Goal: Task Accomplishment & Management: Manage account settings

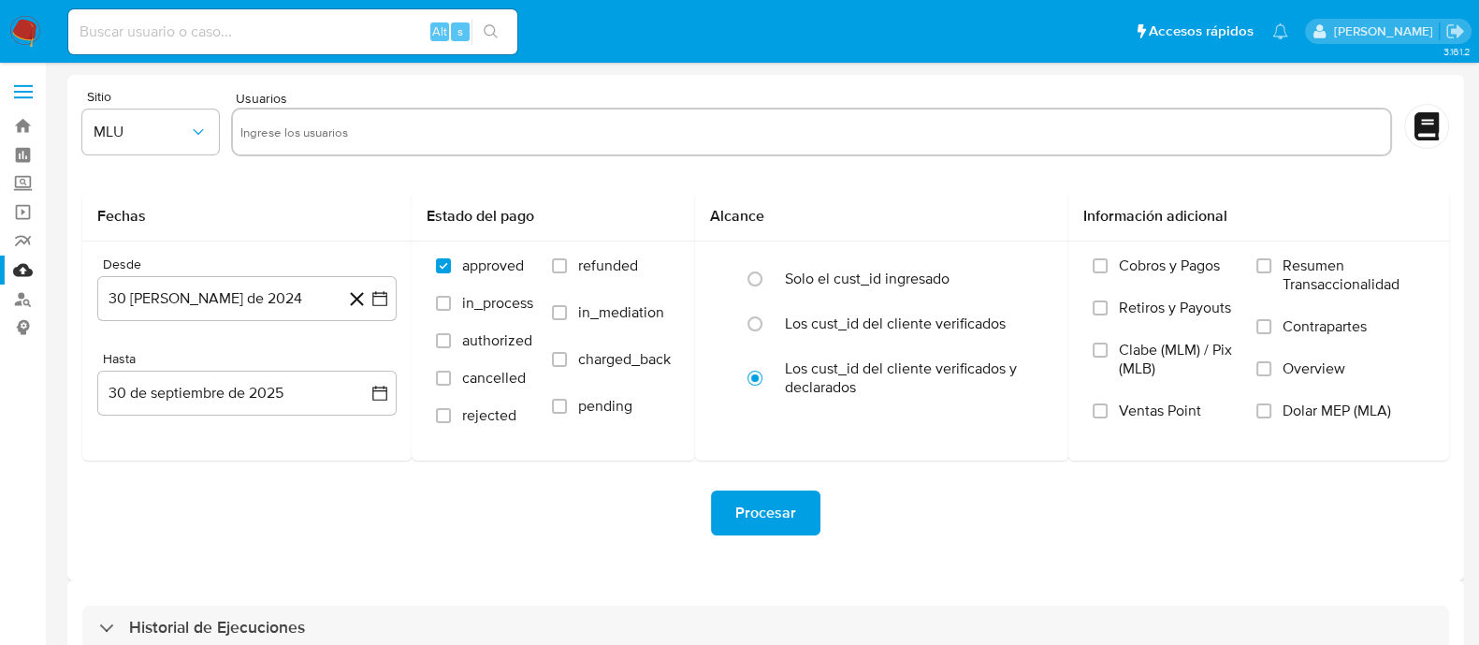
click at [19, 31] on img at bounding box center [25, 32] width 32 height 32
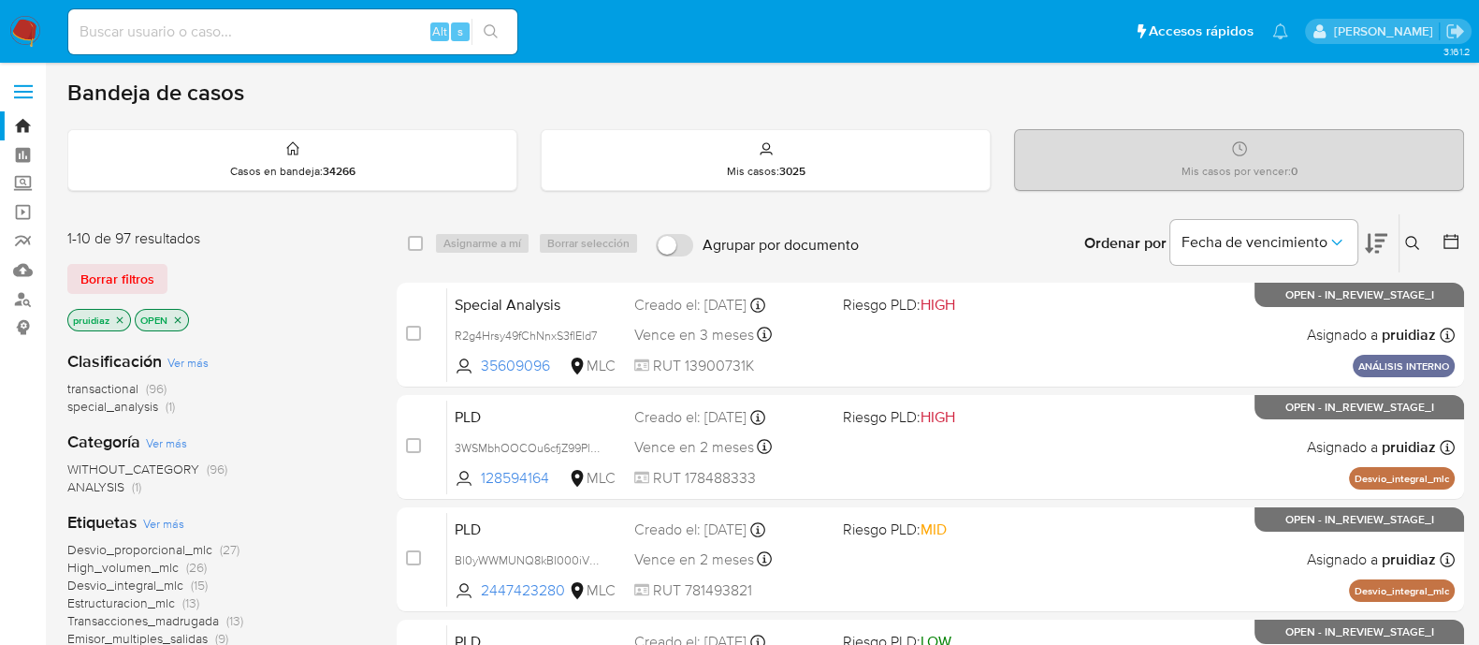
click at [1370, 247] on icon at bounding box center [1376, 244] width 22 height 20
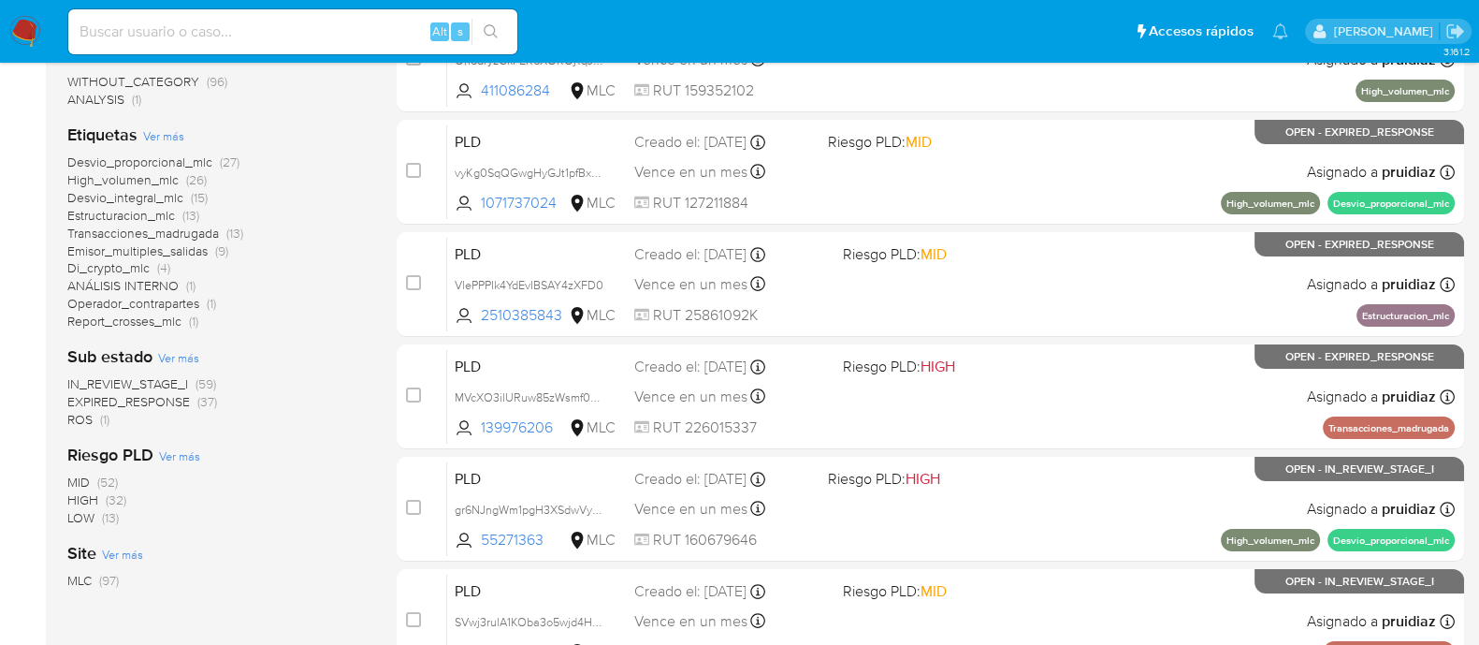
scroll to position [387, 0]
click at [80, 412] on span "ROS" at bounding box center [79, 419] width 25 height 19
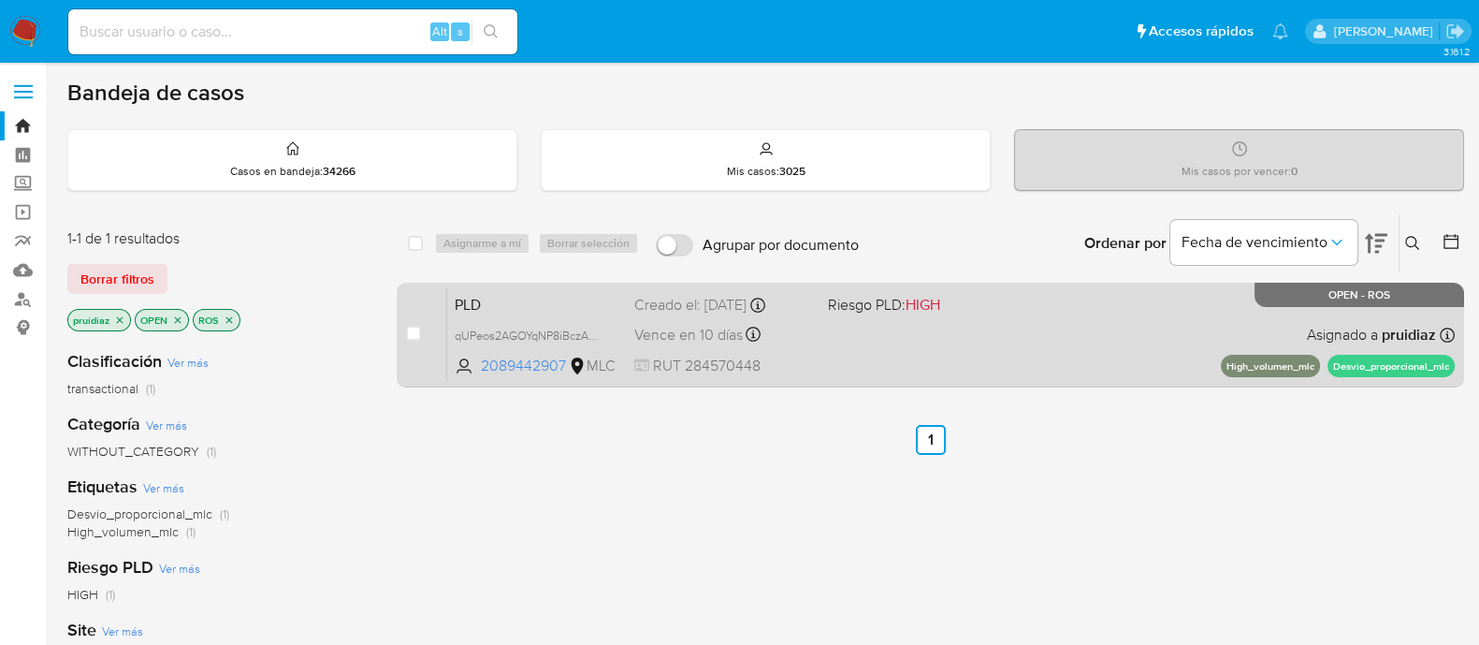
click at [814, 334] on div "PLD qUPeos2AGOYqNP8iBczA0V7N 2089442907 MLC Riesgo PLD: HIGH Creado el: 12/07/2…" at bounding box center [951, 334] width 1008 height 94
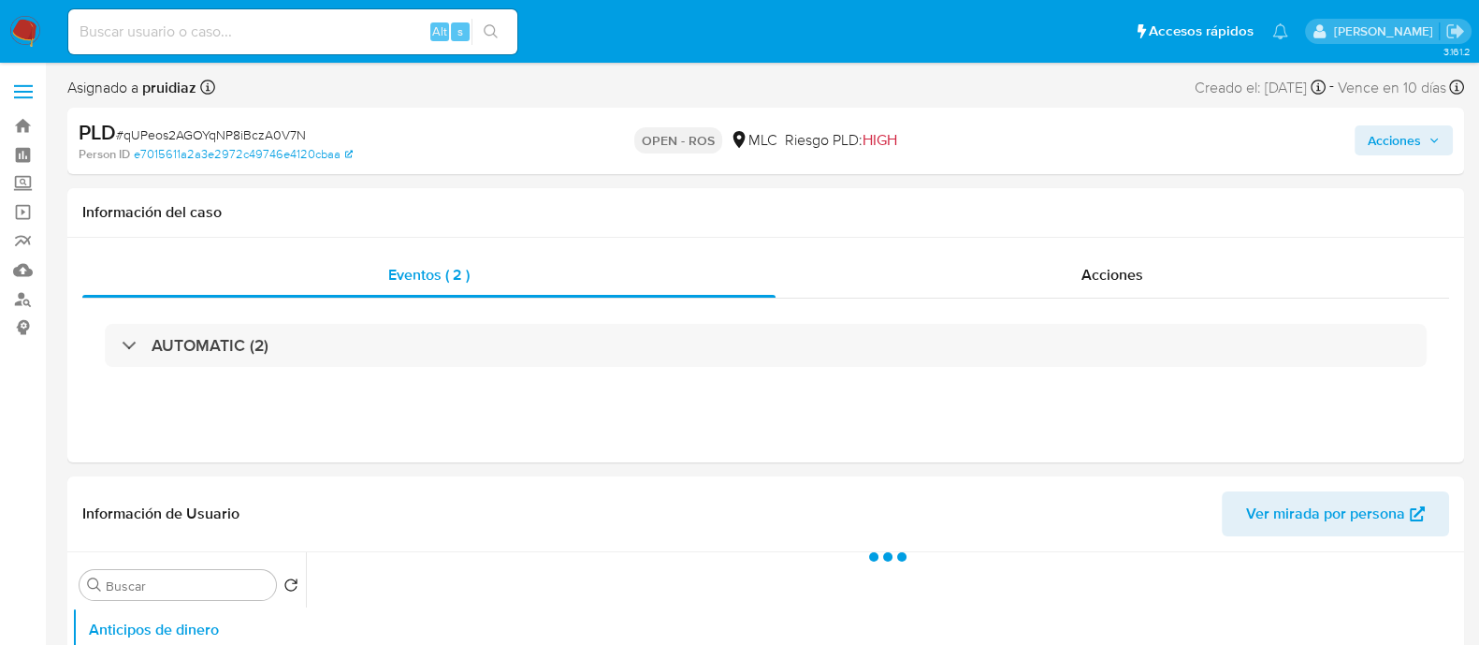
select select "10"
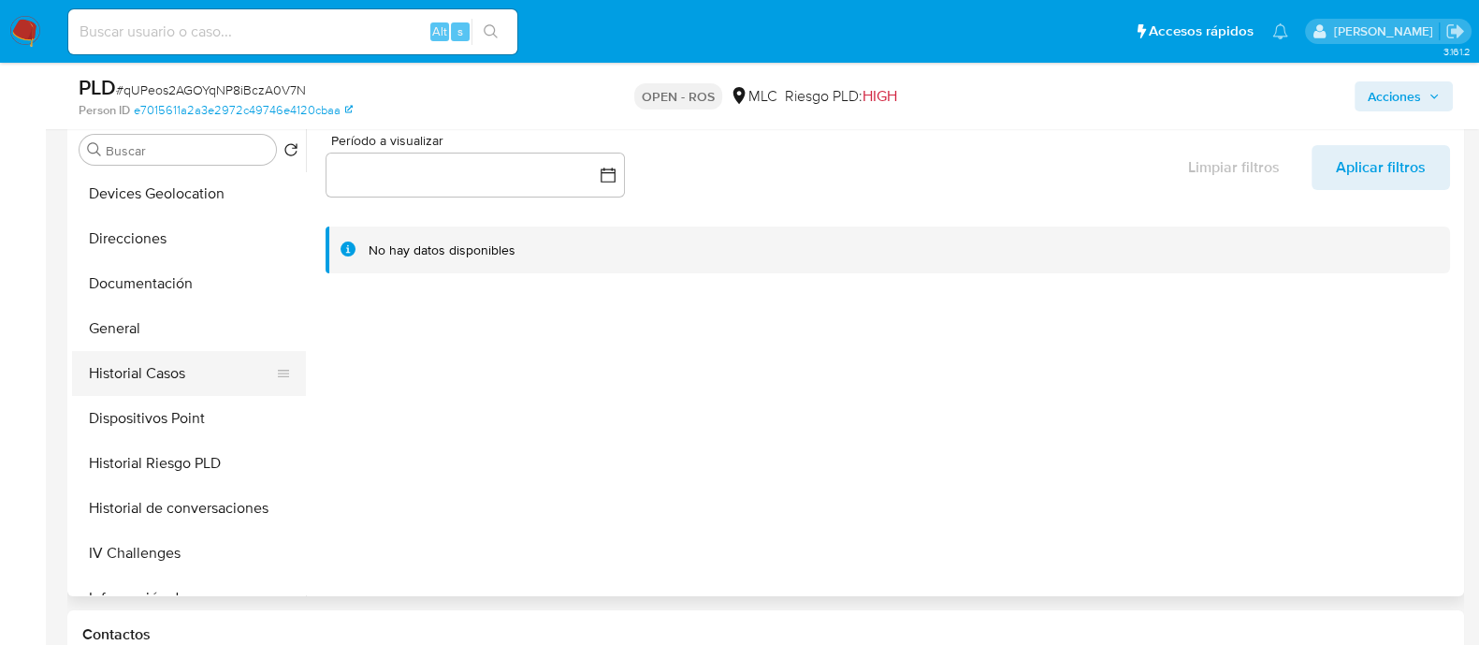
scroll to position [271, 0]
click at [154, 381] on button "Historial Casos" at bounding box center [181, 372] width 219 height 45
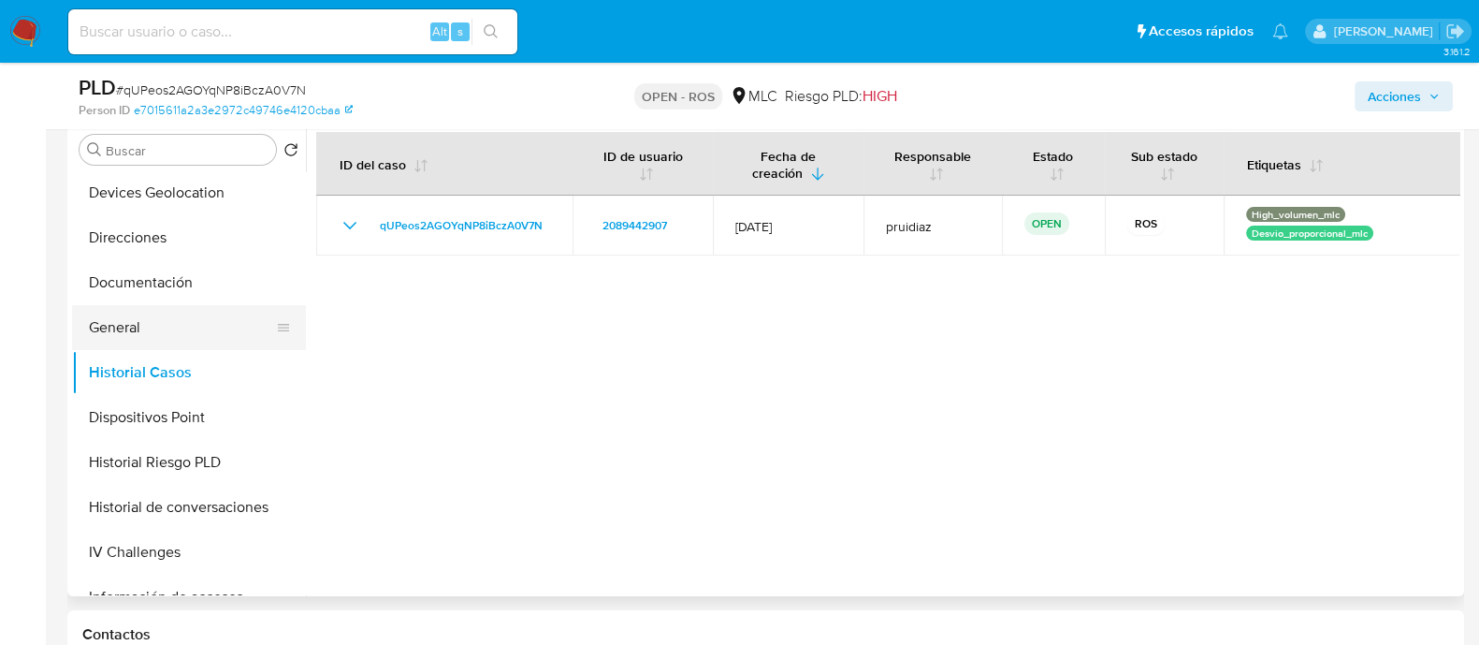
click at [128, 340] on button "General" at bounding box center [181, 327] width 219 height 45
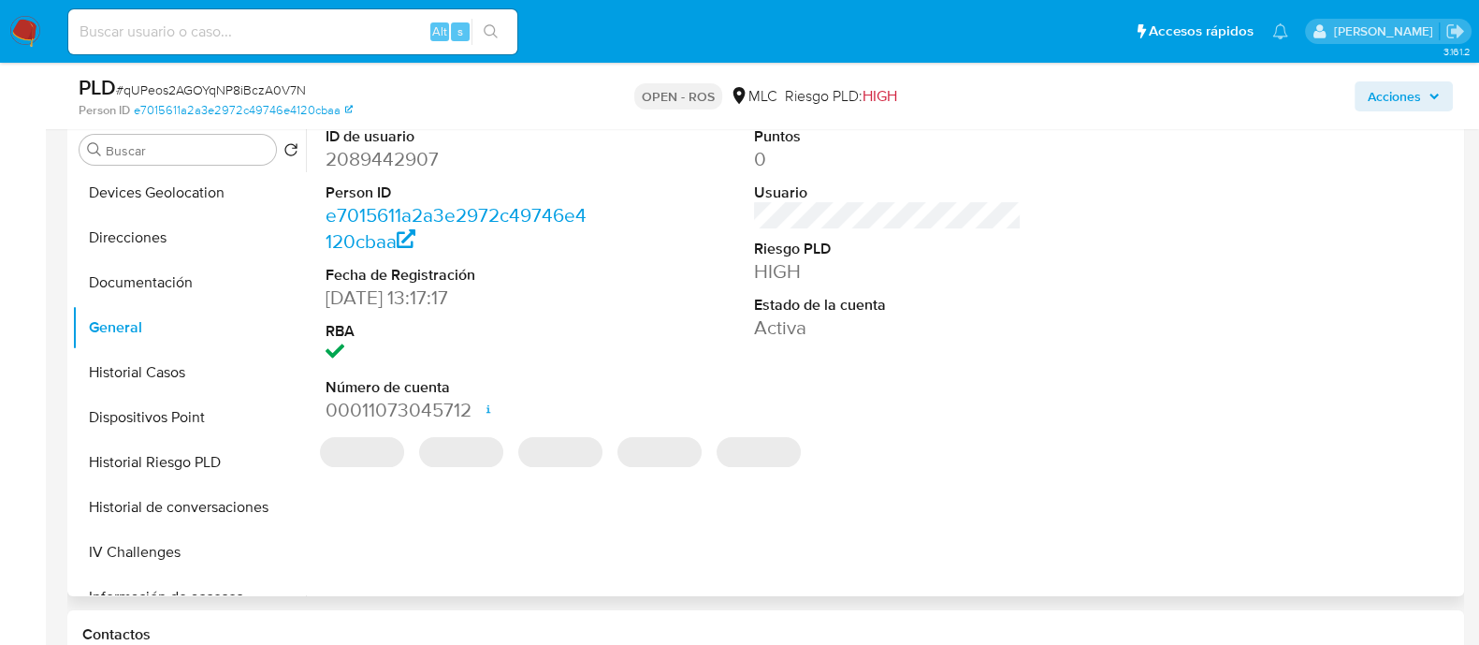
click at [402, 165] on dd "2089442907" at bounding box center [460, 159] width 268 height 26
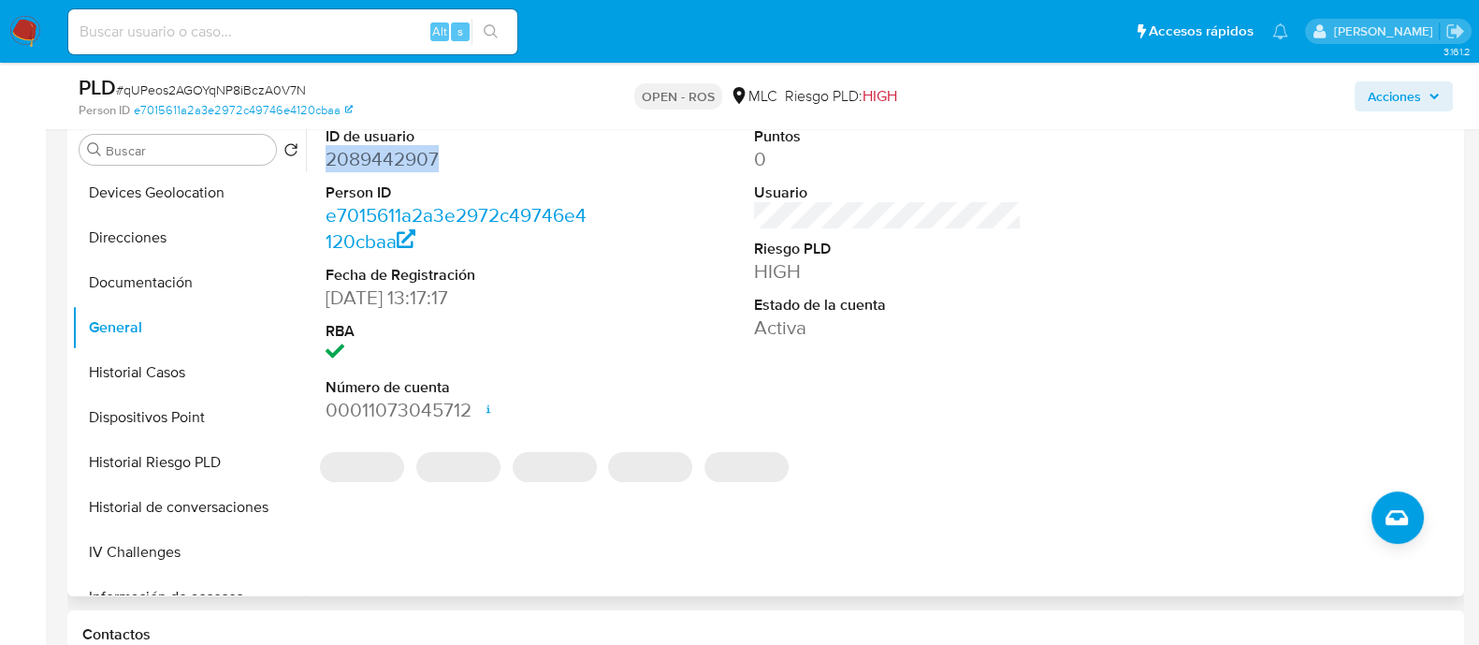
click at [402, 165] on dd "2089442907" at bounding box center [460, 159] width 268 height 26
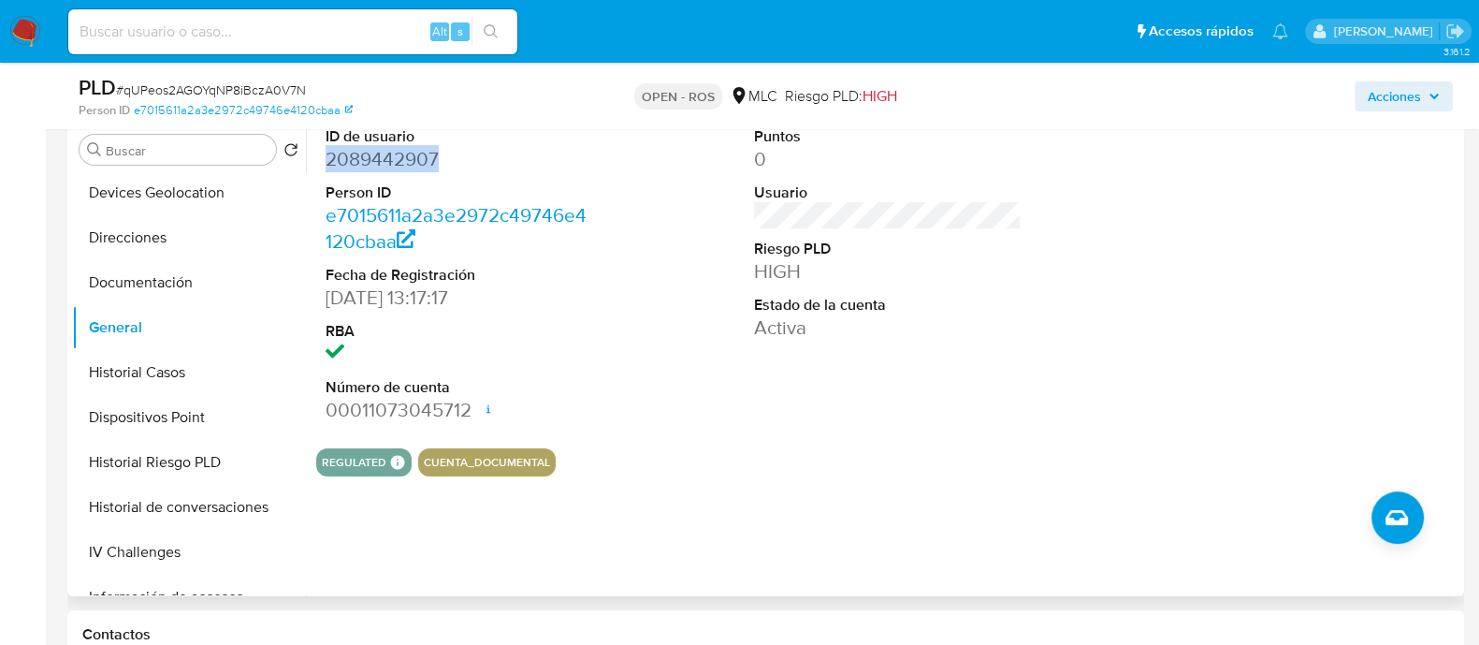
copy dd "2089442907"
click at [418, 161] on dd "2089442907" at bounding box center [460, 159] width 268 height 26
click at [173, 91] on span "# qUPeos2AGOYqNP8iBczA0V7N" at bounding box center [211, 89] width 190 height 19
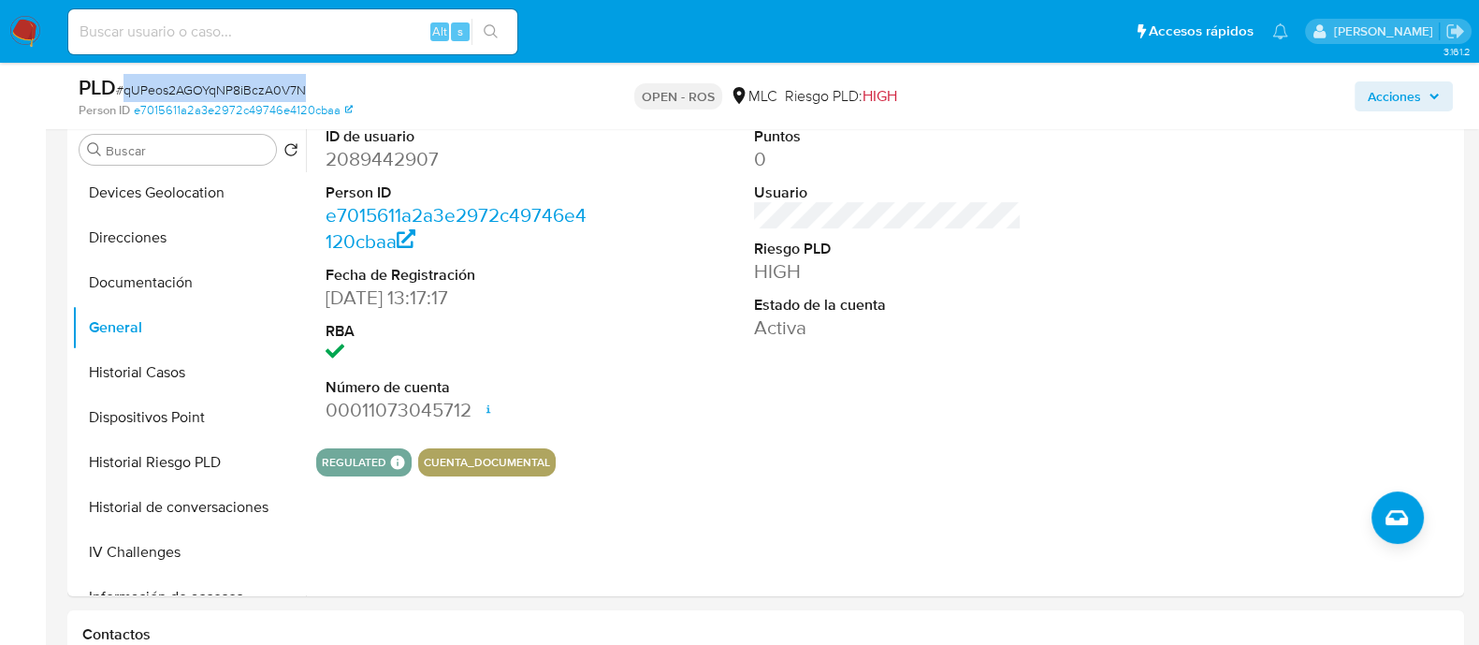
copy span "qUPeos2AGOYqNP8iBczA0V7N"
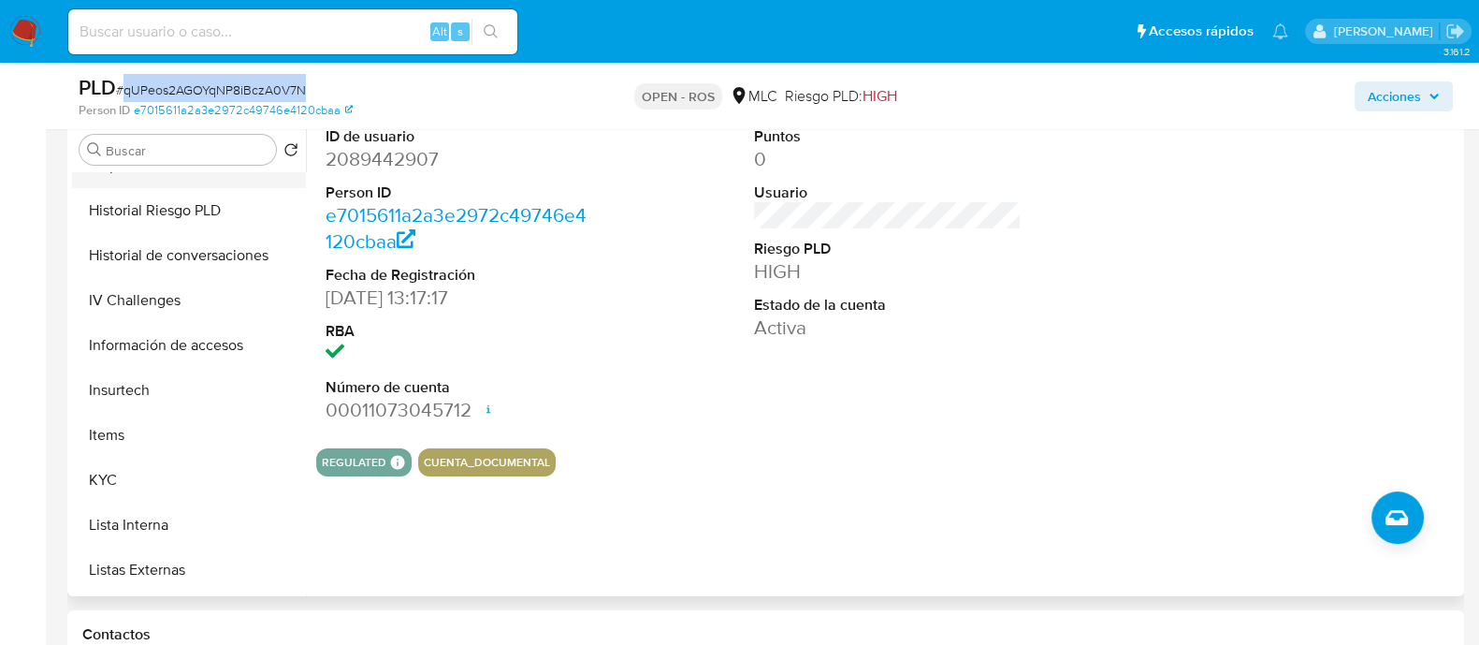
scroll to position [521, 0]
click at [124, 465] on button "KYC" at bounding box center [181, 481] width 219 height 45
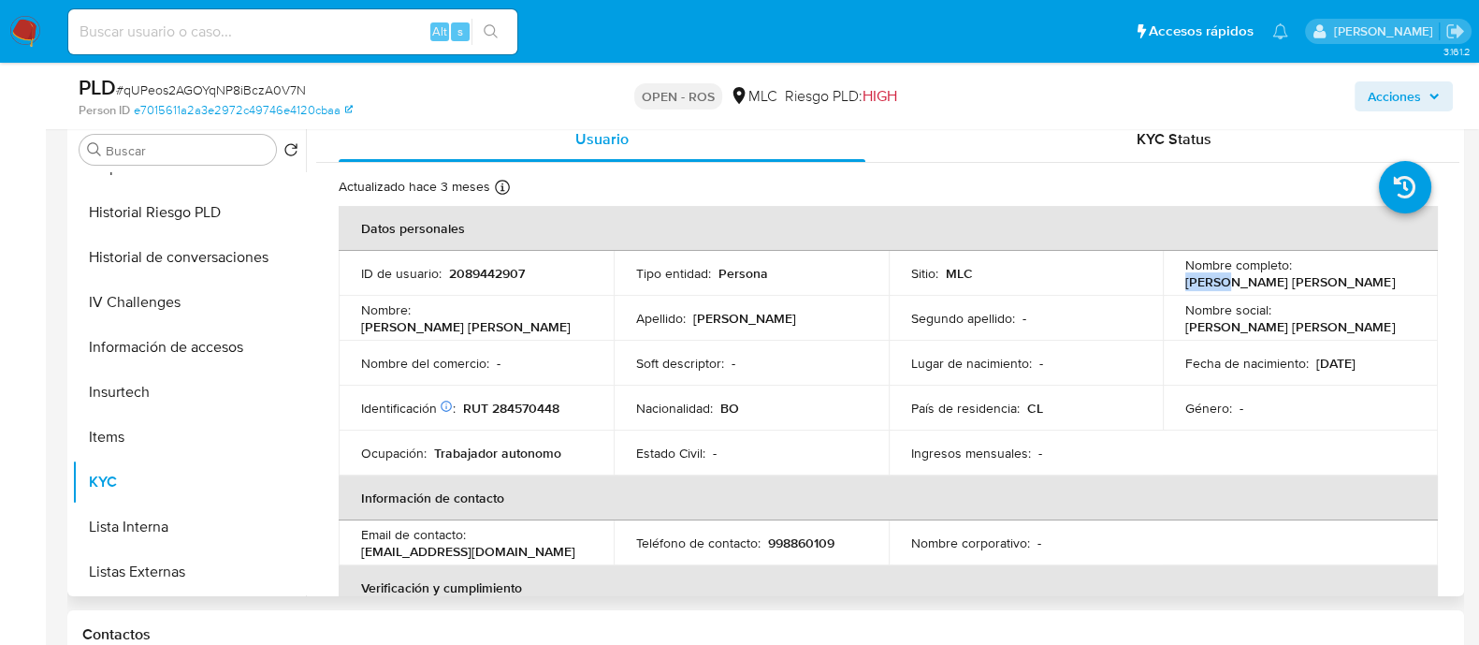
drag, startPoint x: 1375, startPoint y: 282, endPoint x: 1183, endPoint y: 283, distance: 191.8
click at [1185, 283] on div "Nombre completo : Gisela Alejandra Fernandez Arce" at bounding box center [1300, 273] width 230 height 34
click at [1268, 291] on td "Nombre completo : Gisela Alejandra Fernandez Arce" at bounding box center [1300, 273] width 275 height 45
drag, startPoint x: 1372, startPoint y: 279, endPoint x: 1179, endPoint y: 283, distance: 193.7
click at [1185, 283] on div "Nombre completo : Gisela Alejandra Fernandez Arce" at bounding box center [1300, 273] width 230 height 34
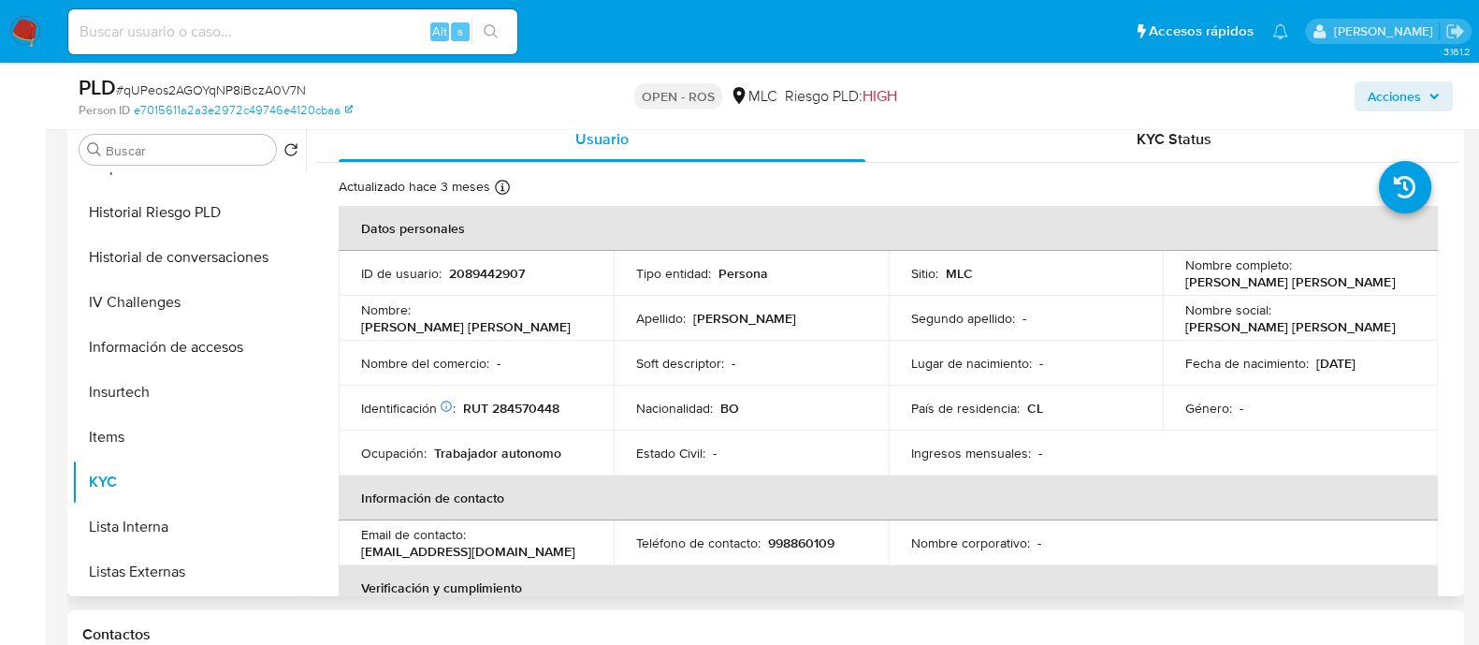
copy p "Gisela Alejandra Fernandez Arce"
click at [515, 413] on p "RUT 284570448" at bounding box center [511, 407] width 96 height 17
copy p "284570448"
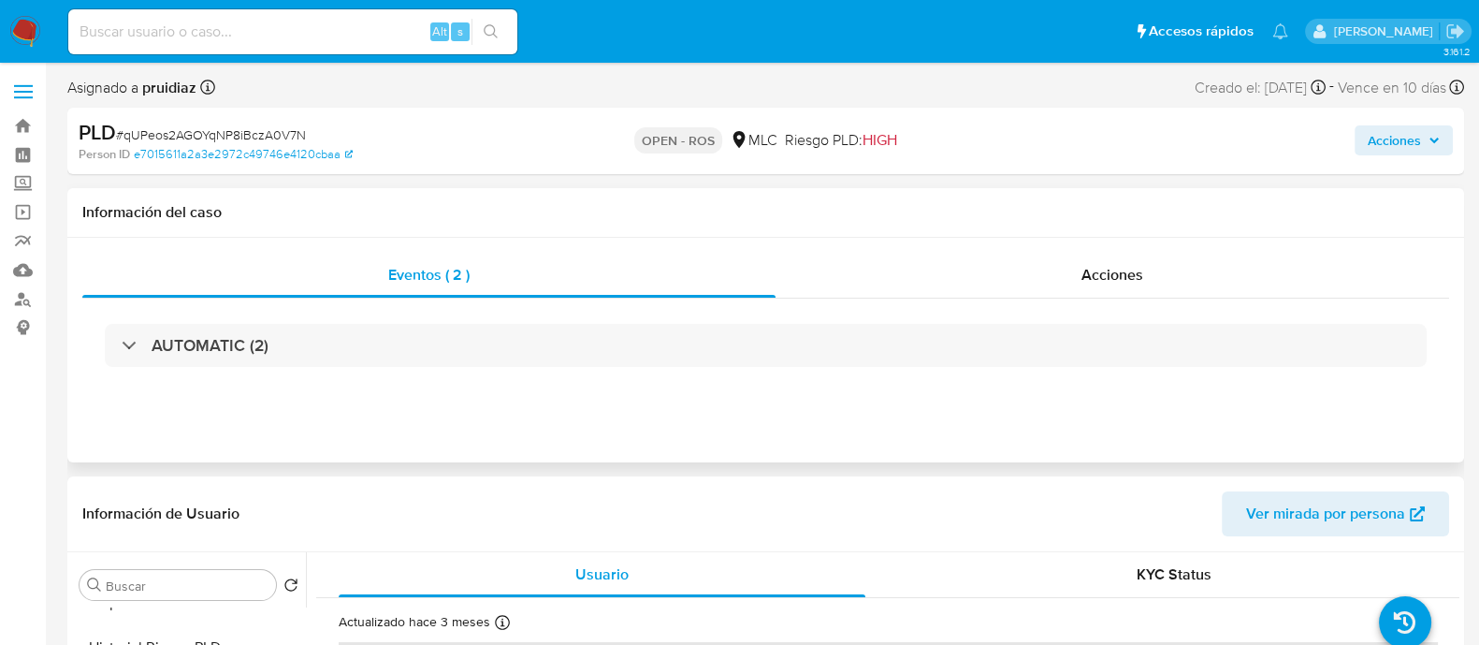
click at [251, 319] on div "AUTOMATIC (2)" at bounding box center [765, 345] width 1367 height 94
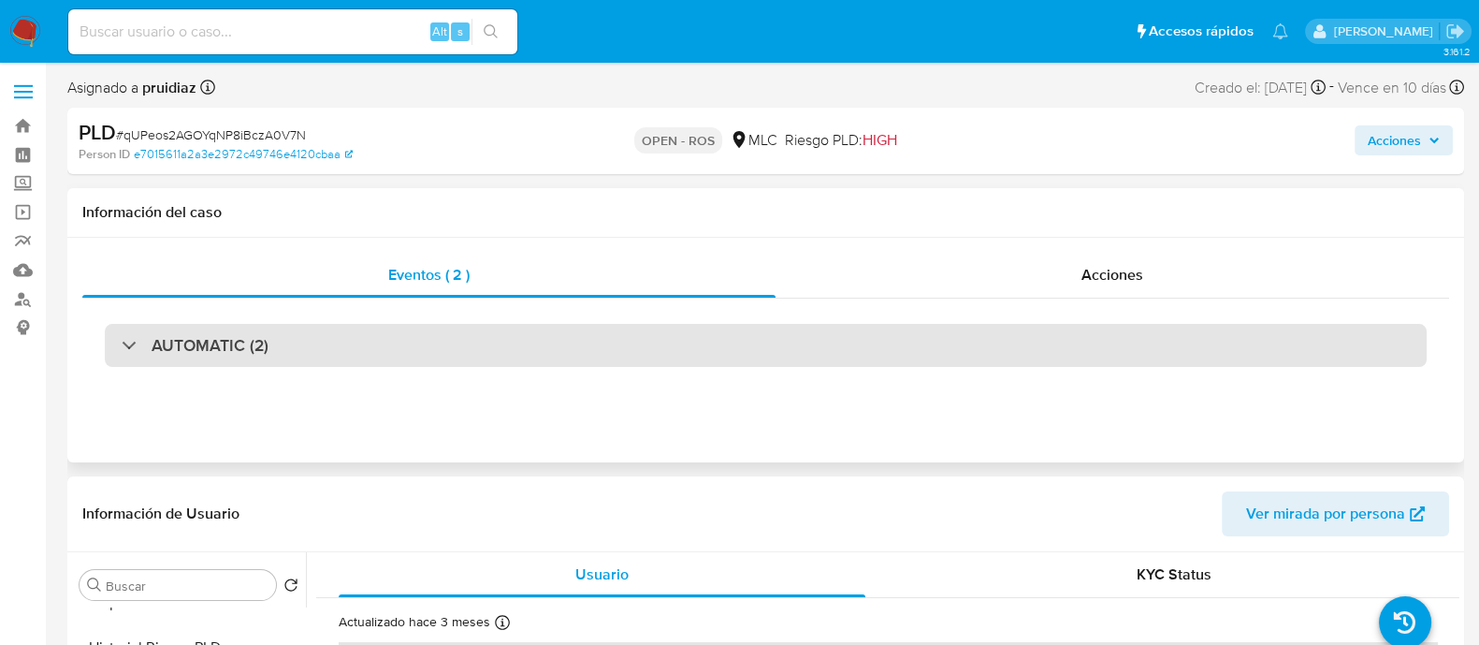
click at [244, 341] on h3 "AUTOMATIC (2)" at bounding box center [210, 345] width 117 height 21
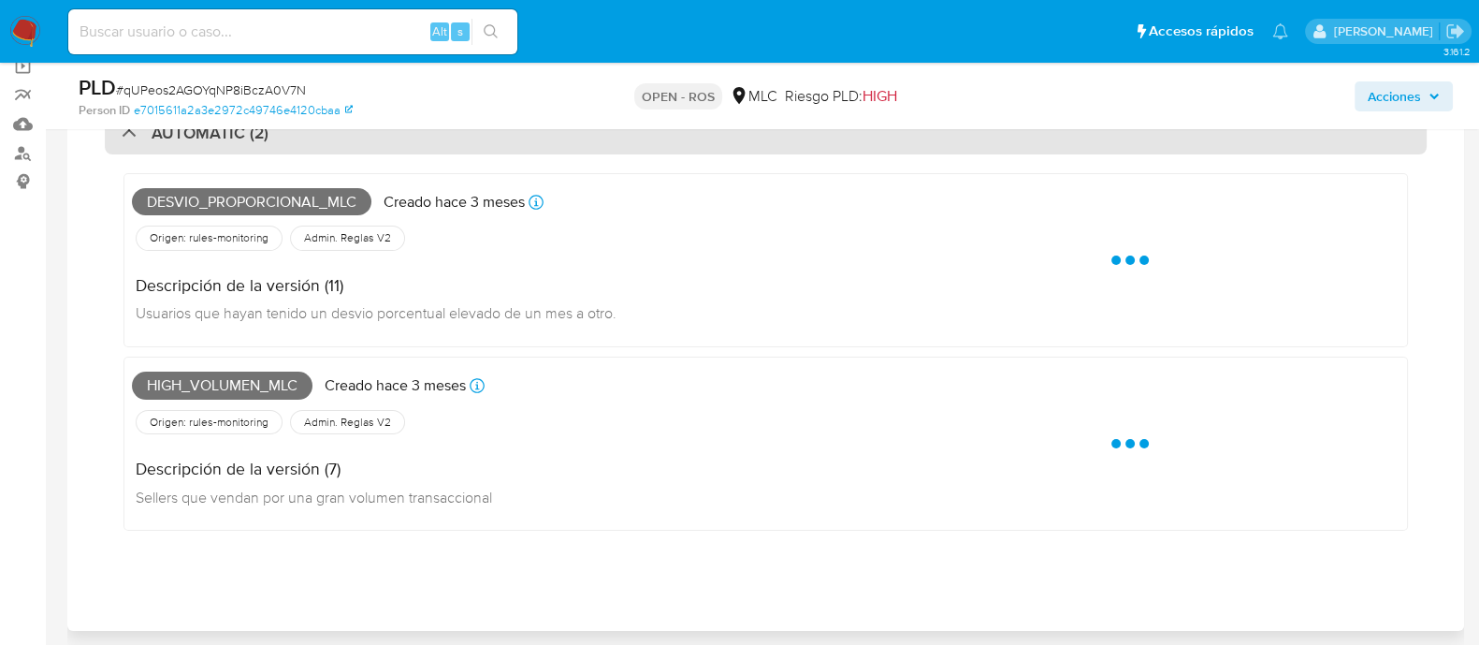
scroll to position [147, 0]
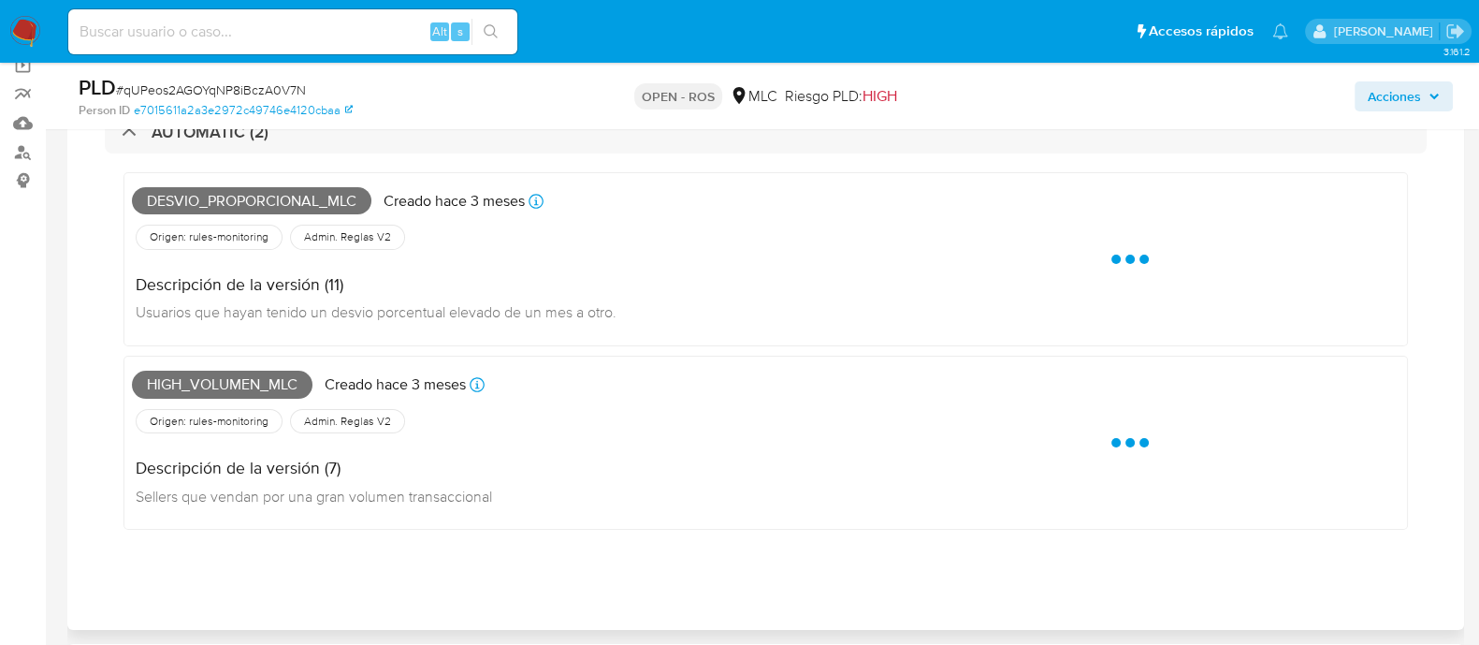
click at [213, 190] on span "Desvio_proporcional_mlc" at bounding box center [251, 201] width 239 height 28
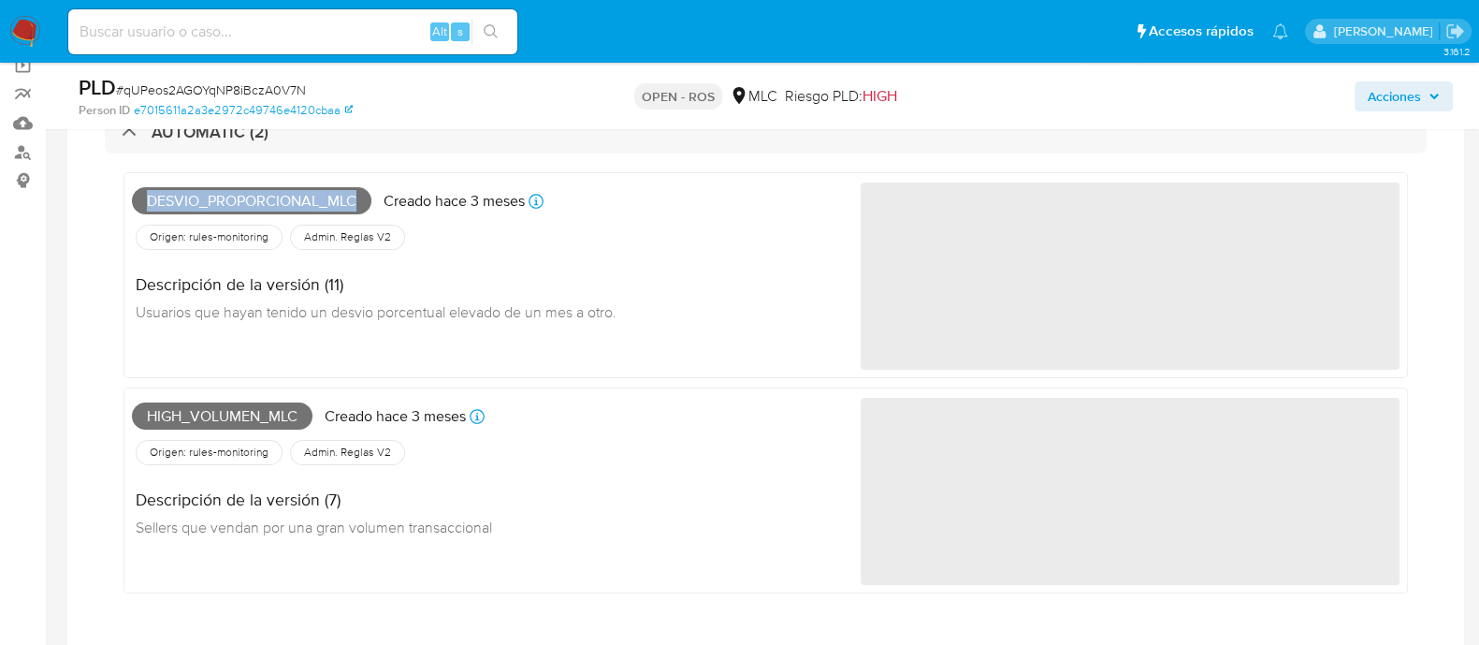
click at [213, 190] on span "Desvio_proporcional_mlc" at bounding box center [251, 201] width 239 height 28
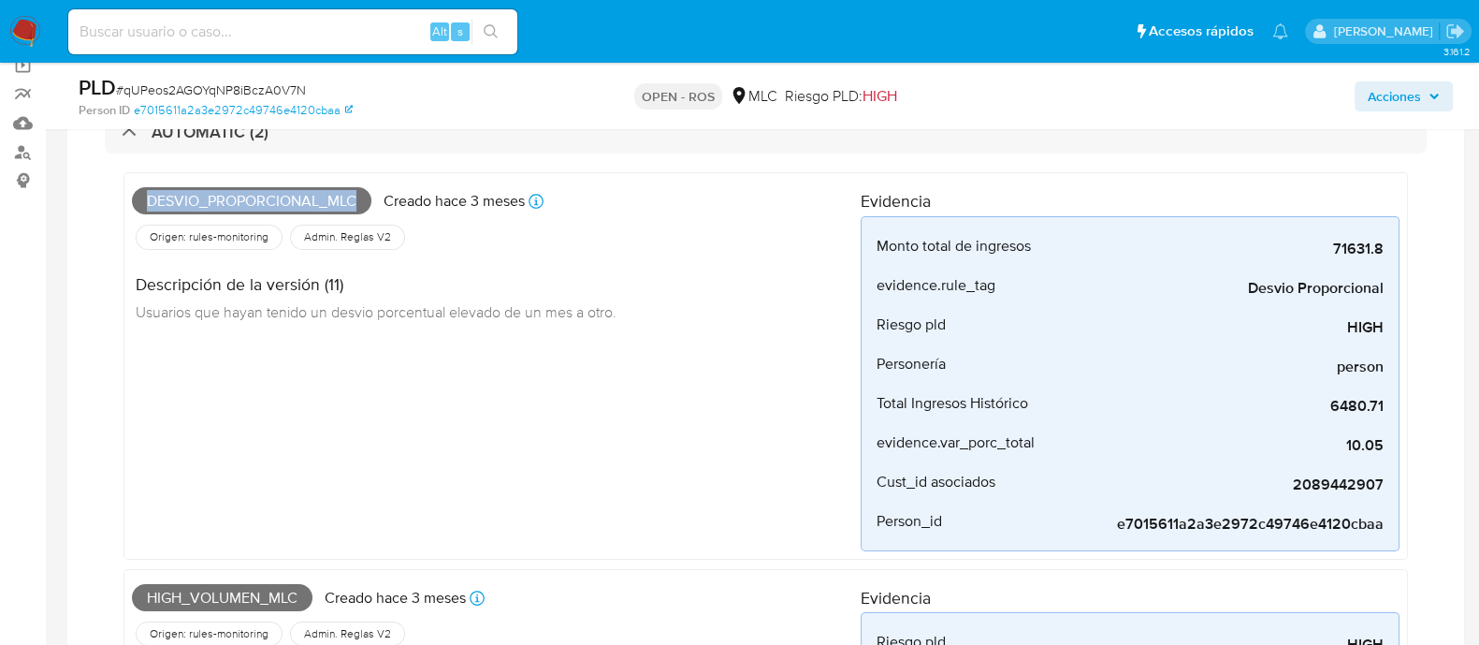
copy span "Desvio_proporcional_mlc"
click at [196, 596] on span "High_volumen_mlc" at bounding box center [222, 598] width 181 height 28
copy span "High_volumen_mlc"
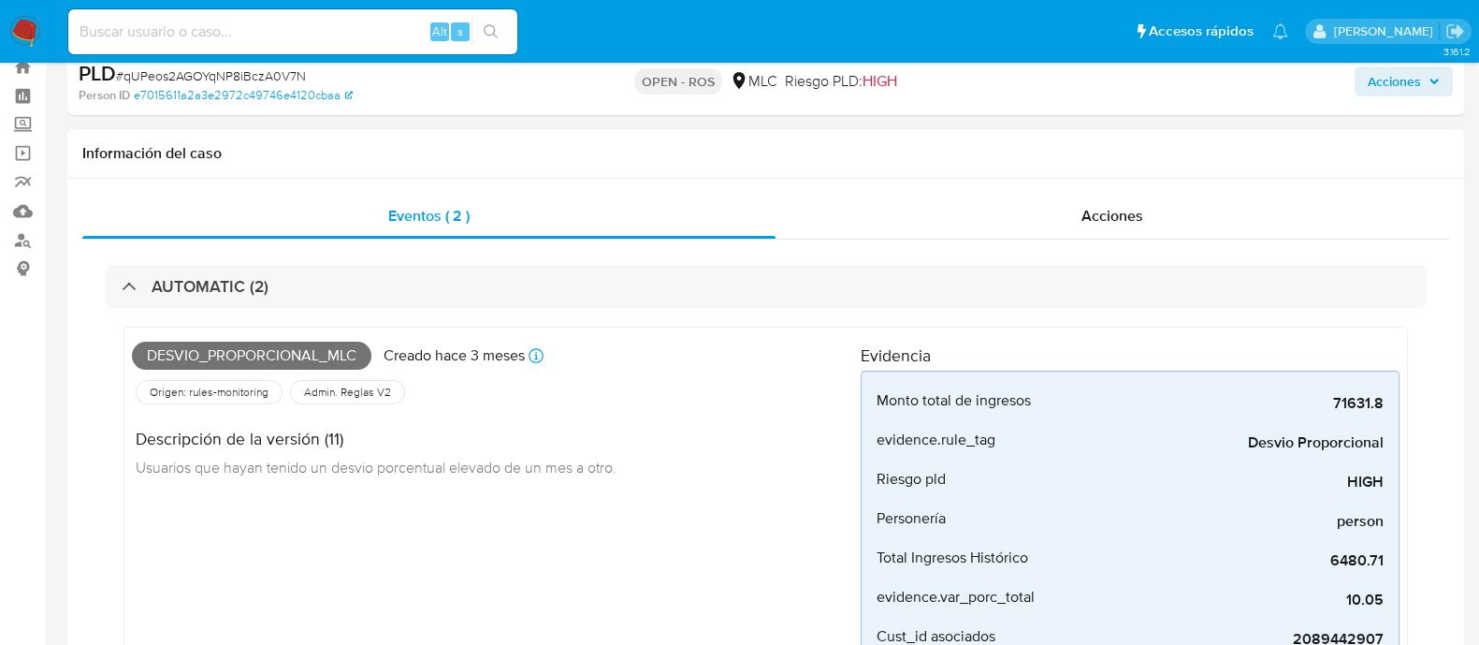
scroll to position [0, 0]
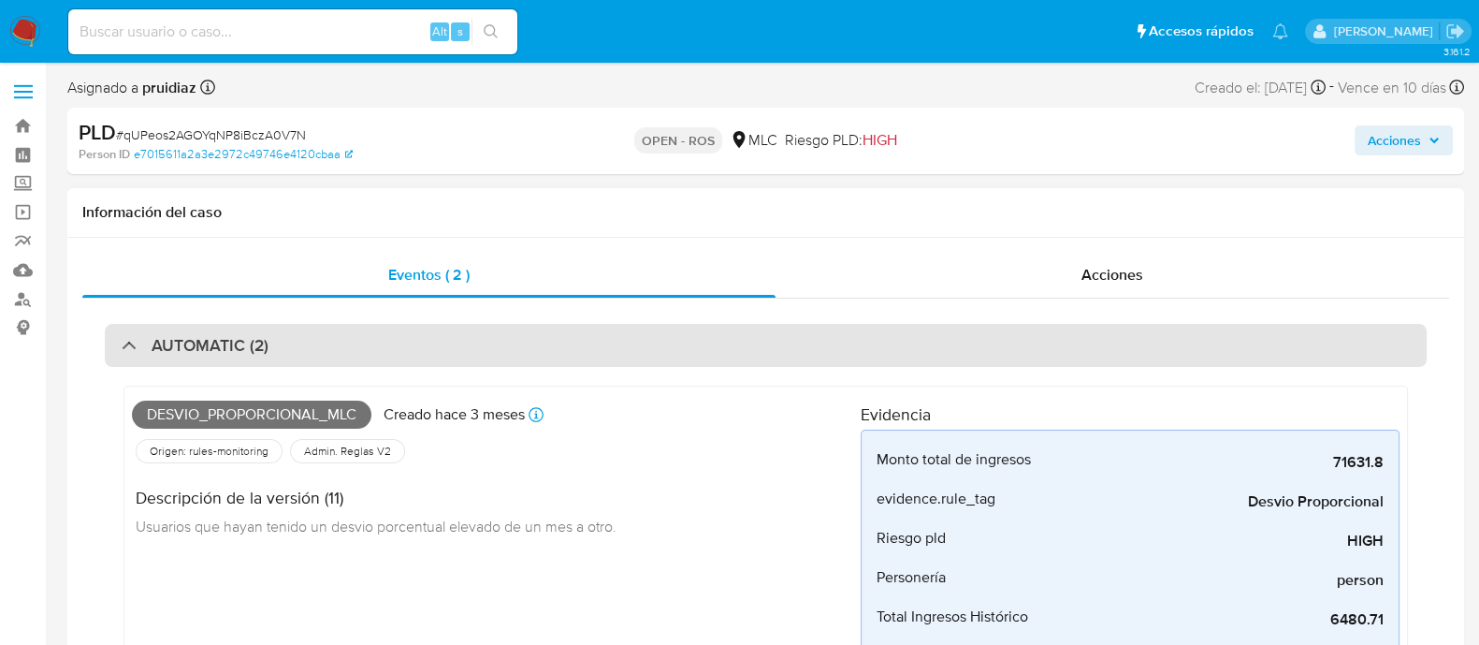
click at [240, 343] on h3 "AUTOMATIC (2)" at bounding box center [210, 345] width 117 height 21
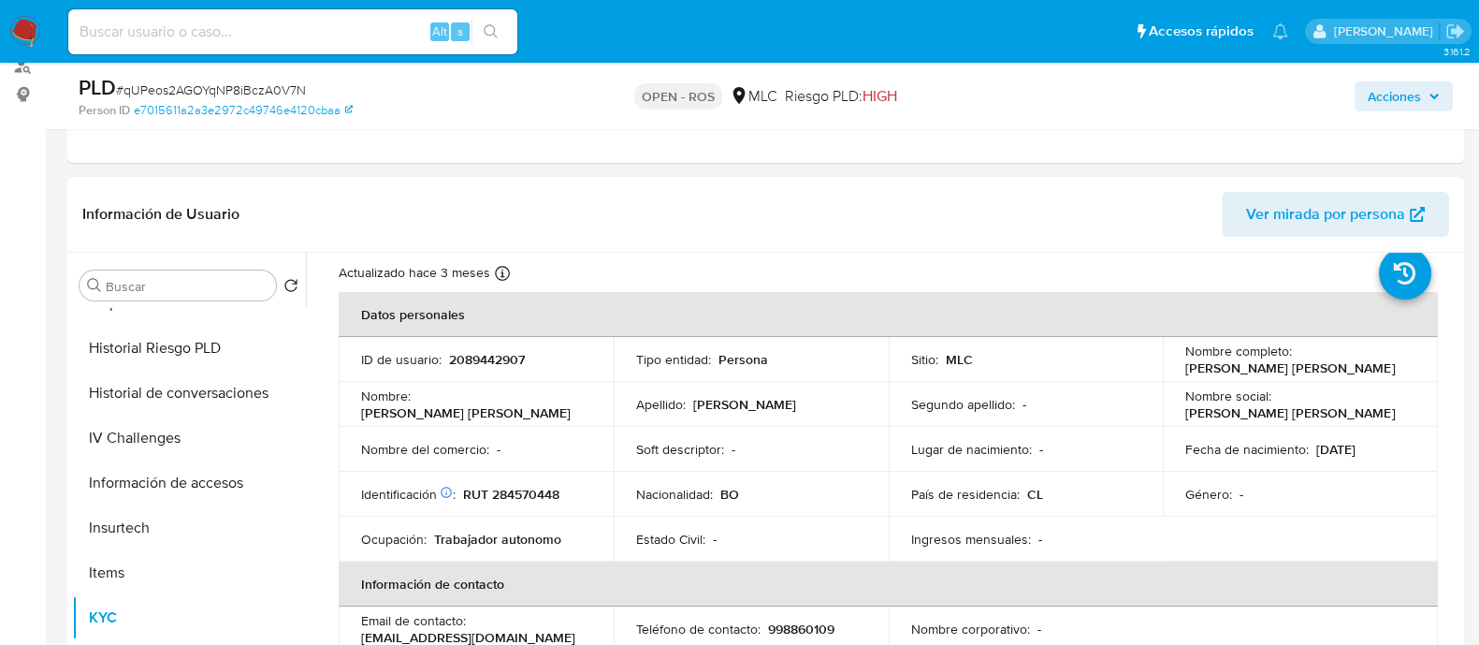
scroll to position [116, 0]
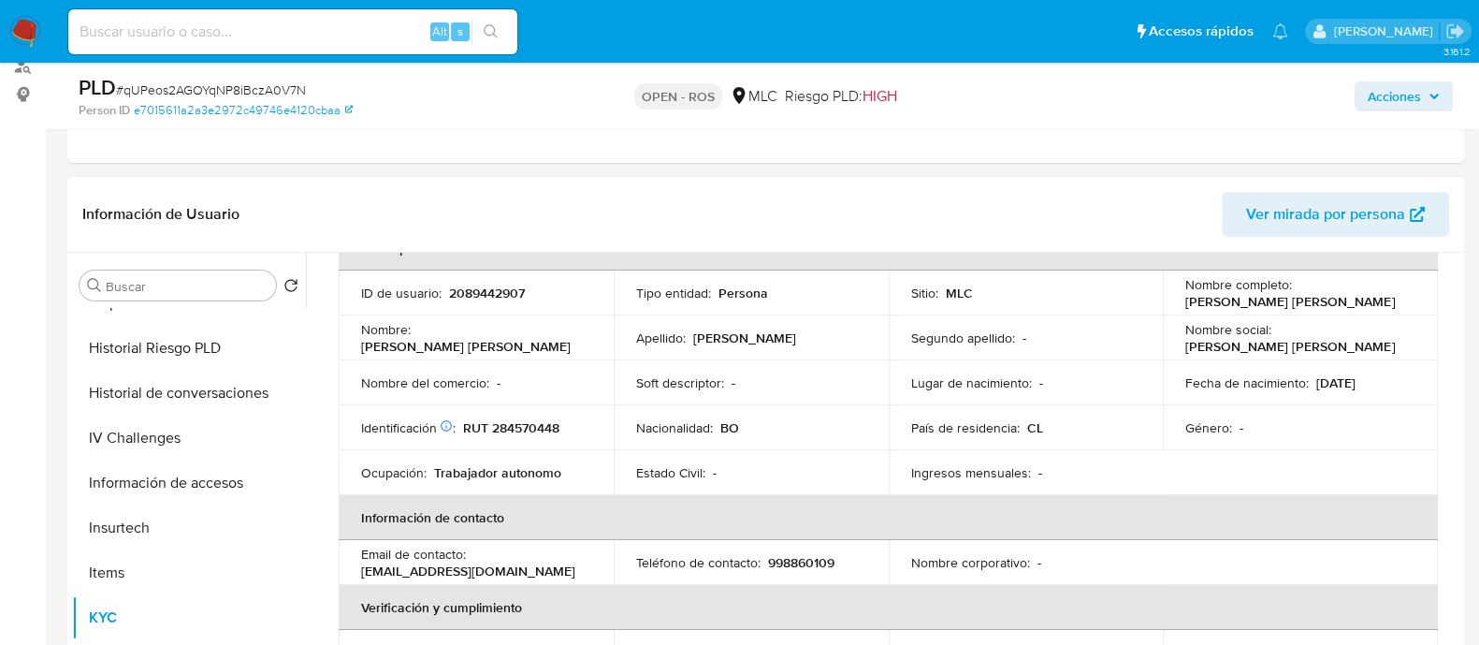
click at [524, 428] on p "RUT 284570448" at bounding box center [511, 427] width 96 height 17
copy p "284570448"
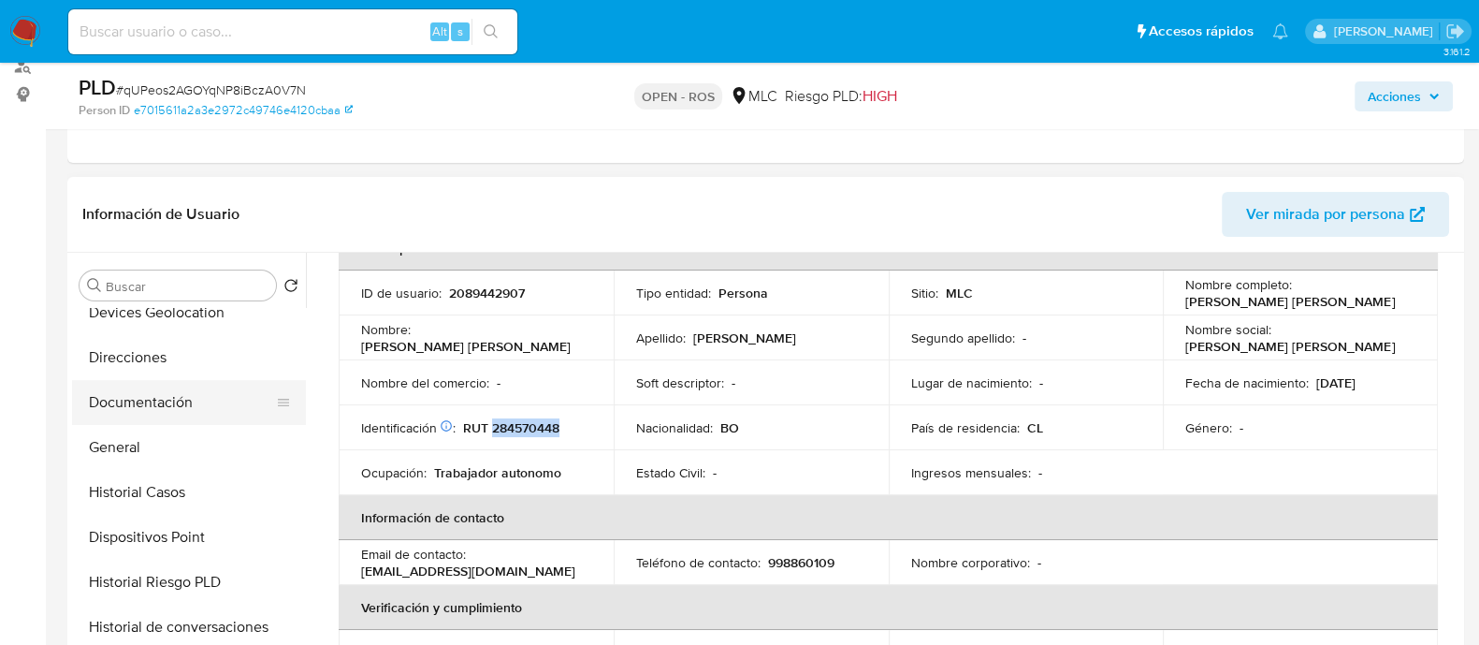
click at [142, 402] on button "Documentación" at bounding box center [181, 402] width 219 height 45
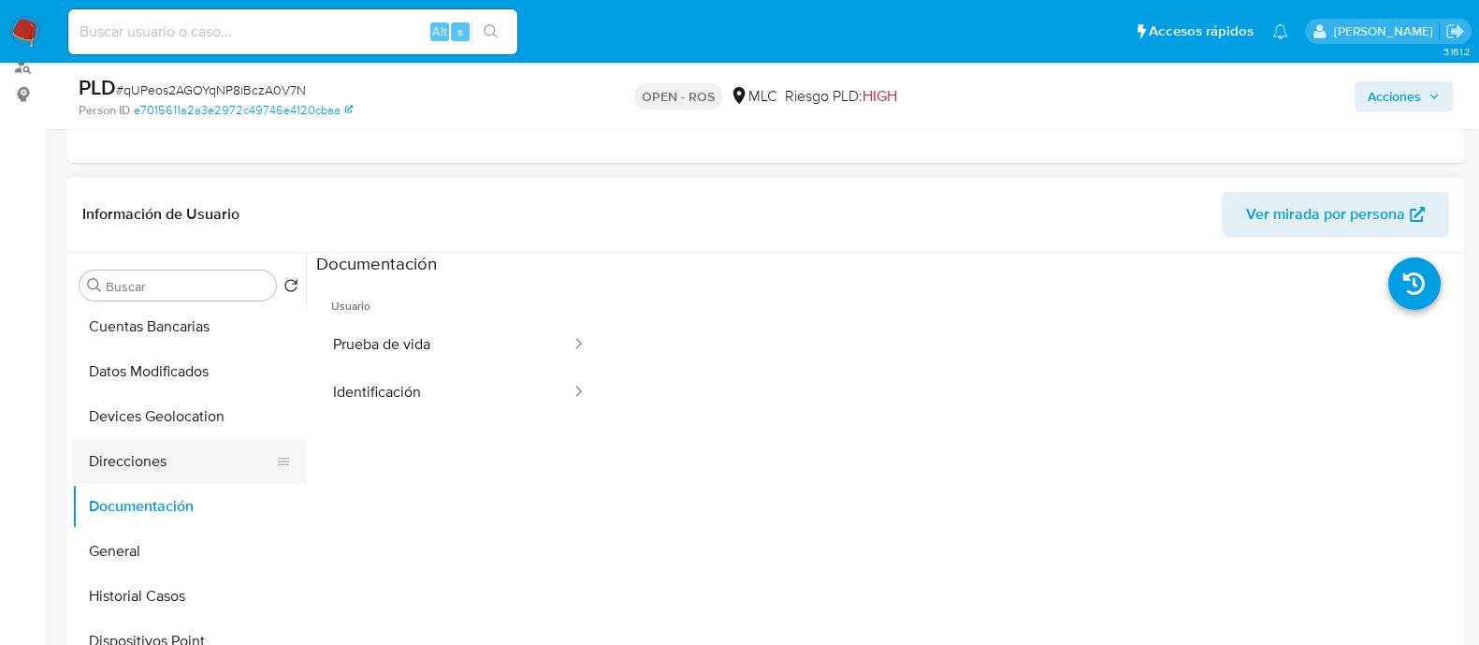
scroll to position [53, 0]
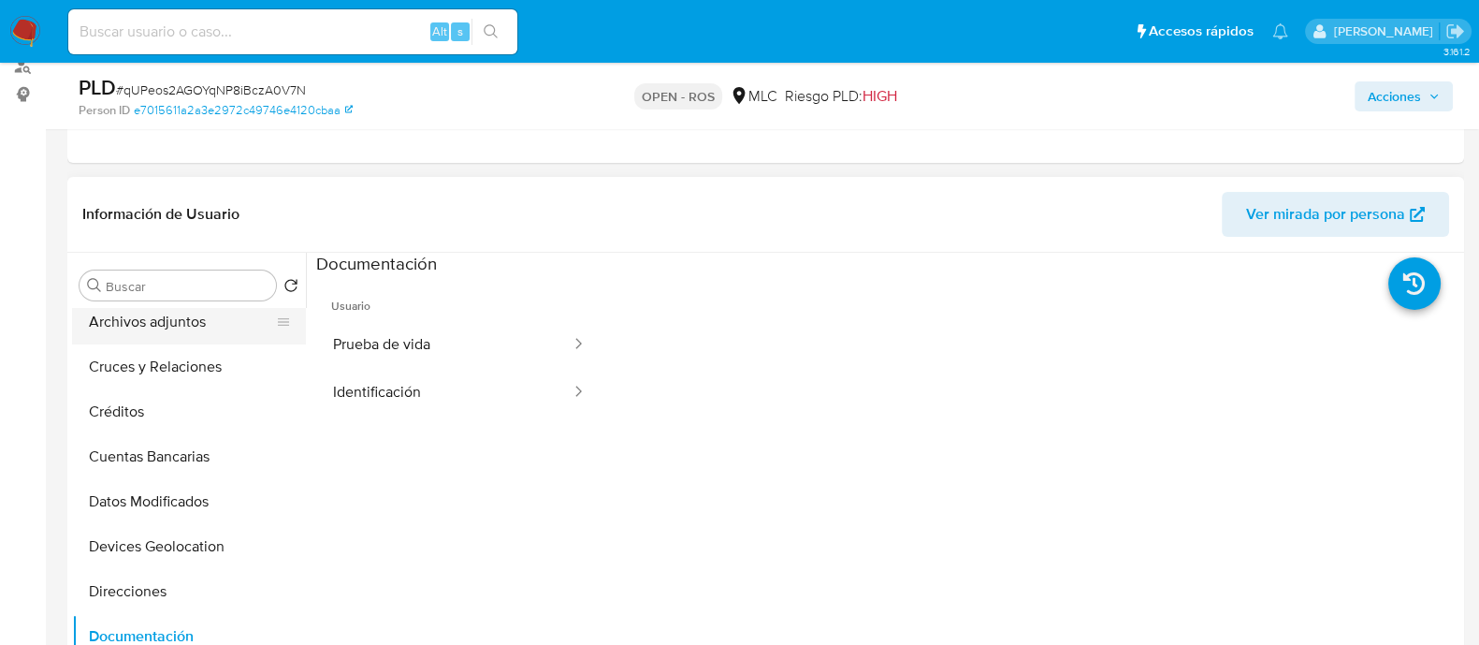
click at [153, 318] on button "Archivos adjuntos" at bounding box center [181, 321] width 219 height 45
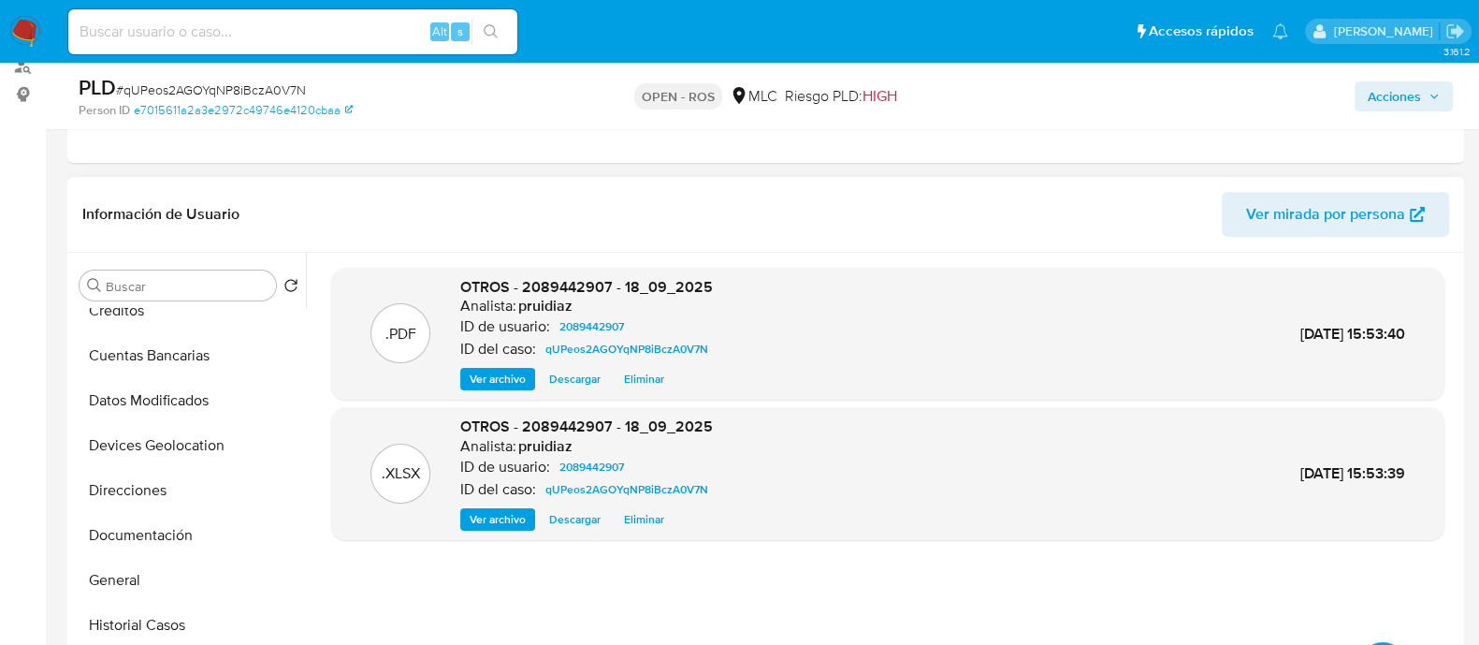
scroll to position [287, 0]
click at [132, 454] on button "General" at bounding box center [181, 447] width 219 height 45
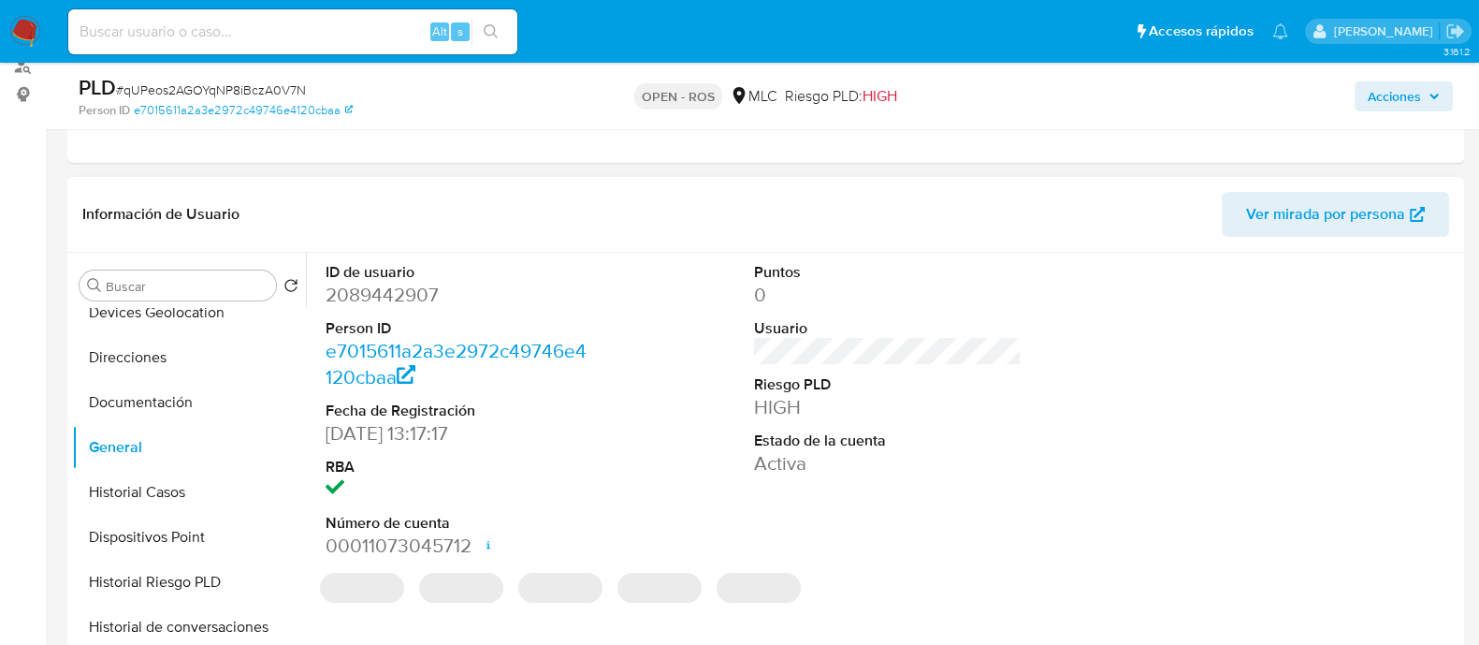
click at [407, 288] on dd "2089442907" at bounding box center [460, 295] width 268 height 26
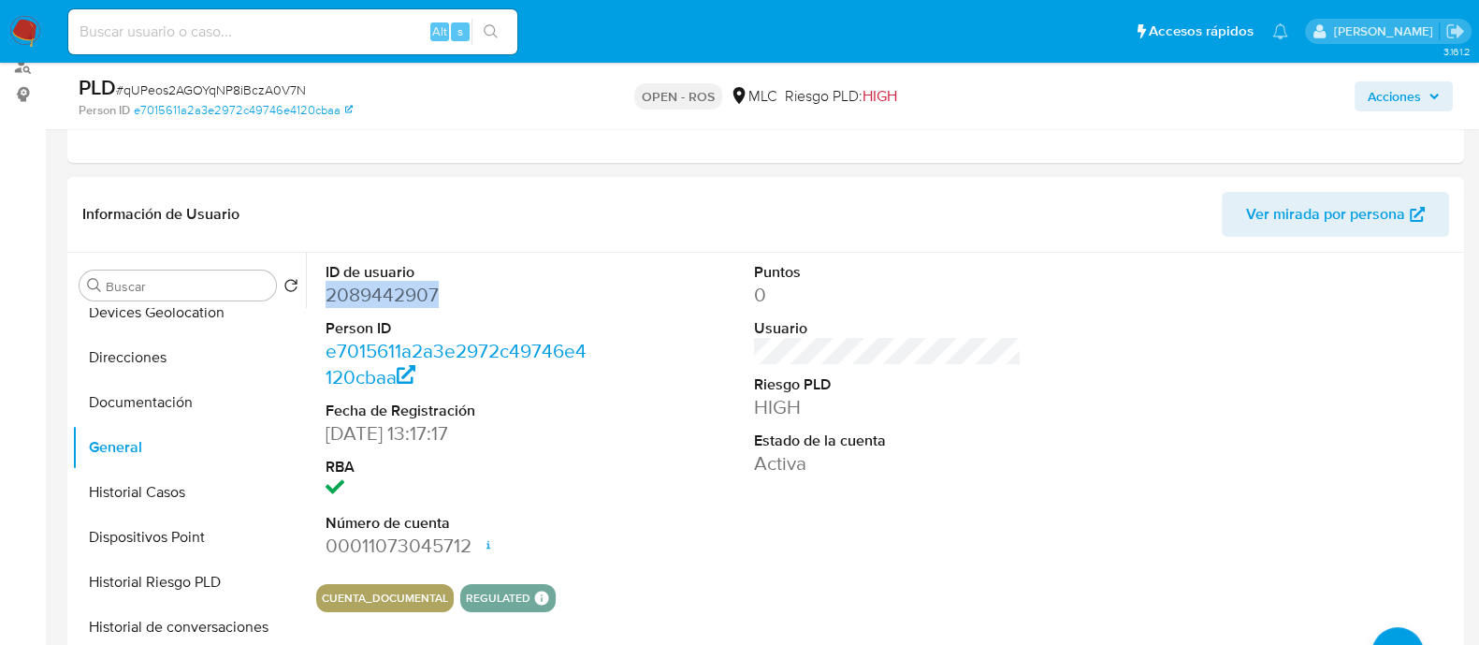
copy dd "2089442907"
click at [371, 301] on dd "2089442907" at bounding box center [460, 295] width 268 height 26
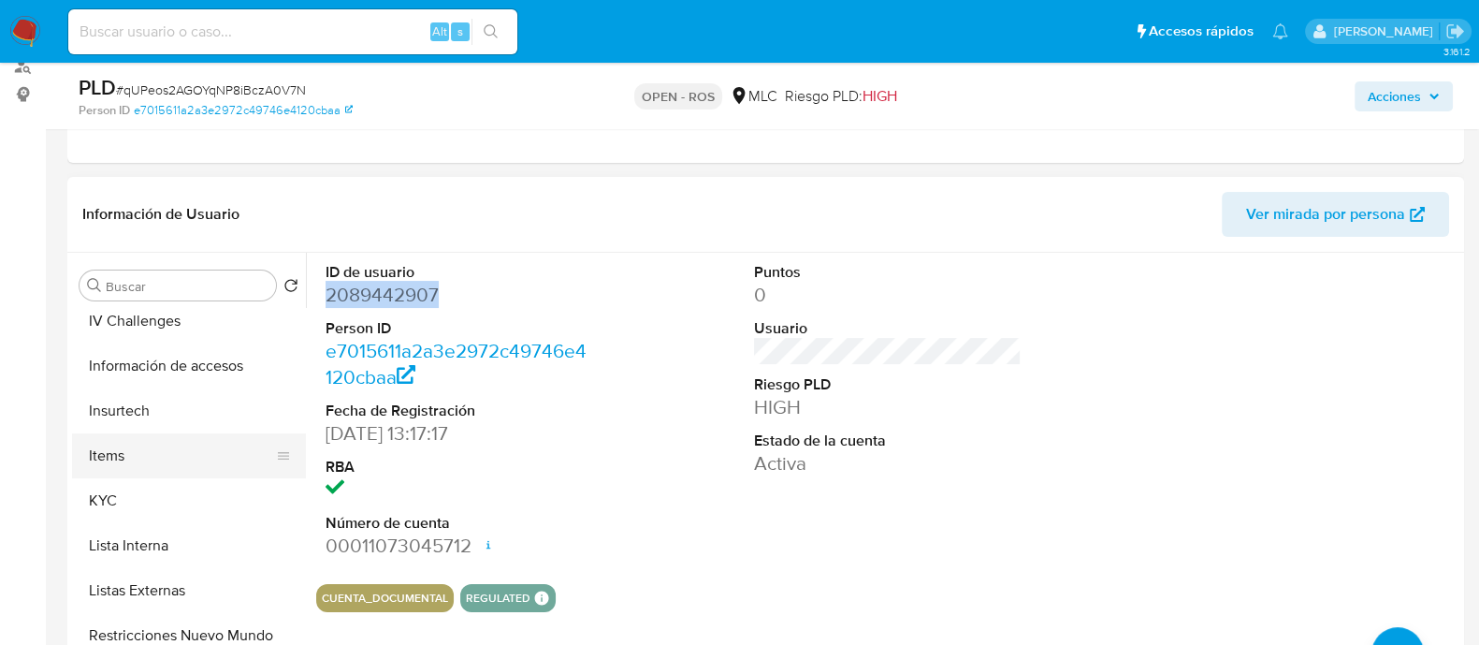
scroll to position [637, 0]
click at [131, 489] on button "KYC" at bounding box center [181, 501] width 219 height 45
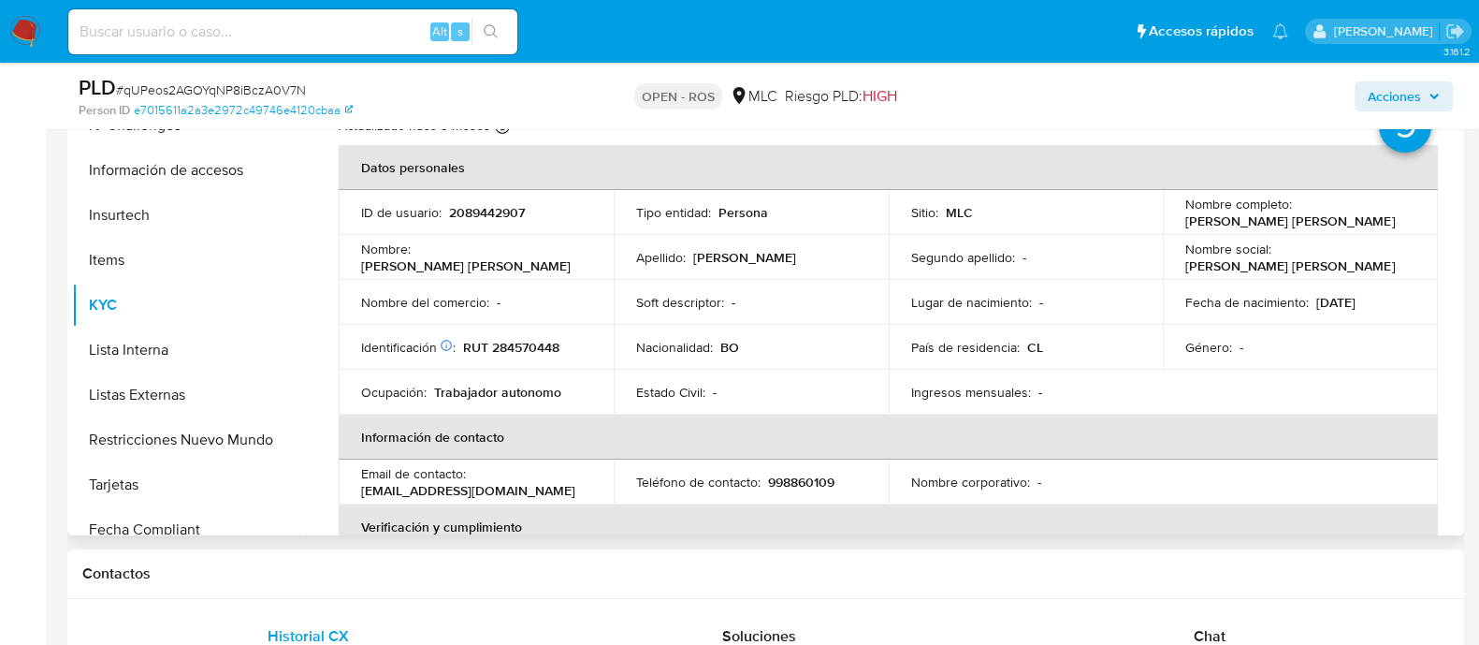
scroll to position [351, 0]
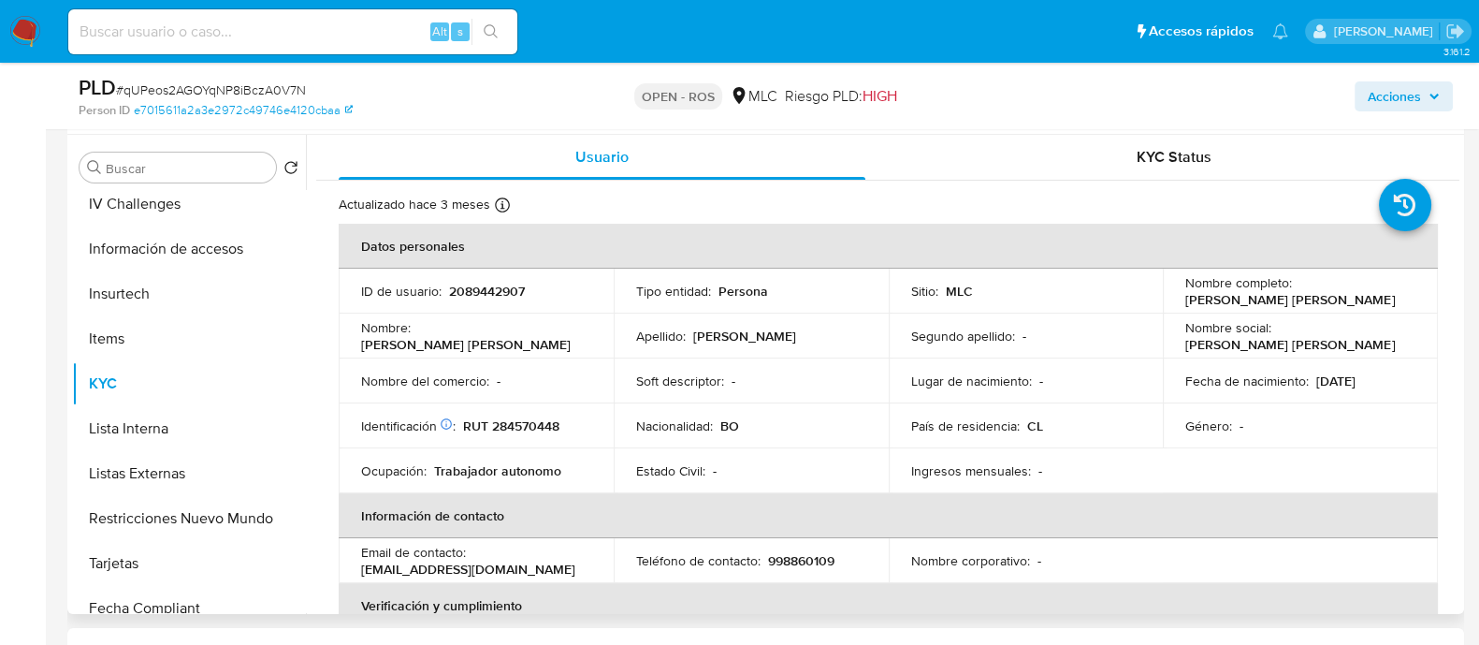
click at [533, 418] on p "RUT 284570448" at bounding box center [511, 425] width 96 height 17
copy p "284570448"
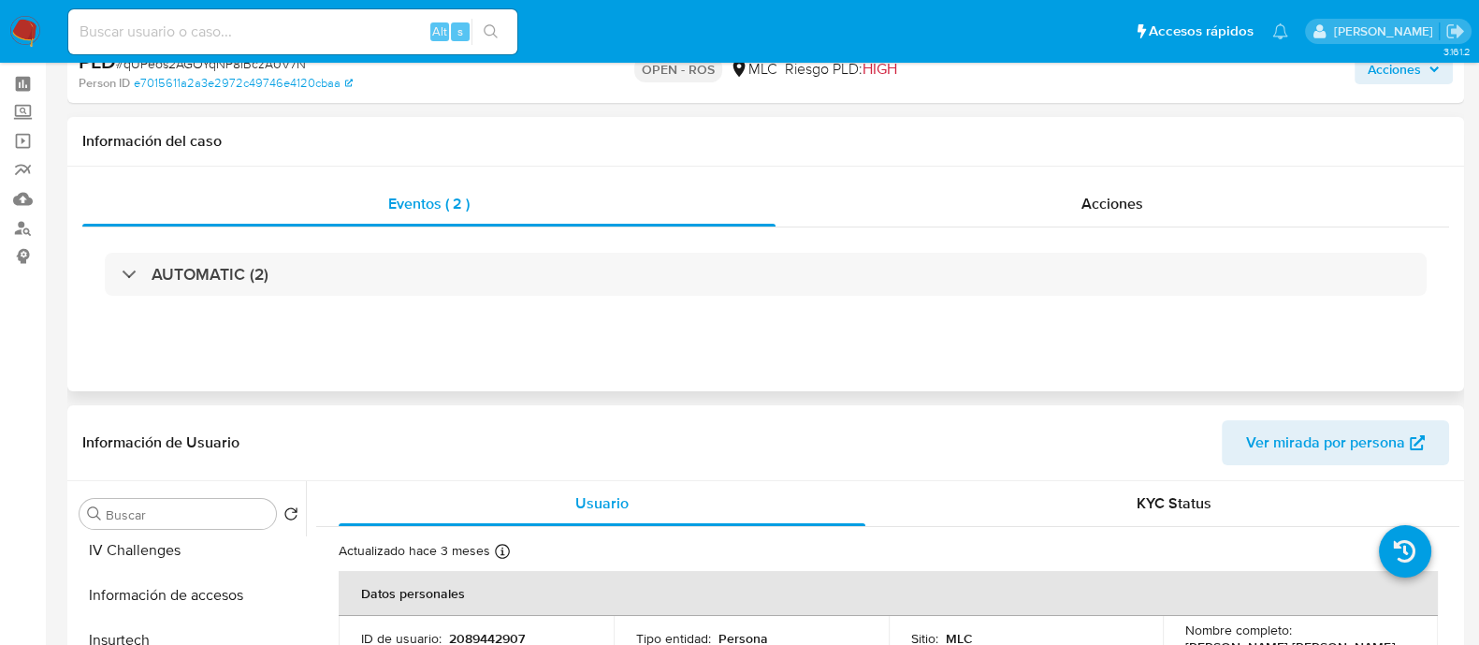
scroll to position [0, 0]
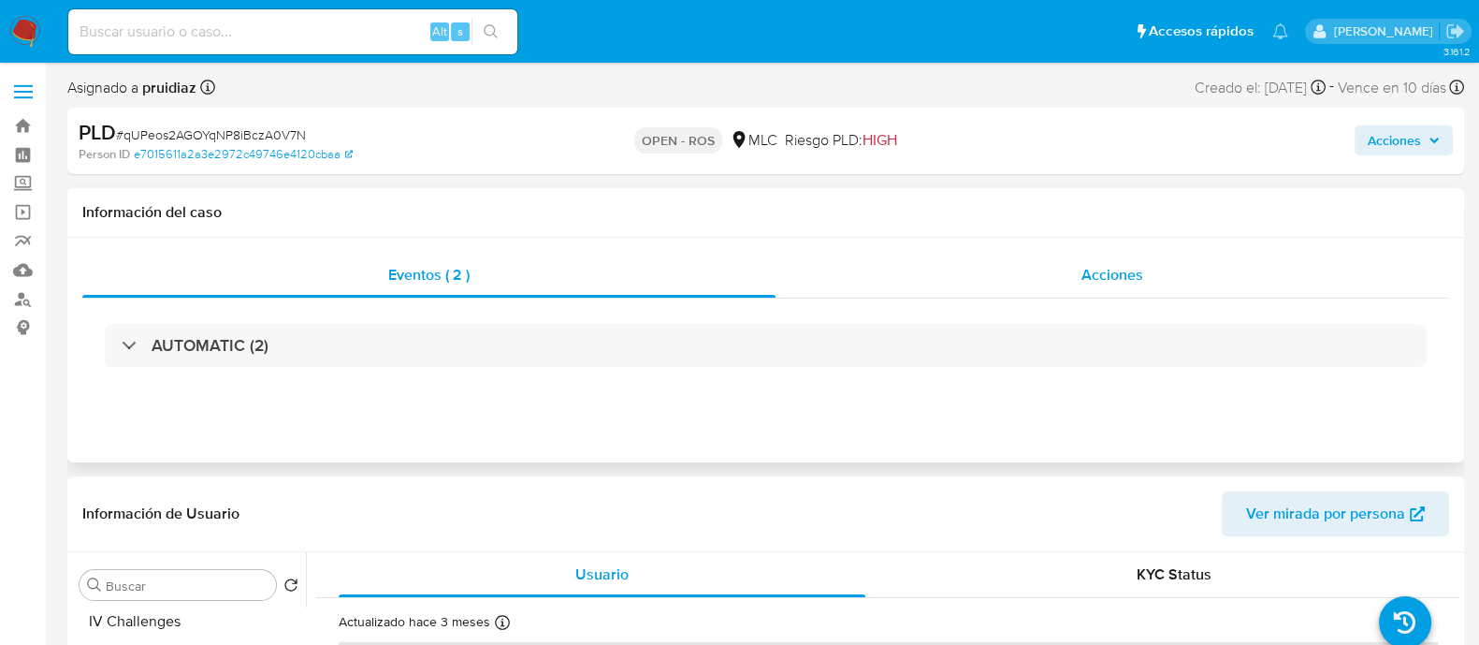
click at [1201, 281] on div "Acciones" at bounding box center [1113, 275] width 674 height 45
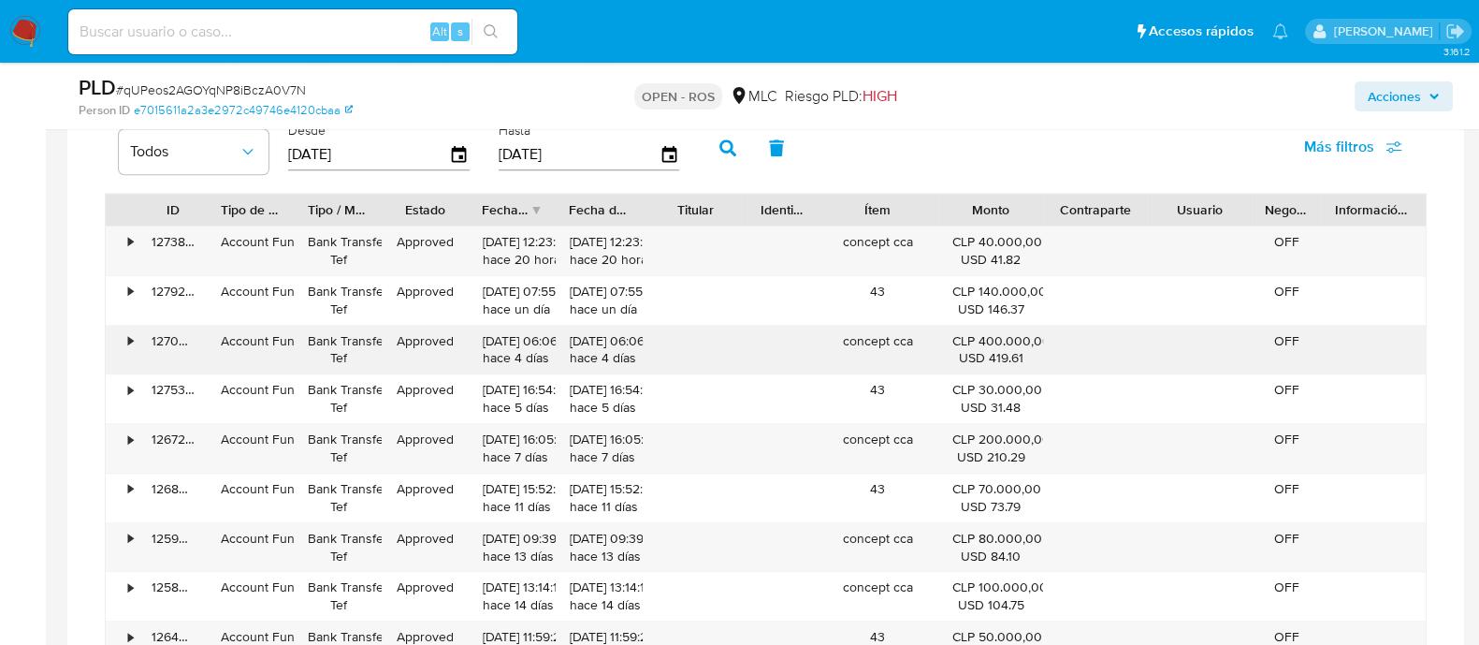
scroll to position [1403, 0]
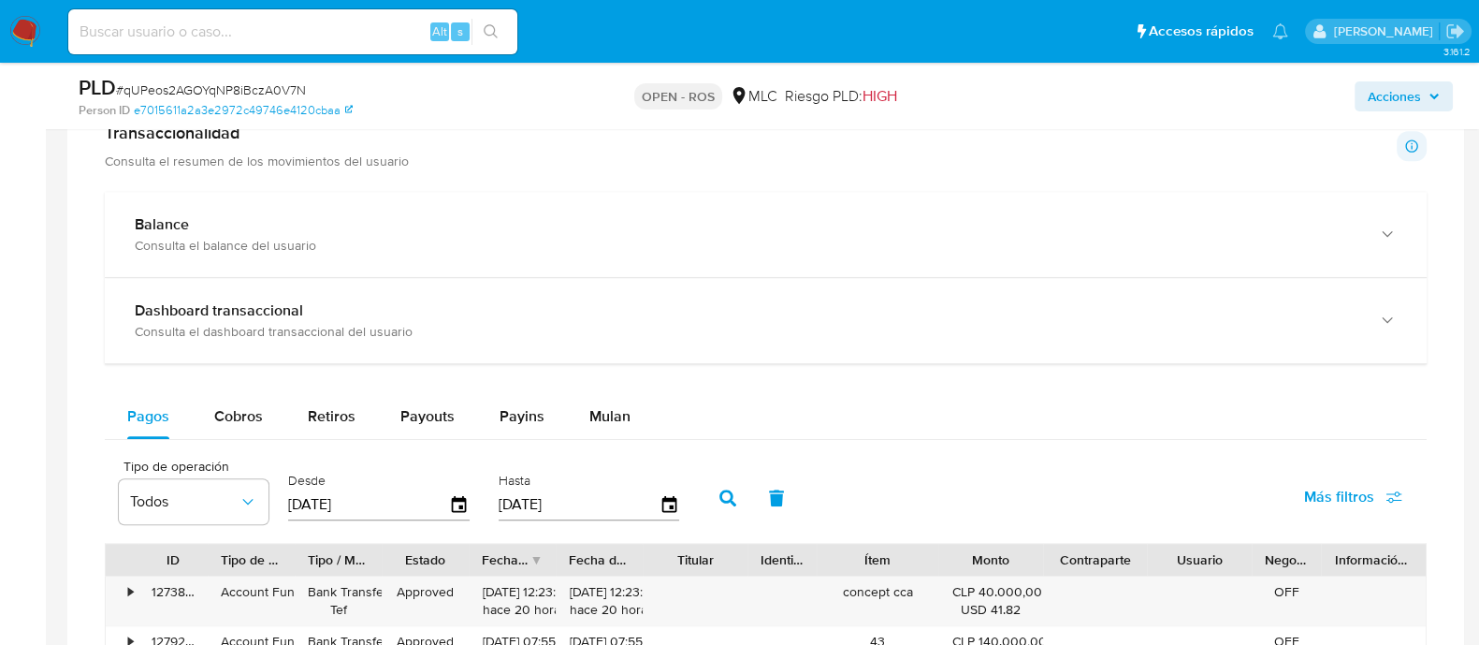
drag, startPoint x: 223, startPoint y: 421, endPoint x: 265, endPoint y: 382, distance: 57.6
click at [223, 422] on span "Cobros" at bounding box center [238, 416] width 49 height 22
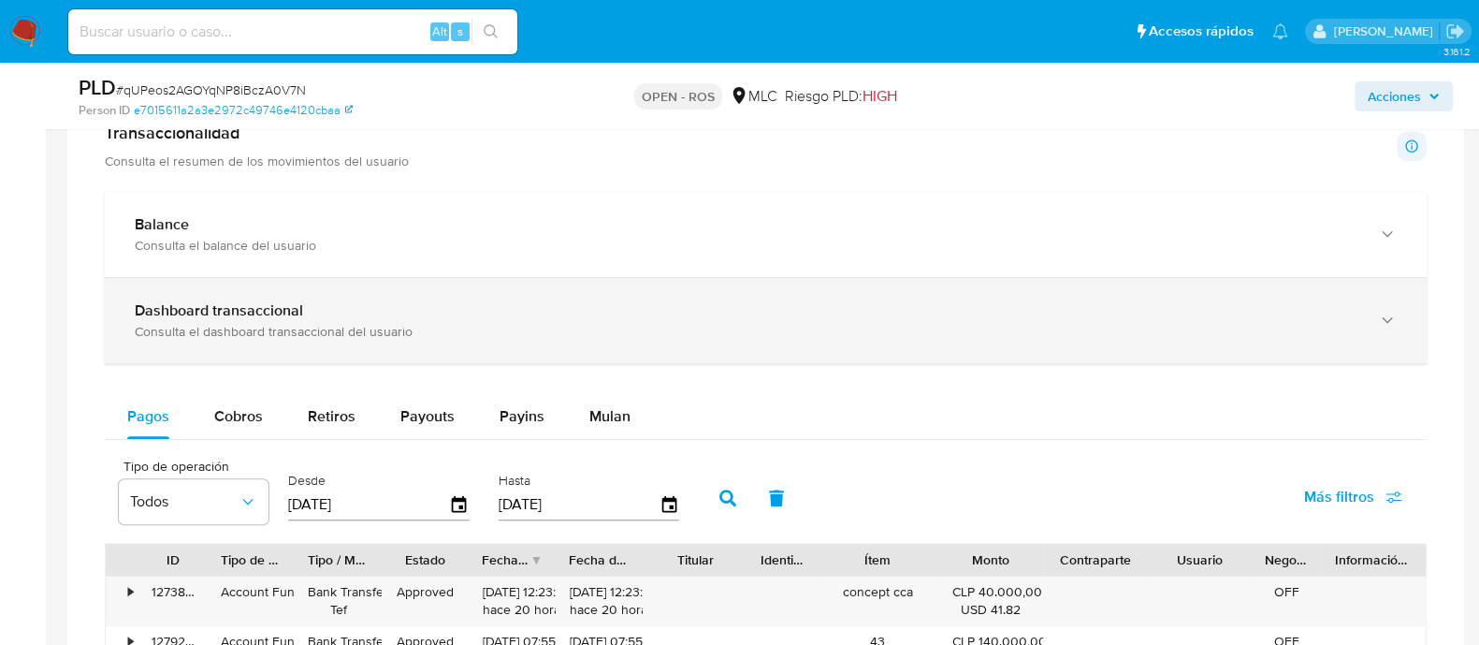
select select "10"
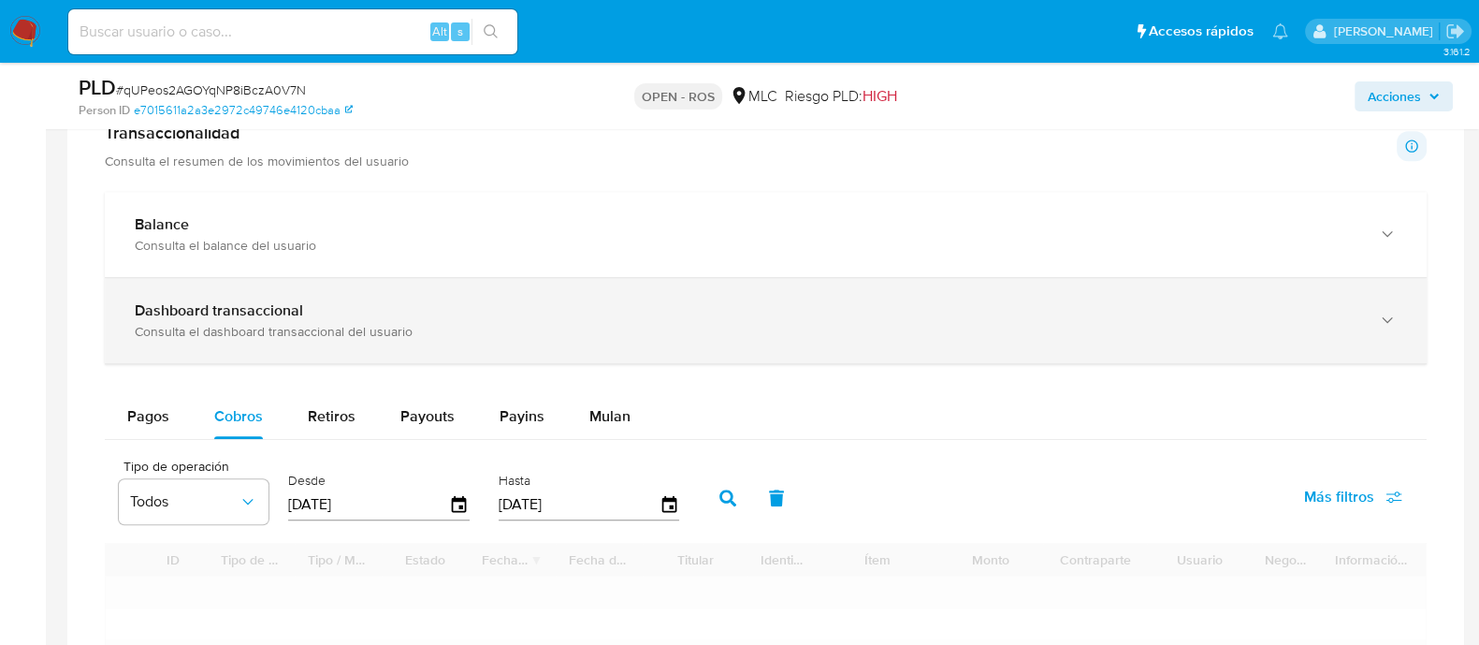
scroll to position [1636, 0]
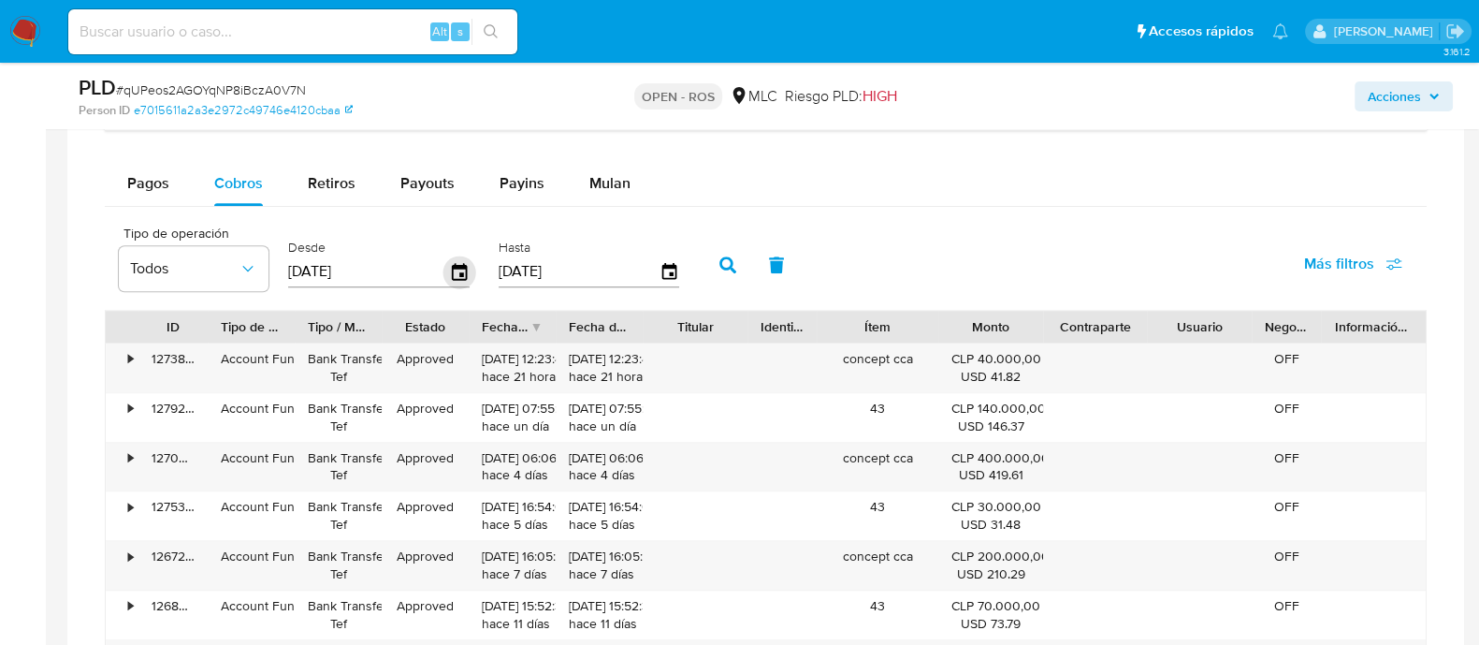
click at [460, 257] on icon "button" at bounding box center [459, 271] width 33 height 33
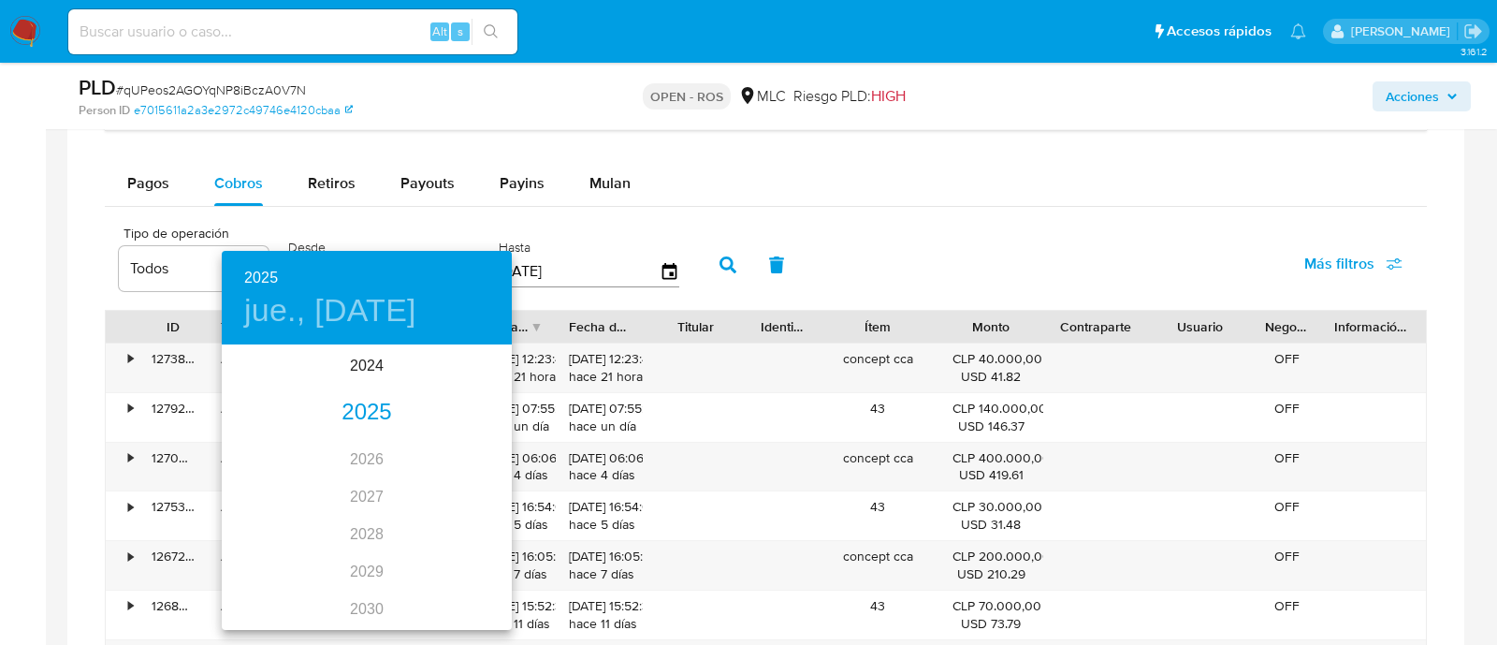
click at [331, 324] on h4 "jue., jul. 3" at bounding box center [330, 310] width 172 height 39
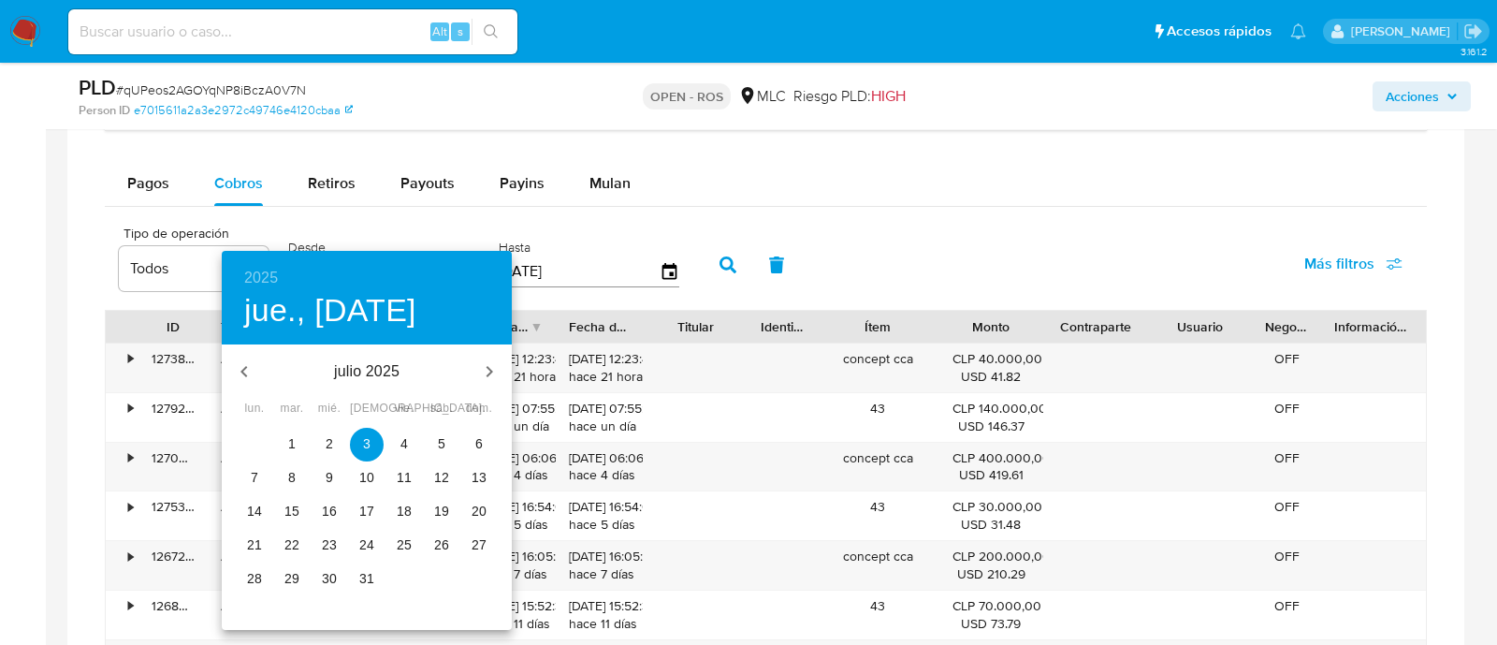
click at [248, 362] on icon "button" at bounding box center [244, 371] width 22 height 22
click at [248, 361] on icon "button" at bounding box center [244, 371] width 22 height 22
click at [364, 436] on p "1" at bounding box center [366, 443] width 7 height 19
type input "01/05/2025"
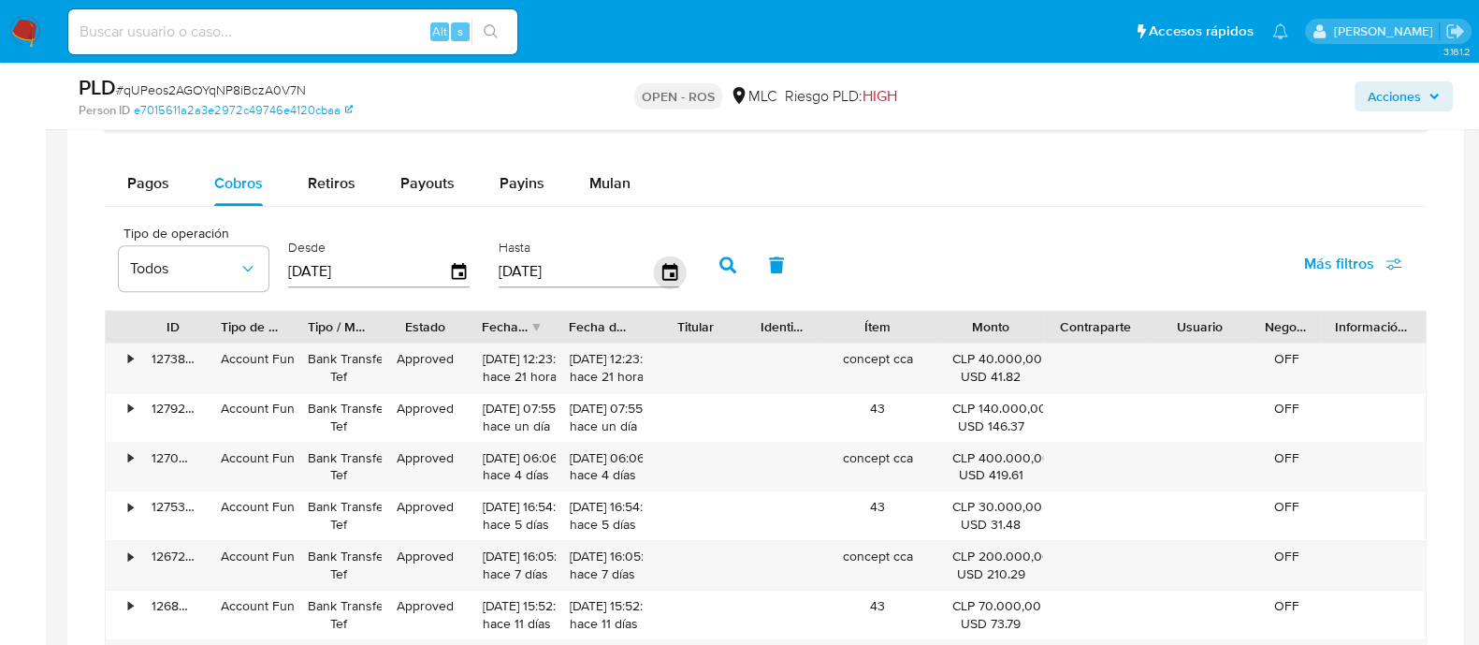
click at [664, 268] on icon "button" at bounding box center [669, 271] width 33 height 33
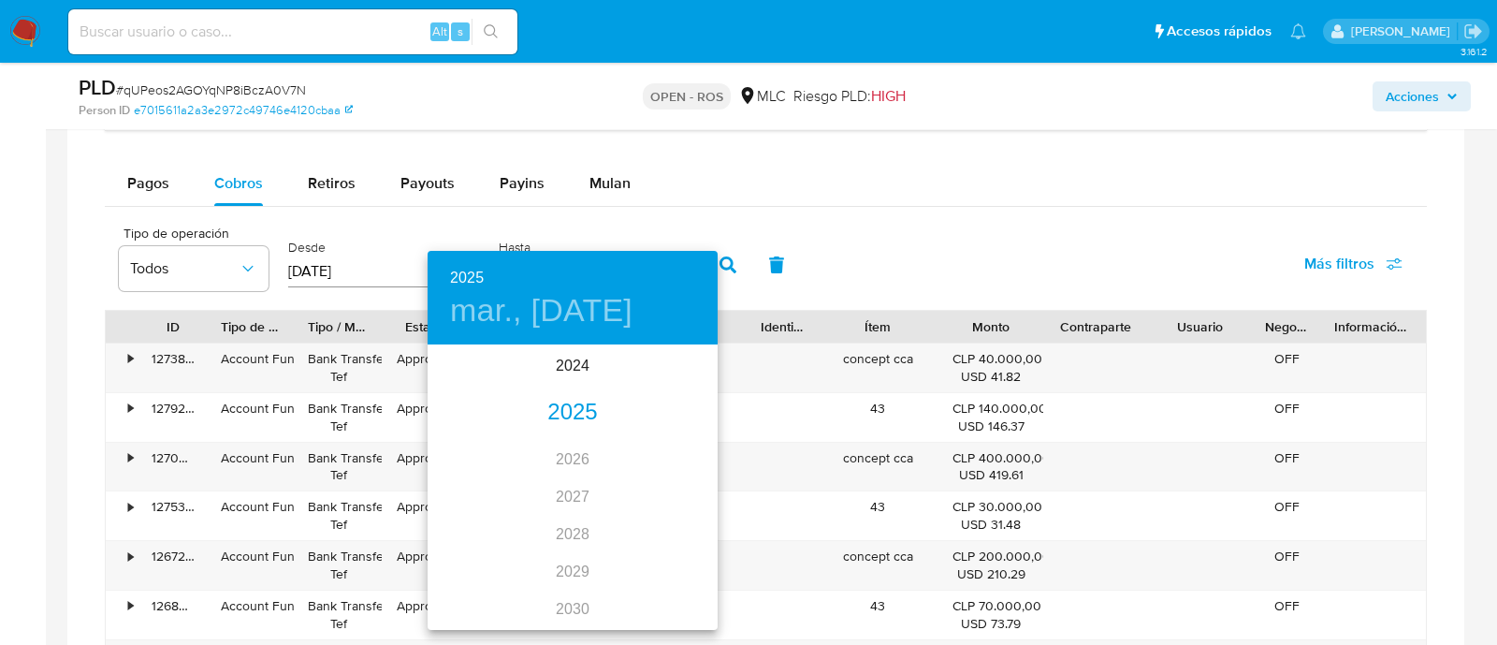
click at [530, 315] on h4 "mar., sep. 30" at bounding box center [541, 310] width 182 height 39
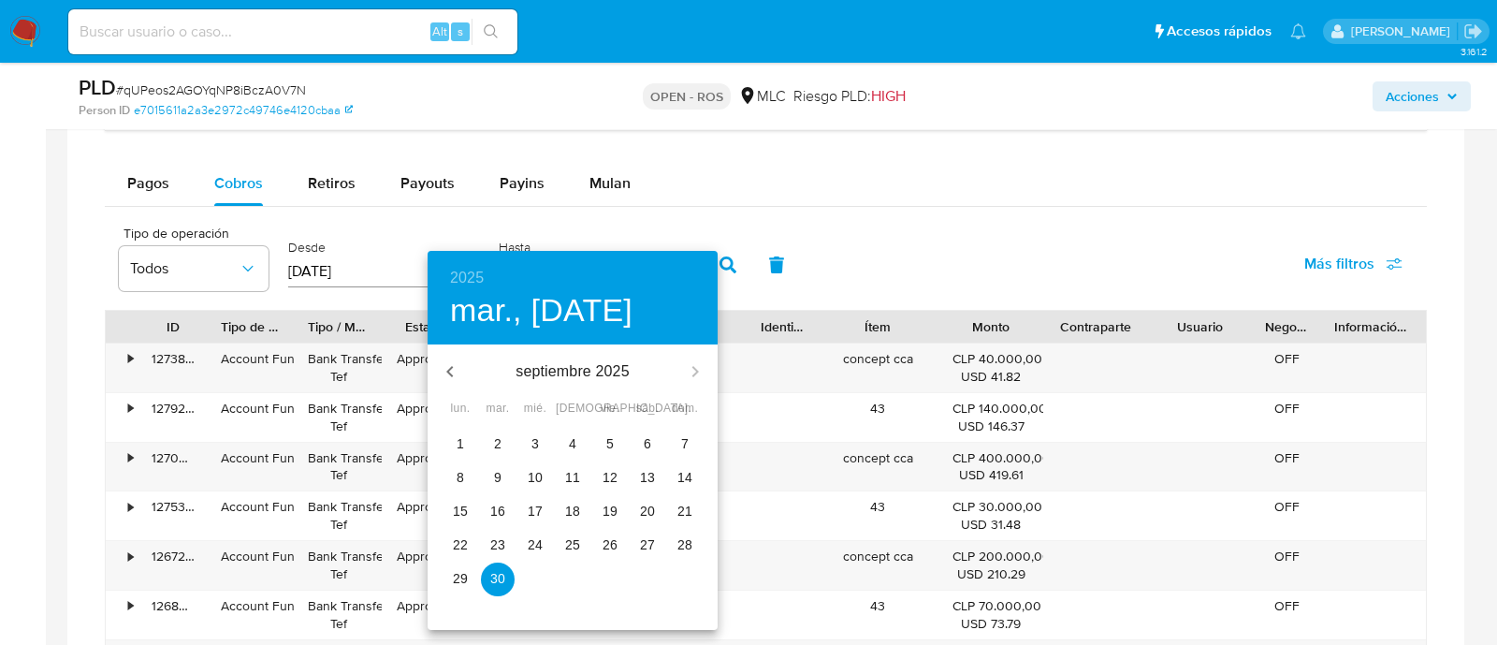
click at [441, 373] on icon "button" at bounding box center [450, 371] width 22 height 22
click at [441, 372] on icon "button" at bounding box center [450, 371] width 22 height 22
click at [441, 371] on icon "button" at bounding box center [450, 371] width 22 height 22
click at [636, 582] on span "31" at bounding box center [648, 578] width 34 height 19
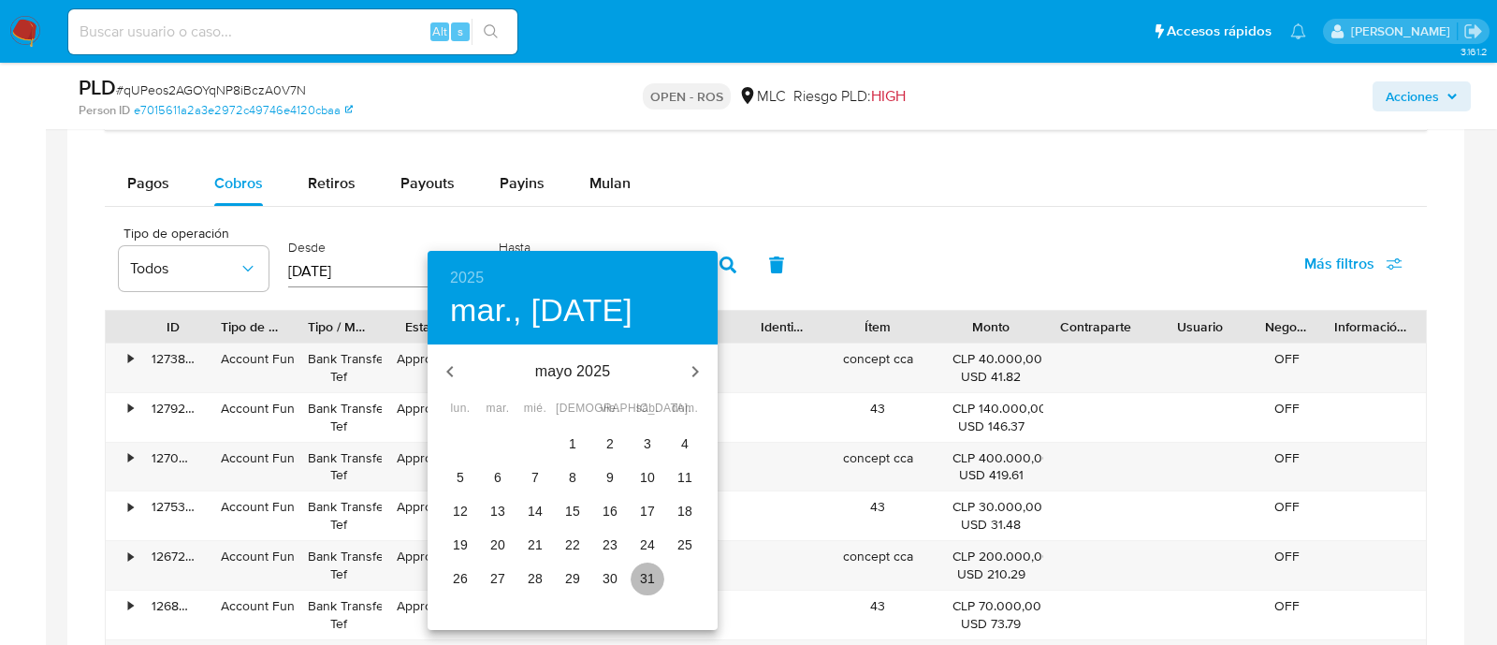
type input "31/05/2025"
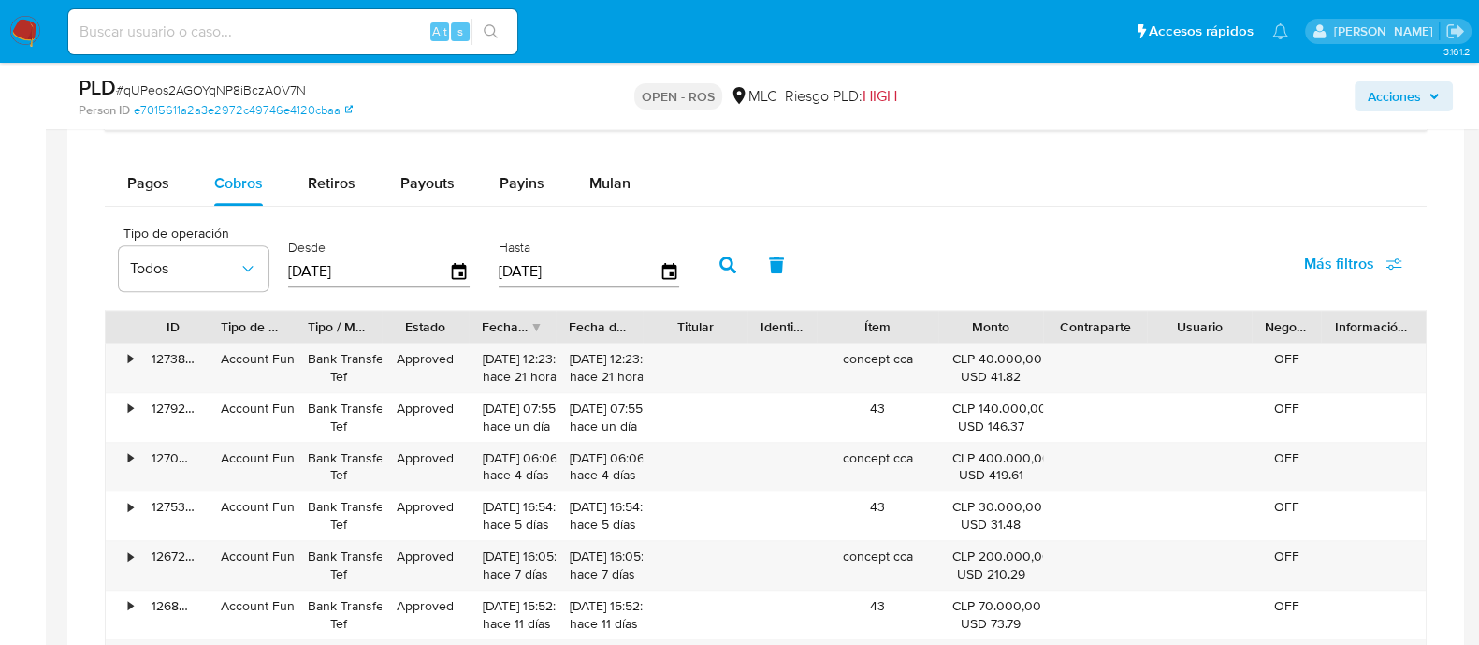
click at [719, 260] on icon "button" at bounding box center [727, 264] width 17 height 17
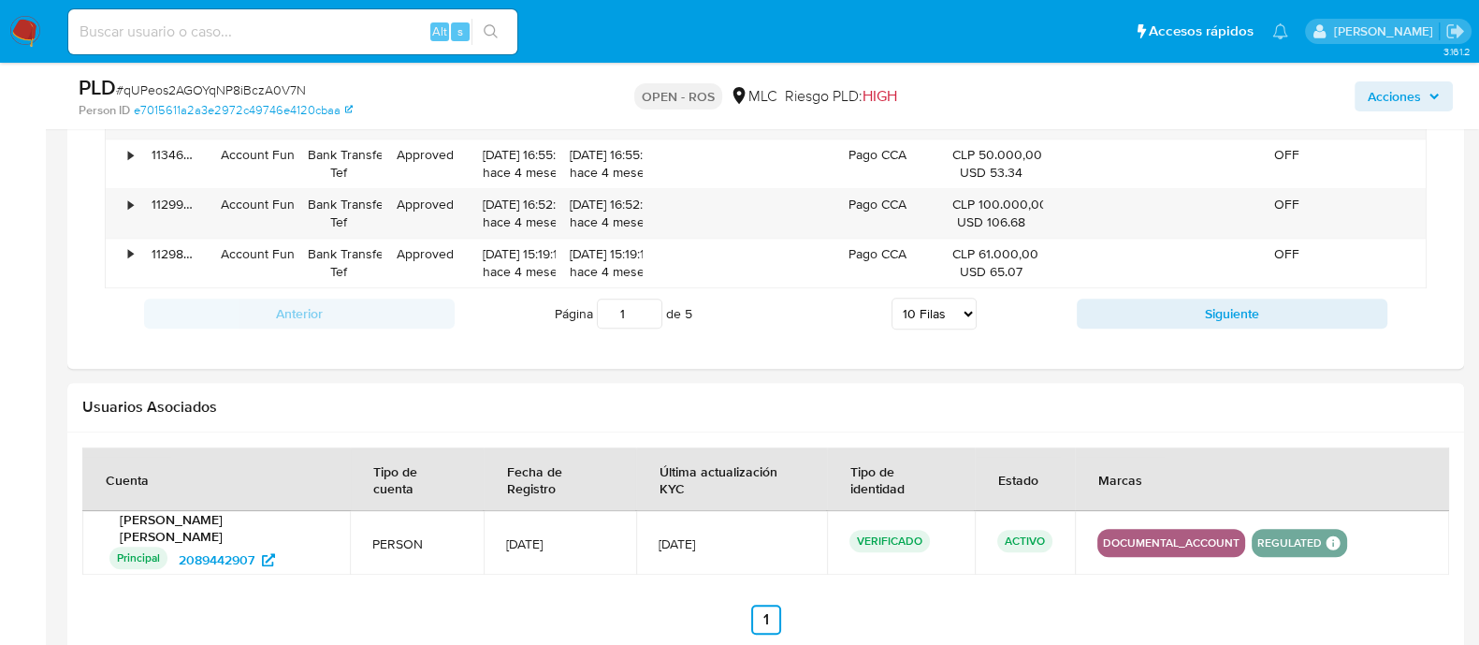
scroll to position [2222, 0]
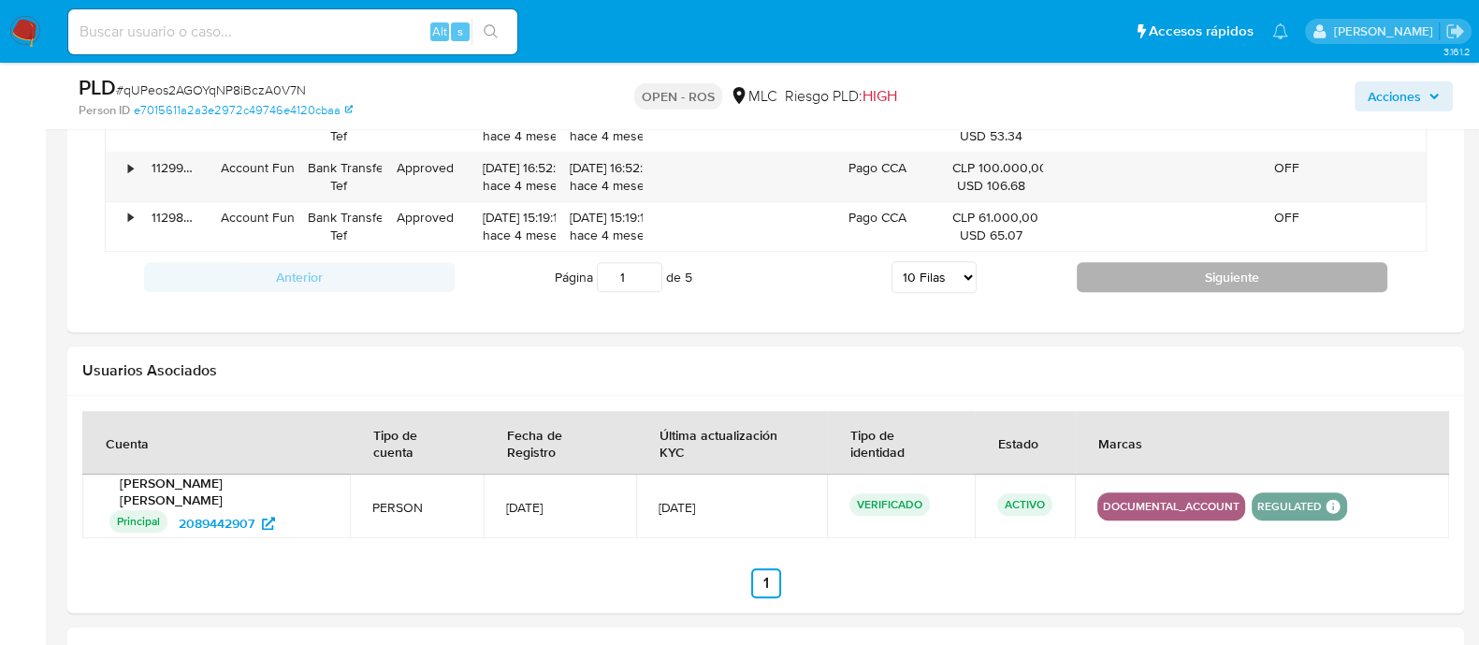
click at [1127, 280] on button "Siguiente" at bounding box center [1232, 277] width 311 height 30
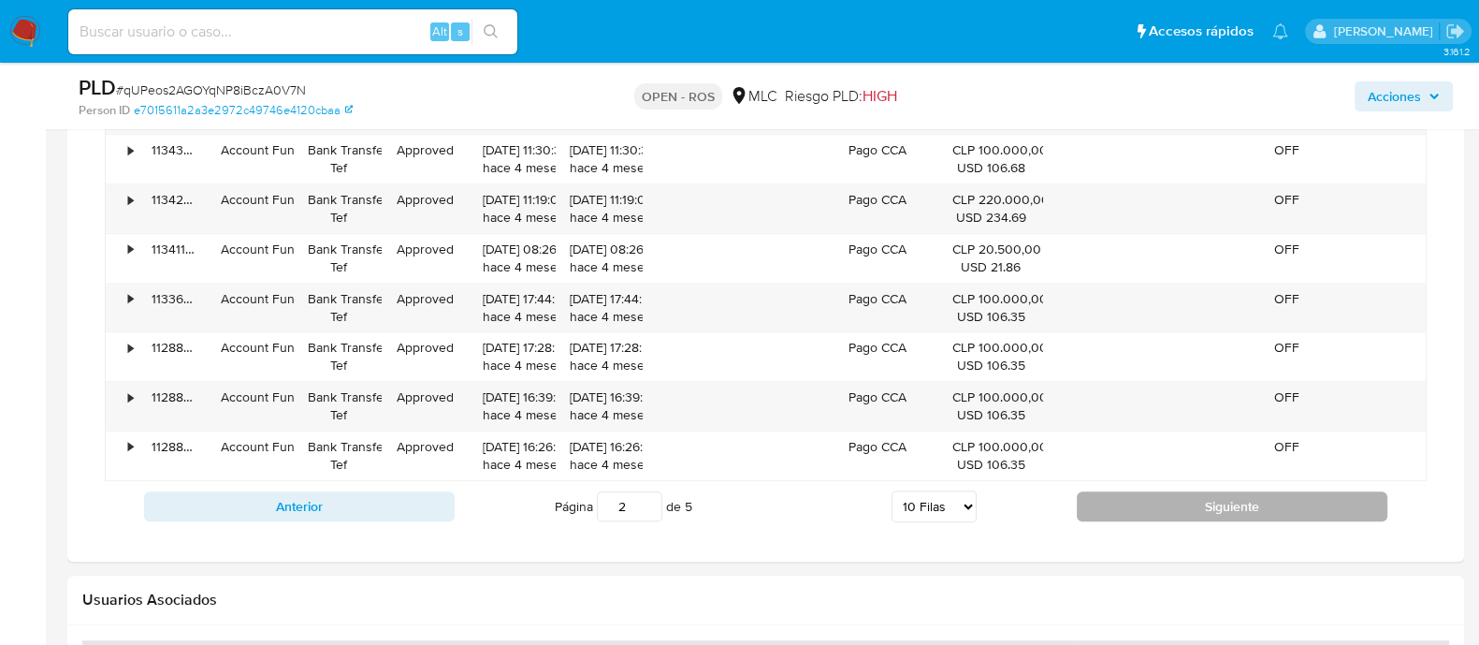
scroll to position [1988, 0]
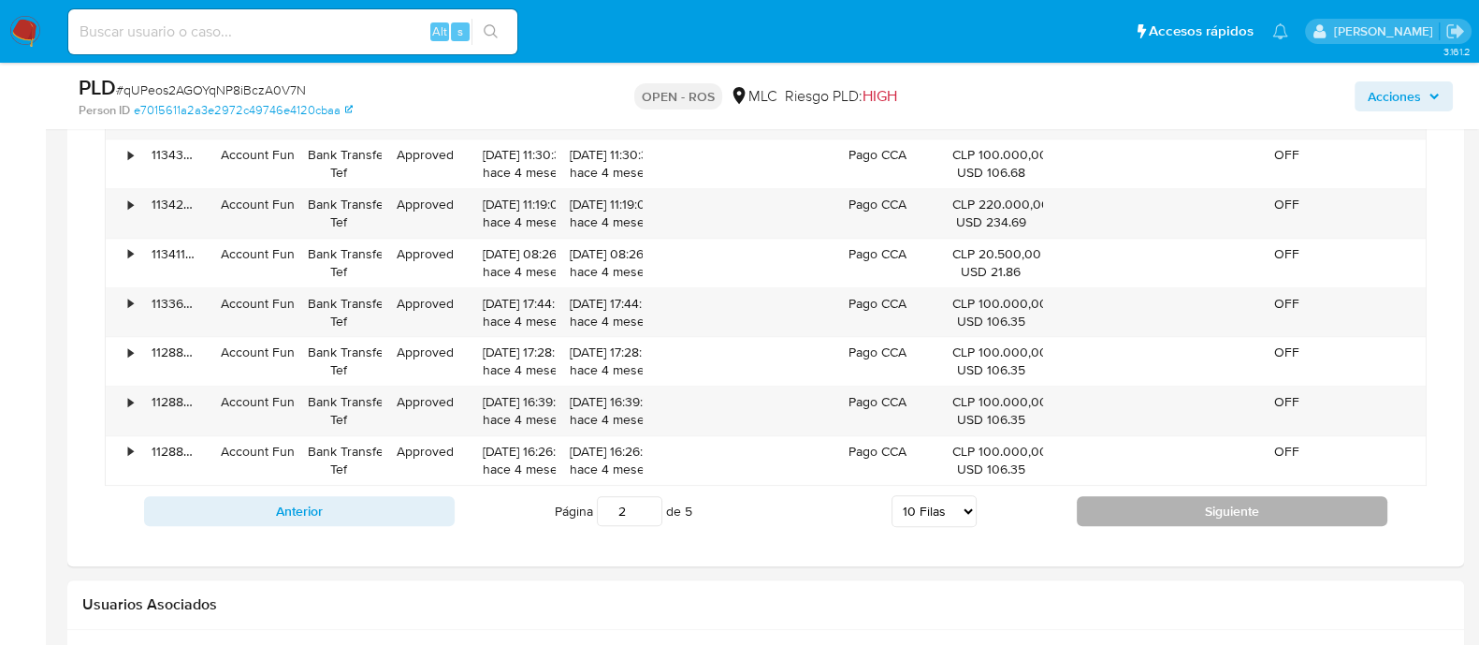
click at [1188, 510] on button "Siguiente" at bounding box center [1232, 511] width 311 height 30
click at [1176, 508] on button "Siguiente" at bounding box center [1232, 511] width 311 height 30
click at [1190, 506] on button "Siguiente" at bounding box center [1232, 511] width 311 height 30
type input "5"
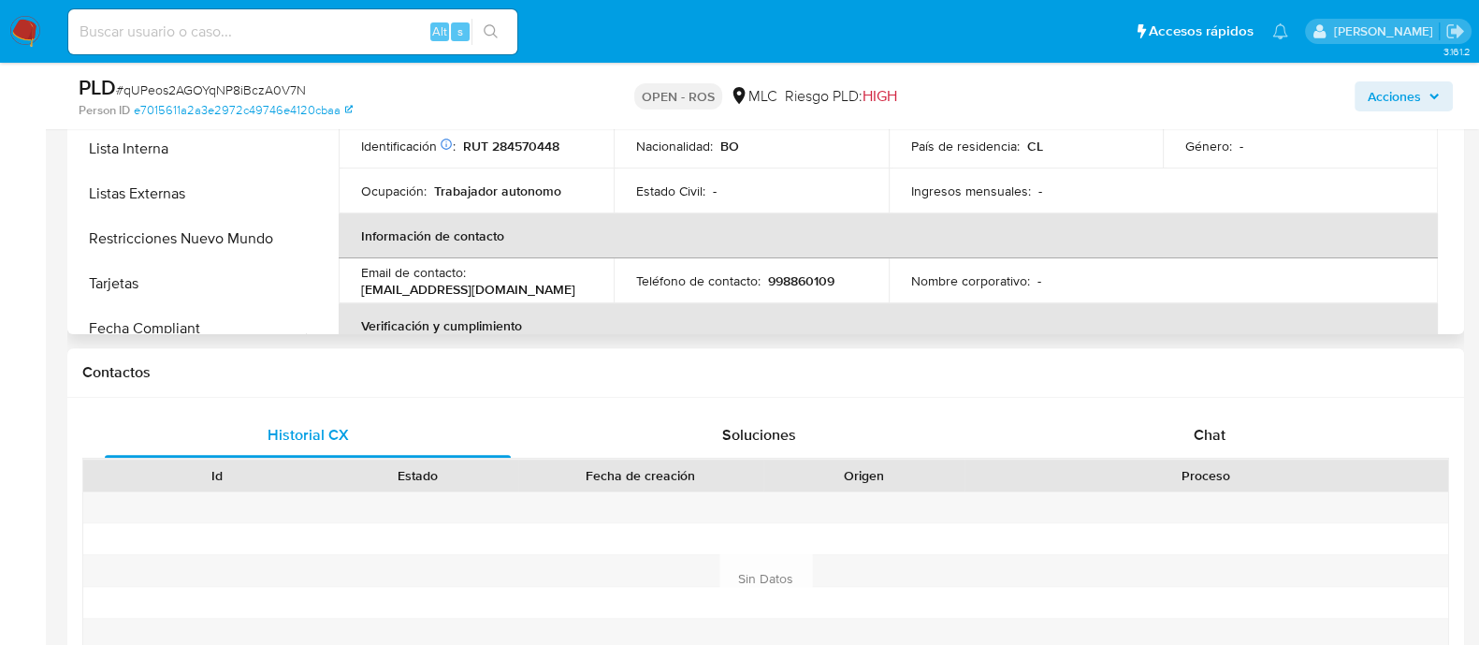
scroll to position [467, 0]
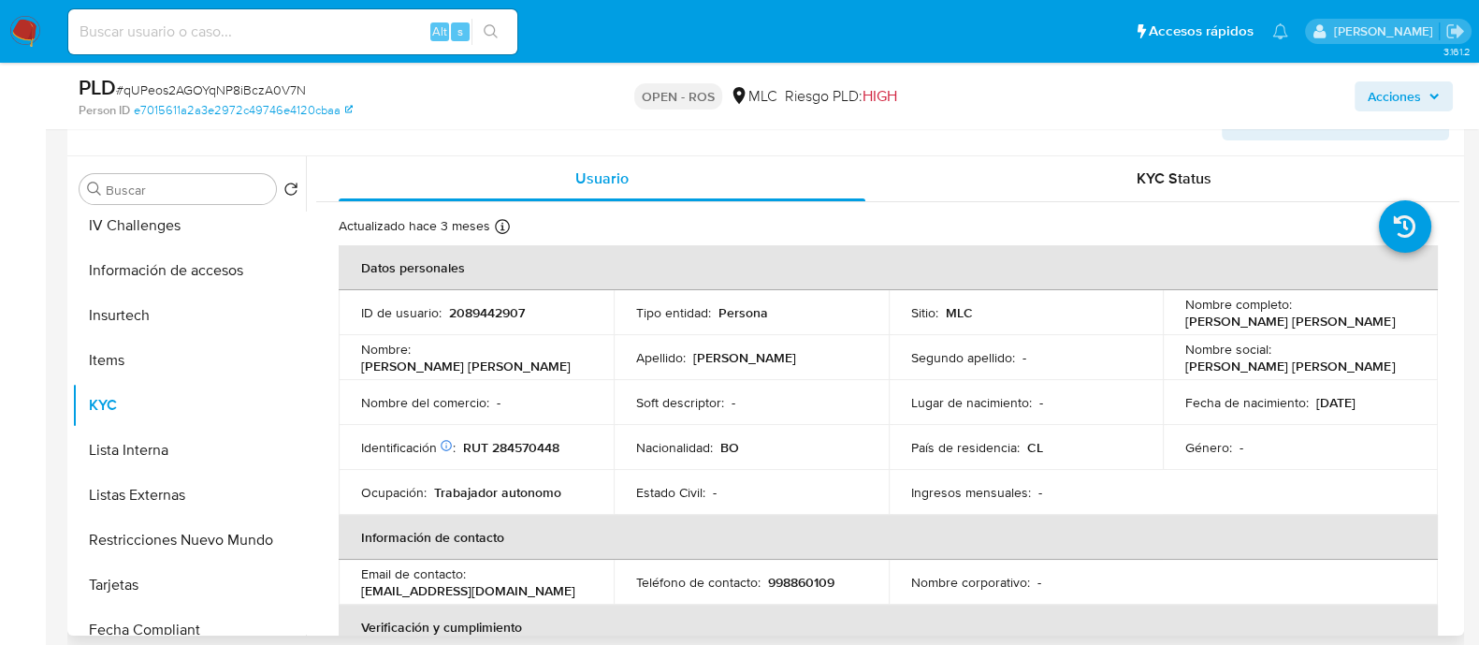
drag, startPoint x: 1399, startPoint y: 324, endPoint x: 1166, endPoint y: 315, distance: 234.0
click at [1166, 315] on td "Nombre completo : Gisela Alejandra Fernandez Arce" at bounding box center [1300, 312] width 275 height 45
copy p "Gisela Alejandra Fernandez Arce"
click at [541, 443] on p "RUT 284570448" at bounding box center [511, 447] width 96 height 17
click at [541, 444] on p "RUT 284570448" at bounding box center [511, 447] width 96 height 17
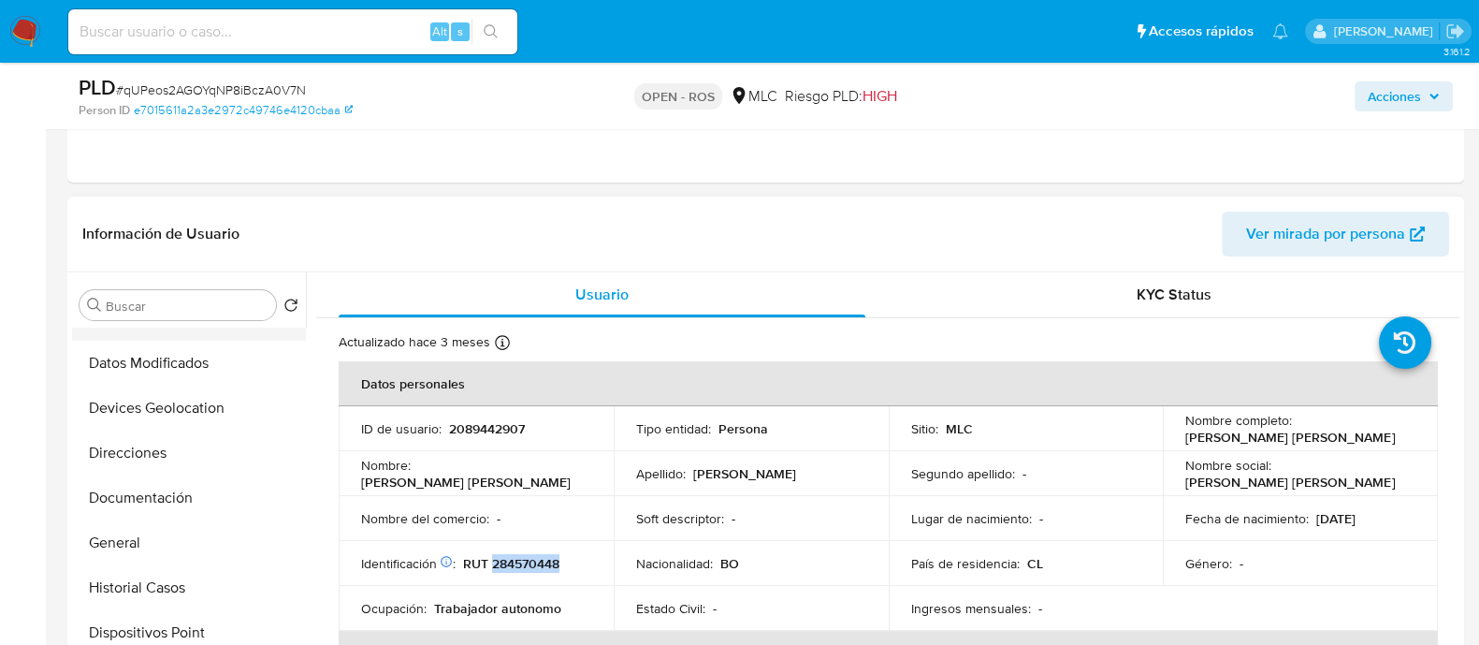
scroll to position [233, 0]
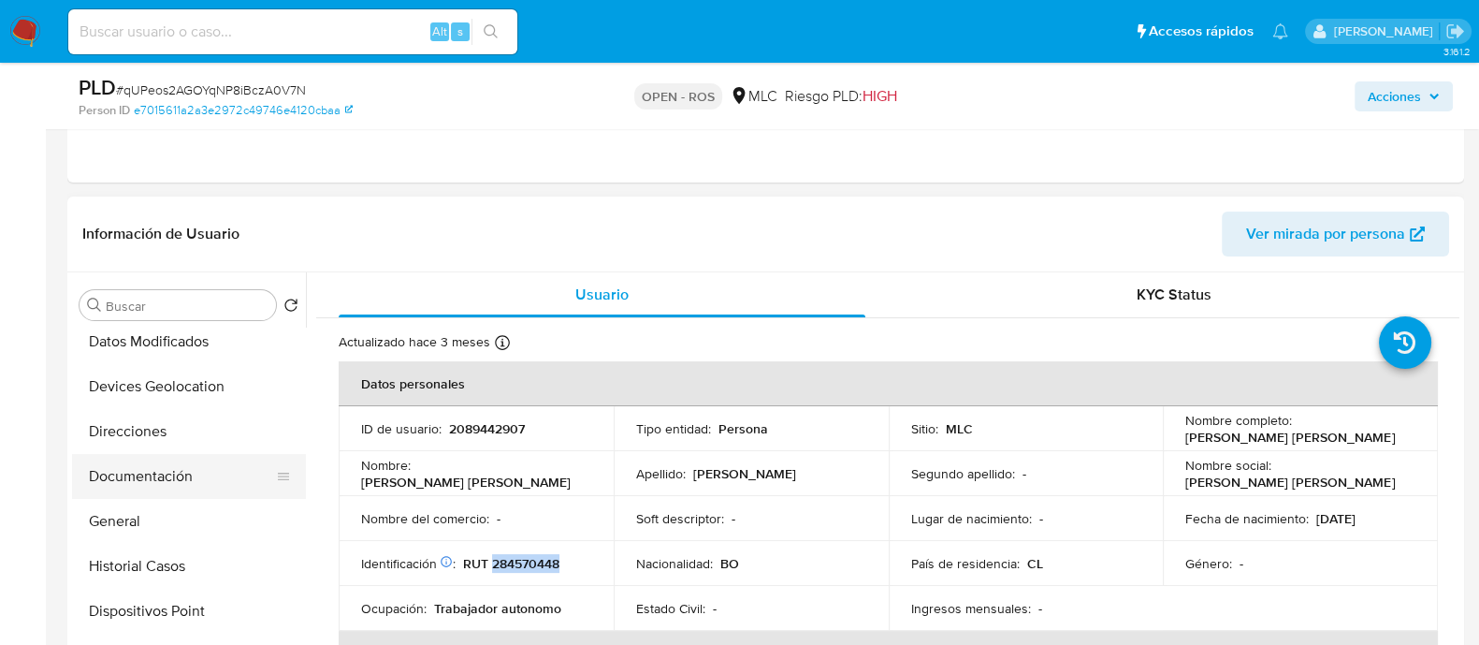
click at [145, 474] on button "Documentación" at bounding box center [181, 476] width 219 height 45
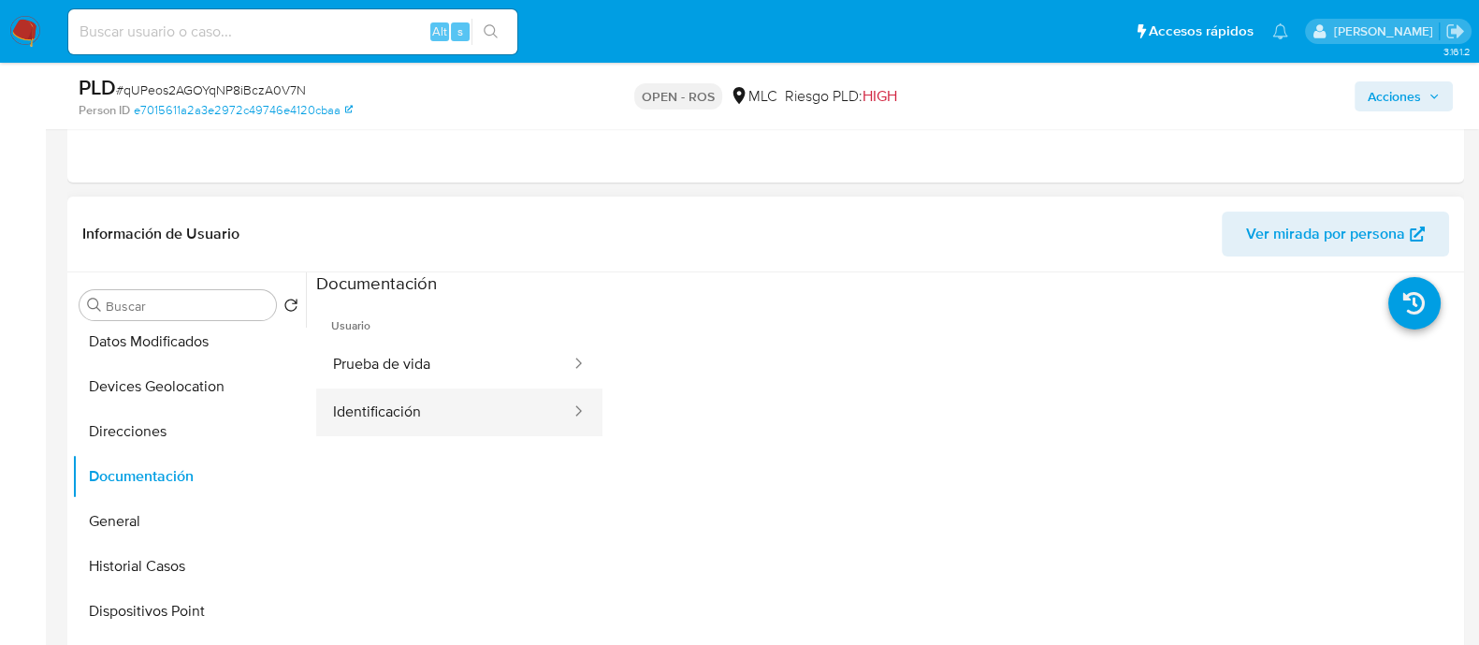
click at [449, 415] on button "Identificación" at bounding box center [444, 412] width 256 height 48
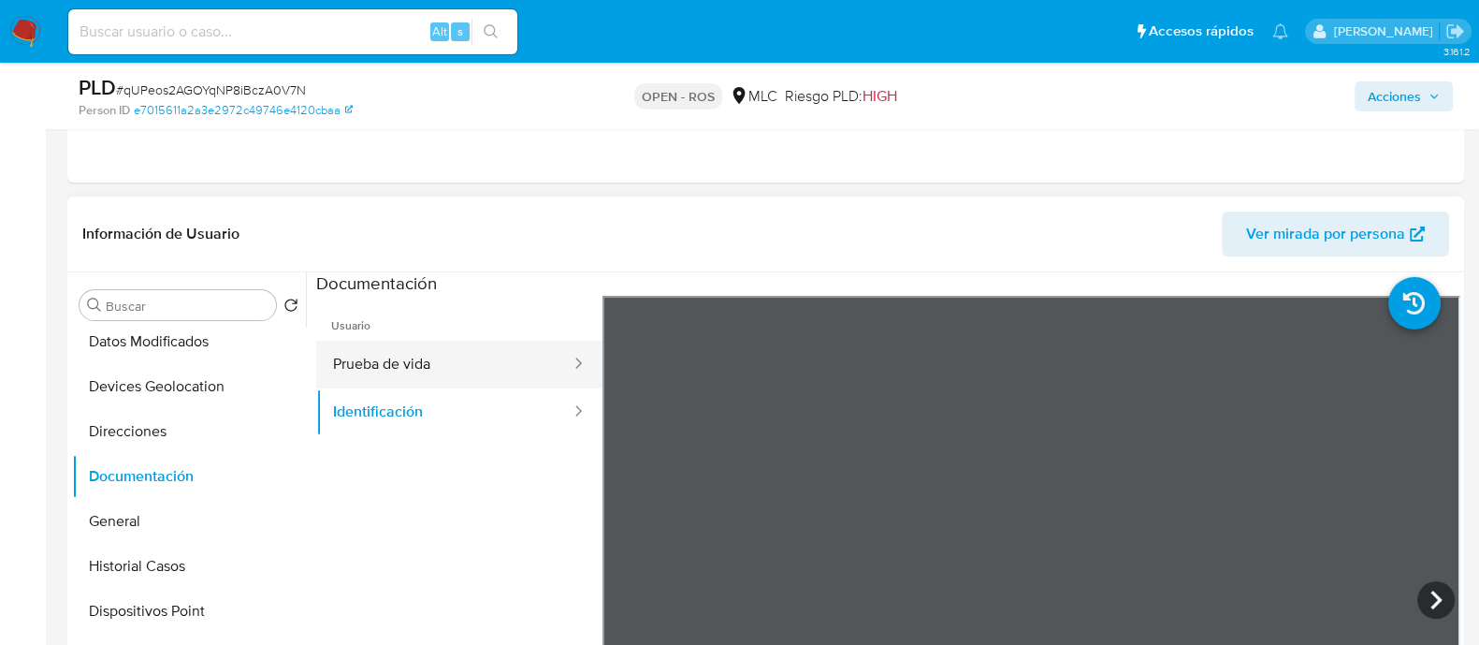
click at [391, 371] on button "Prueba de vida" at bounding box center [444, 365] width 256 height 48
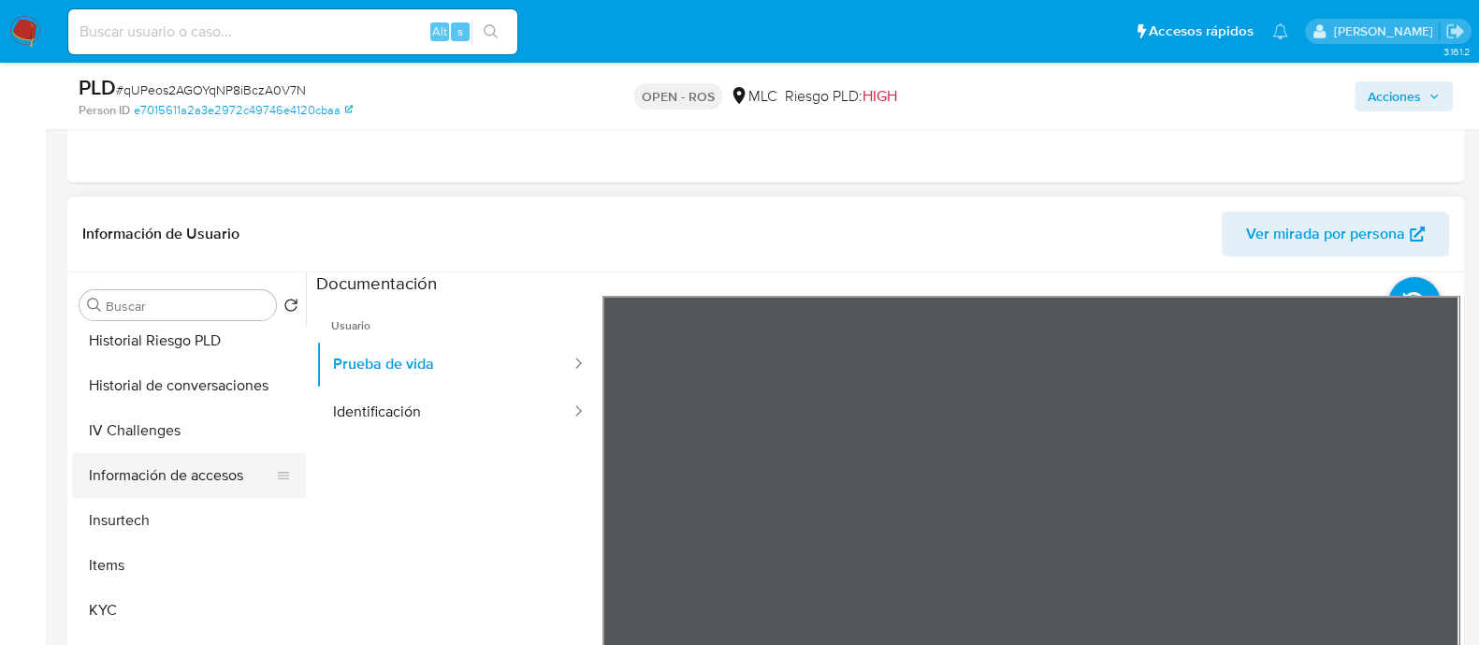
scroll to position [585, 0]
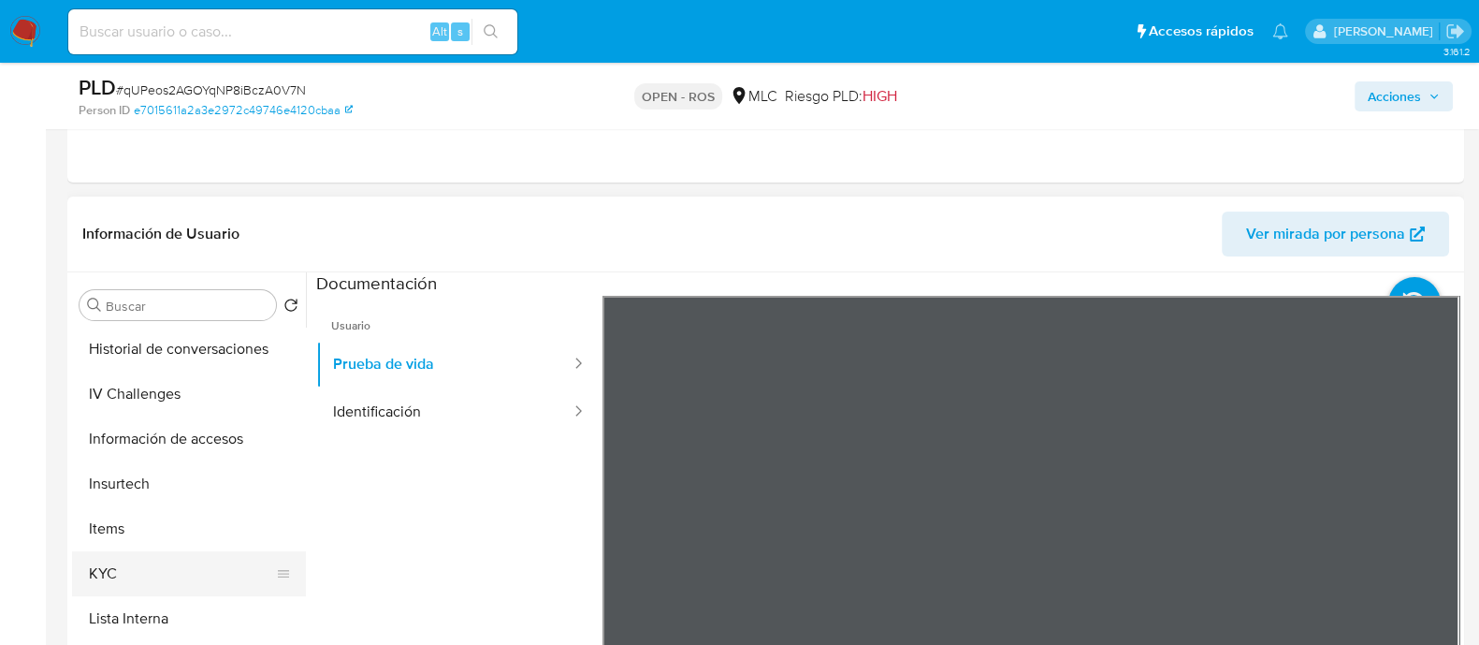
click at [122, 562] on button "KYC" at bounding box center [181, 573] width 219 height 45
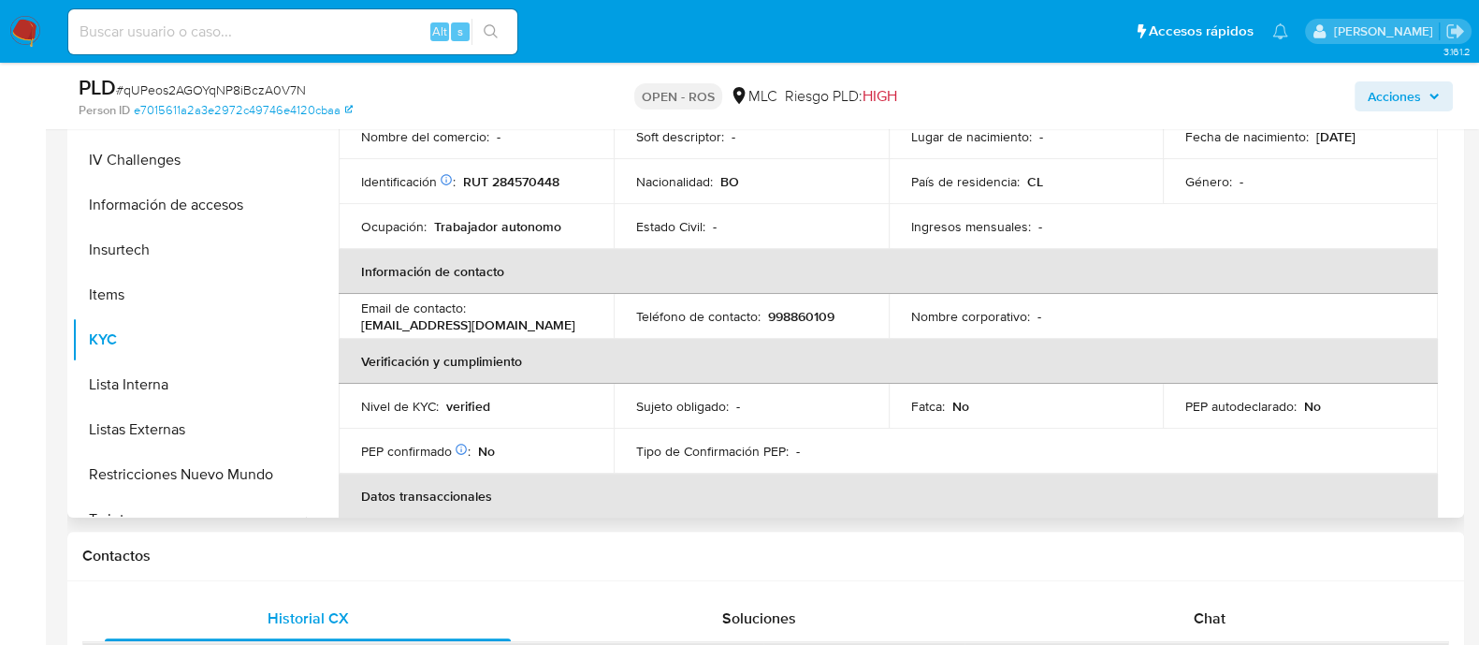
scroll to position [111, 0]
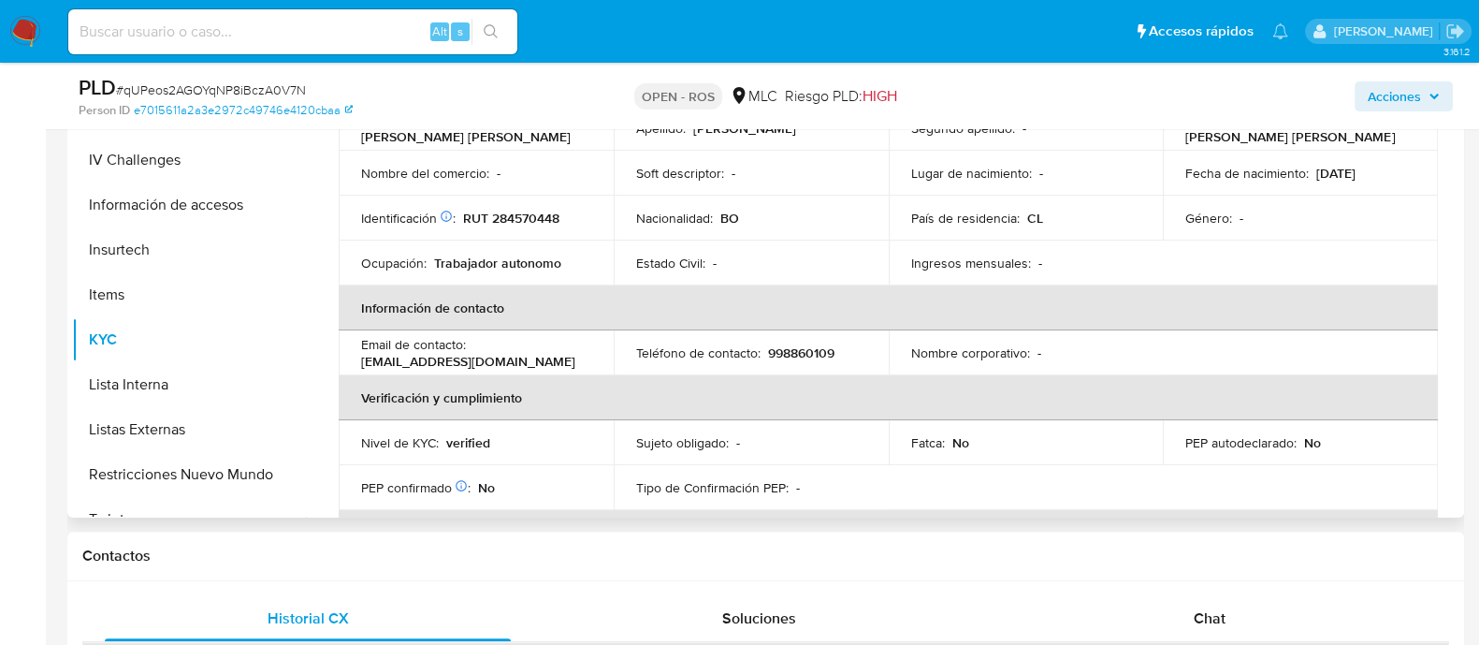
click at [786, 348] on p "998860109" at bounding box center [801, 352] width 66 height 17
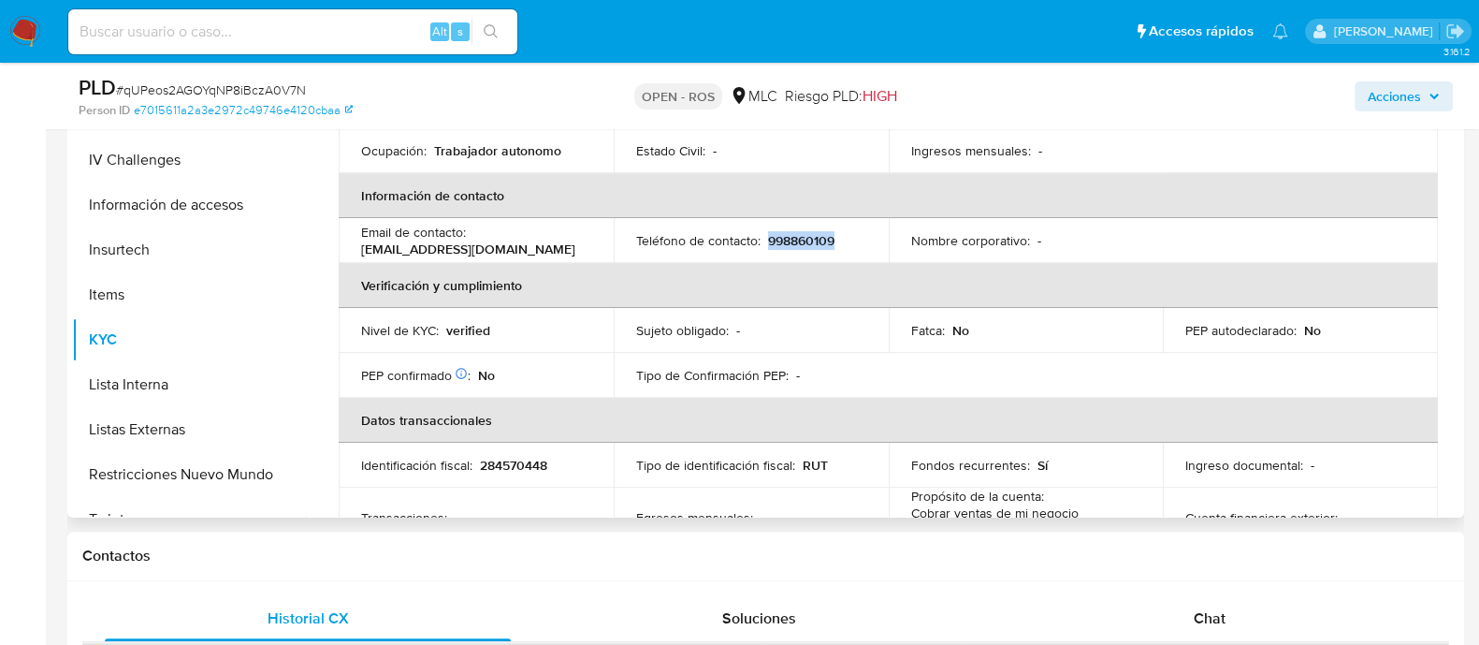
scroll to position [233, 0]
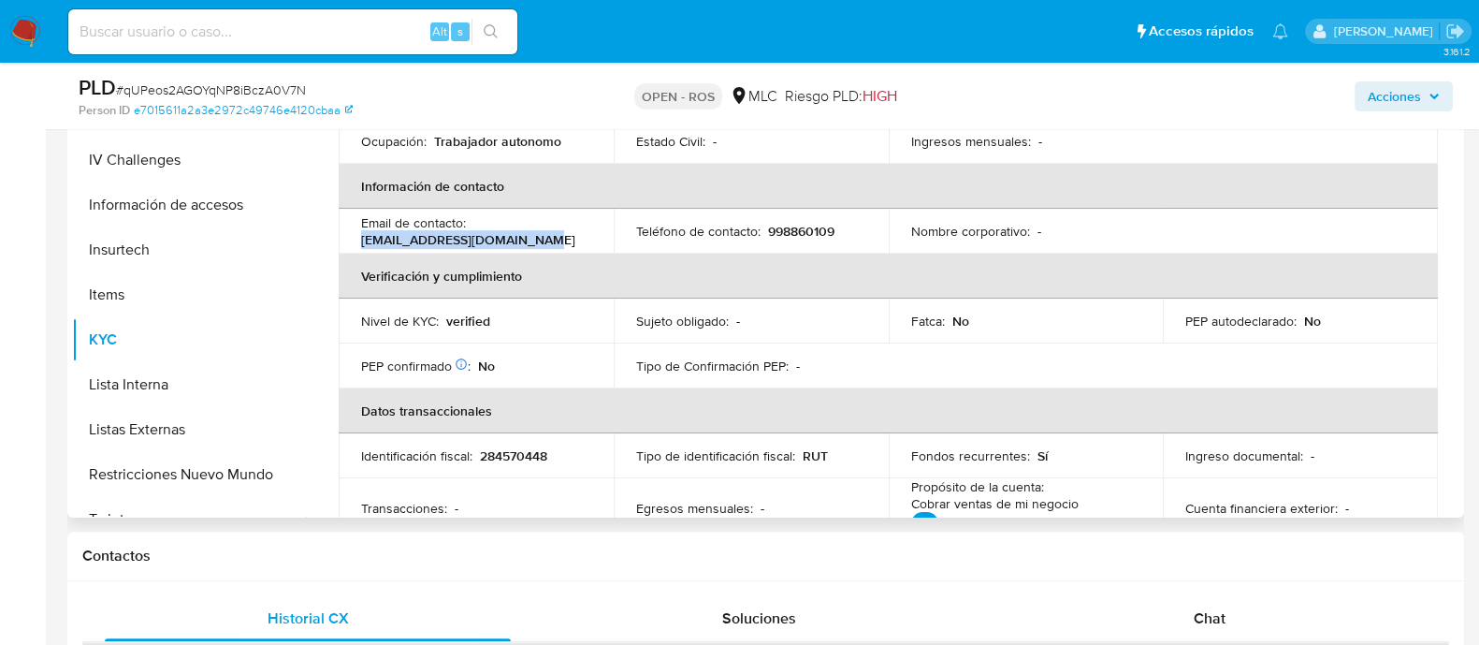
drag, startPoint x: 530, startPoint y: 234, endPoint x: 351, endPoint y: 244, distance: 179.9
click at [351, 243] on td "Email de contacto : destrofertgisela@gmail.com" at bounding box center [476, 231] width 275 height 45
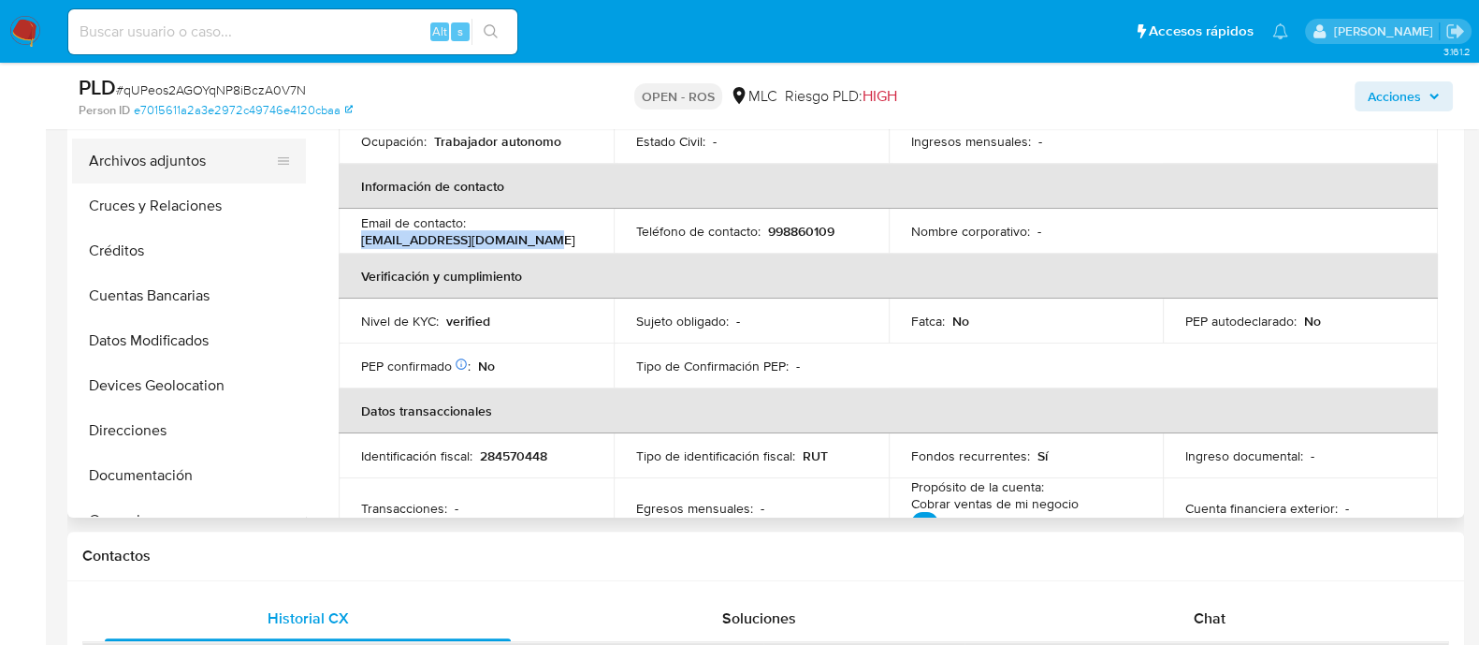
scroll to position [467, 0]
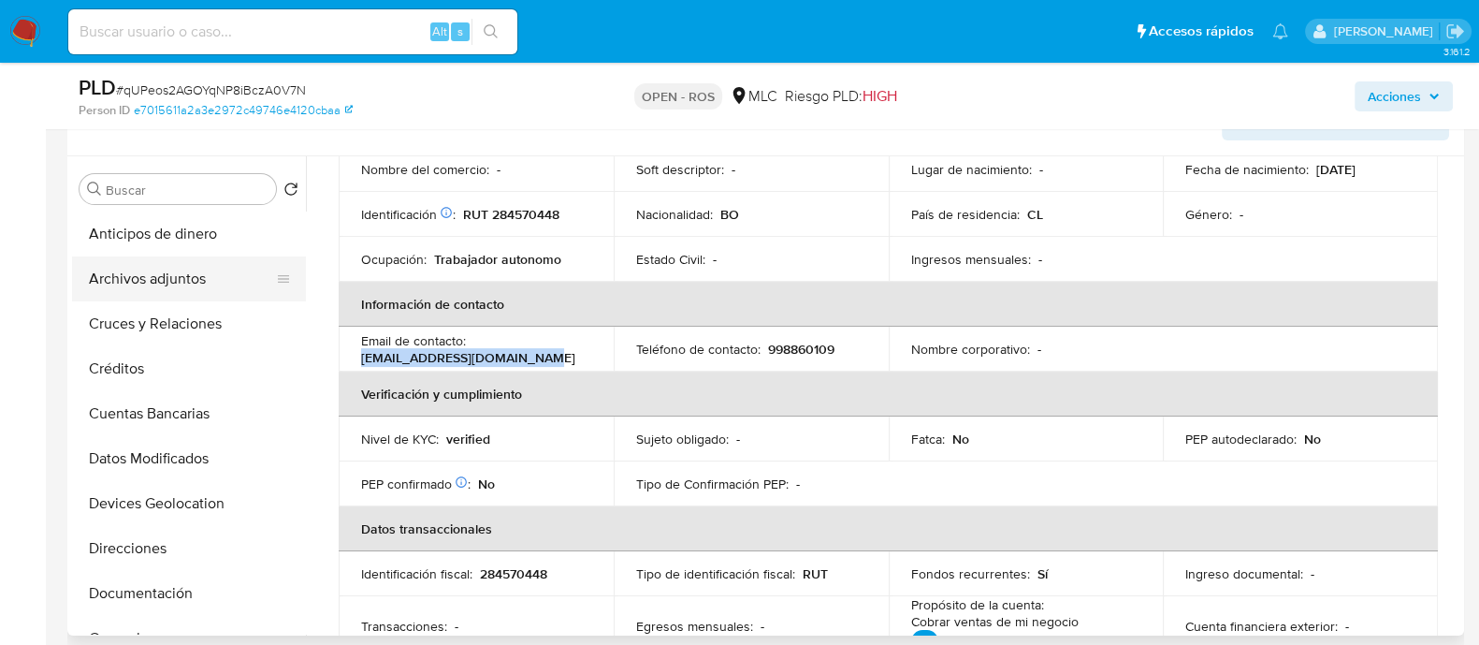
click at [157, 285] on button "Archivos adjuntos" at bounding box center [181, 278] width 219 height 45
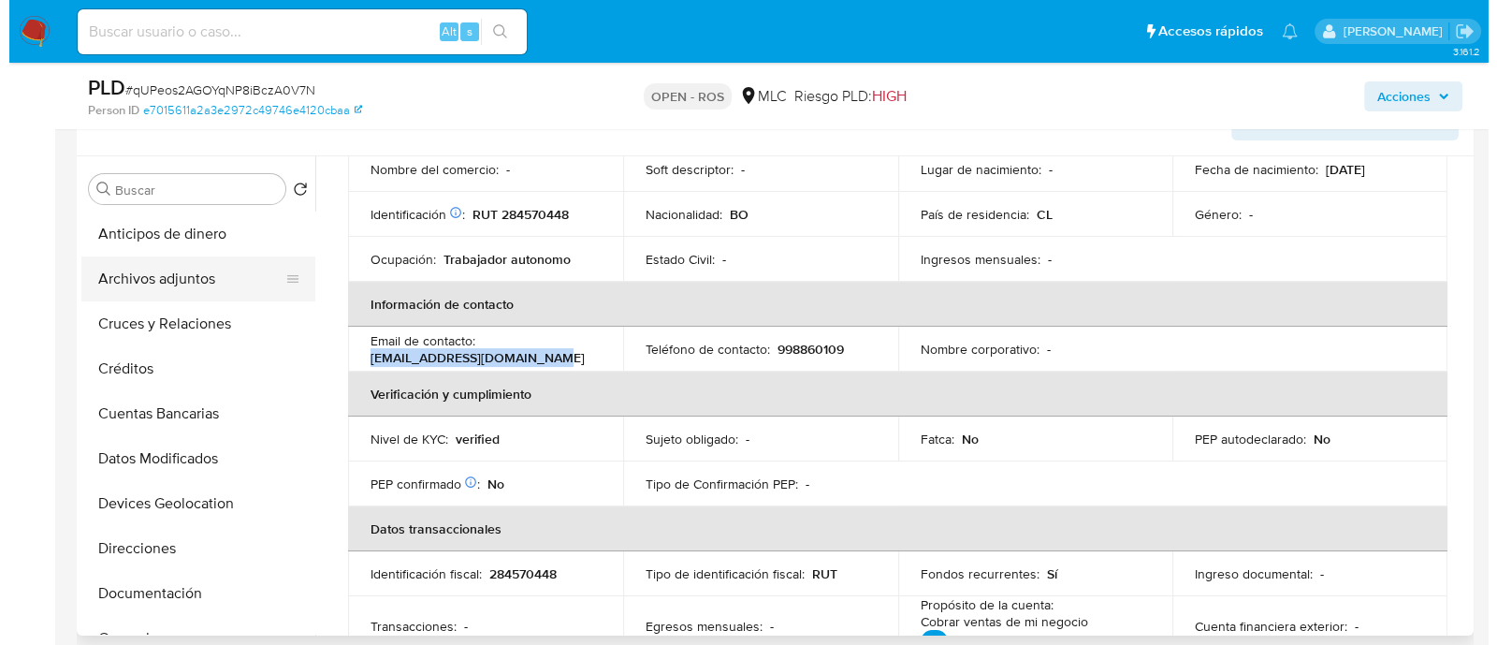
scroll to position [0, 0]
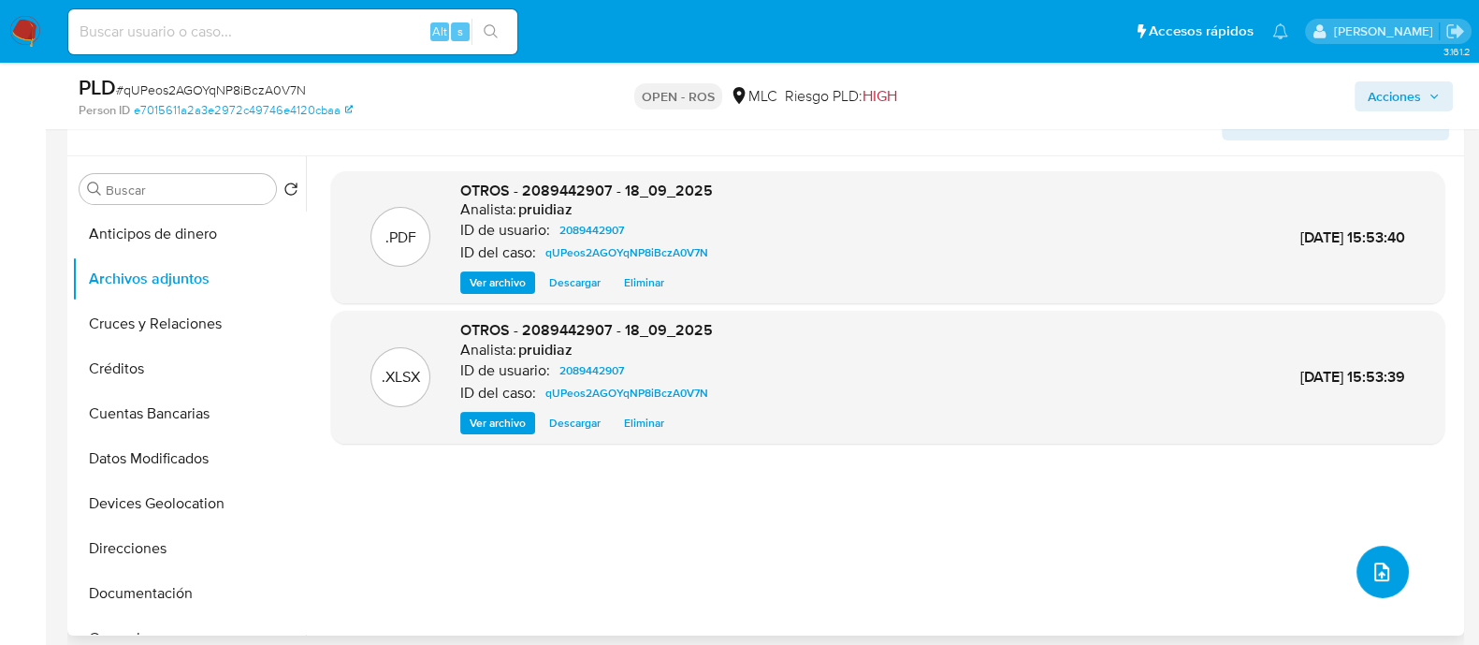
click at [1382, 562] on icon "upload-file" at bounding box center [1381, 571] width 22 height 22
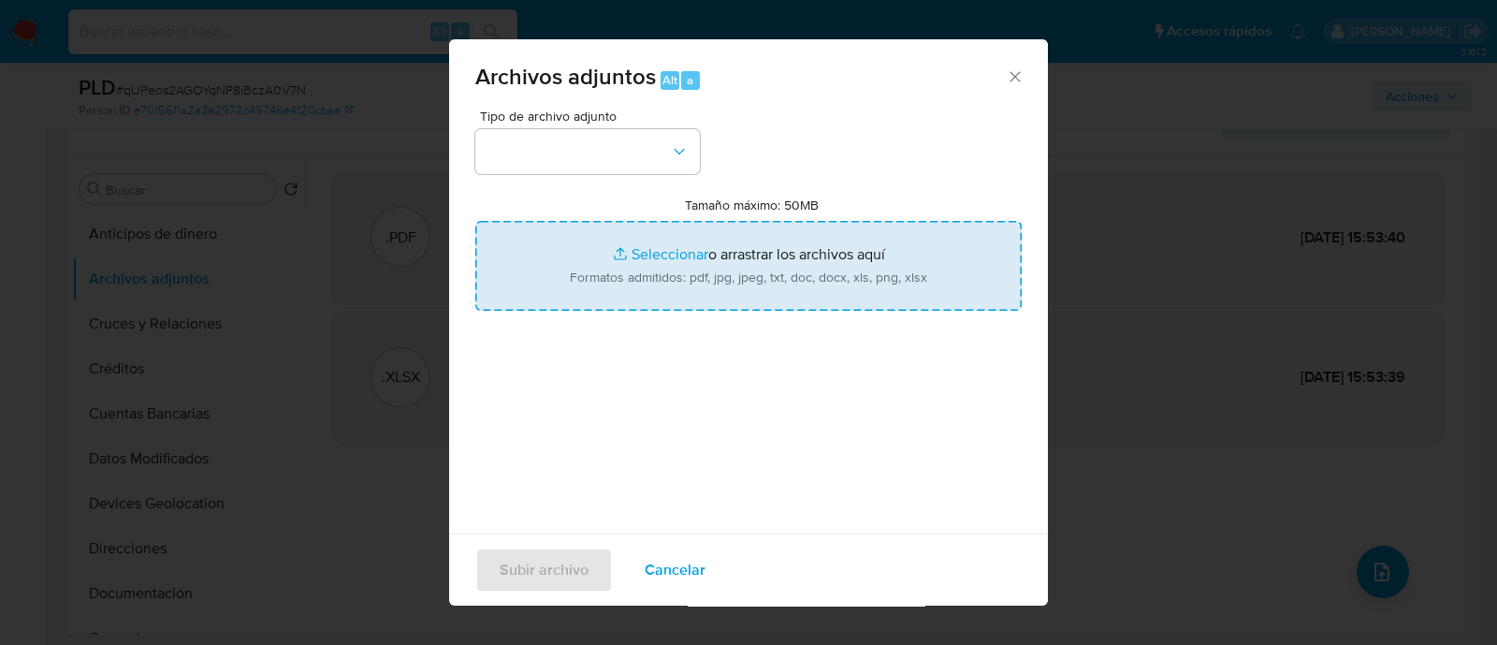
click at [652, 263] on input "Tamaño máximo: 50MB Seleccionar archivos" at bounding box center [748, 266] width 546 height 90
type input "C:\fakepath\Certificado UAF ROS #1318.pdf"
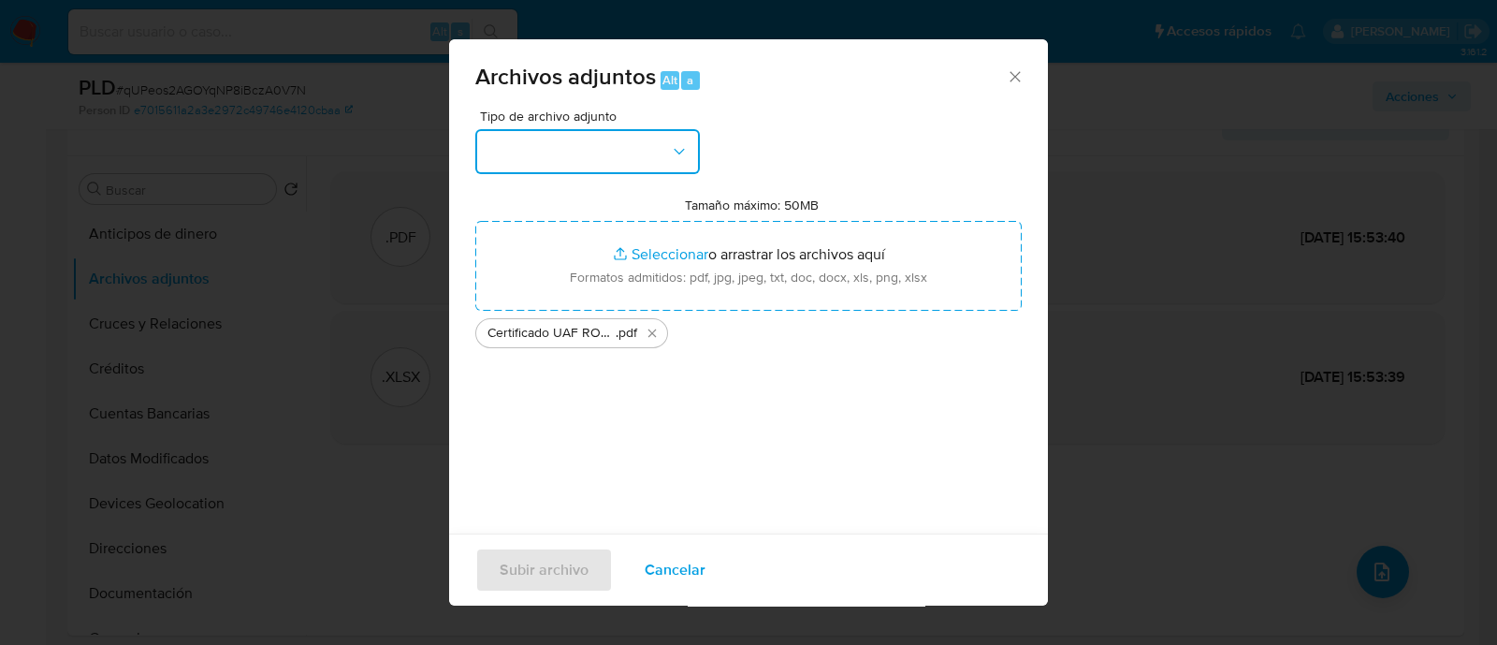
click at [570, 160] on button "button" at bounding box center [587, 151] width 225 height 45
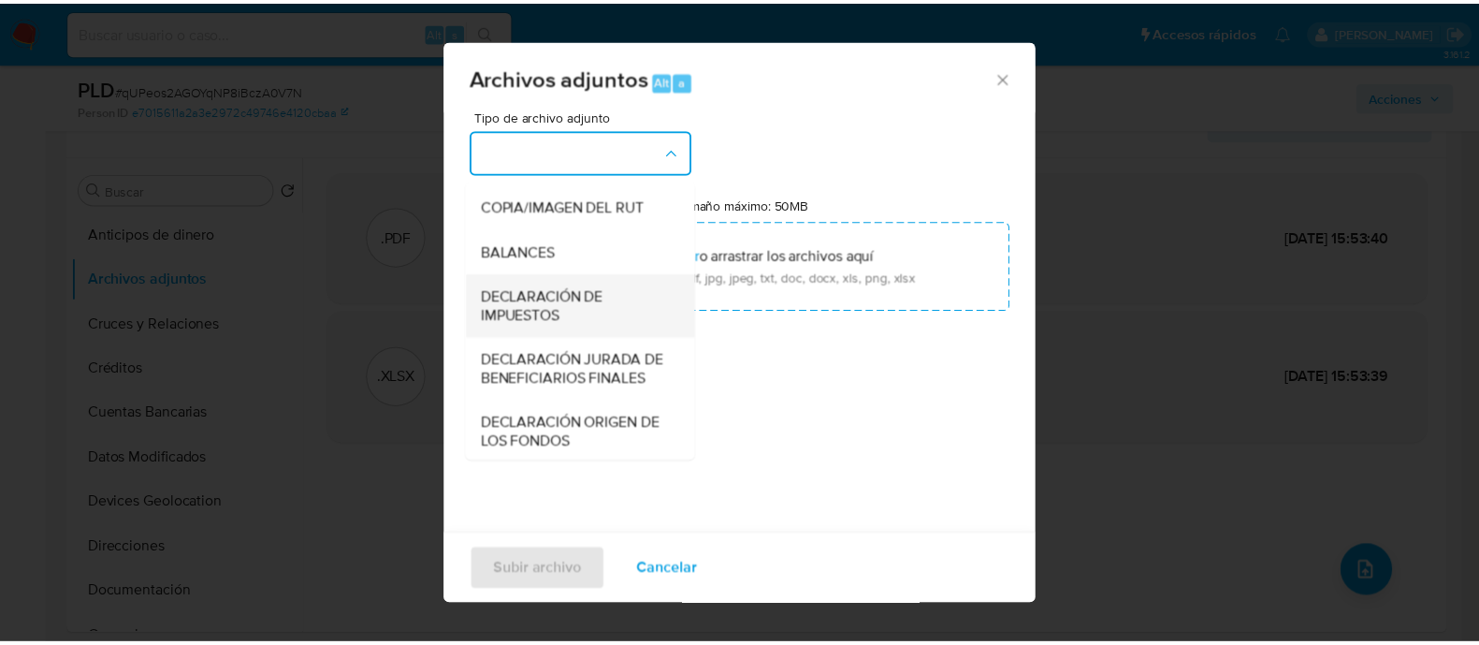
scroll to position [310, 0]
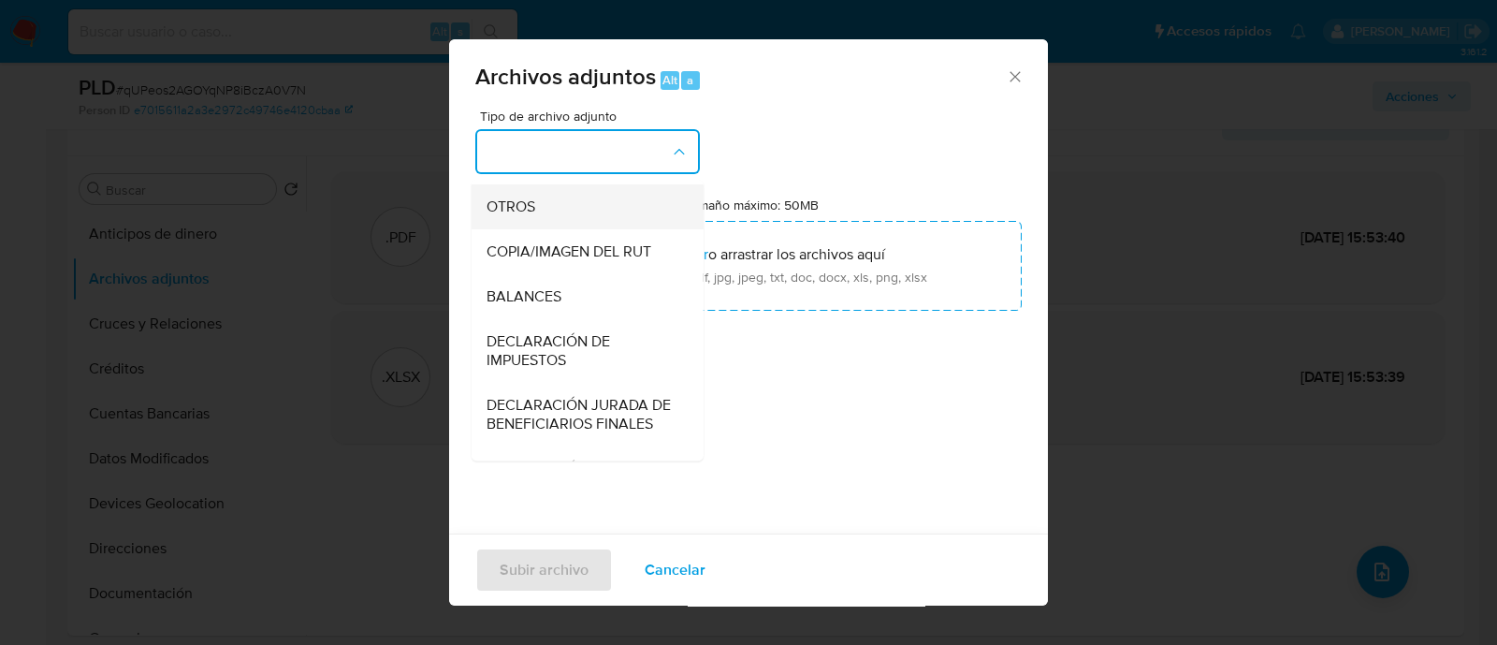
click at [533, 216] on span "OTROS" at bounding box center [510, 206] width 49 height 19
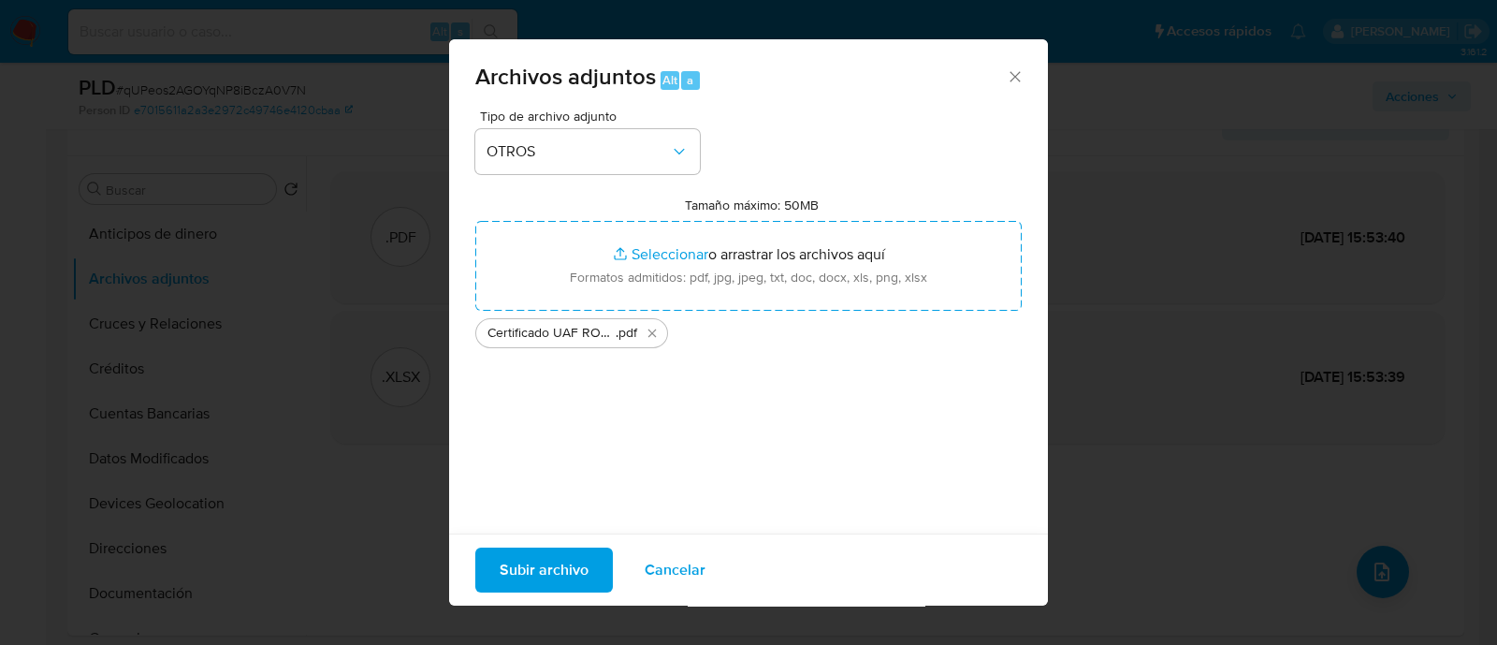
click at [554, 553] on span "Subir archivo" at bounding box center [544, 569] width 89 height 41
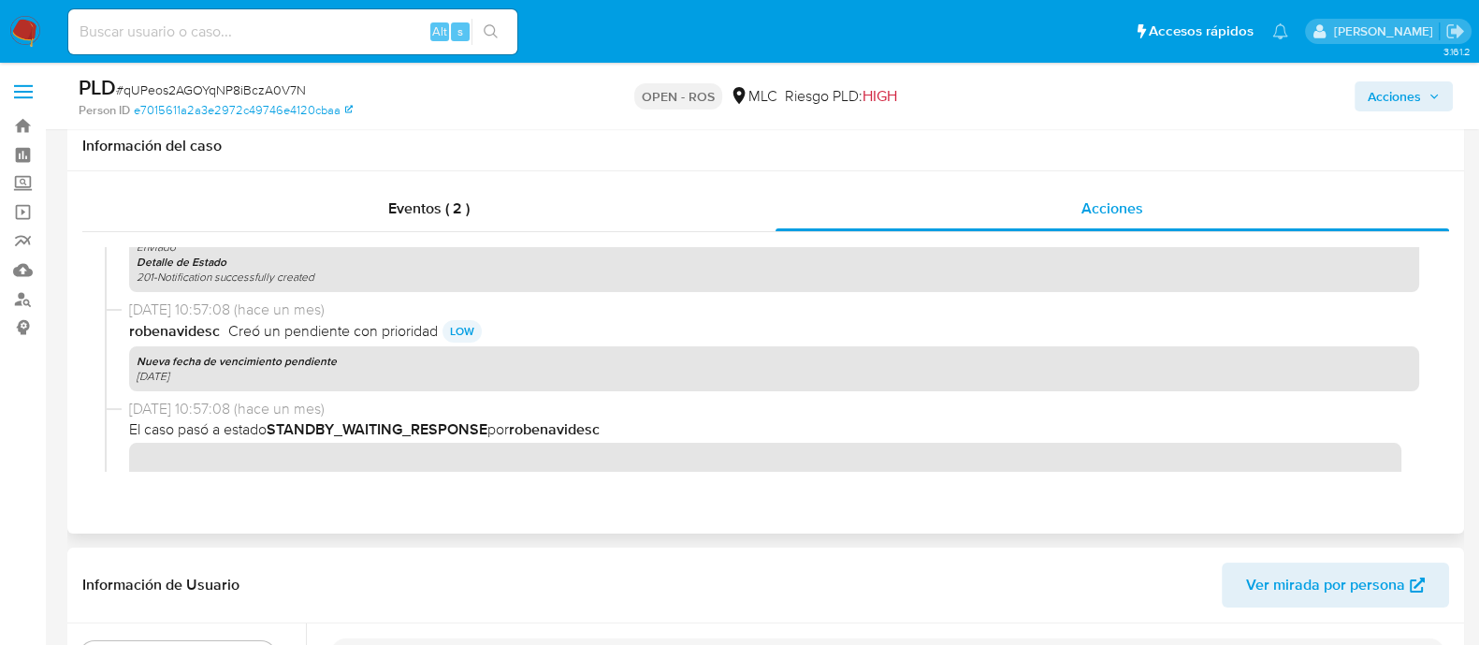
scroll to position [0, 0]
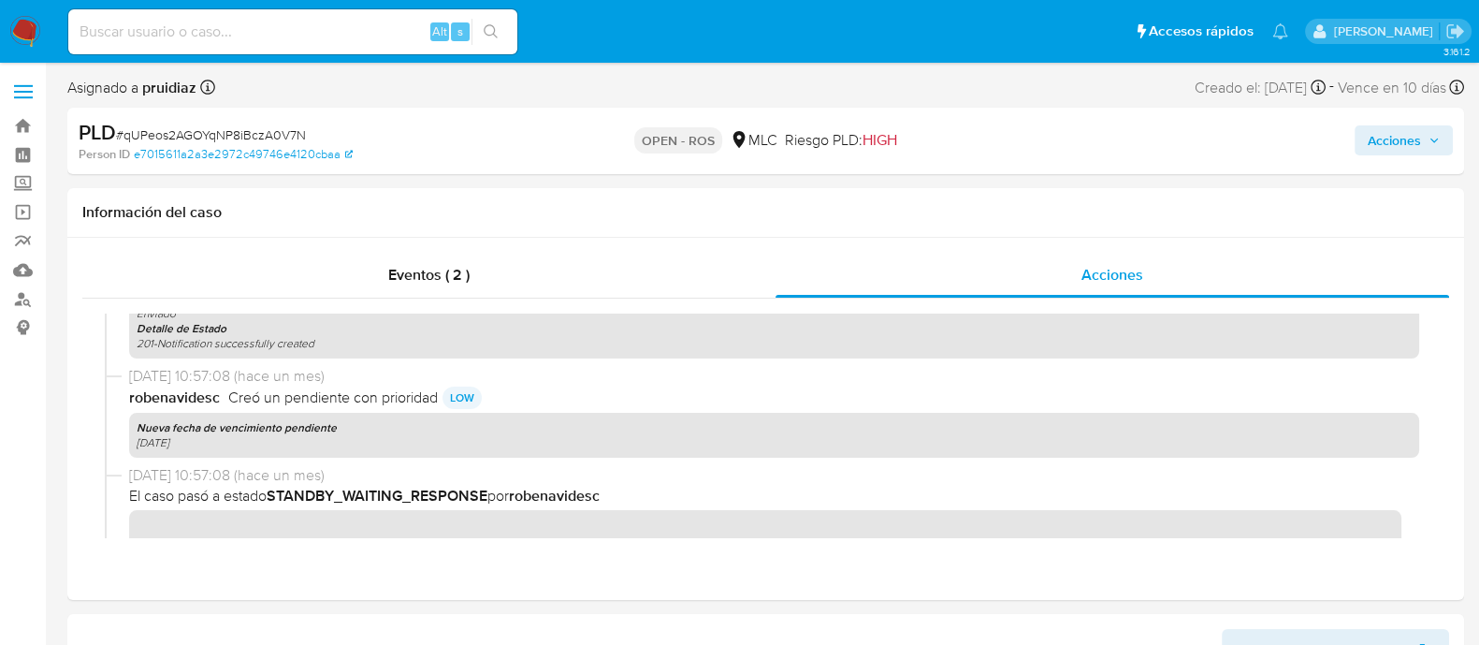
click at [1422, 142] on span "Acciones" at bounding box center [1404, 140] width 72 height 26
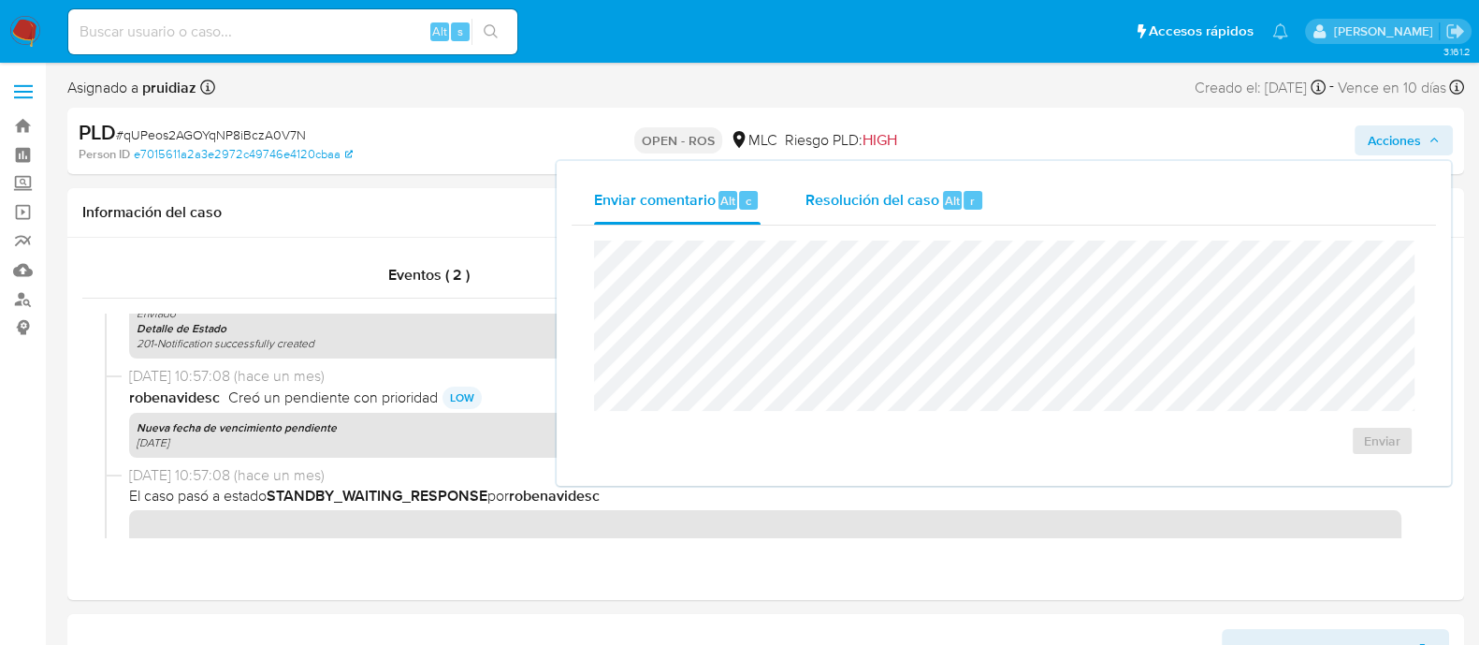
click at [946, 214] on div "Resolución del caso Alt r" at bounding box center [894, 200] width 179 height 49
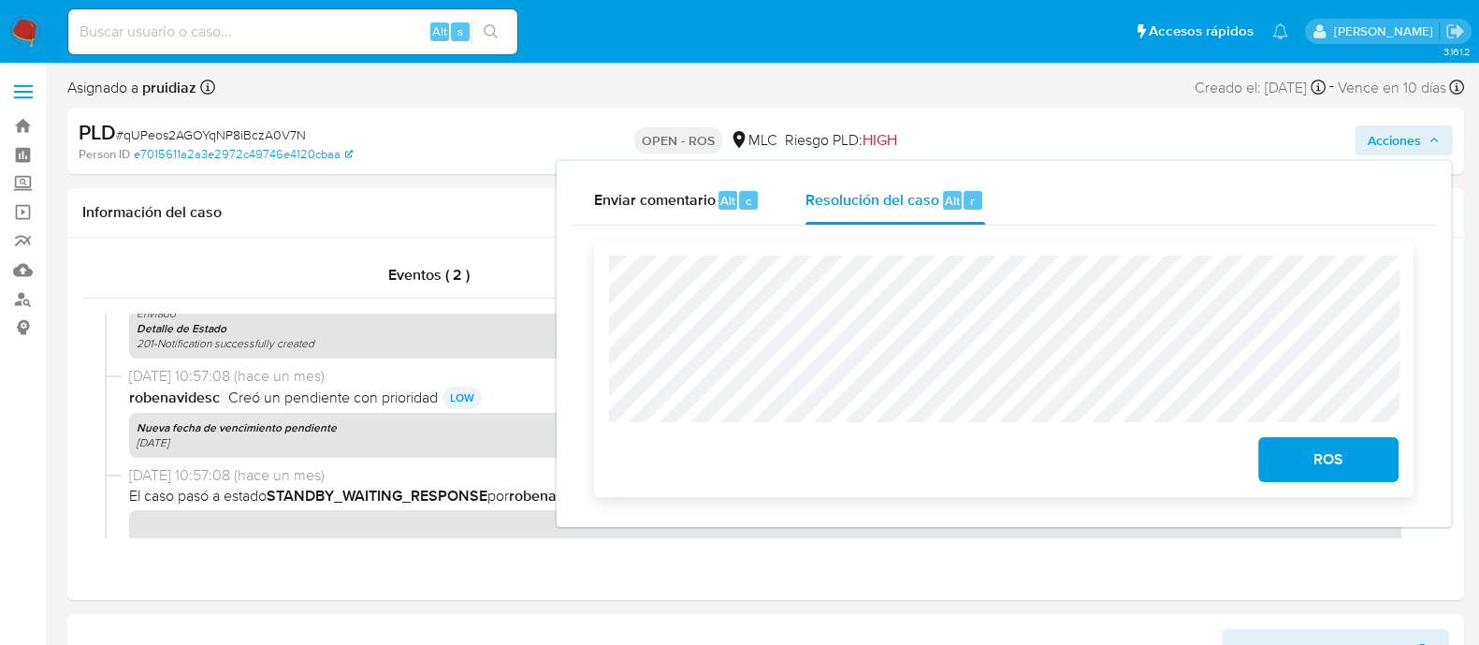
click at [1345, 457] on span "ROS" at bounding box center [1329, 459] width 92 height 41
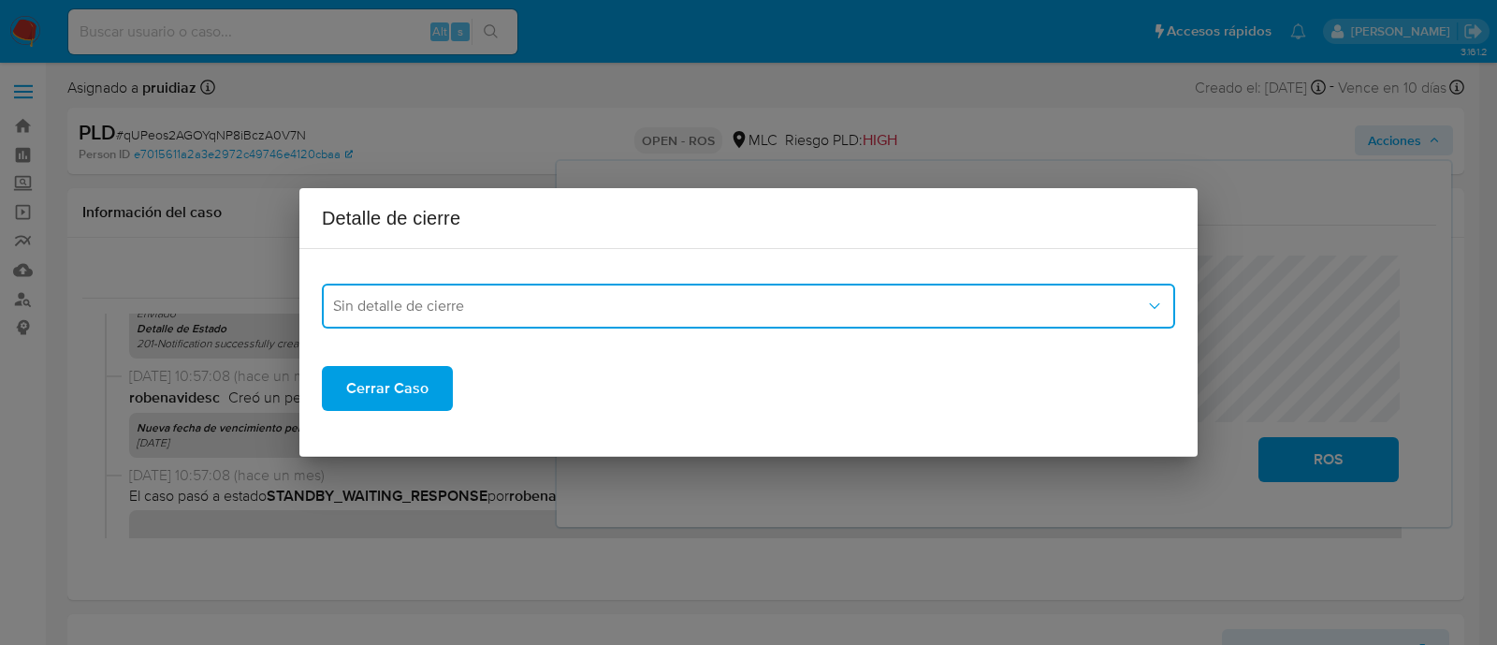
click at [652, 288] on button "Sin detalle de cierre" at bounding box center [748, 305] width 853 height 45
click at [393, 398] on span "ROS_EMISOR" at bounding box center [378, 401] width 91 height 19
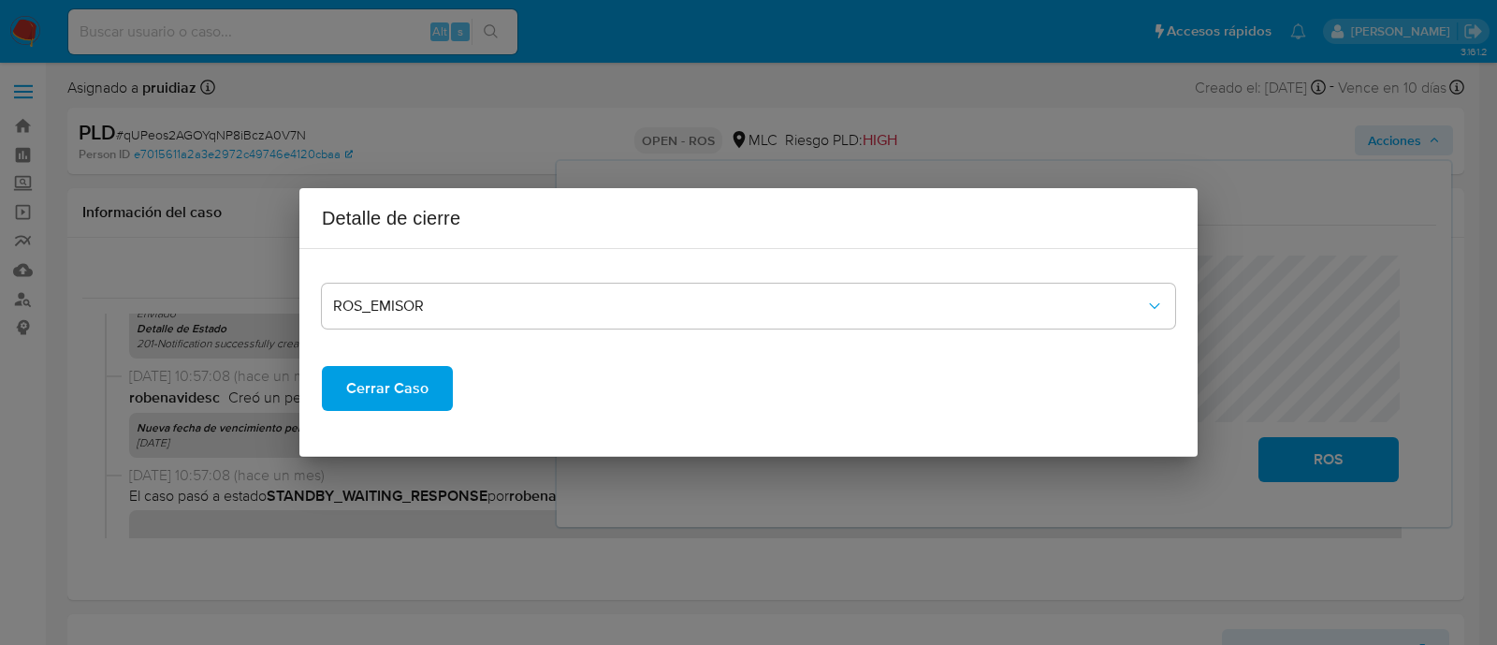
click at [380, 390] on span "Cerrar Caso" at bounding box center [387, 388] width 82 height 41
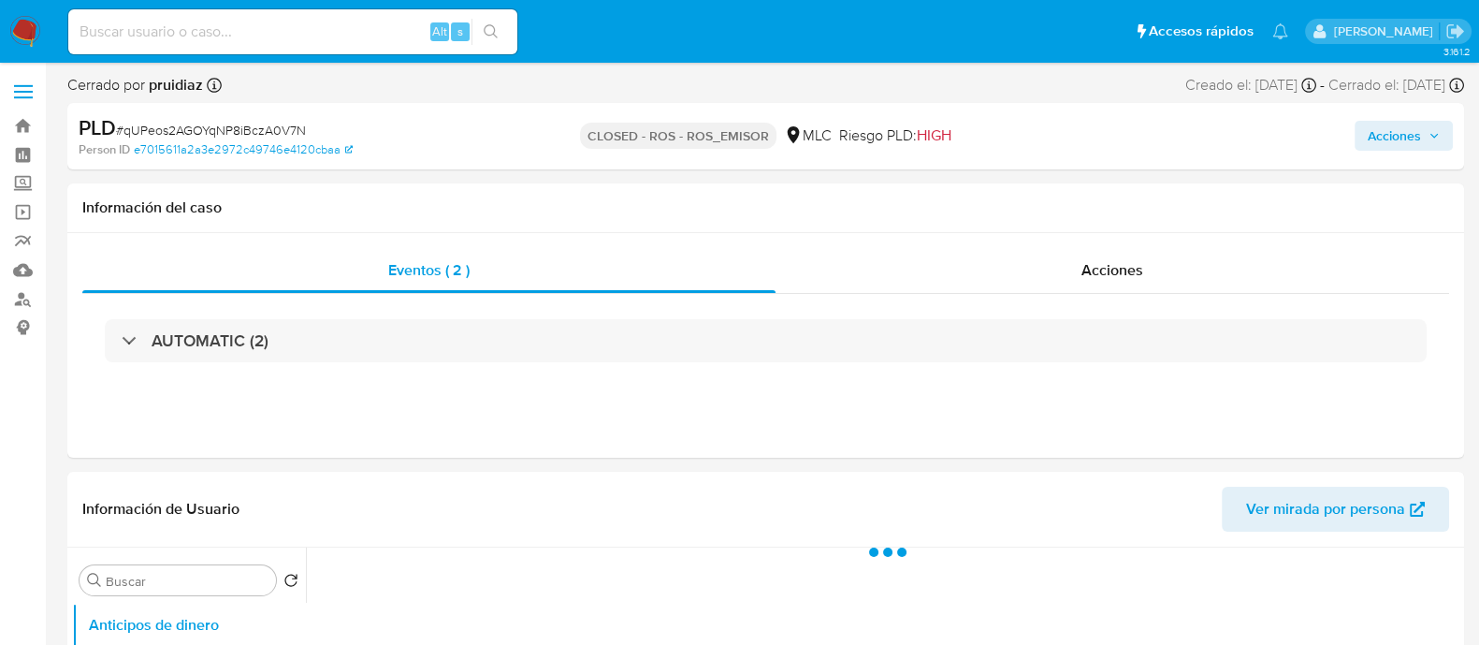
select select "10"
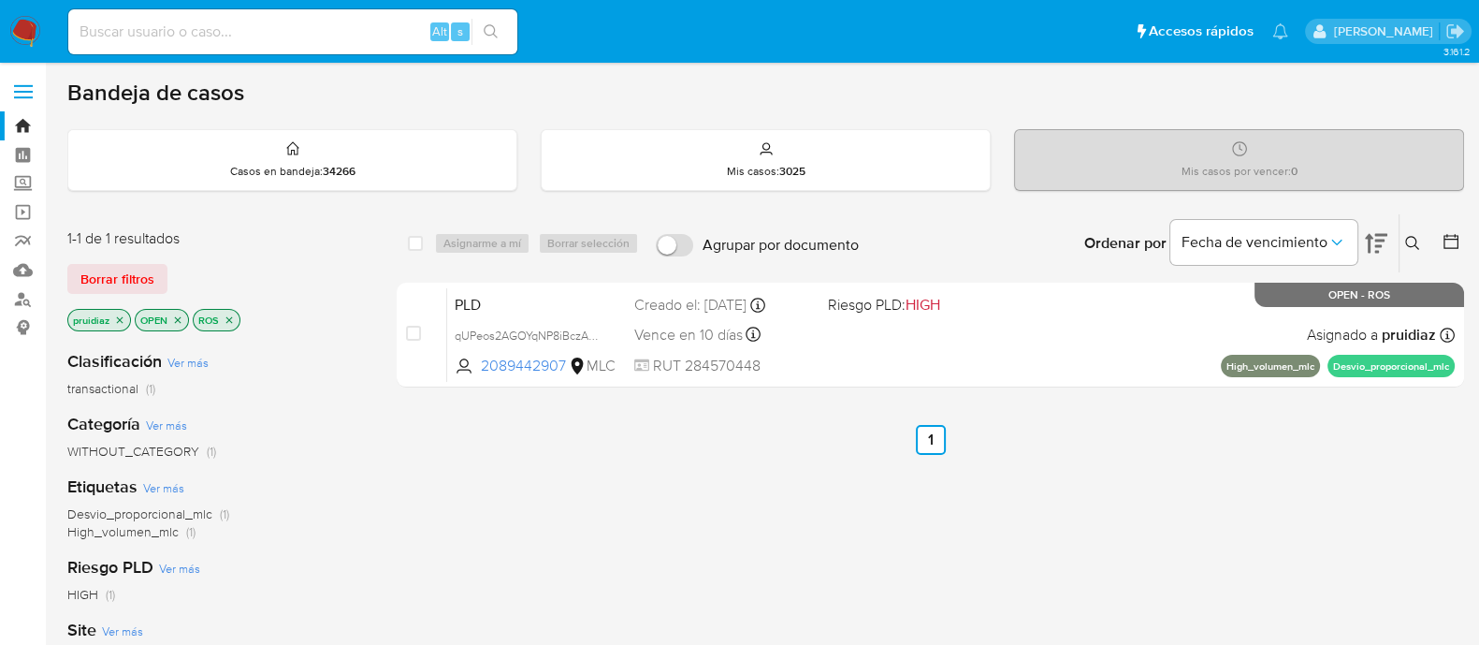
click at [31, 25] on img at bounding box center [25, 32] width 32 height 32
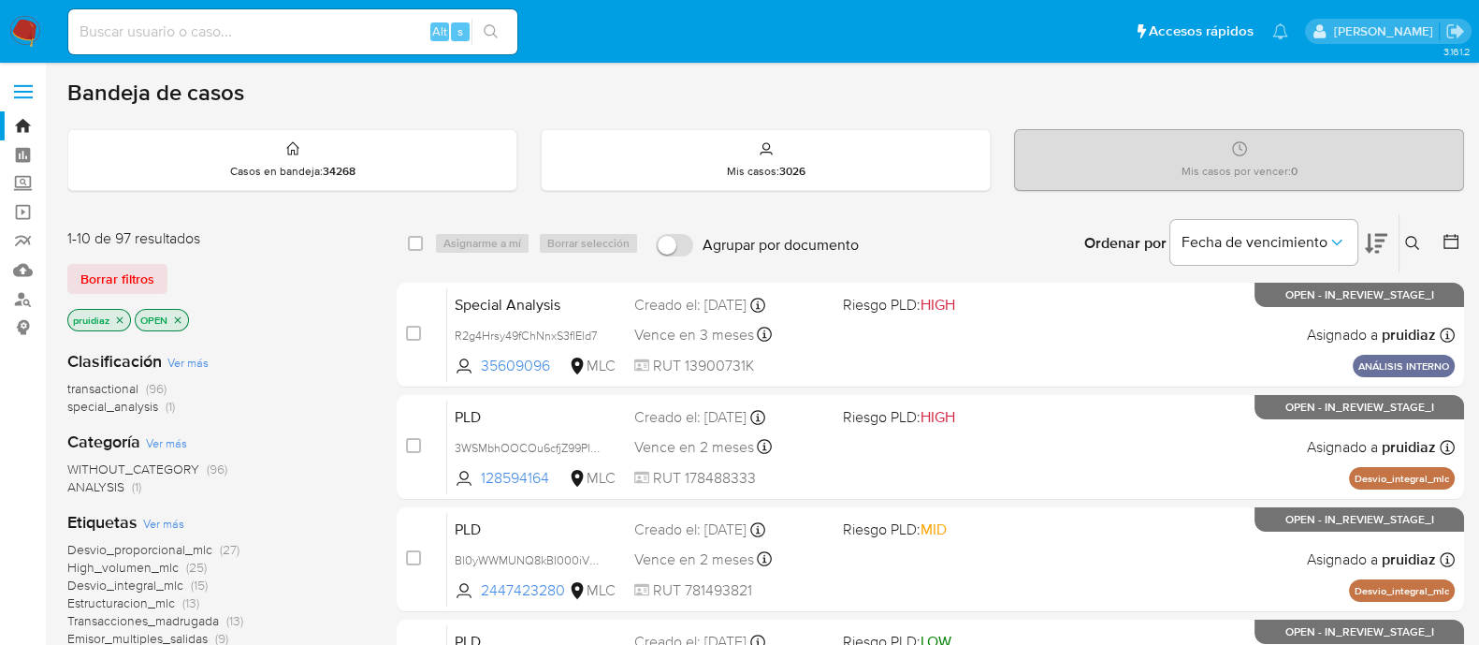
click at [1380, 235] on icon at bounding box center [1376, 243] width 22 height 22
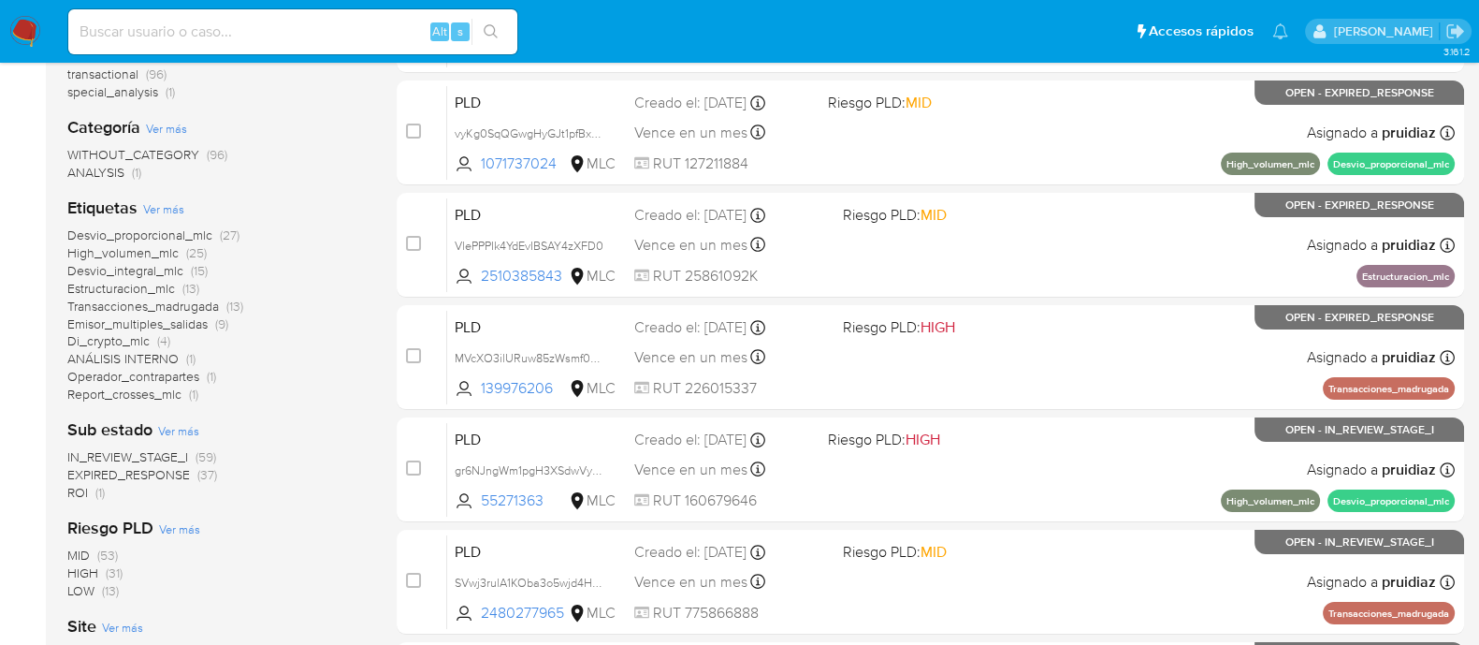
scroll to position [351, 0]
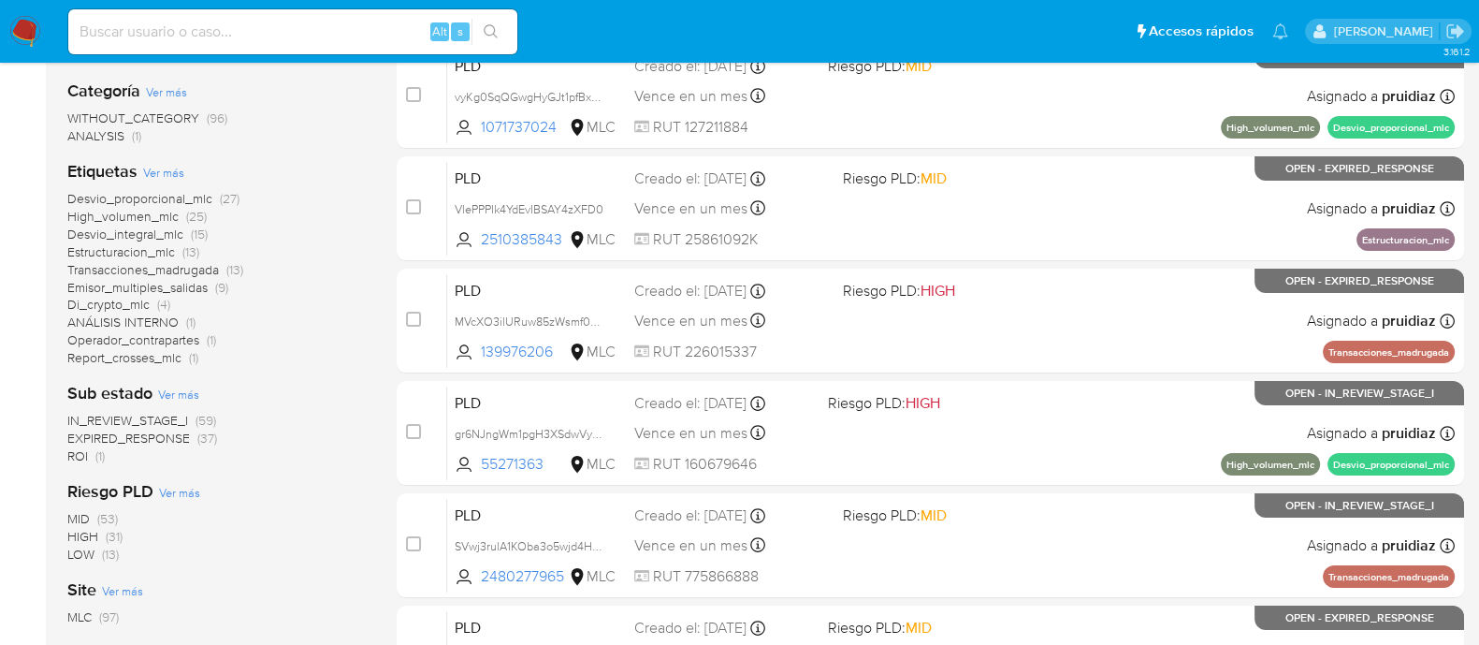
click at [79, 458] on span "ROI" at bounding box center [77, 455] width 21 height 19
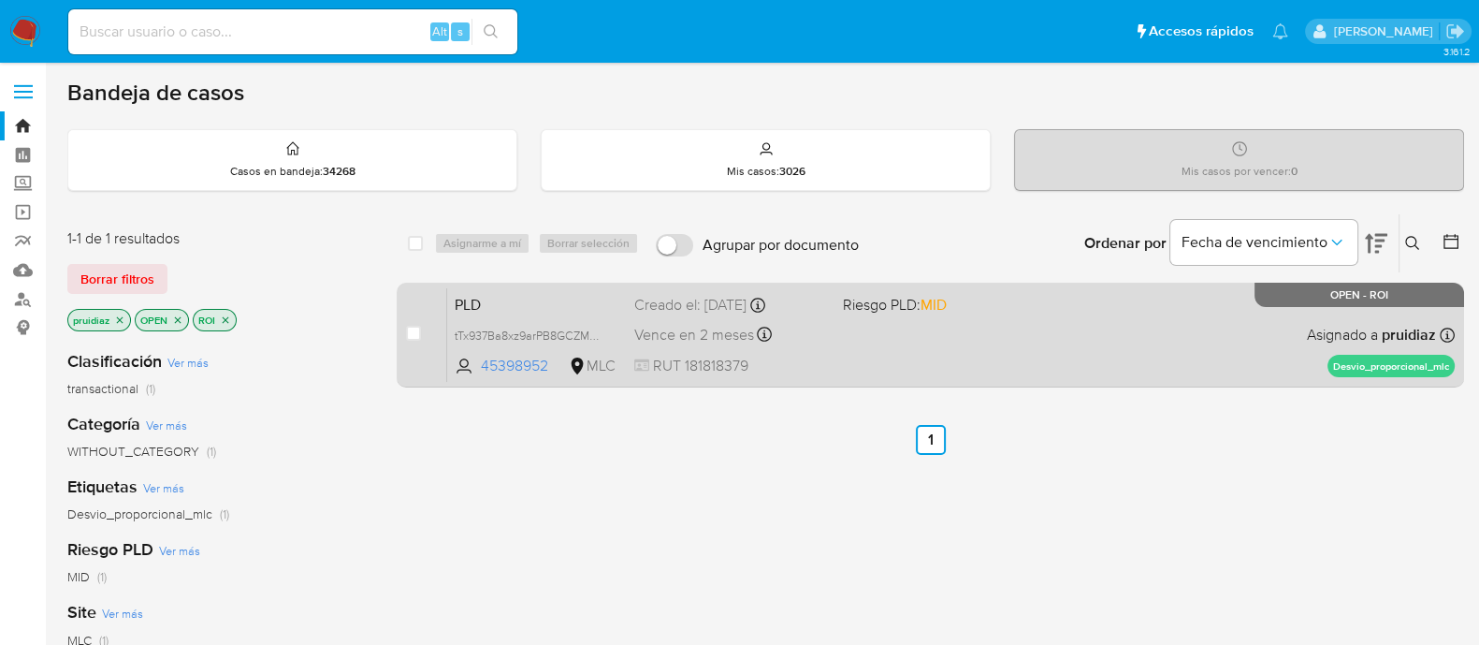
click at [893, 319] on div "PLD tTx937Ba8xz9arPB8GCZM3es 45398952 MLC Riesgo PLD: MID Creado el: 12/09/2025…" at bounding box center [951, 334] width 1008 height 94
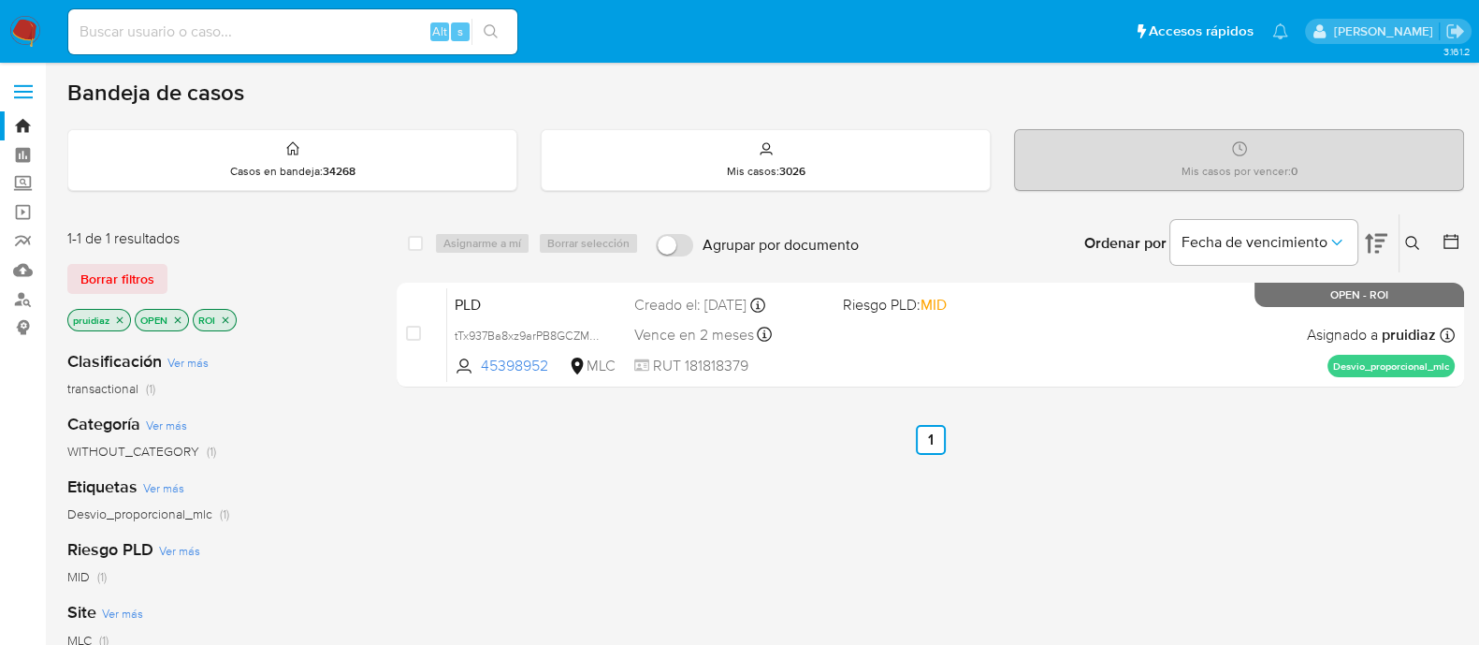
click at [18, 27] on img at bounding box center [25, 32] width 32 height 32
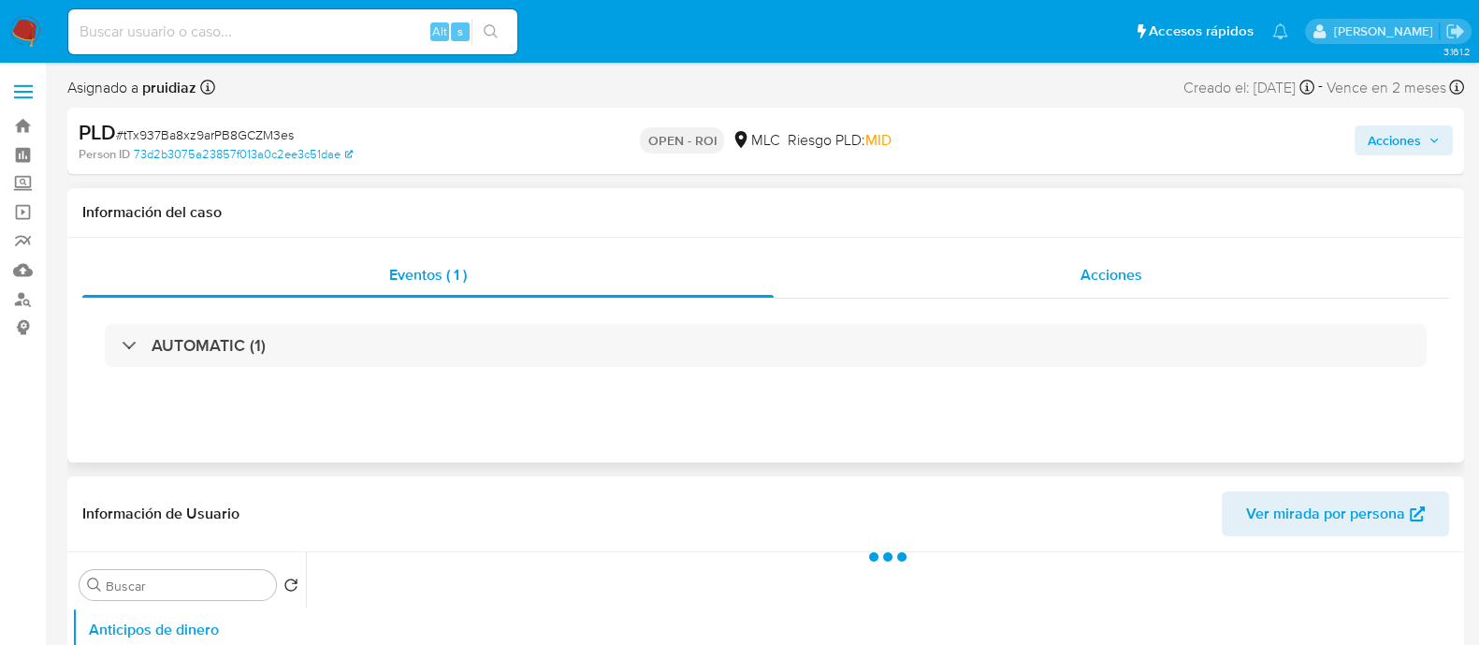
click at [1132, 278] on span "Acciones" at bounding box center [1111, 275] width 62 height 22
select select "10"
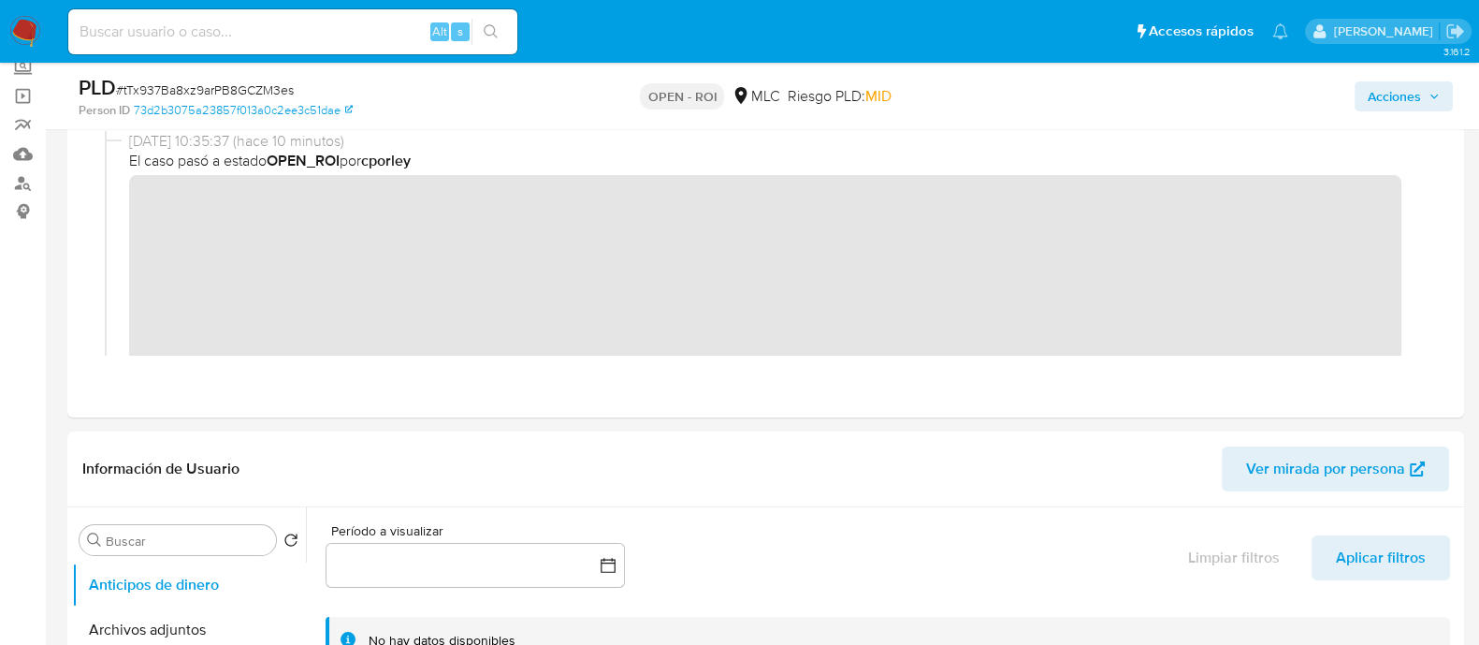
scroll to position [116, 0]
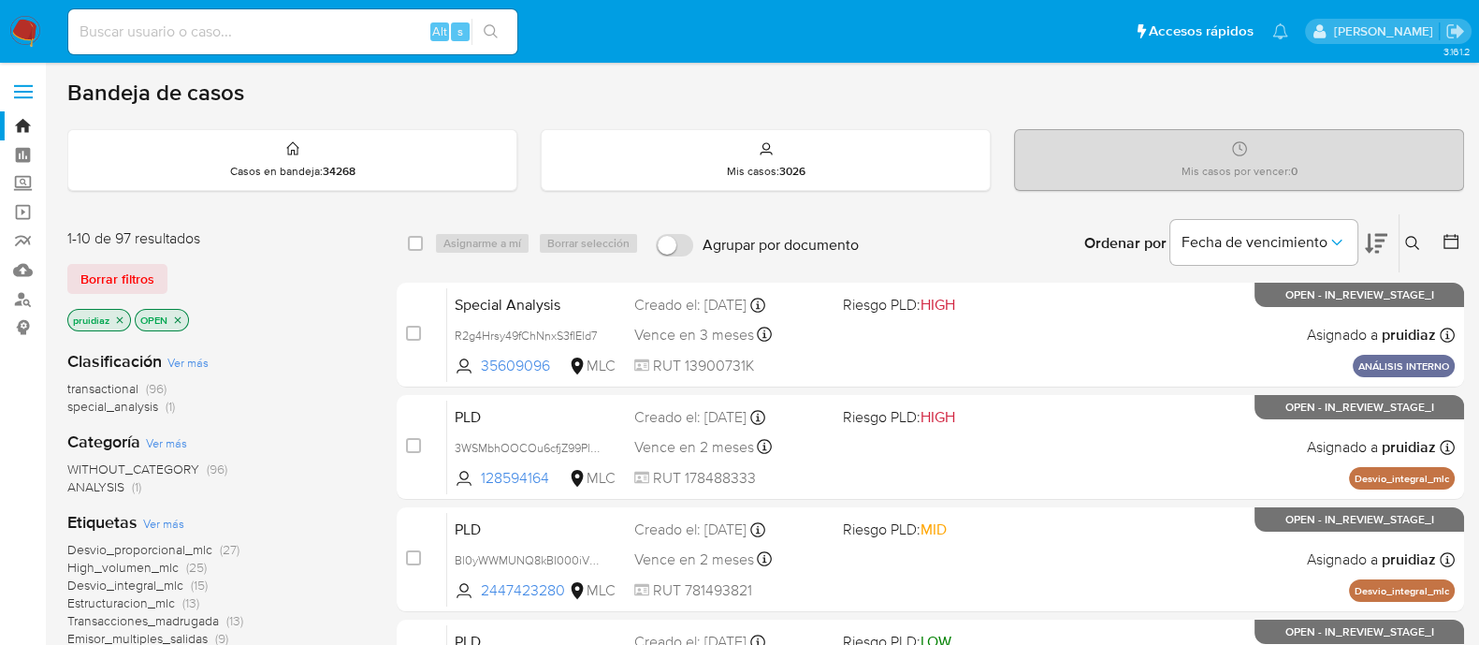
click at [1376, 243] on icon at bounding box center [1376, 244] width 22 height 20
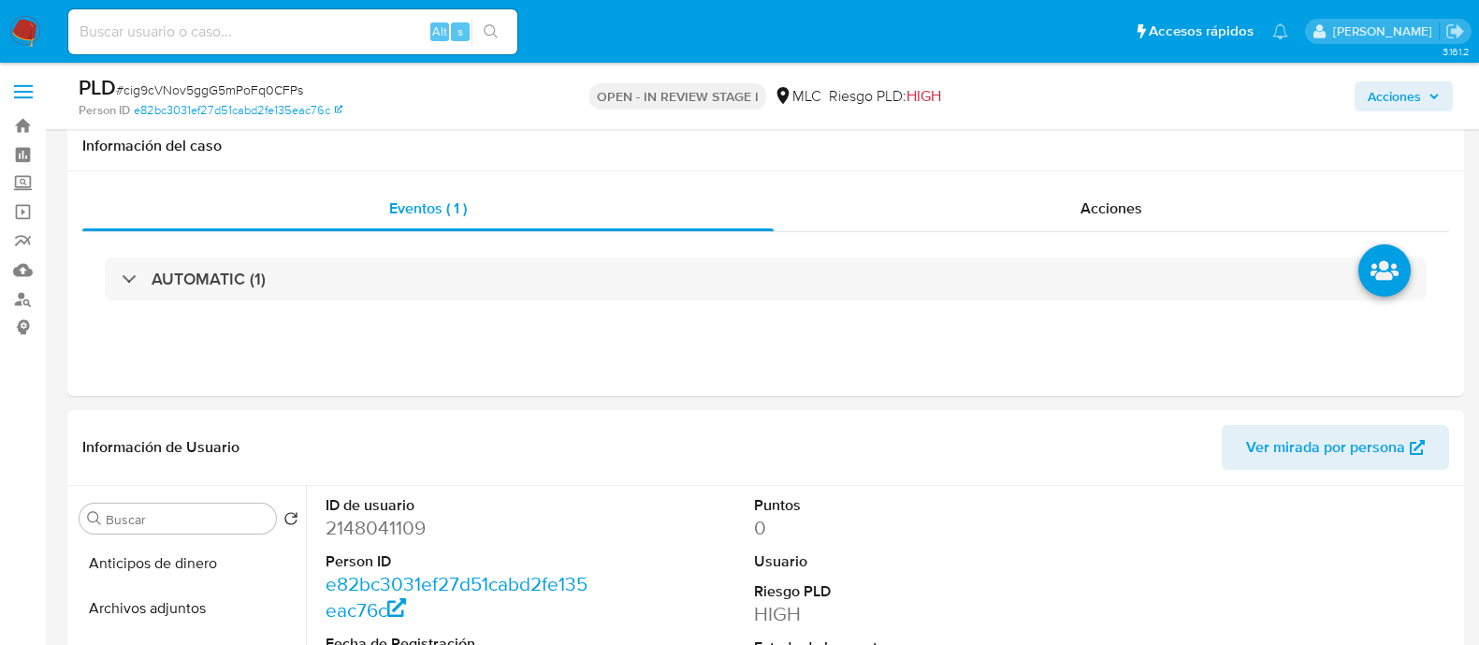
select select "10"
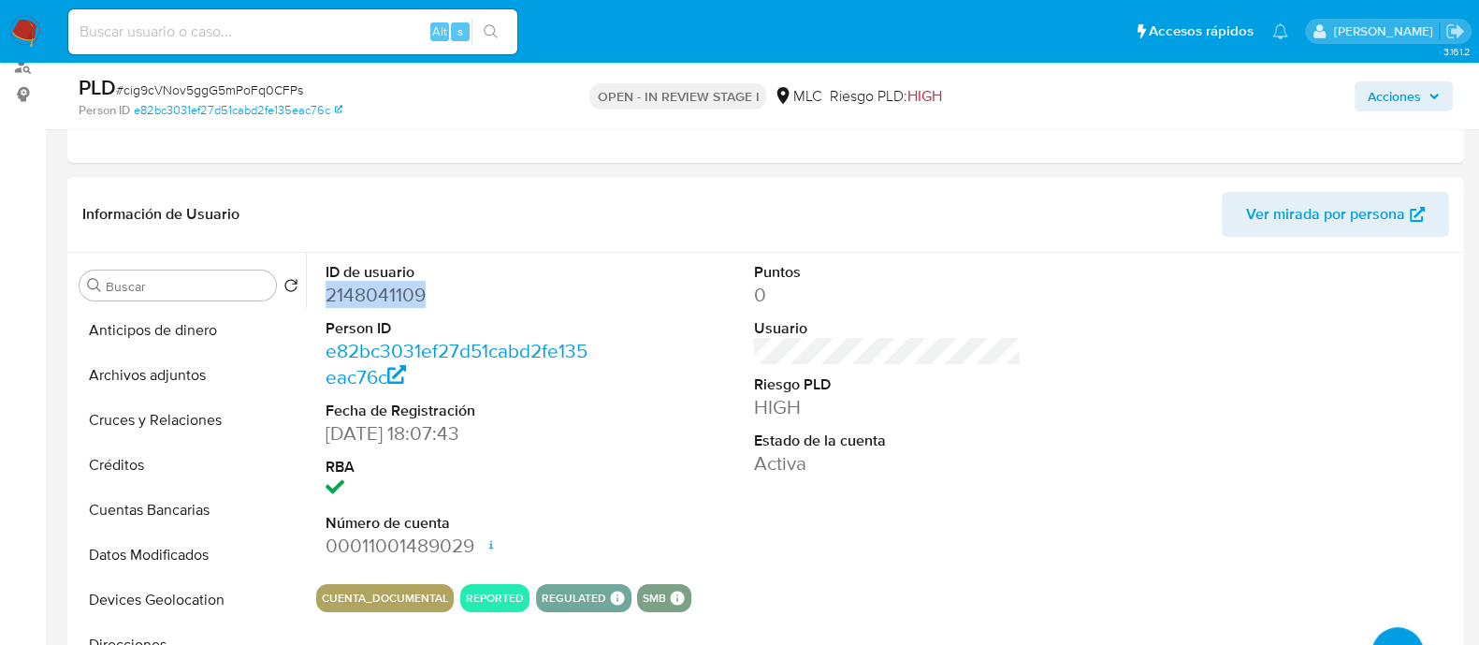
scroll to position [351, 0]
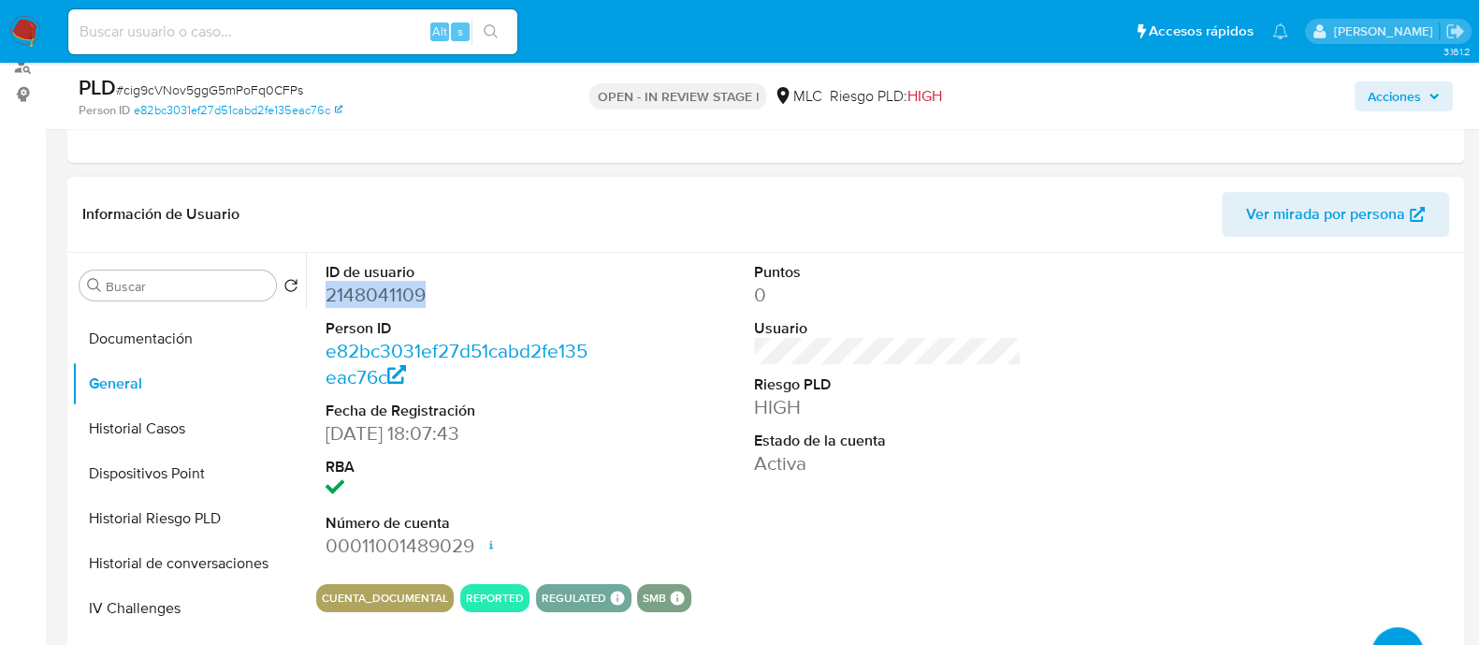
click at [404, 286] on dd "2148041109" at bounding box center [460, 295] width 268 height 26
click at [145, 428] on button "Historial Casos" at bounding box center [181, 428] width 219 height 45
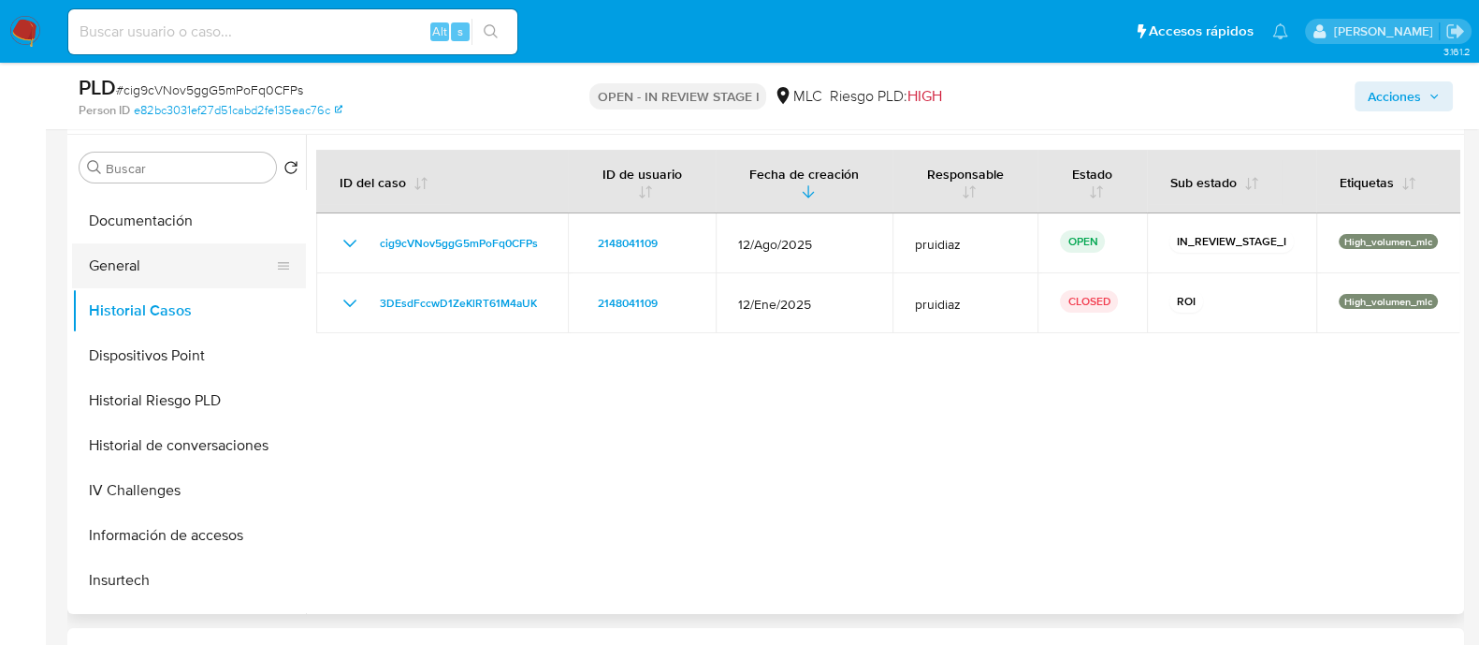
click at [130, 258] on button "General" at bounding box center [181, 265] width 219 height 45
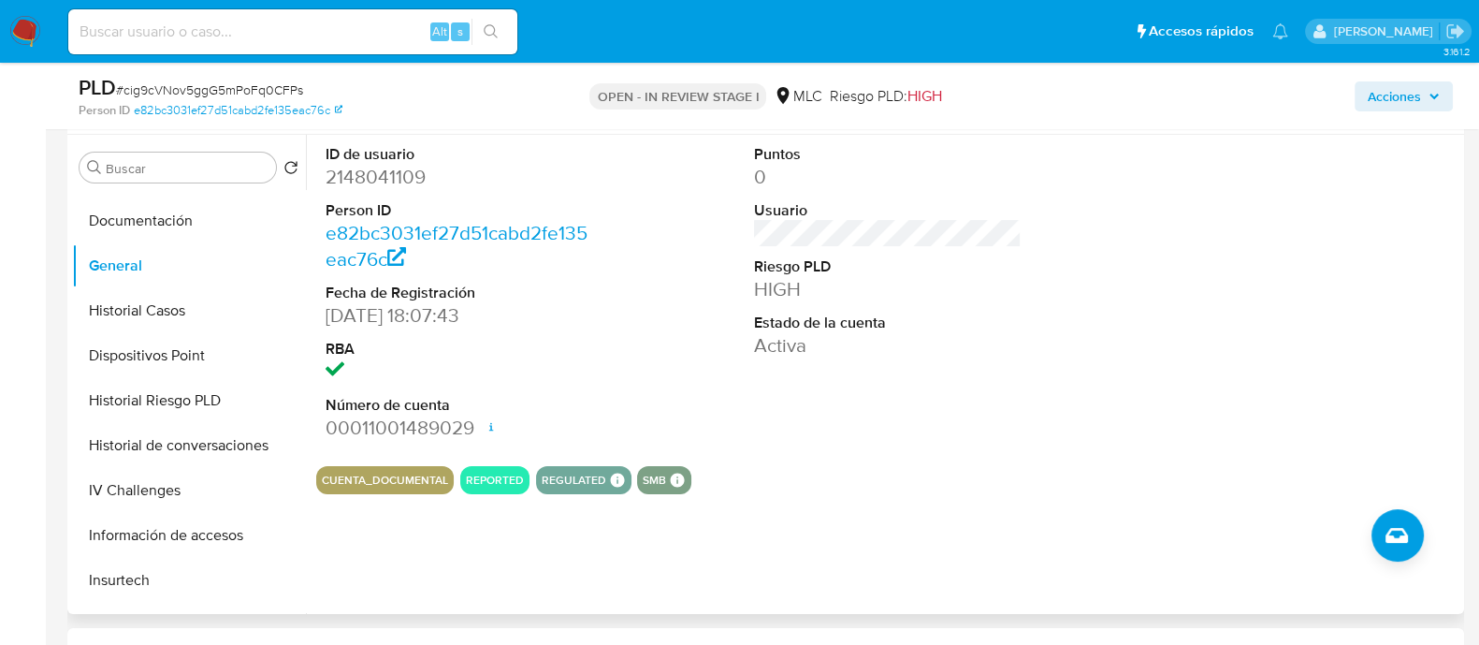
click at [347, 180] on dd "2148041109" at bounding box center [460, 177] width 268 height 26
copy dd "2148041109"
click at [220, 91] on span "# cig9cVNov5ggG5mPoFq0CFPs" at bounding box center [209, 89] width 187 height 19
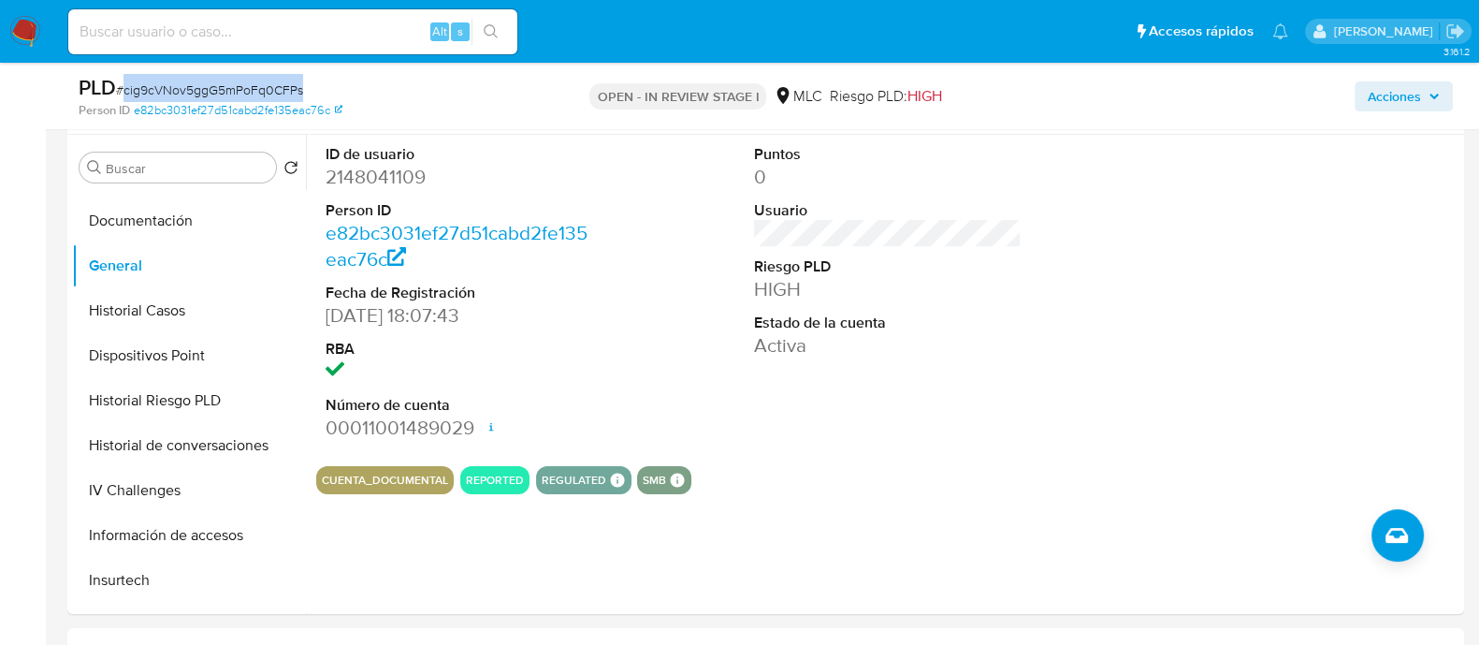
copy span "cig9cVNov5ggG5mPoFq0CFPs"
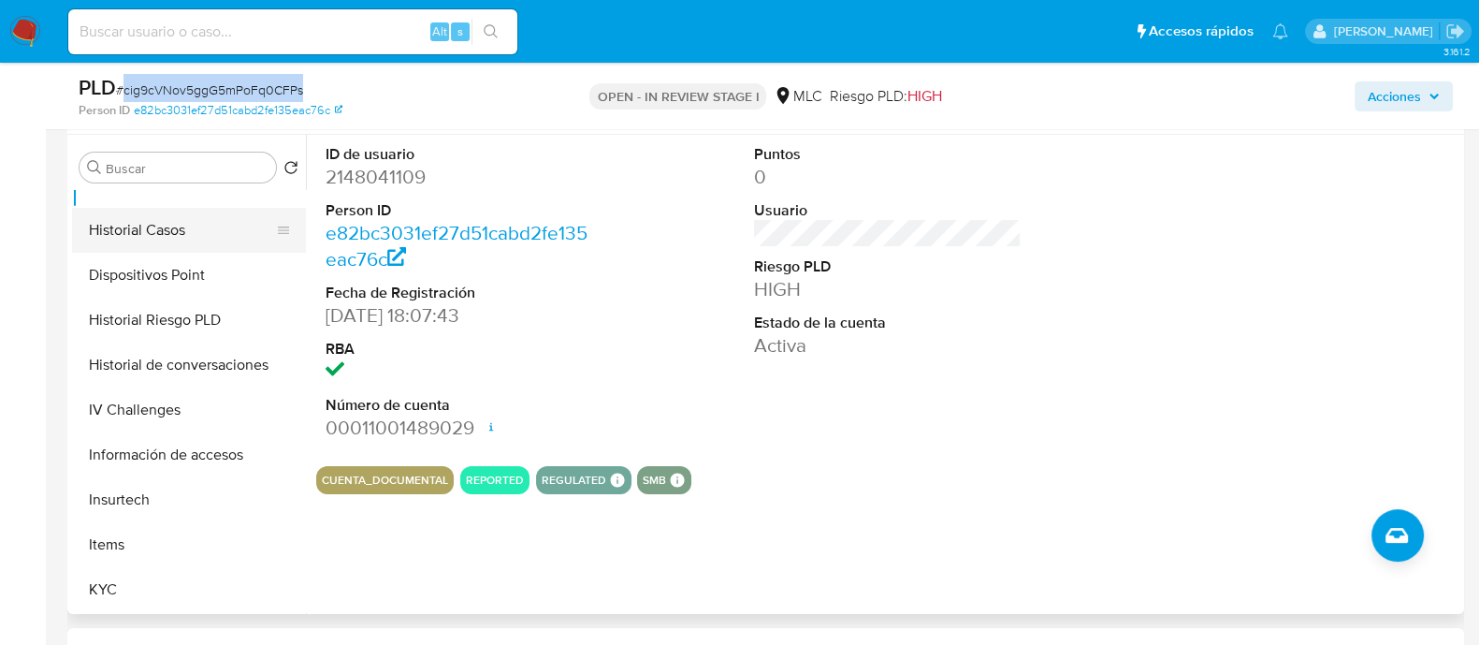
scroll to position [467, 0]
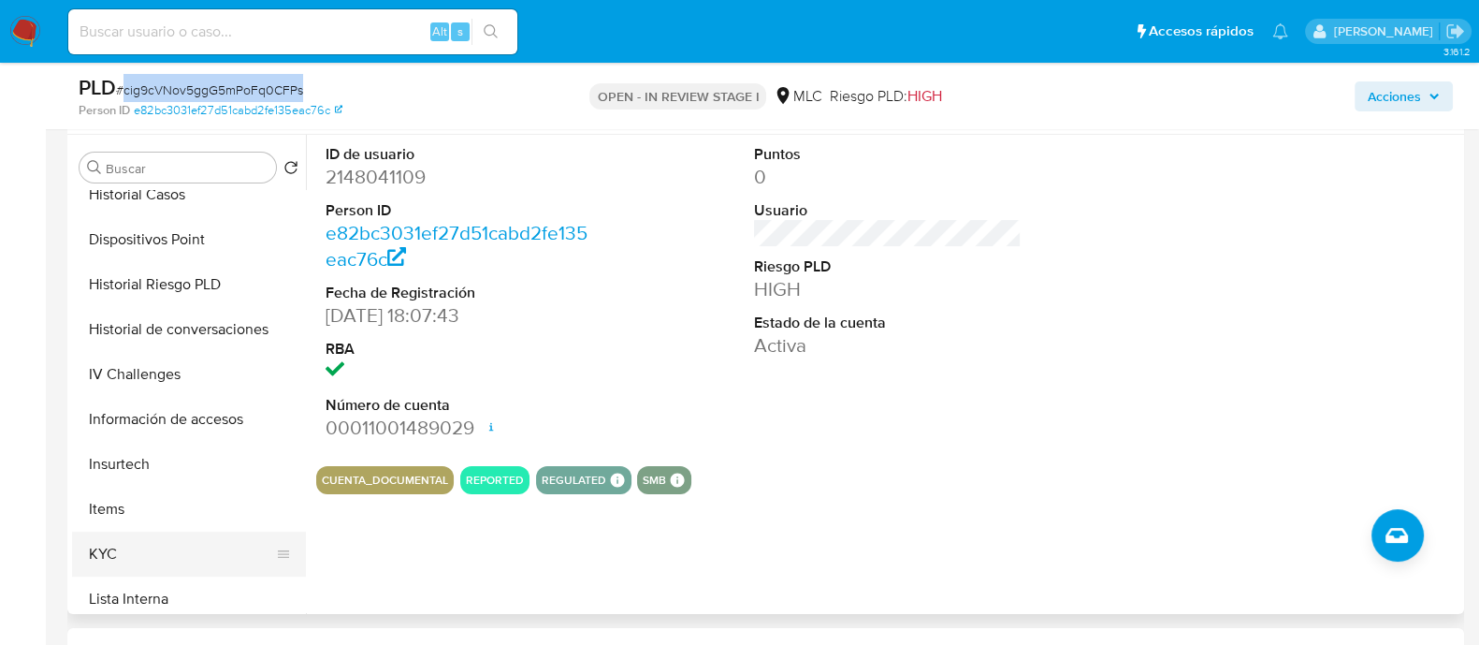
click at [134, 565] on button "KYC" at bounding box center [181, 553] width 219 height 45
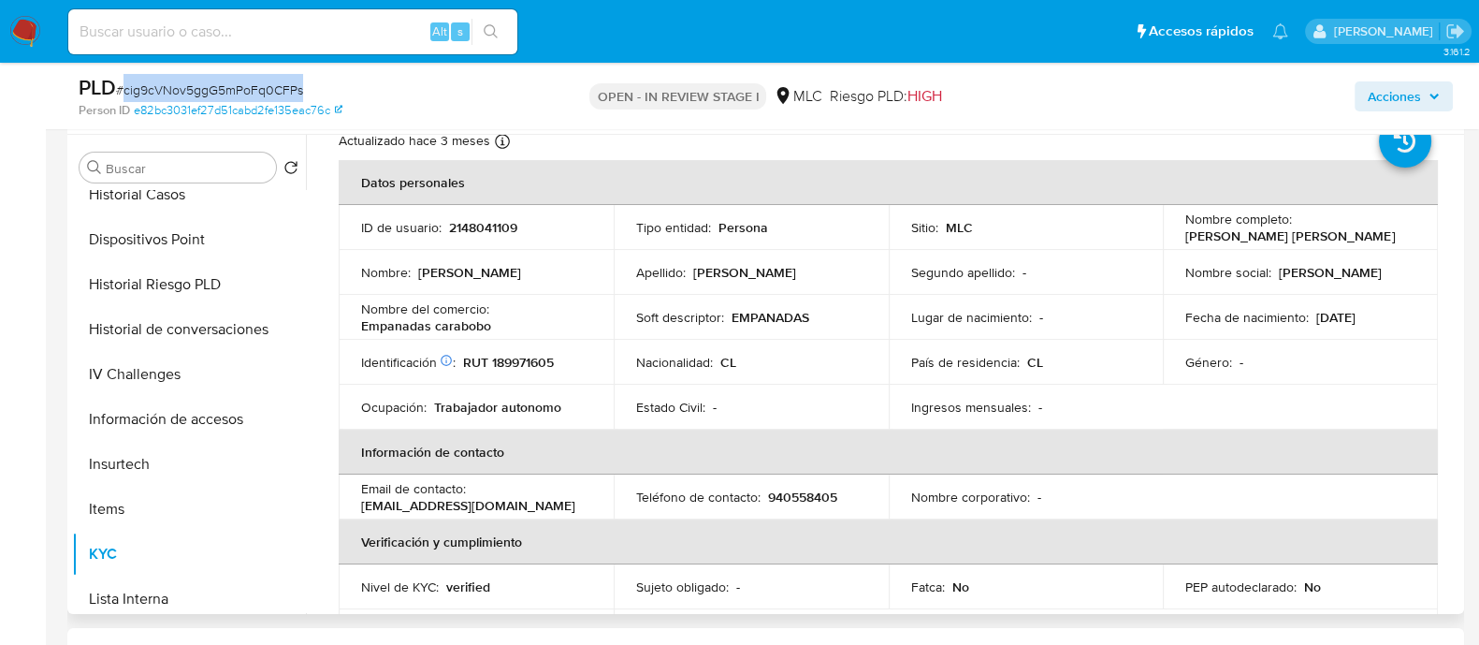
scroll to position [0, 0]
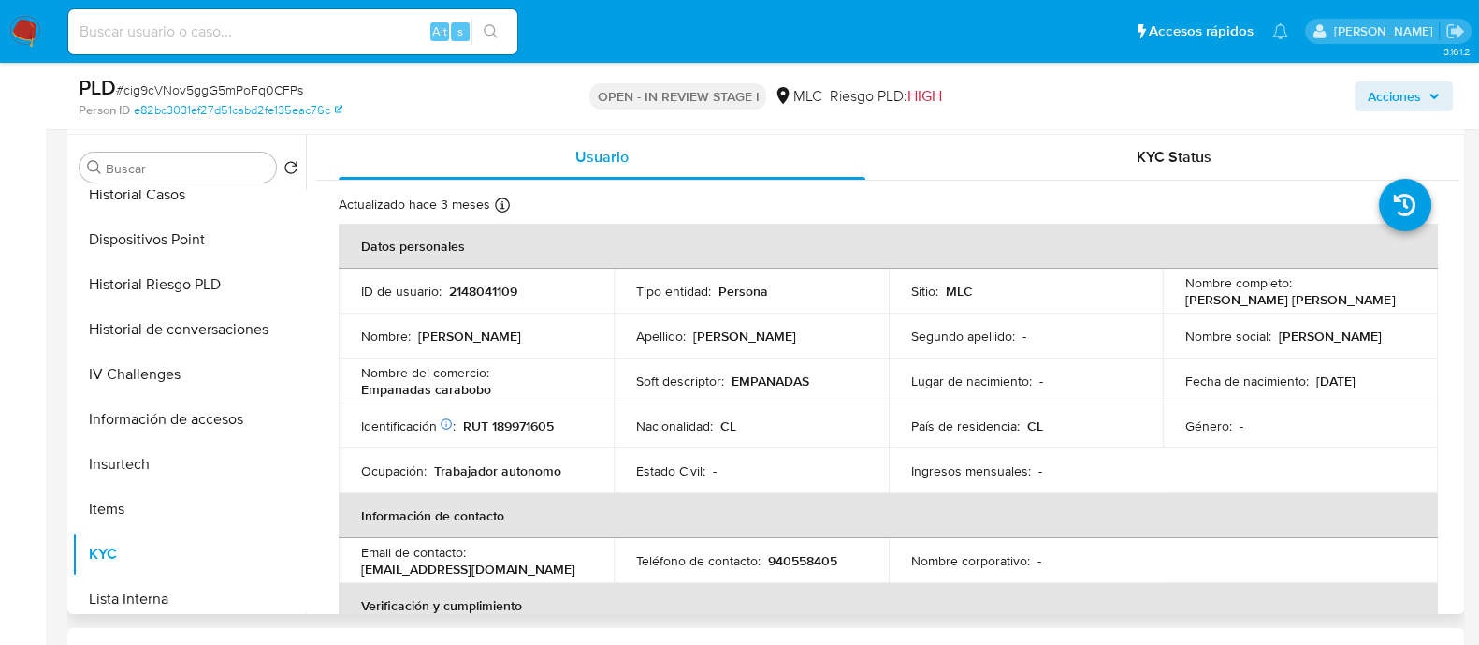
click at [519, 432] on p "RUT 189971605" at bounding box center [508, 425] width 91 height 17
copy p "189971605"
click at [520, 427] on p "RUT 189971605" at bounding box center [508, 425] width 91 height 17
click at [520, 426] on p "RUT 189971605" at bounding box center [508, 425] width 91 height 17
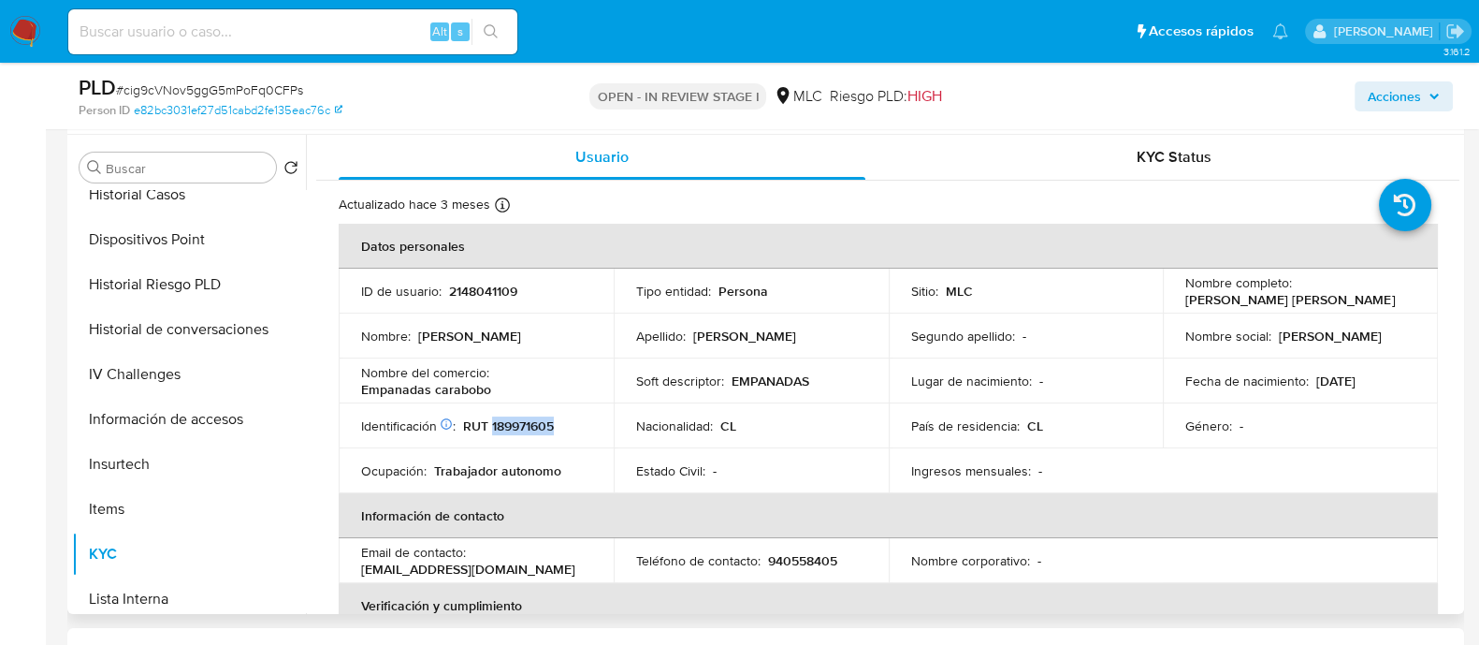
copy p "189971605"
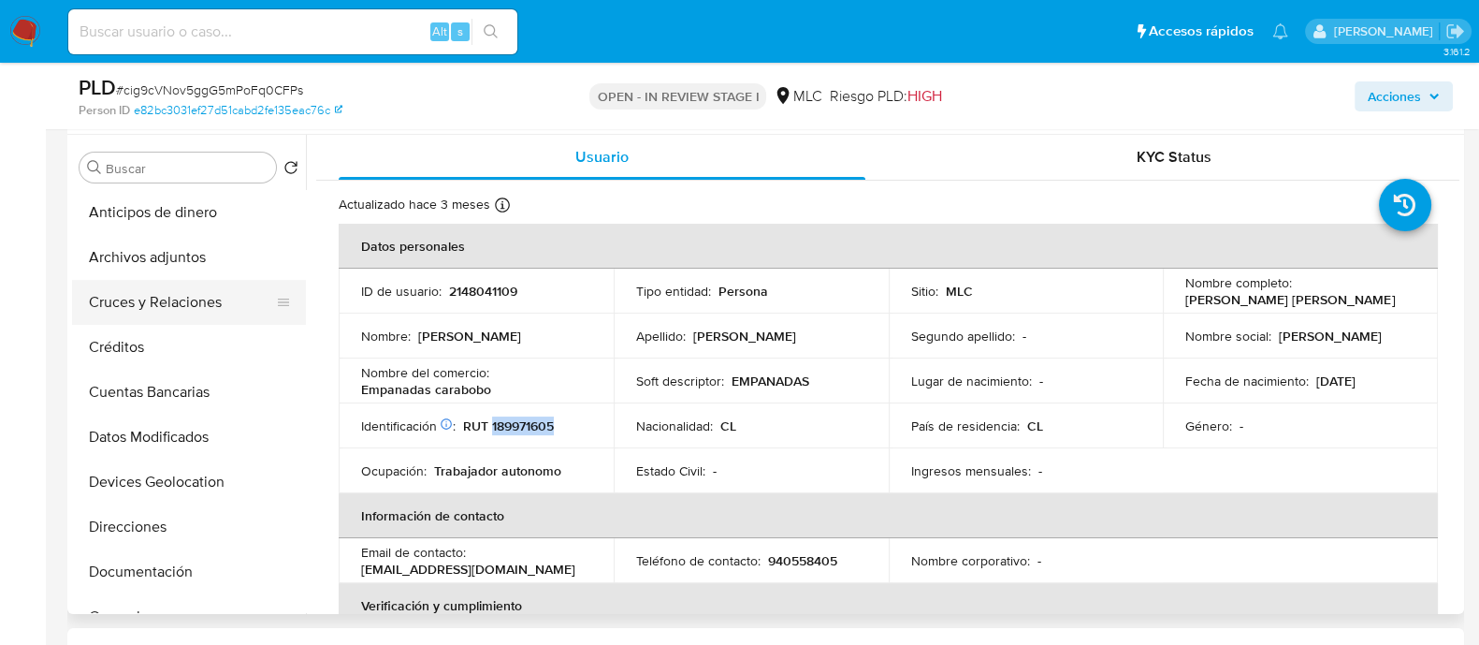
click at [161, 301] on button "Cruces y Relaciones" at bounding box center [181, 302] width 219 height 45
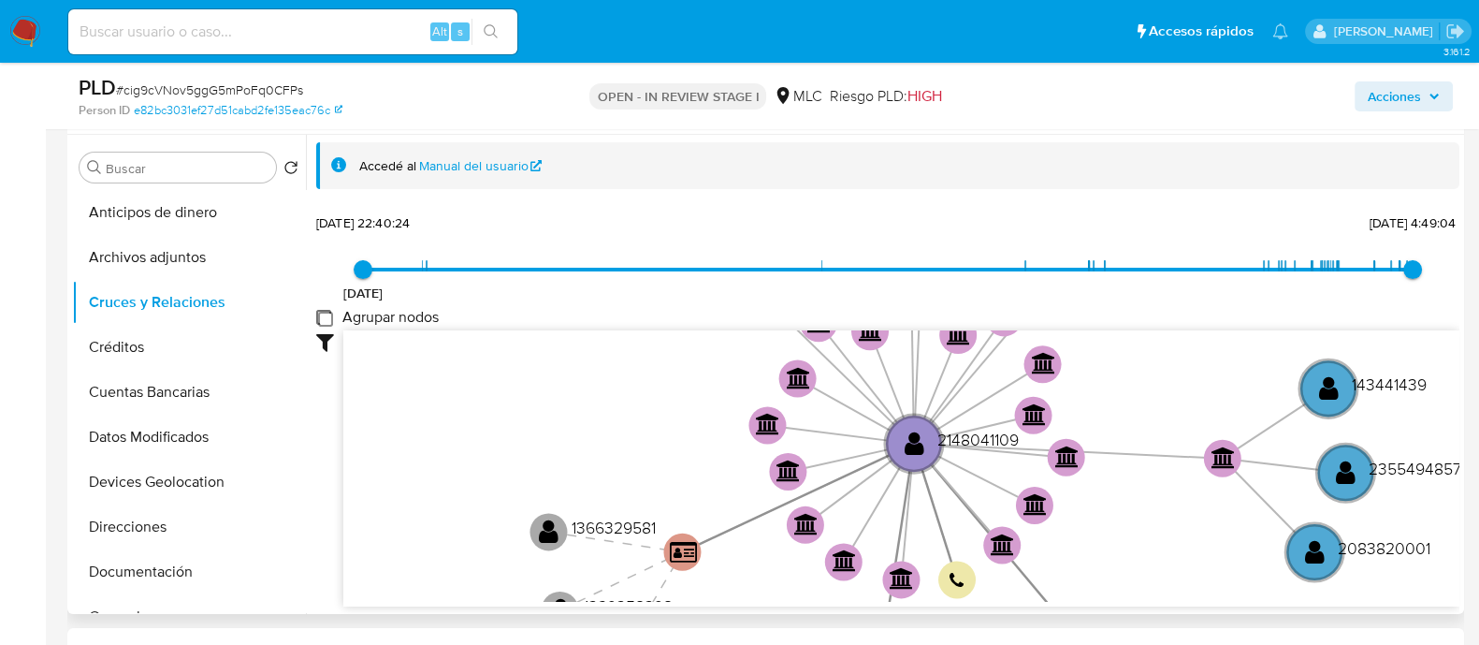
click at [316, 312] on group_nodes "Agrupar nodos" at bounding box center [323, 317] width 15 height 15
checkbox group_nodes "true"
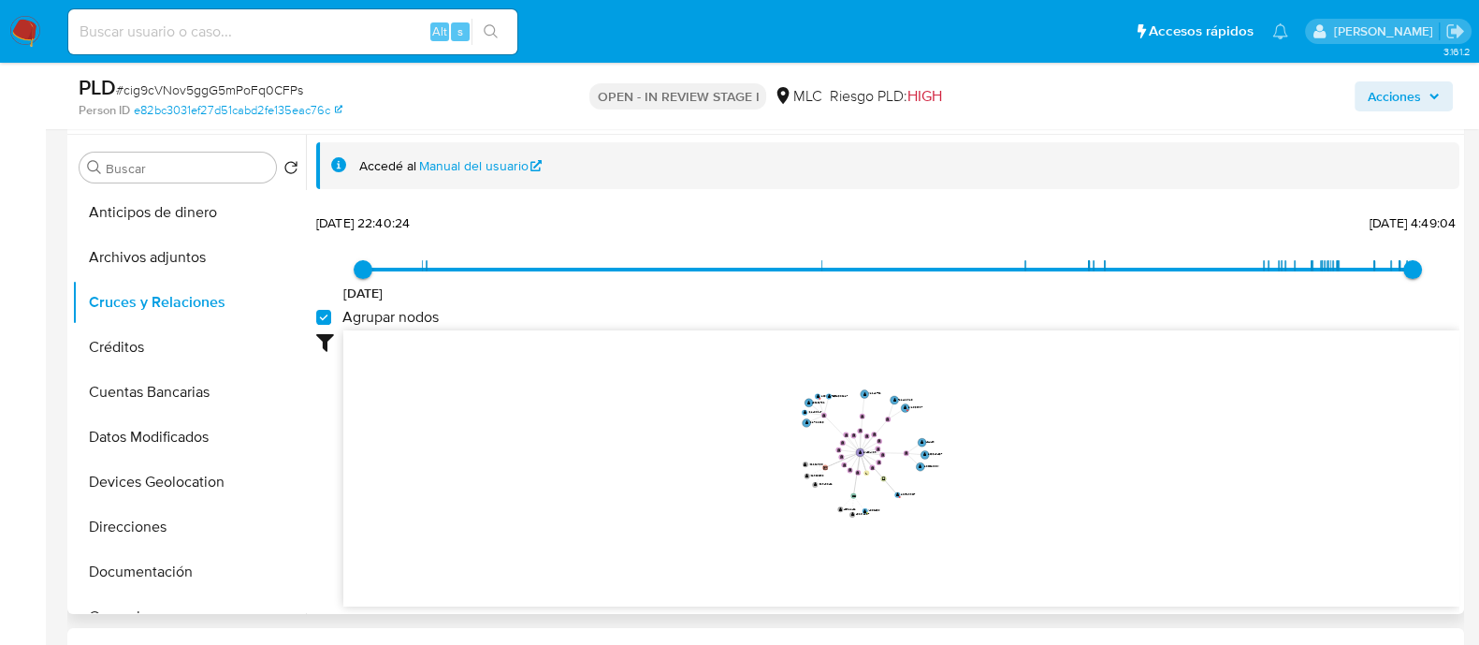
drag, startPoint x: 1137, startPoint y: 412, endPoint x: 1045, endPoint y: 424, distance: 92.5
click at [1045, 424] on icon "device-670ed37d8dfa8e6c3c99a811  user-2037299337  2037299337 user-2148041109 …" at bounding box center [901, 465] width 1116 height 271
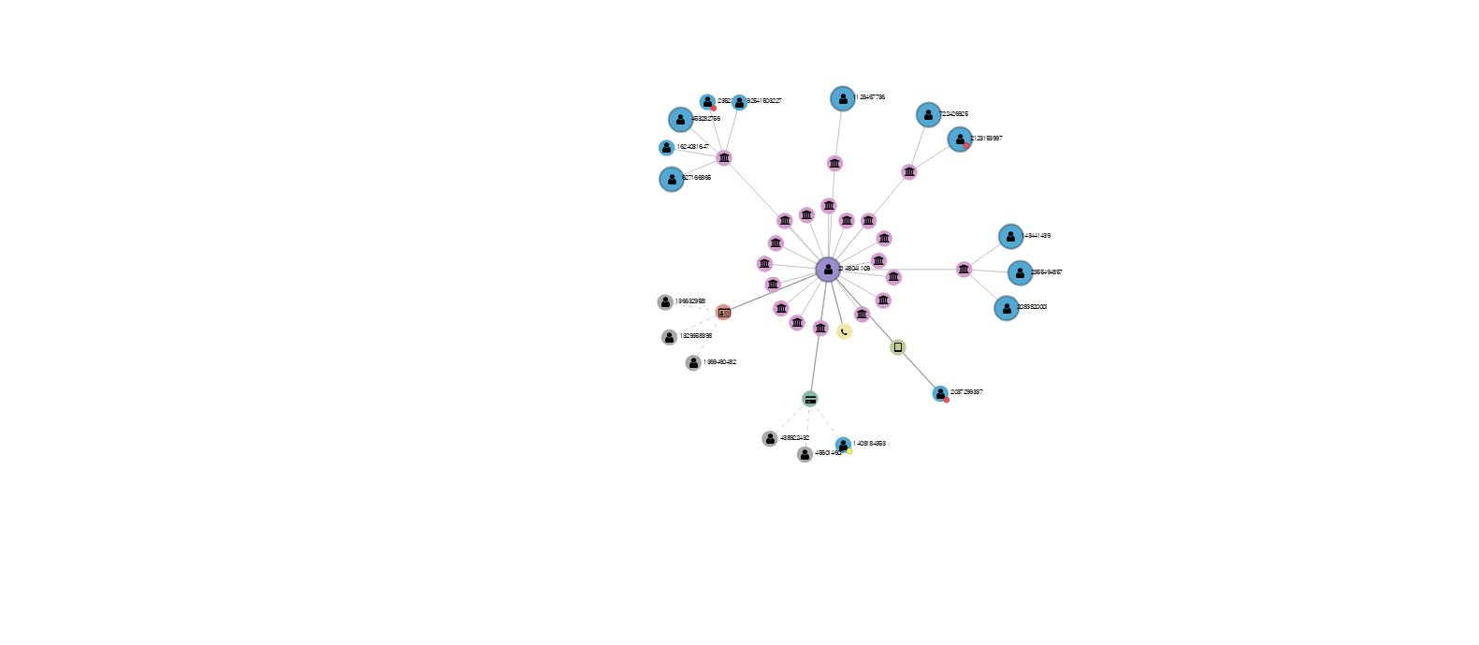
scroll to position [351, 0]
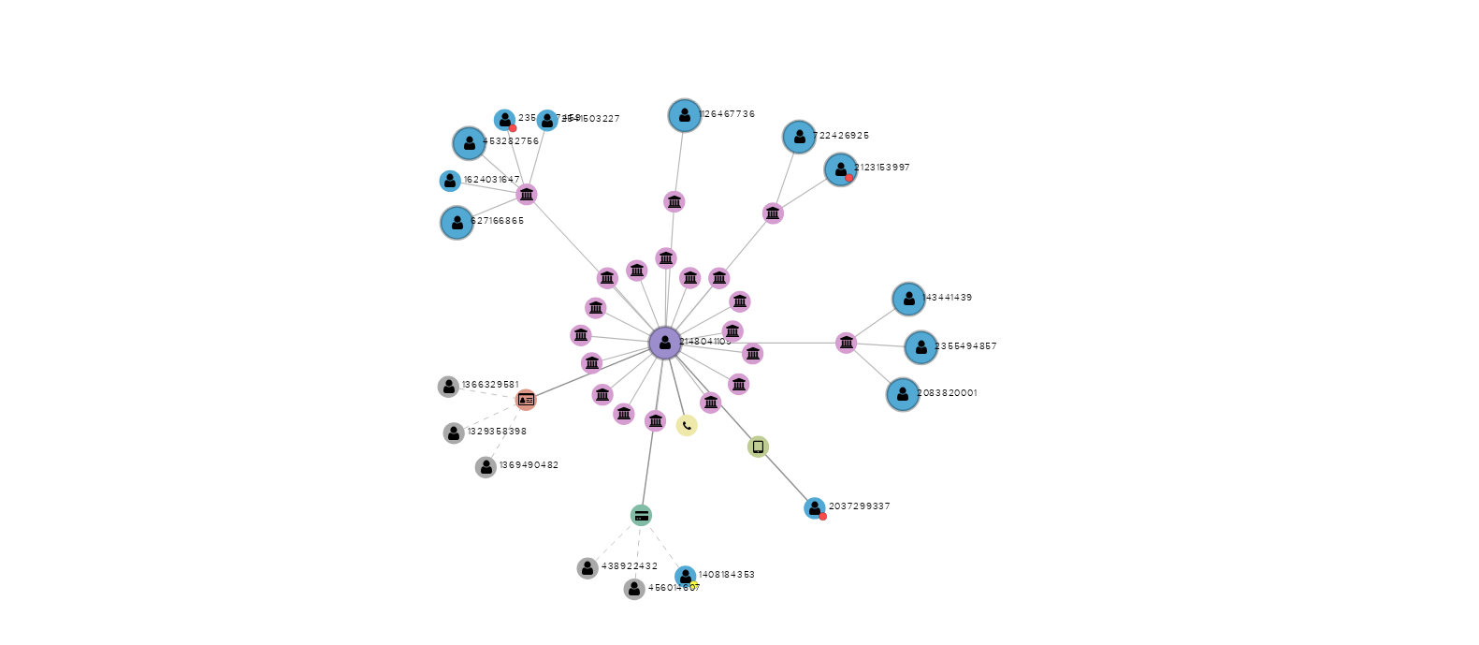
drag, startPoint x: 935, startPoint y: 350, endPoint x: 912, endPoint y: 369, distance: 29.9
click at [912, 369] on icon "device-670ed37d8dfa8e6c3c99a811  user-2037299337  2037299337 user-2148041109 …" at bounding box center [901, 395] width 1116 height 271
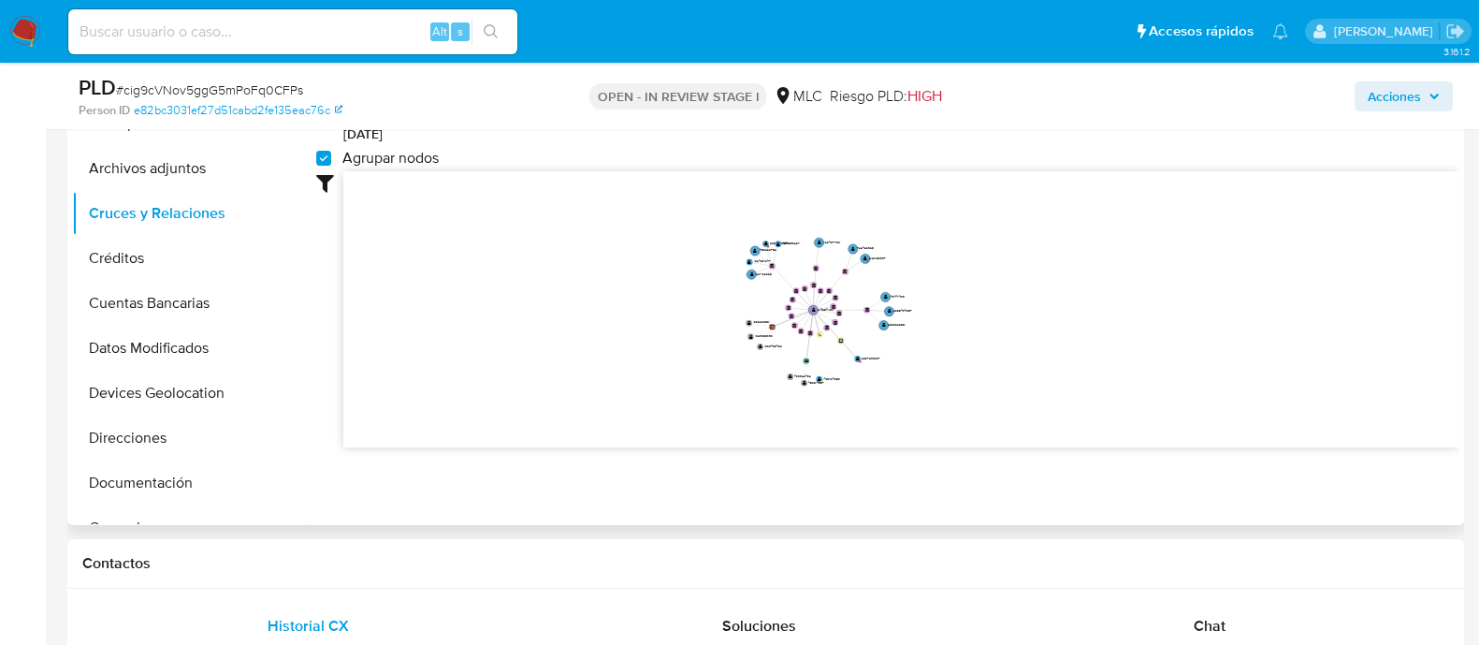
scroll to position [467, 0]
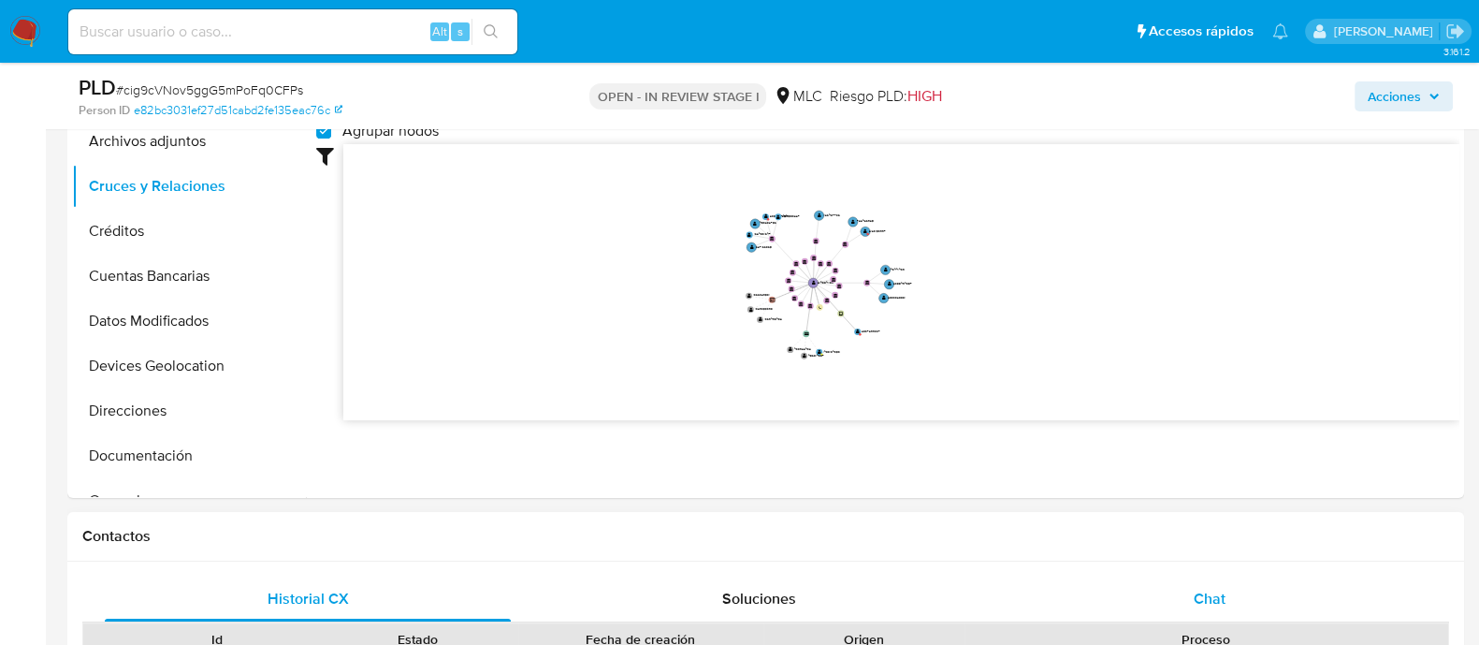
click at [1201, 588] on span "Chat" at bounding box center [1210, 598] width 32 height 22
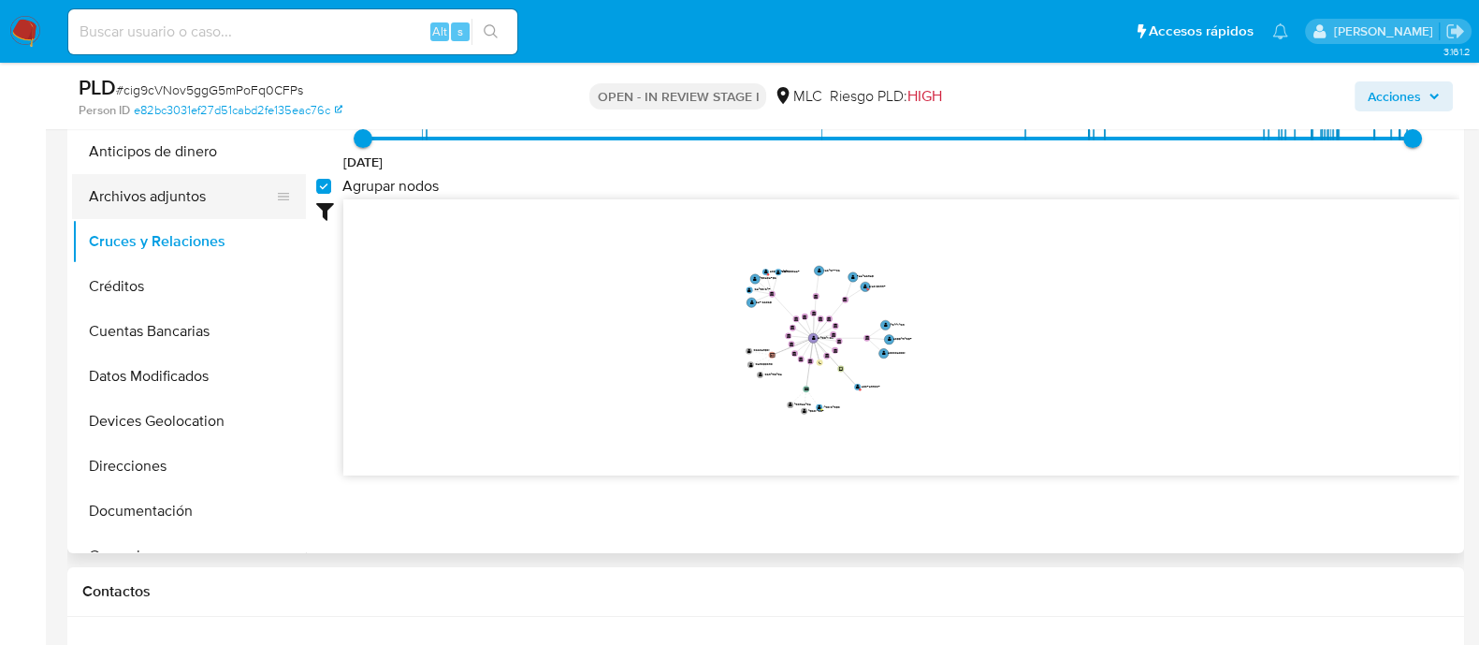
scroll to position [351, 0]
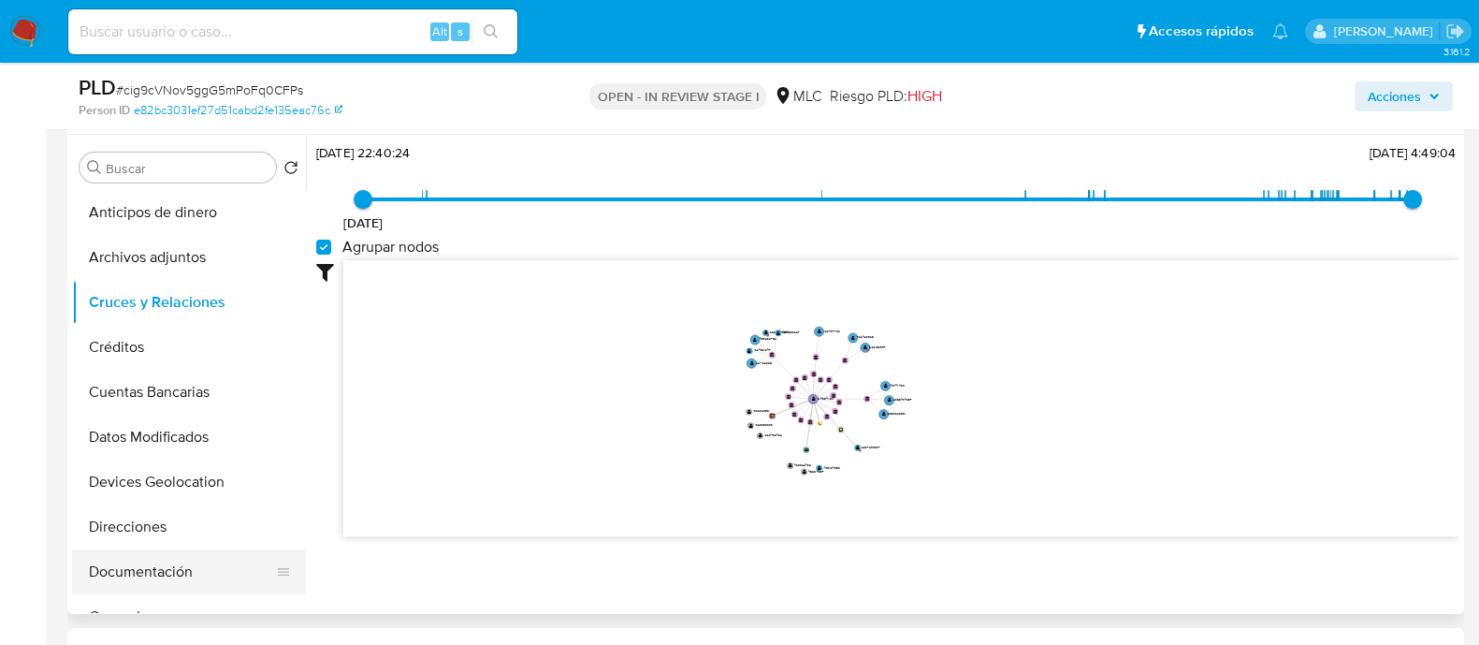
click at [173, 560] on button "Documentación" at bounding box center [181, 571] width 219 height 45
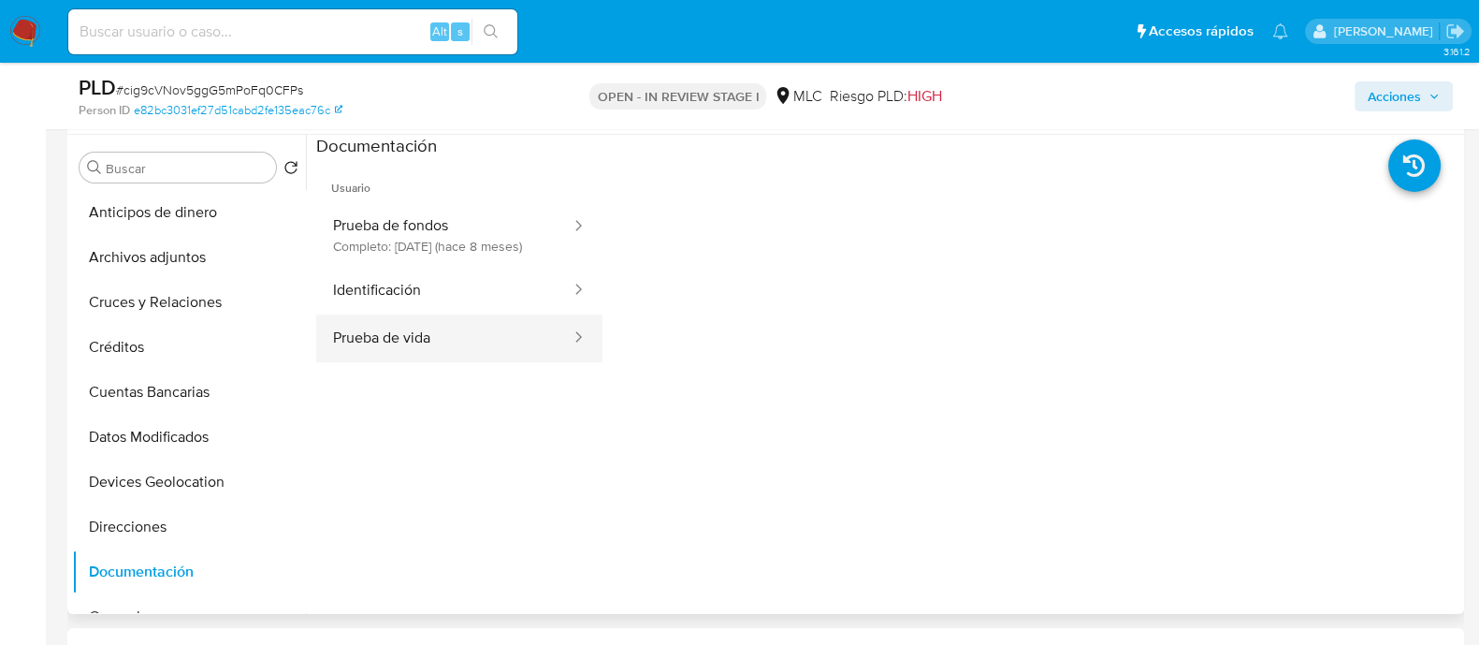
click at [417, 355] on button "Prueba de vida" at bounding box center [444, 338] width 256 height 48
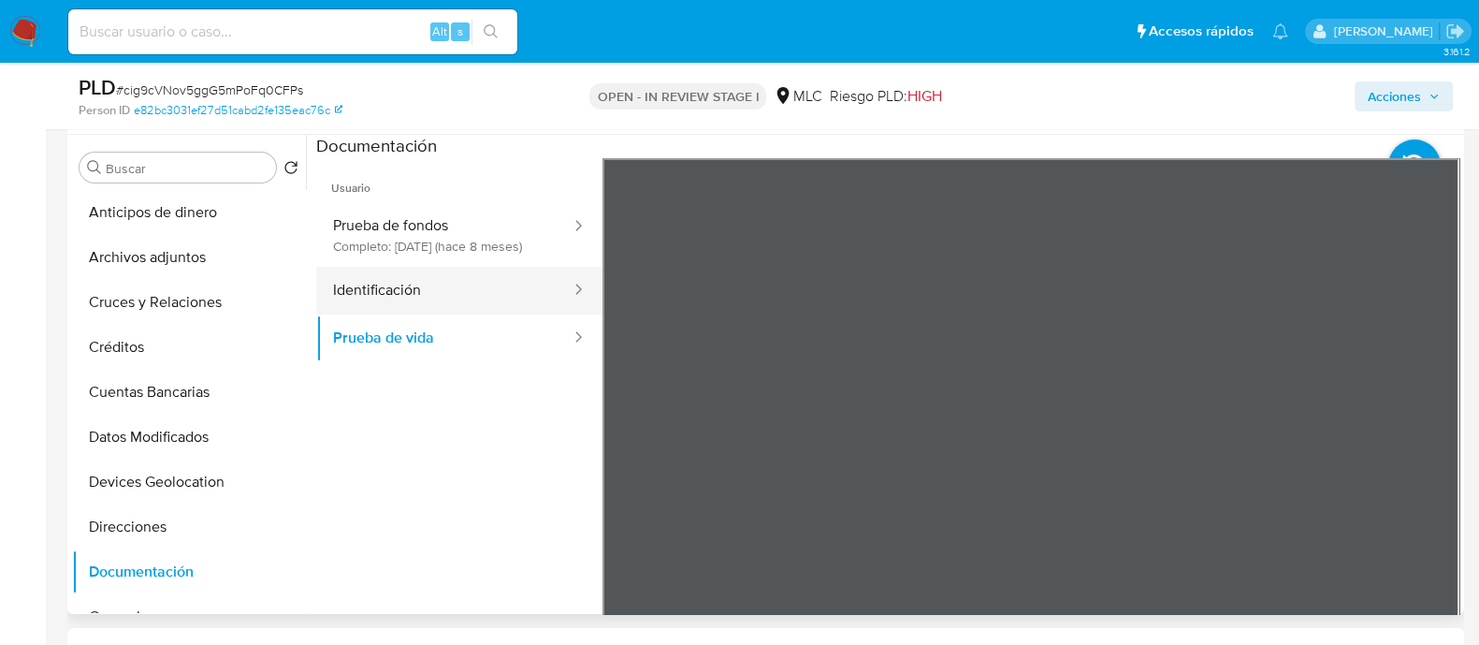
click at [506, 314] on button "Identificación" at bounding box center [444, 291] width 256 height 48
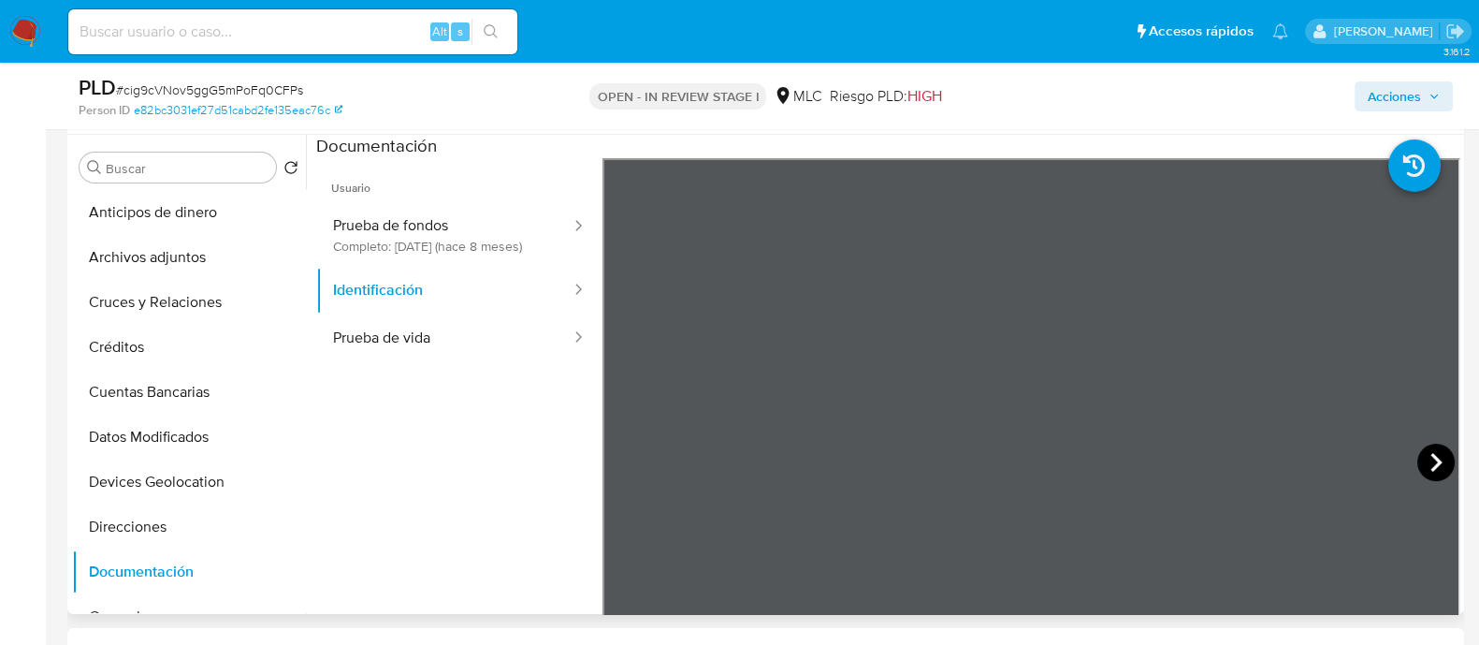
click at [1430, 471] on icon at bounding box center [1435, 461] width 37 height 37
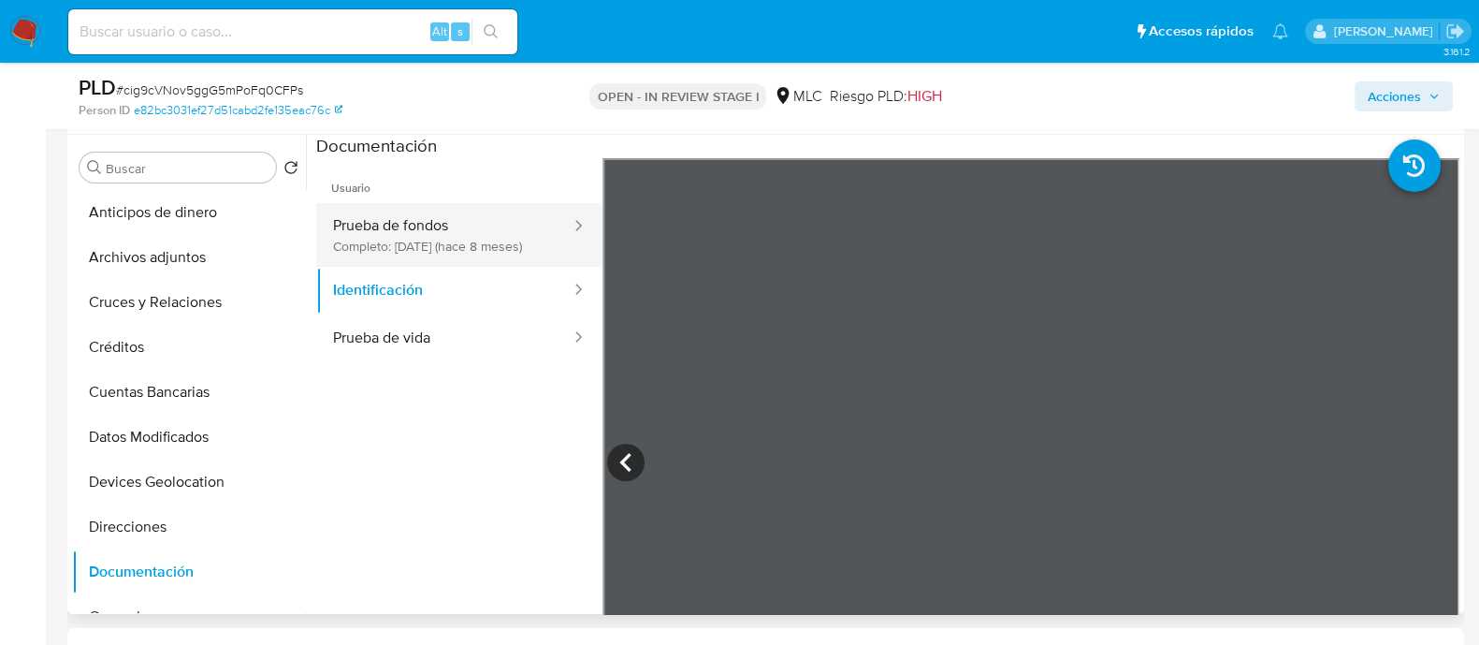
click at [412, 242] on button "Prueba de fondos Completo: 12/02/2025 (hace 8 meses)" at bounding box center [444, 235] width 256 height 64
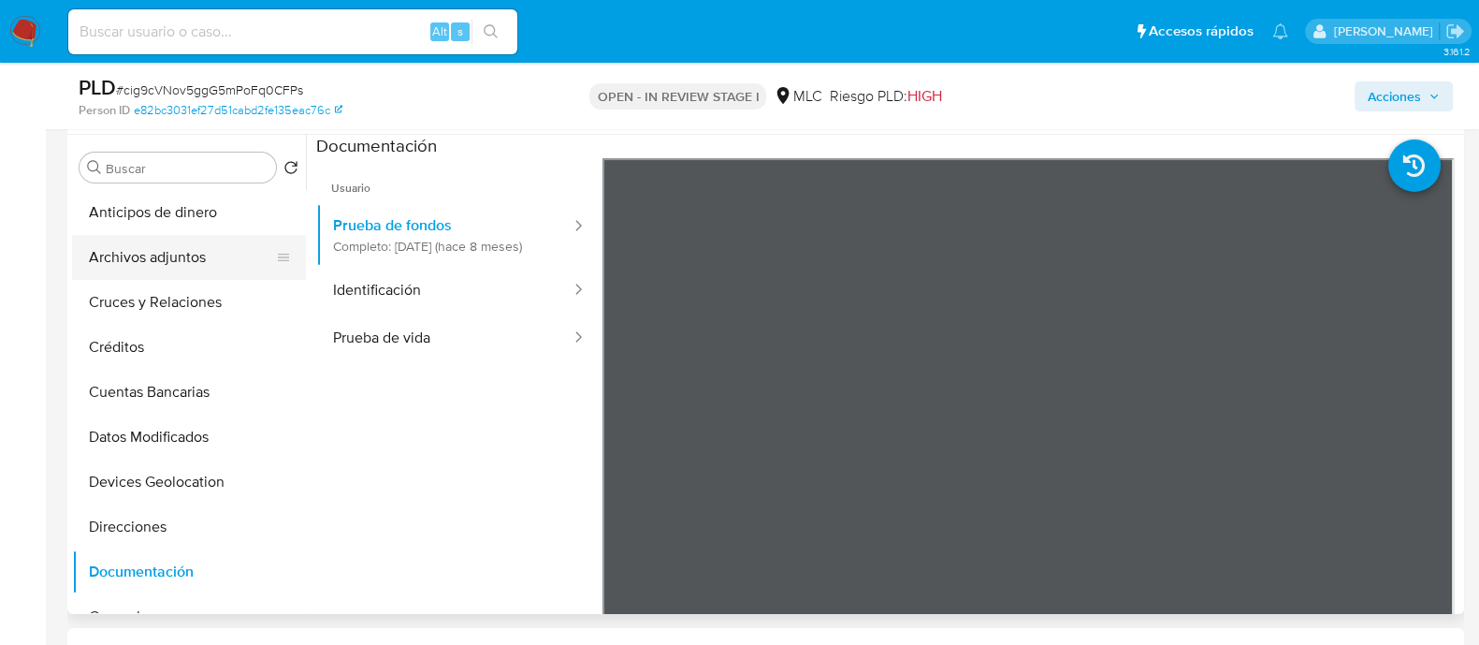
click at [153, 242] on button "Archivos adjuntos" at bounding box center [181, 257] width 219 height 45
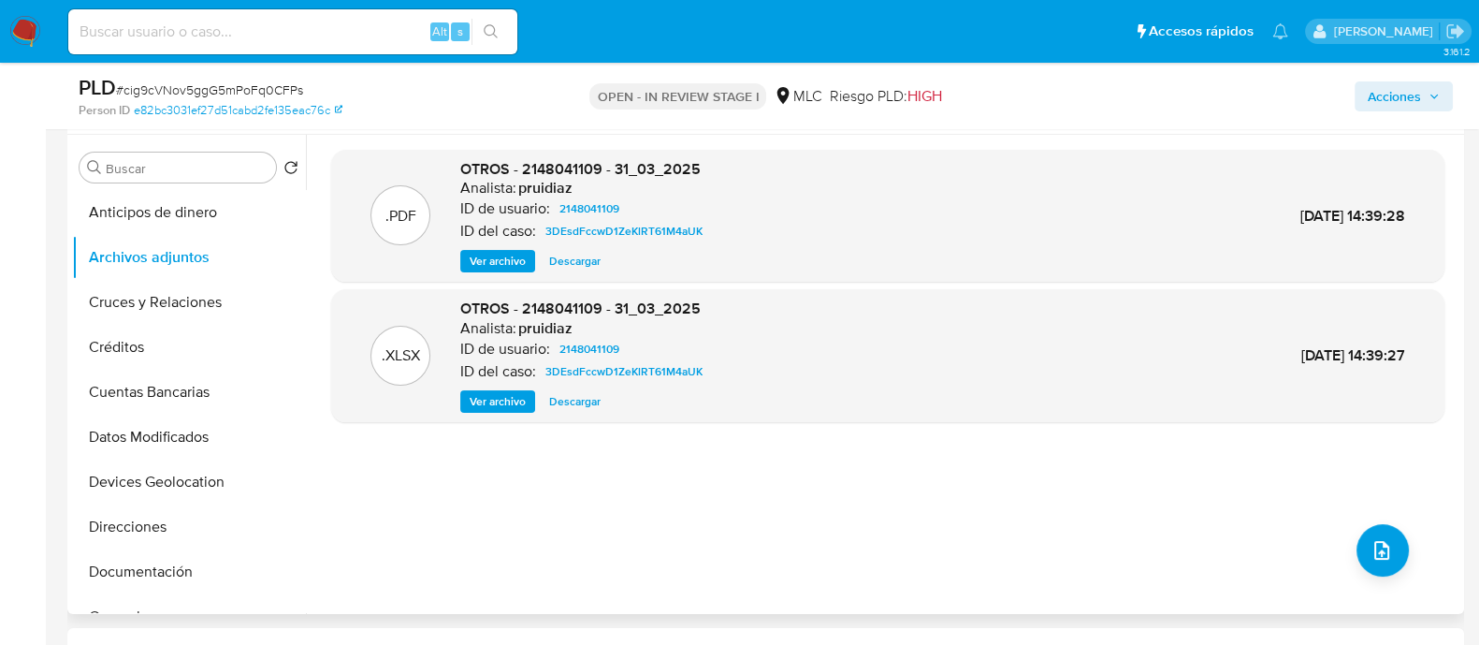
click at [521, 266] on span "Ver archivo" at bounding box center [498, 261] width 56 height 19
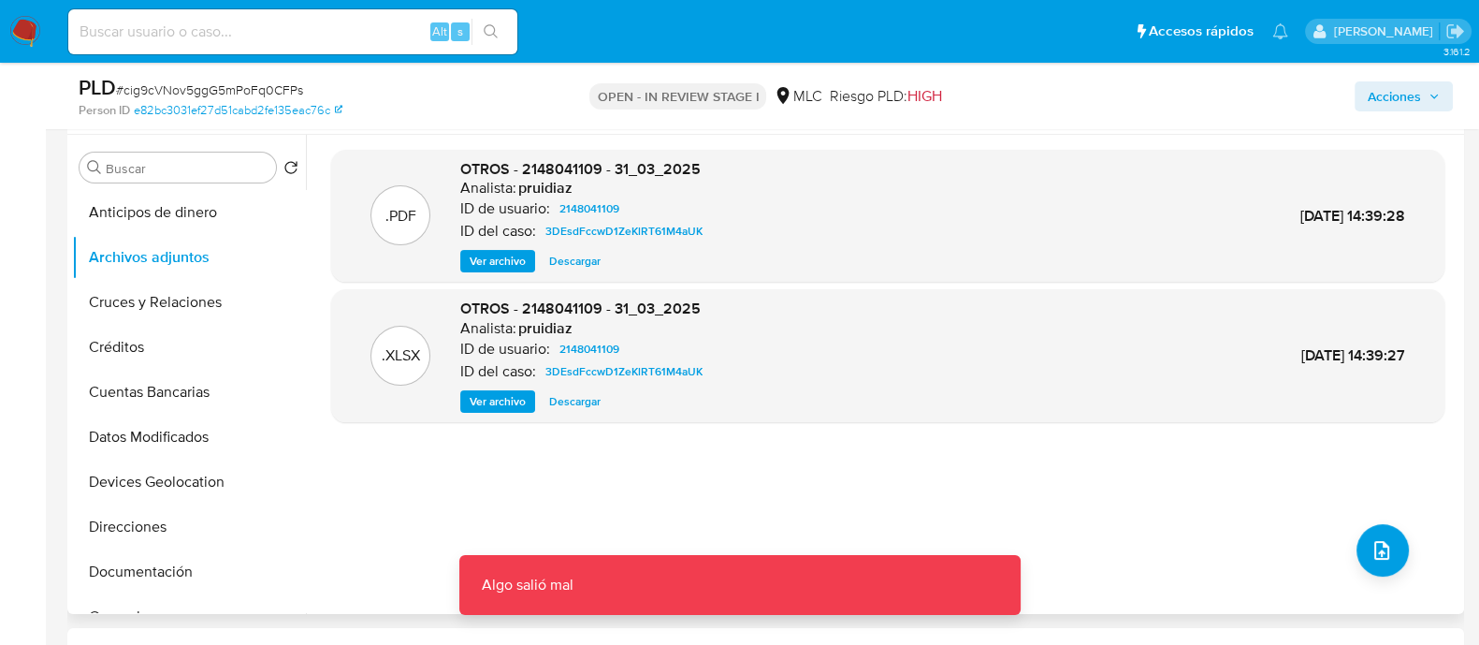
click at [490, 260] on span "Ver archivo" at bounding box center [498, 261] width 56 height 19
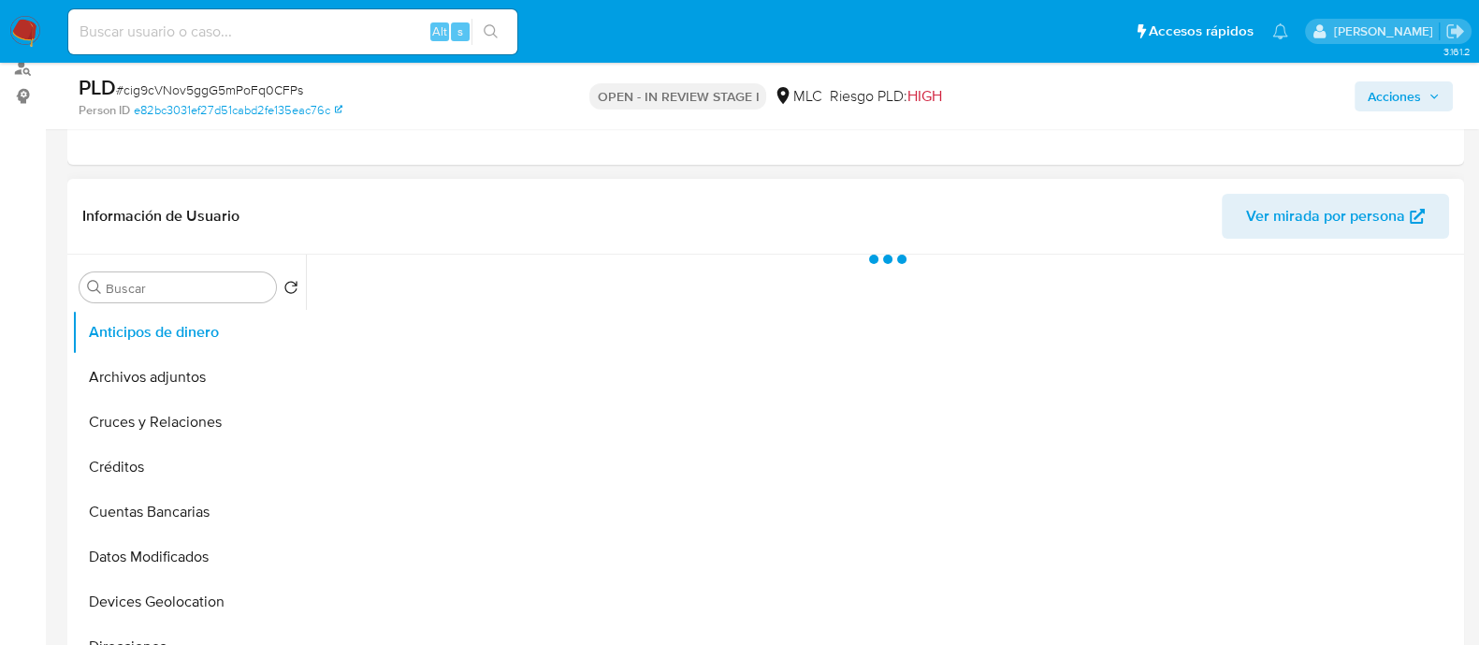
scroll to position [233, 0]
click at [145, 370] on button "Archivos adjuntos" at bounding box center [181, 375] width 219 height 45
select select "10"
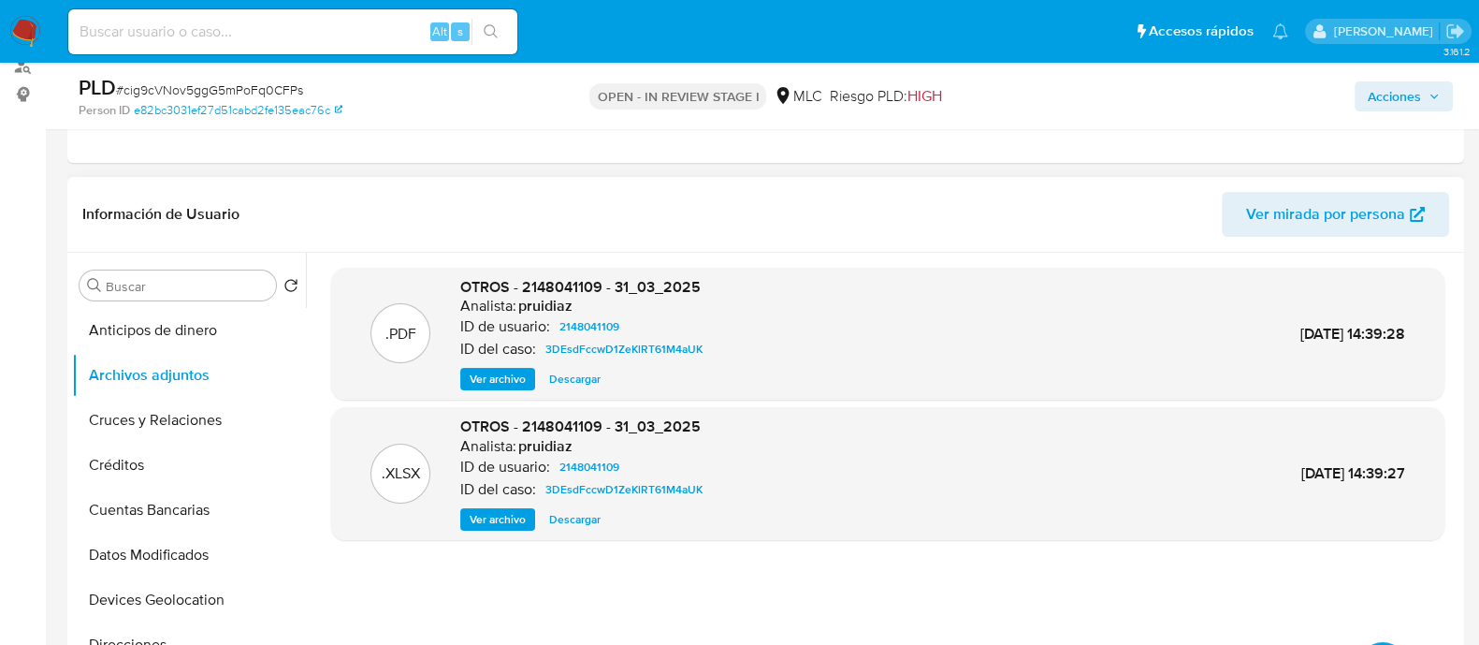
click at [503, 381] on span "Ver archivo" at bounding box center [498, 379] width 56 height 19
click at [486, 374] on span "Ver archivo" at bounding box center [498, 379] width 56 height 19
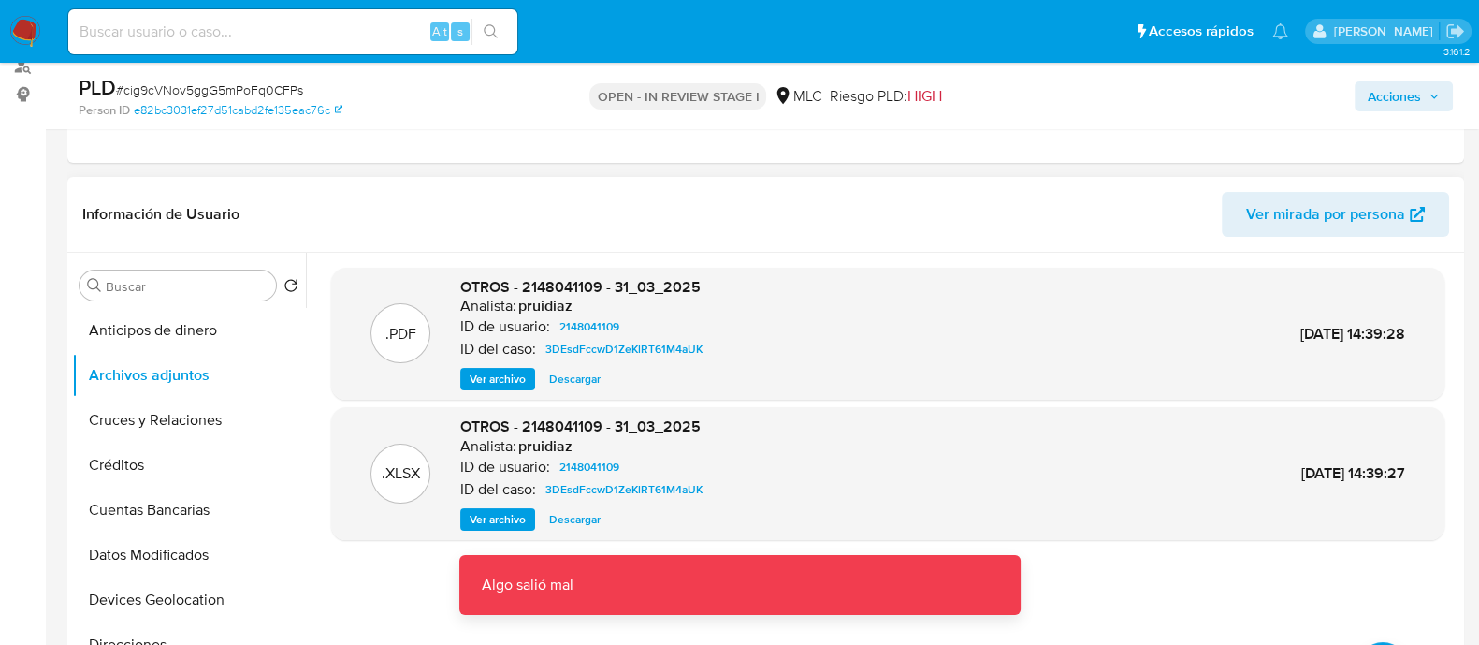
click at [504, 371] on span "Ver archivo" at bounding box center [498, 379] width 56 height 19
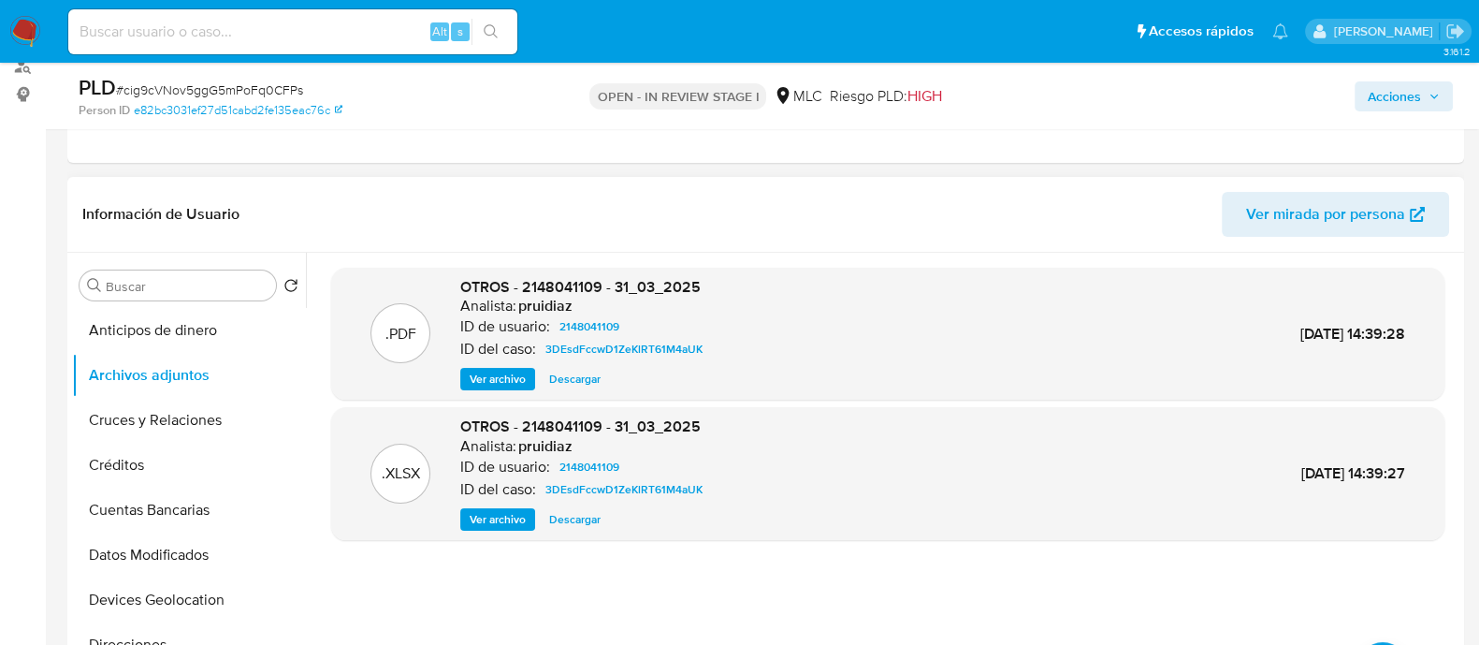
click at [500, 380] on span "Ver archivo" at bounding box center [498, 379] width 56 height 19
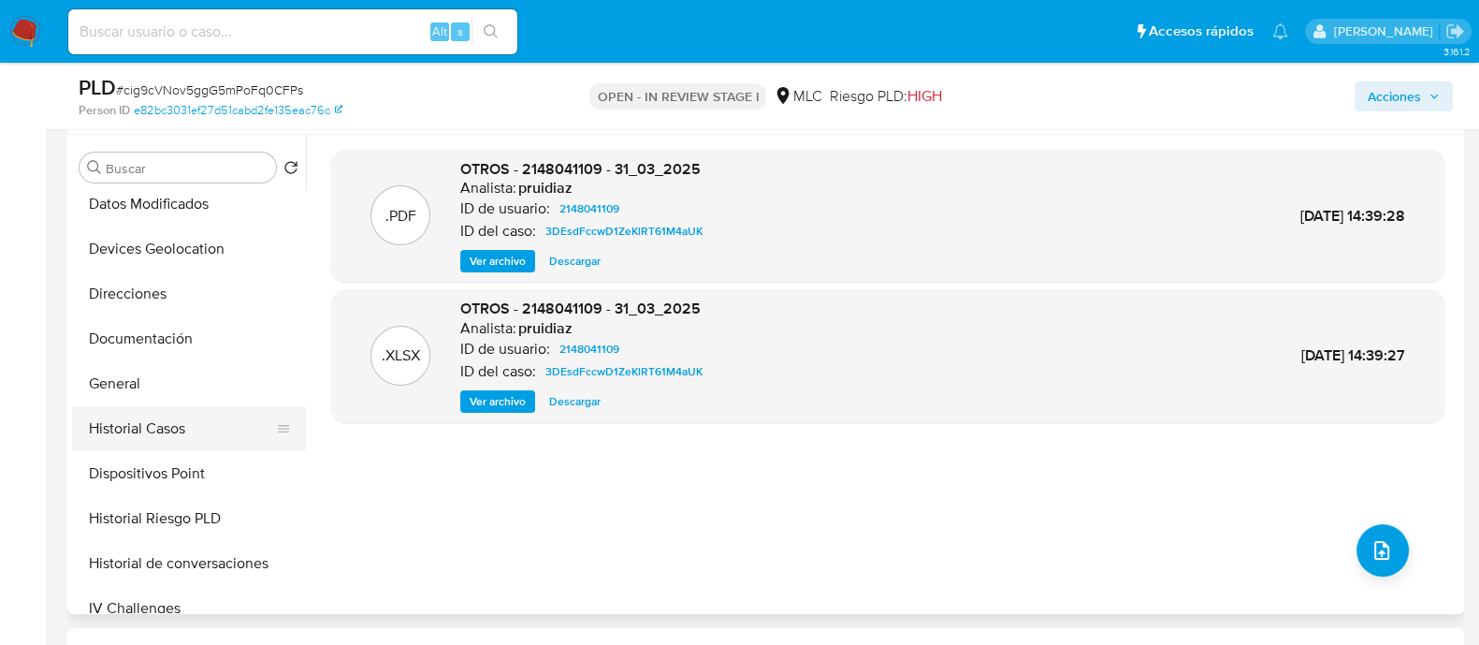
scroll to position [585, 0]
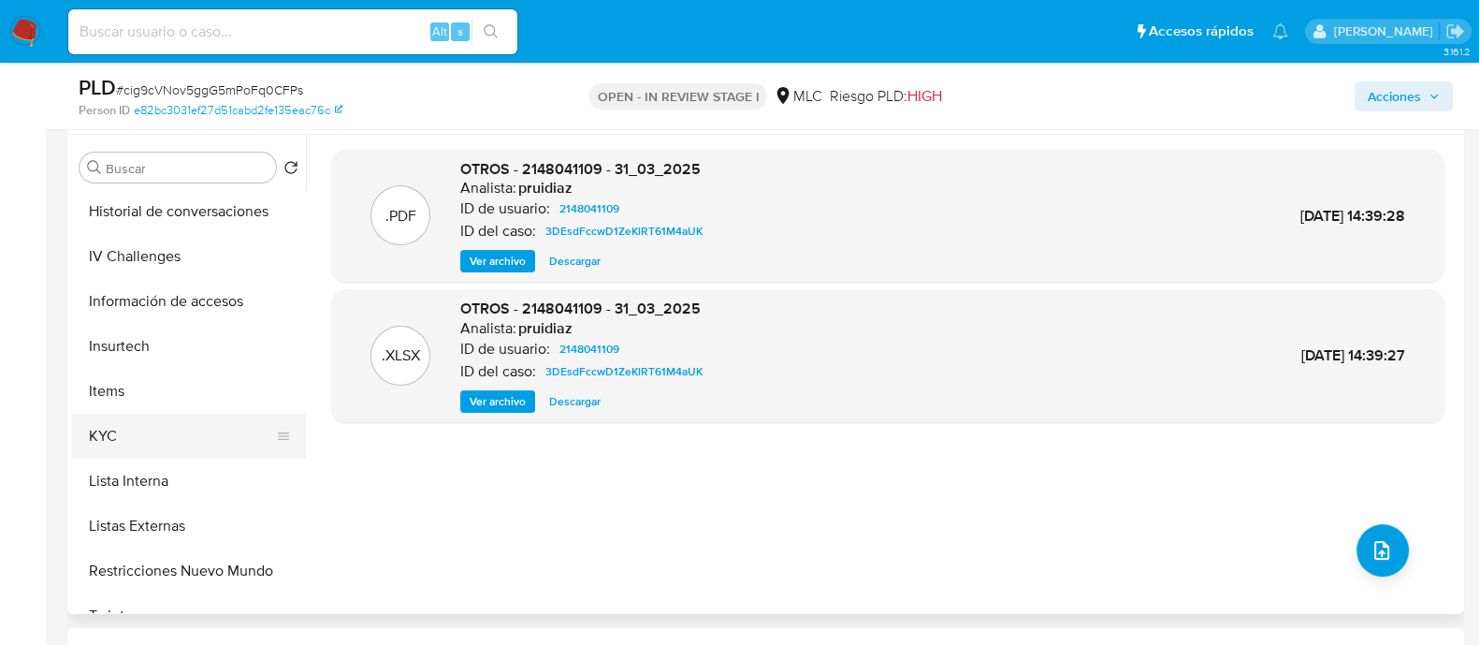
click at [138, 432] on button "KYC" at bounding box center [181, 435] width 219 height 45
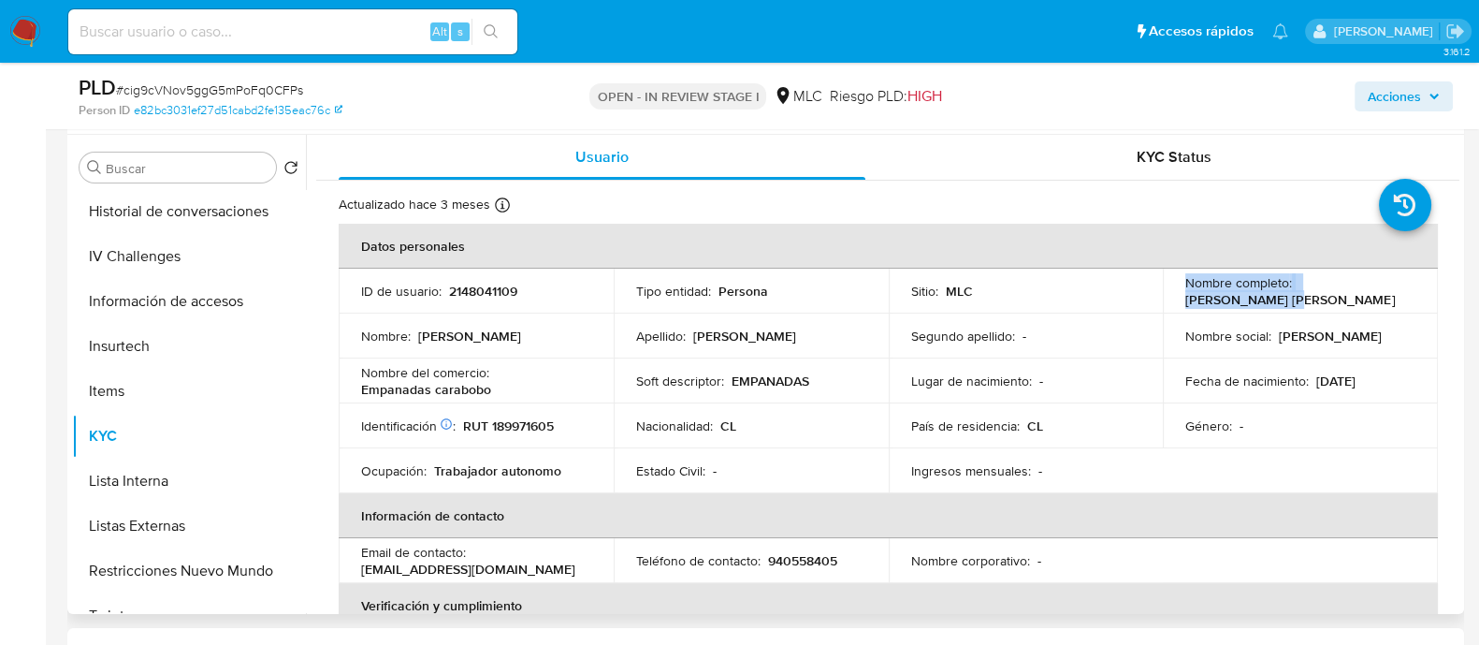
drag, startPoint x: 1403, startPoint y: 295, endPoint x: 1181, endPoint y: 294, distance: 221.7
click at [1148, 293] on tr "ID de usuario : 2148041109 Tipo entidad : Persona Sitio : MLC Nombre completo :…" at bounding box center [888, 290] width 1099 height 45
click at [1275, 310] on td "Nombre completo : Alex Francisco Campusano Figueroa" at bounding box center [1300, 290] width 275 height 45
drag, startPoint x: 1395, startPoint y: 301, endPoint x: 1177, endPoint y: 300, distance: 218.0
click at [1177, 300] on td "Nombre completo : Alex Francisco Campusano Figueroa" at bounding box center [1300, 290] width 275 height 45
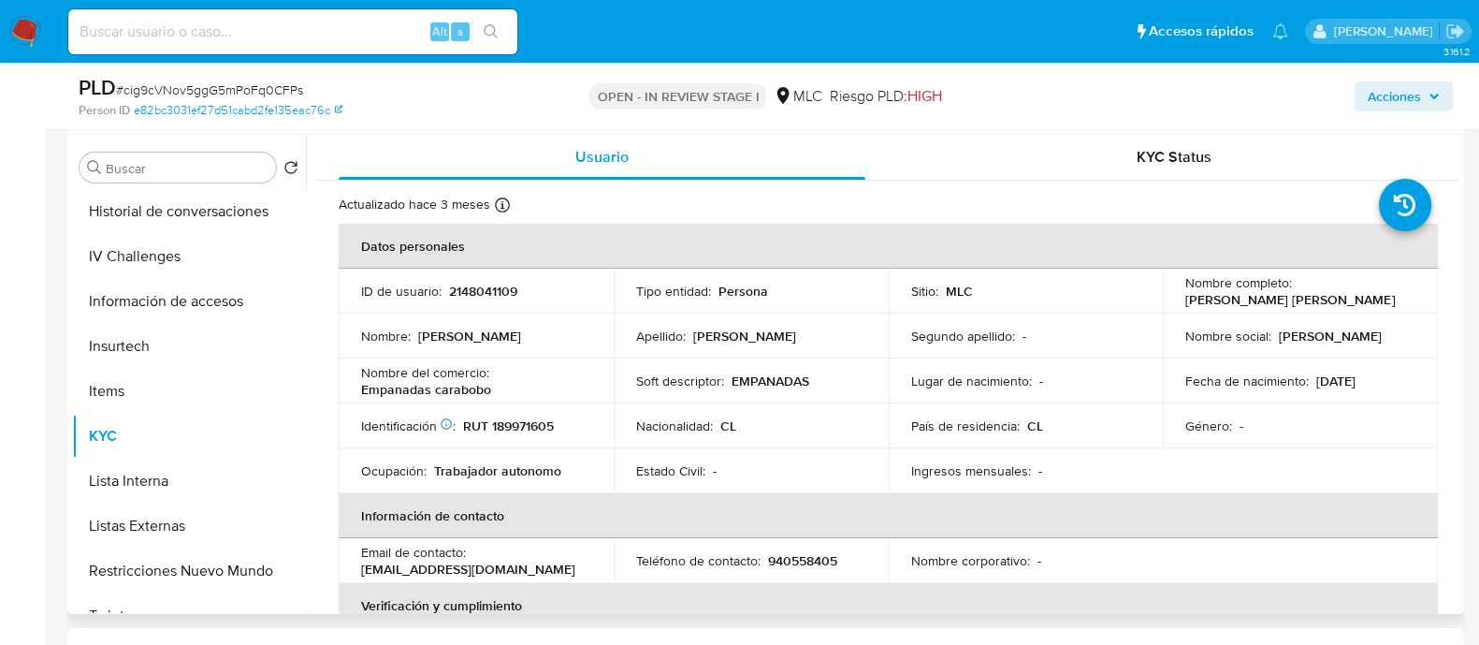
copy p "[PERSON_NAME] [PERSON_NAME]"
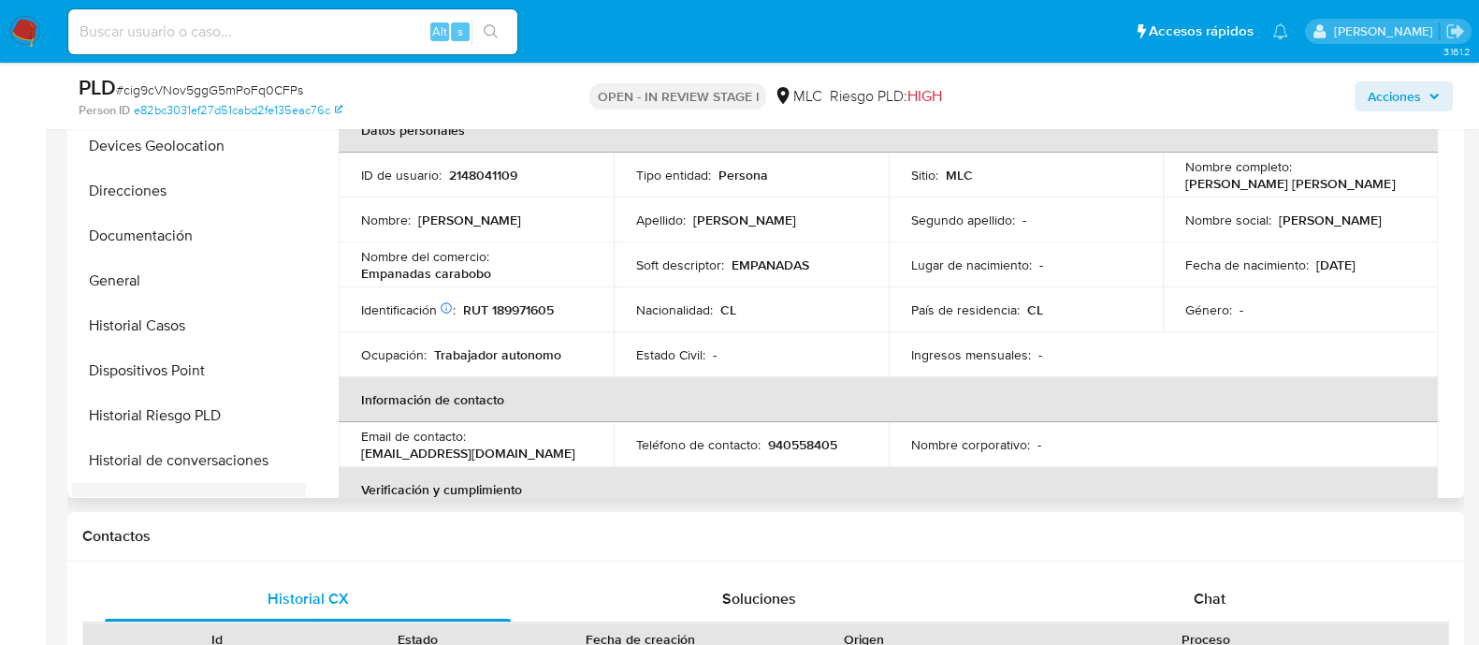
scroll to position [0, 0]
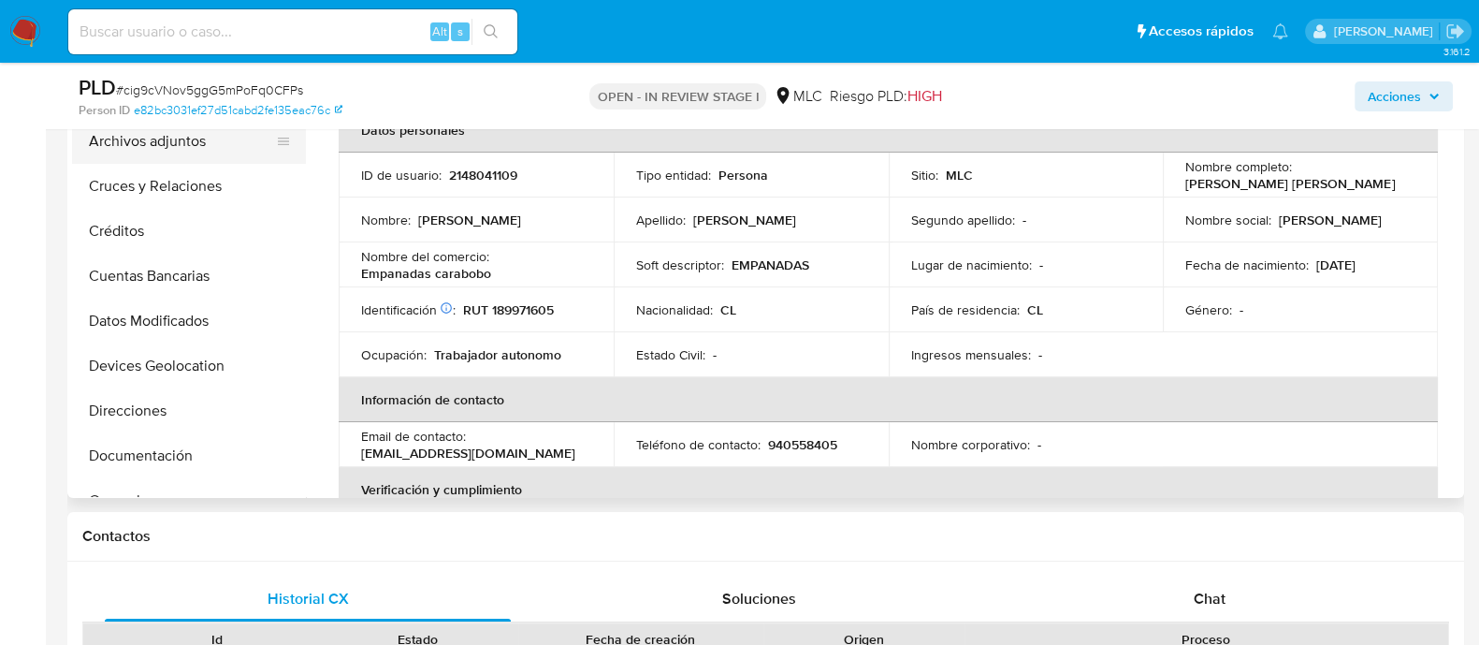
click at [166, 141] on button "Archivos adjuntos" at bounding box center [181, 141] width 219 height 45
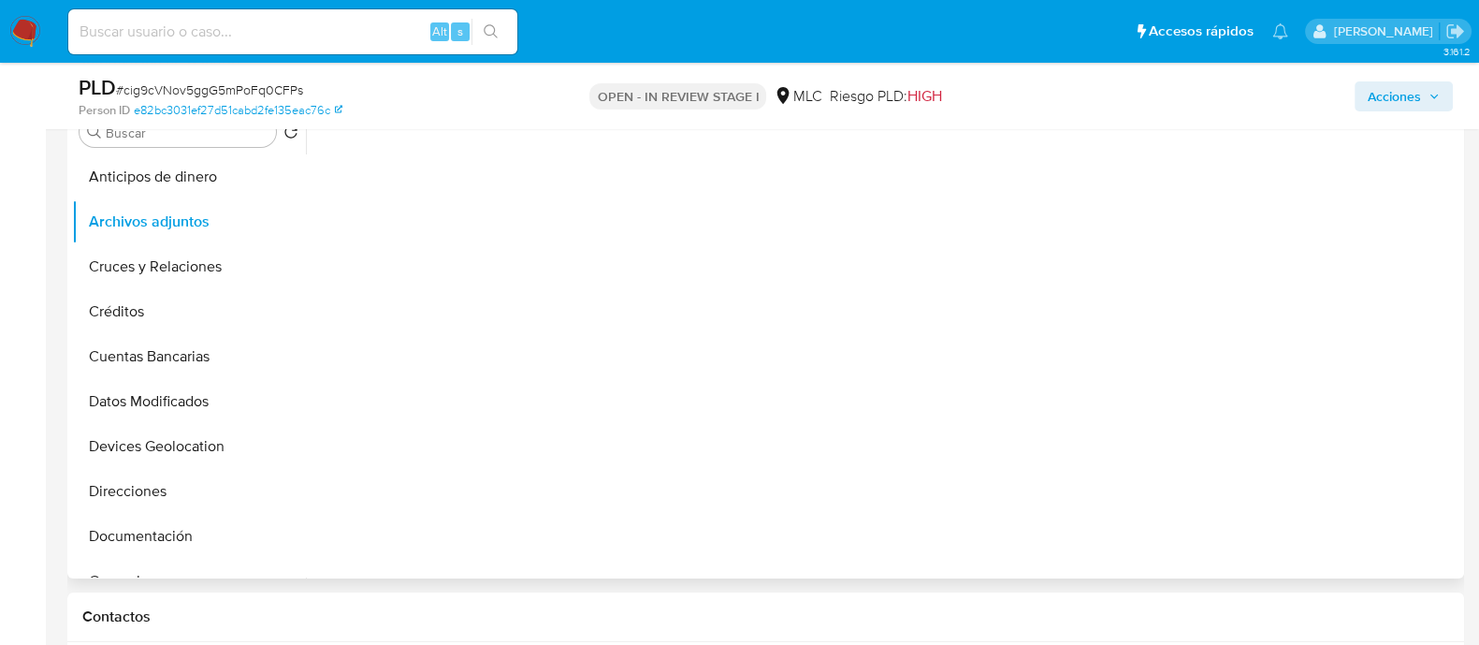
scroll to position [351, 0]
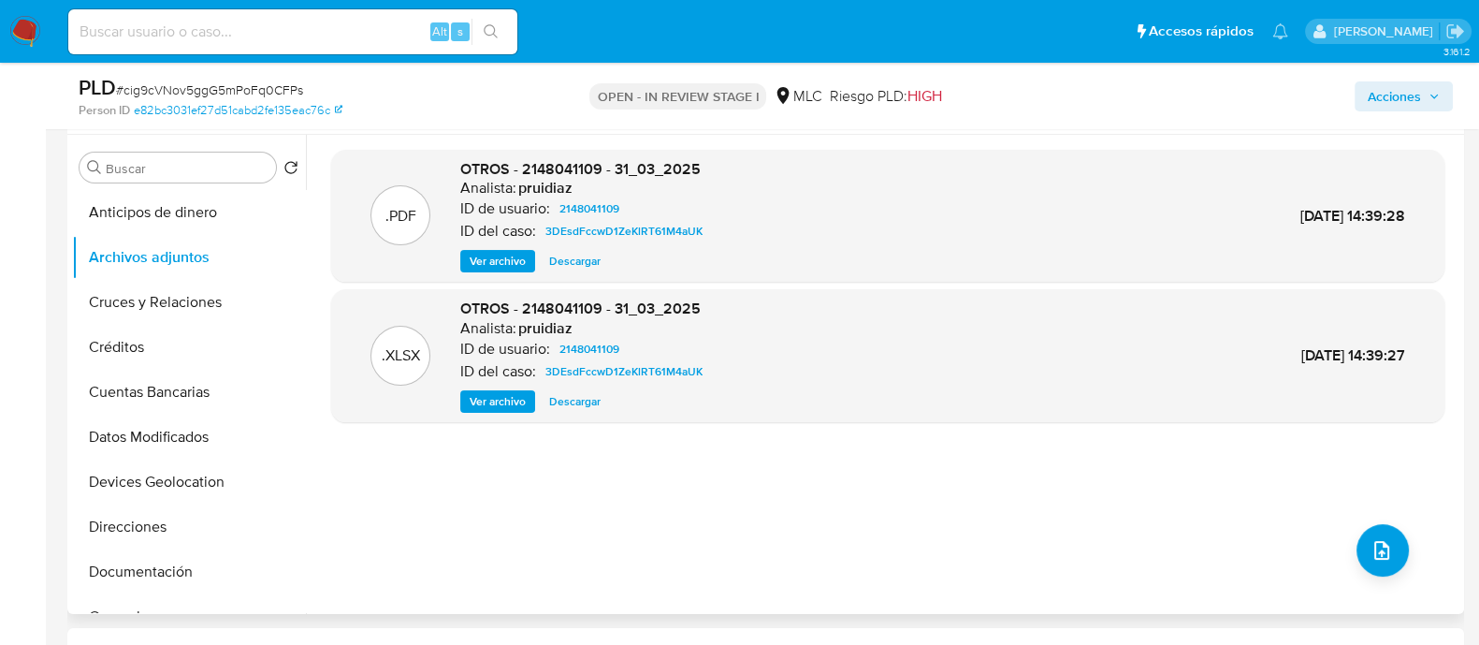
click at [490, 259] on span "Ver archivo" at bounding box center [498, 261] width 56 height 19
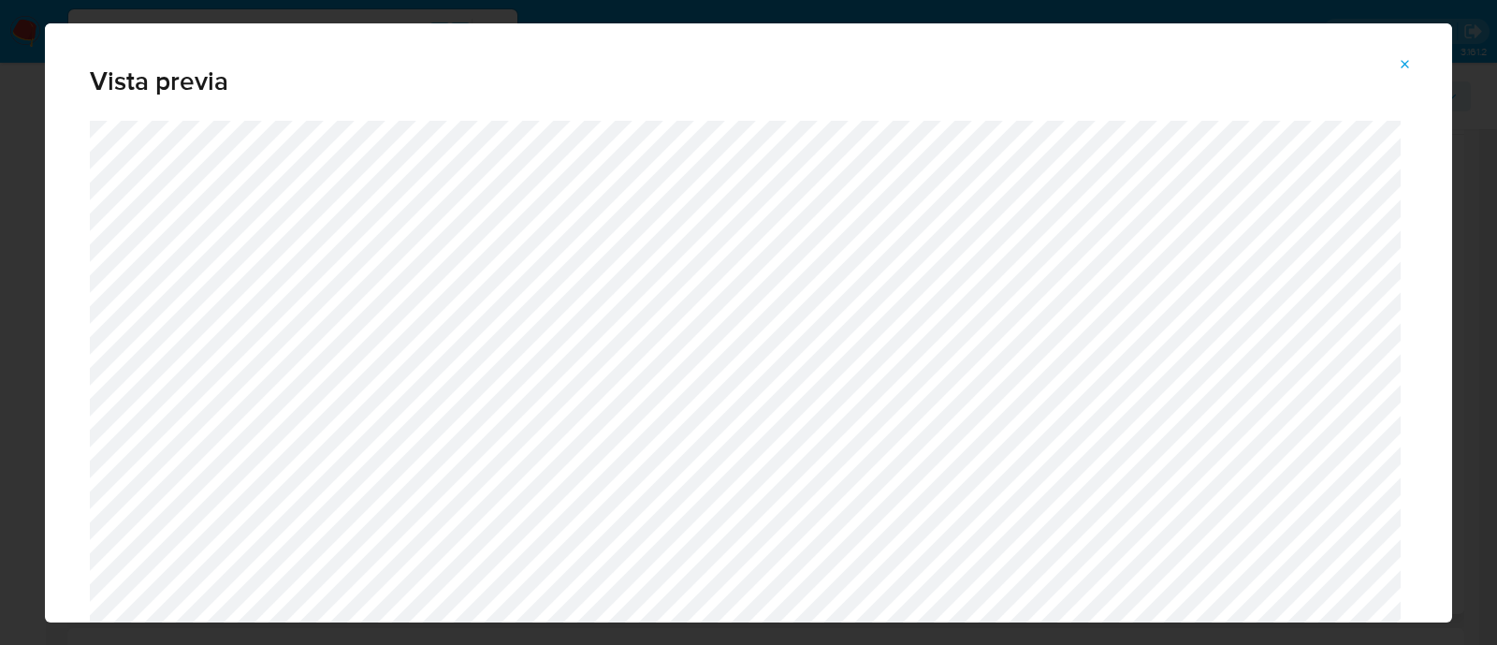
click at [1399, 70] on icon "Attachment preview" at bounding box center [1405, 64] width 15 height 15
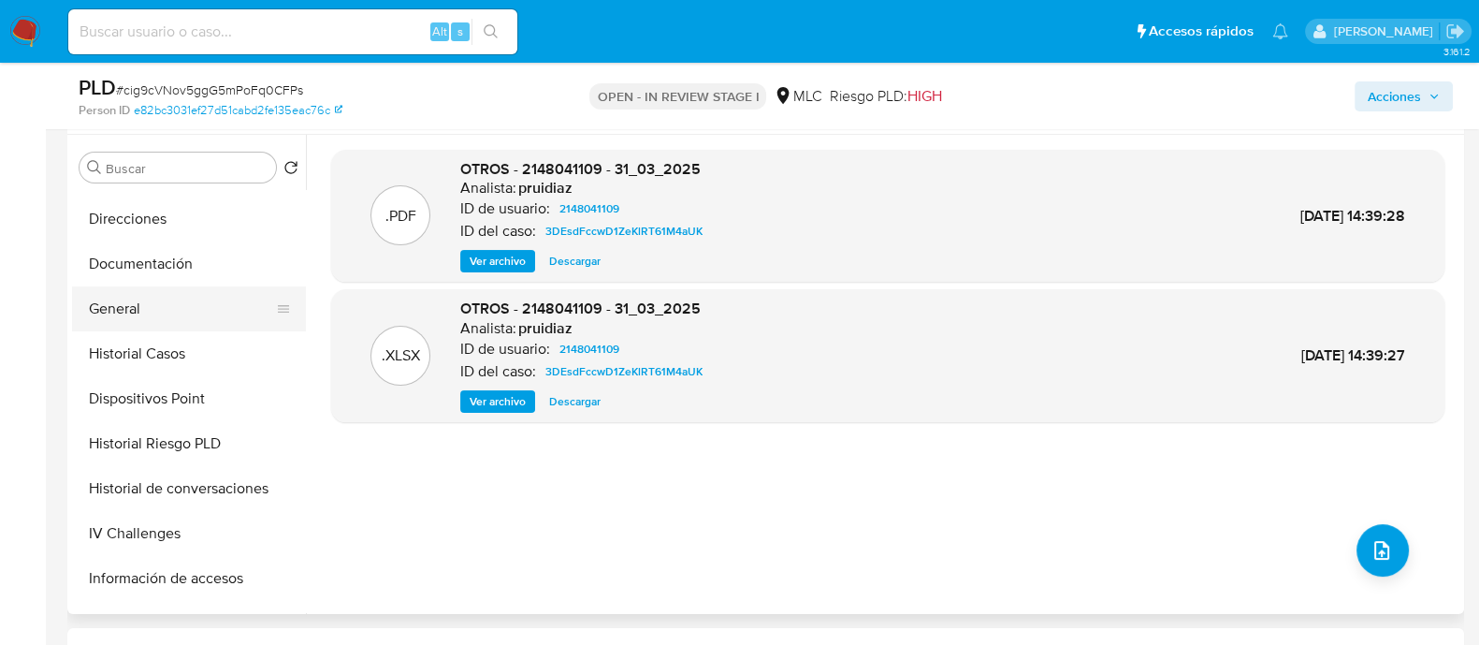
scroll to position [467, 0]
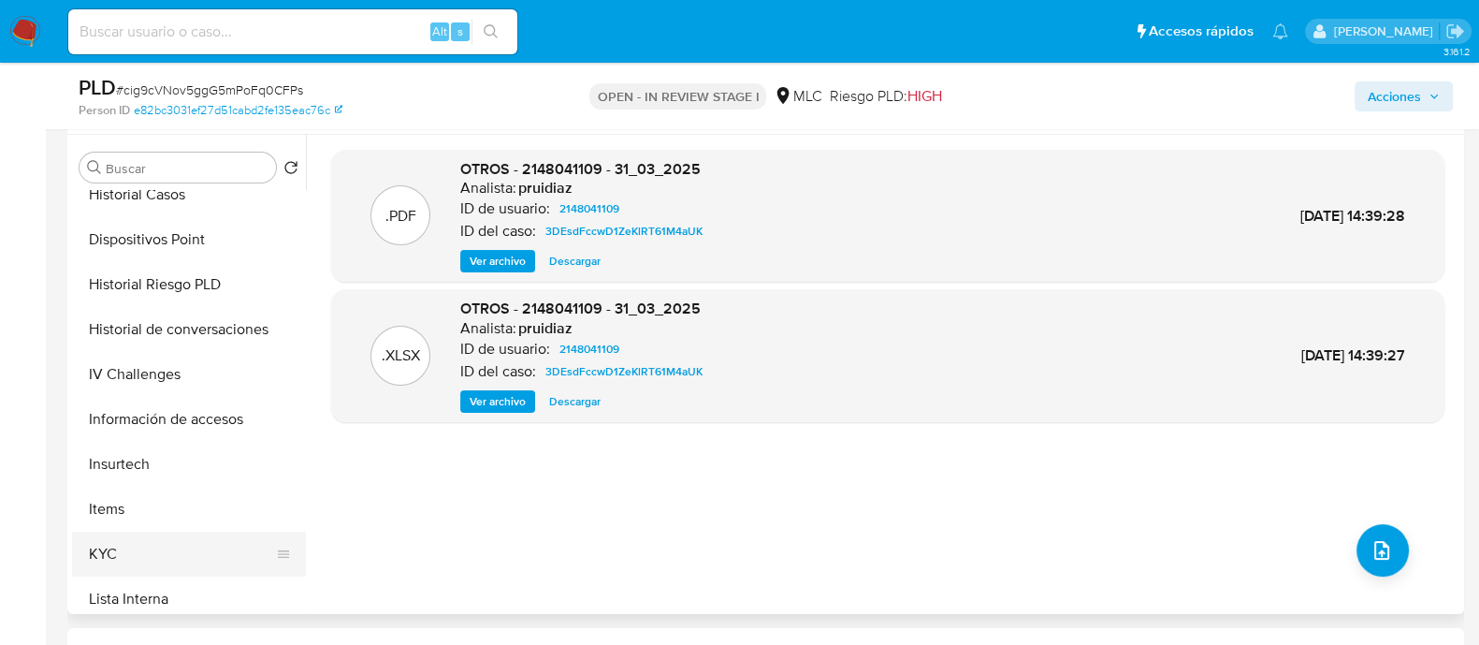
click at [140, 558] on button "KYC" at bounding box center [181, 553] width 219 height 45
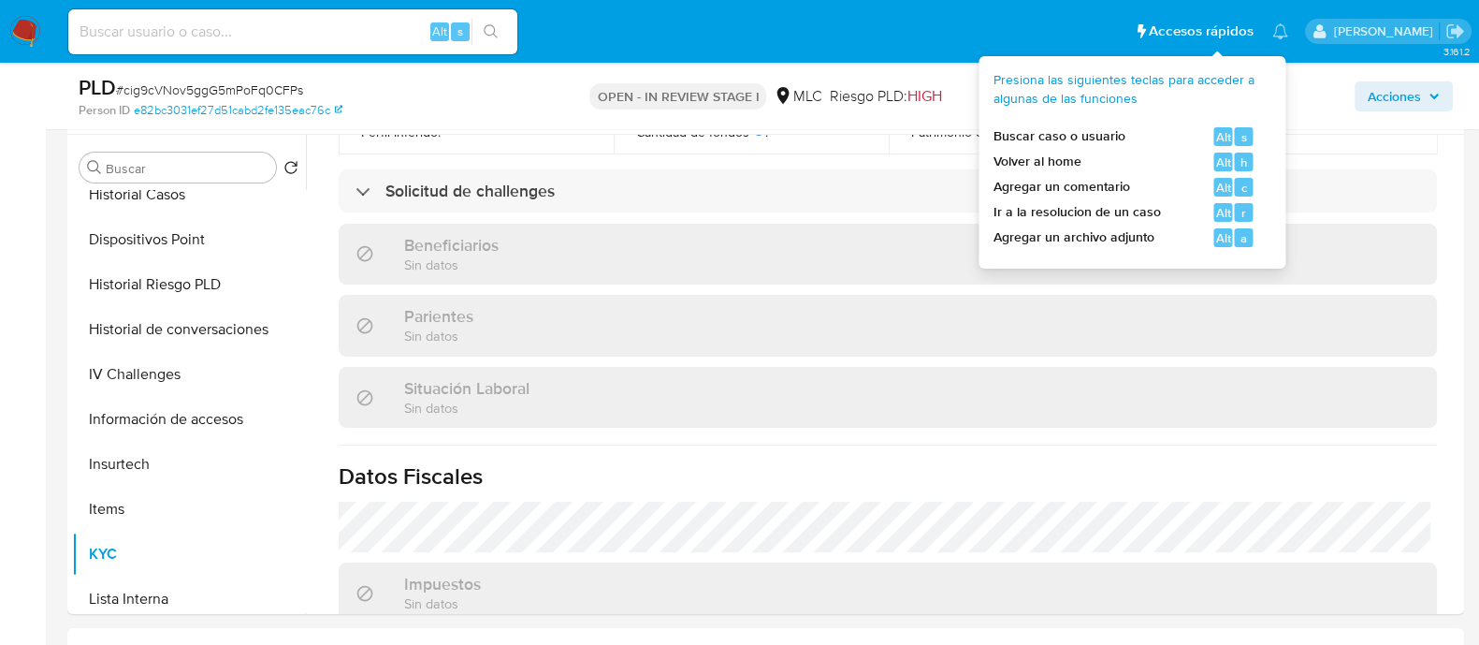
scroll to position [580, 0]
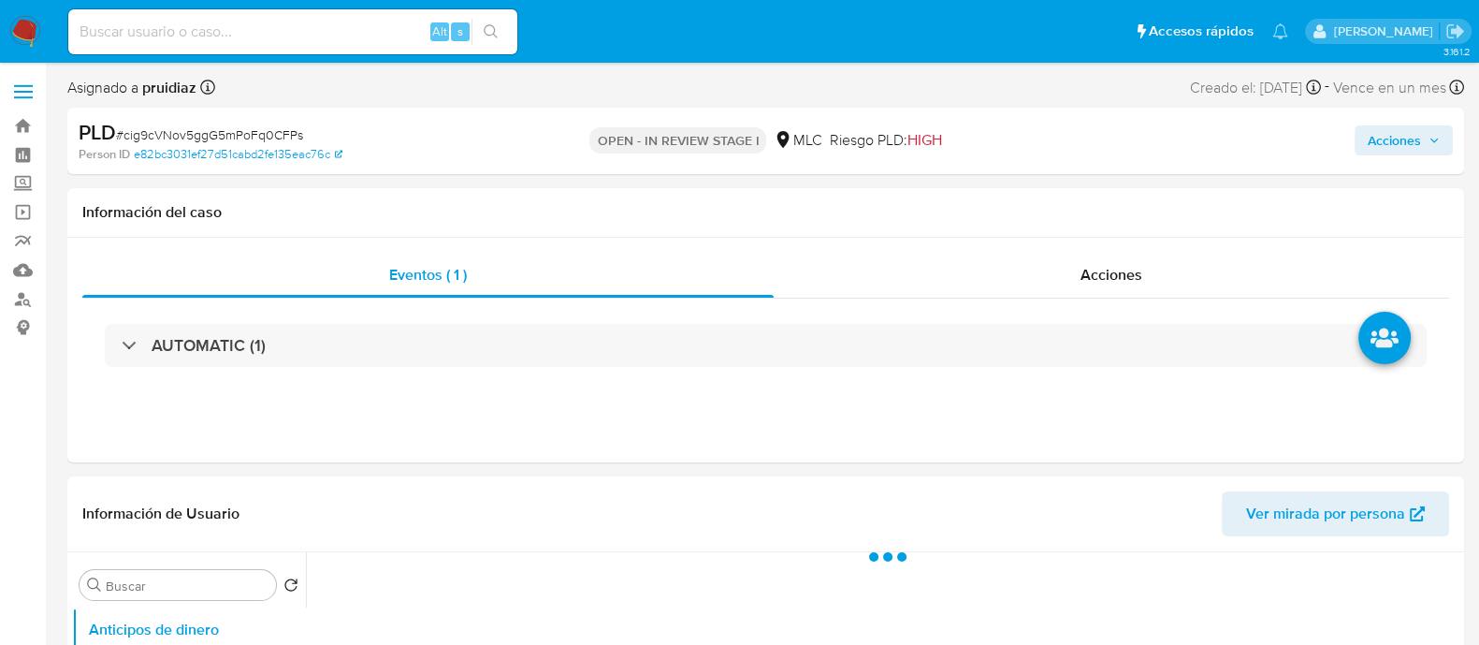
select select "10"
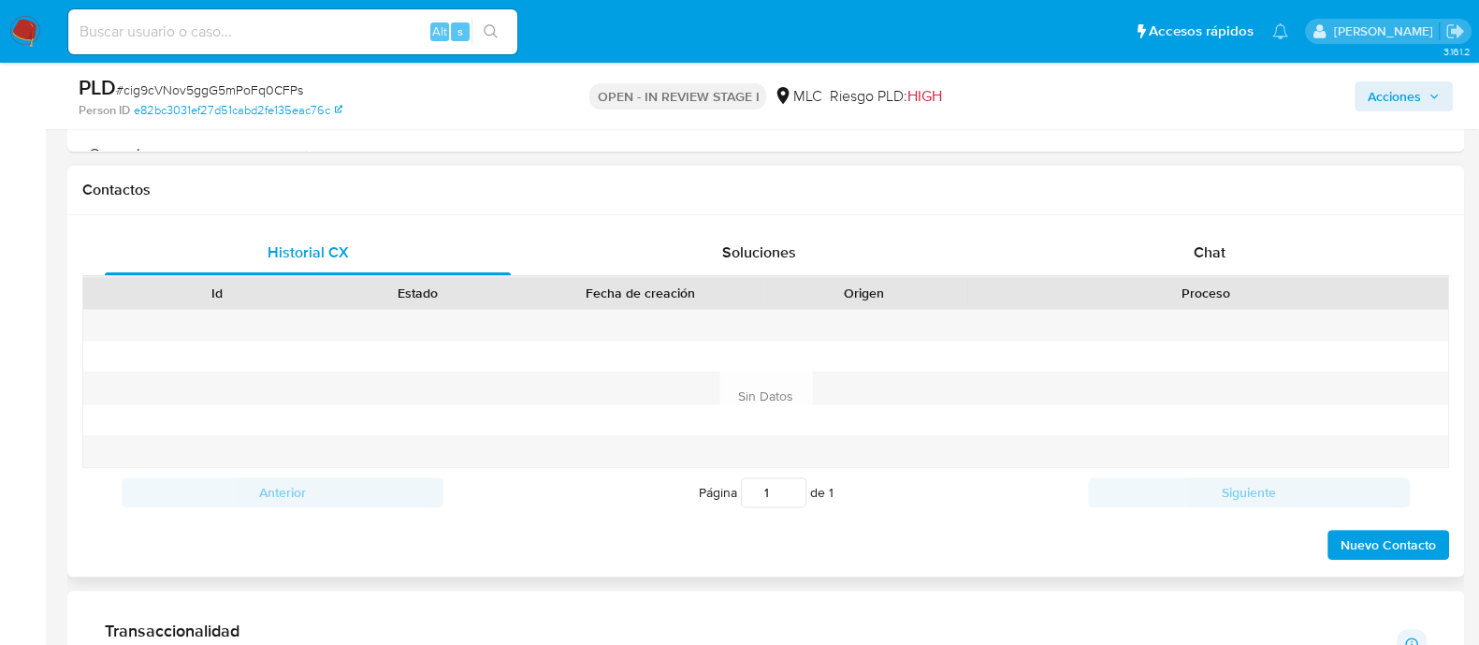
scroll to position [818, 0]
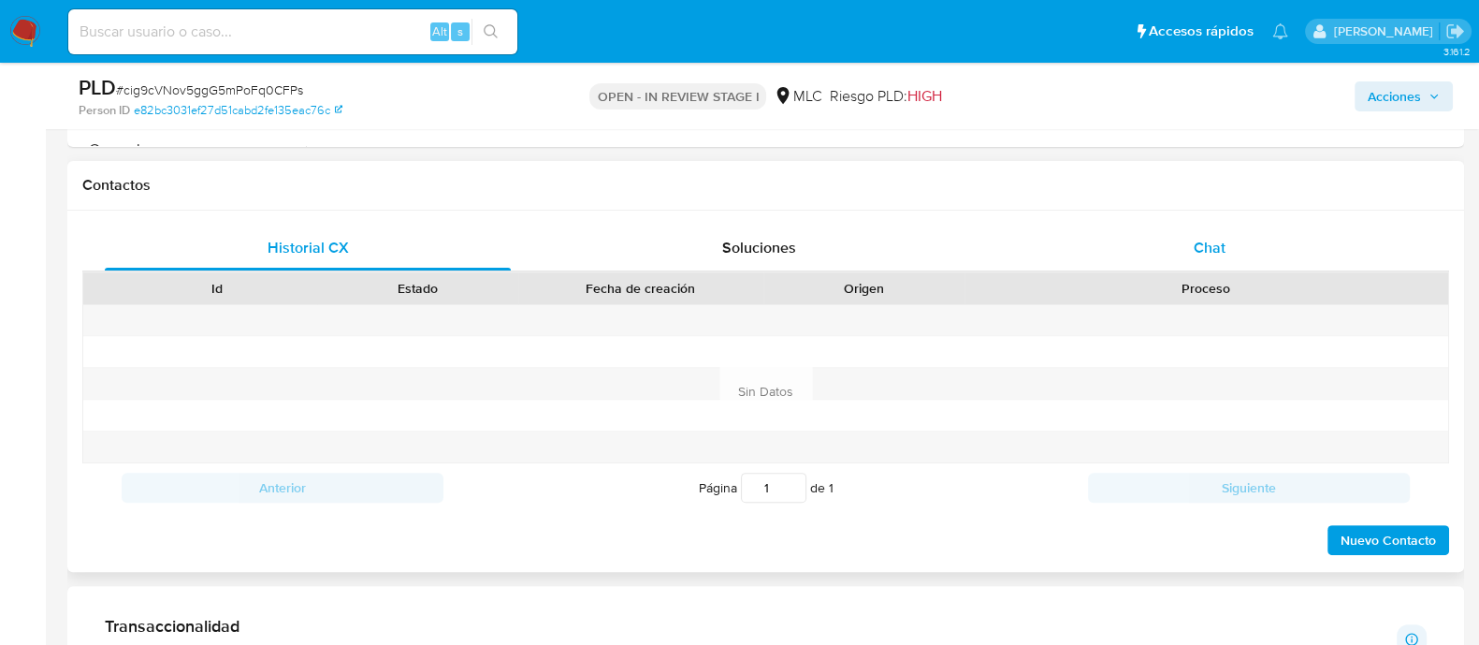
click at [1250, 258] on div "Chat" at bounding box center [1210, 247] width 406 height 45
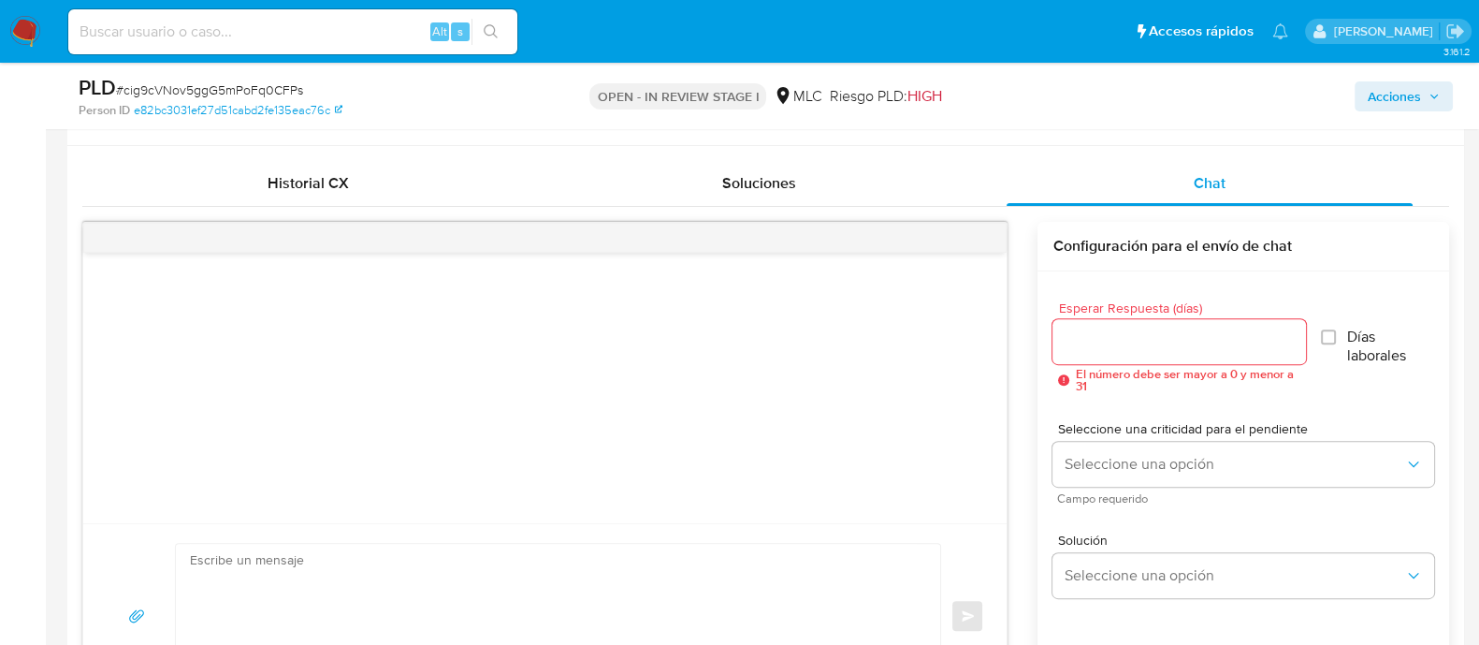
scroll to position [935, 0]
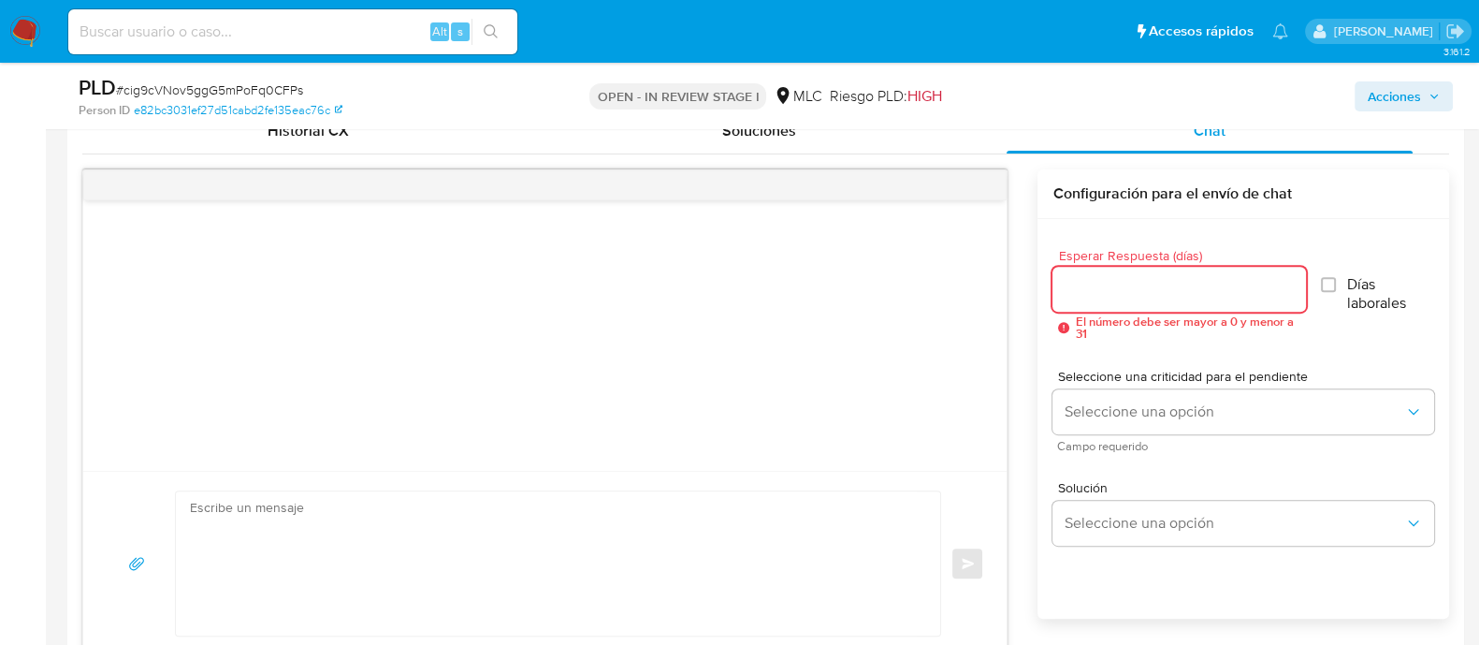
click at [1107, 290] on input "Esperar Respuesta (días)" at bounding box center [1178, 289] width 253 height 24
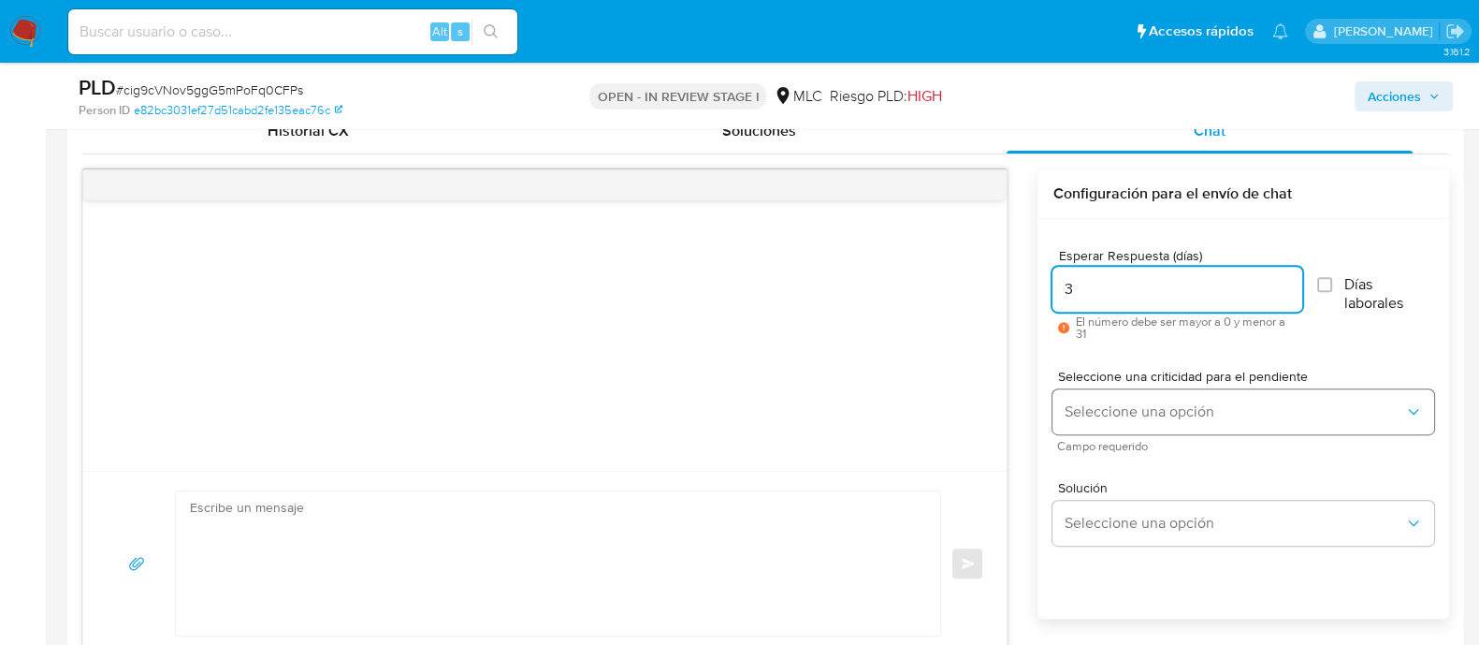
type input "3"
click at [1134, 416] on span "Seleccione una opción" at bounding box center [1234, 411] width 341 height 19
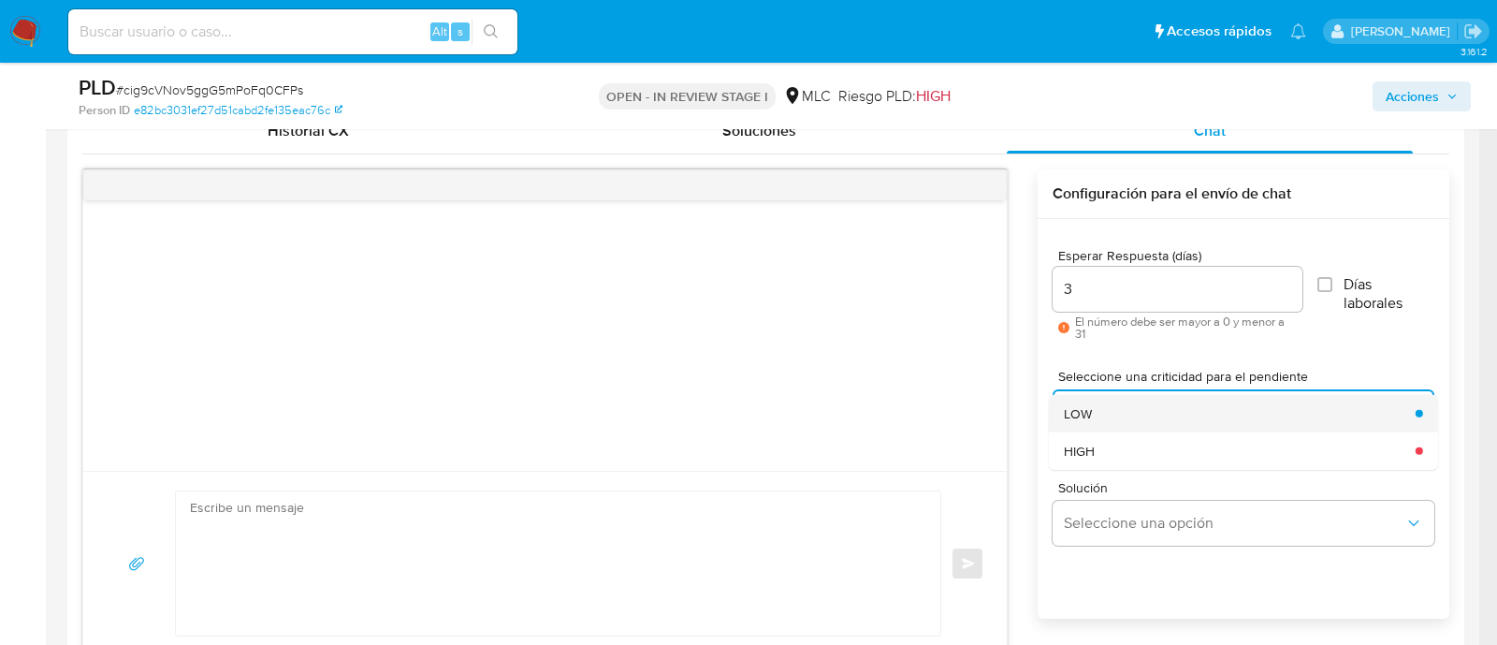
click at [1098, 401] on div "LOW" at bounding box center [1234, 412] width 341 height 37
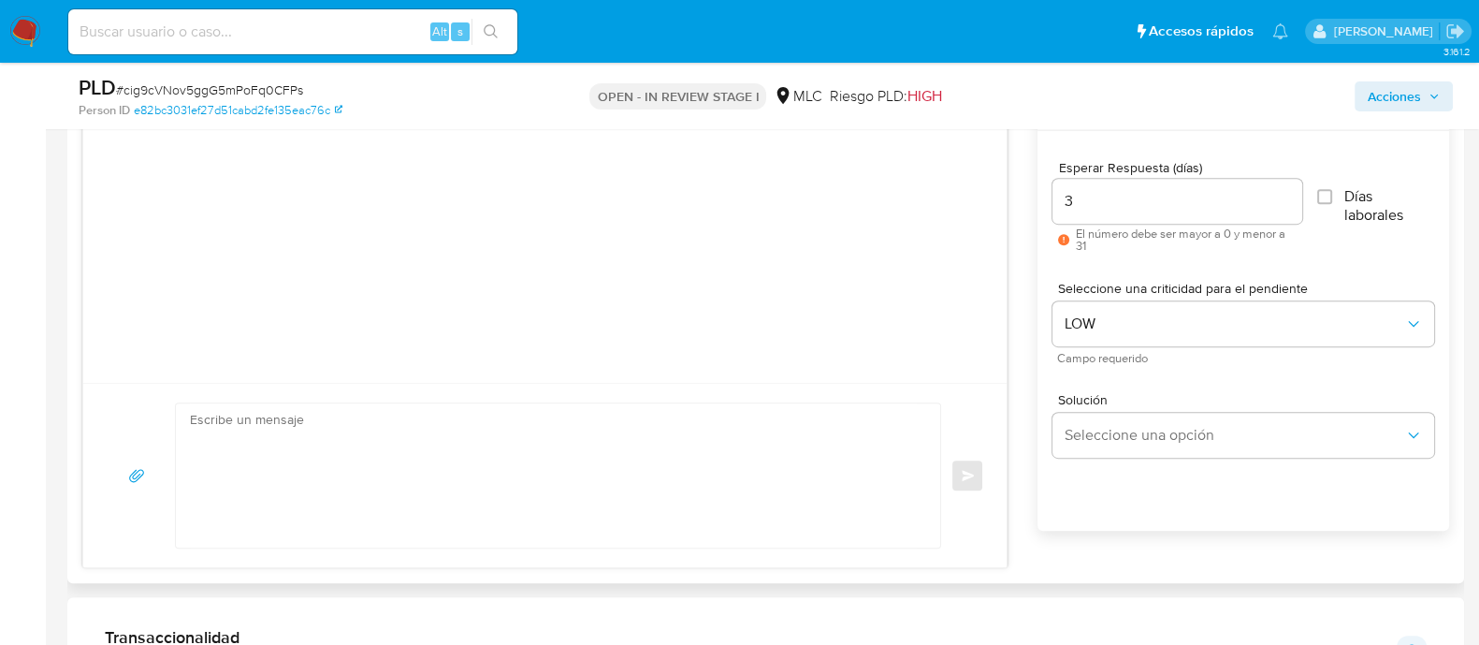
scroll to position [1052, 0]
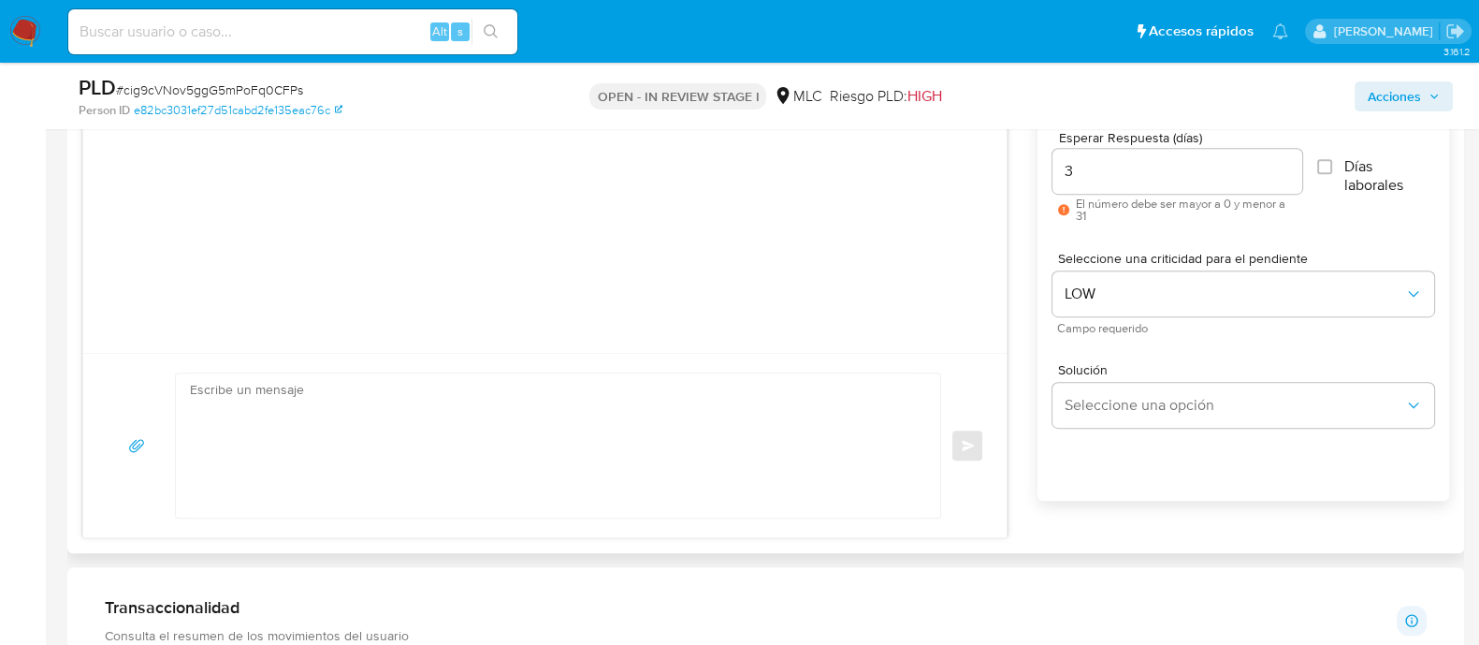
click at [383, 404] on textarea at bounding box center [553, 445] width 727 height 144
paste textarea "Lore IPS, Do sitametcons adipi el Seddoe te Incidid Utla etdo magnaaliq eni adm…"
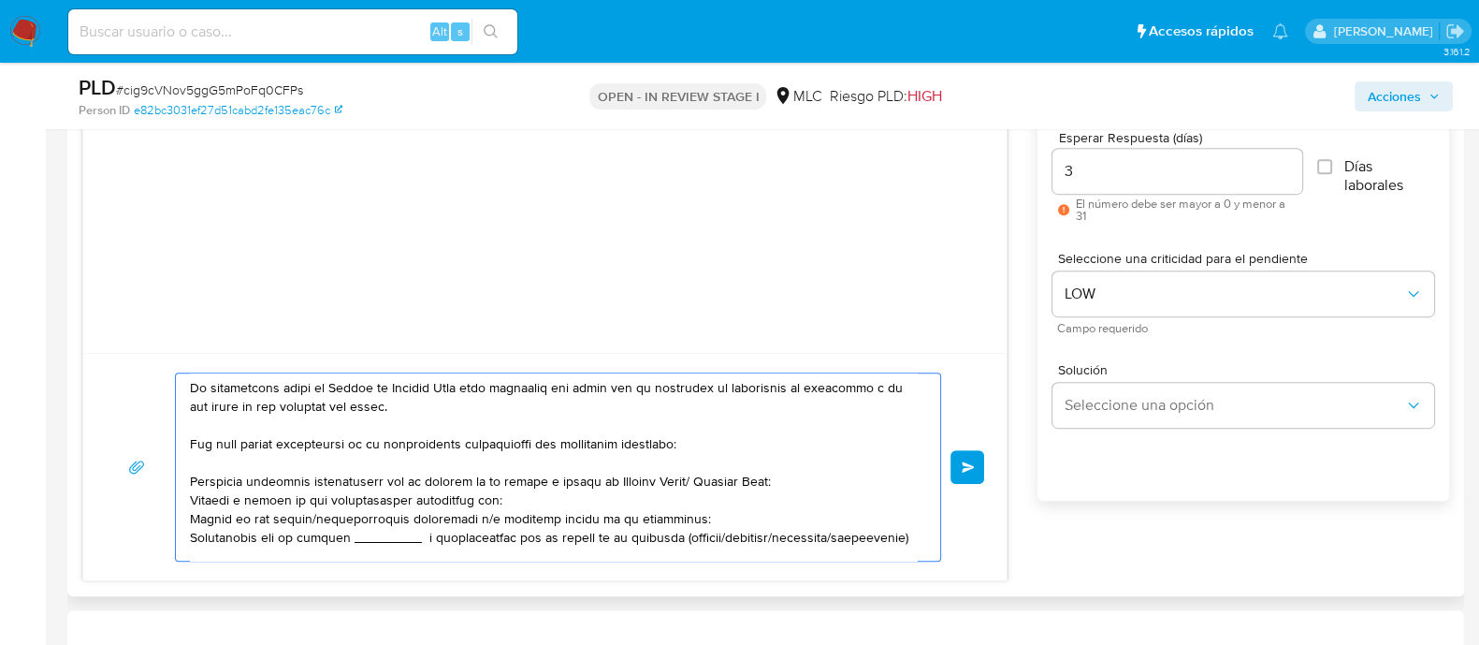
scroll to position [0, 0]
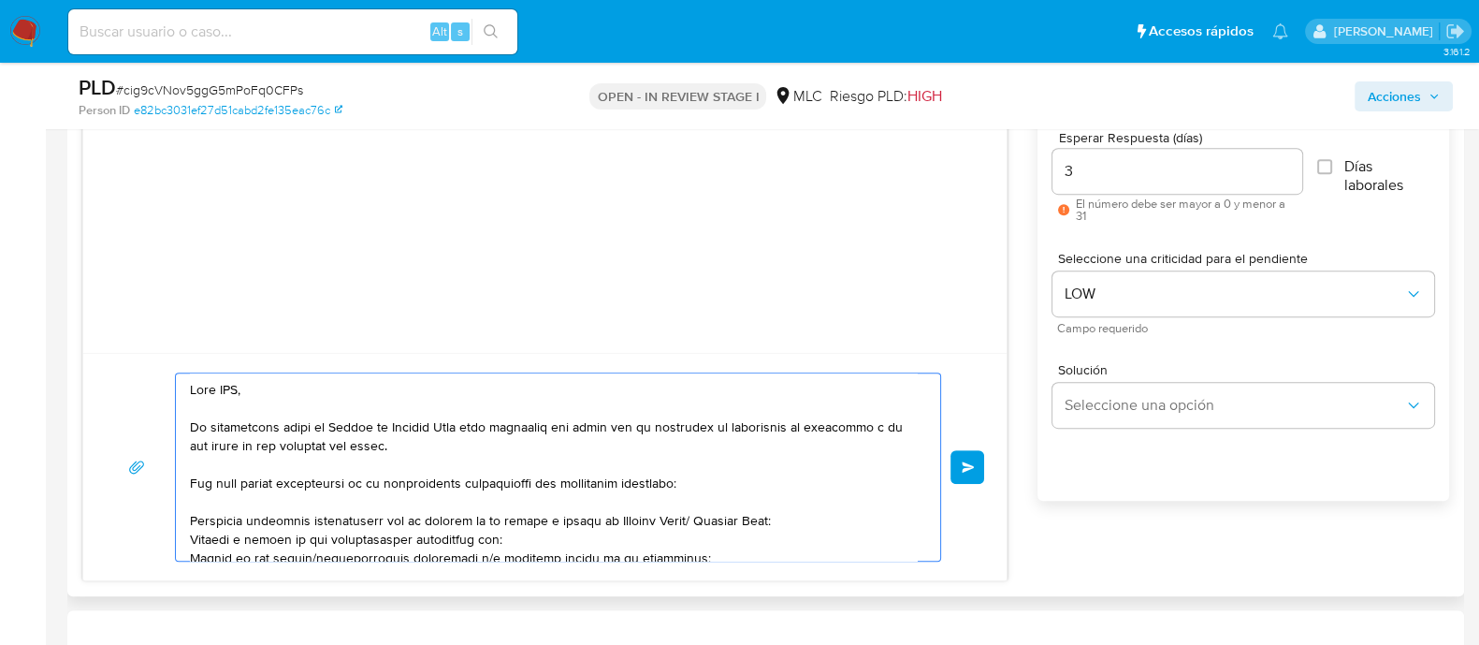
drag, startPoint x: 311, startPoint y: 399, endPoint x: 145, endPoint y: 385, distance: 166.2
click at [145, 384] on div "Enviar" at bounding box center [545, 466] width 878 height 189
drag, startPoint x: 317, startPoint y: 390, endPoint x: 123, endPoint y: 376, distance: 194.2
click at [123, 376] on div "Enviar" at bounding box center [545, 466] width 878 height 189
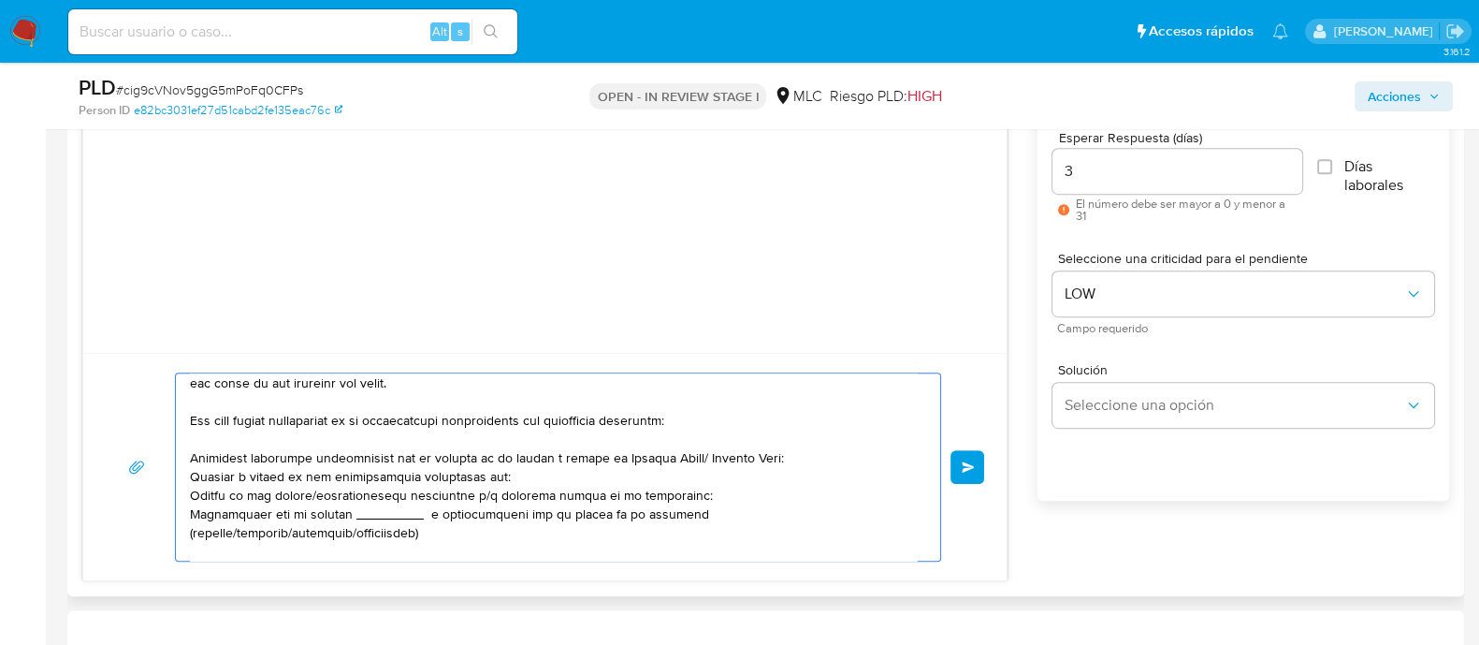
scroll to position [66, 0]
drag, startPoint x: 813, startPoint y: 465, endPoint x: 689, endPoint y: 458, distance: 124.6
click at [689, 458] on textarea at bounding box center [553, 466] width 727 height 187
click at [734, 456] on textarea at bounding box center [553, 466] width 727 height 187
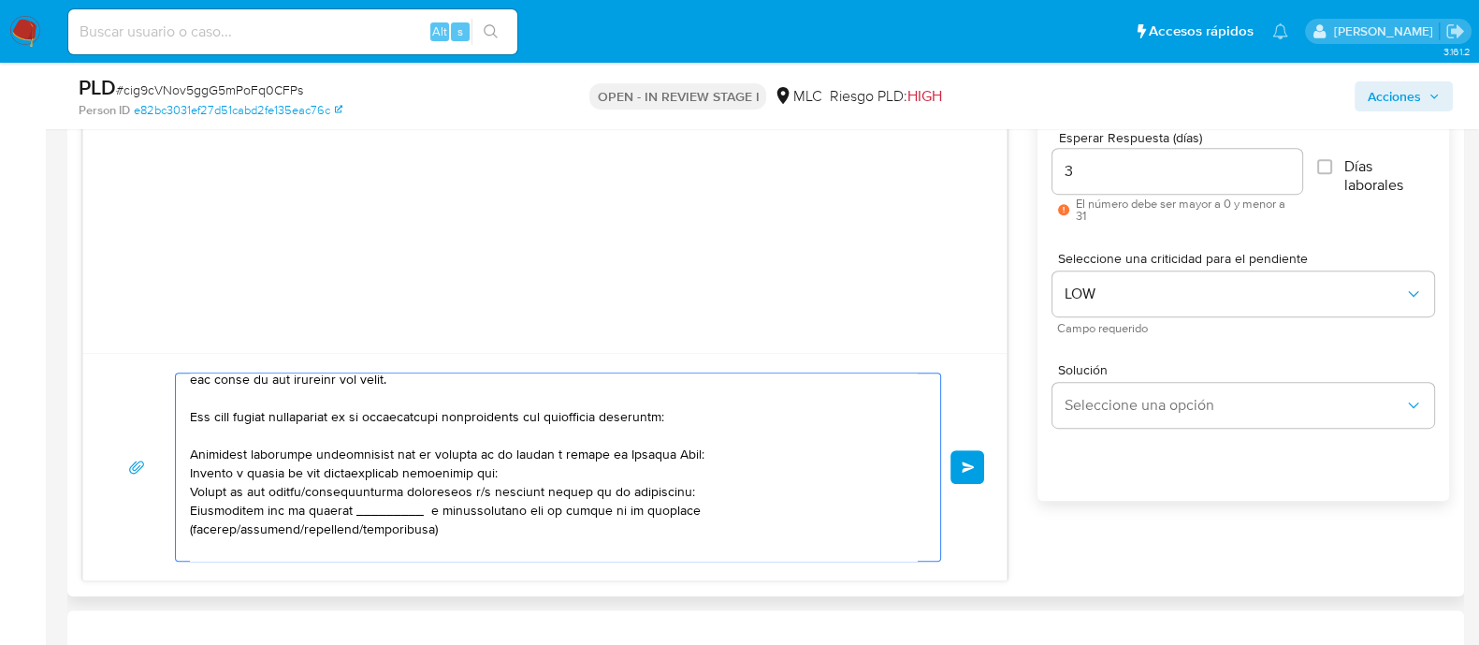
click at [511, 467] on textarea at bounding box center [553, 466] width 727 height 187
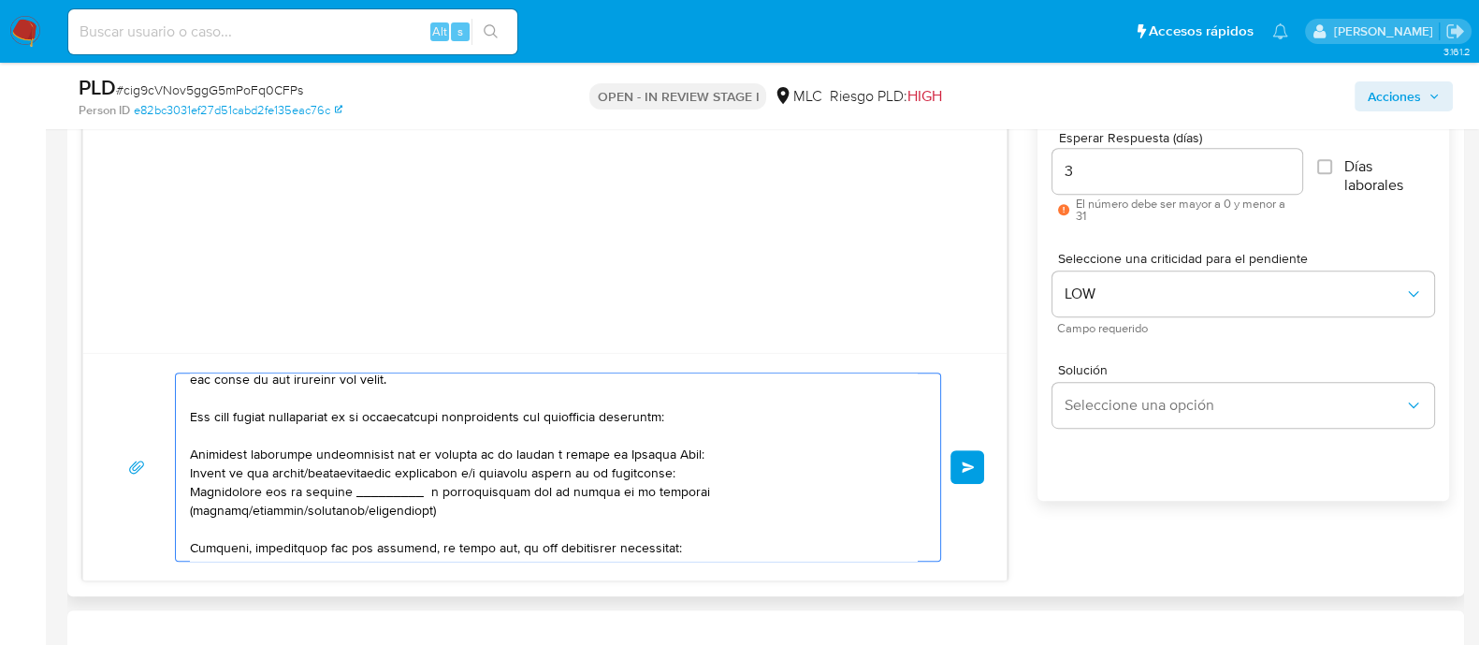
click at [505, 478] on textarea at bounding box center [553, 466] width 727 height 187
drag, startPoint x: 460, startPoint y: 507, endPoint x: 131, endPoint y: 488, distance: 329.8
click at [131, 488] on div "Enviar" at bounding box center [545, 466] width 878 height 189
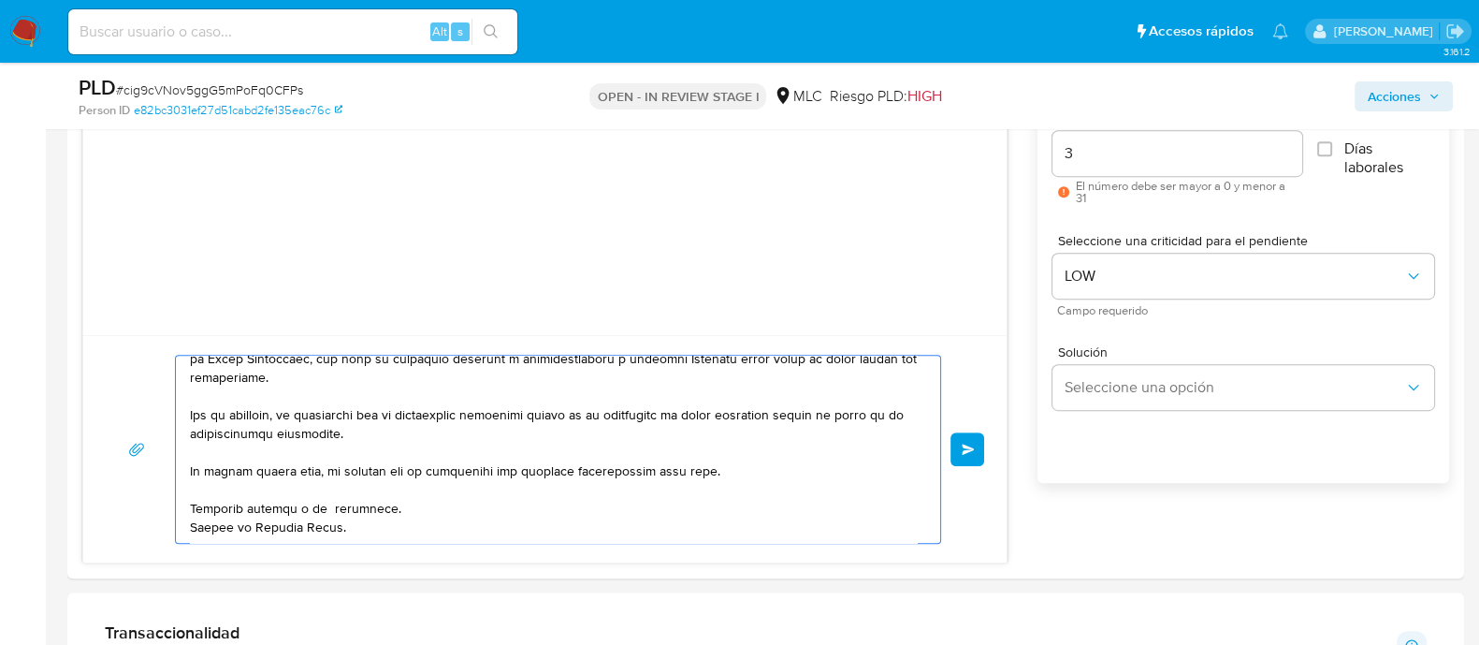
scroll to position [1169, 0]
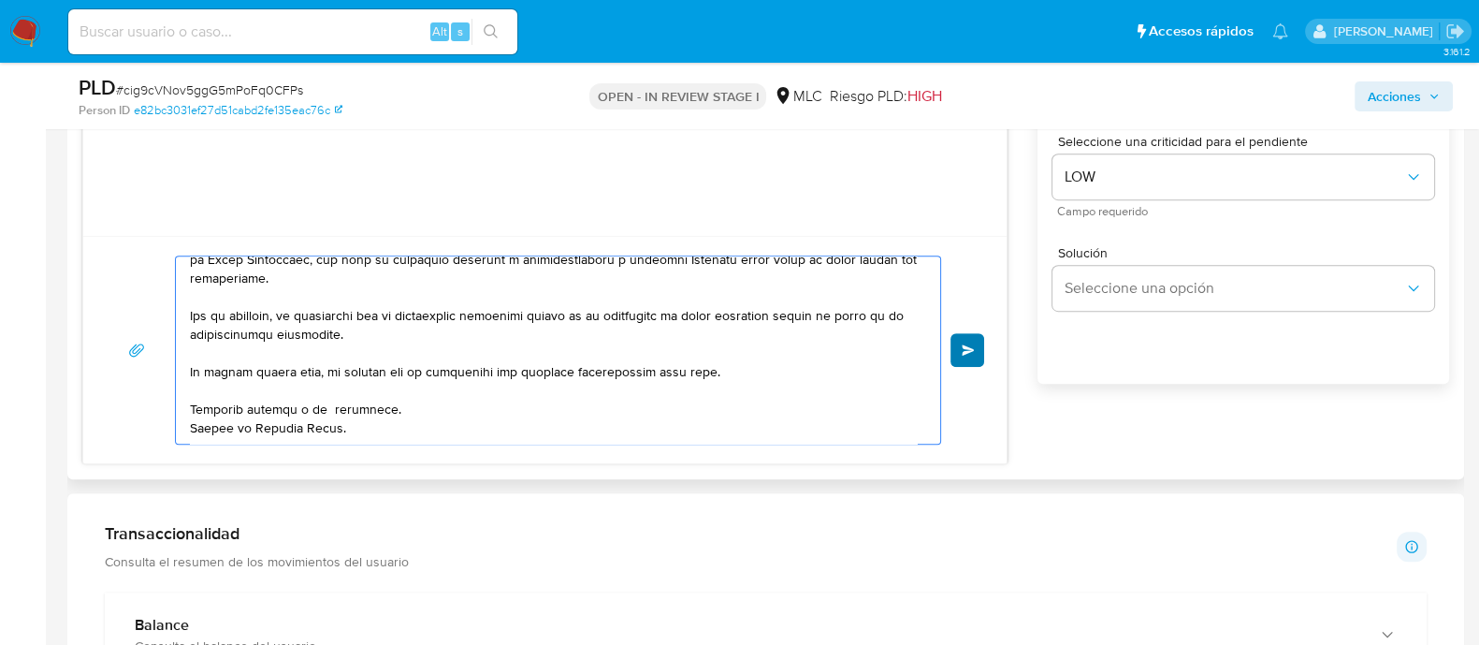
type textarea "Lore. Ip dolorsitame conse ad Elitse do Eiusmod Temp inci utlaboree dol magna a…"
click at [975, 337] on button "Enviar" at bounding box center [967, 350] width 34 height 34
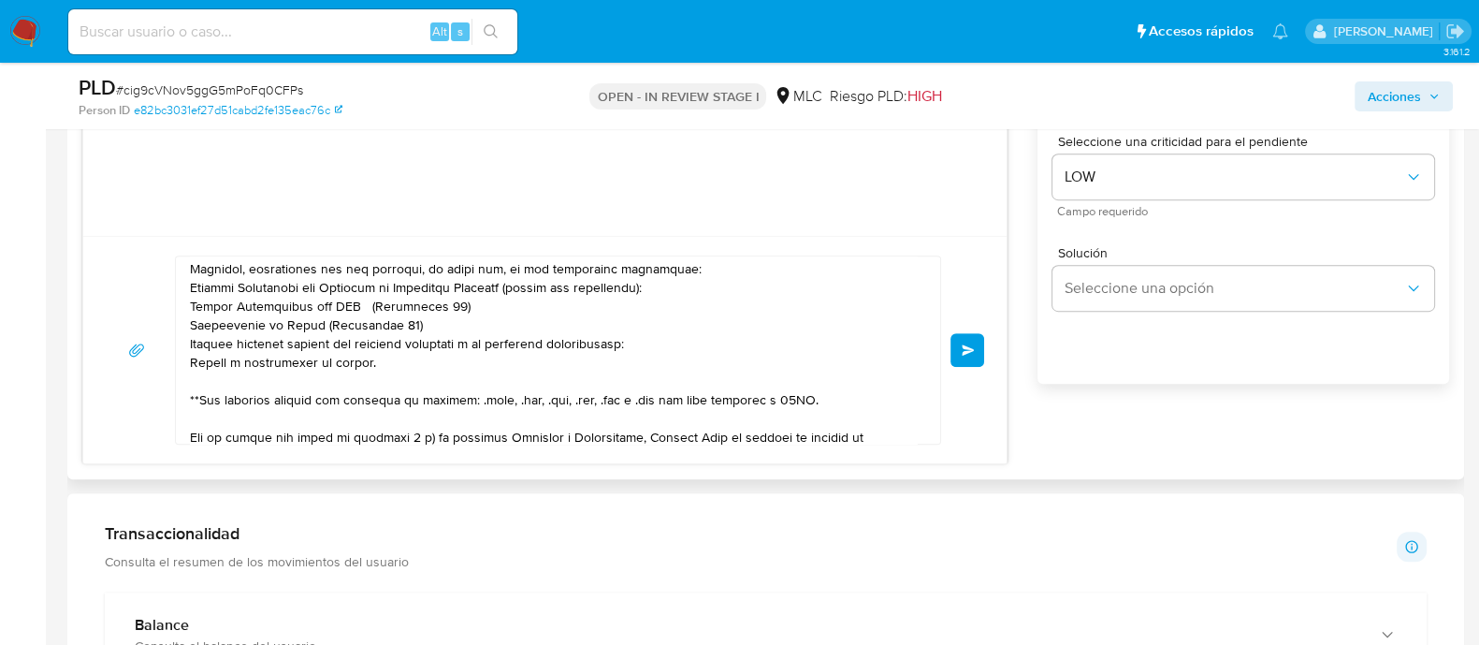
scroll to position [425, 0]
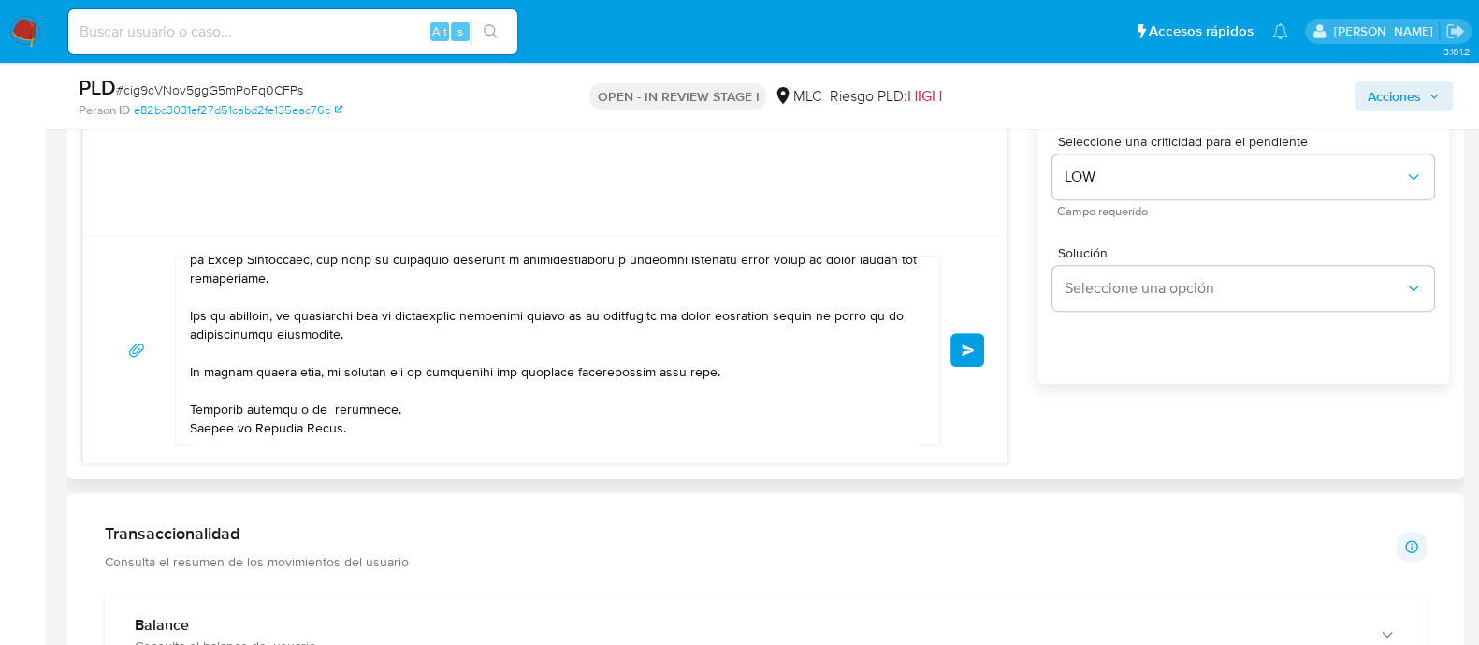
click at [451, 367] on textarea at bounding box center [553, 349] width 727 height 187
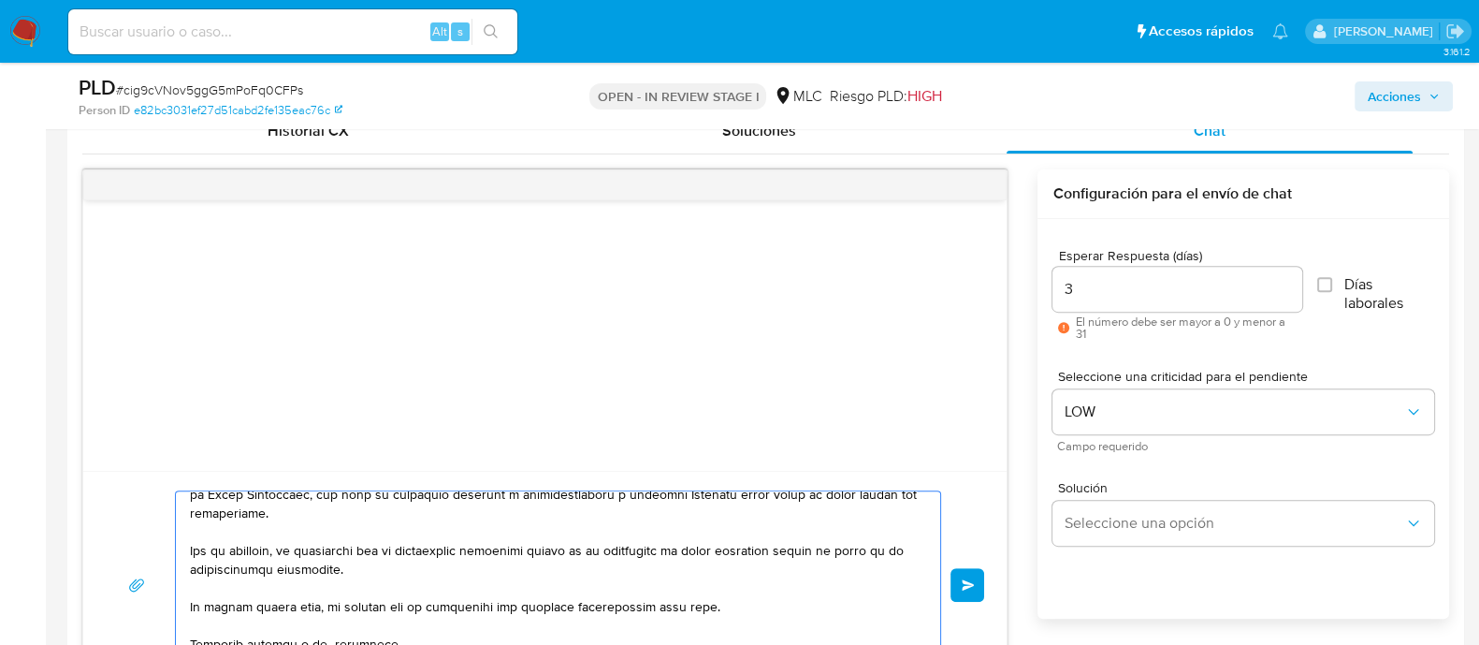
scroll to position [1169, 0]
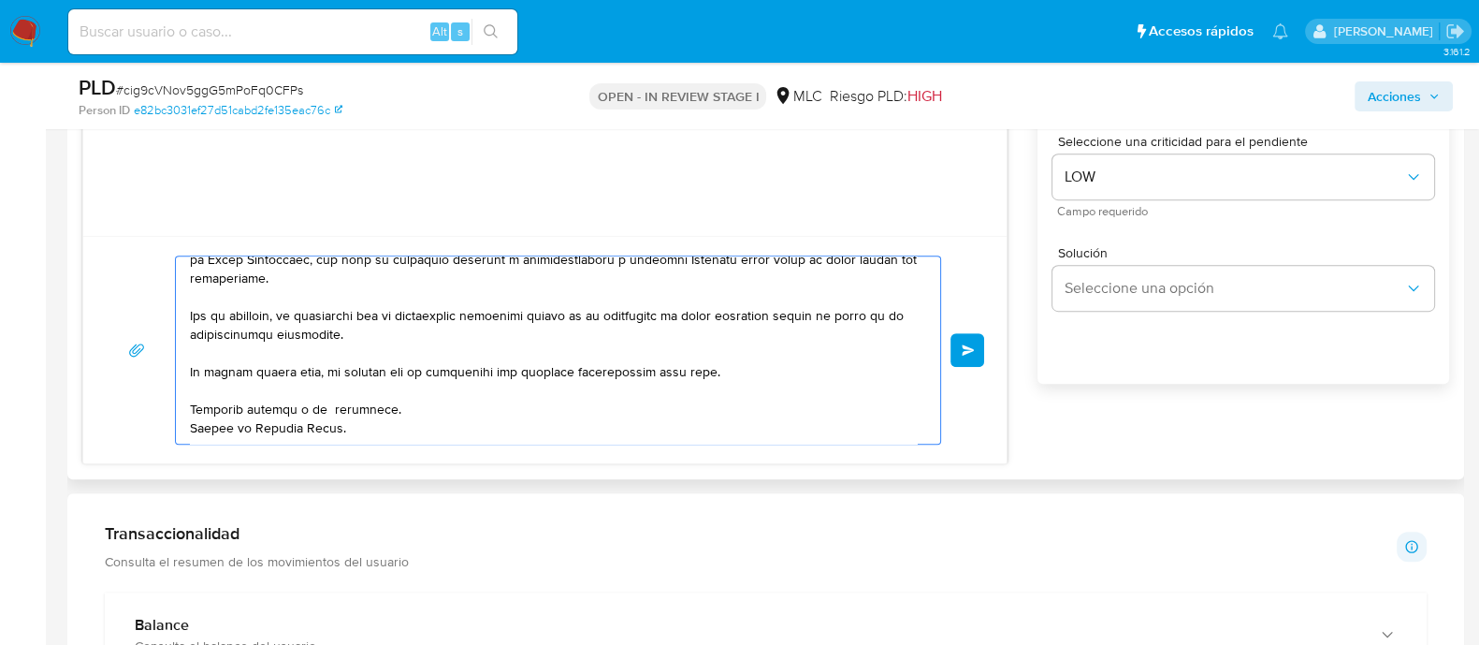
click at [654, 401] on textarea at bounding box center [553, 349] width 727 height 187
click at [970, 354] on button "Enviar" at bounding box center [967, 350] width 34 height 34
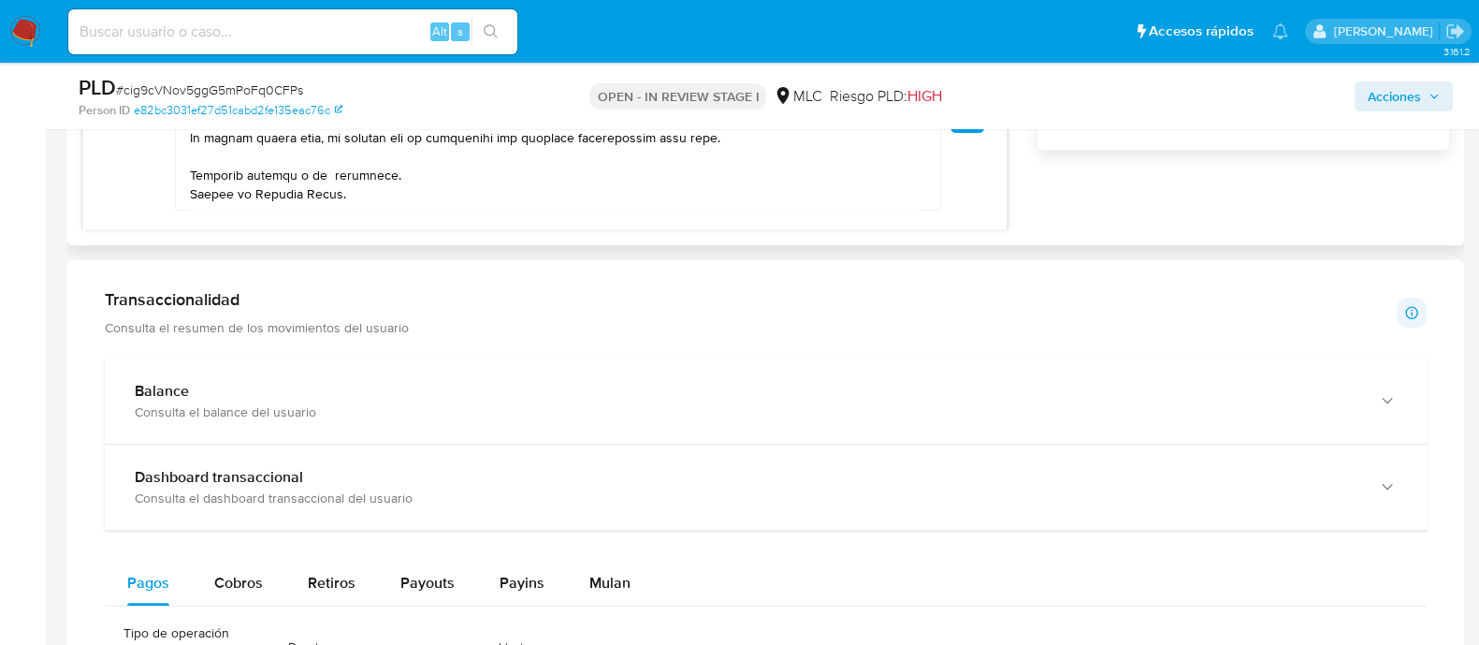
scroll to position [1052, 0]
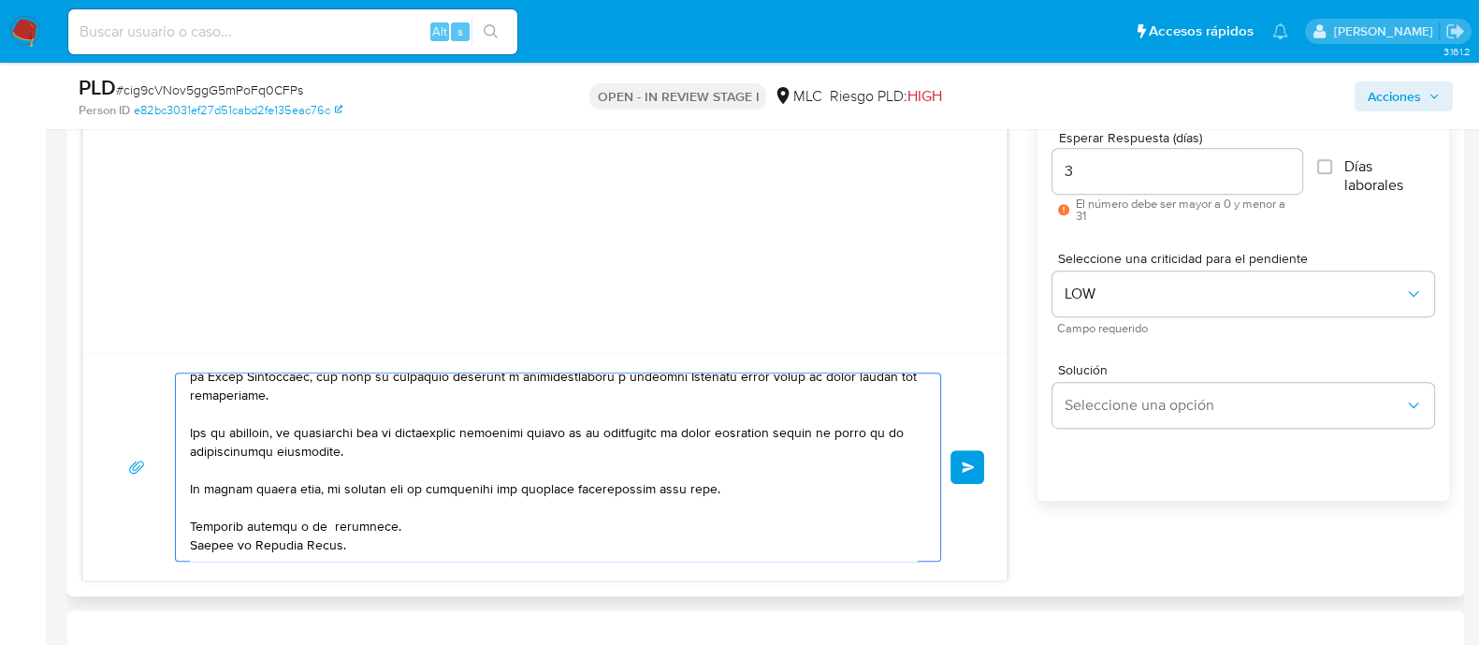
click at [364, 446] on textarea at bounding box center [553, 466] width 727 height 187
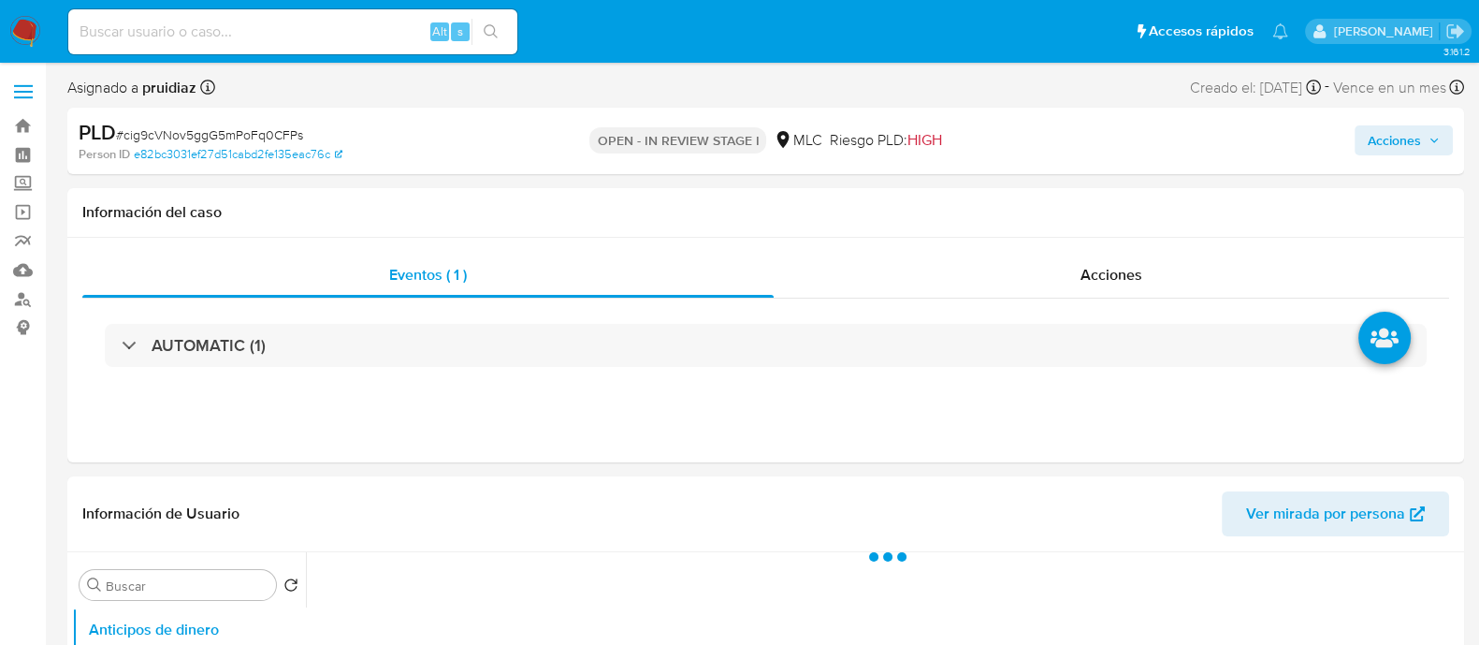
select select "10"
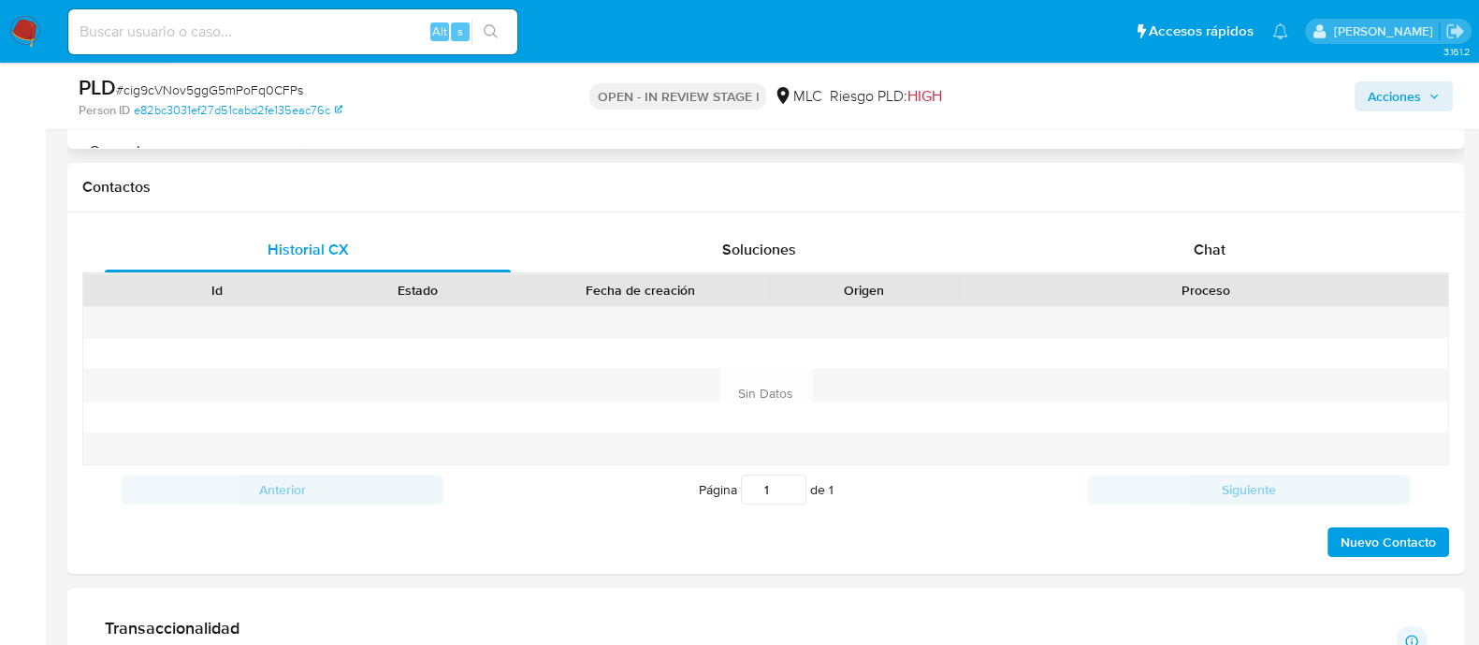
scroll to position [818, 0]
click at [1225, 240] on div "Chat" at bounding box center [1210, 247] width 406 height 45
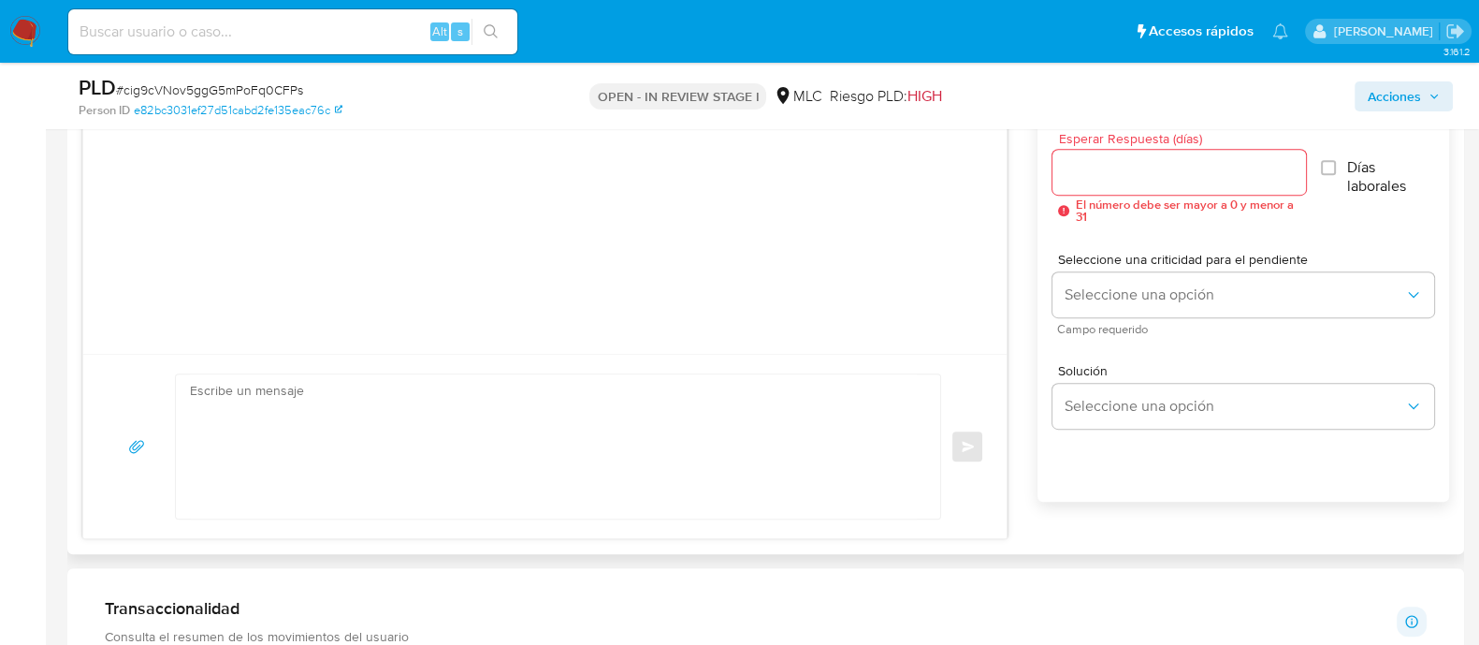
scroll to position [1052, 0]
click at [404, 417] on textarea at bounding box center [553, 445] width 727 height 144
paste textarea "Hola. Te contactamos desde el Equipo de Mercado Pago para verificar tus datos c…"
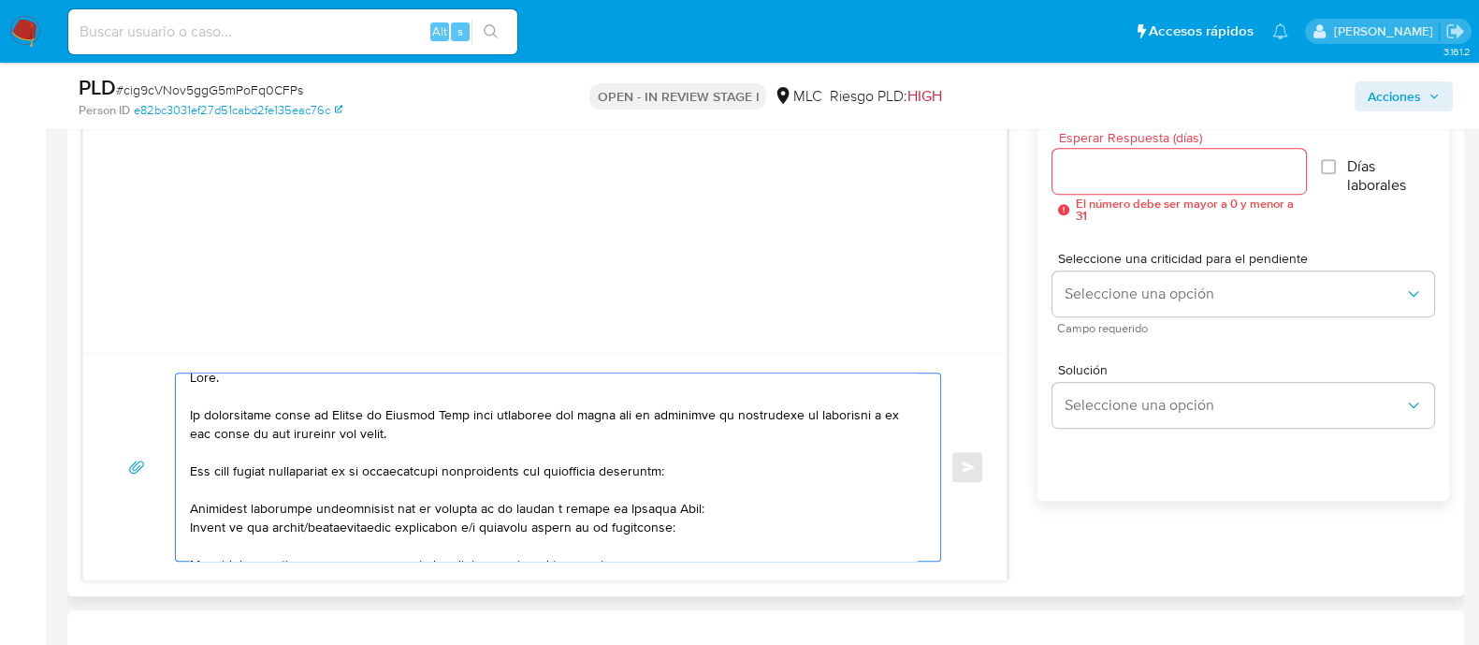
scroll to position [0, 0]
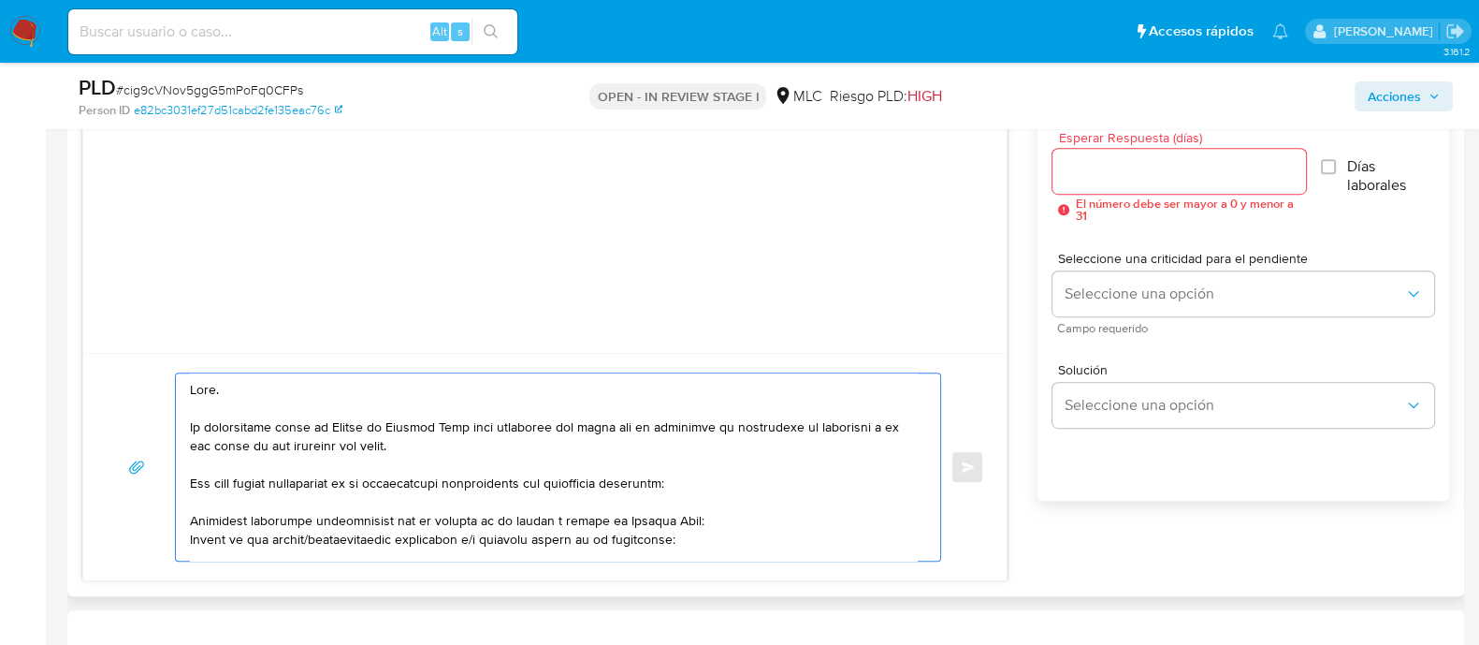
type textarea "Hola. Te contactamos desde el Equipo de Mercado Pago para verificar tus datos c…"
click at [1109, 176] on input "Esperar Respuesta (días)" at bounding box center [1178, 171] width 253 height 24
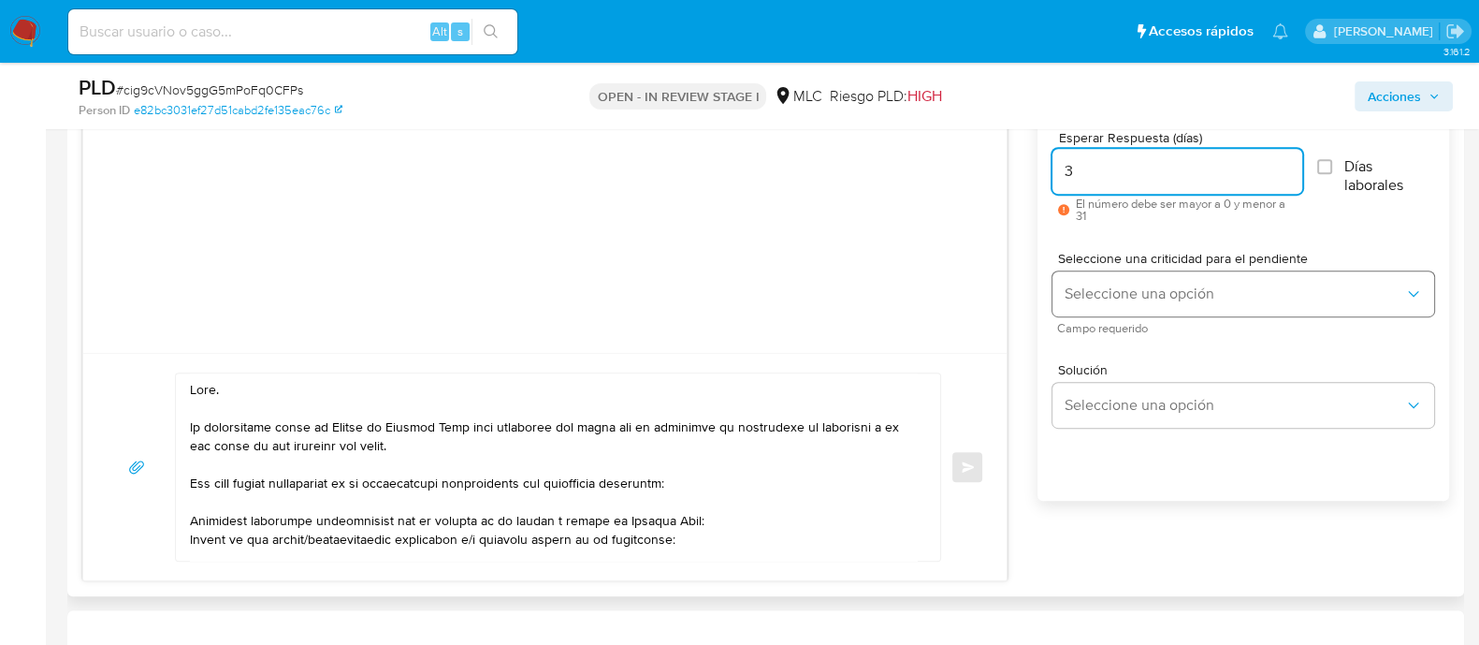
type input "3"
click at [1136, 297] on span "Seleccione una opción" at bounding box center [1234, 293] width 341 height 19
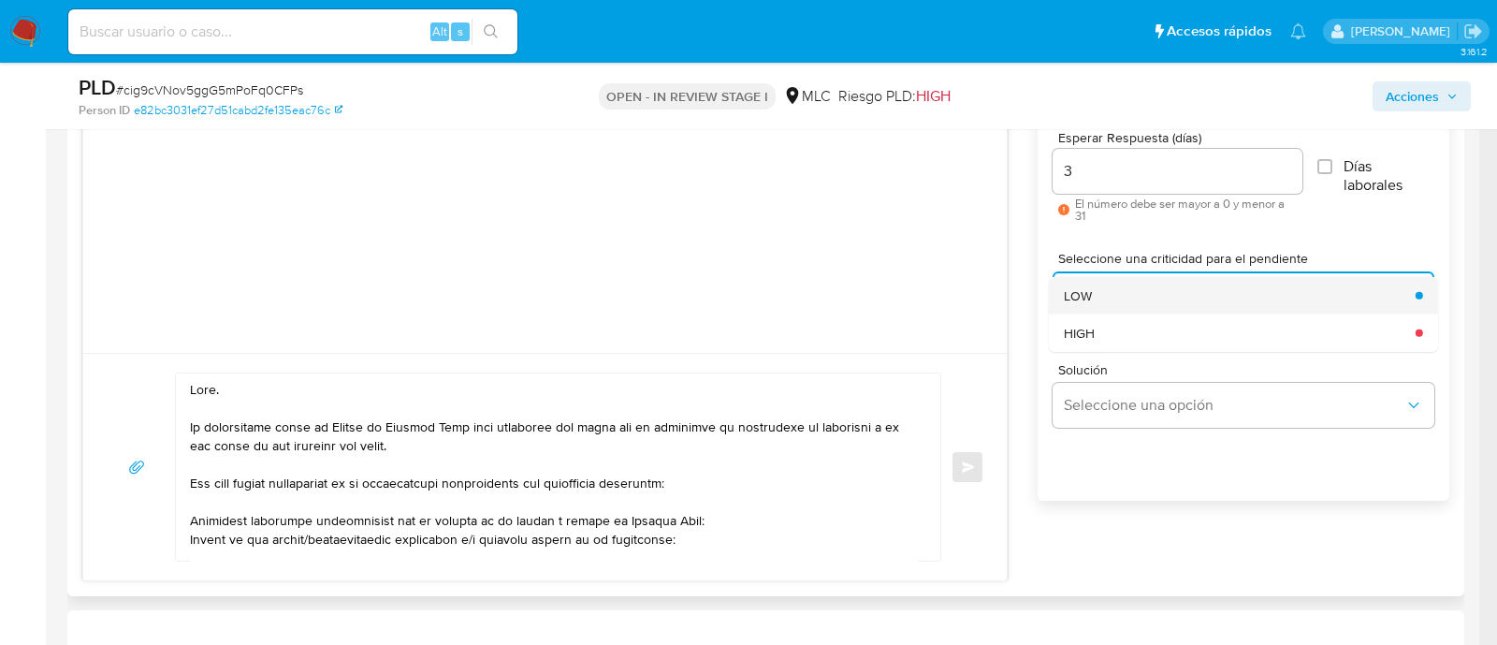
click at [1113, 293] on div "LOW" at bounding box center [1234, 294] width 341 height 37
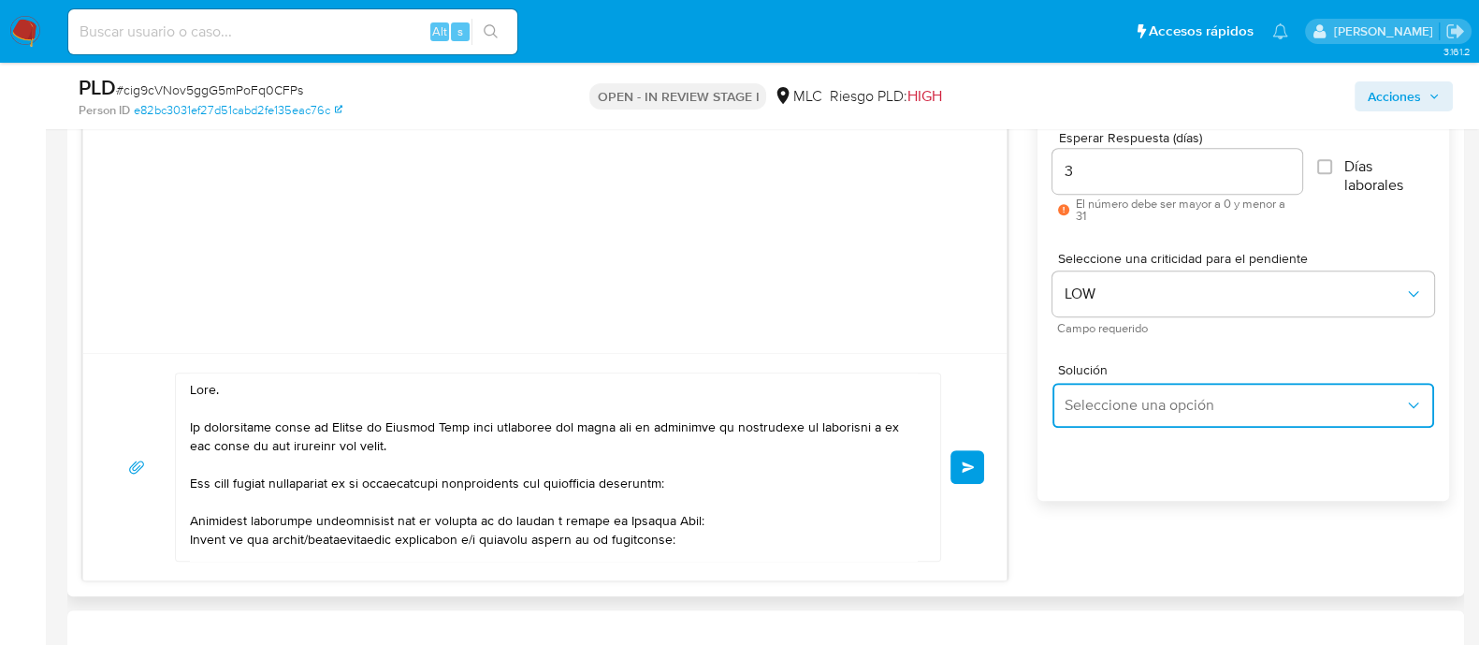
click at [1132, 400] on span "Seleccione una opción" at bounding box center [1234, 405] width 341 height 19
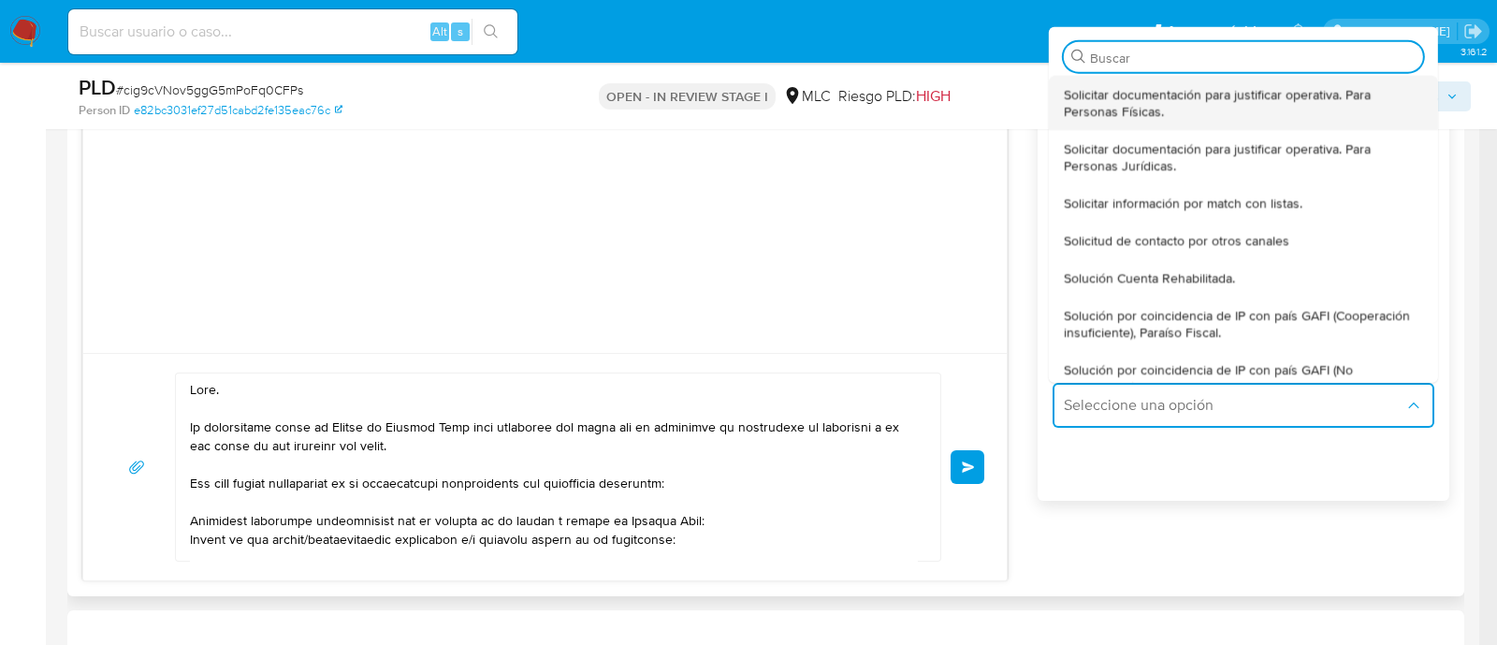
click at [1252, 94] on span "Solicitar documentación para justificar operativa. Para Personas Físicas." at bounding box center [1238, 102] width 348 height 34
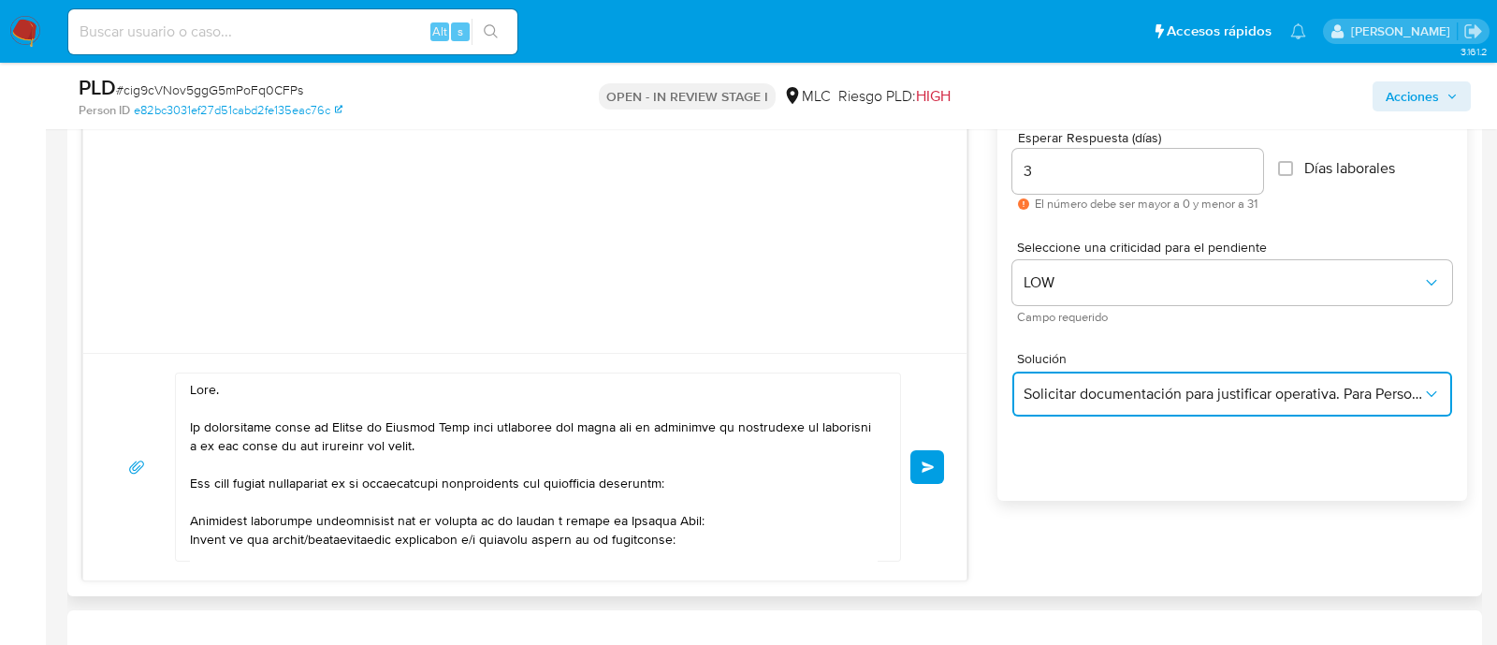
type textarea "Hola ,Te contactamos dado que tu cuenta fue suspendida para una verificación de…"
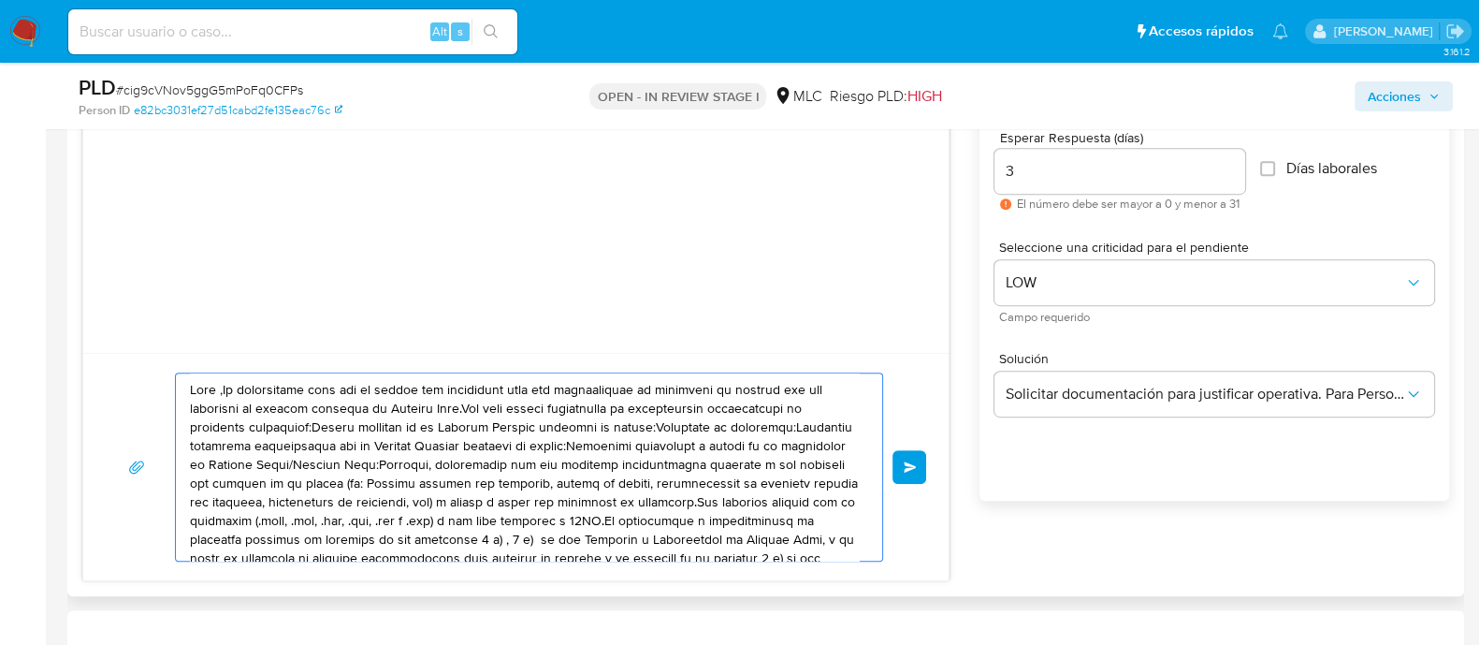
click at [674, 460] on textarea at bounding box center [524, 466] width 669 height 187
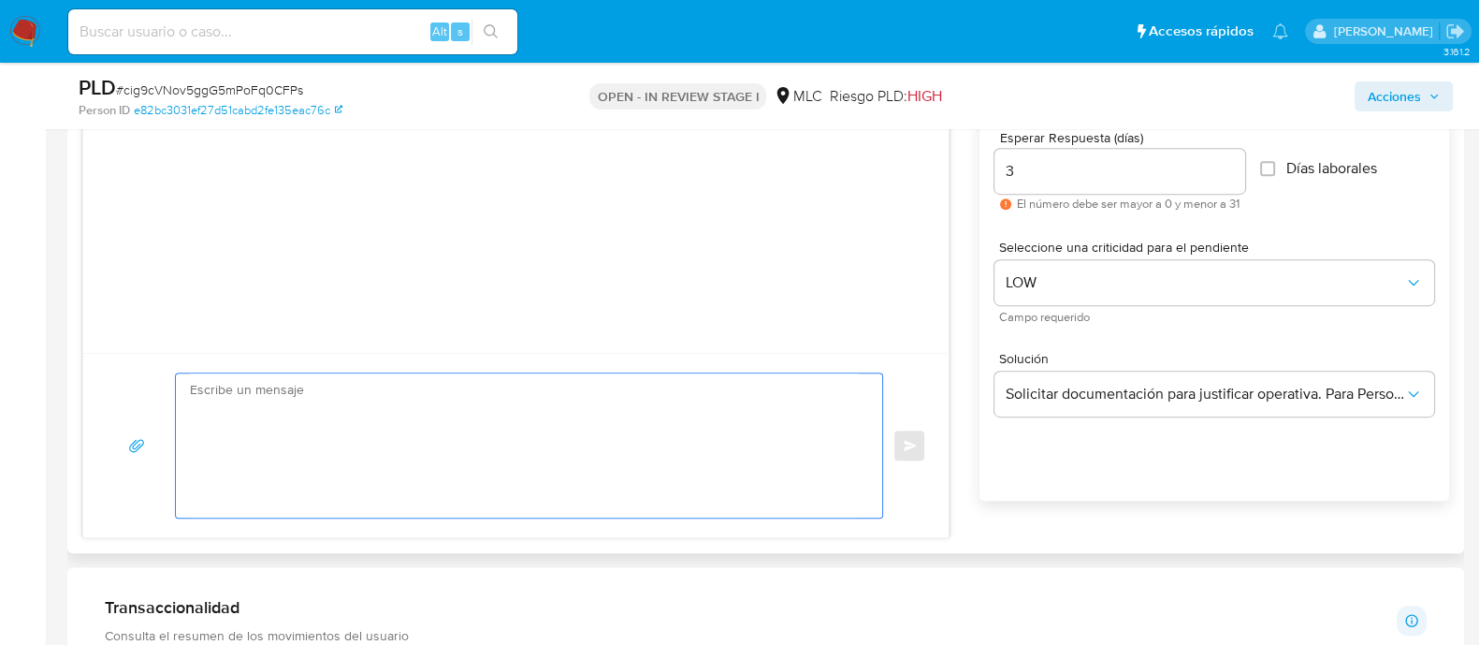
paste textarea "Hola. Te contactamos desde el Equipo de Mercado Pago para verificar tus datos c…"
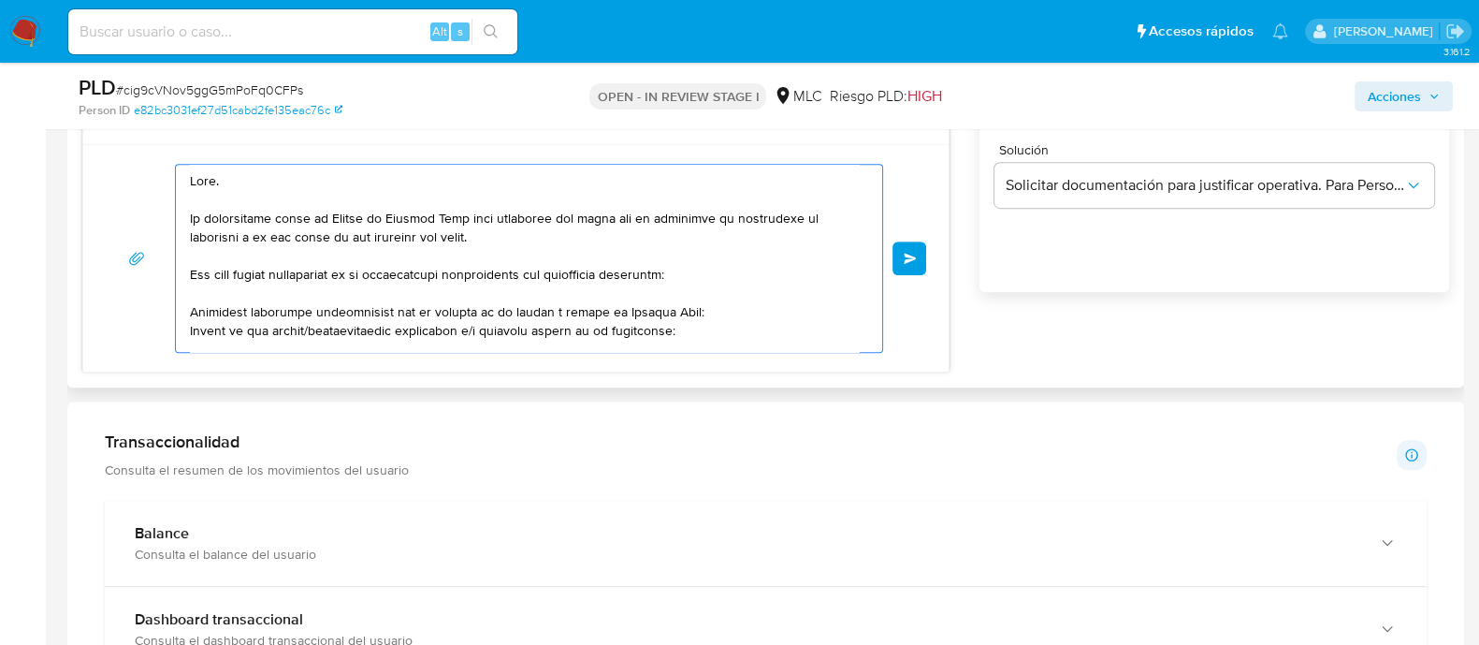
scroll to position [1286, 0]
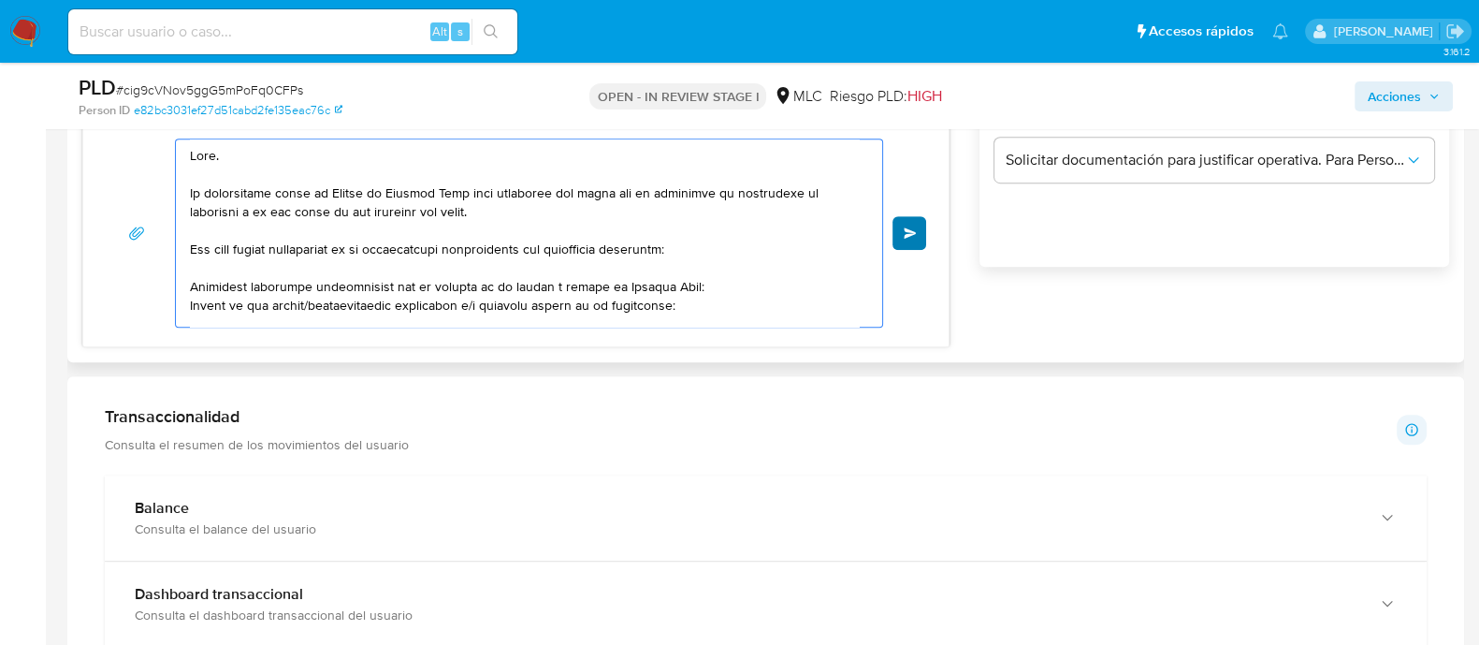
type textarea "Hola. Te contactamos desde el Equipo de Mercado Pago para verificar tus datos c…"
click at [912, 236] on span "Enviar" at bounding box center [910, 232] width 13 height 11
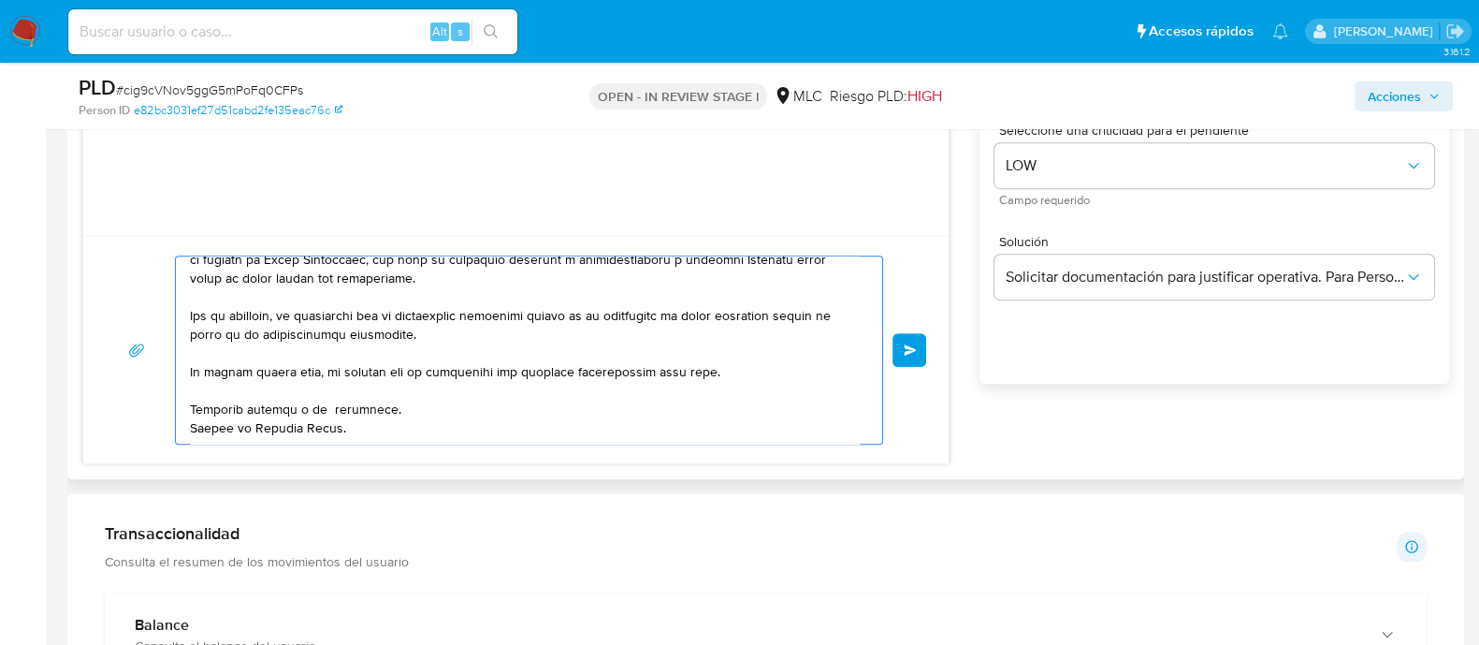
scroll to position [425, 0]
click at [649, 416] on textarea at bounding box center [524, 349] width 669 height 187
click at [907, 346] on span "Enviar" at bounding box center [910, 349] width 13 height 11
click at [226, 98] on span "# cig9cVNov5ggG5mPoFq0CFPs" at bounding box center [209, 89] width 187 height 19
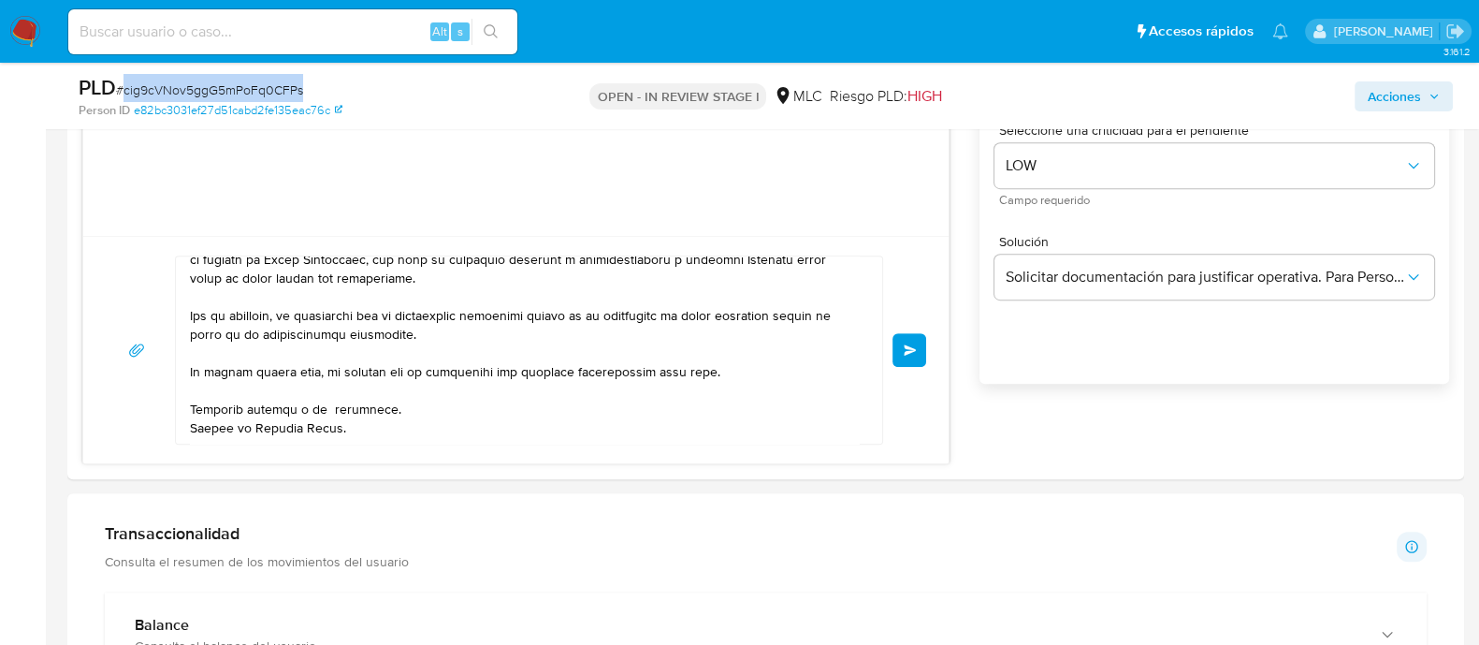
copy span "cig9cVNov5ggG5mPoFq0CFPs"
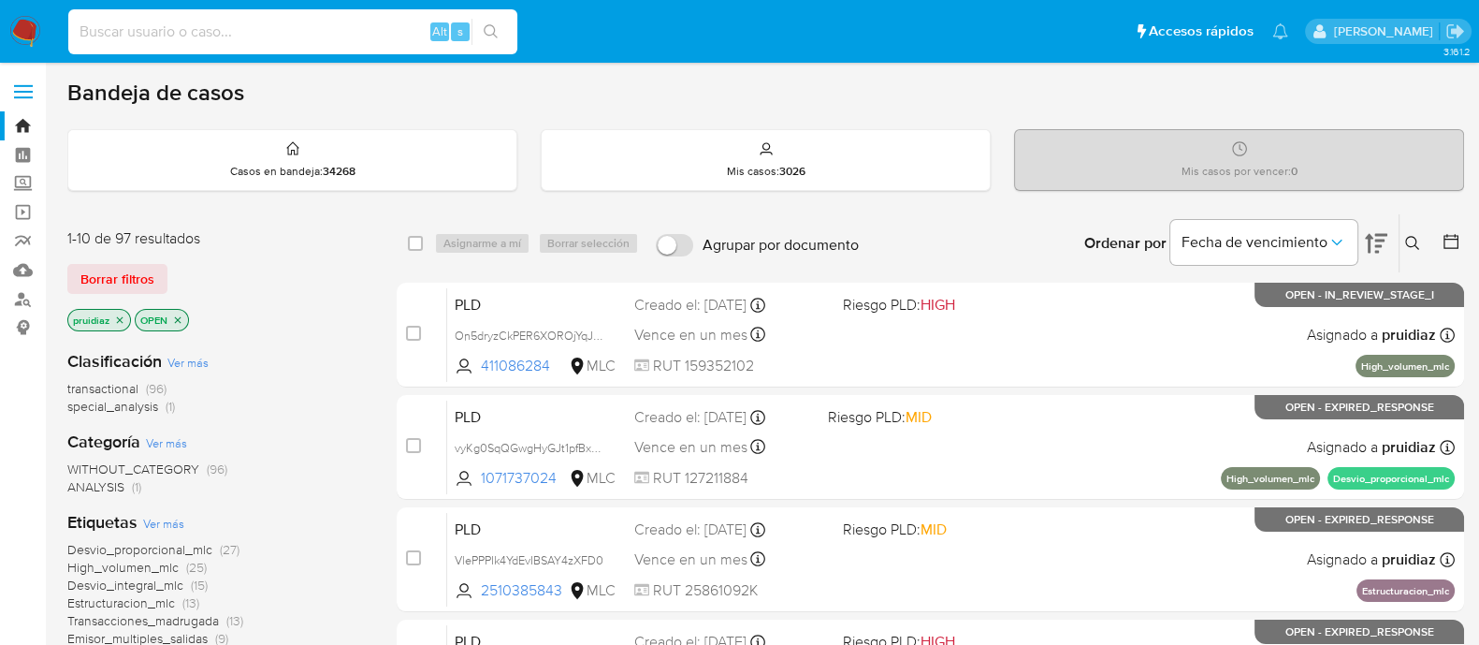
click at [207, 33] on input at bounding box center [292, 32] width 449 height 24
paste input "1474987763"
type input "1474987763"
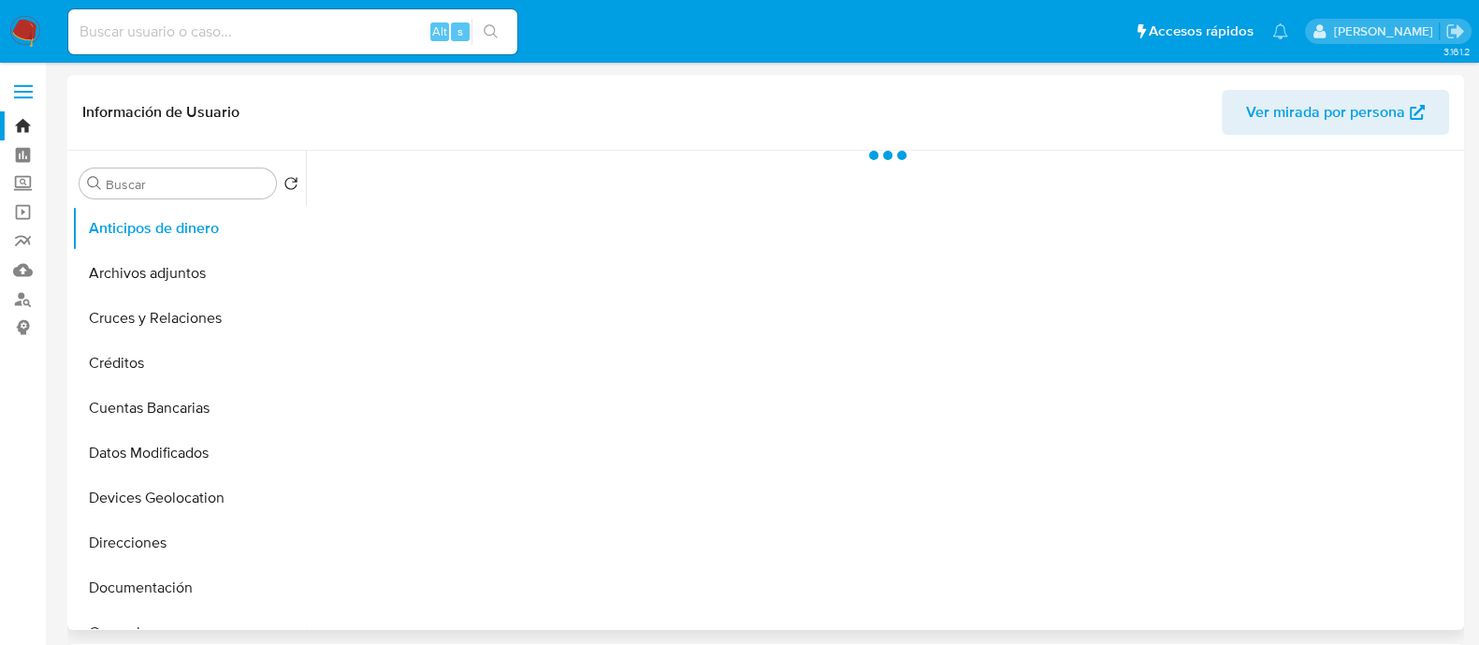
select select "10"
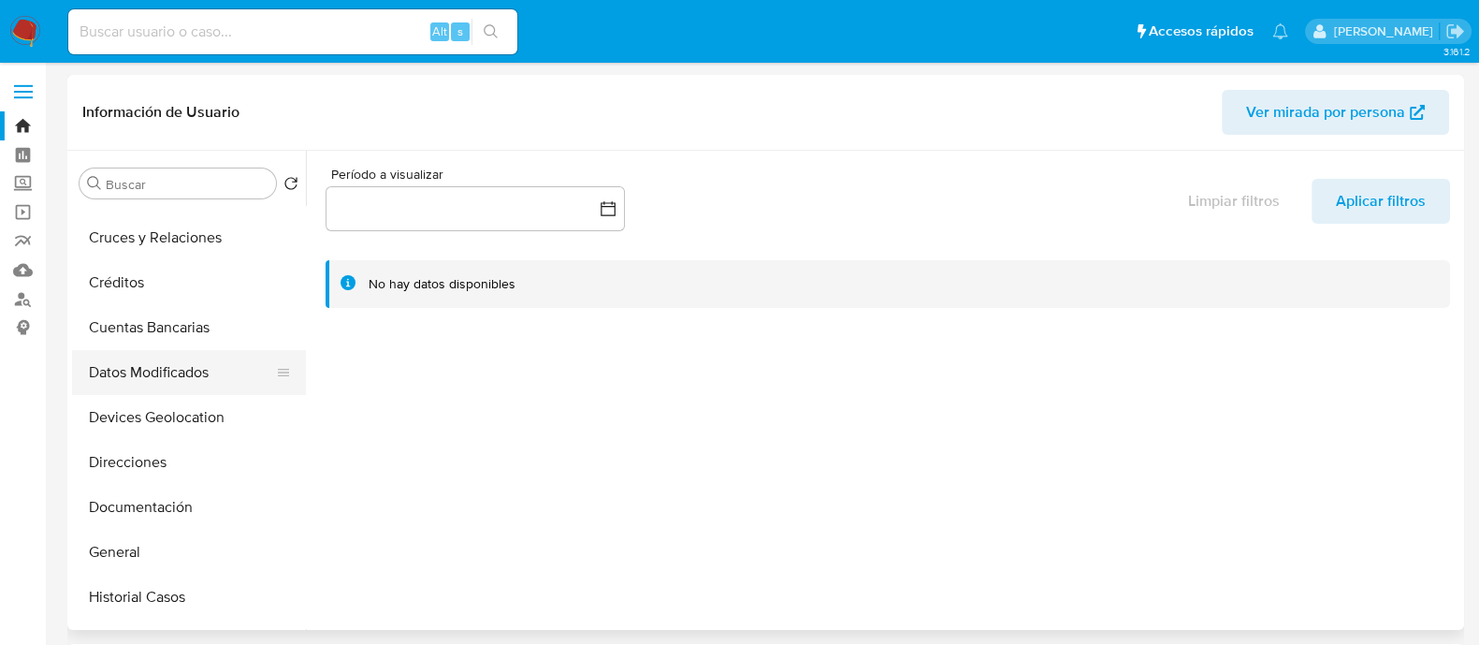
scroll to position [116, 0]
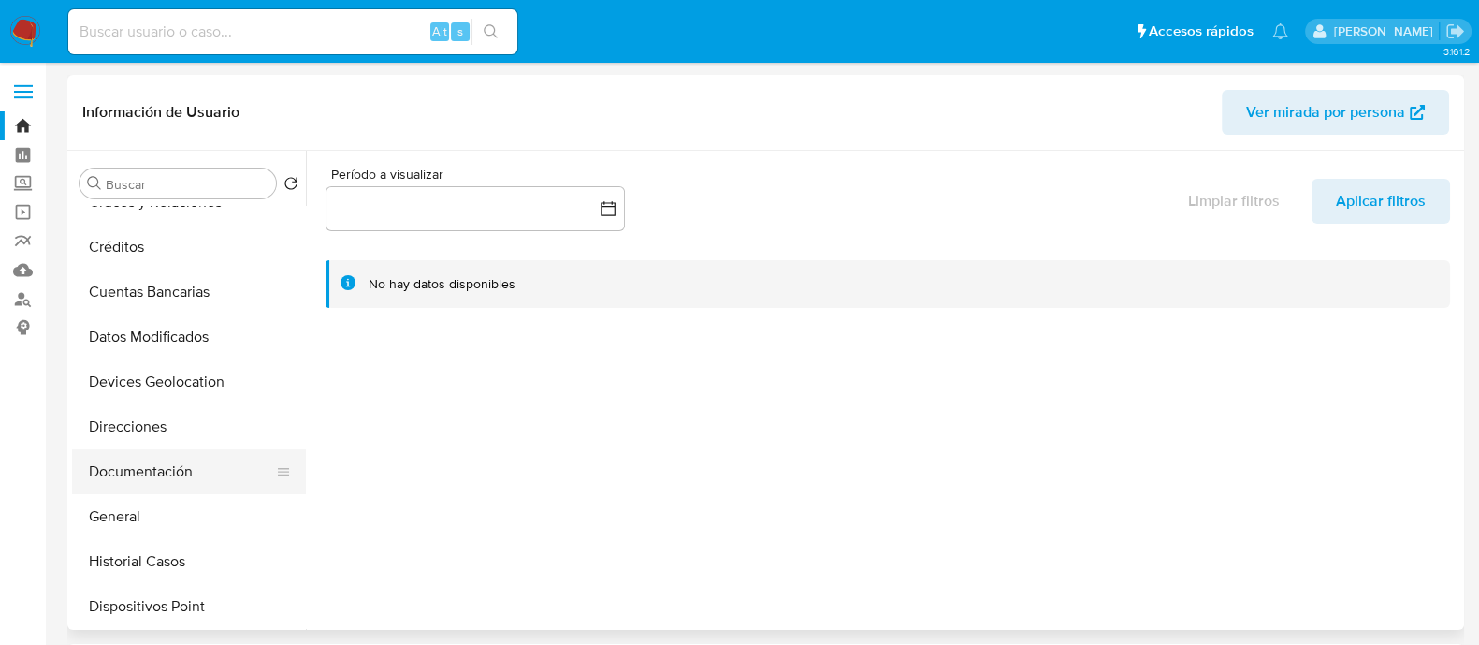
click at [165, 461] on button "Documentación" at bounding box center [181, 471] width 219 height 45
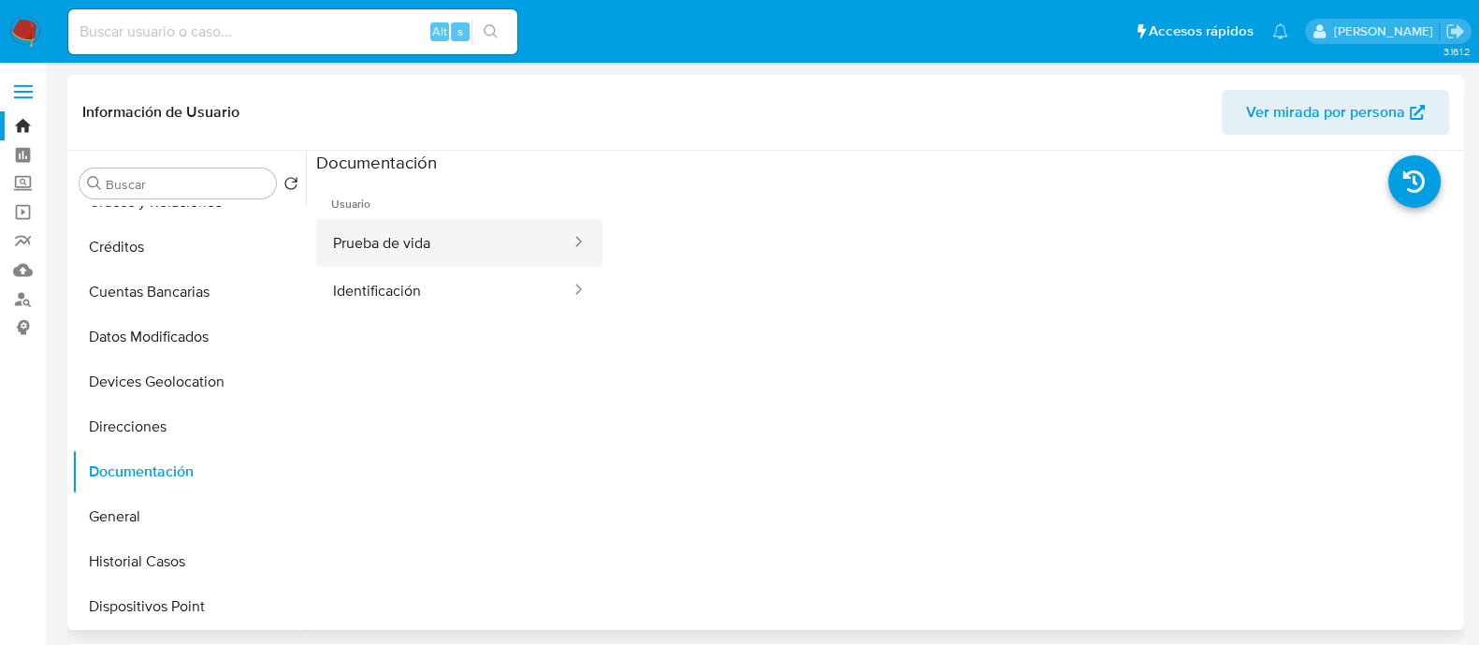
click at [438, 242] on button "Prueba de vida" at bounding box center [444, 243] width 256 height 48
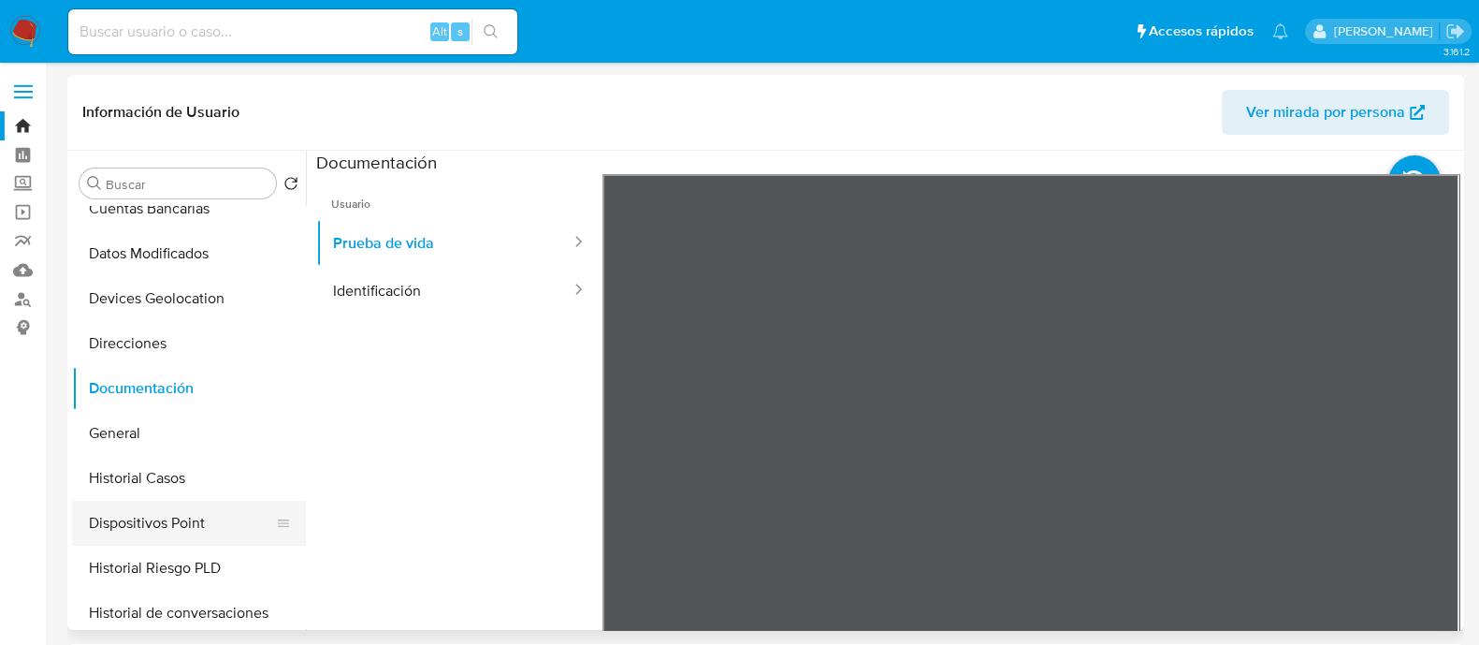
scroll to position [351, 0]
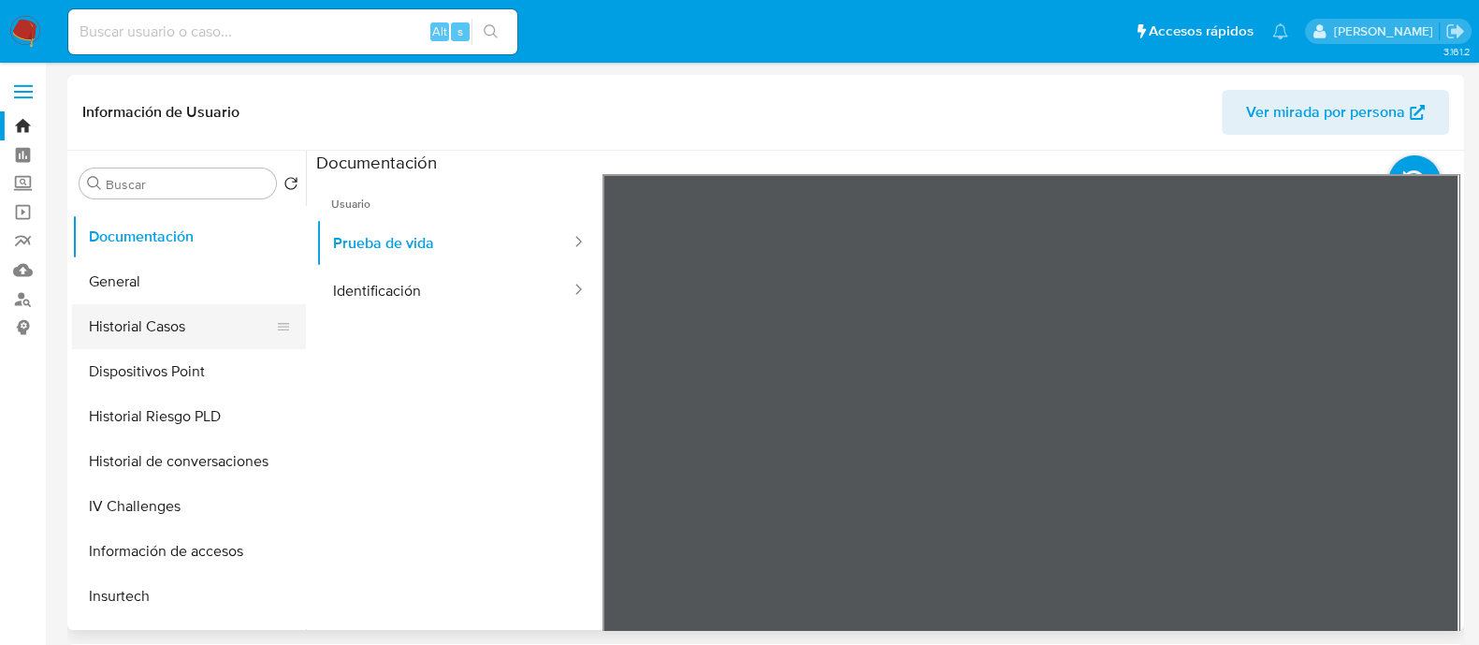
click at [164, 314] on button "Historial Casos" at bounding box center [181, 326] width 219 height 45
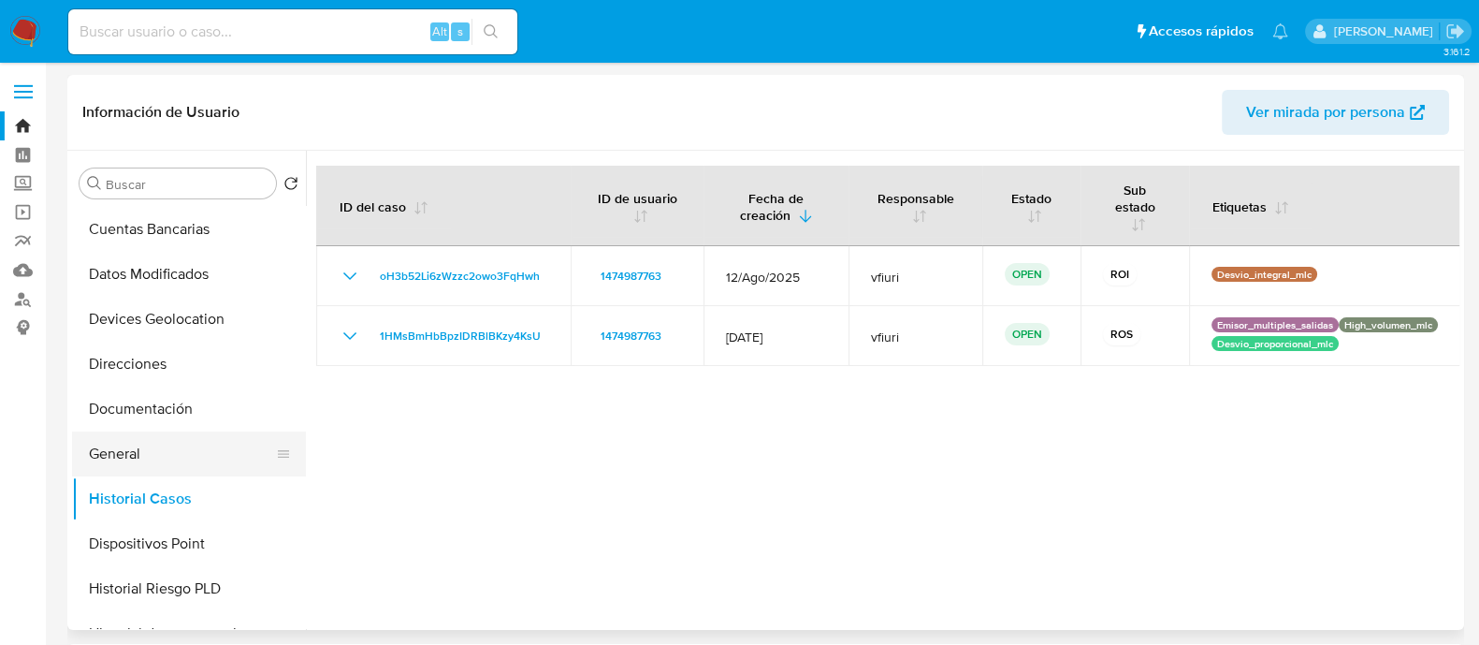
scroll to position [0, 0]
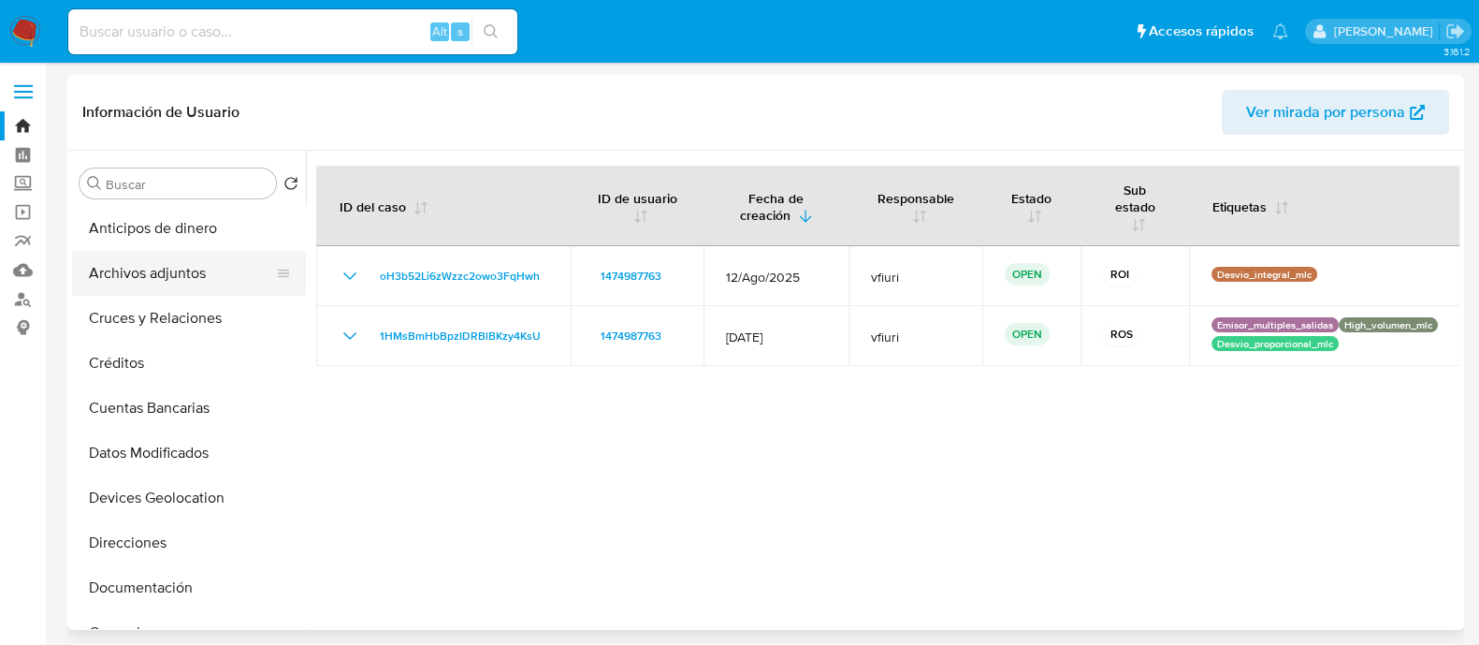
click at [165, 277] on button "Archivos adjuntos" at bounding box center [181, 273] width 219 height 45
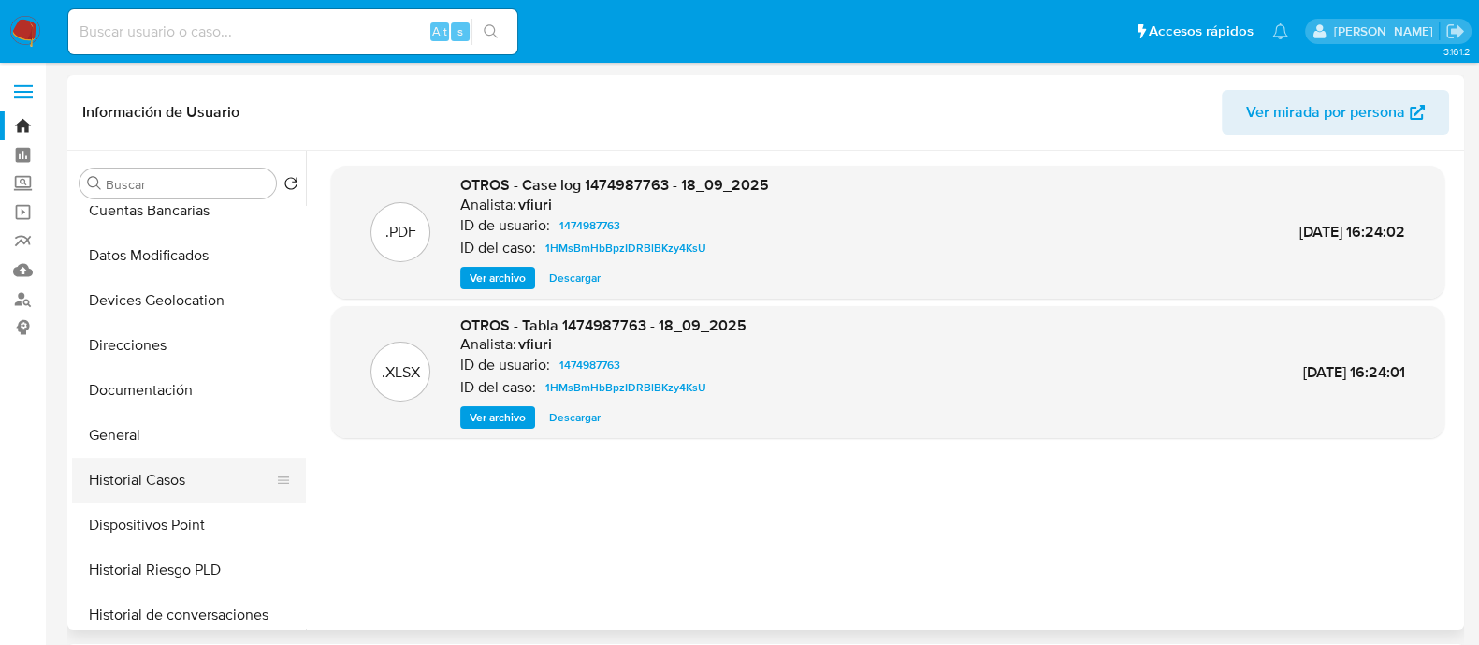
scroll to position [233, 0]
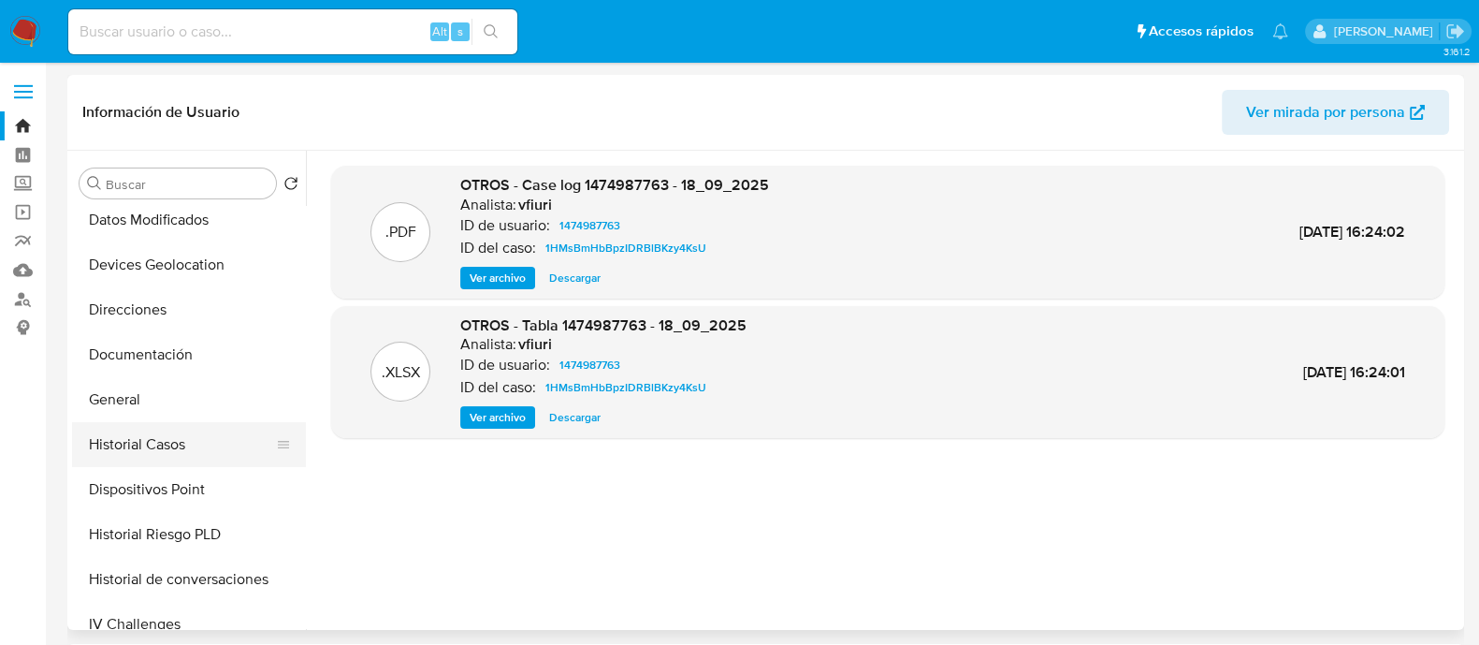
click at [162, 443] on button "Historial Casos" at bounding box center [181, 444] width 219 height 45
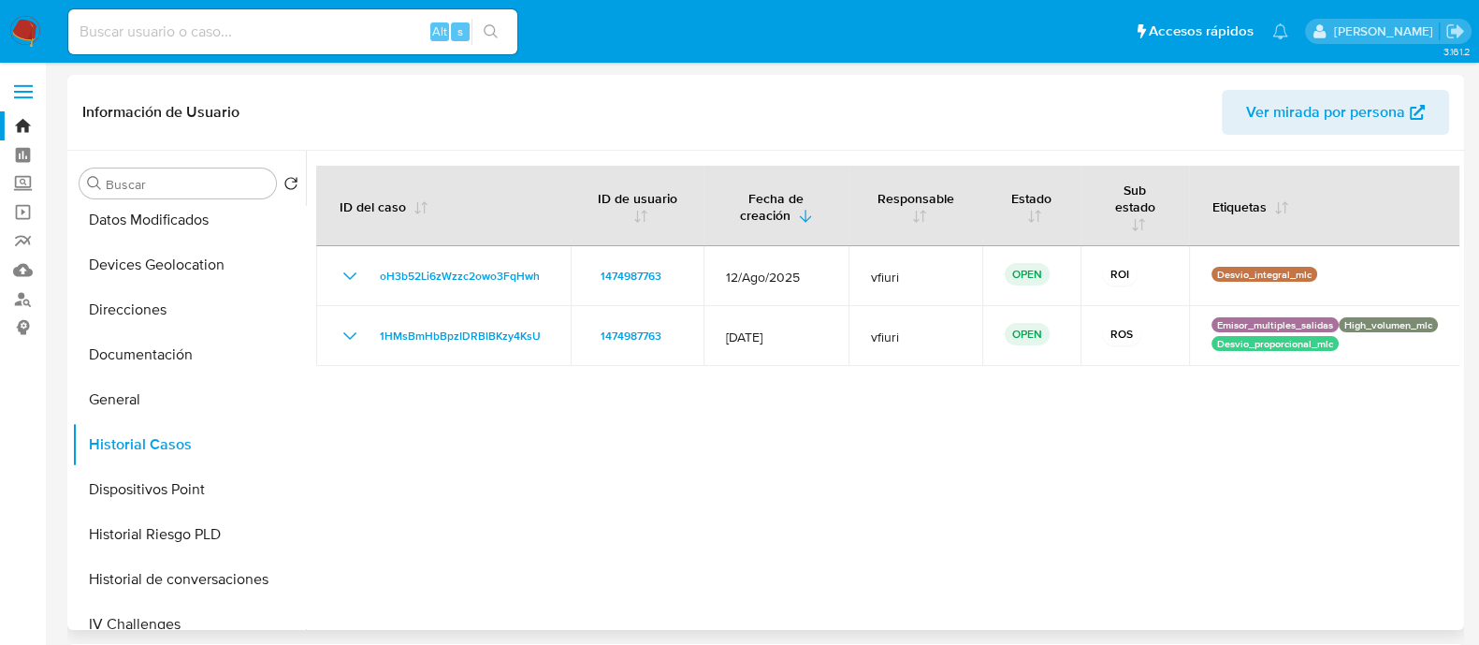
scroll to position [0, 0]
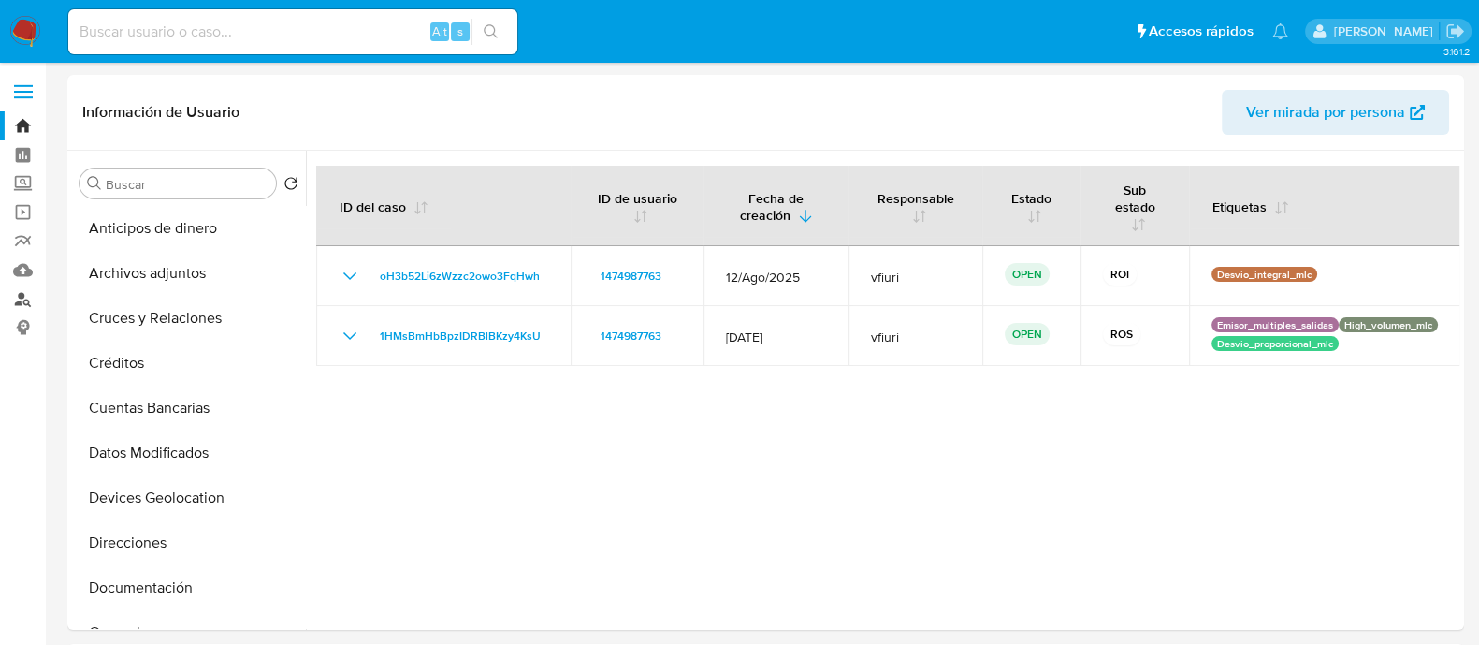
click at [12, 297] on link "Buscador de personas" at bounding box center [111, 298] width 223 height 29
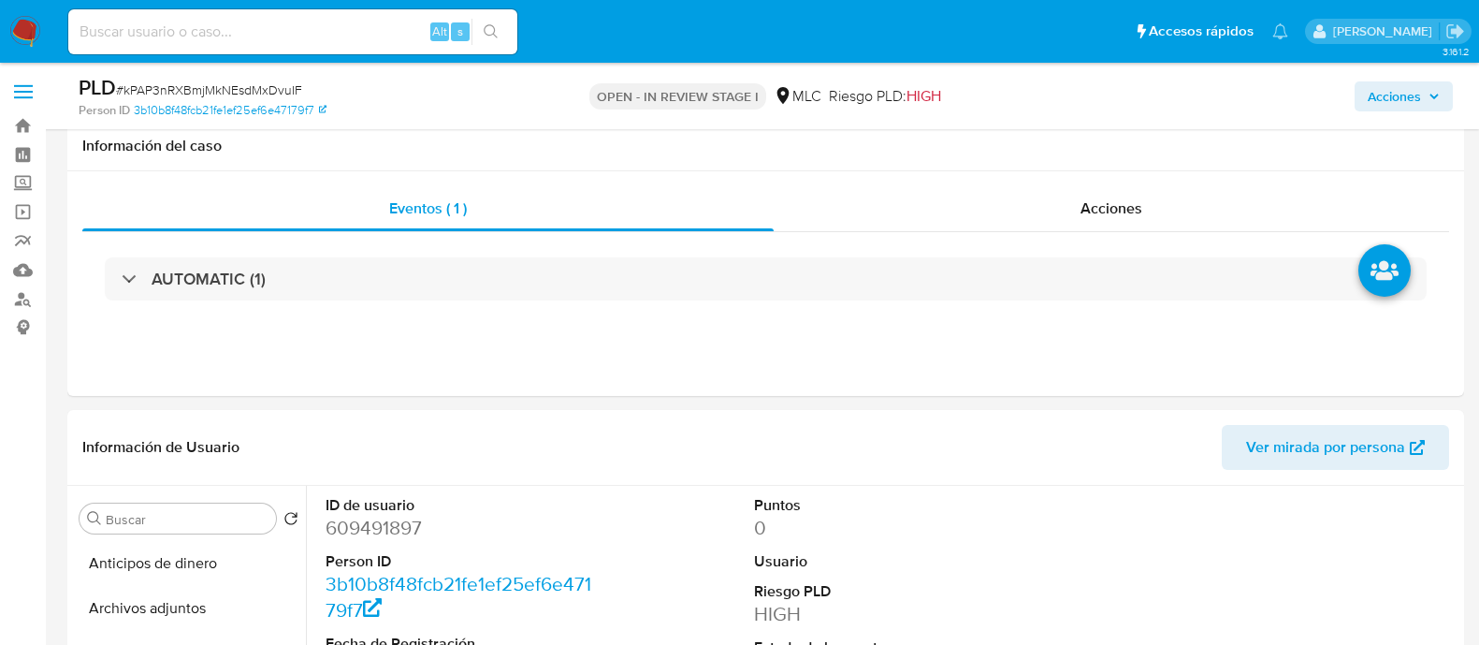
select select "10"
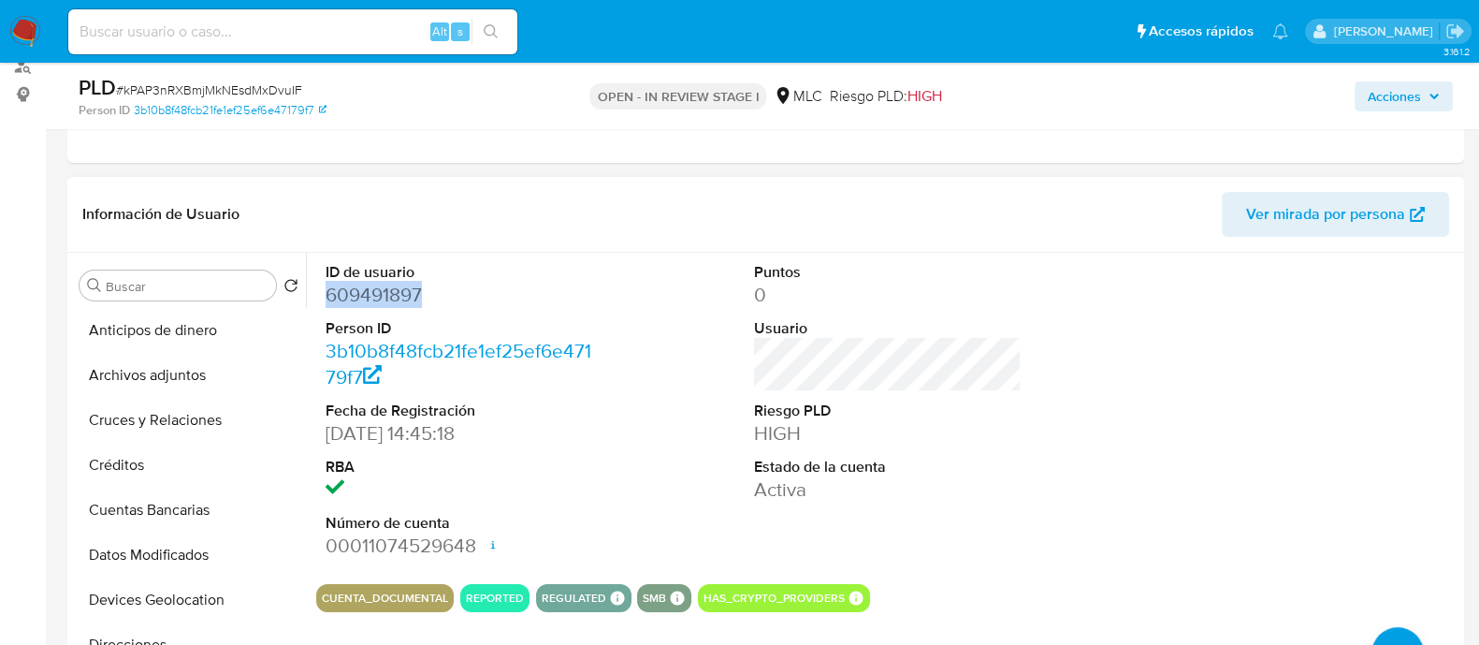
scroll to position [233, 0]
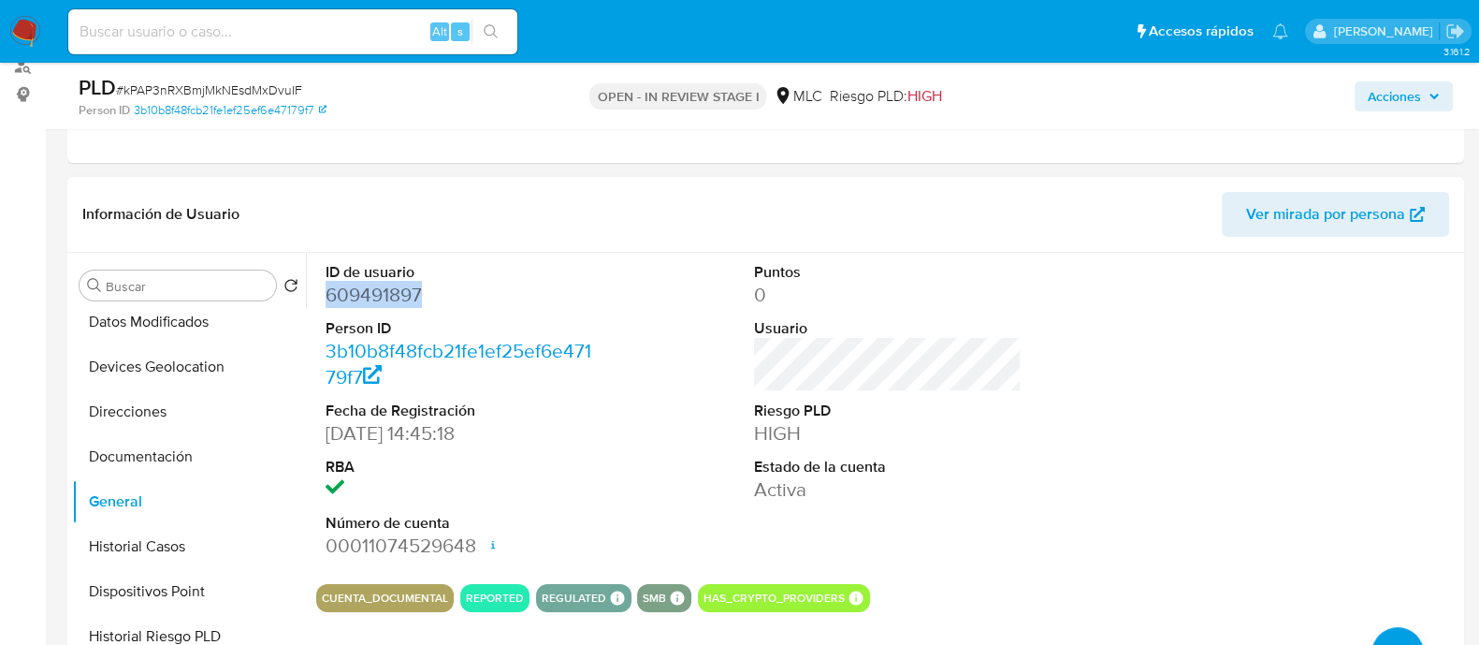
click at [370, 294] on dd "609491897" at bounding box center [460, 295] width 268 height 26
click at [370, 295] on dd "609491897" at bounding box center [460, 295] width 268 height 26
click at [362, 294] on dd "609491897" at bounding box center [460, 295] width 268 height 26
click at [362, 293] on dd "609491897" at bounding box center [460, 295] width 268 height 26
click at [391, 294] on dd "609491897" at bounding box center [460, 295] width 268 height 26
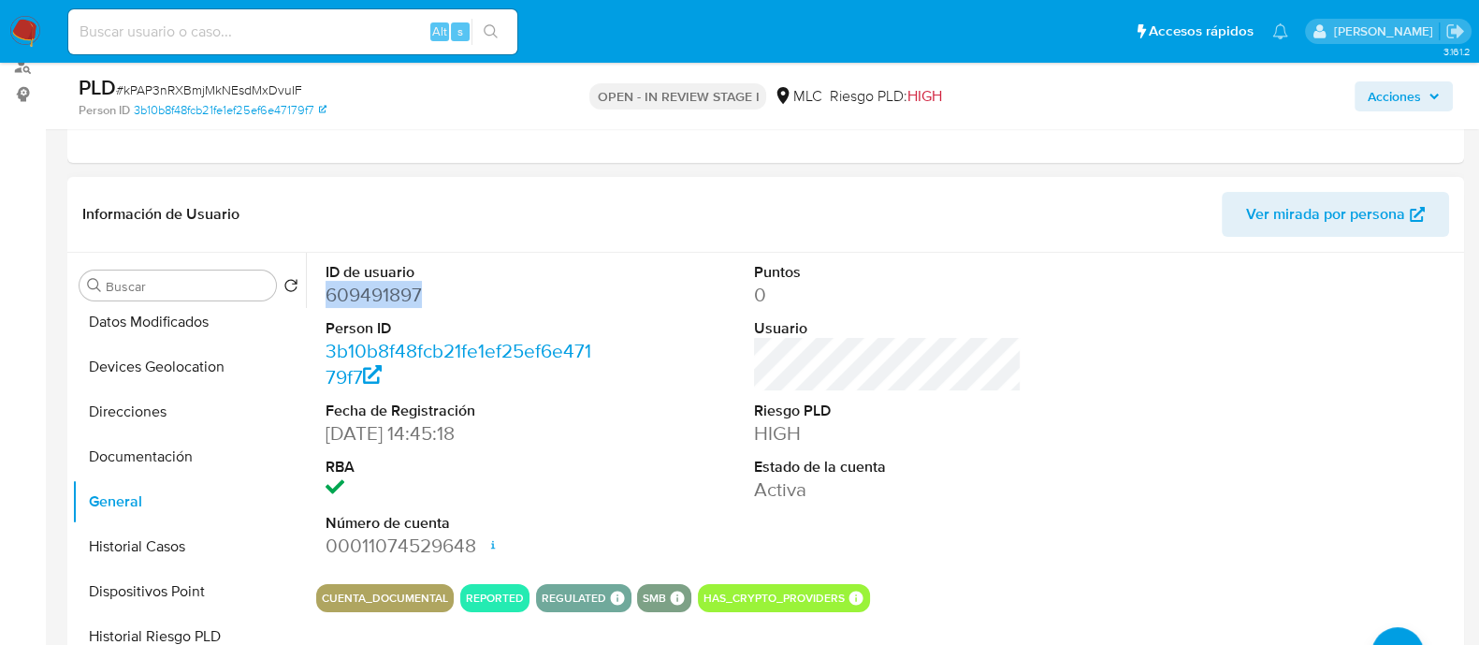
click at [391, 294] on dd "609491897" at bounding box center [460, 295] width 268 height 26
click at [173, 532] on button "Historial Casos" at bounding box center [181, 546] width 219 height 45
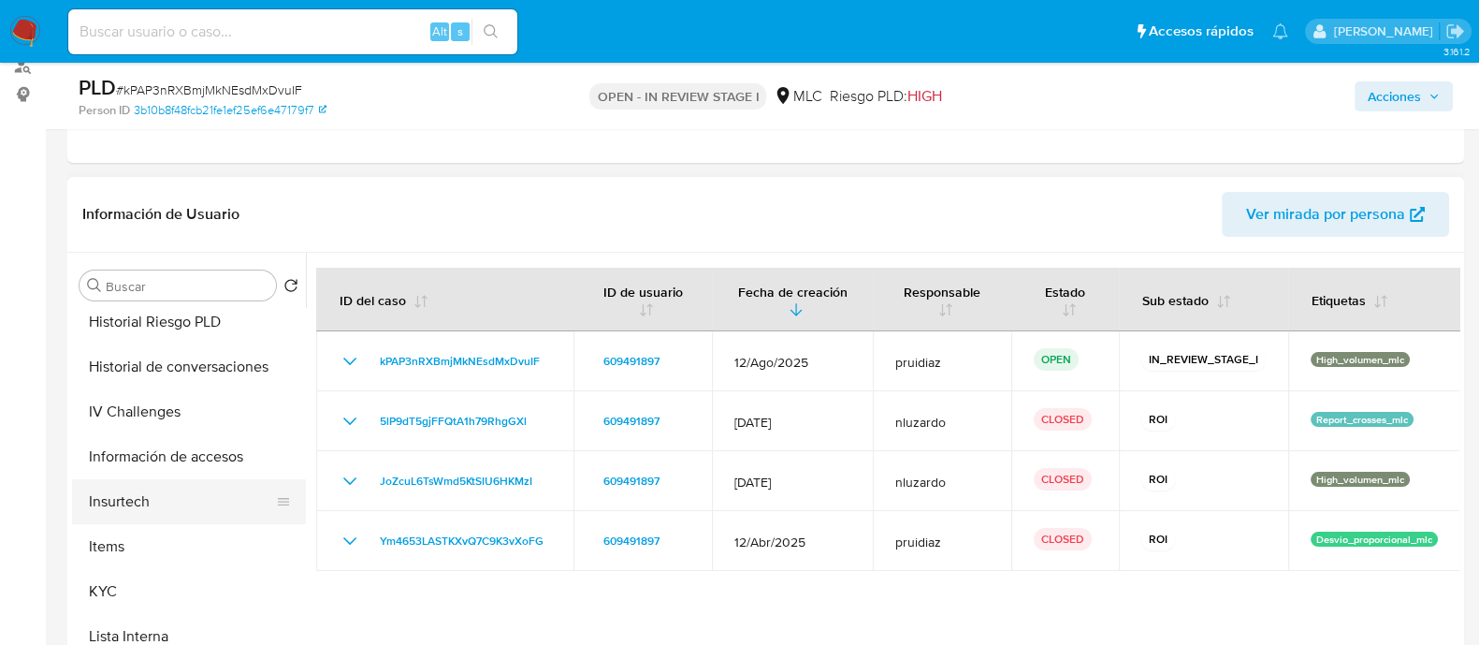
scroll to position [584, 0]
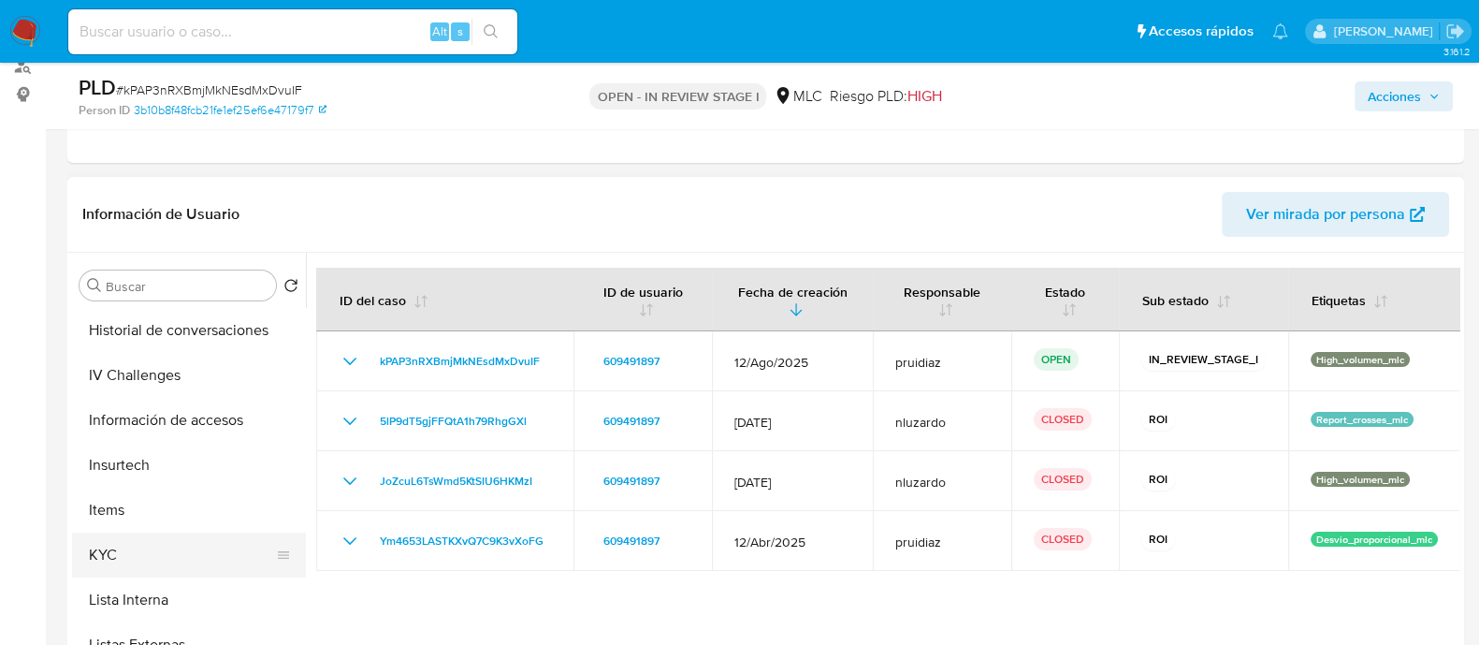
click at [128, 549] on button "KYC" at bounding box center [181, 554] width 219 height 45
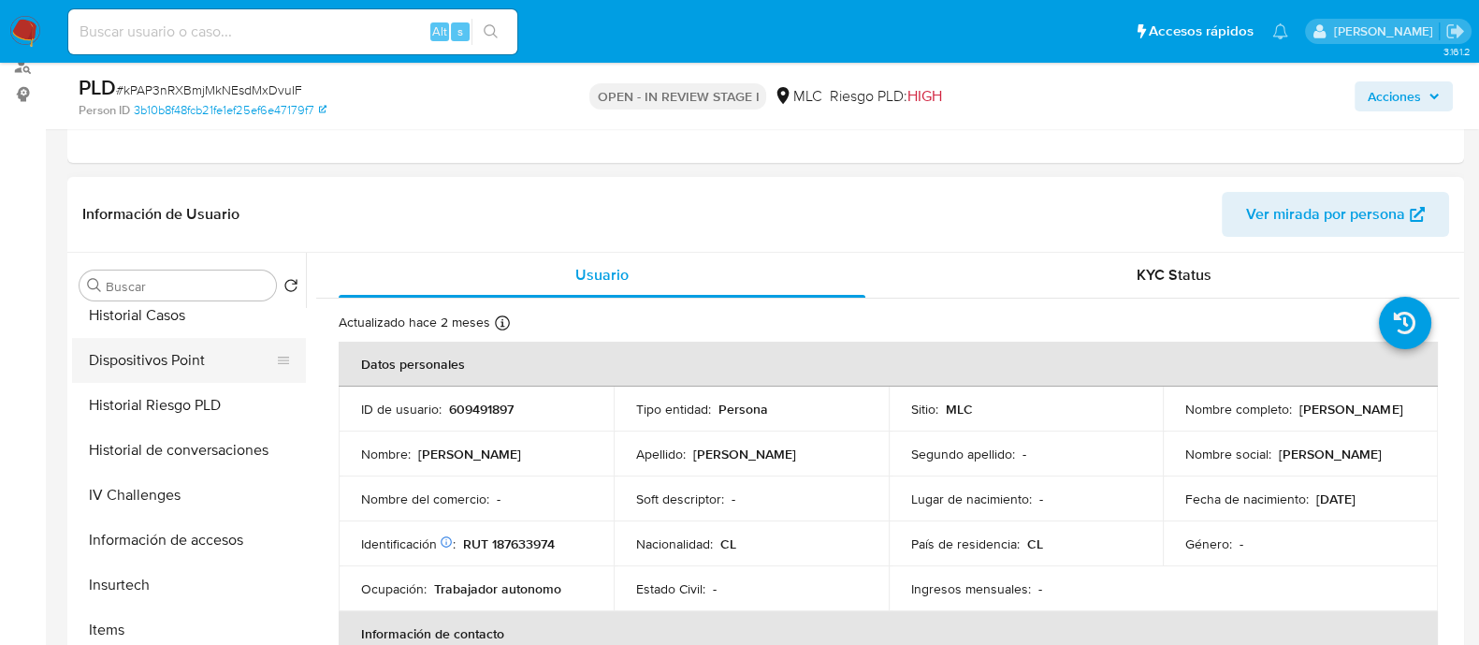
scroll to position [350, 0]
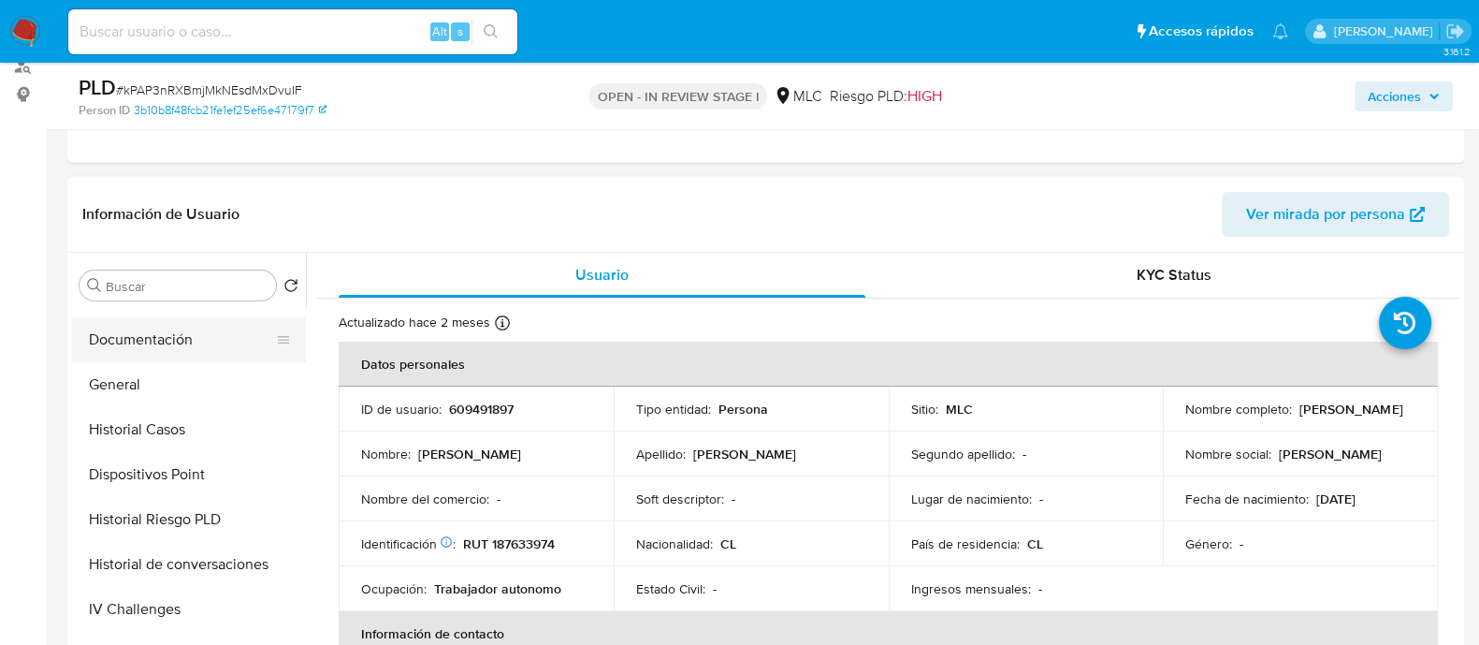
click at [164, 339] on button "Documentación" at bounding box center [181, 339] width 219 height 45
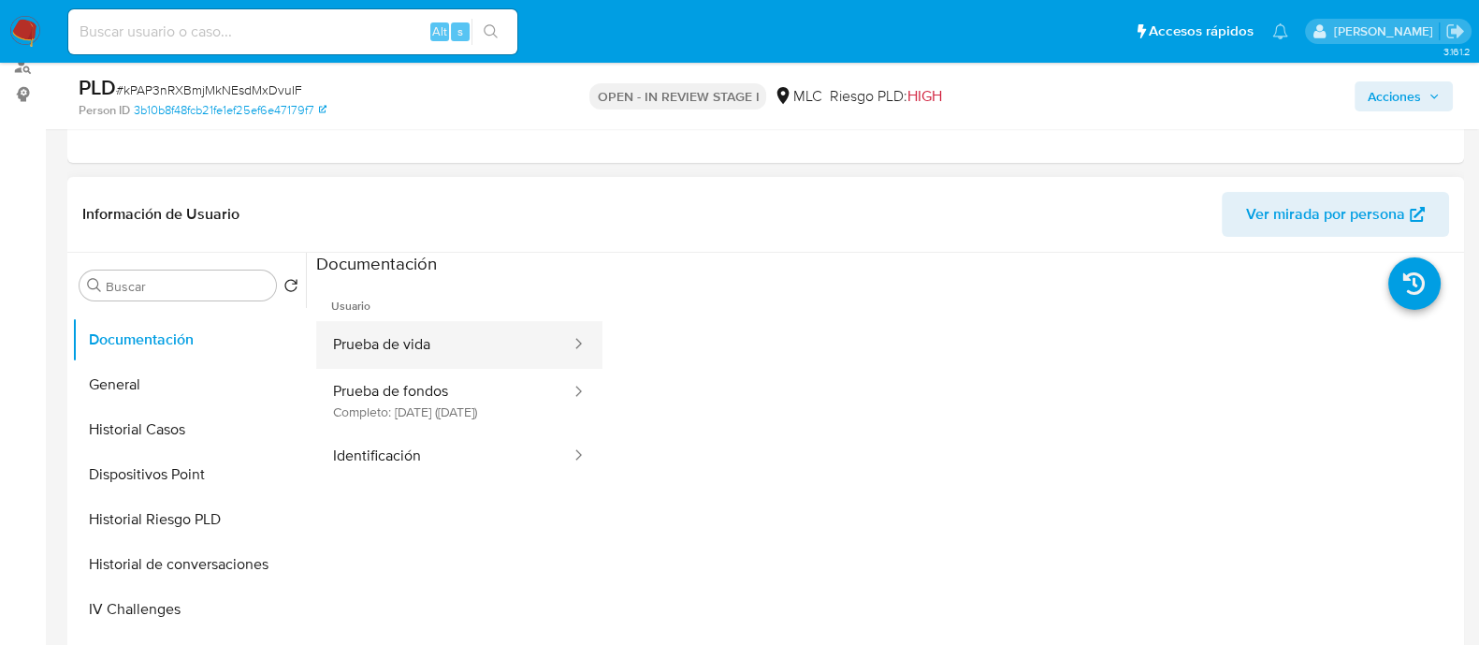
click at [365, 354] on button "Prueba de vida" at bounding box center [444, 345] width 256 height 48
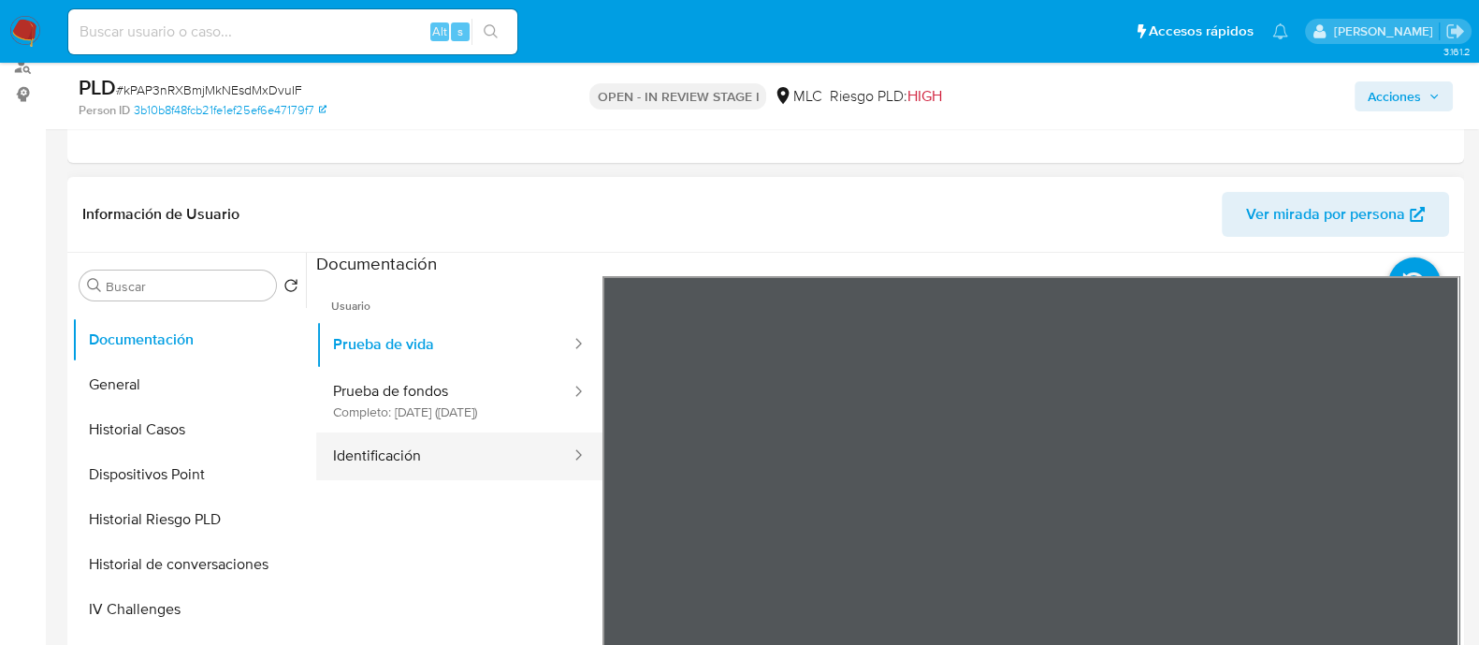
click at [425, 480] on button "Identificación" at bounding box center [444, 456] width 256 height 48
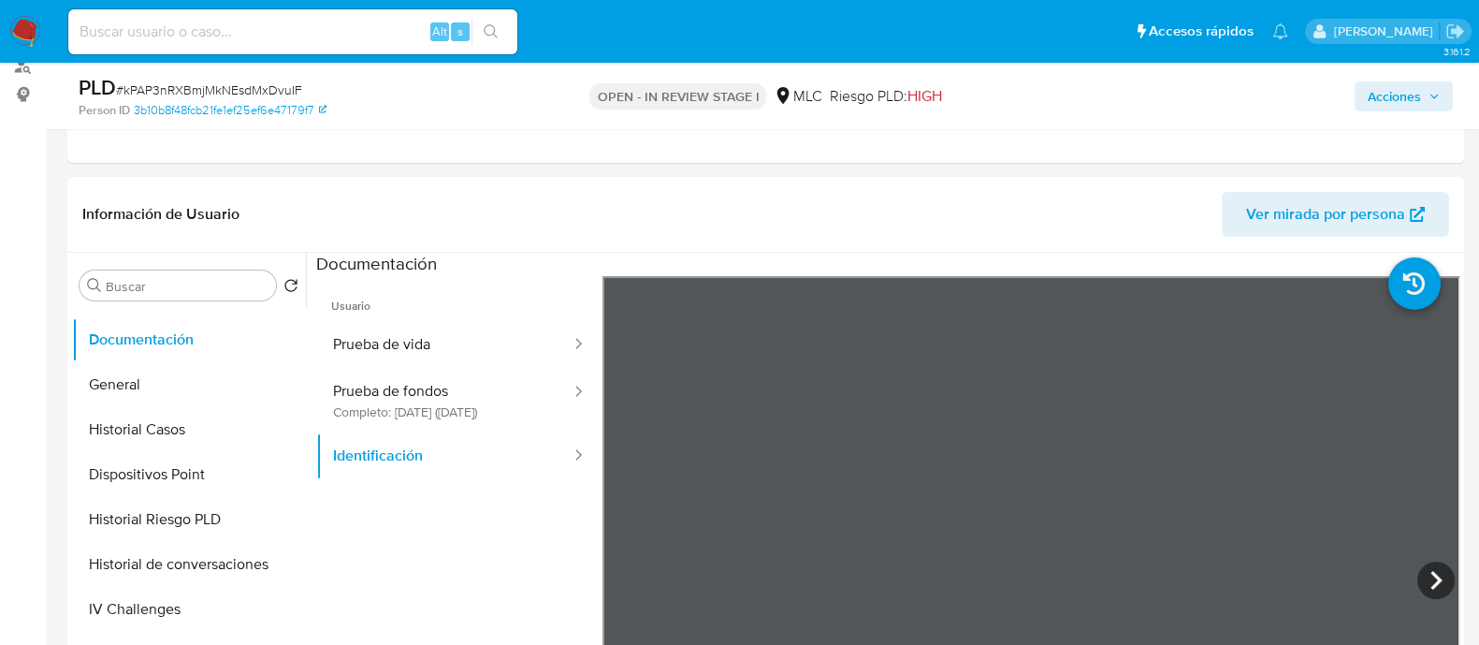
click at [208, 86] on span "# kPAP3nRXBmjMkNEsdMxDvuIF" at bounding box center [209, 89] width 186 height 19
copy span "kPAP3nRXBmjMkNEsdMxDvuIF"
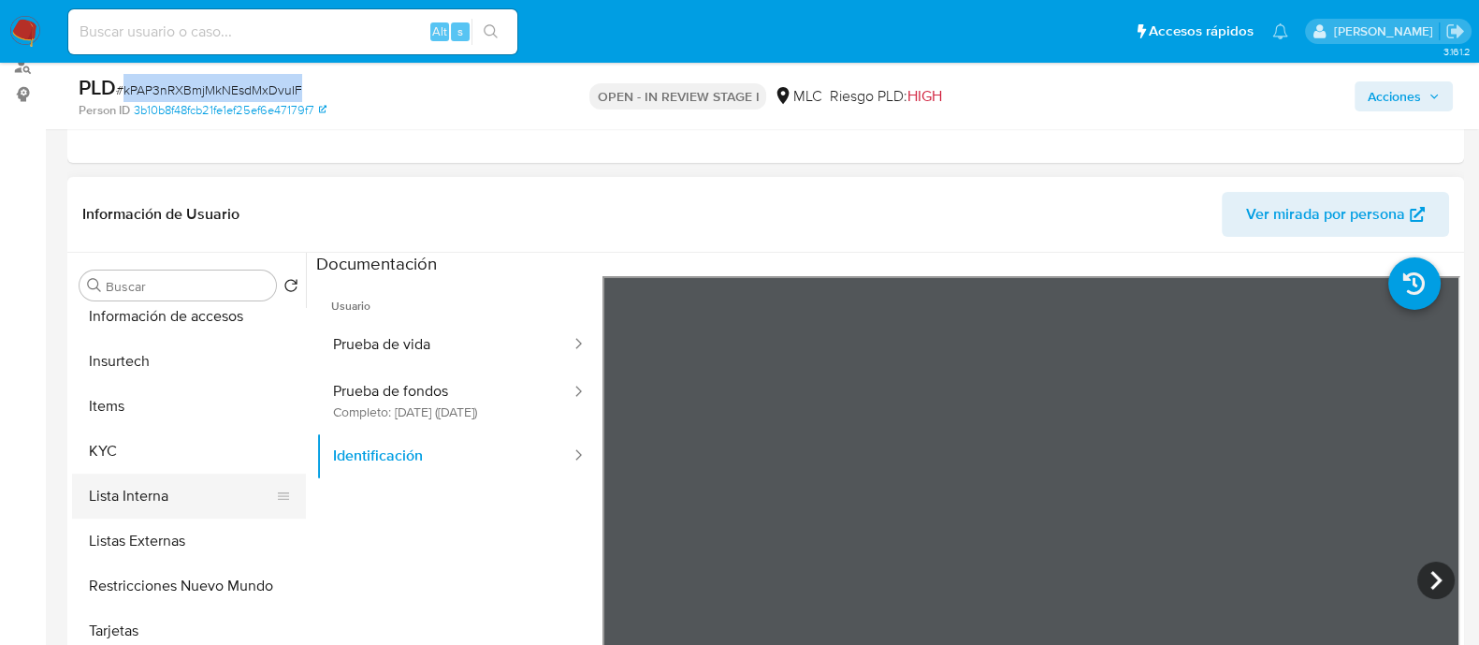
scroll to position [701, 0]
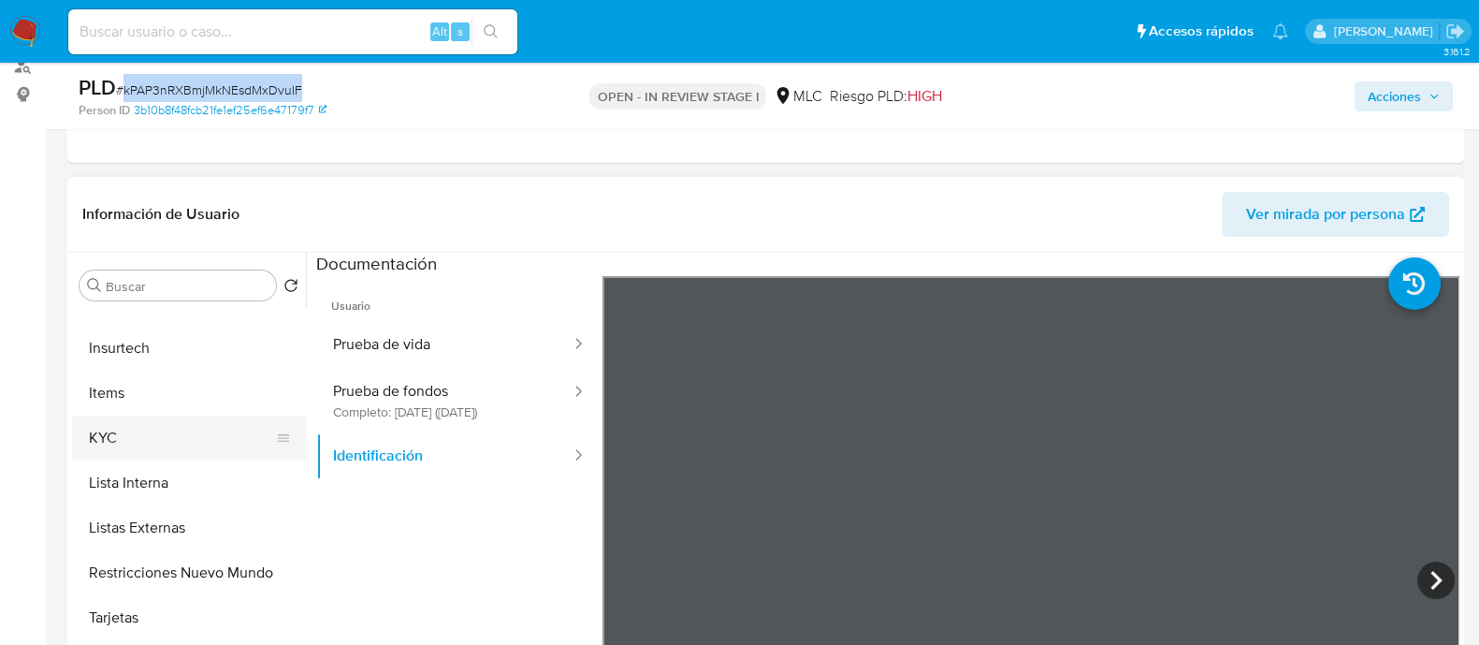
click at [155, 441] on button "KYC" at bounding box center [181, 437] width 219 height 45
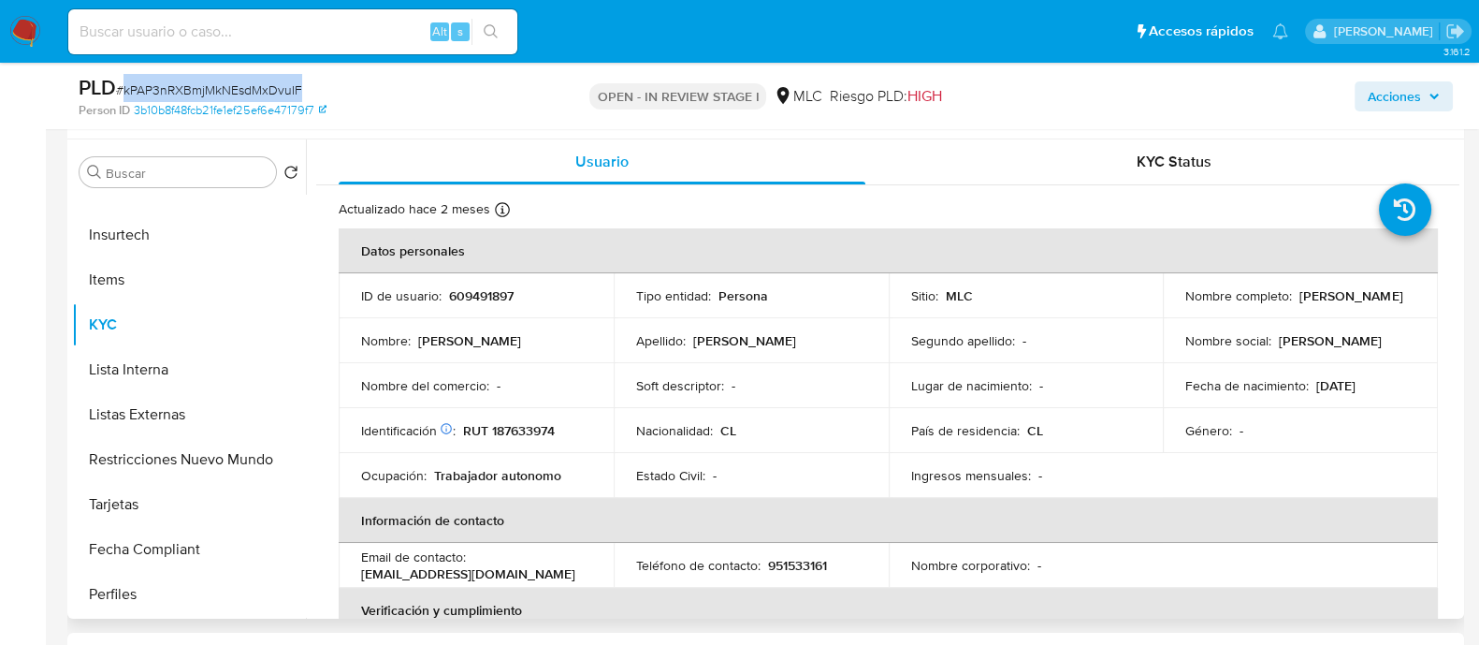
scroll to position [351, 0]
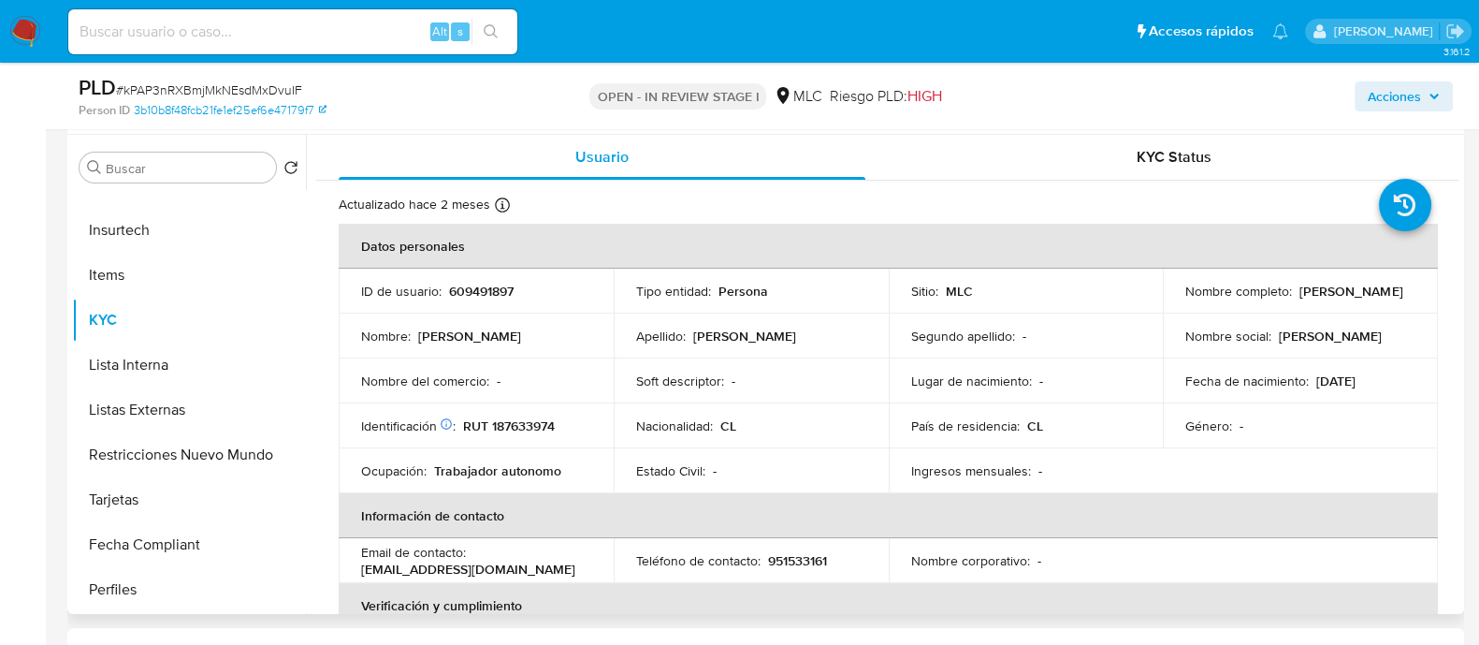
click at [519, 410] on td "Identificación Nº de serie: 518475893 : RUT 187633974" at bounding box center [476, 425] width 275 height 45
click at [514, 428] on p "RUT 187633974" at bounding box center [509, 425] width 92 height 17
copy p "187633974"
drag, startPoint x: 515, startPoint y: 436, endPoint x: 502, endPoint y: 427, distance: 16.1
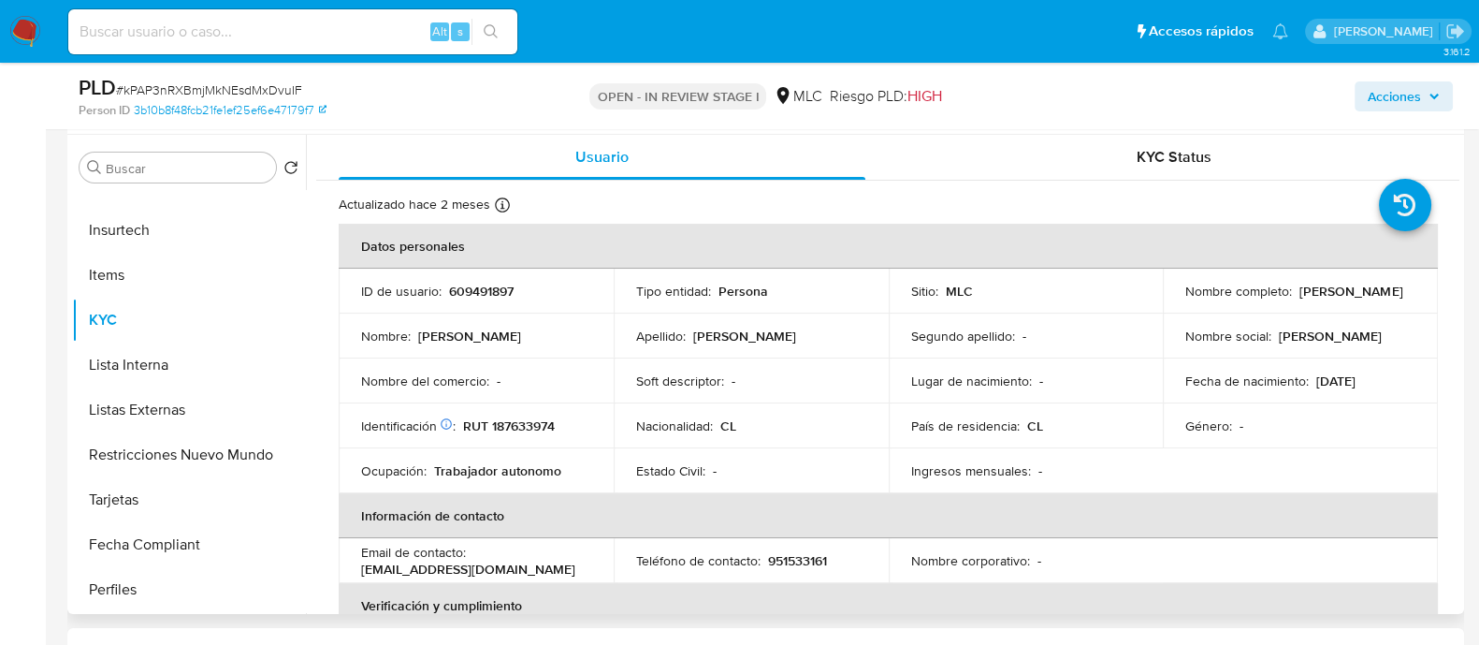
click at [502, 427] on p "RUT 187633974" at bounding box center [509, 425] width 92 height 17
copy p "187633974"
click at [547, 420] on p "RUT 187633974" at bounding box center [509, 425] width 92 height 17
click at [524, 413] on td "Identificación Nº de serie: 518475893 : RUT 187633974" at bounding box center [476, 425] width 275 height 45
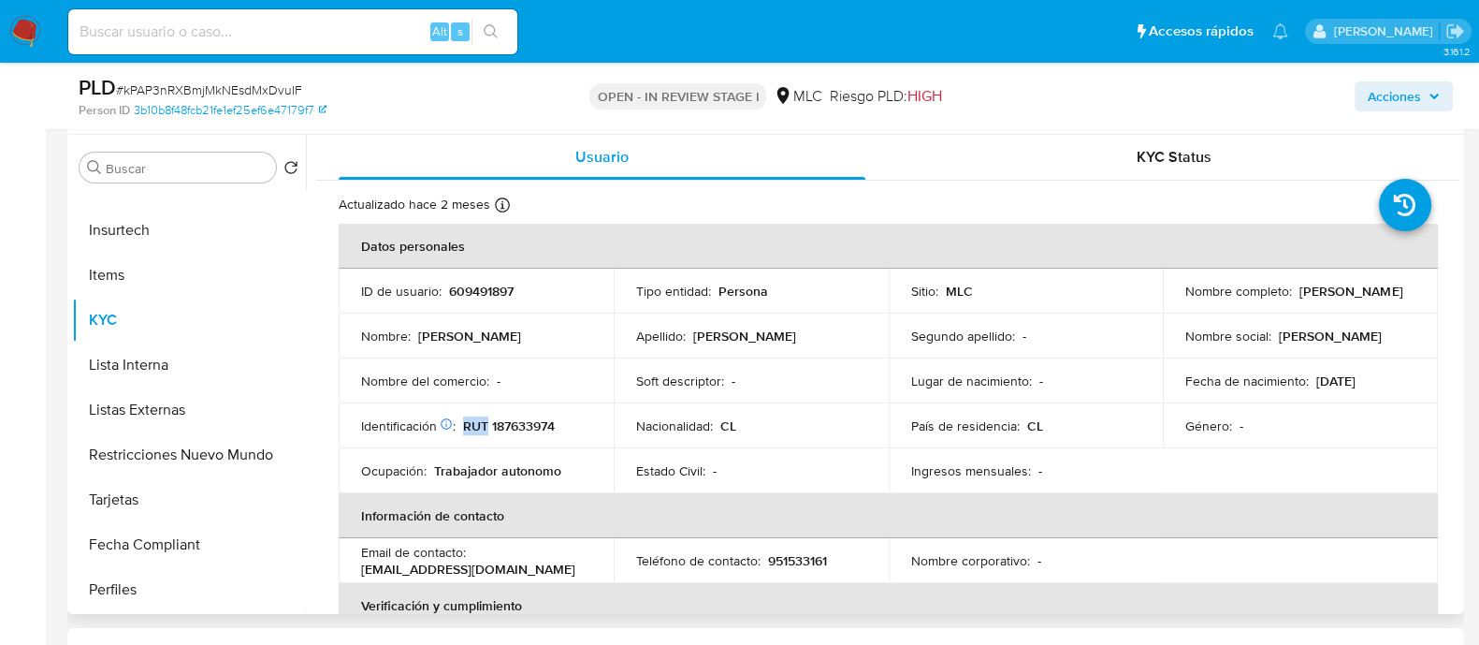
click at [524, 412] on td "Identificación Nº de serie: 518475893 : RUT 187633974" at bounding box center [476, 425] width 275 height 45
click at [533, 426] on p "RUT 187633974" at bounding box center [509, 425] width 92 height 17
copy p "187633974"
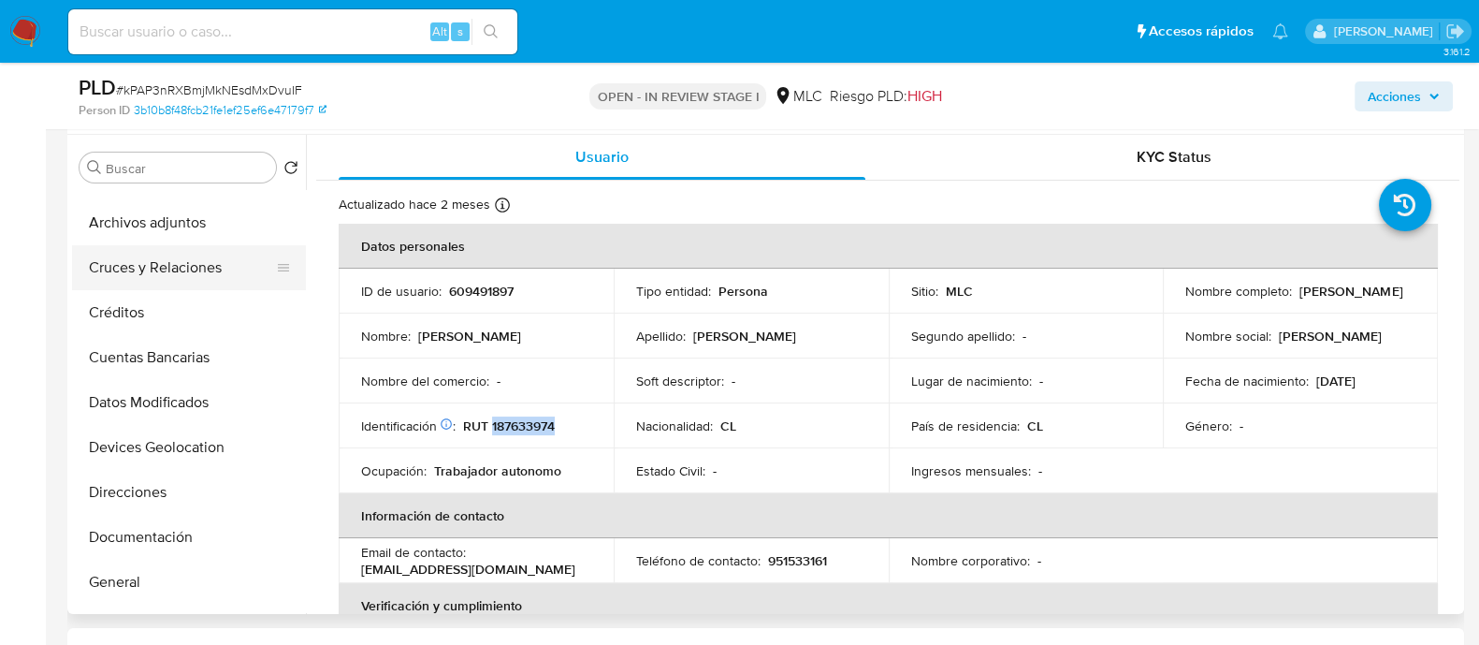
scroll to position [0, 0]
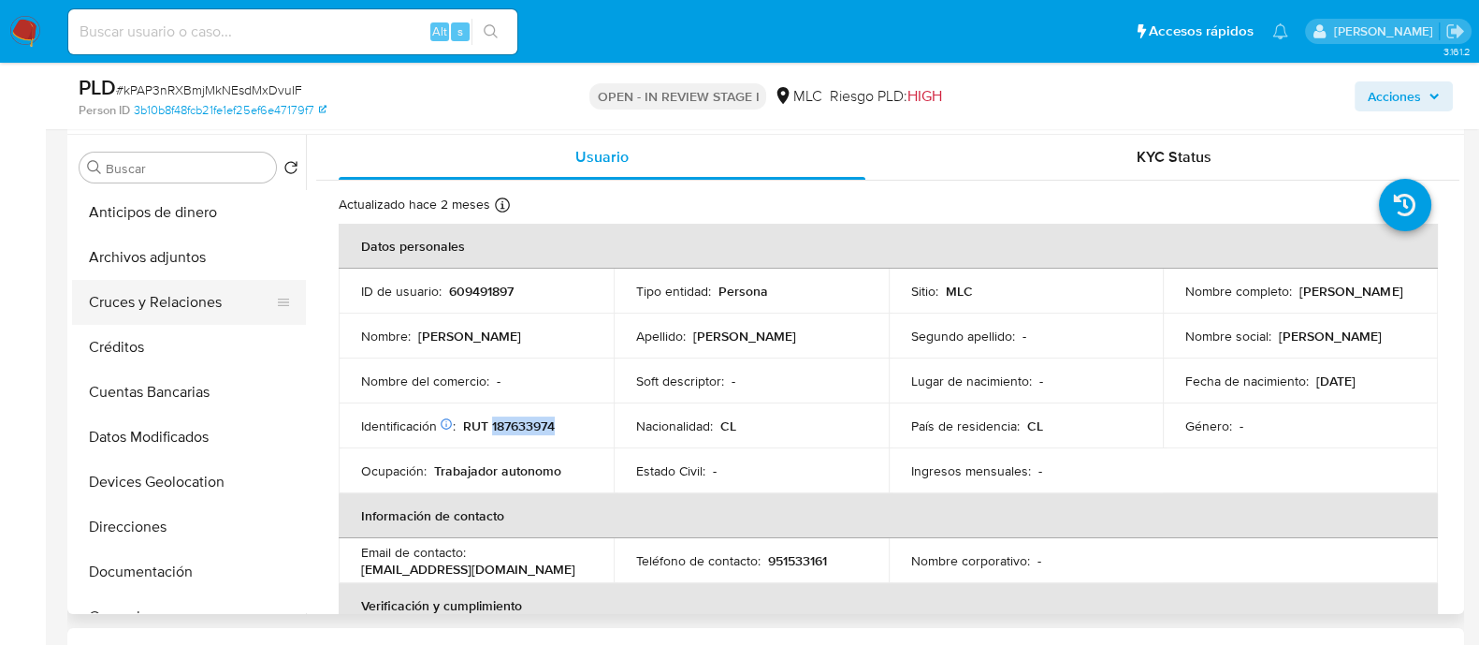
click at [201, 298] on button "Cruces y Relaciones" at bounding box center [181, 302] width 219 height 45
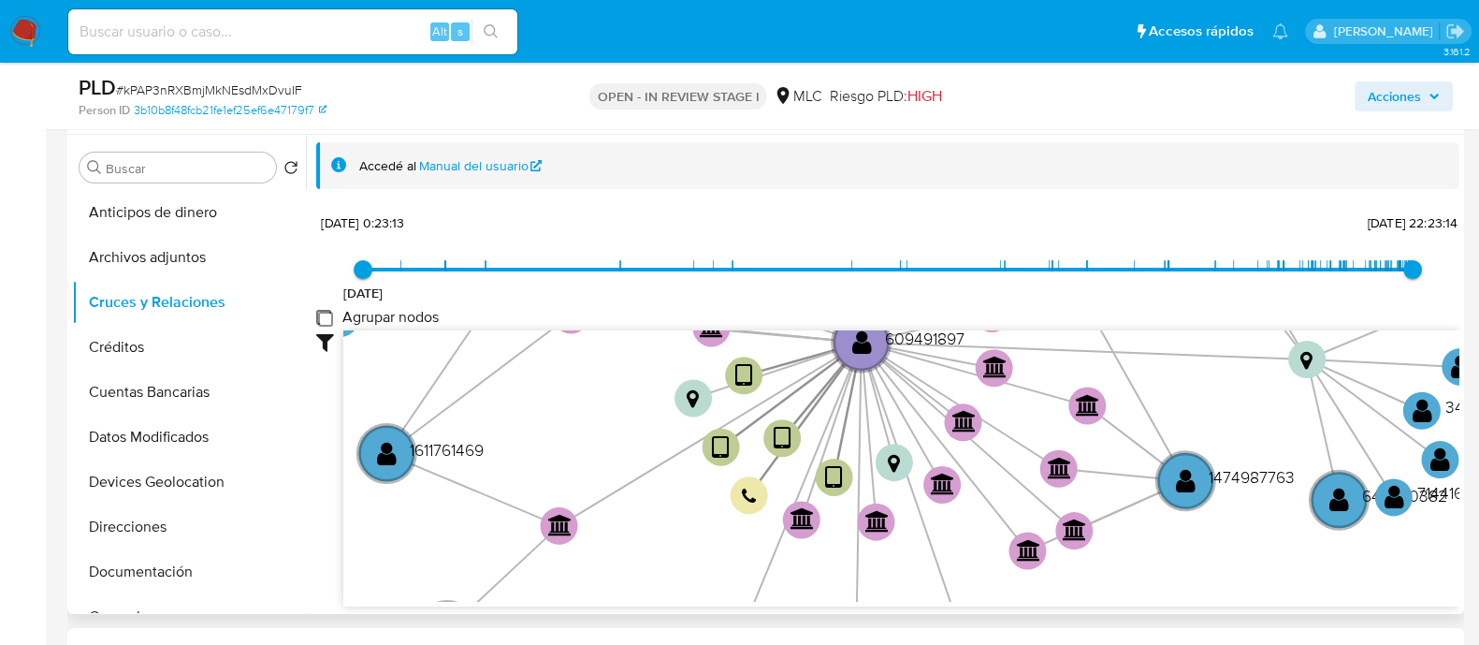
click at [326, 315] on group_nodes "Agrupar nodos" at bounding box center [323, 317] width 15 height 15
checkbox group_nodes "true"
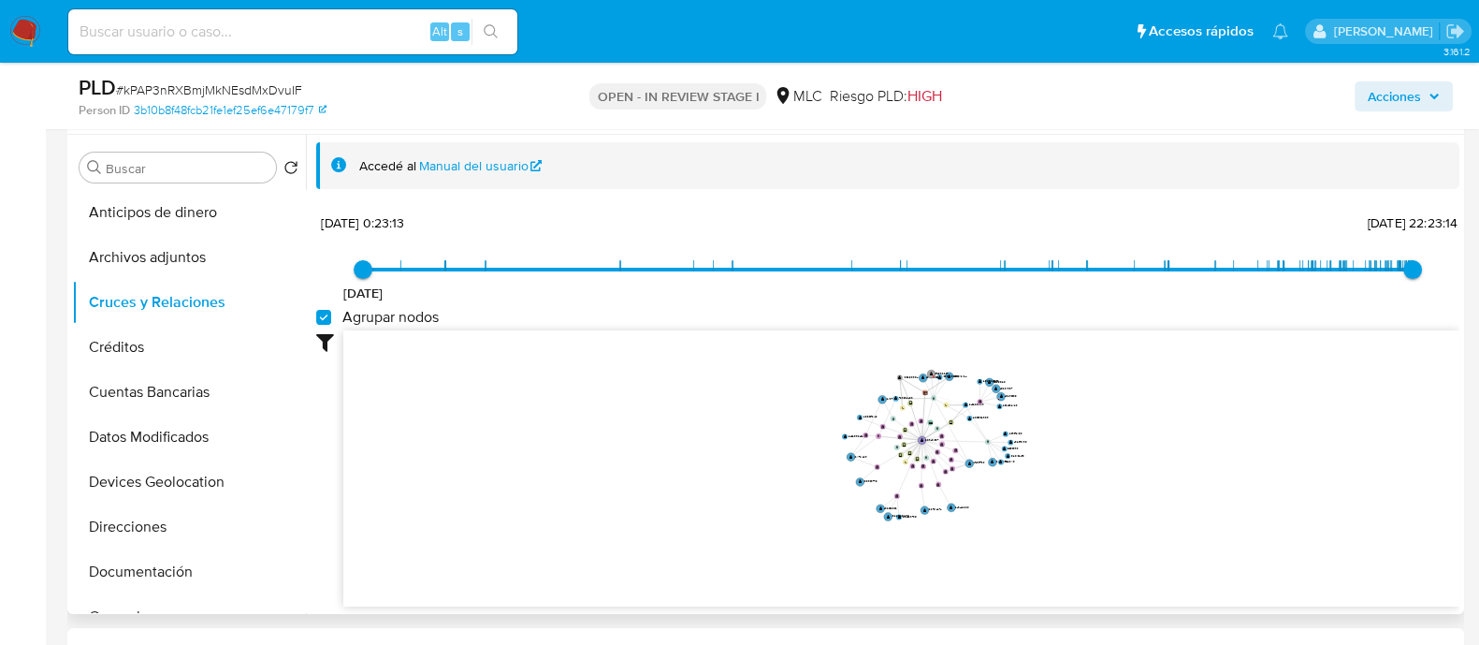
drag, startPoint x: 1066, startPoint y: 400, endPoint x: 1076, endPoint y: 423, distance: 24.3
click at [1076, 423] on icon "device-6632ede8d196902205b96844  user-609491897  609491897 user-2432658769  …" at bounding box center [901, 465] width 1116 height 271
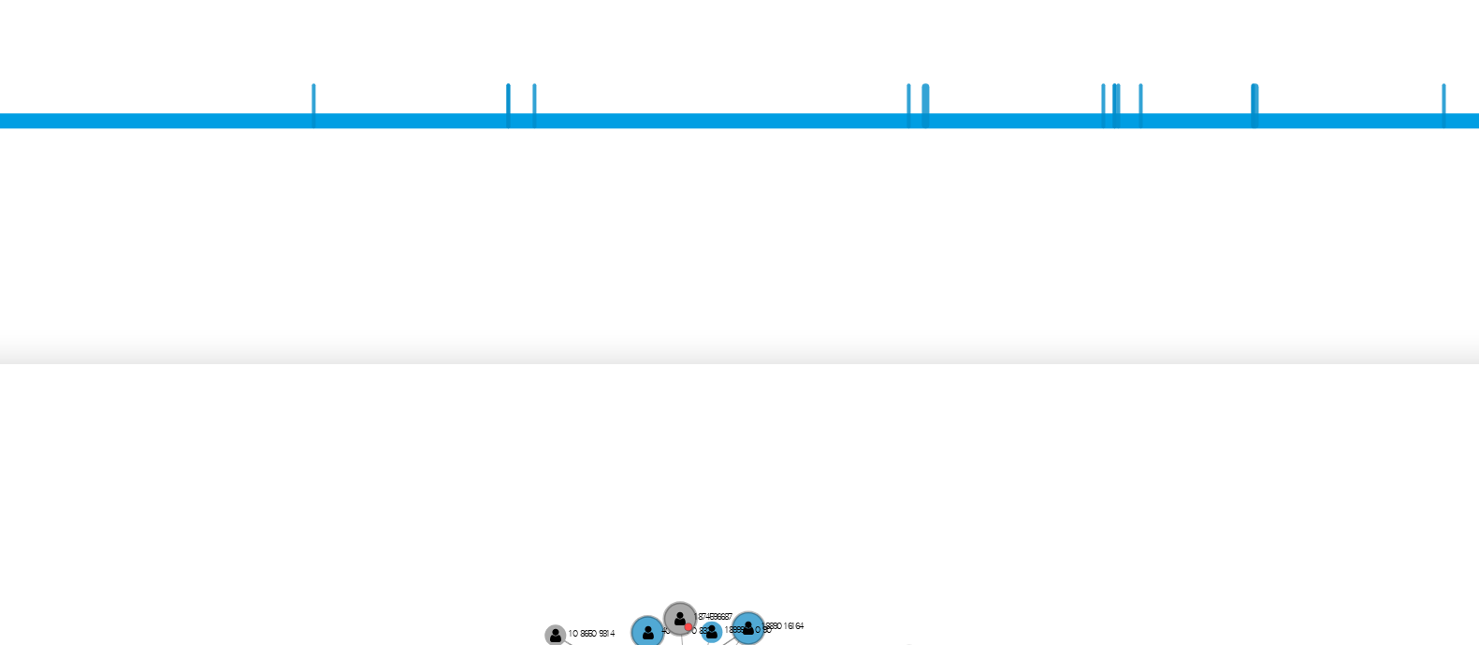
scroll to position [70, 0]
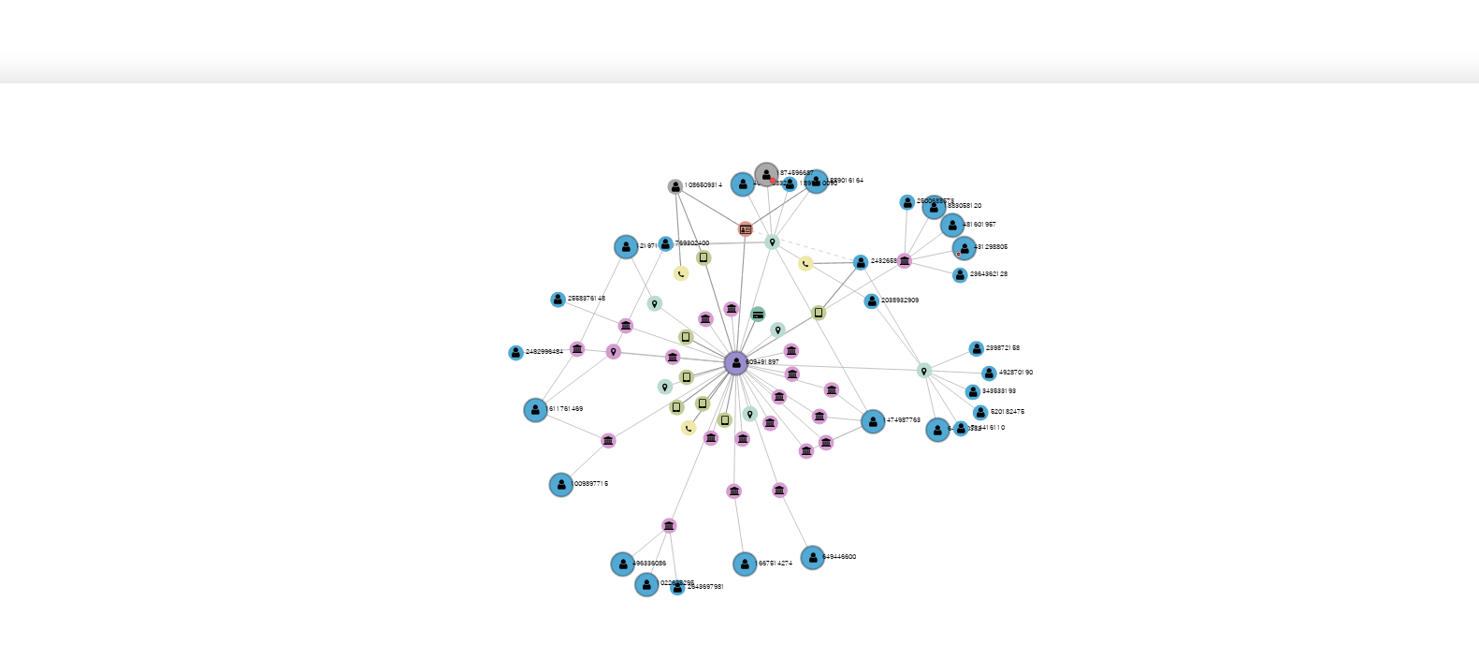
drag, startPoint x: 1045, startPoint y: 333, endPoint x: 1047, endPoint y: 297, distance: 35.6
click at [1047, 297] on icon "device-6632ede8d196902205b96844  user-609491897  609491897 user-2432658769  …" at bounding box center [901, 396] width 1116 height 271
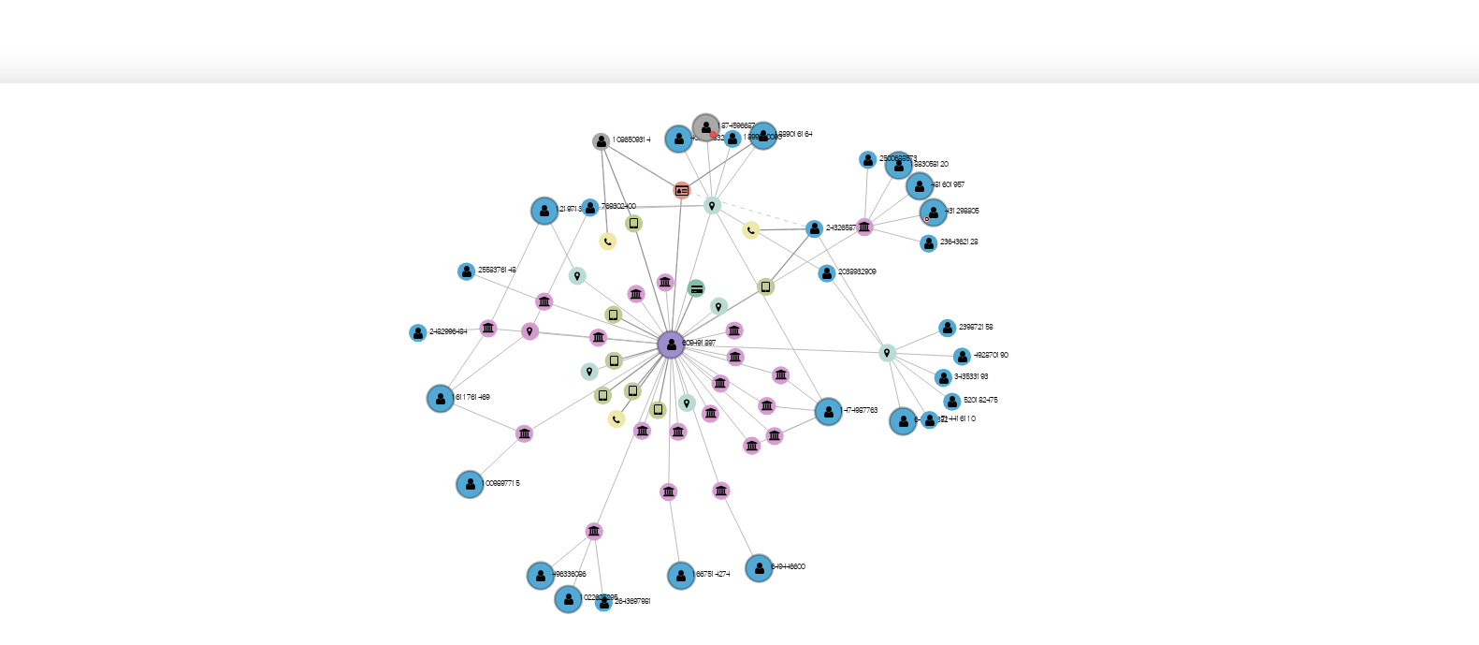
drag, startPoint x: 1047, startPoint y: 297, endPoint x: 1044, endPoint y: 288, distance: 9.8
click at [1044, 288] on icon "device-6632ede8d196902205b96844  user-609491897  609491897 user-2432658769  …" at bounding box center [901, 396] width 1116 height 271
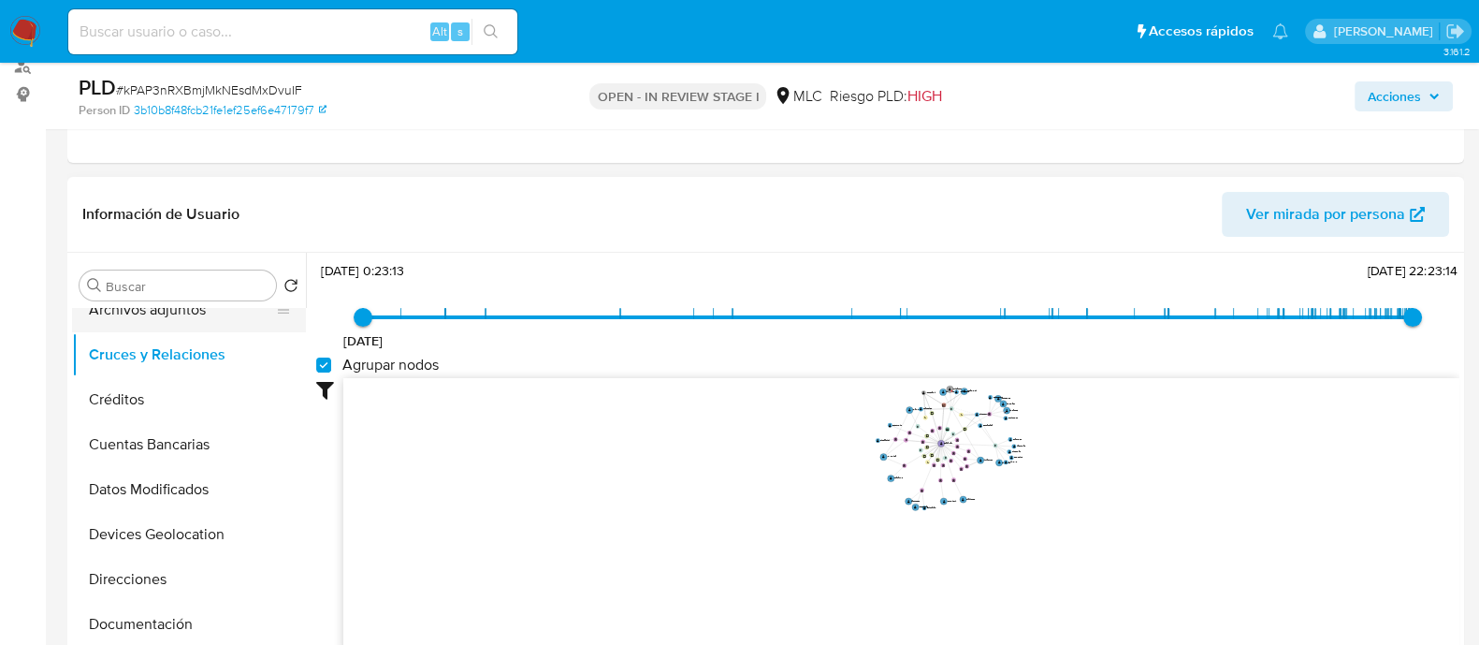
scroll to position [116, 0]
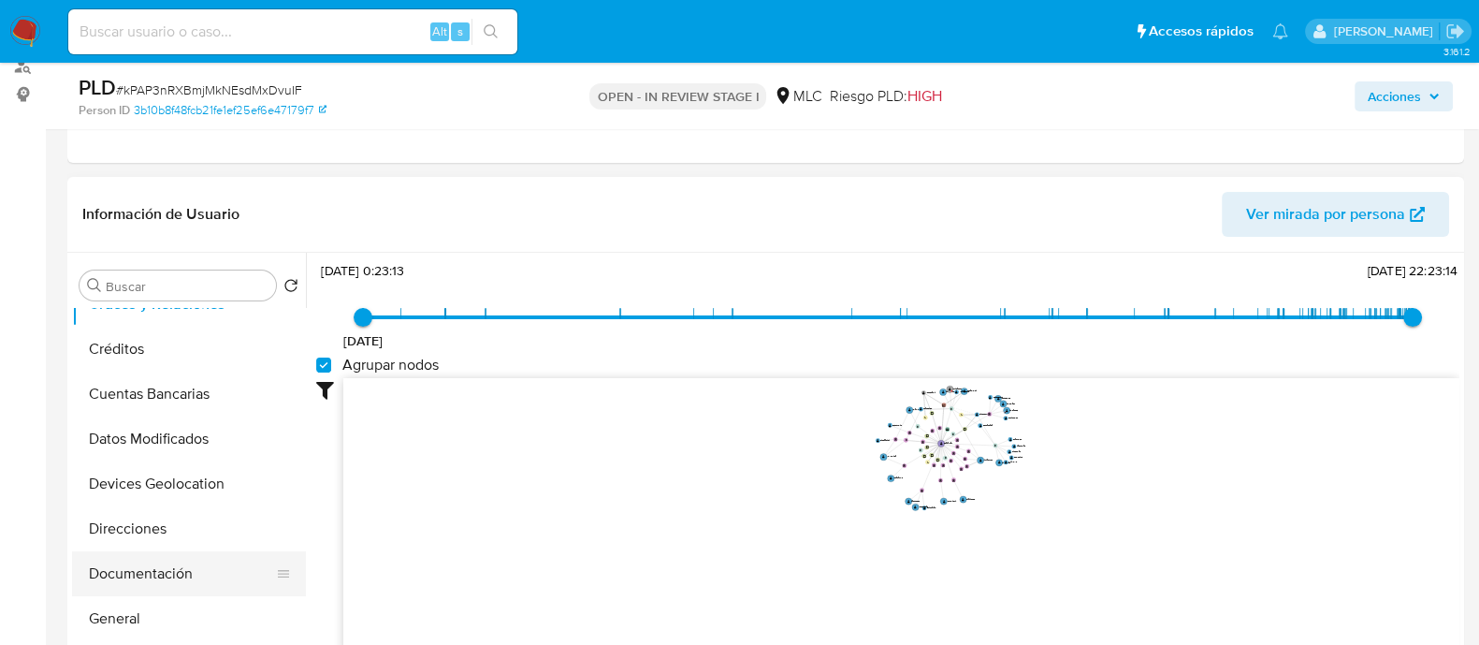
click at [152, 563] on button "Documentación" at bounding box center [181, 573] width 219 height 45
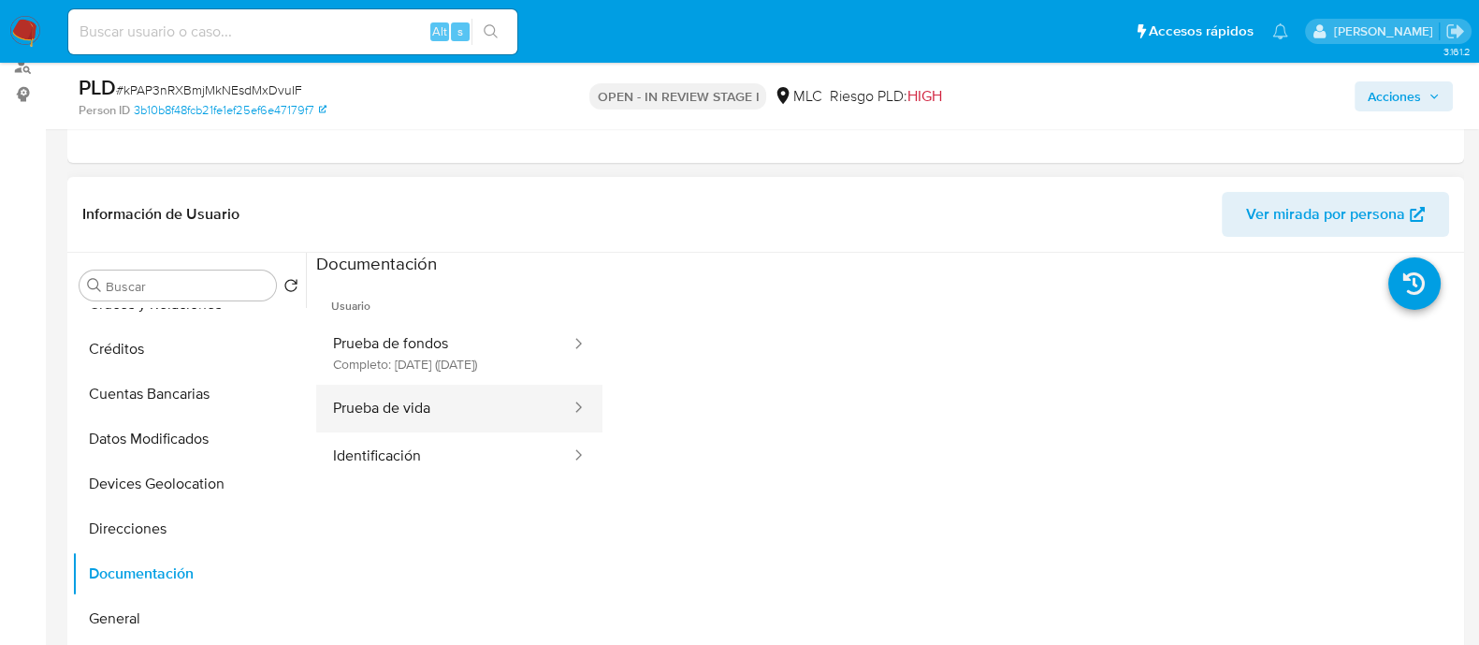
click at [432, 430] on button "Prueba de vida" at bounding box center [444, 408] width 256 height 48
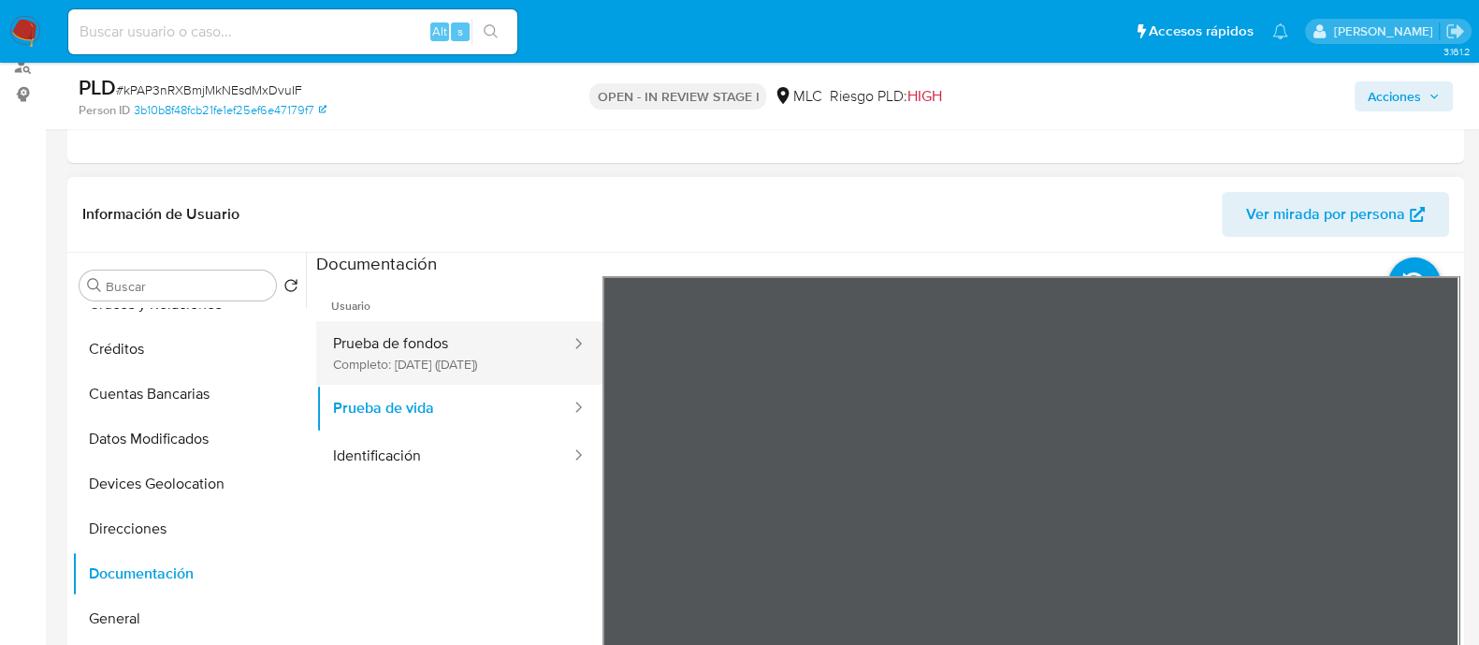
click at [425, 353] on button "Prueba de fondos Completo: 06/02/2025 (hace 8 meses)" at bounding box center [444, 353] width 256 height 64
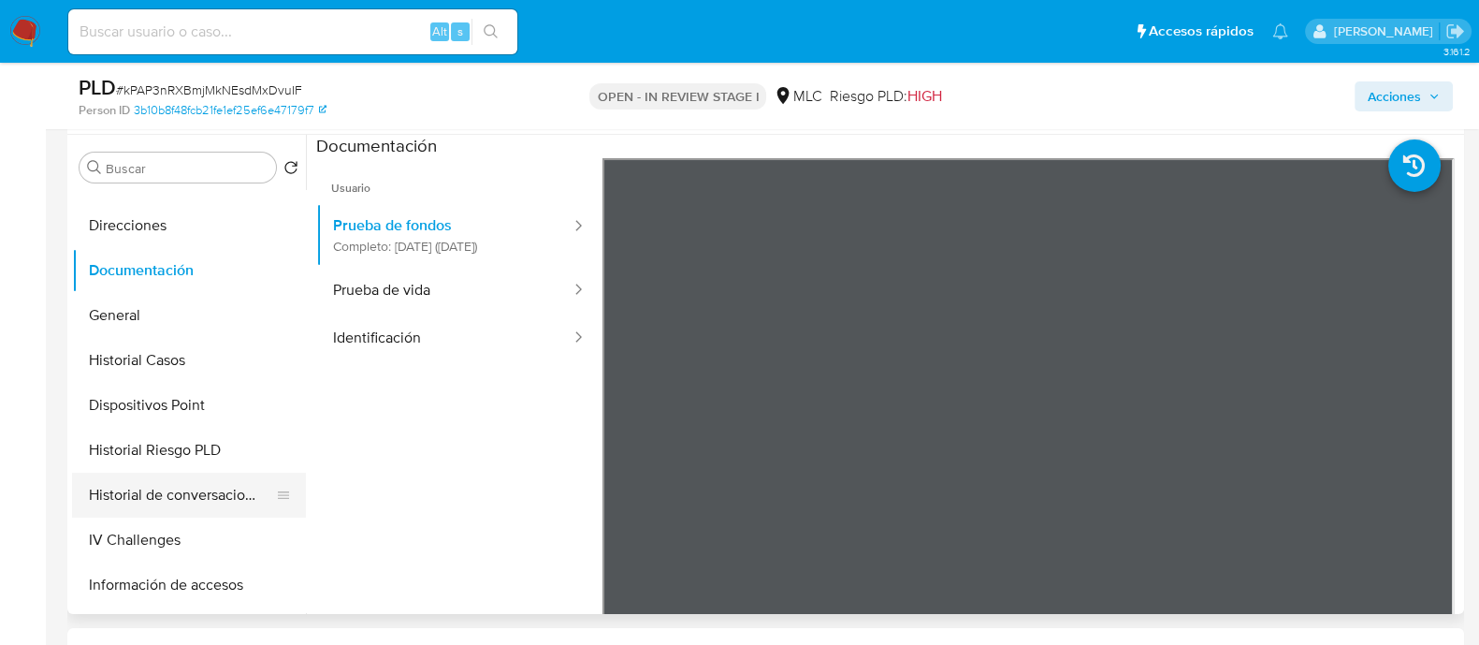
scroll to position [467, 0]
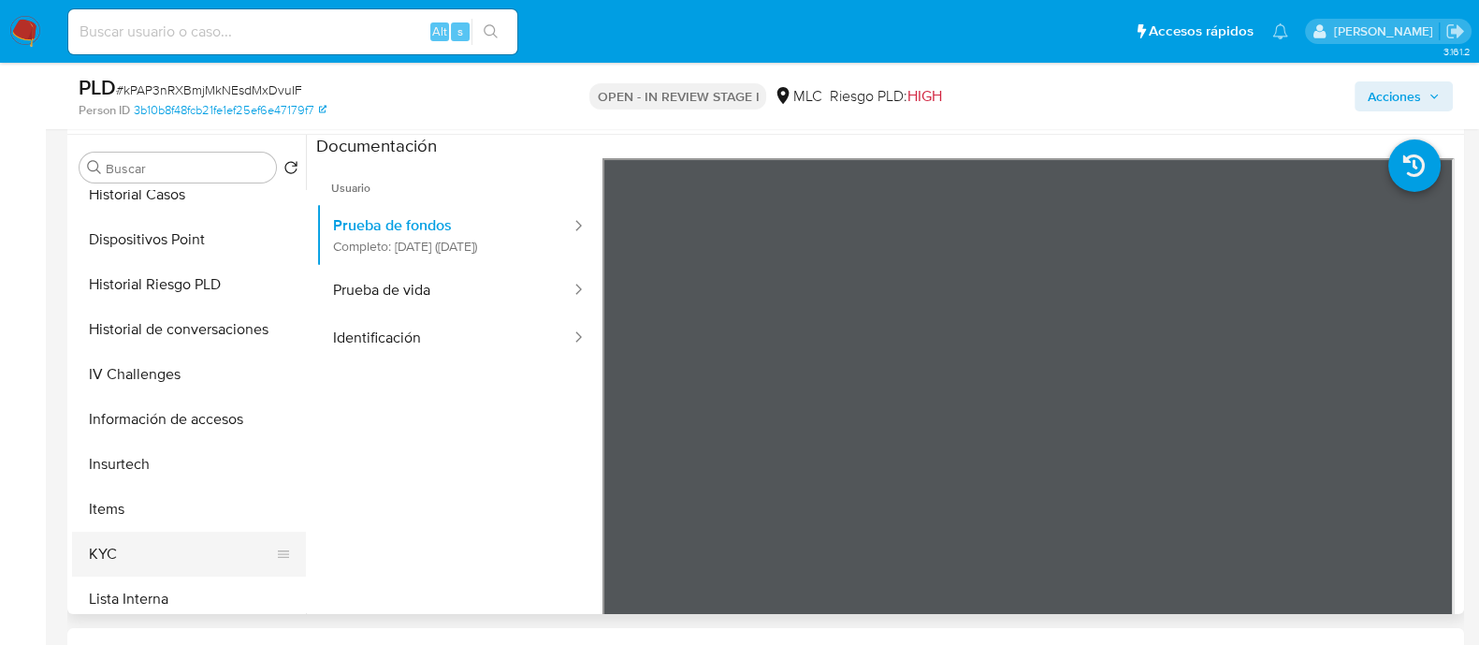
click at [122, 546] on button "KYC" at bounding box center [181, 553] width 219 height 45
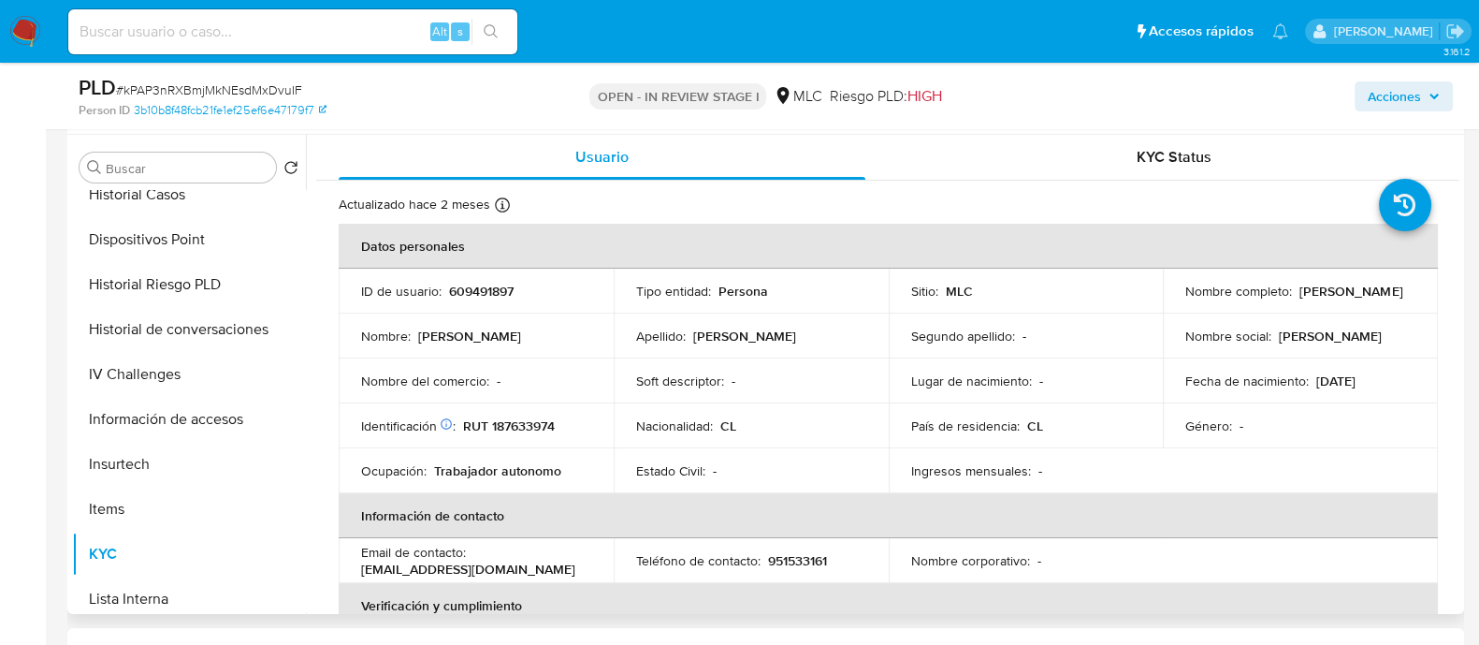
drag, startPoint x: 1362, startPoint y: 290, endPoint x: 1181, endPoint y: 302, distance: 181.0
click at [1185, 299] on div "Nombre completo : Camilo Emir Ampuero Gómez" at bounding box center [1300, 291] width 230 height 17
copy p "Camilo Emir Ampuero Gómez"
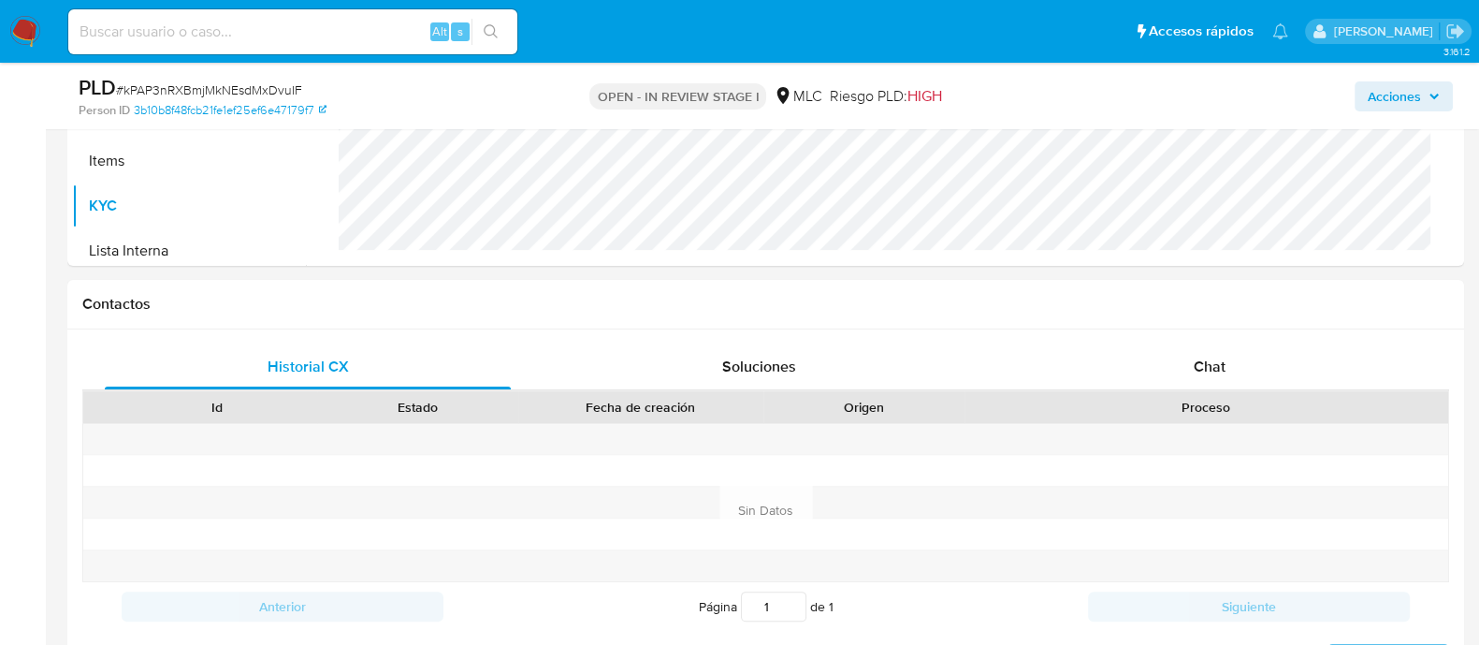
scroll to position [689, 0]
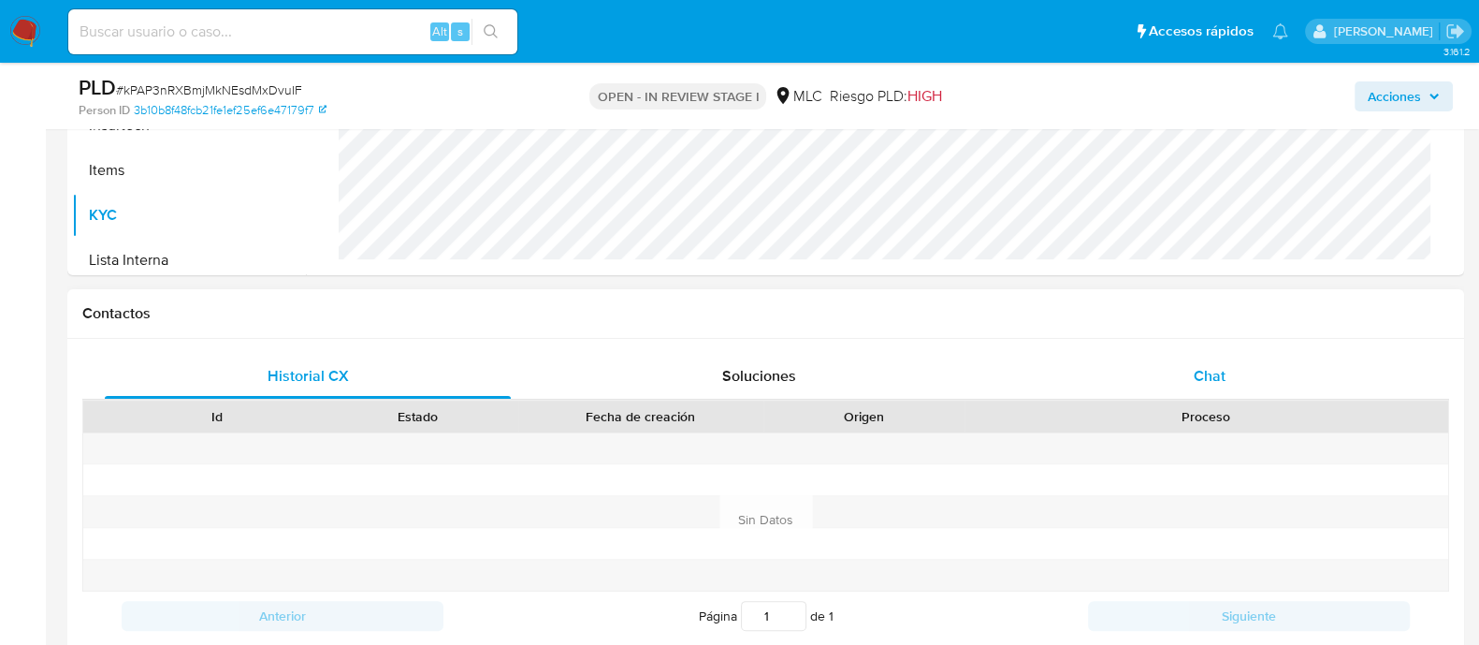
click at [1200, 357] on div "Chat" at bounding box center [1210, 376] width 406 height 45
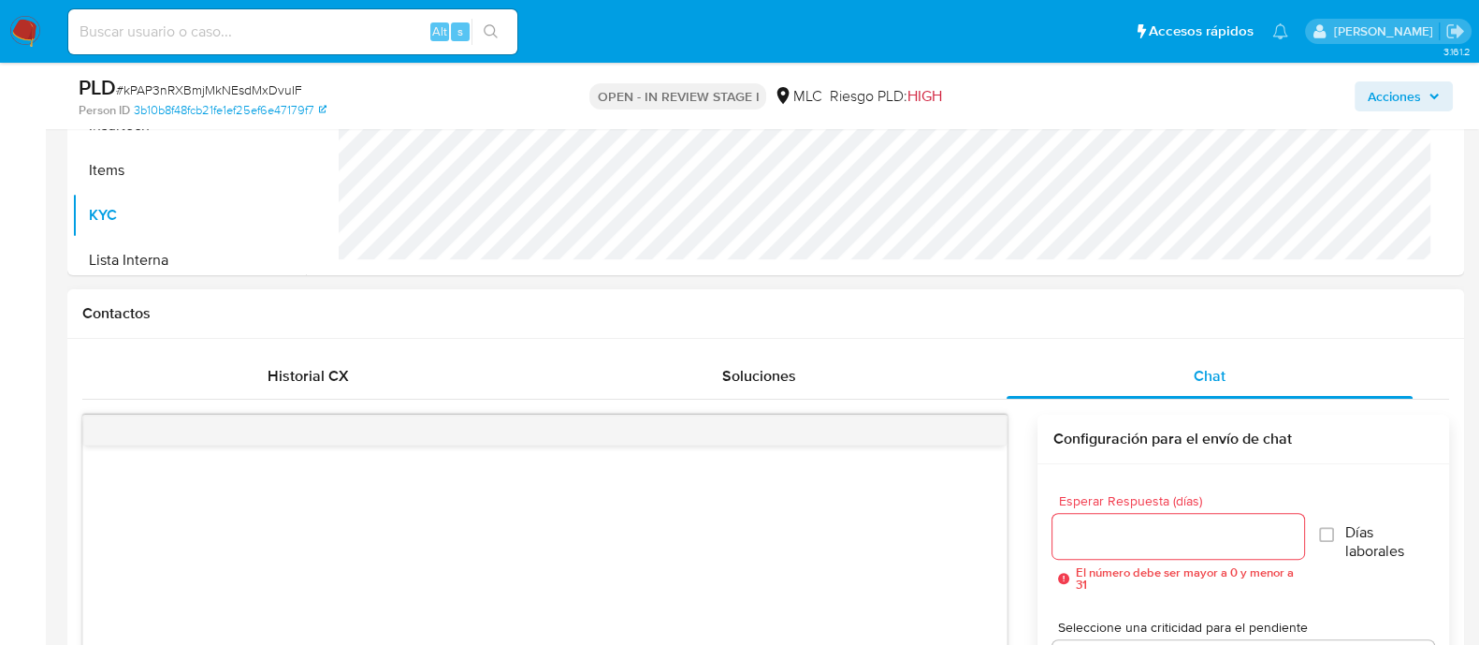
scroll to position [813, 0]
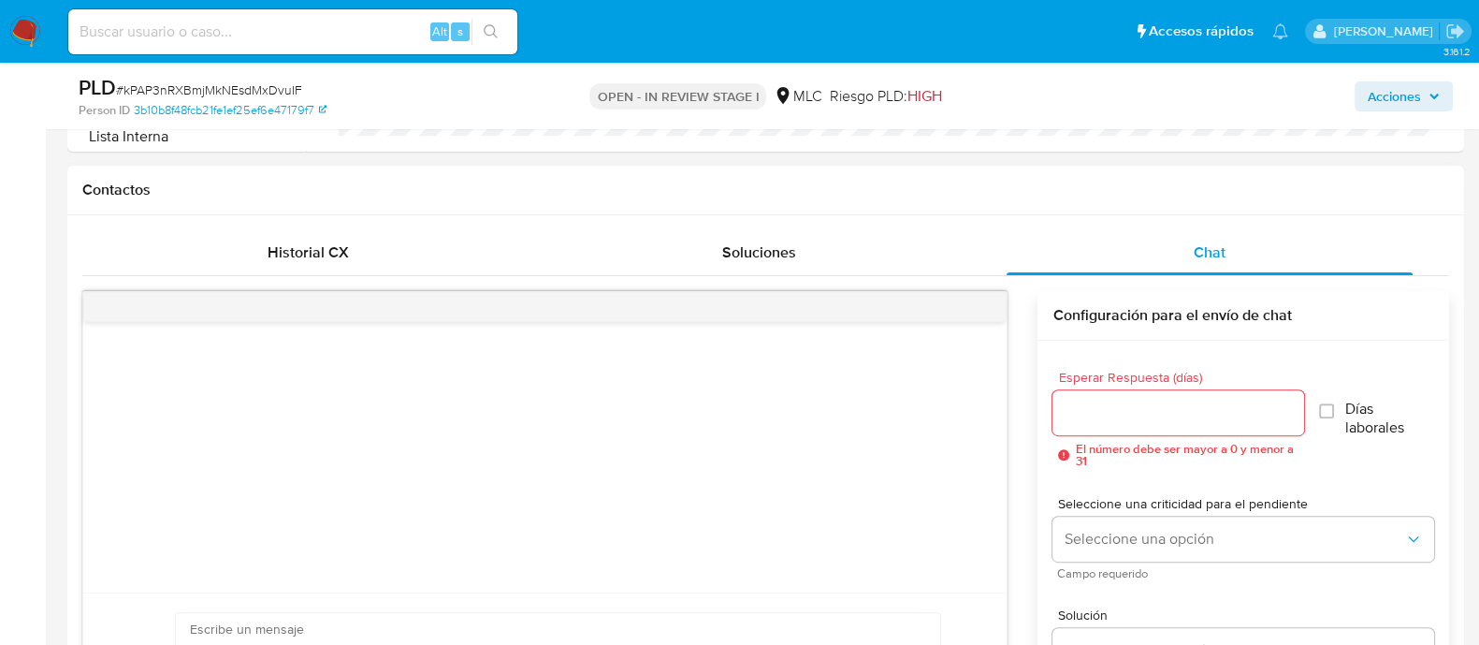
click at [1089, 411] on input "Esperar Respuesta (días)" at bounding box center [1177, 412] width 251 height 24
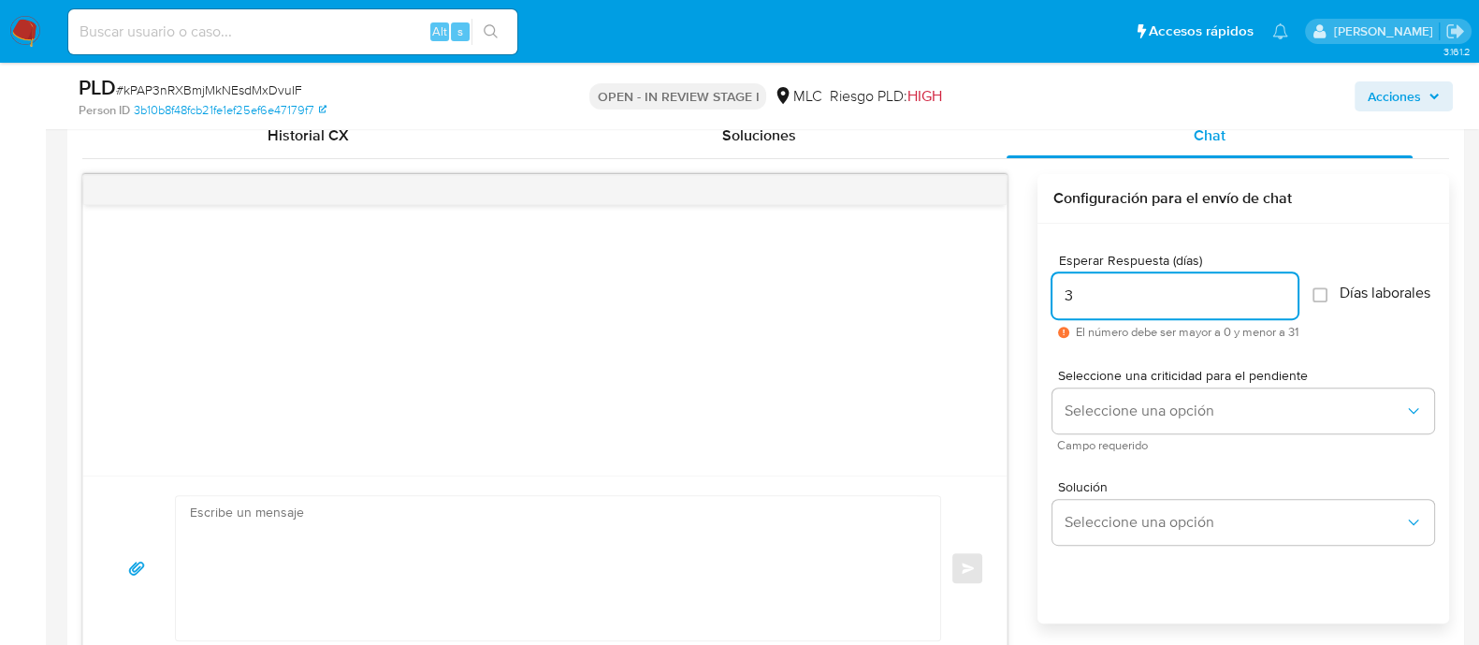
scroll to position [932, 0]
type input "3"
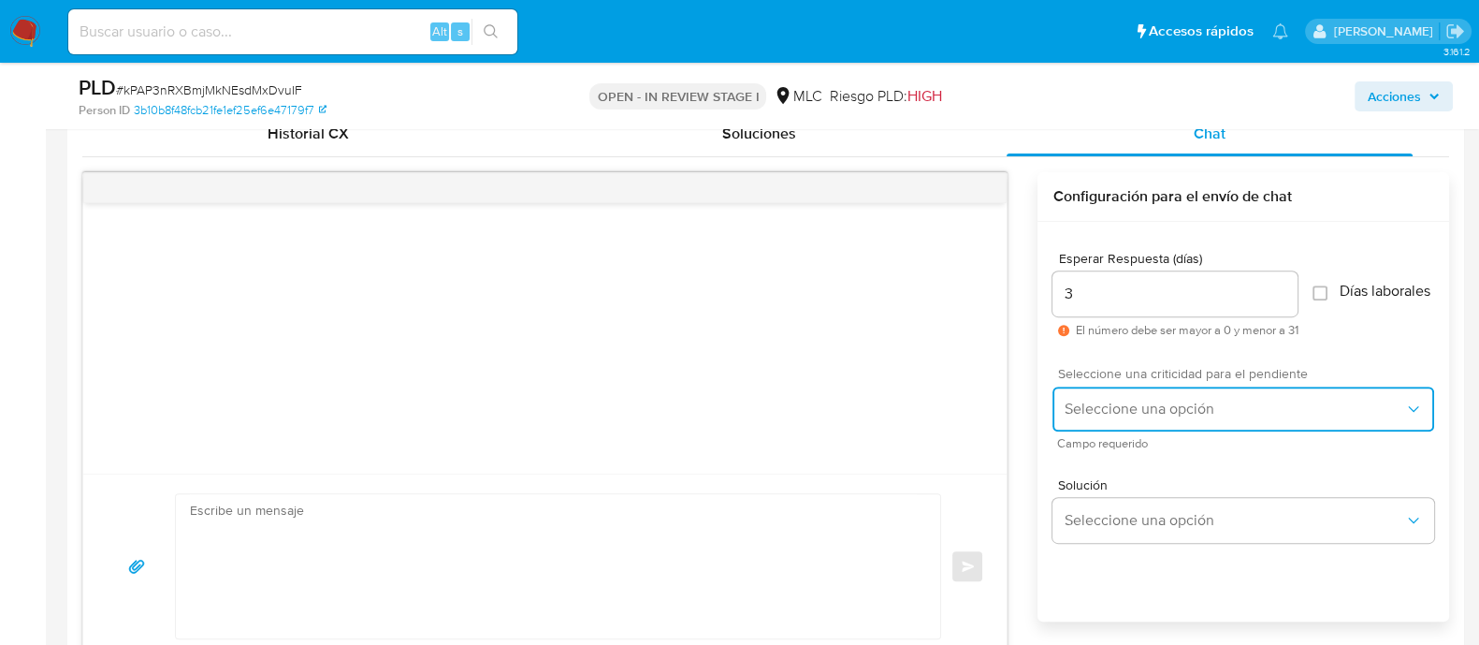
click at [1151, 428] on button "Seleccione una opción" at bounding box center [1243, 408] width 382 height 45
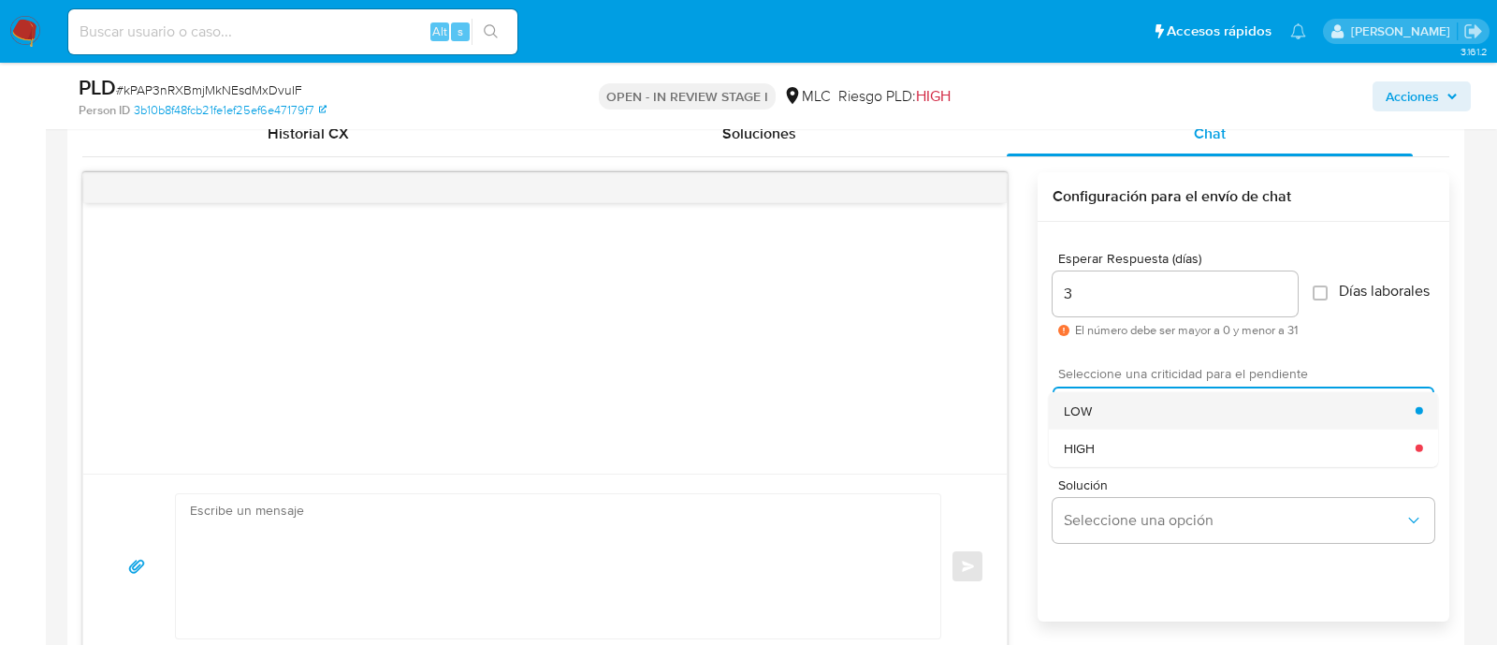
click at [1099, 418] on div "LOW" at bounding box center [1240, 409] width 352 height 37
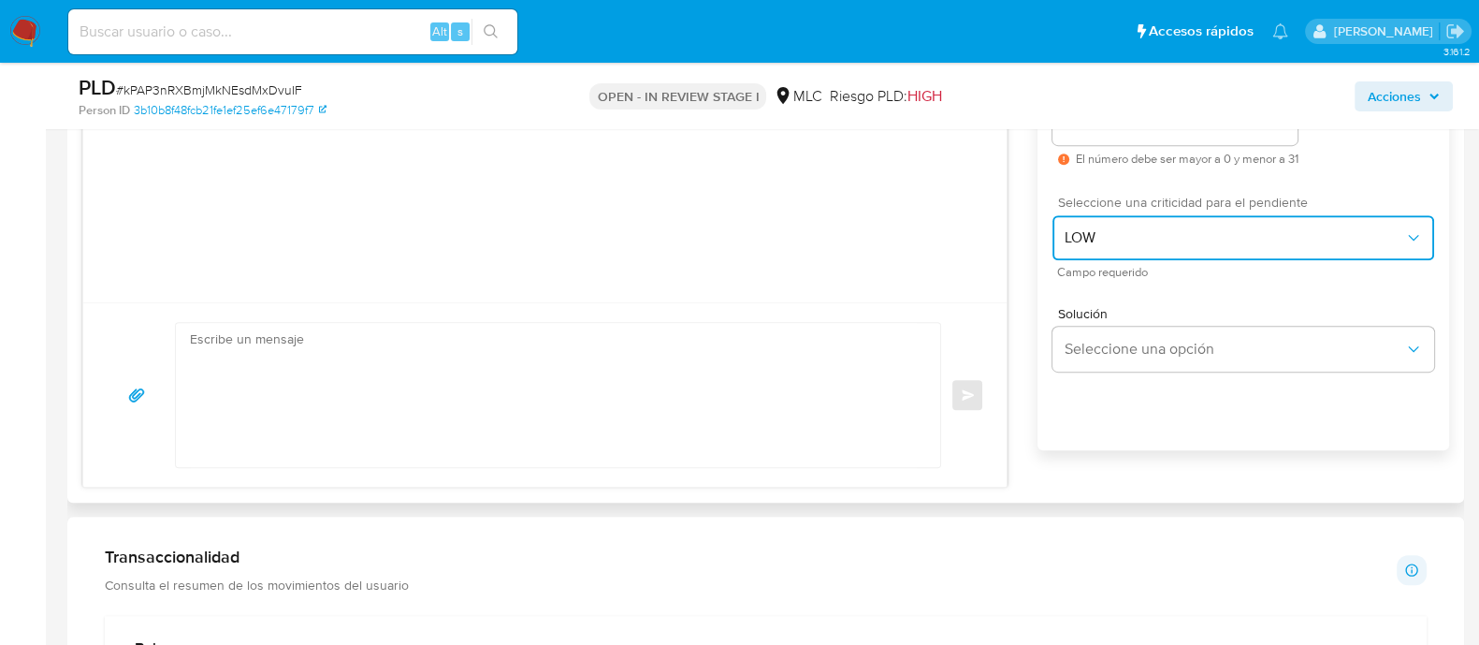
scroll to position [1115, 0]
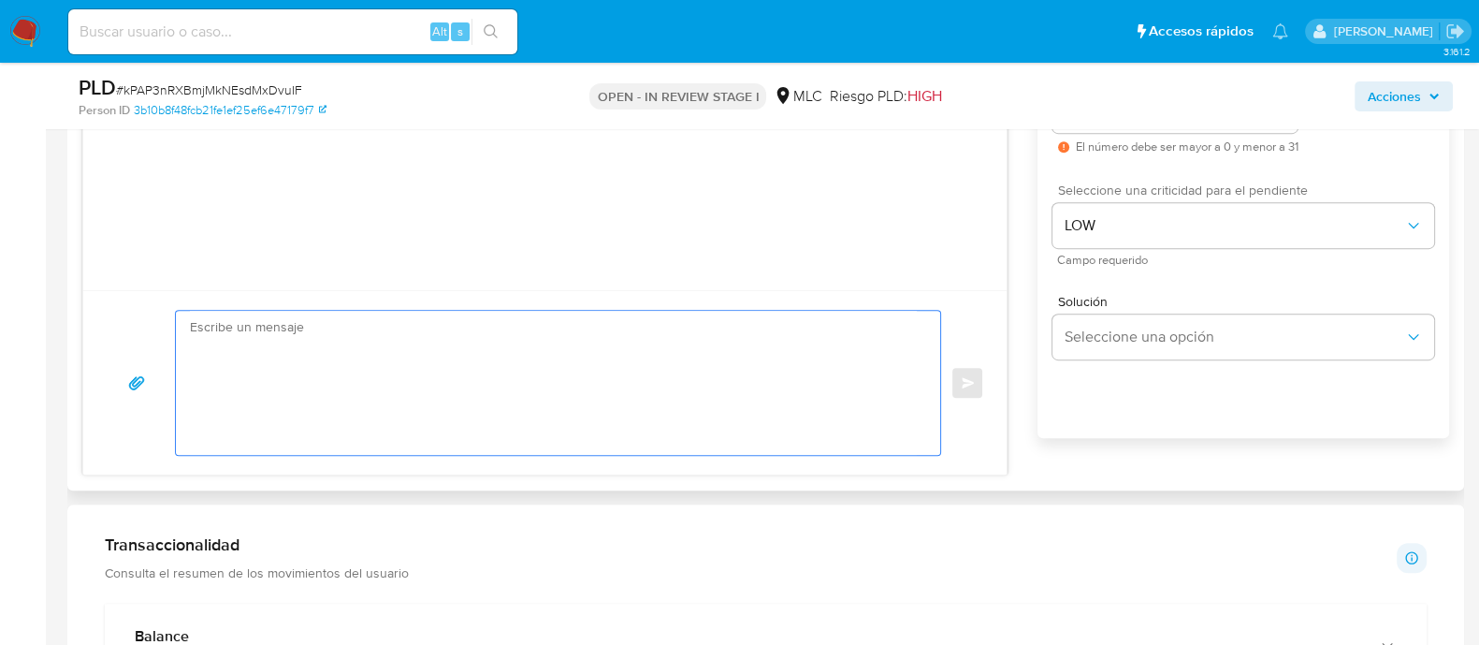
click at [504, 347] on textarea at bounding box center [553, 383] width 727 height 144
click at [532, 381] on textarea at bounding box center [553, 383] width 727 height 144
paste textarea "Hola XXX, Te contactamos ya que necesitamos verificar algunos datos para poder …"
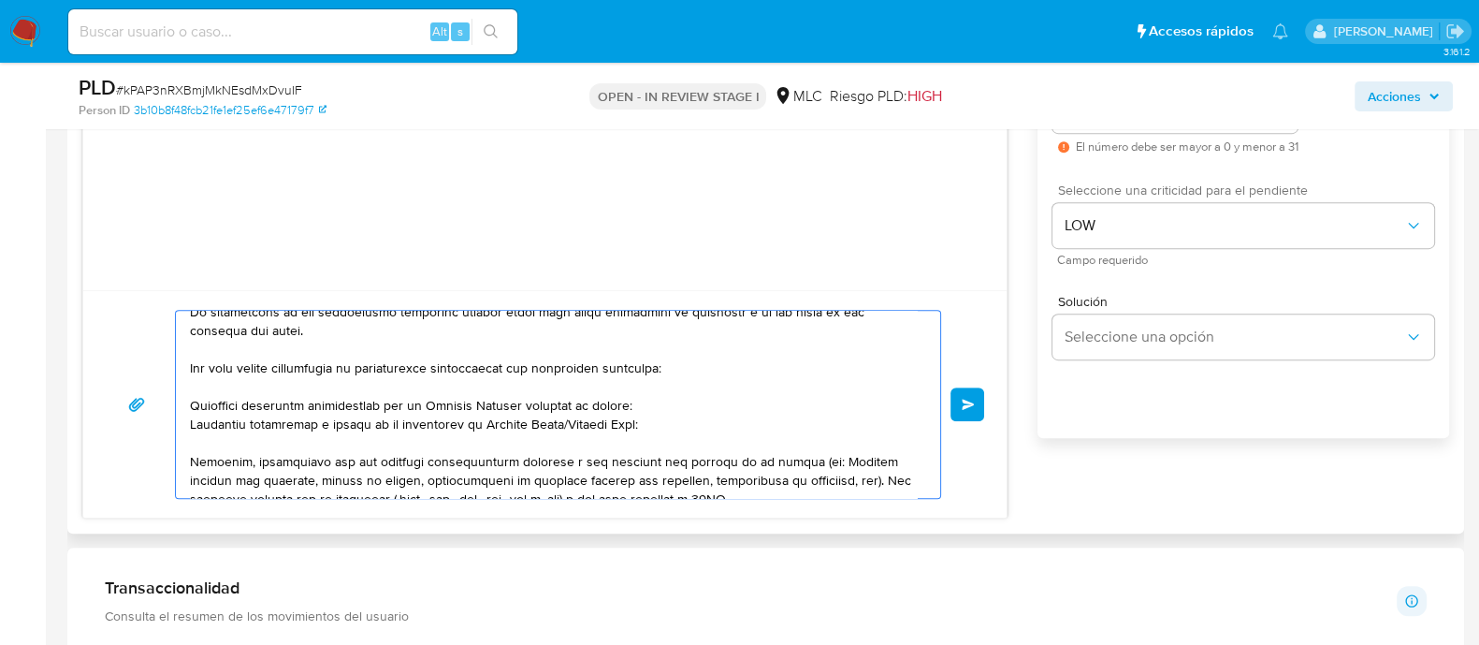
scroll to position [0, 0]
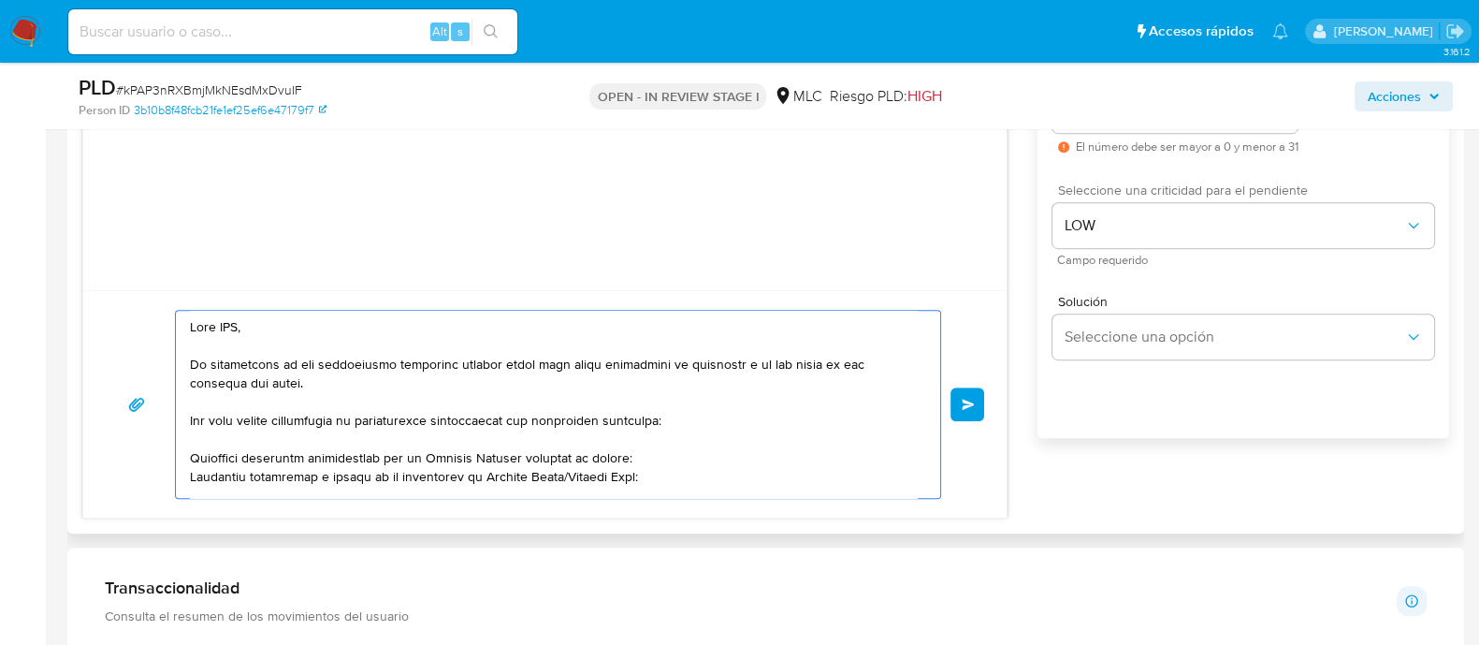
drag, startPoint x: 332, startPoint y: 327, endPoint x: 173, endPoint y: 301, distance: 161.2
click at [173, 300] on div "Enviar" at bounding box center [544, 403] width 923 height 227
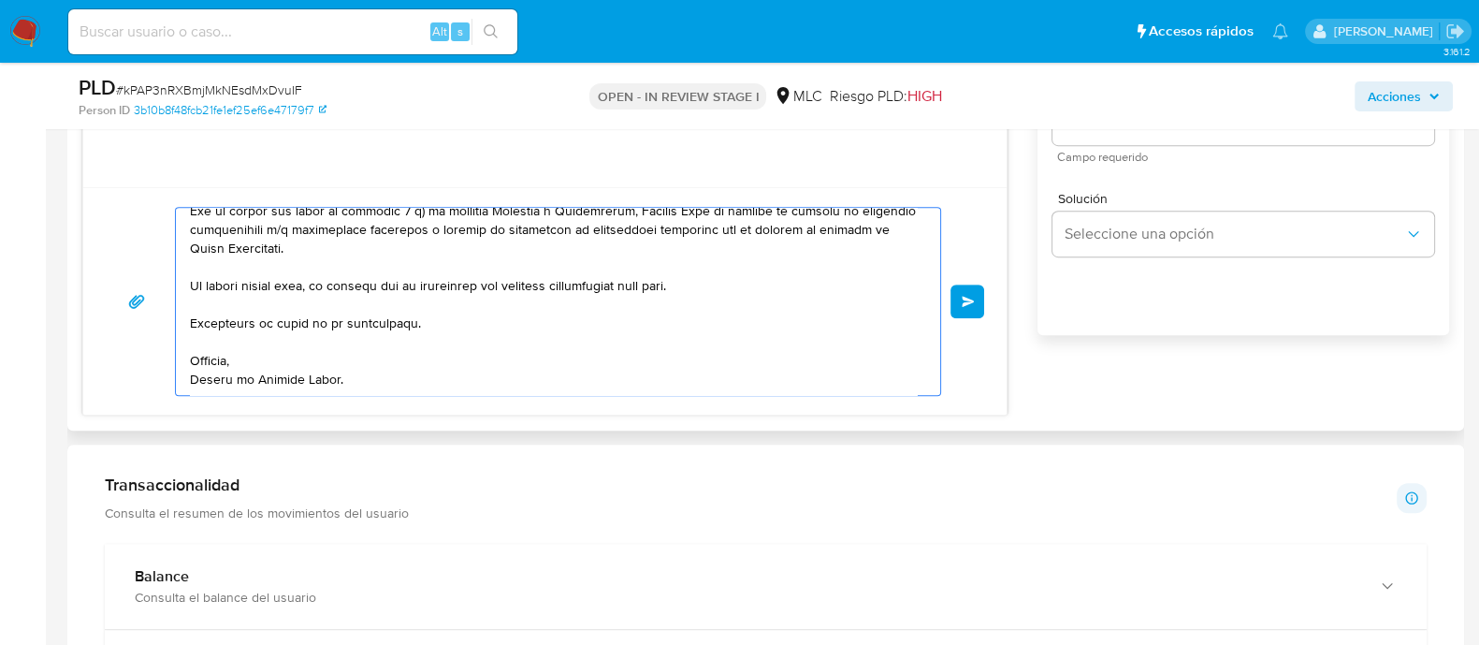
scroll to position [1232, 0]
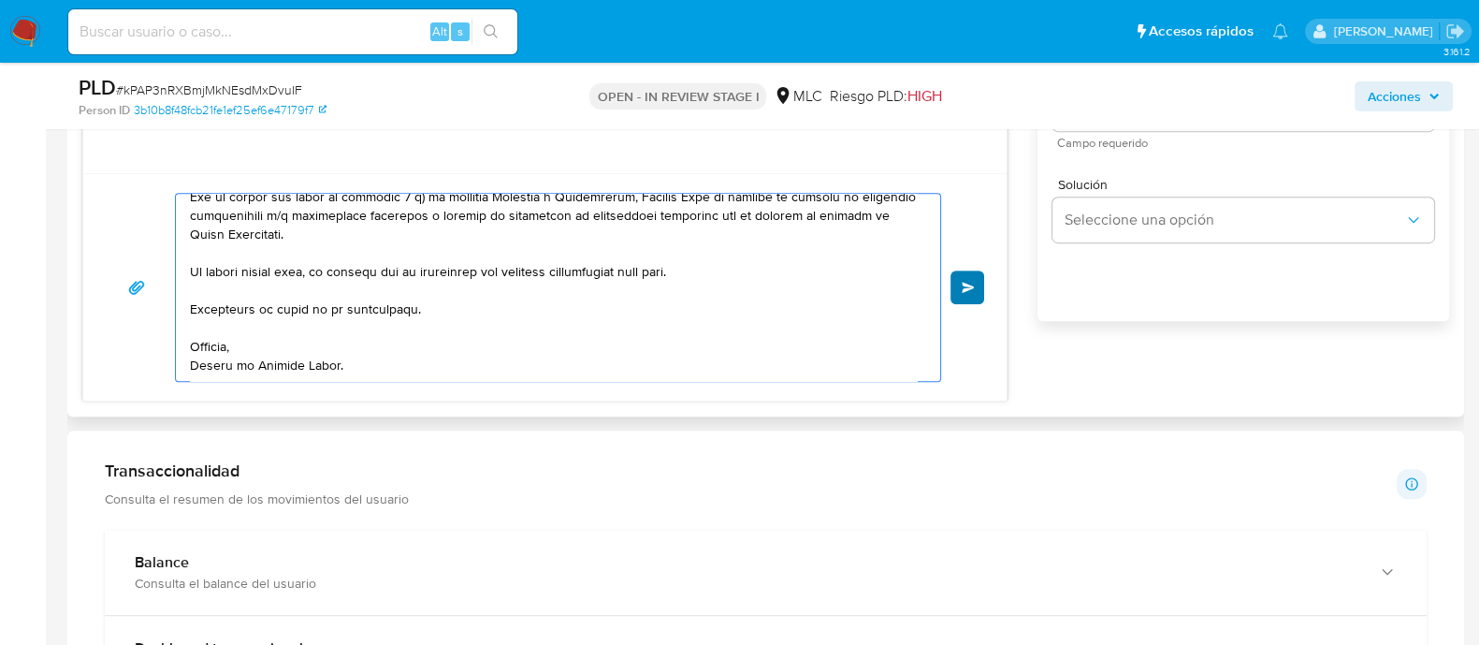
type textarea "Hola. Te contactamos ya que necesitamos verificar algunos datos para poder gara…"
click at [962, 283] on span "Enviar" at bounding box center [968, 287] width 13 height 11
click at [211, 84] on span "# kPAP3nRXBmjMkNEsdMxDvuIF" at bounding box center [209, 89] width 186 height 19
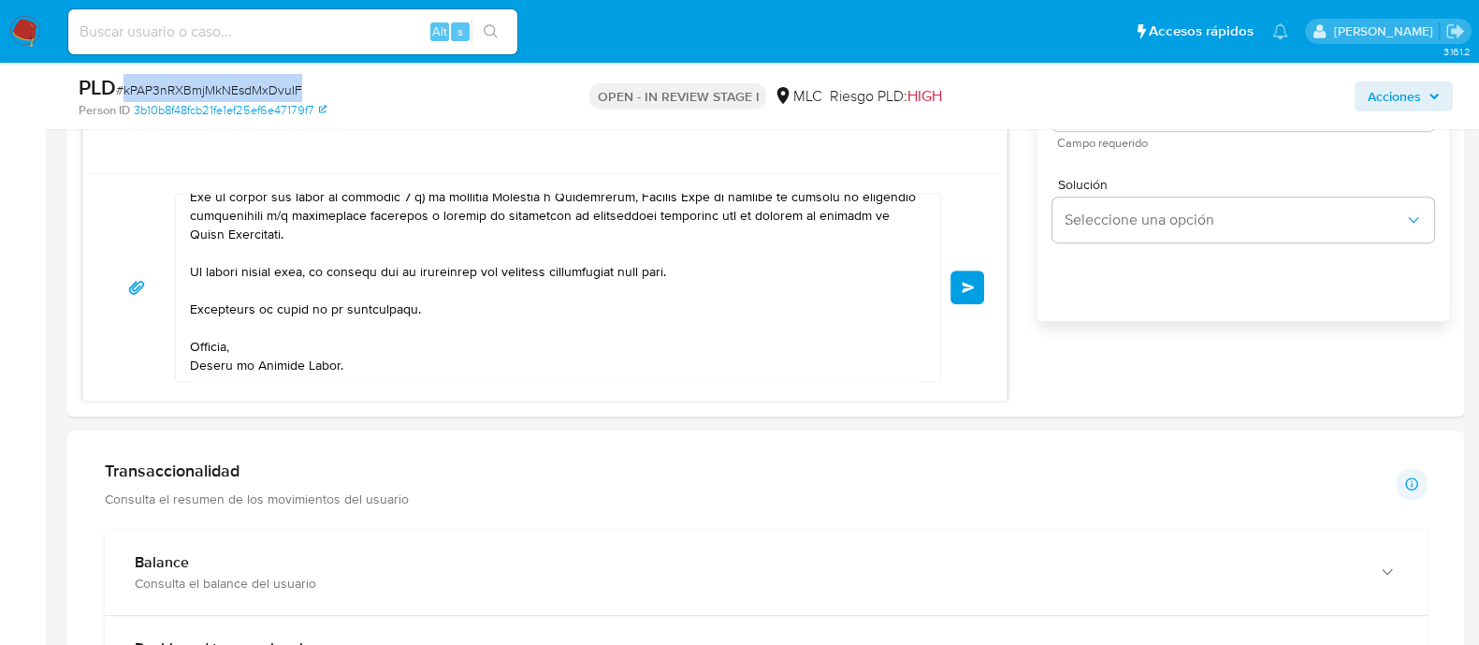
click at [211, 84] on span "# kPAP3nRXBmjMkNEsdMxDvuIF" at bounding box center [209, 89] width 186 height 19
copy span "kPAP3nRXBmjMkNEsdMxDvuIF"
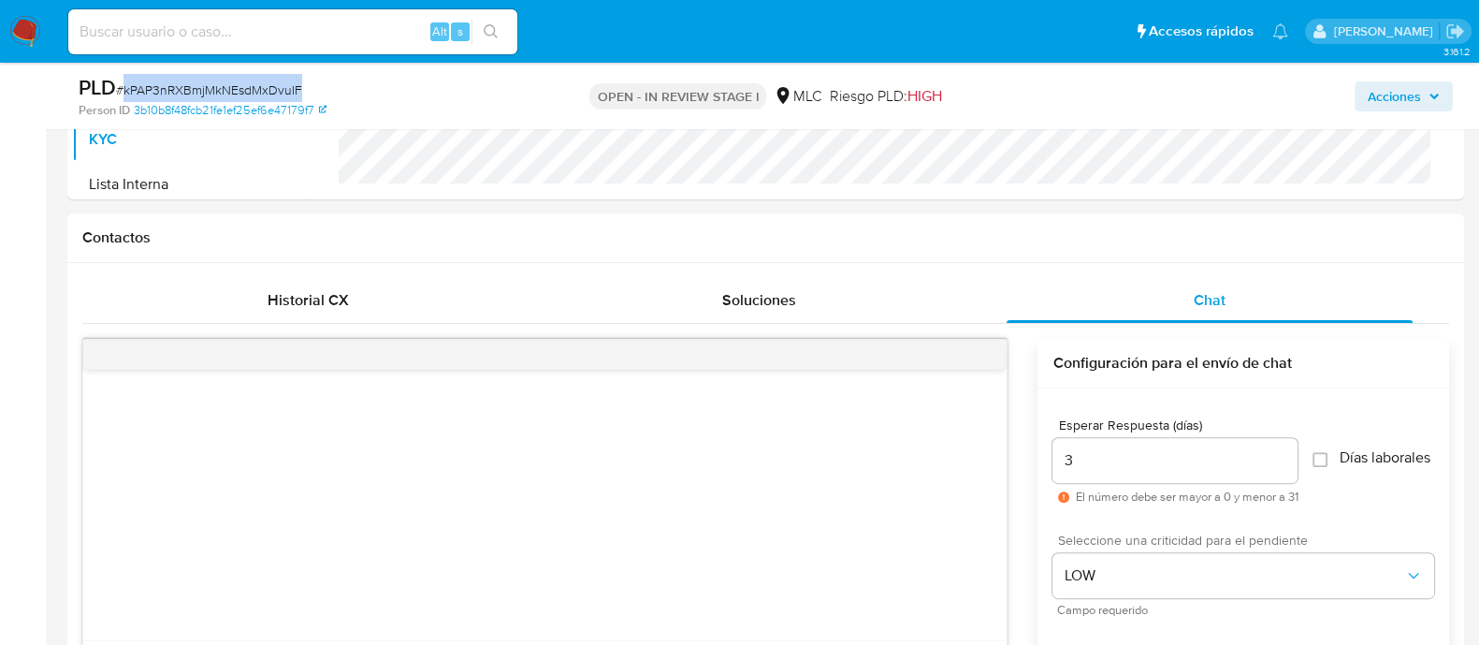
scroll to position [764, 0]
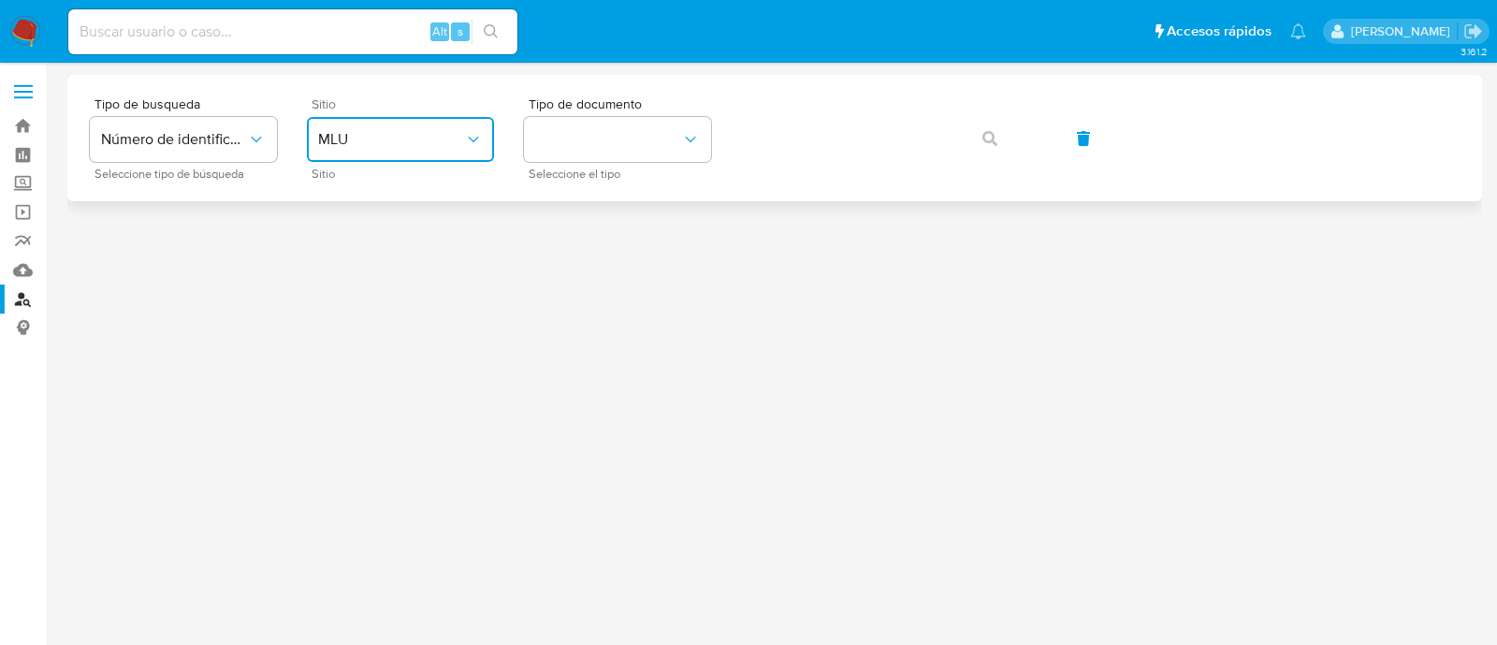
click at [393, 146] on span "MLU" at bounding box center [391, 139] width 146 height 19
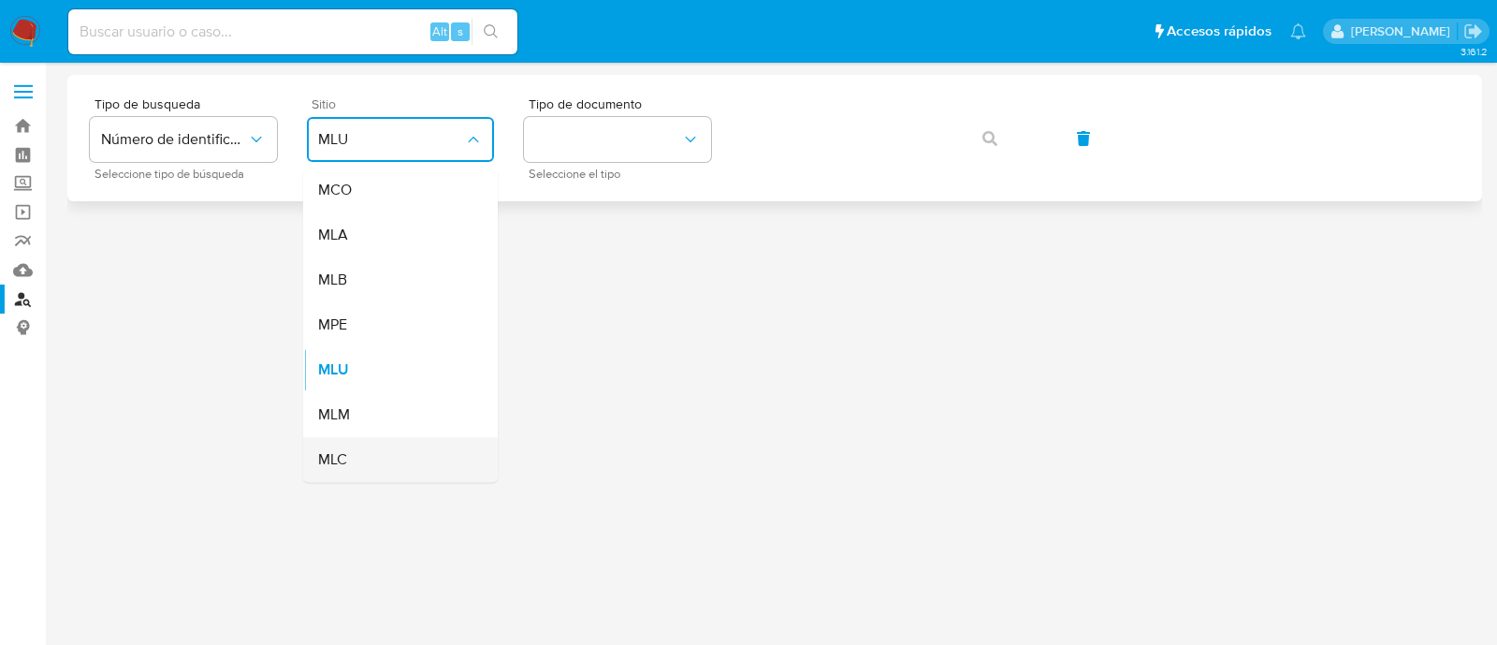
click at [341, 452] on span "MLC" at bounding box center [332, 459] width 29 height 19
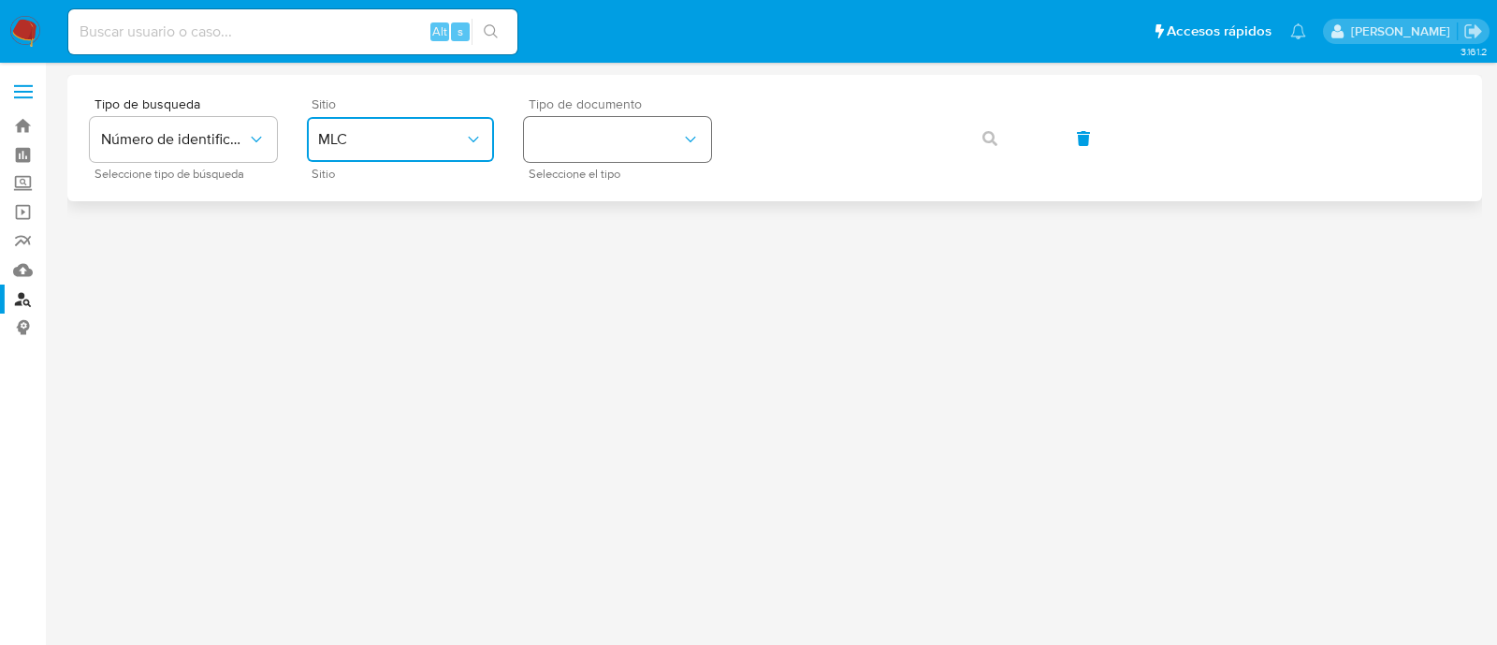
click at [563, 130] on button "identificationType" at bounding box center [617, 139] width 187 height 45
click at [593, 209] on div "RUT RUT" at bounding box center [611, 199] width 153 height 64
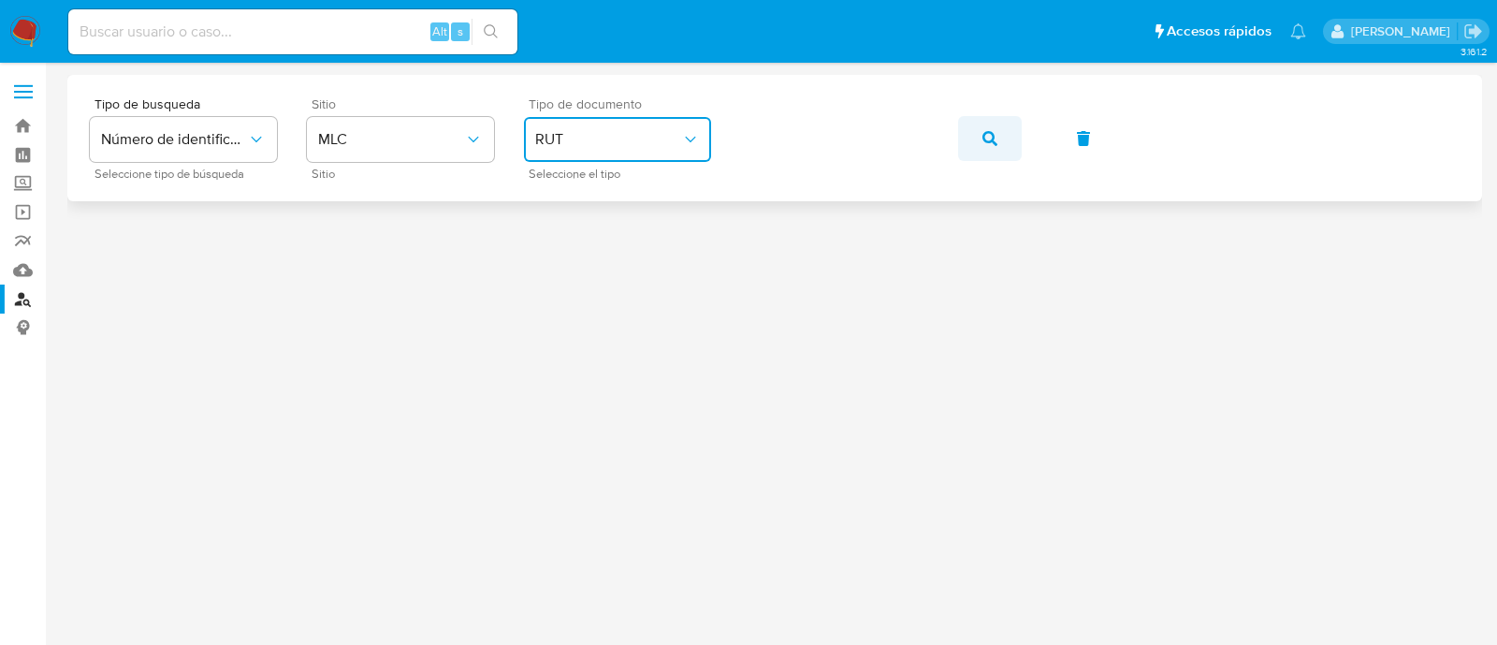
click at [992, 131] on icon "button" at bounding box center [989, 138] width 15 height 15
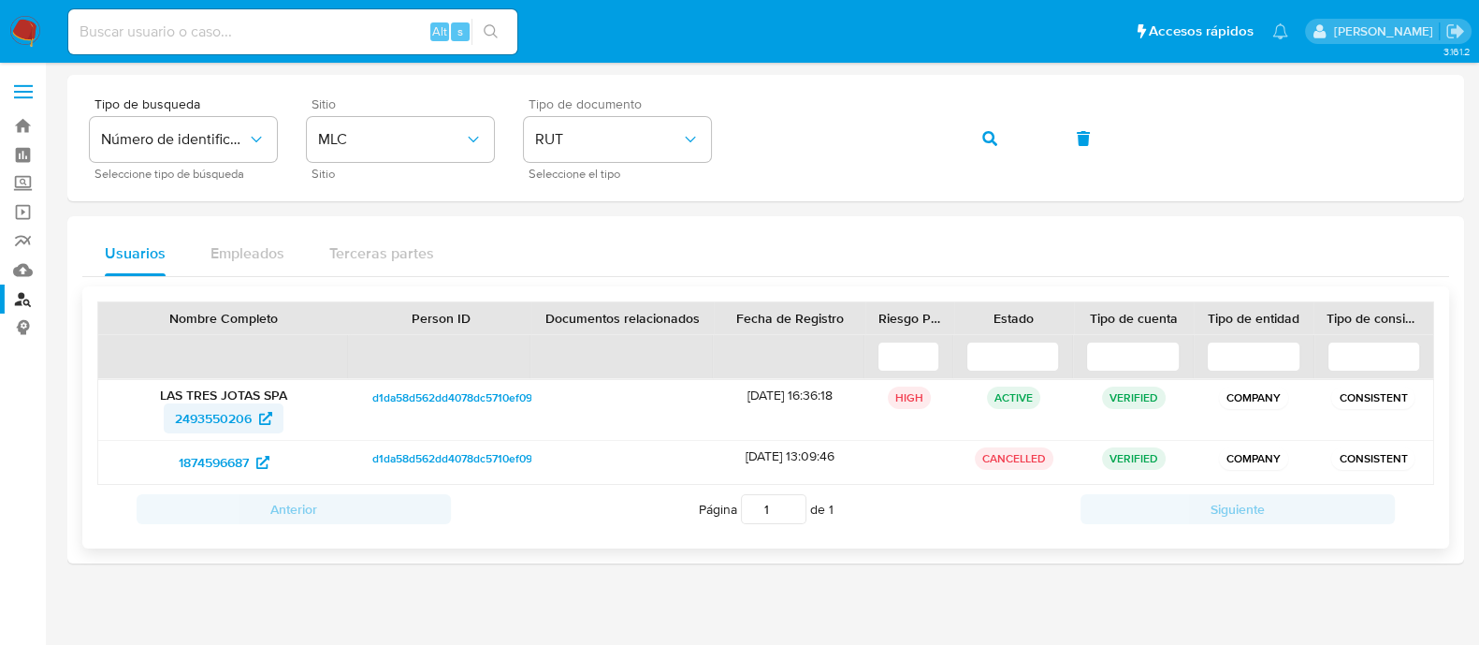
click at [233, 425] on span "2493550206" at bounding box center [213, 418] width 77 height 30
click at [202, 462] on span "1874596687" at bounding box center [214, 462] width 70 height 30
drag, startPoint x: 24, startPoint y: 28, endPoint x: 51, endPoint y: 29, distance: 26.2
click at [25, 29] on img at bounding box center [25, 32] width 32 height 32
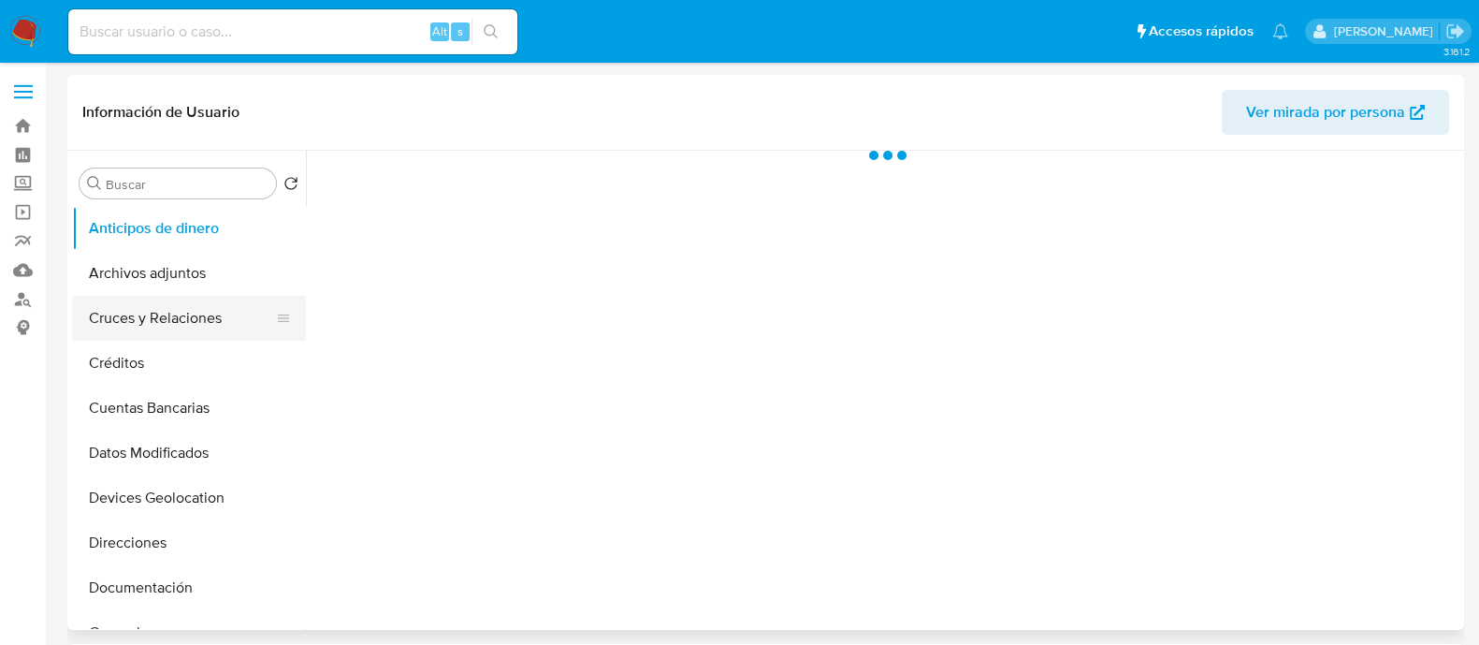
scroll to position [233, 0]
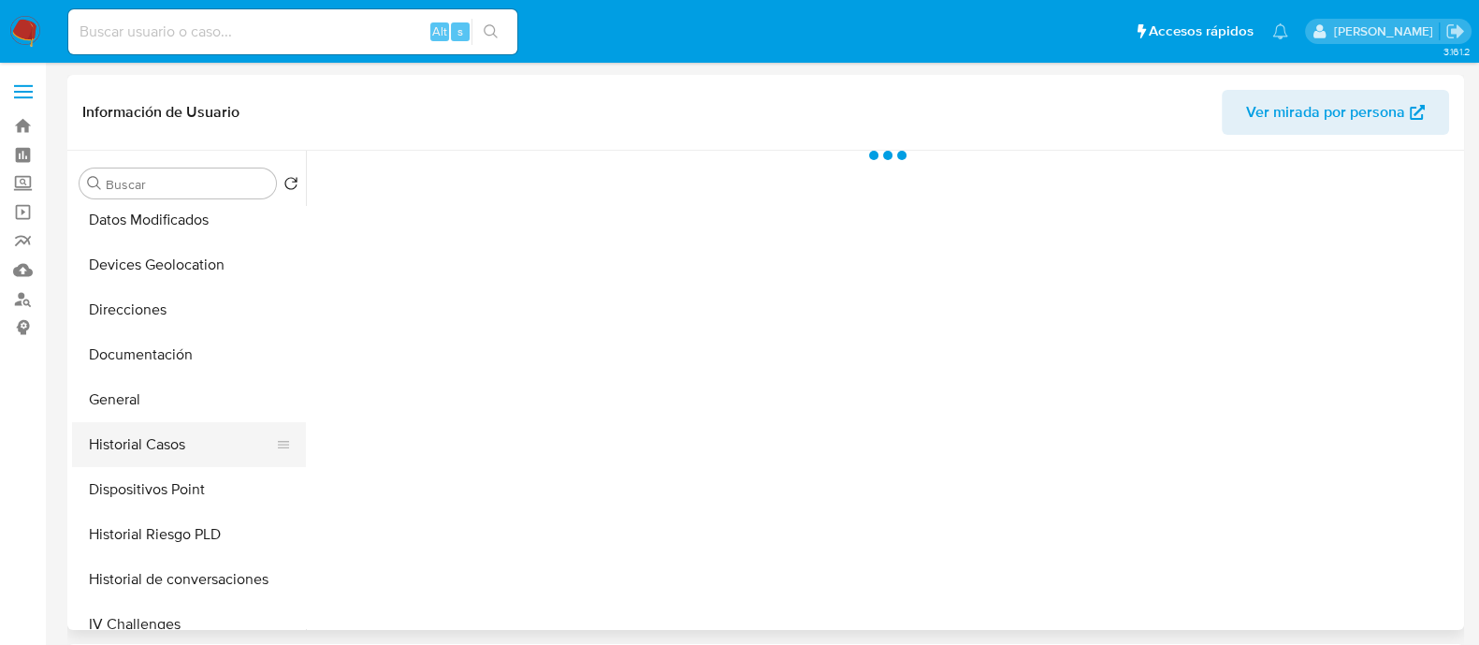
select select "10"
click at [168, 447] on button "Historial Casos" at bounding box center [181, 444] width 219 height 45
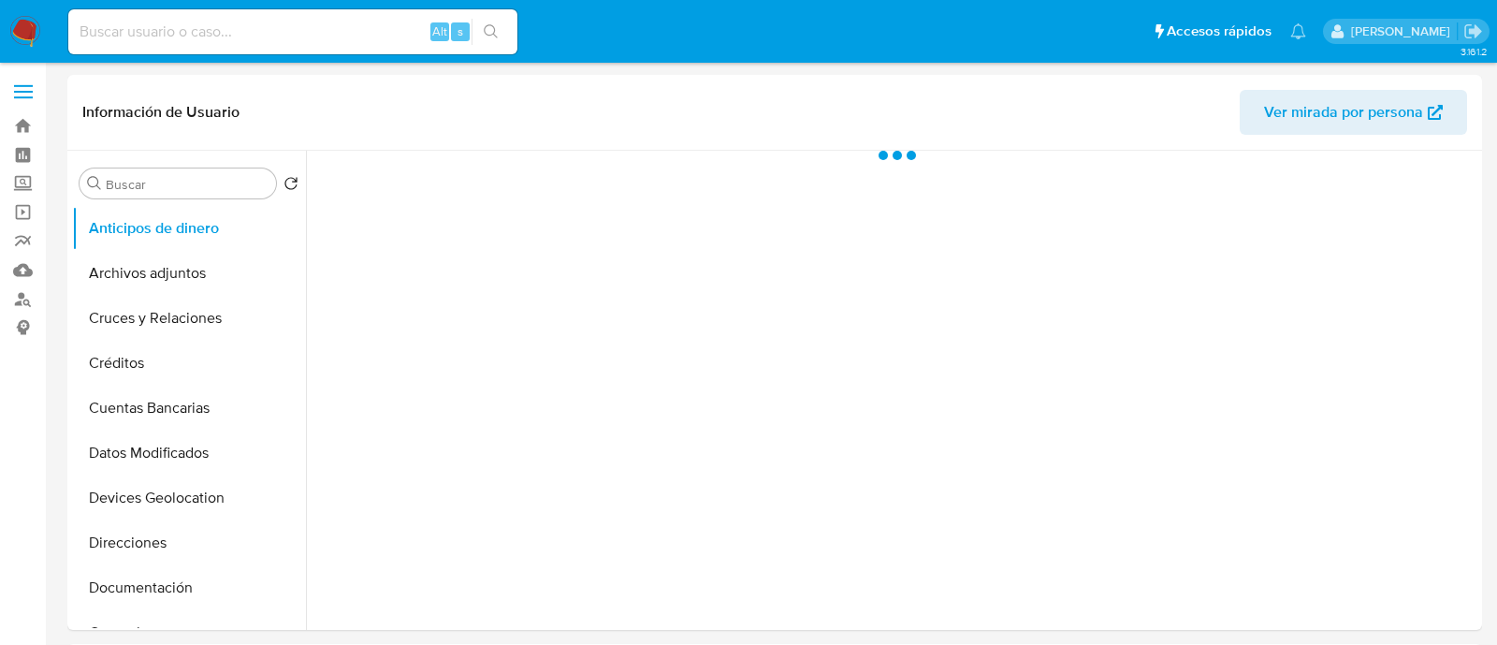
select select "10"
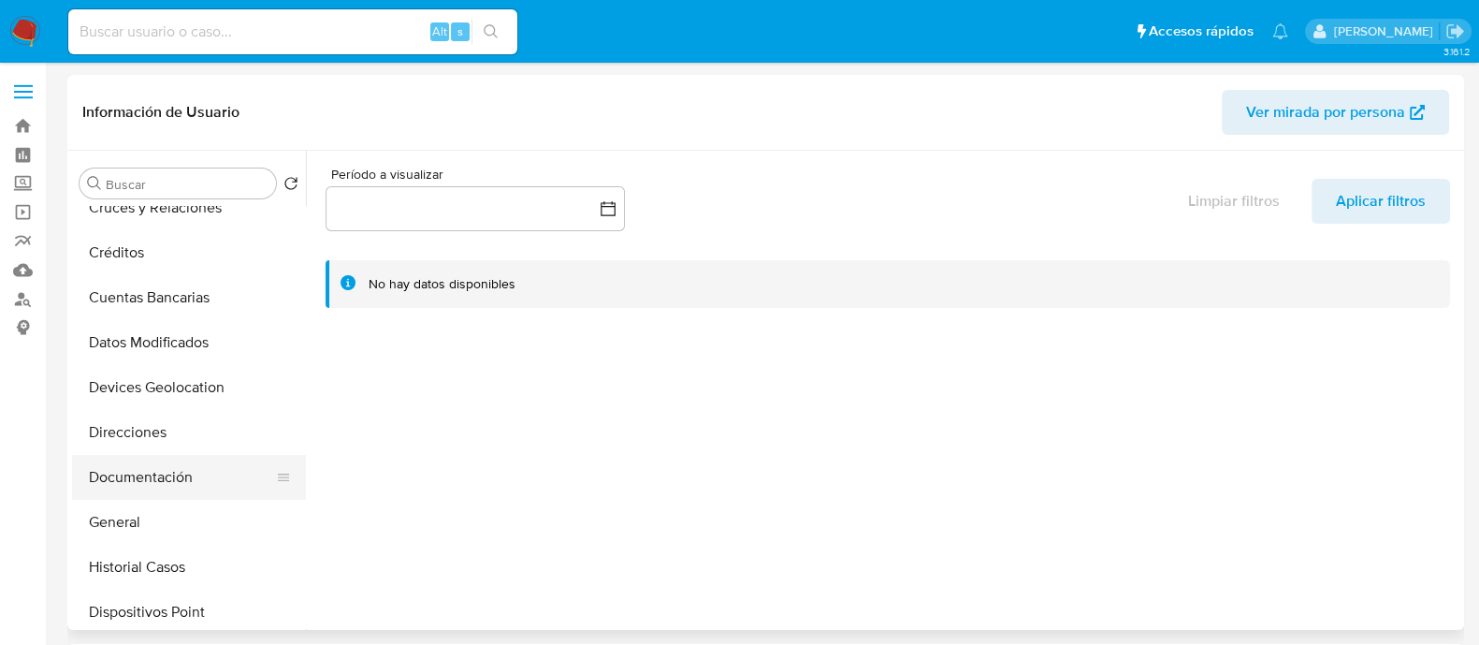
scroll to position [233, 0]
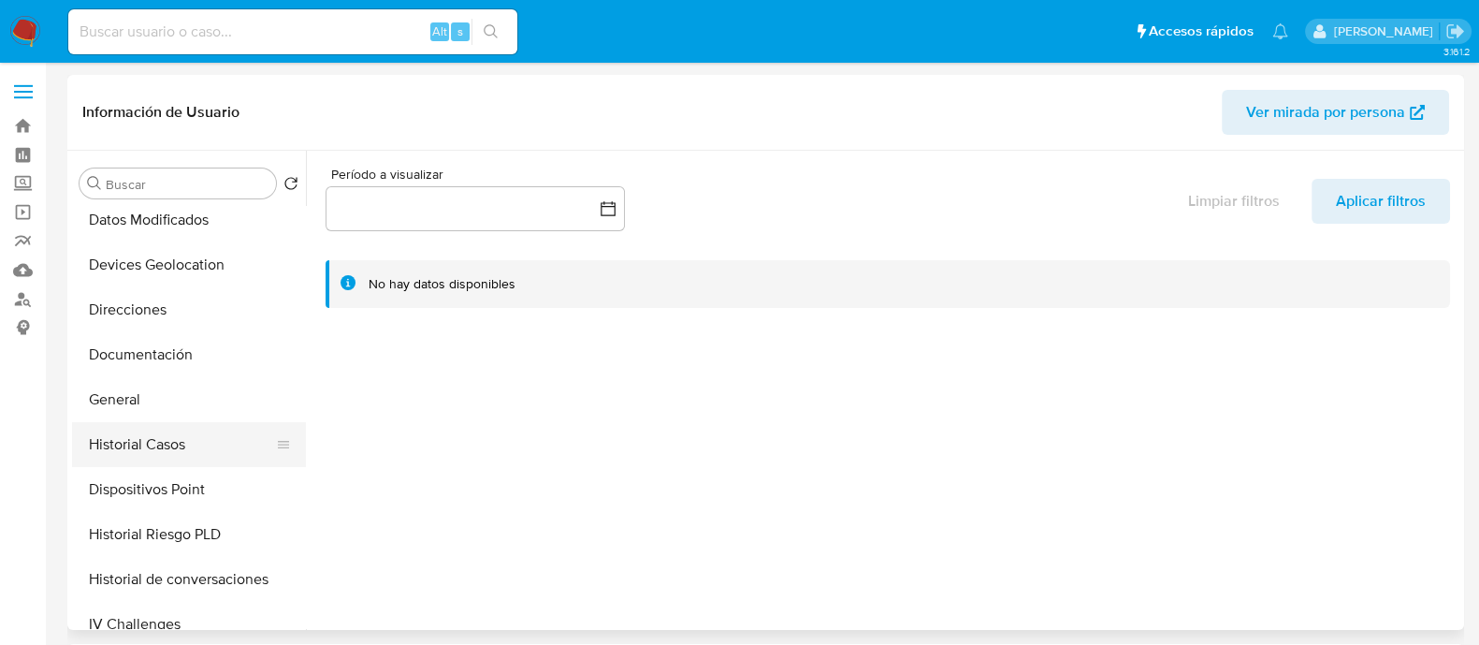
click at [164, 451] on button "Historial Casos" at bounding box center [181, 444] width 219 height 45
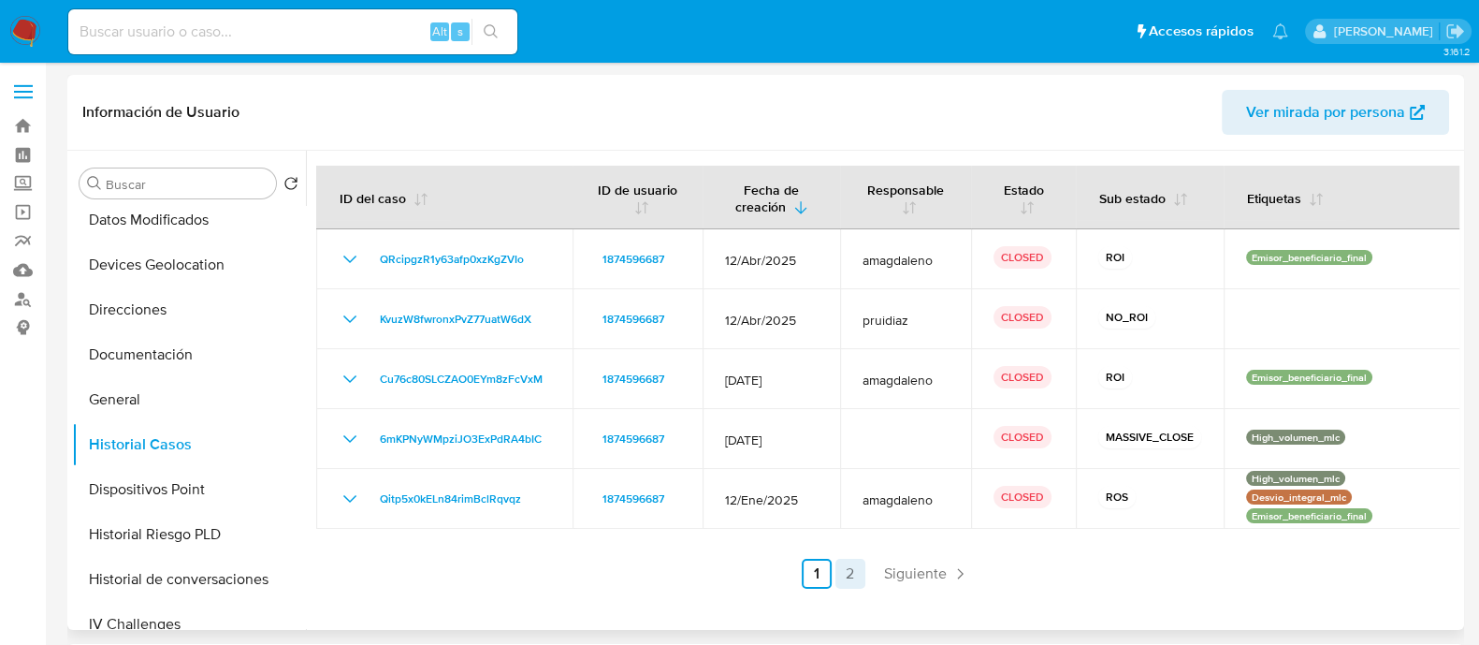
click at [848, 573] on link "2" at bounding box center [850, 573] width 30 height 30
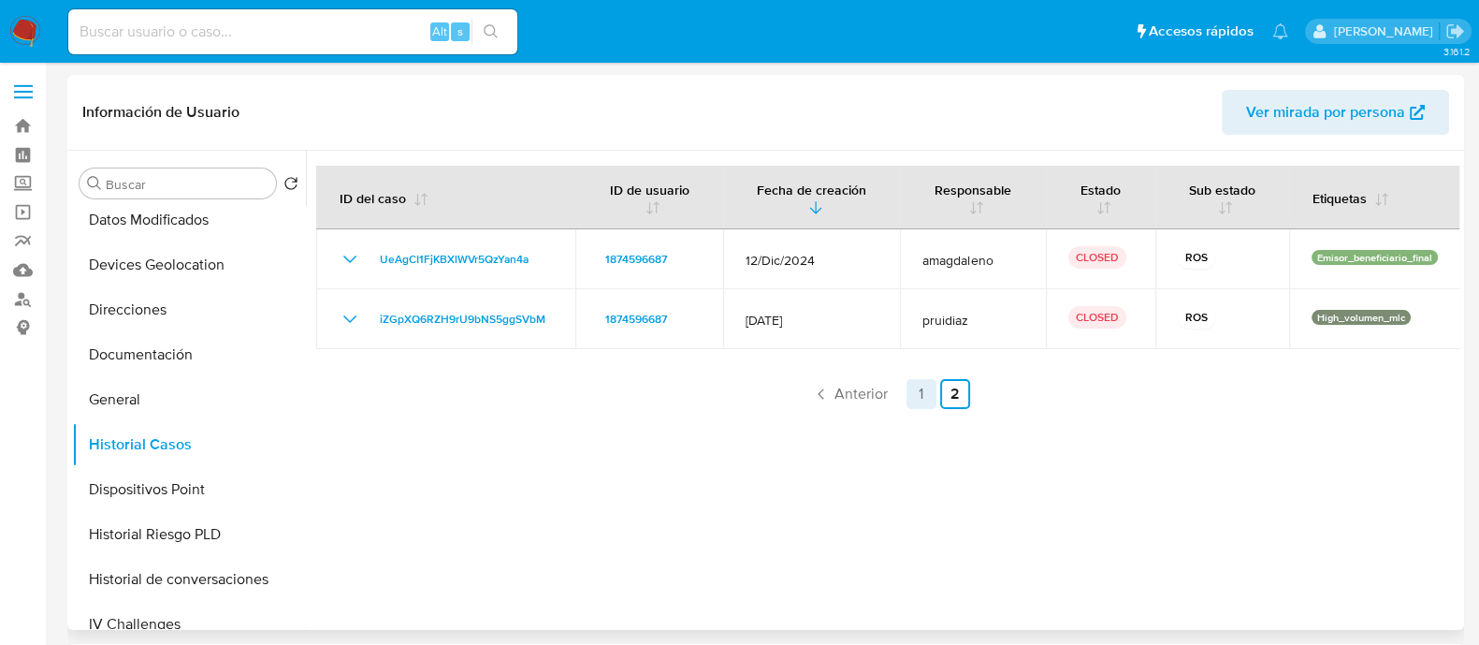
click at [906, 390] on link "1" at bounding box center [921, 394] width 30 height 30
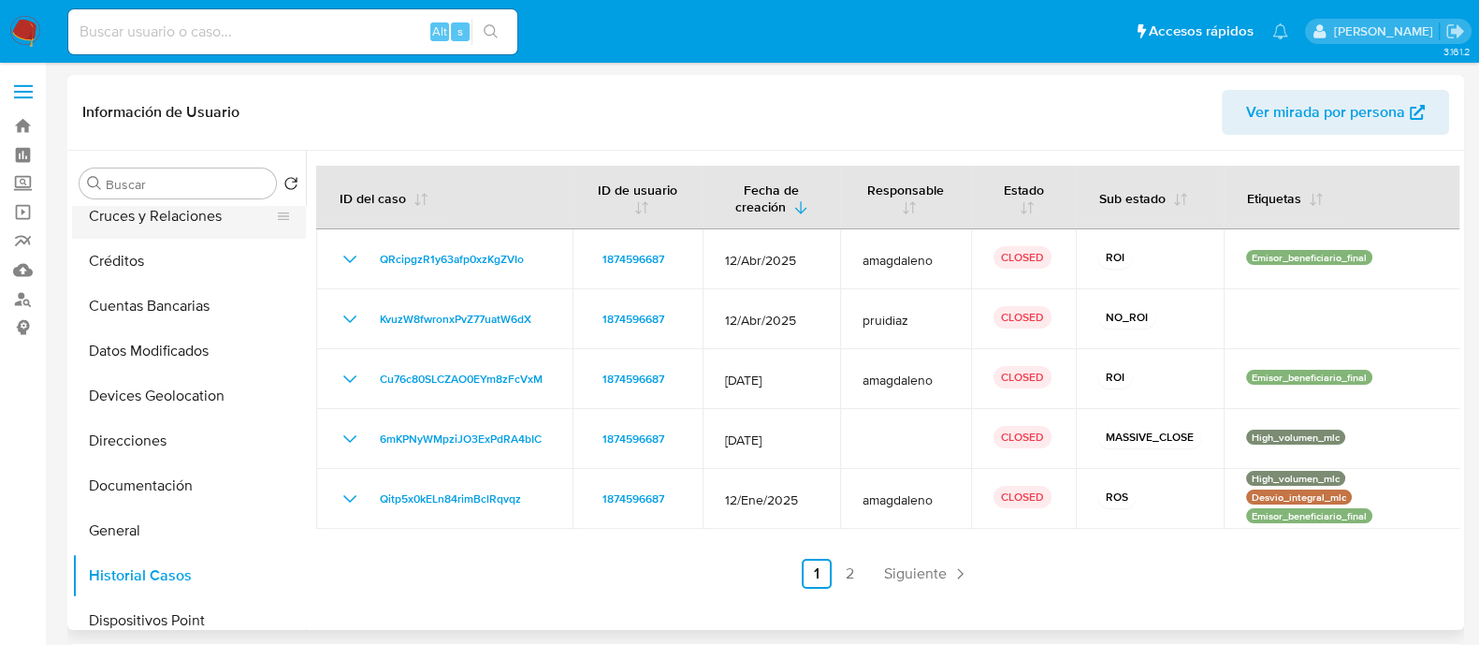
scroll to position [0, 0]
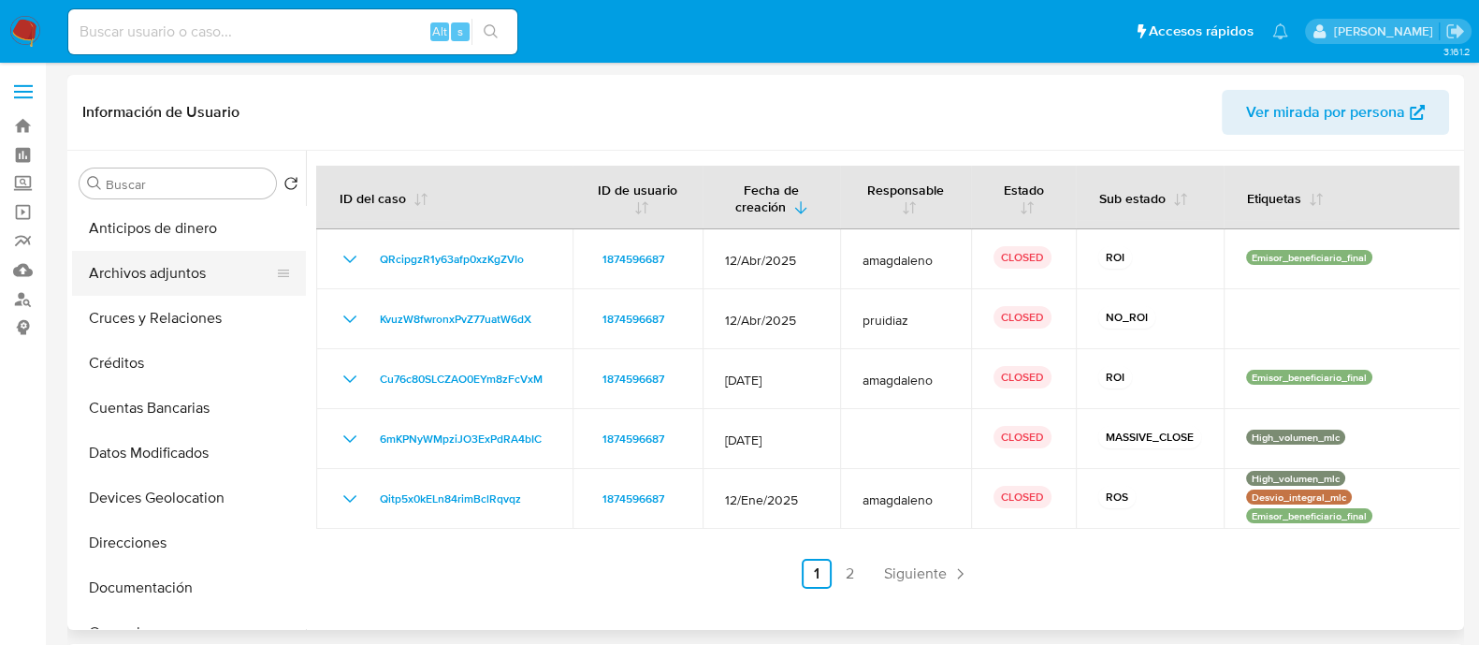
click at [174, 268] on button "Archivos adjuntos" at bounding box center [181, 273] width 219 height 45
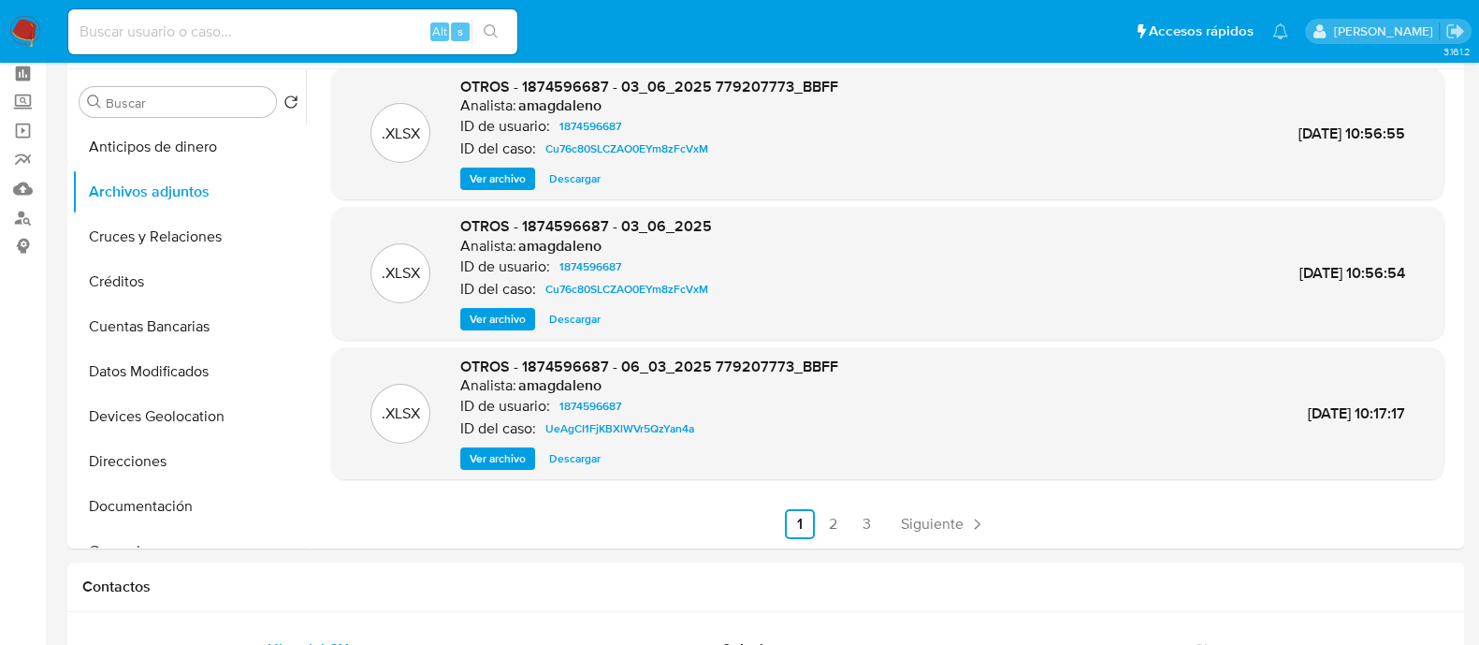
scroll to position [116, 0]
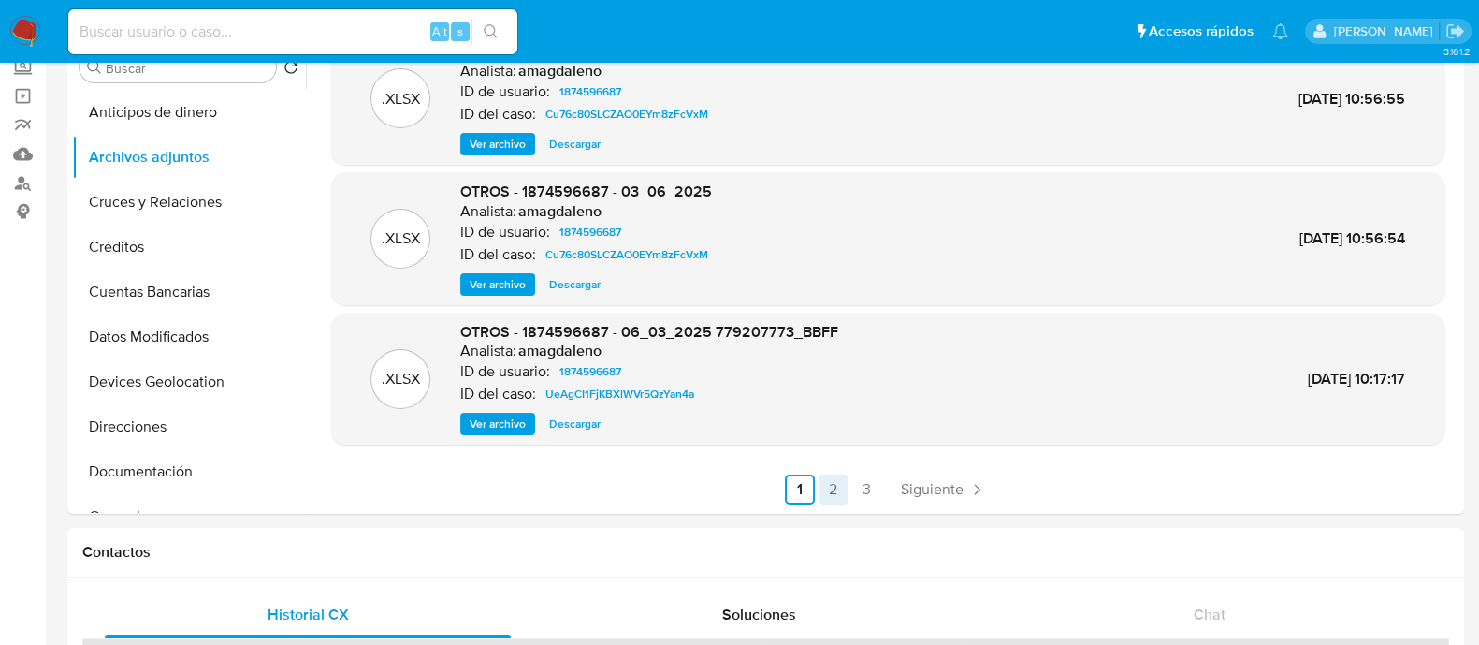
click at [839, 495] on link "2" at bounding box center [834, 489] width 30 height 30
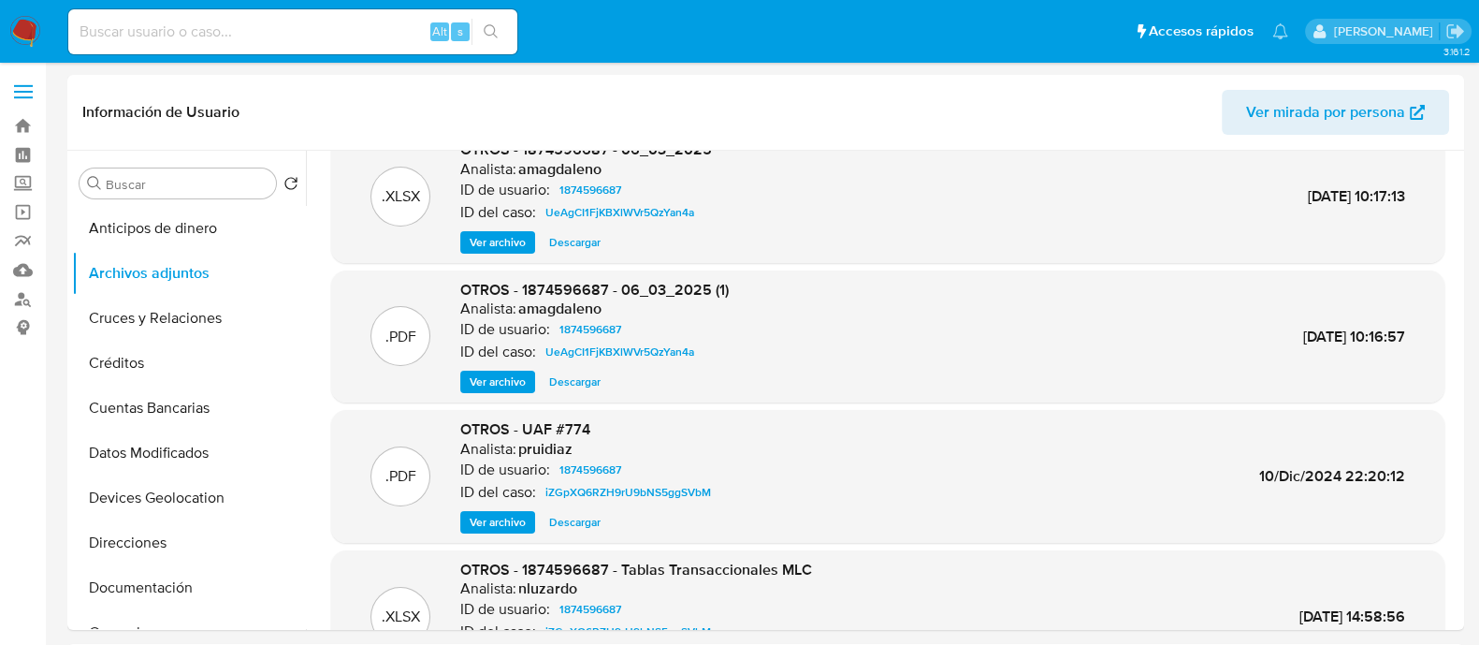
scroll to position [0, 0]
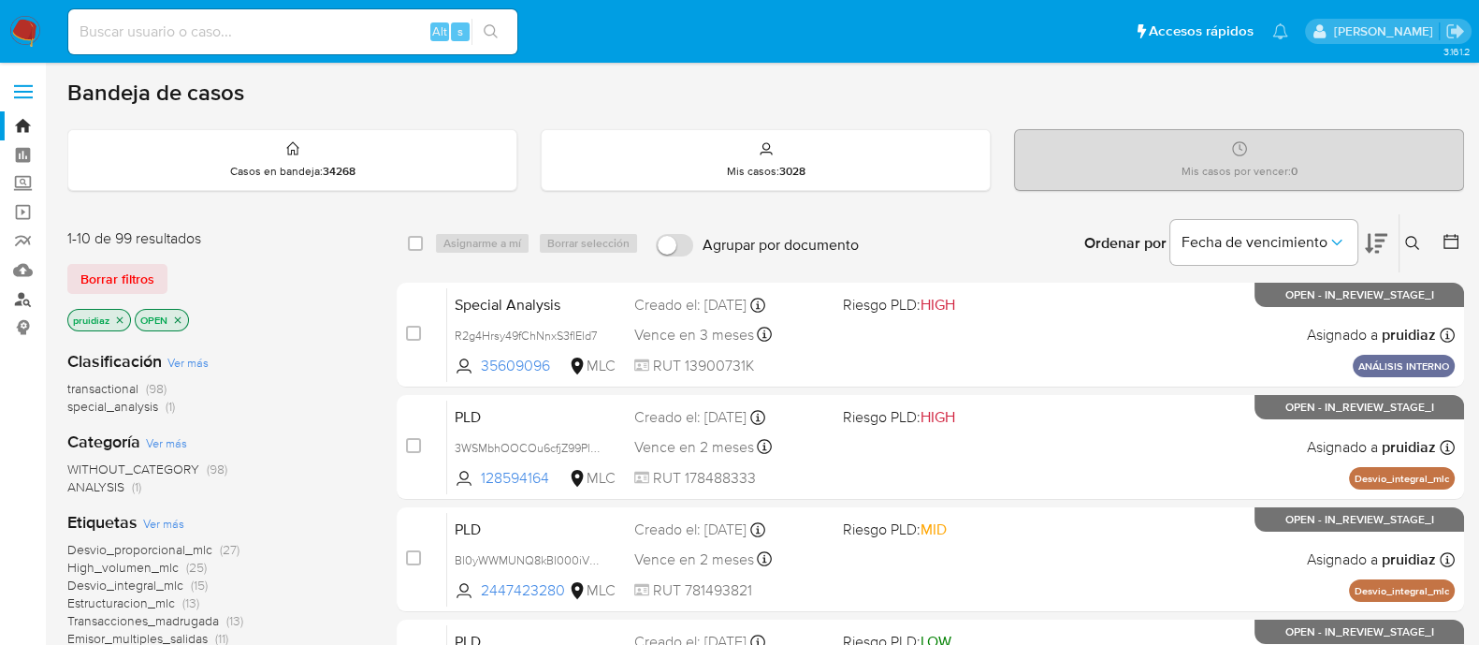
click at [15, 296] on link "Buscador de personas" at bounding box center [111, 298] width 223 height 29
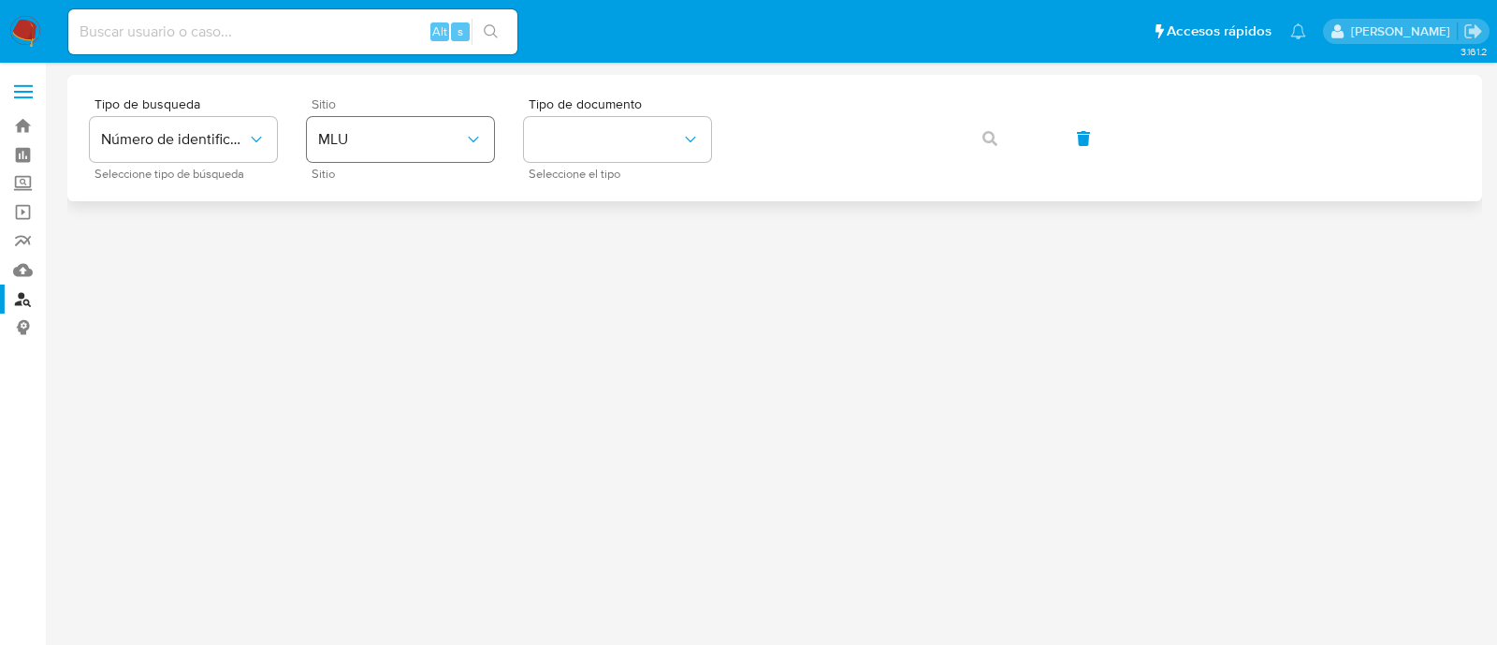
drag, startPoint x: 427, startPoint y: 170, endPoint x: 437, endPoint y: 147, distance: 25.6
click at [430, 167] on div "Sitio MLU Sitio" at bounding box center [400, 137] width 187 height 81
click at [440, 140] on span "MLU" at bounding box center [391, 139] width 146 height 19
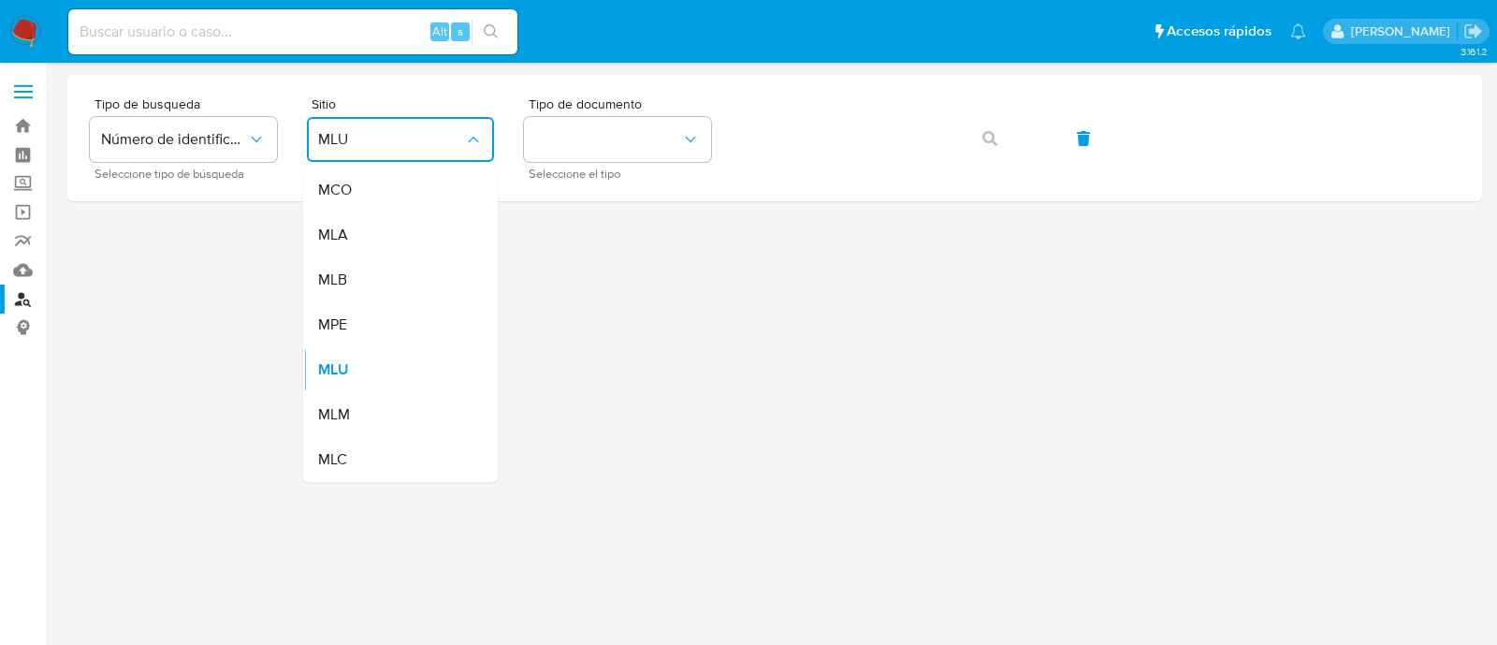
drag, startPoint x: 351, startPoint y: 460, endPoint x: 500, endPoint y: 353, distance: 184.3
click at [351, 461] on div "MLC" at bounding box center [394, 459] width 153 height 45
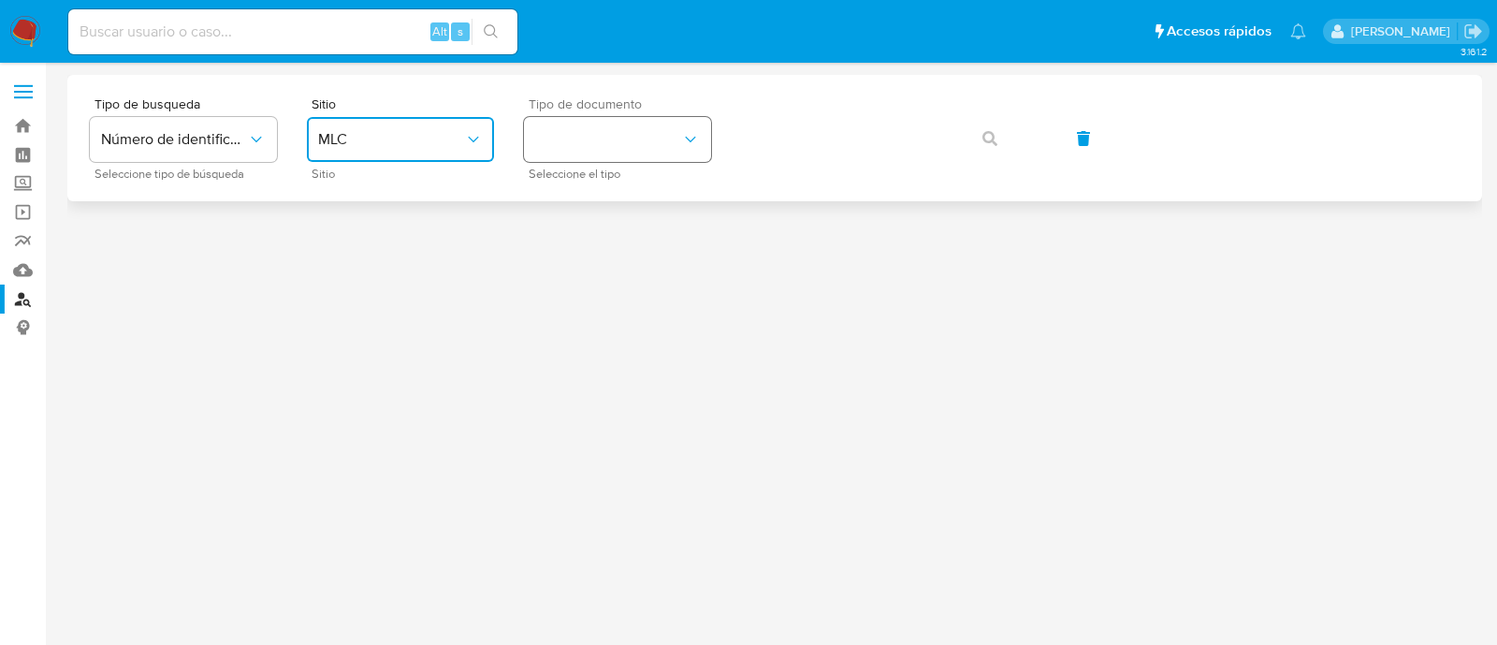
click at [599, 144] on button "identificationType" at bounding box center [617, 139] width 187 height 45
click at [585, 189] on div "RUT RUT" at bounding box center [611, 199] width 153 height 64
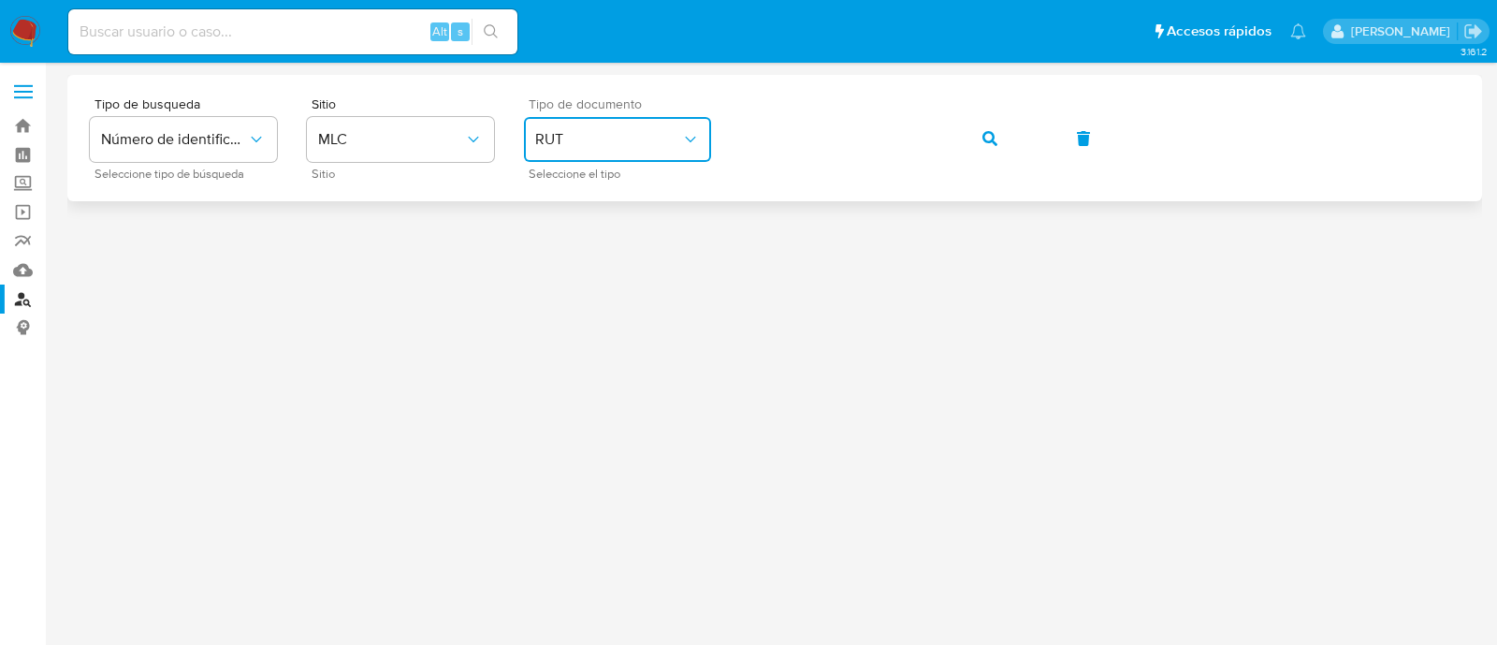
click at [987, 145] on span "button" at bounding box center [989, 138] width 15 height 41
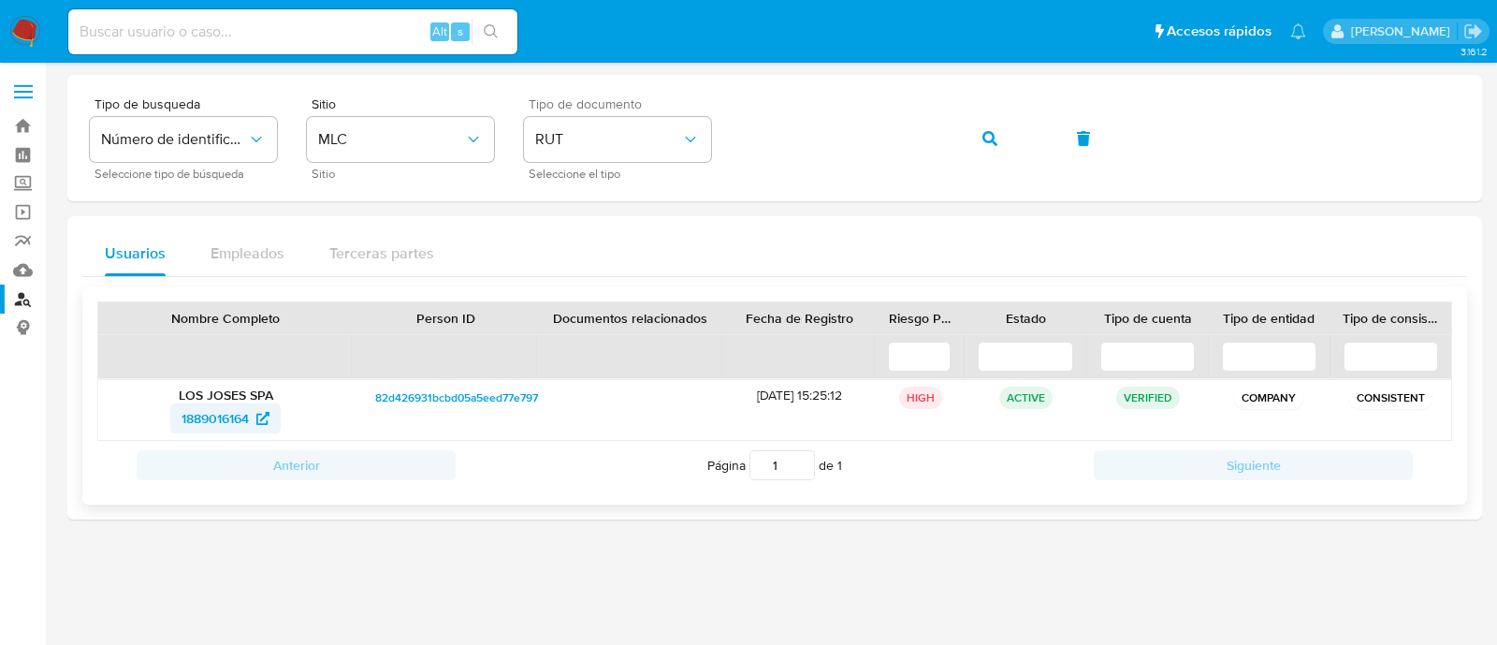
click at [229, 413] on span "1889016164" at bounding box center [214, 418] width 67 height 30
click at [22, 21] on img at bounding box center [25, 32] width 32 height 32
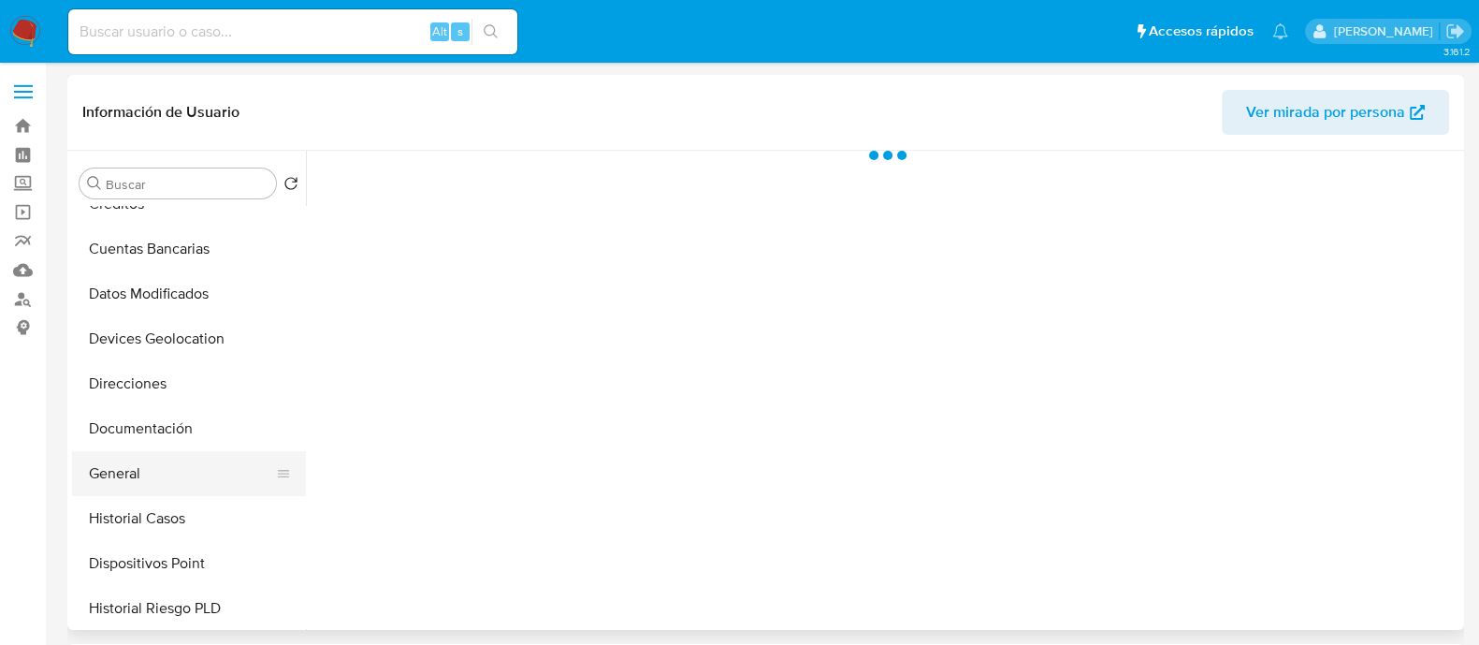
scroll to position [233, 0]
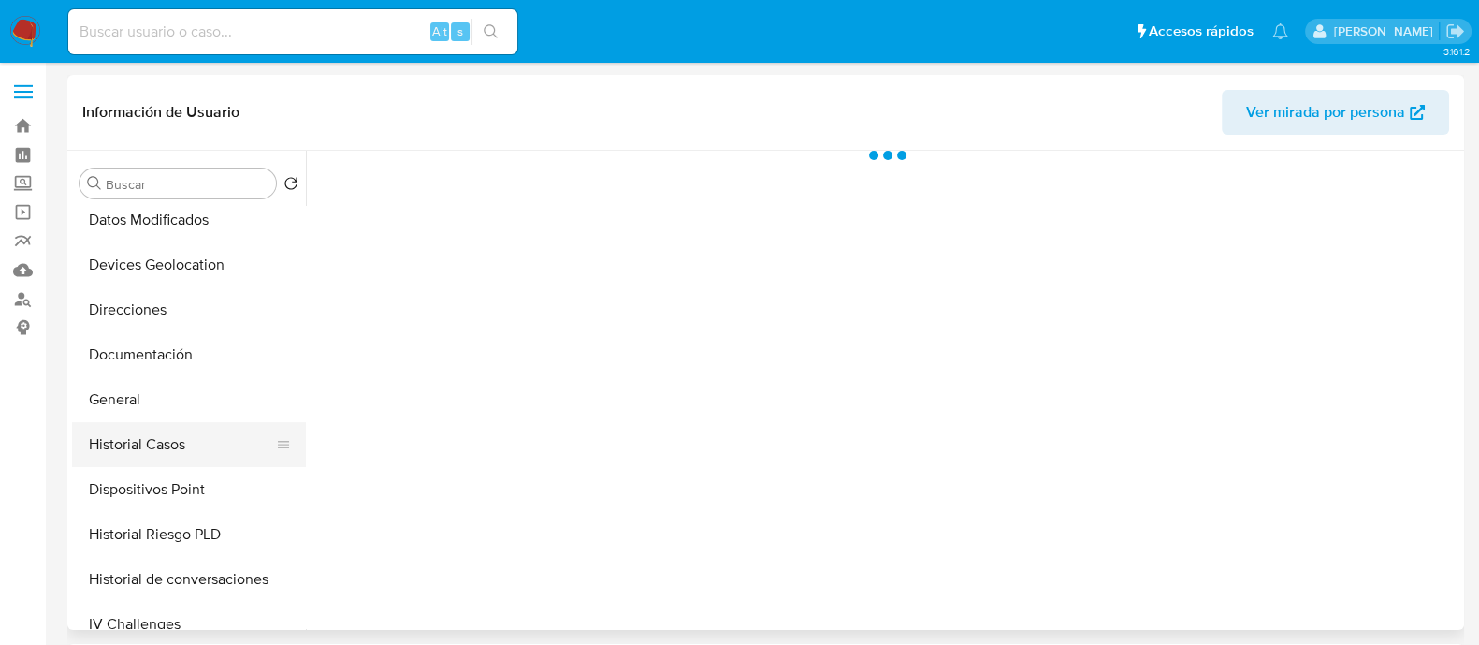
select select "10"
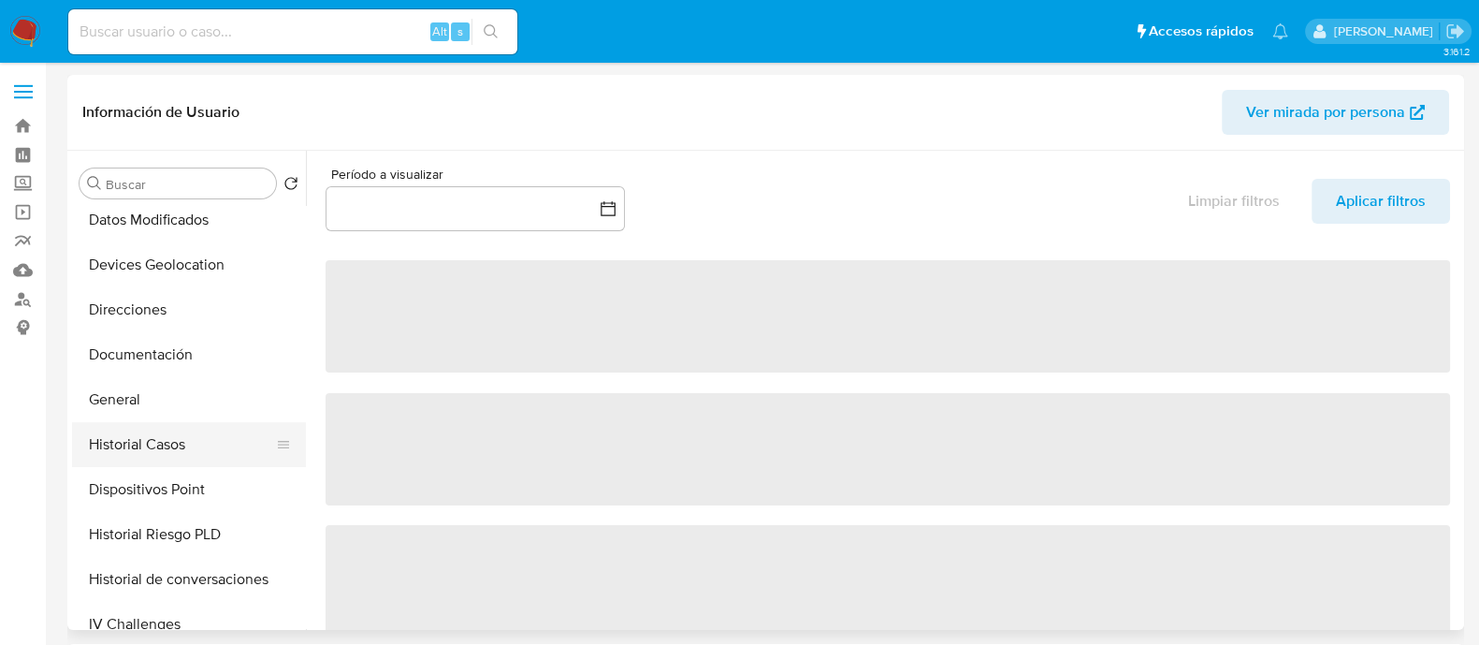
click at [150, 434] on button "Historial Casos" at bounding box center [181, 444] width 219 height 45
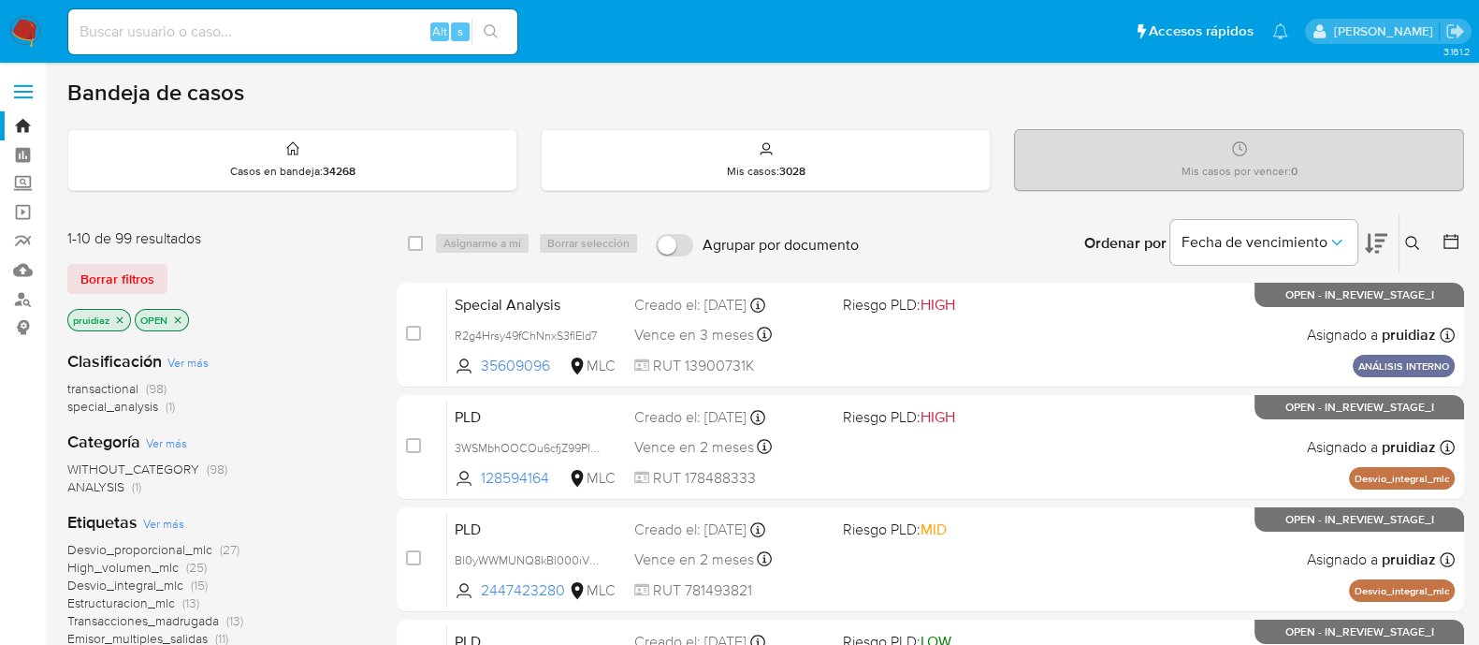
click at [150, 276] on span "Borrar filtros" at bounding box center [117, 279] width 74 height 26
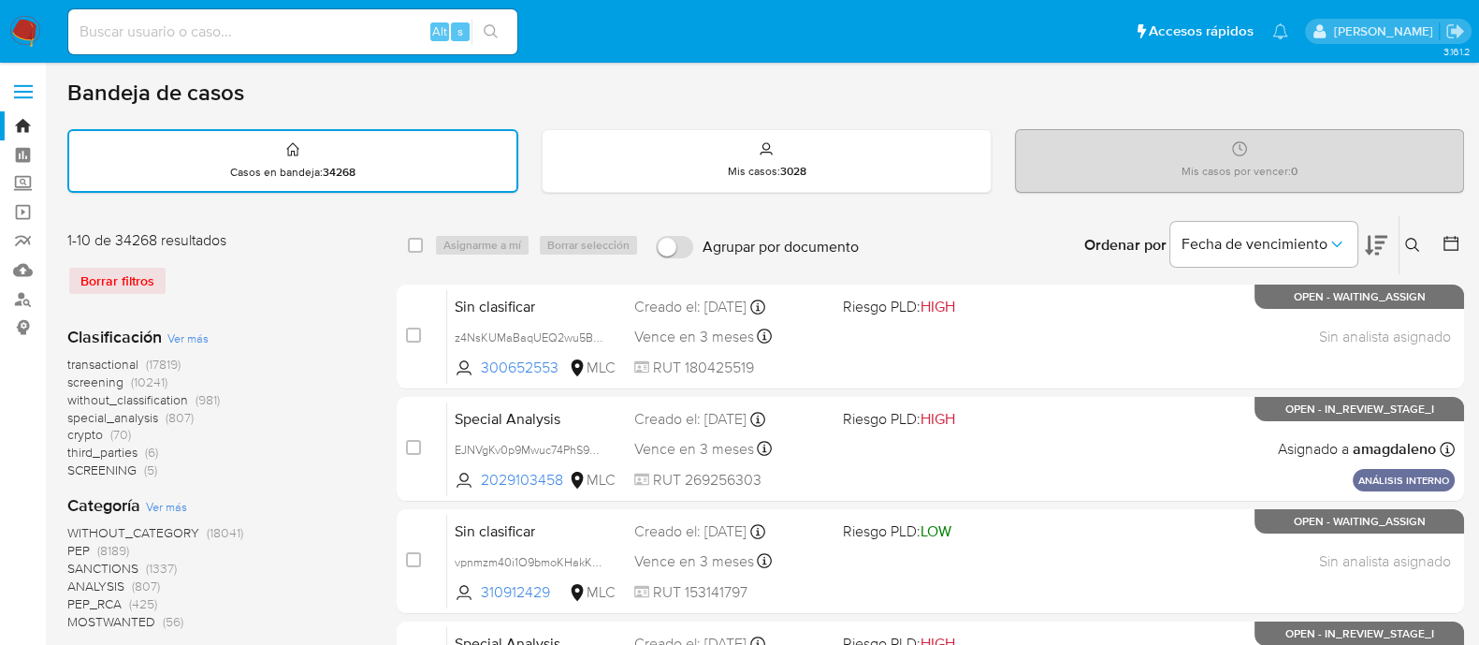
click at [1459, 245] on icon at bounding box center [1451, 243] width 19 height 19
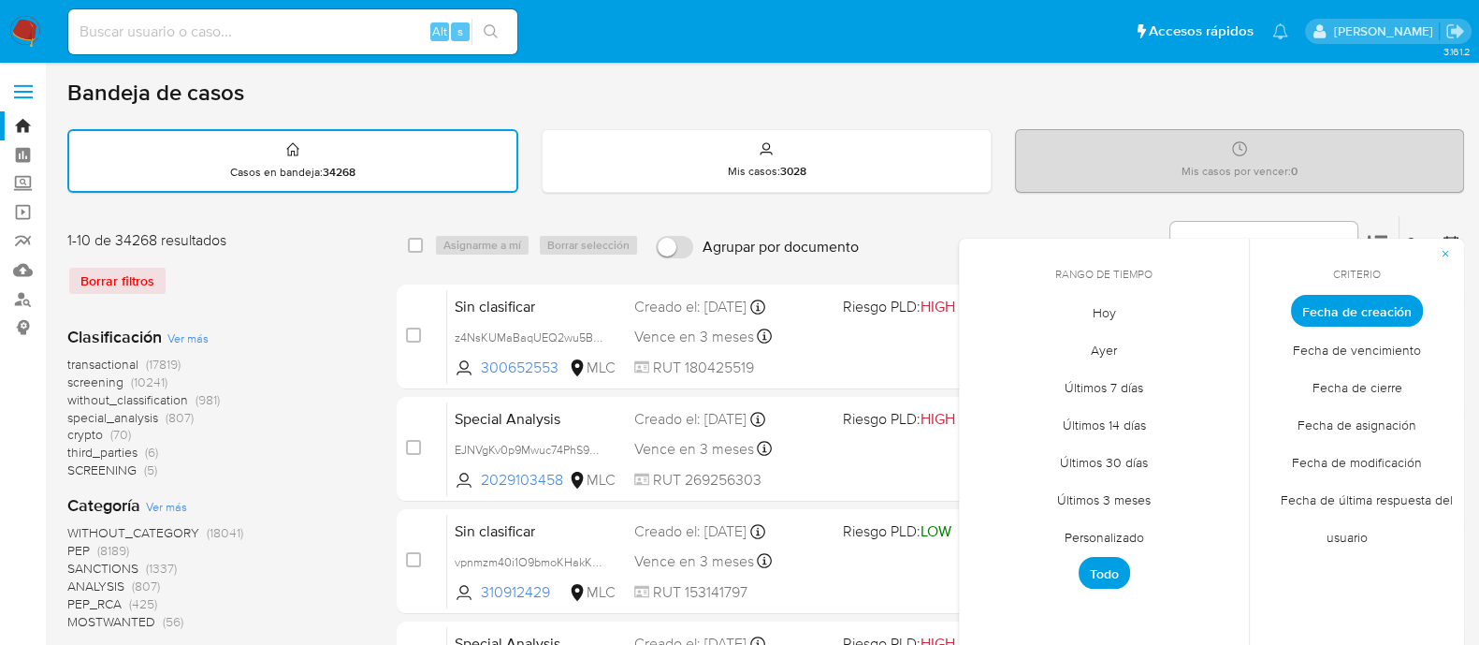
click at [1385, 457] on span "Fecha de modificación" at bounding box center [1356, 461] width 169 height 38
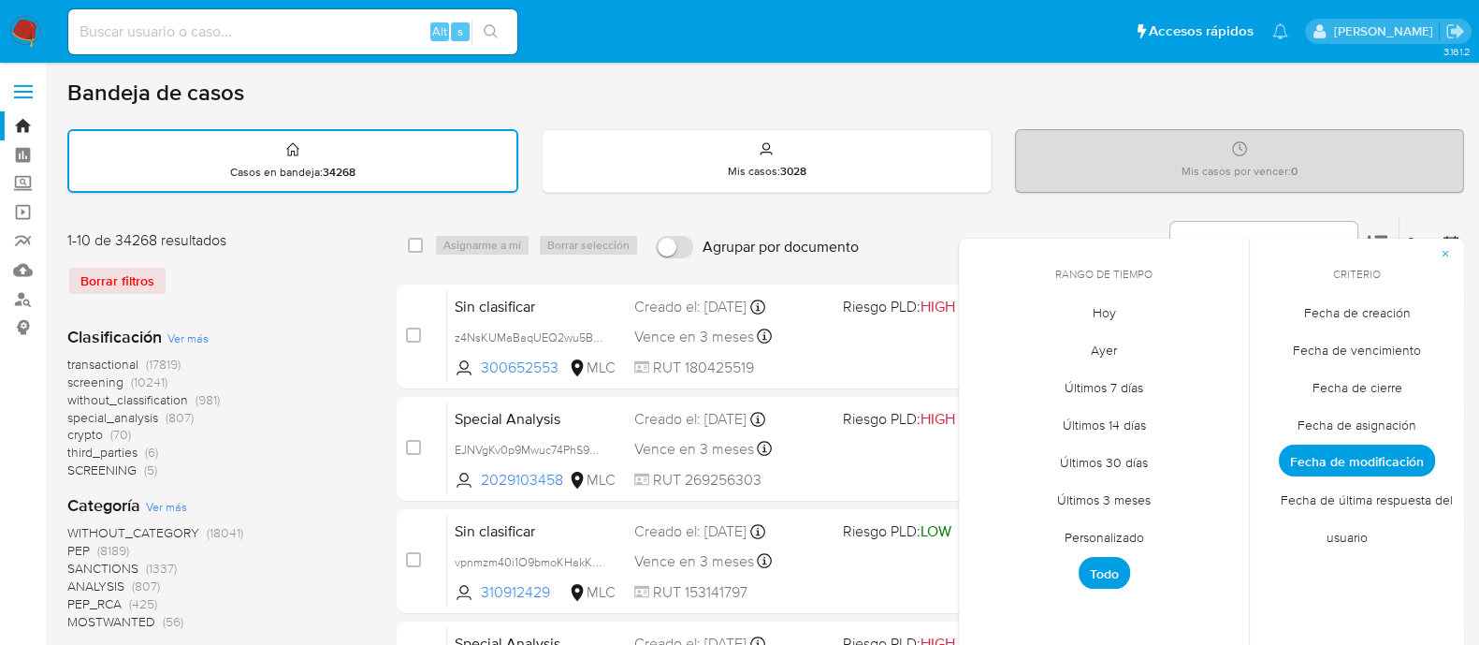
click at [1099, 310] on span "Hoy" at bounding box center [1104, 312] width 63 height 38
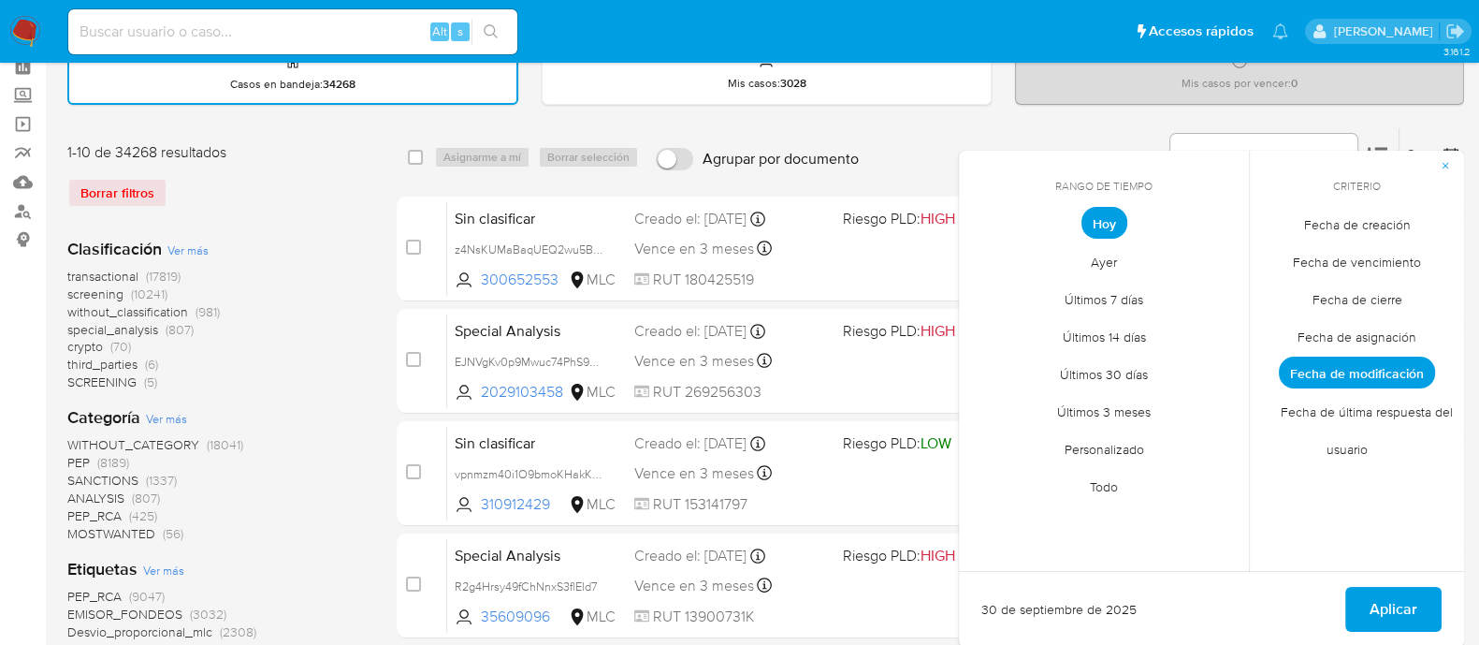
scroll to position [233, 0]
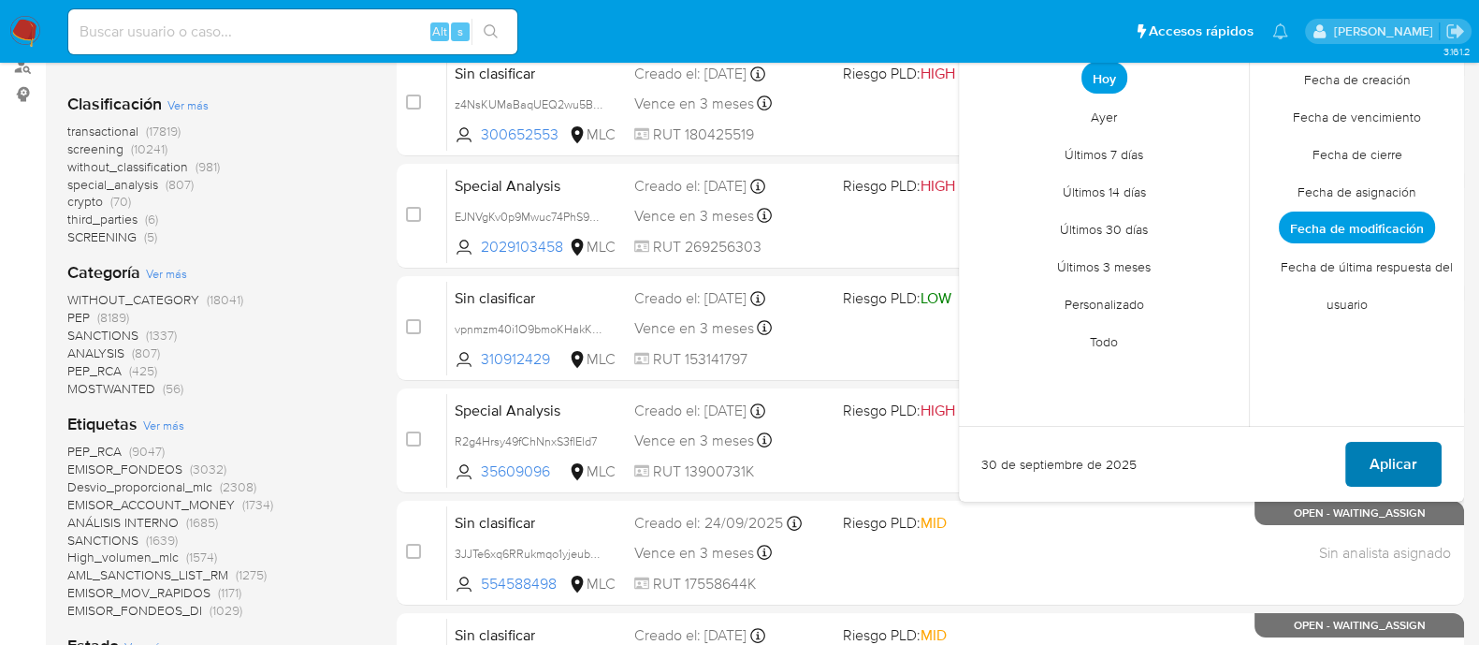
click at [1422, 460] on button "Aplicar" at bounding box center [1393, 464] width 96 height 45
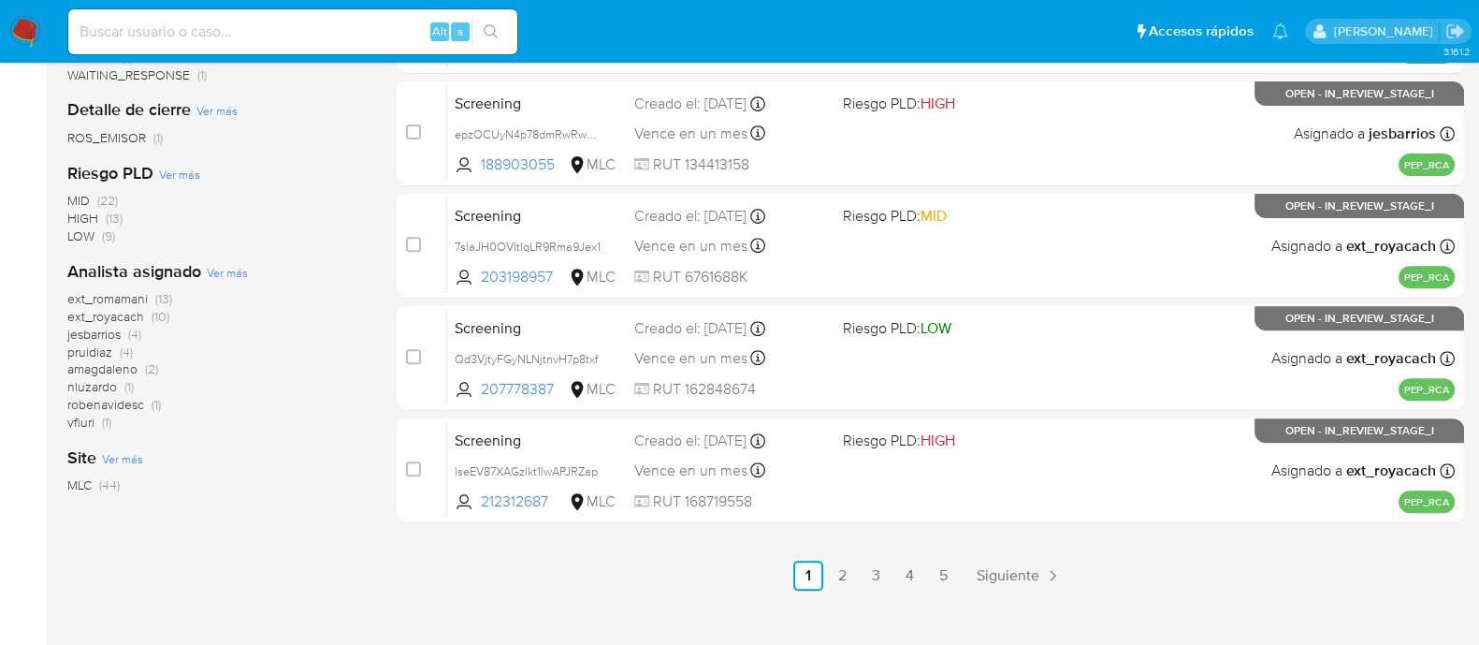
scroll to position [899, 0]
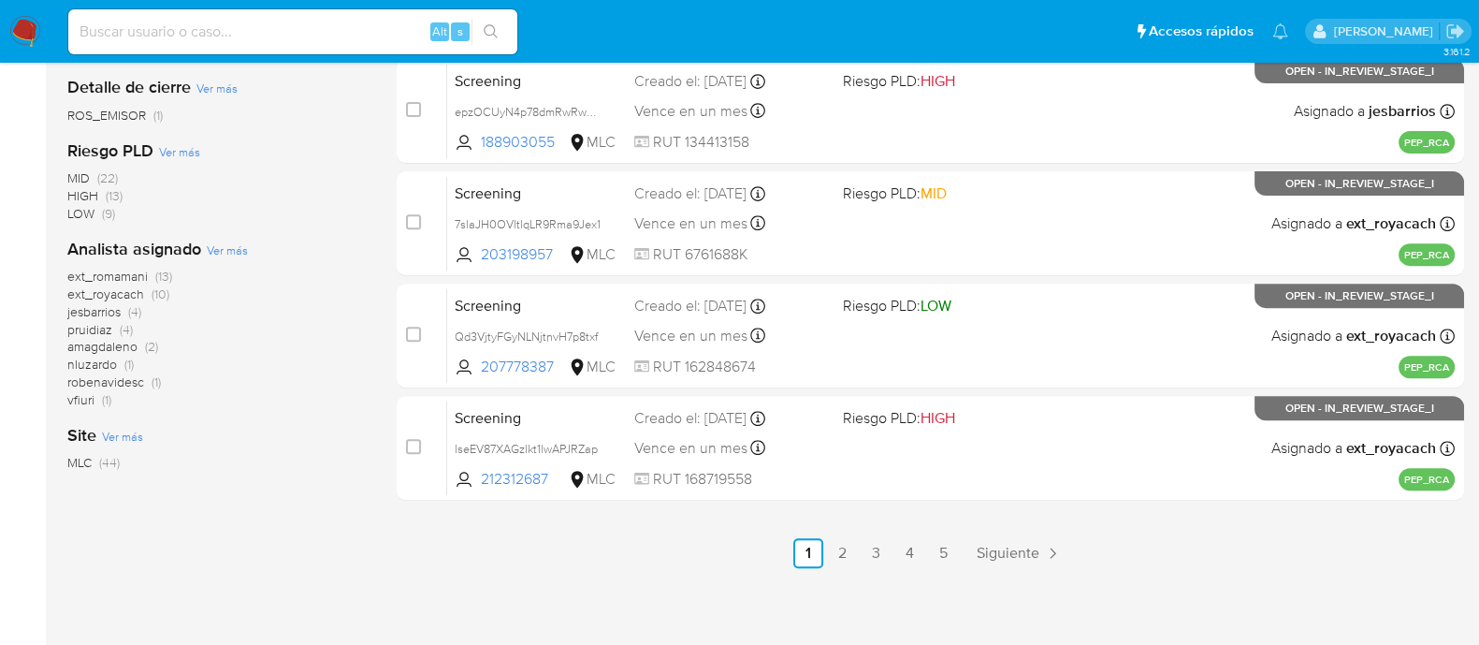
click at [108, 326] on span "pruidiaz" at bounding box center [89, 329] width 45 height 19
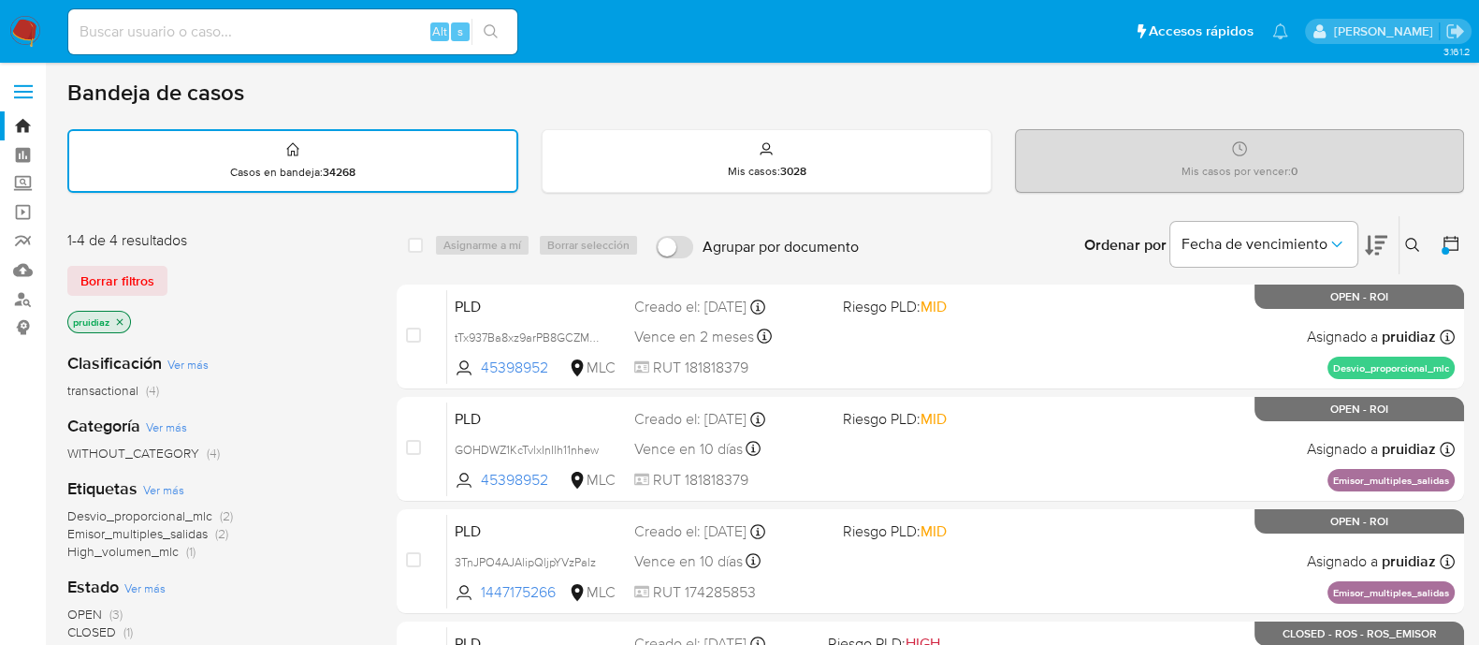
click at [31, 35] on img at bounding box center [25, 32] width 32 height 32
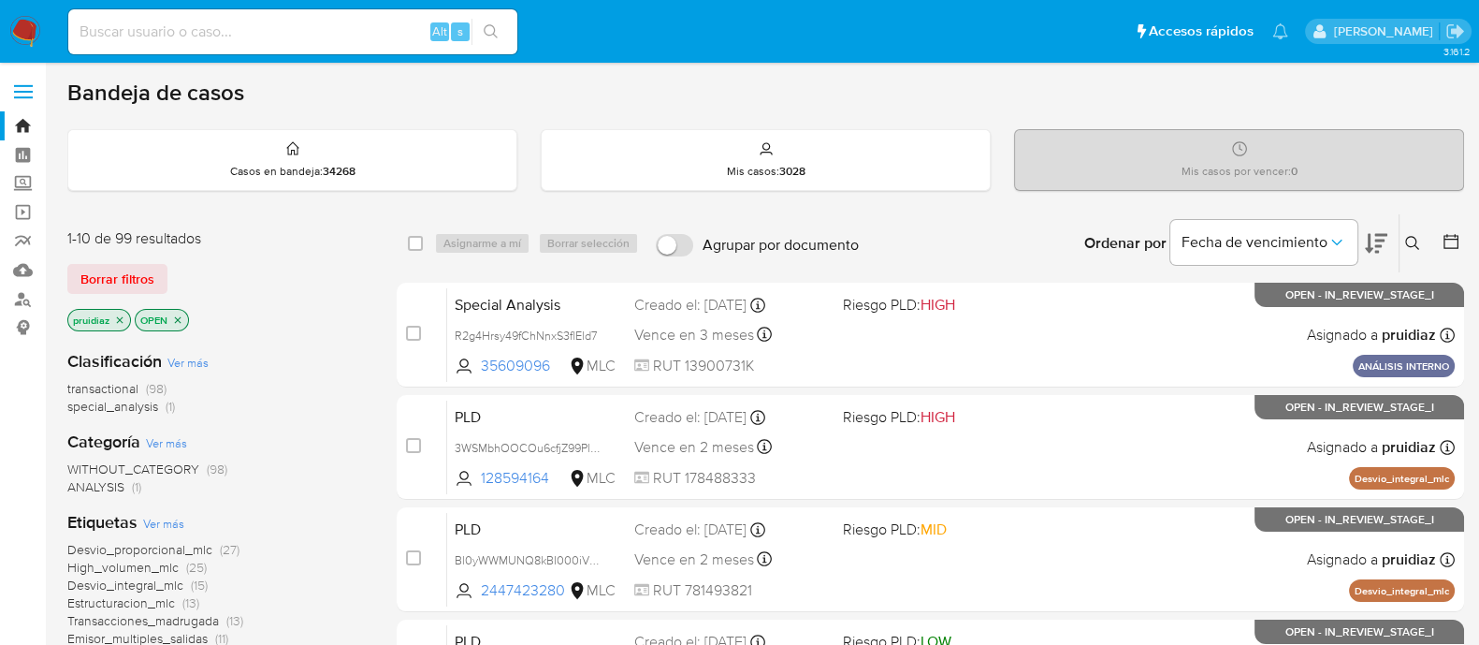
click at [1380, 238] on icon at bounding box center [1376, 244] width 22 height 20
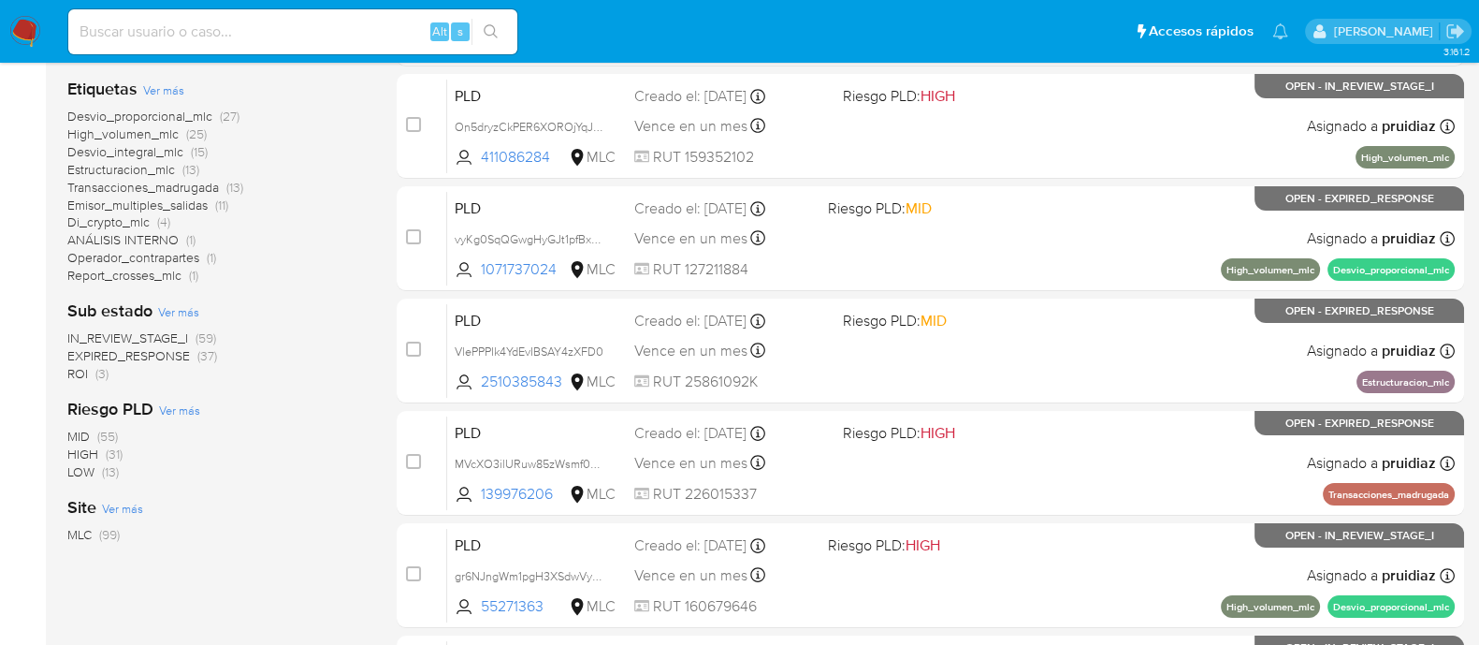
scroll to position [467, 0]
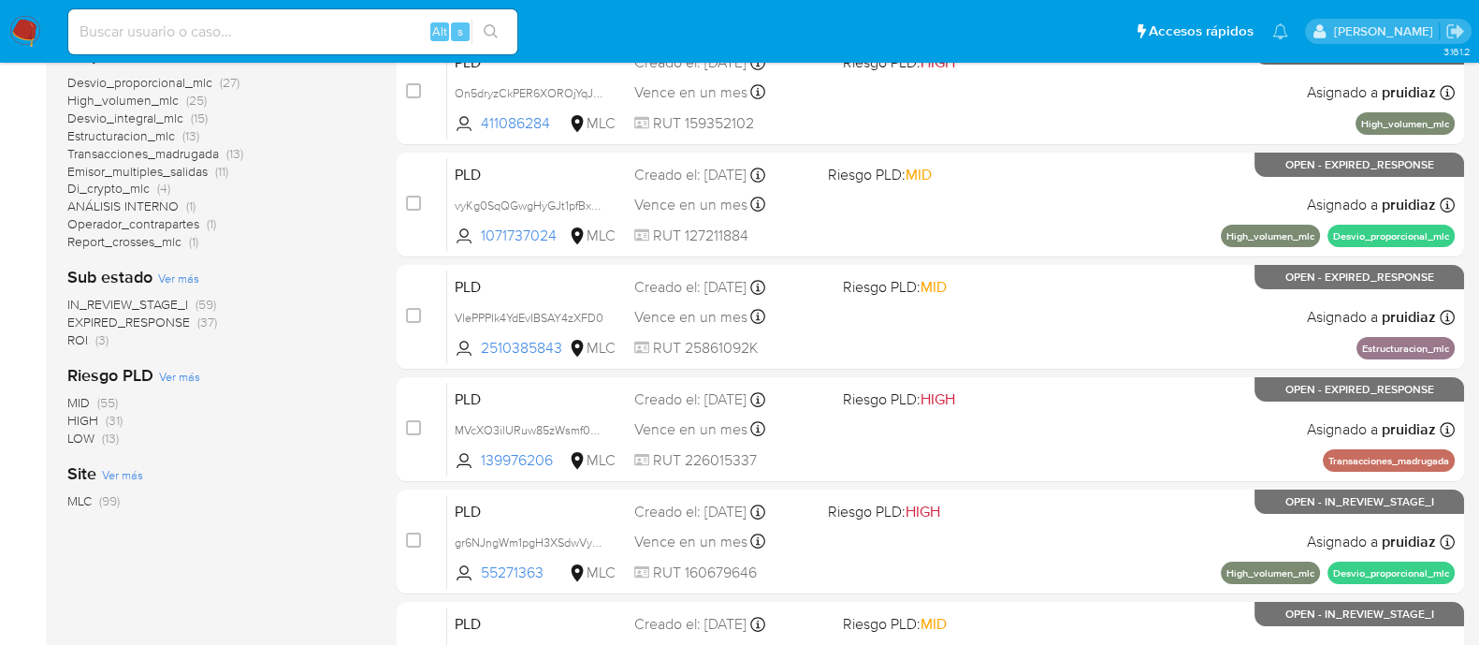
click at [80, 339] on span "ROI" at bounding box center [77, 339] width 21 height 19
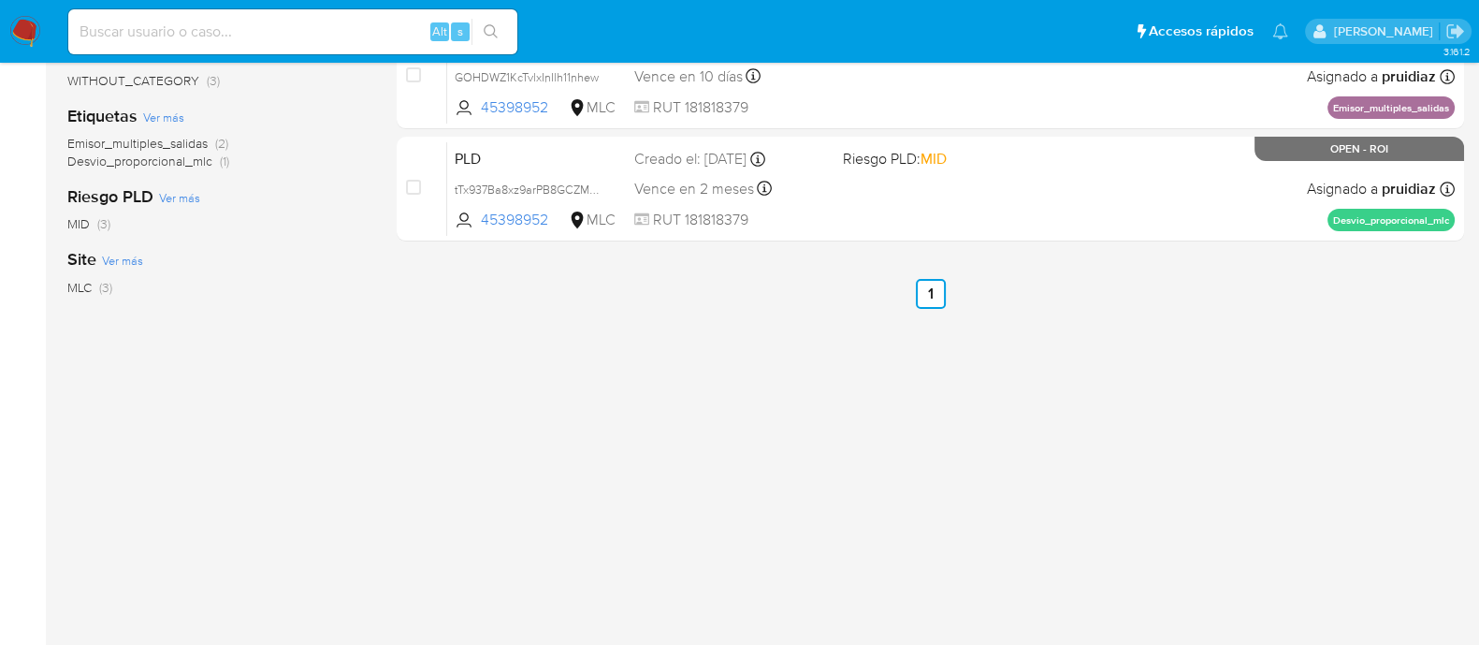
scroll to position [116, 0]
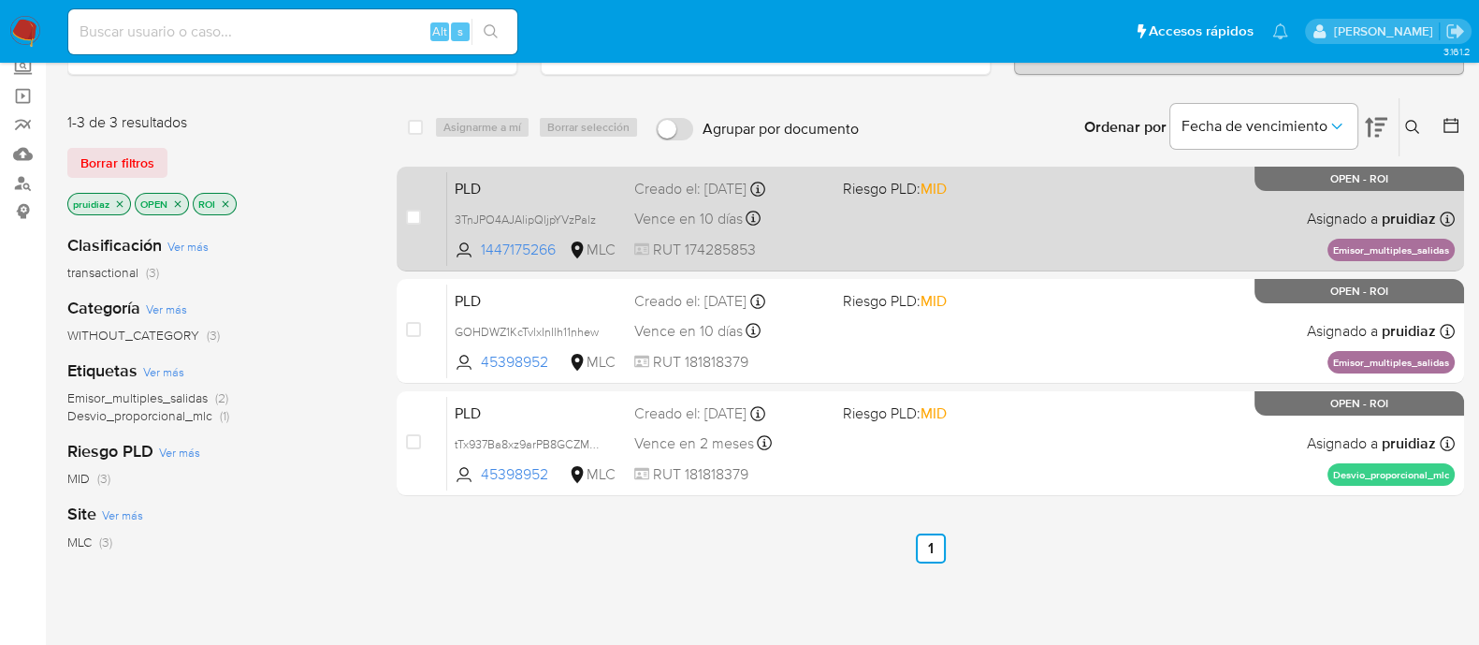
click at [1041, 245] on div "PLD 3TnJPO4AJAlipQljpYVzPalz 1447175266 MLC Riesgo PLD: MID Creado el: 12/07/20…" at bounding box center [951, 218] width 1008 height 94
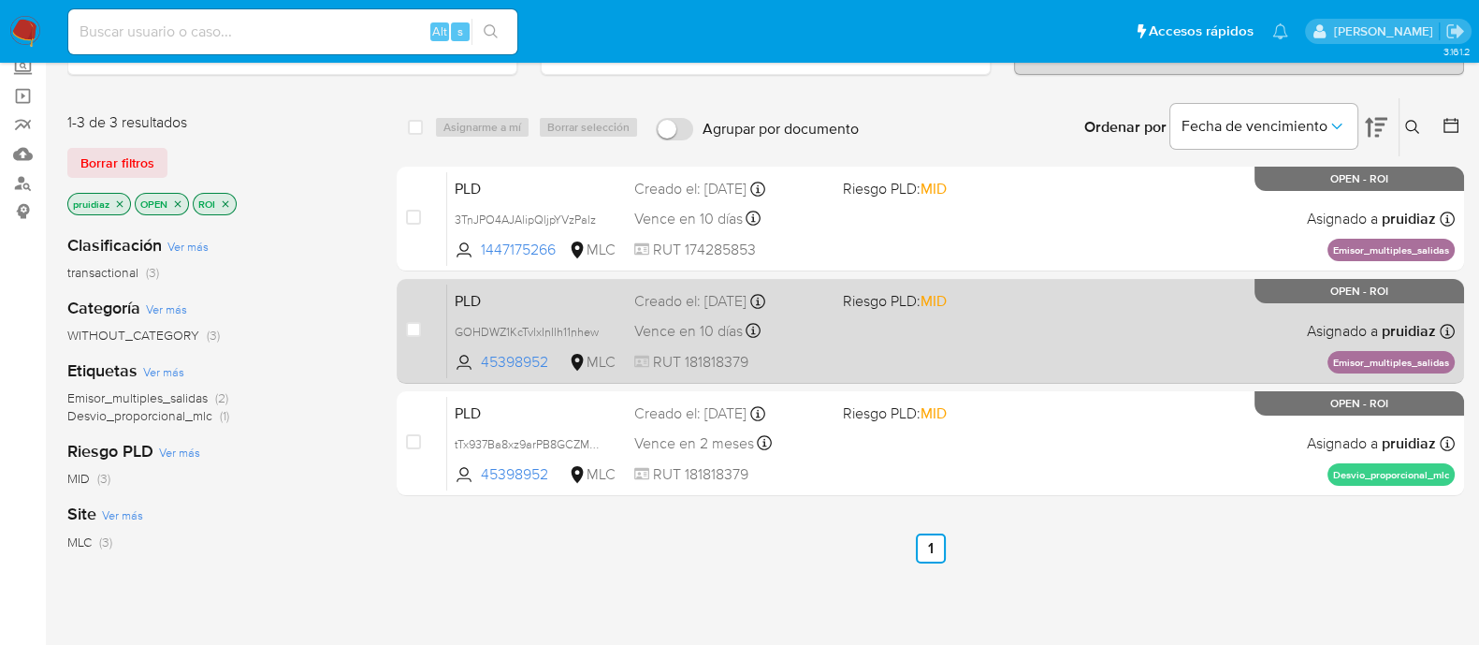
click at [1017, 358] on div "PLD GOHDWZ1KcTvlxInIlh11nhew 45398952 MLC Riesgo PLD: MID Creado el: 12/07/2025…" at bounding box center [951, 330] width 1008 height 94
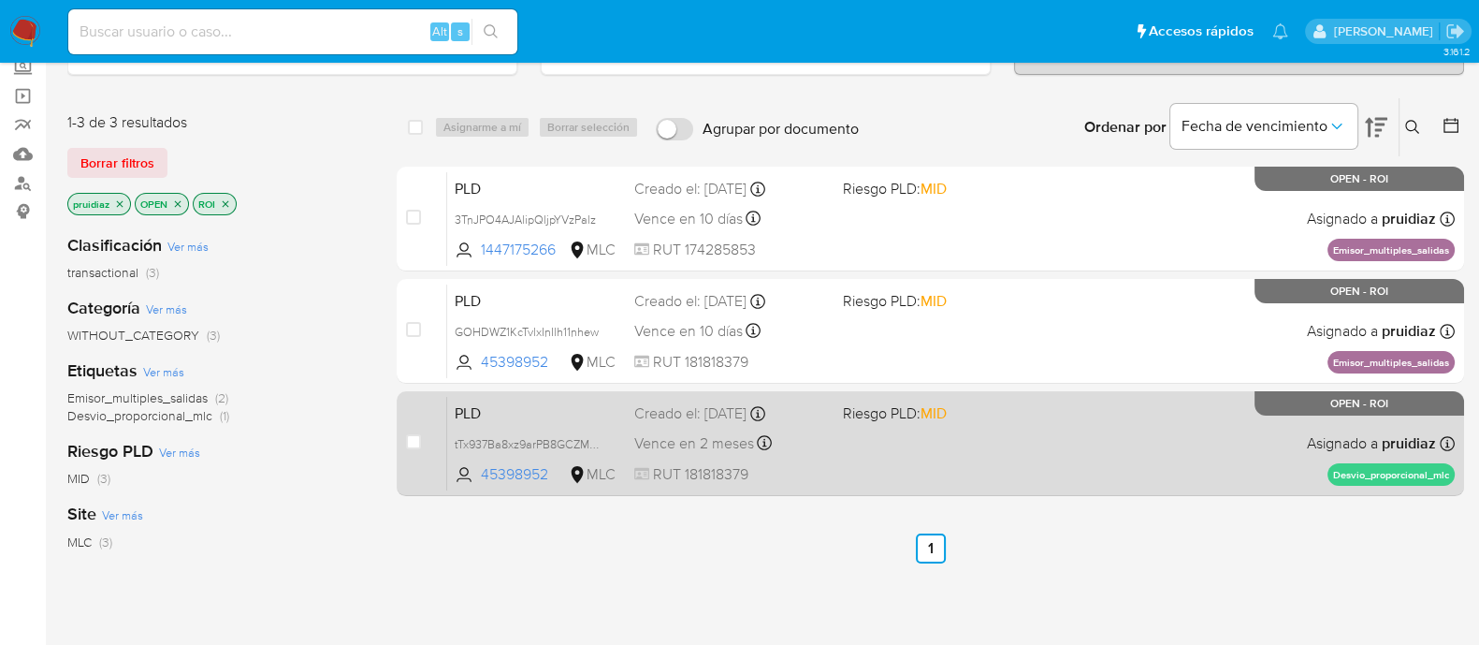
click at [1000, 431] on div "PLD tTx937Ba8xz9arPB8GCZM3es 45398952 MLC Riesgo PLD: MID Creado el: 12/09/2025…" at bounding box center [951, 443] width 1008 height 94
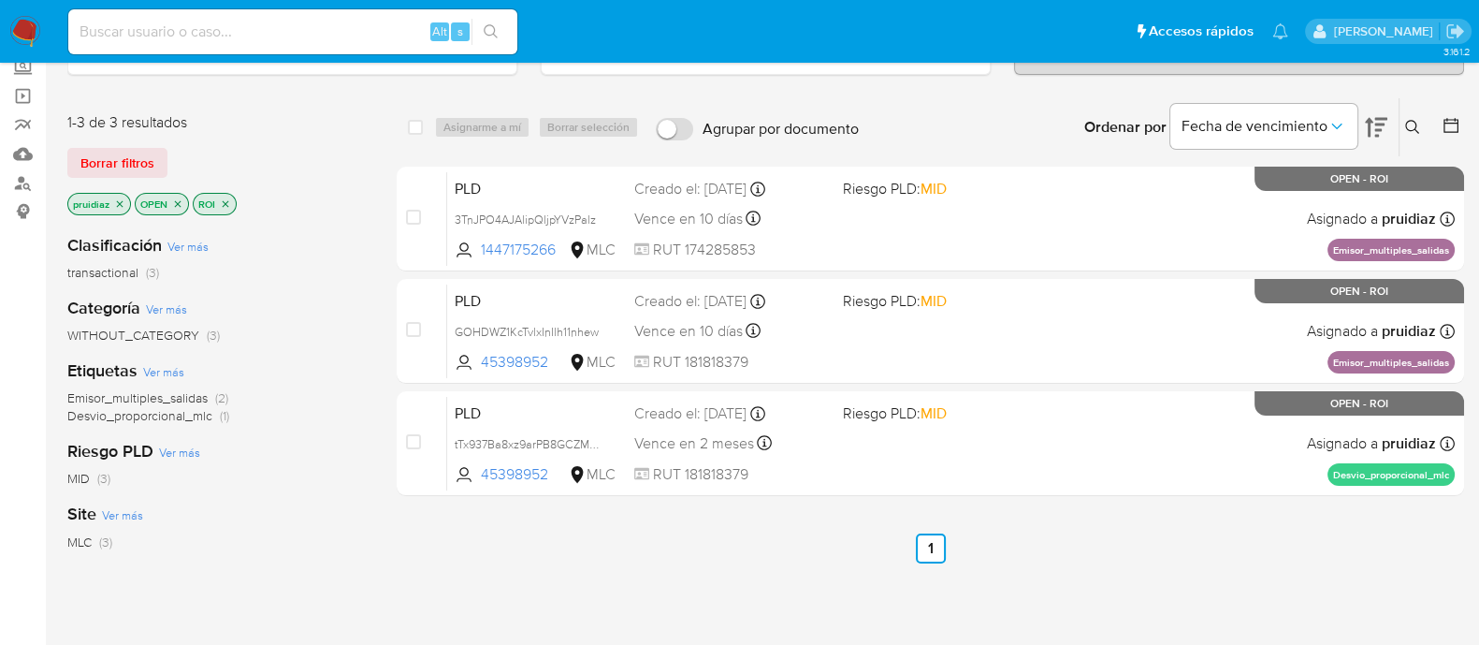
click at [9, 25] on img at bounding box center [25, 32] width 32 height 32
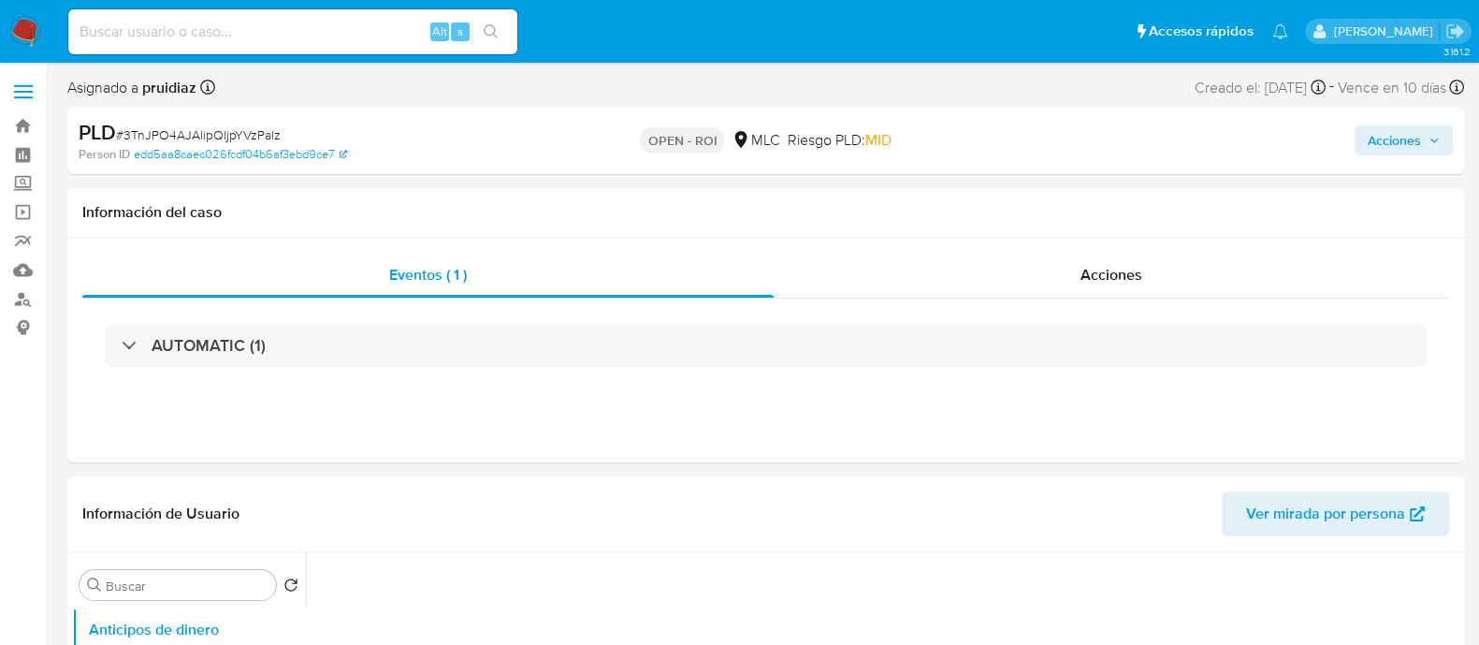
select select "10"
click at [1404, 148] on span "Acciones" at bounding box center [1394, 140] width 53 height 30
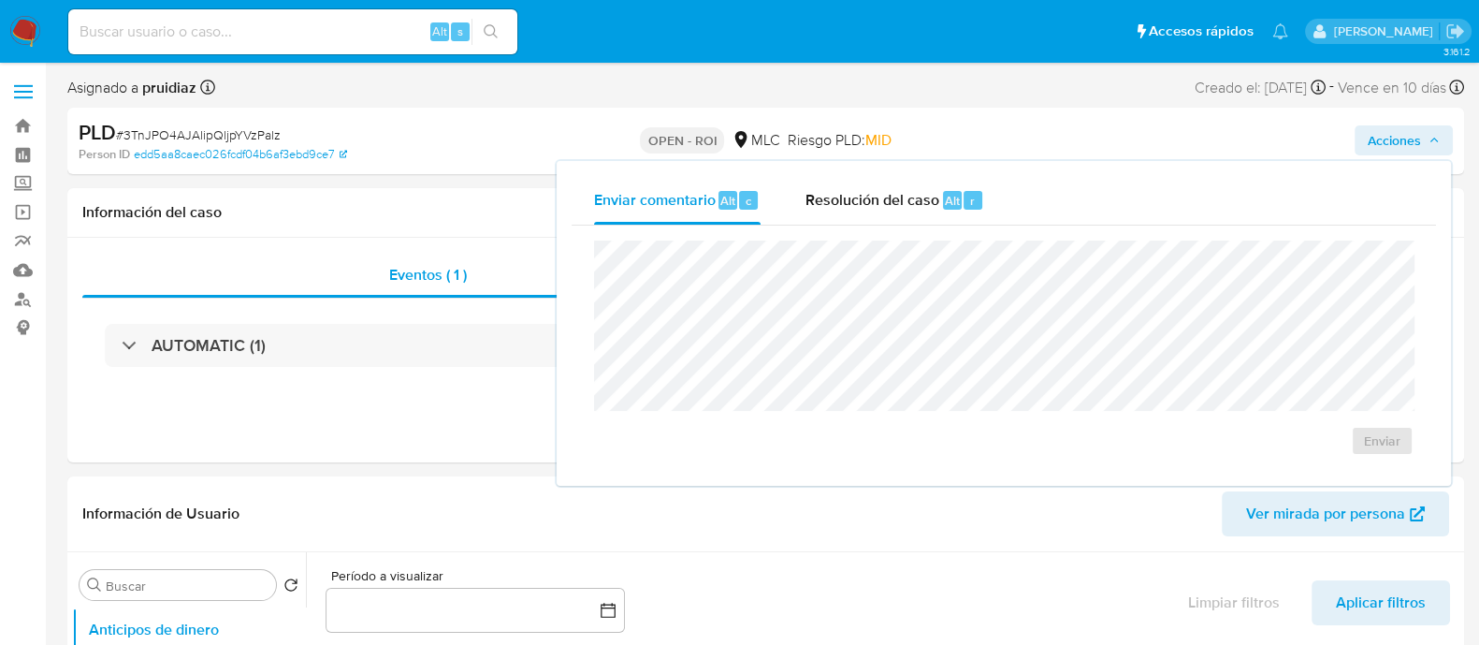
drag, startPoint x: 890, startPoint y: 211, endPoint x: 893, endPoint y: 236, distance: 24.6
click at [890, 212] on div "Resolución del caso Alt r" at bounding box center [894, 200] width 179 height 49
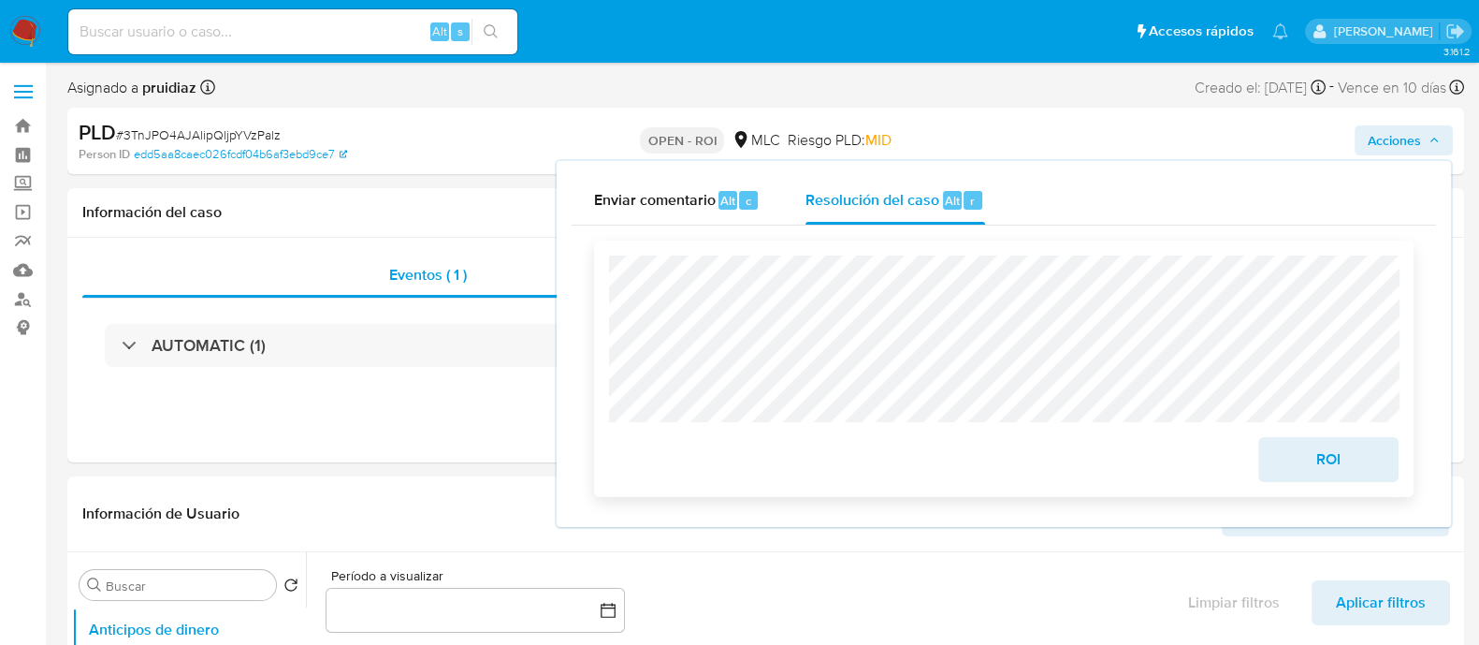
click at [1358, 460] on span "ROI" at bounding box center [1329, 459] width 92 height 41
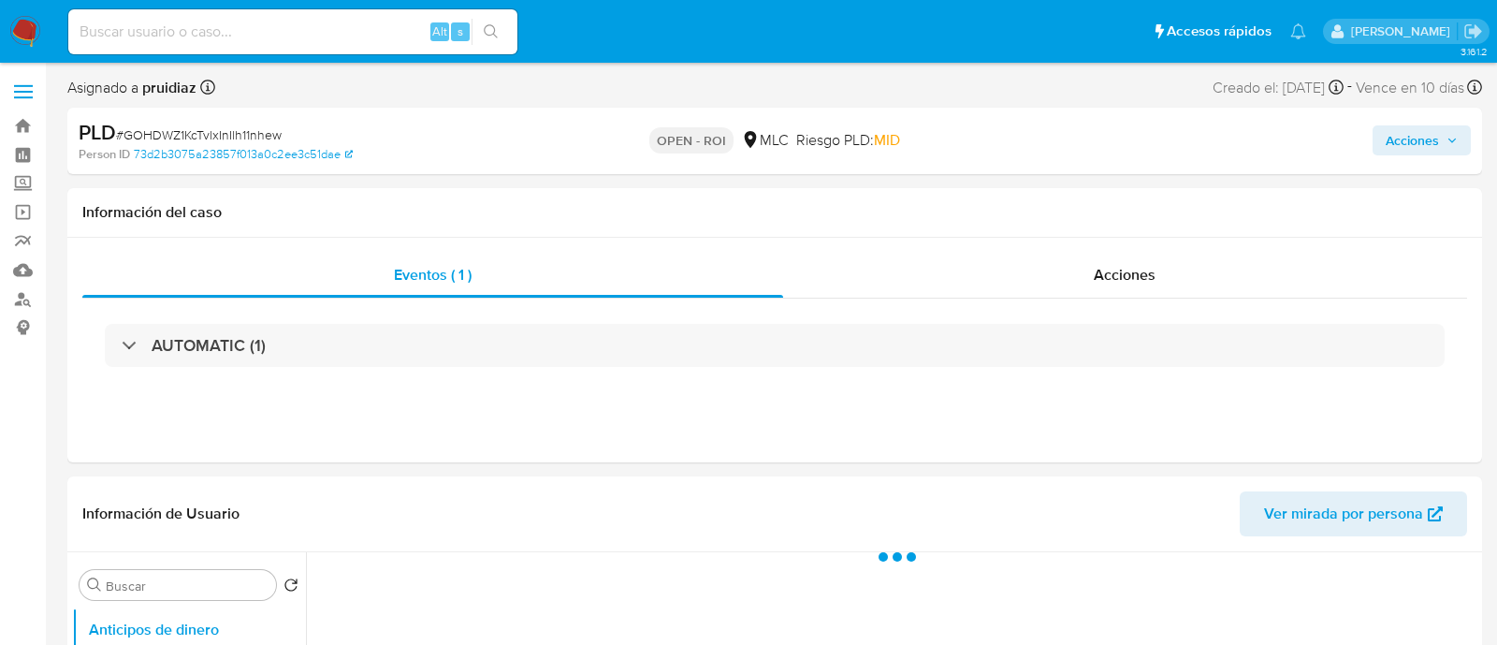
select select "10"
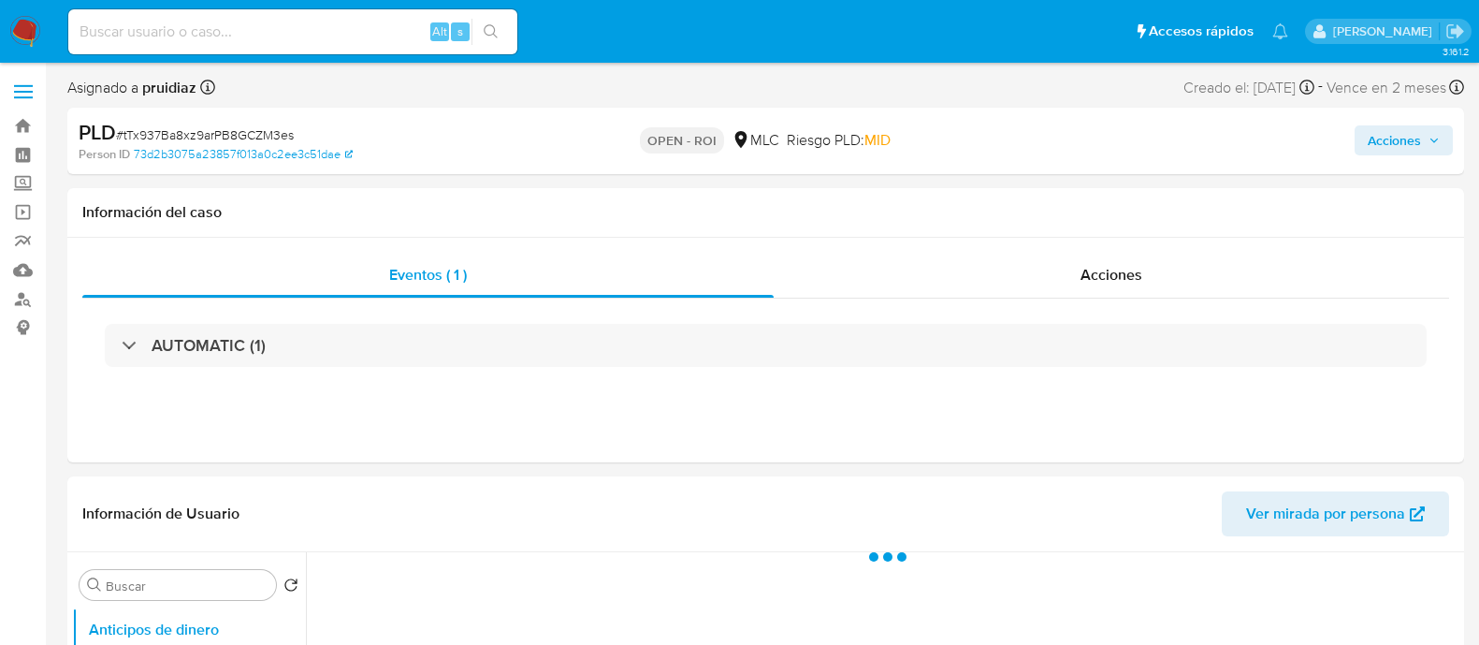
select select "10"
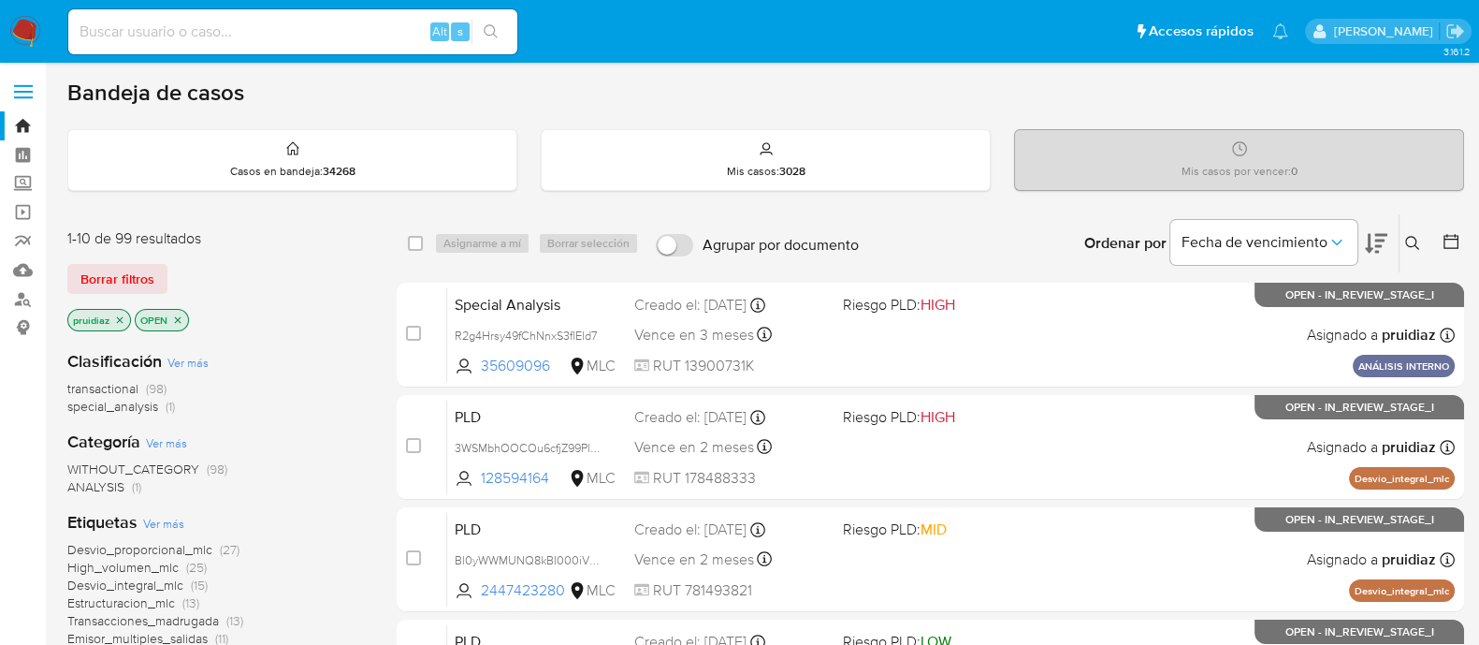
click at [1376, 240] on icon at bounding box center [1376, 243] width 22 height 22
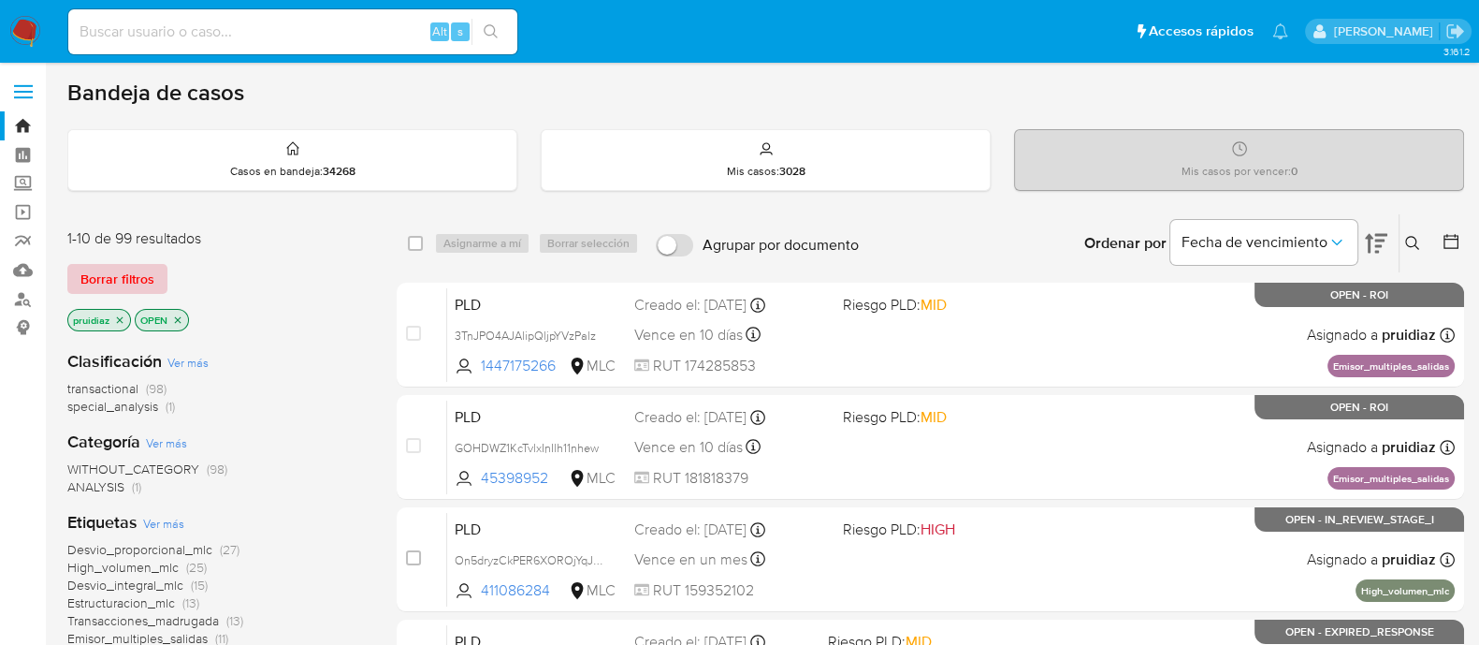
click at [98, 273] on span "Borrar filtros" at bounding box center [117, 279] width 74 height 26
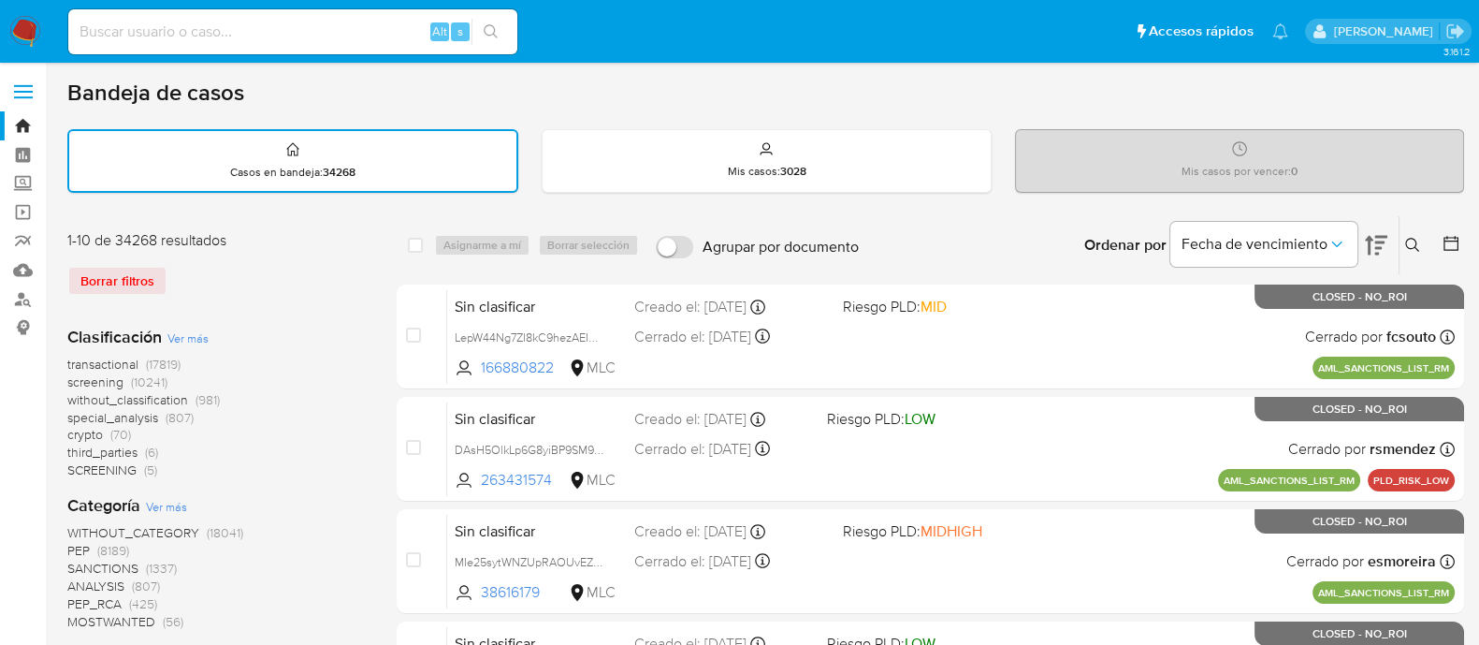
click at [1395, 240] on div "Ordenar por Fecha de vencimiento" at bounding box center [1233, 245] width 329 height 58
click at [1406, 247] on icon at bounding box center [1412, 245] width 15 height 15
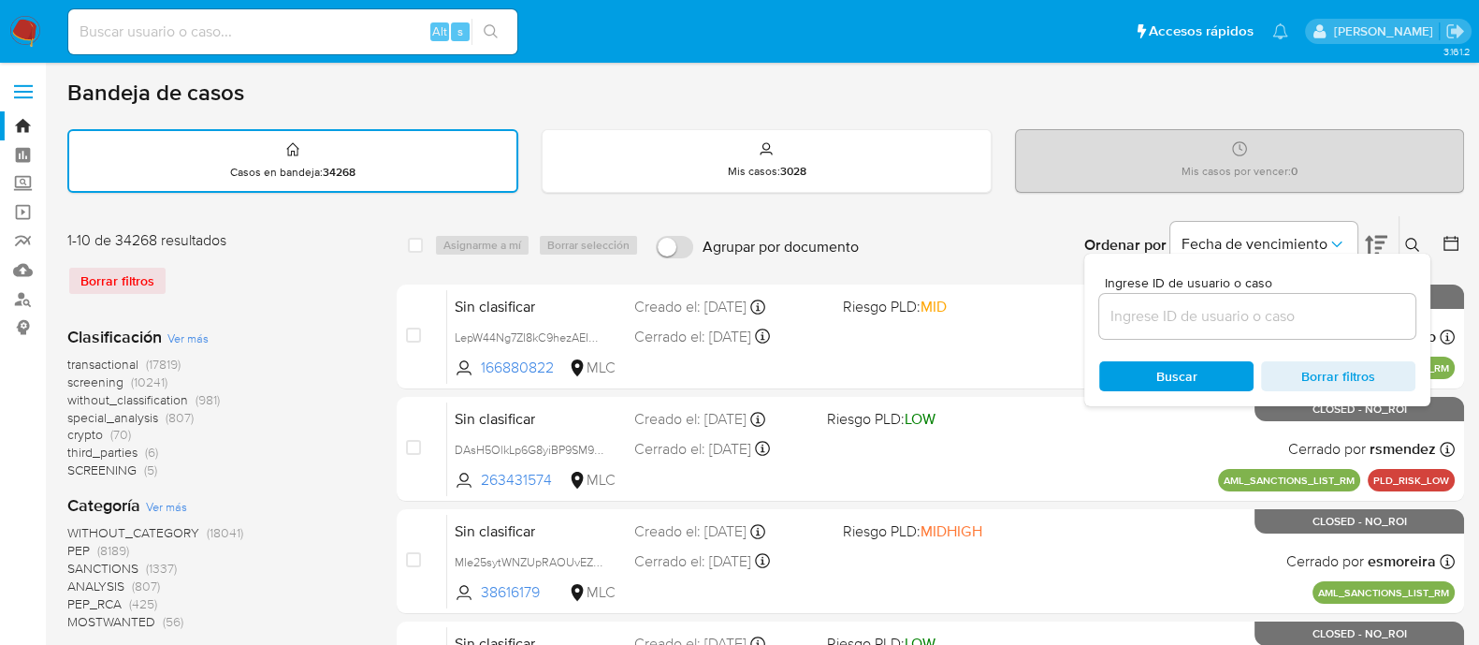
click at [1157, 308] on input at bounding box center [1257, 316] width 316 height 24
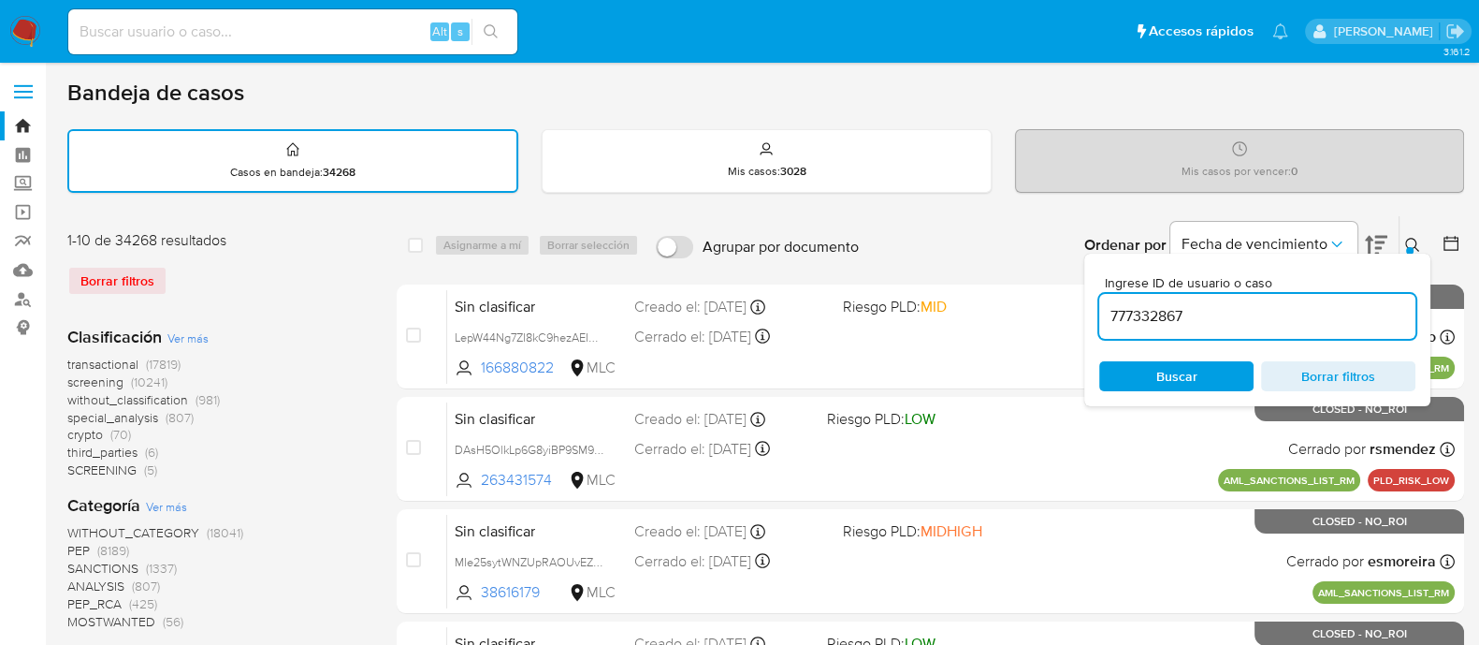
type input "777332867"
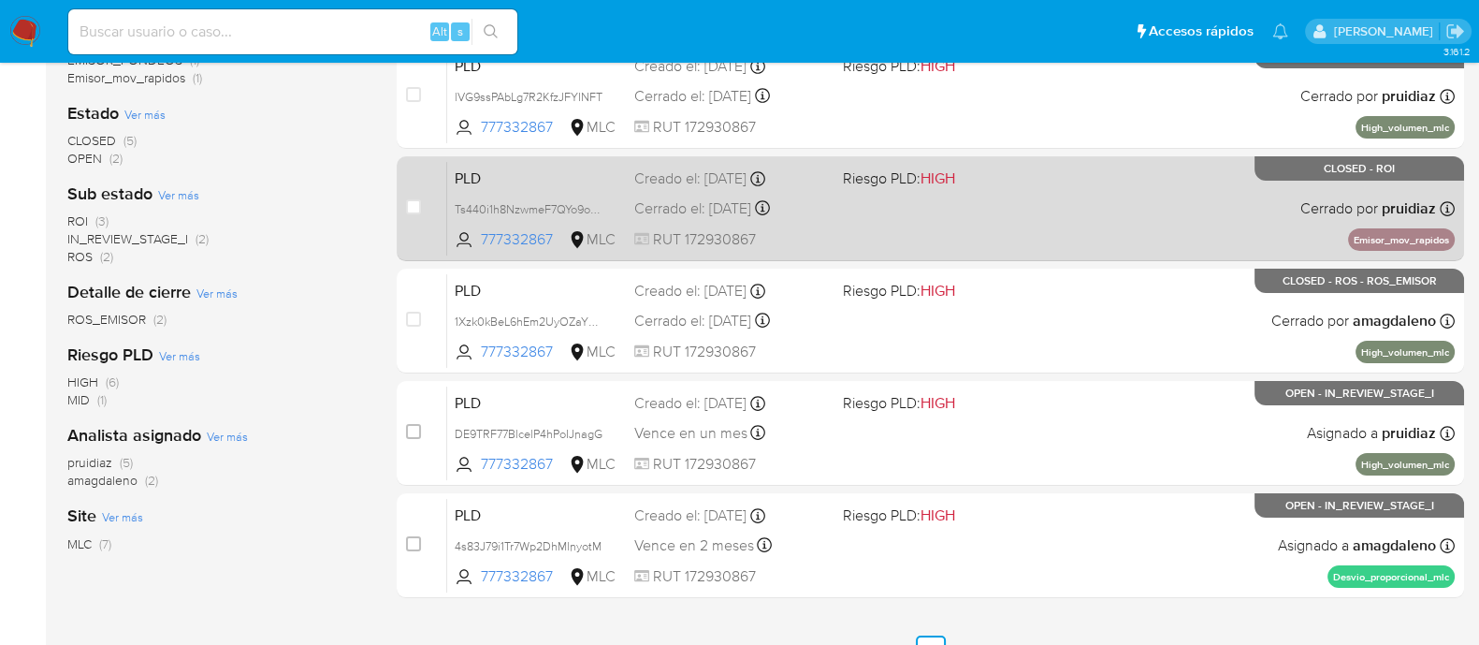
scroll to position [467, 0]
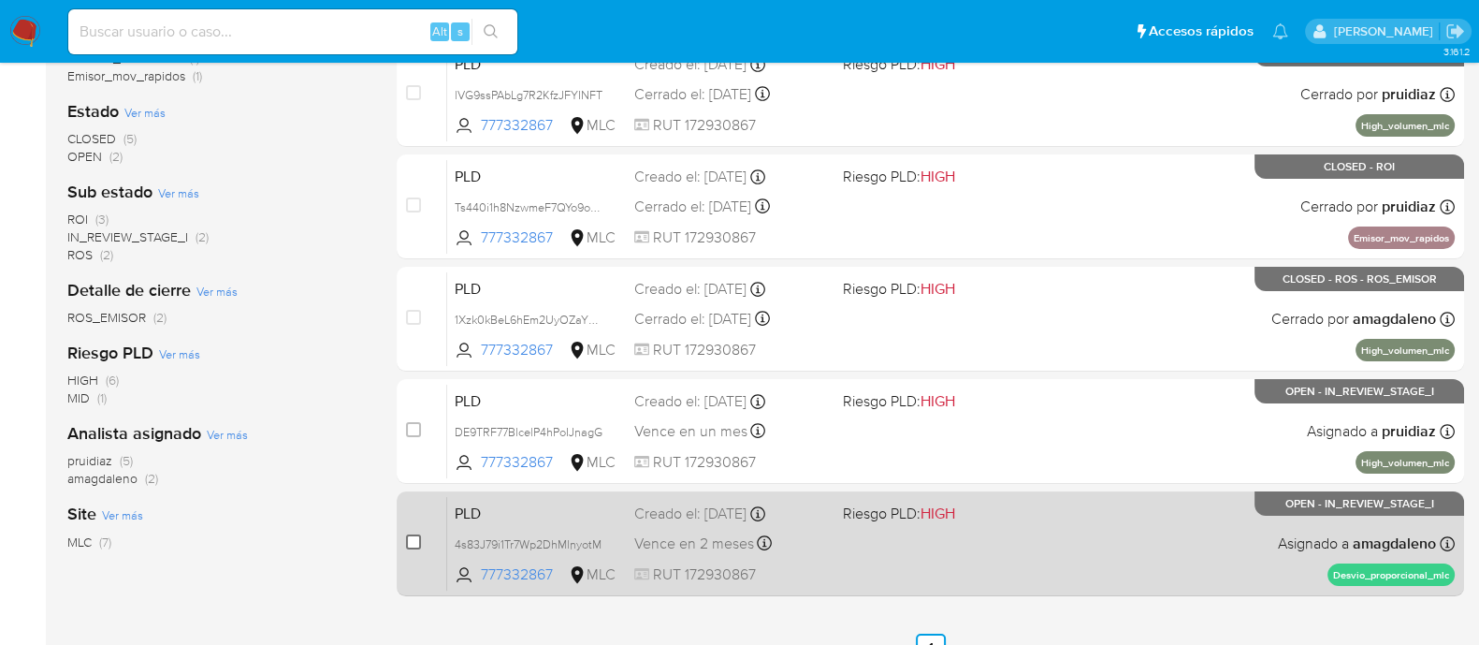
click at [408, 541] on input "checkbox" at bounding box center [413, 541] width 15 height 15
checkbox input "true"
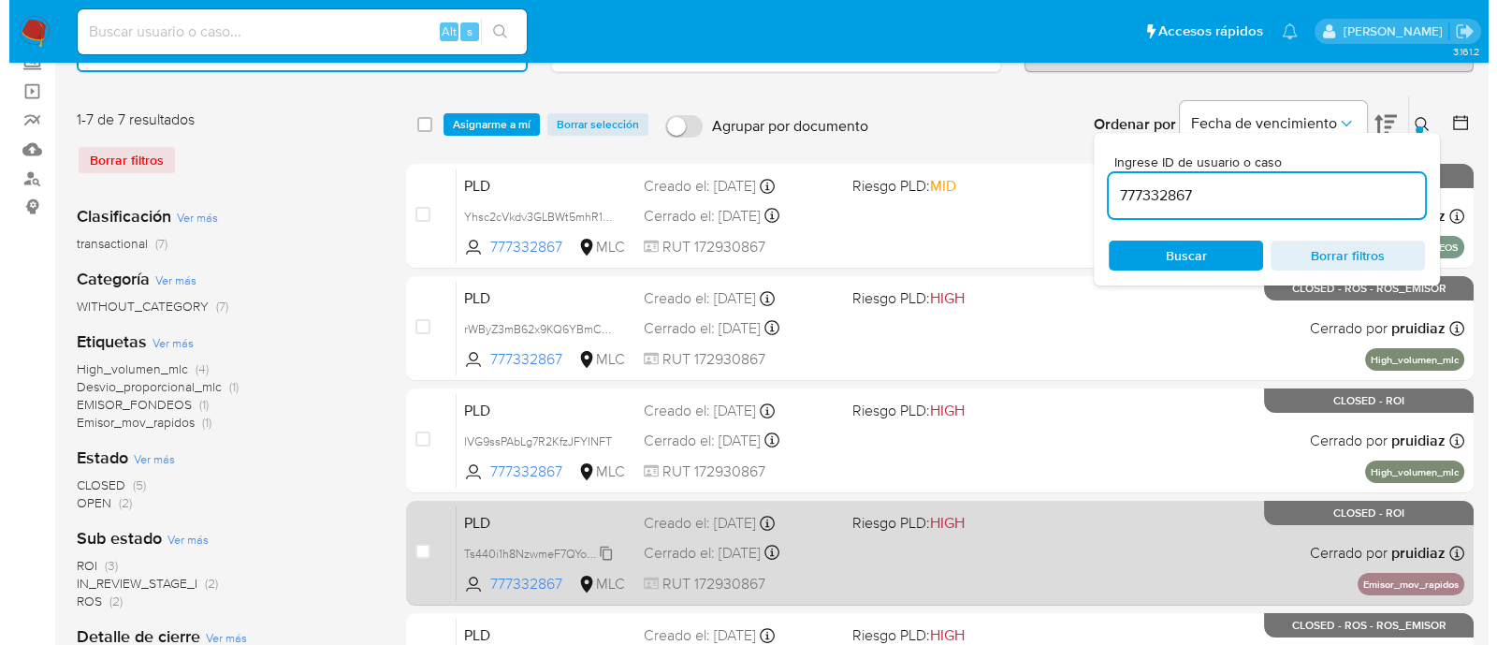
scroll to position [0, 0]
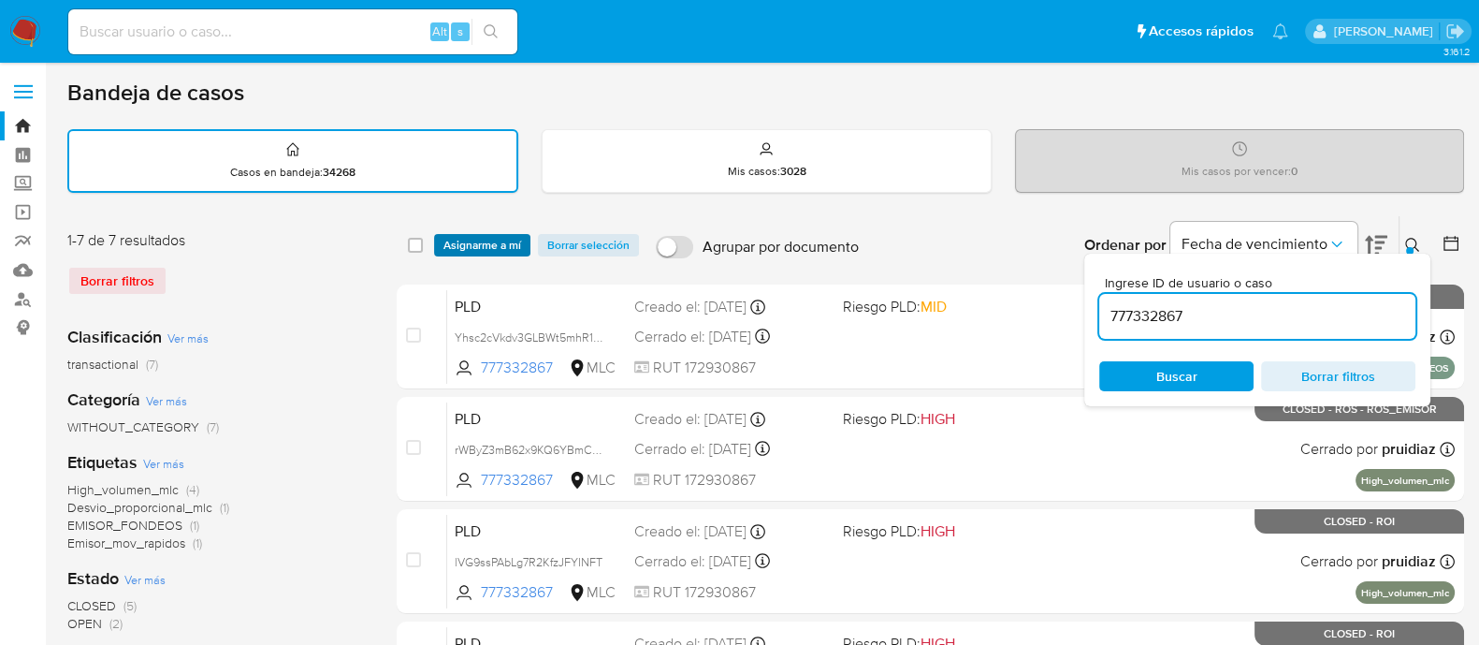
click at [515, 238] on span "Asignarme a mí" at bounding box center [482, 245] width 78 height 19
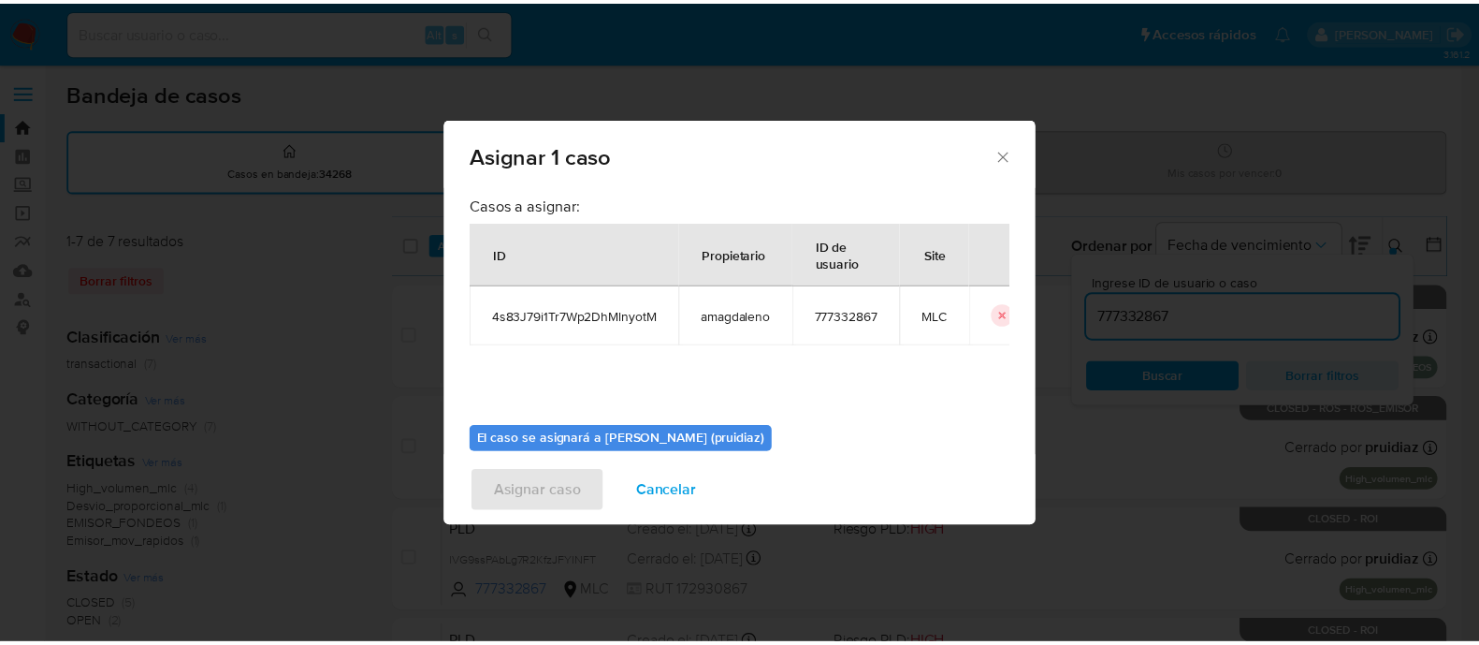
scroll to position [96, 0]
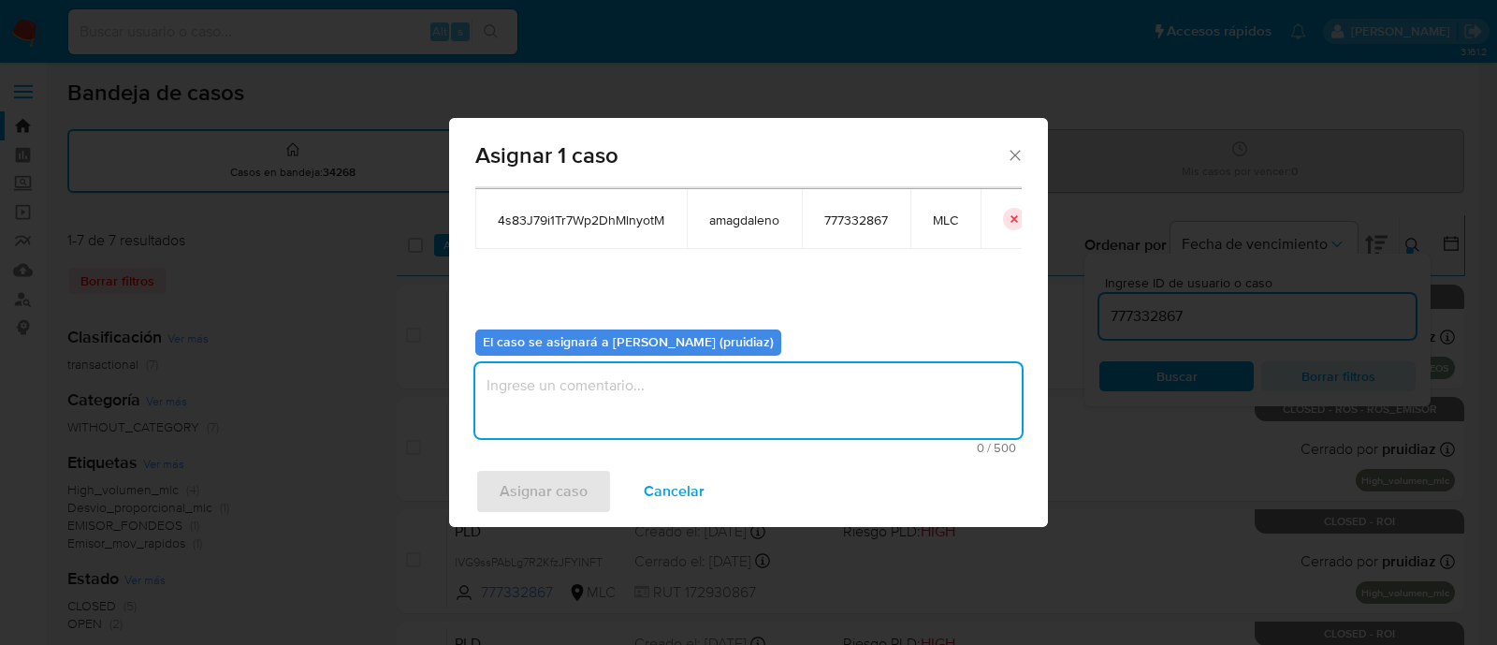
click at [718, 381] on textarea "assign-modal" at bounding box center [748, 400] width 546 height 75
type textarea "-"
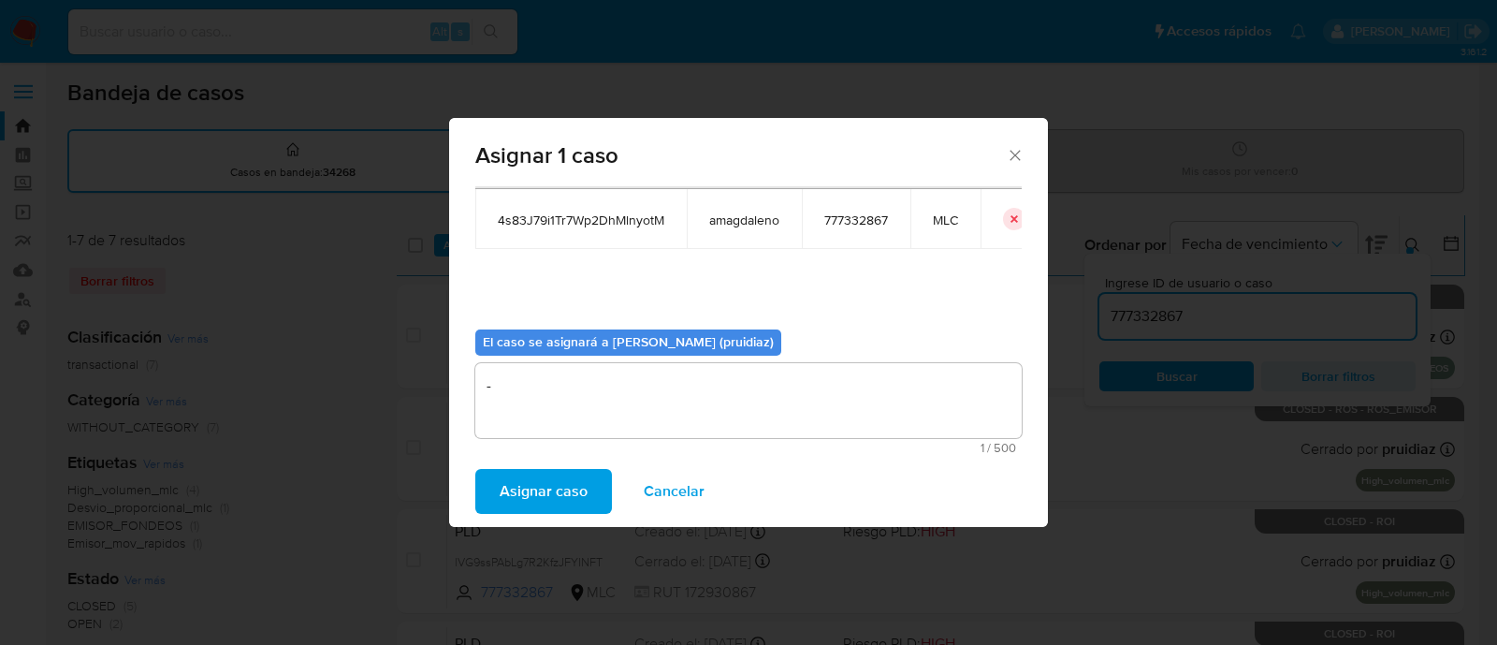
click at [486, 501] on button "Asignar caso" at bounding box center [543, 491] width 137 height 45
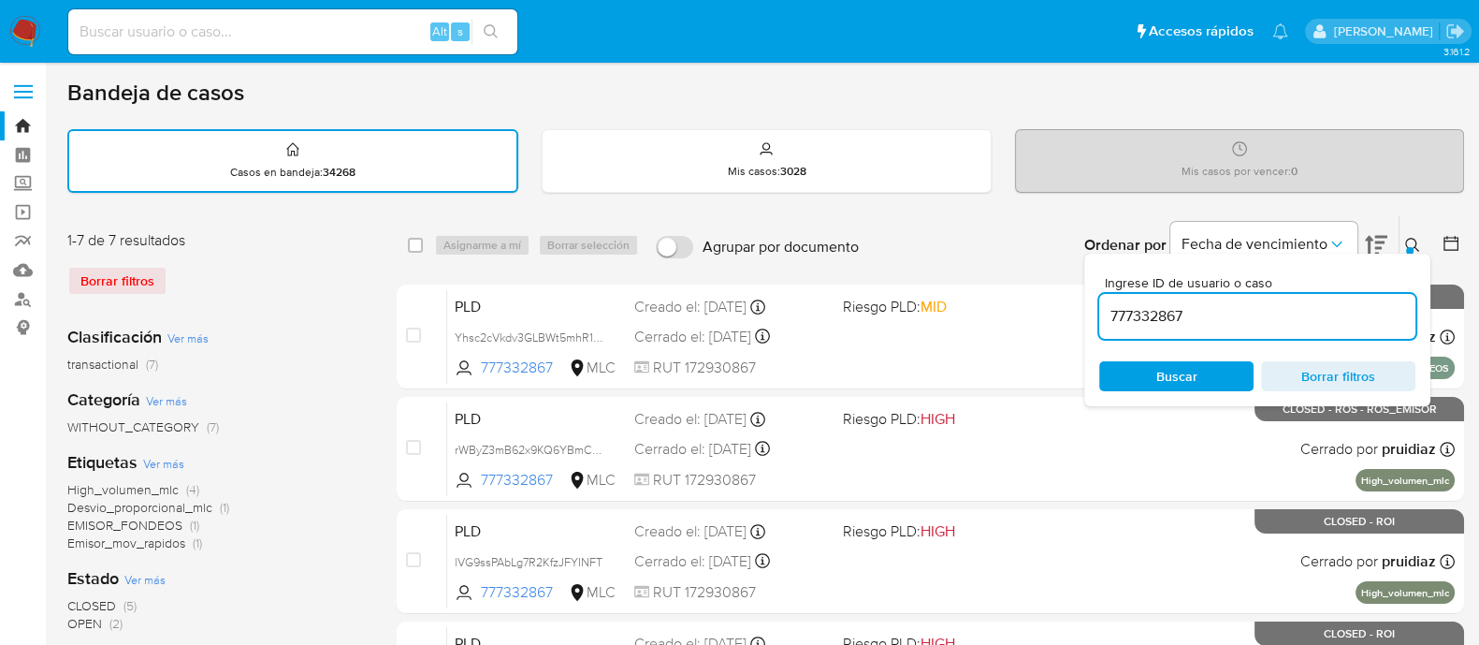
click at [21, 22] on img at bounding box center [25, 32] width 32 height 32
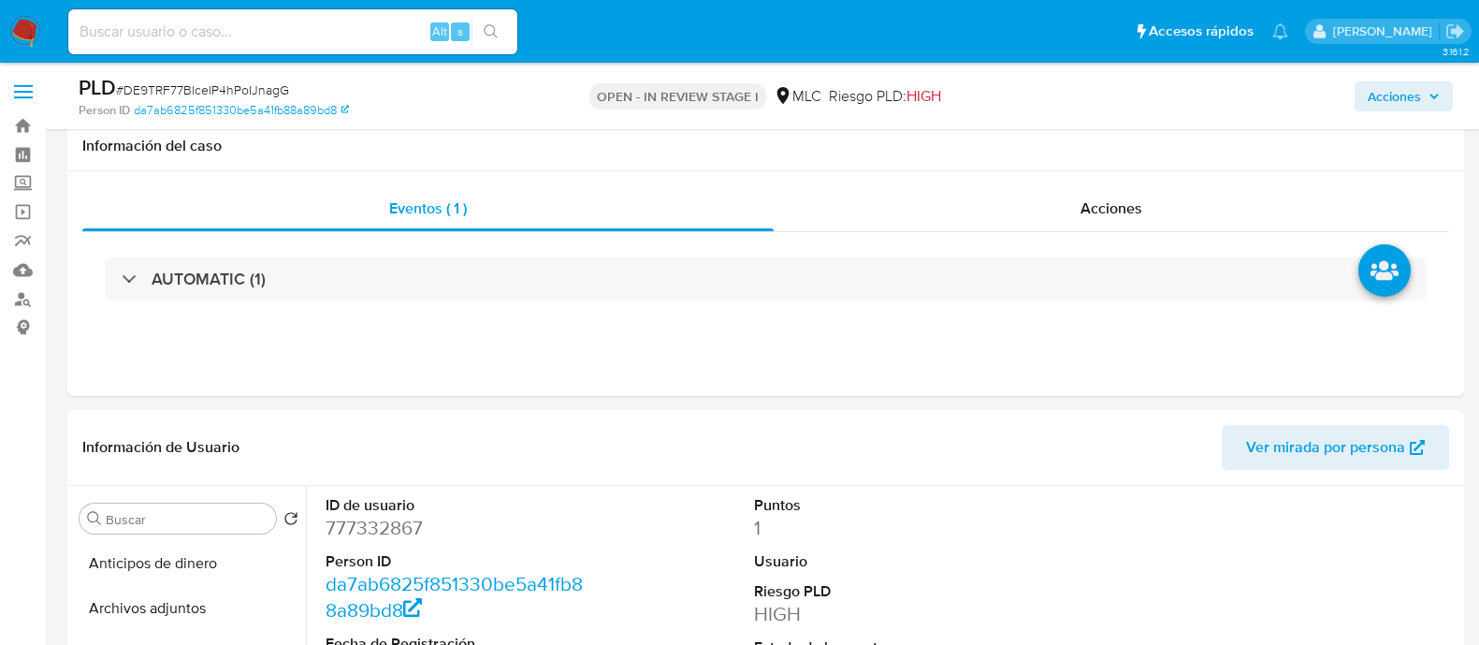
select select "10"
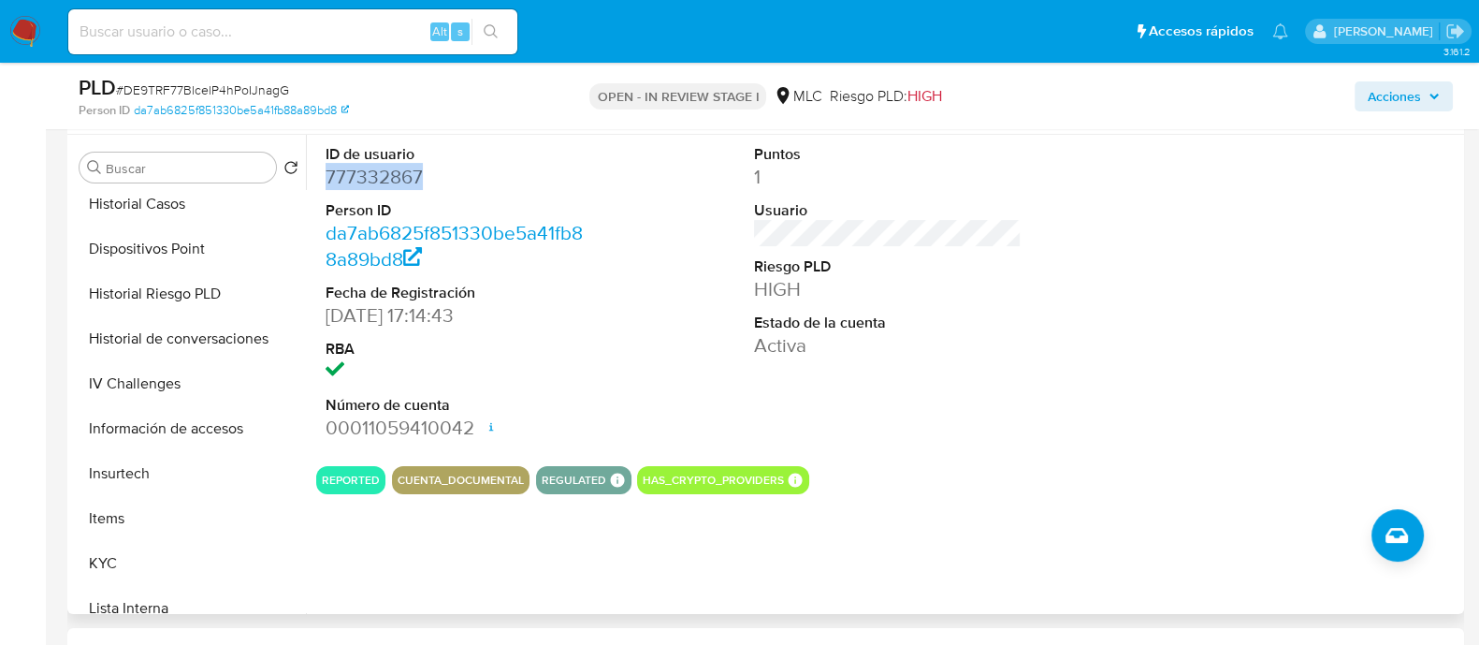
scroll to position [467, 0]
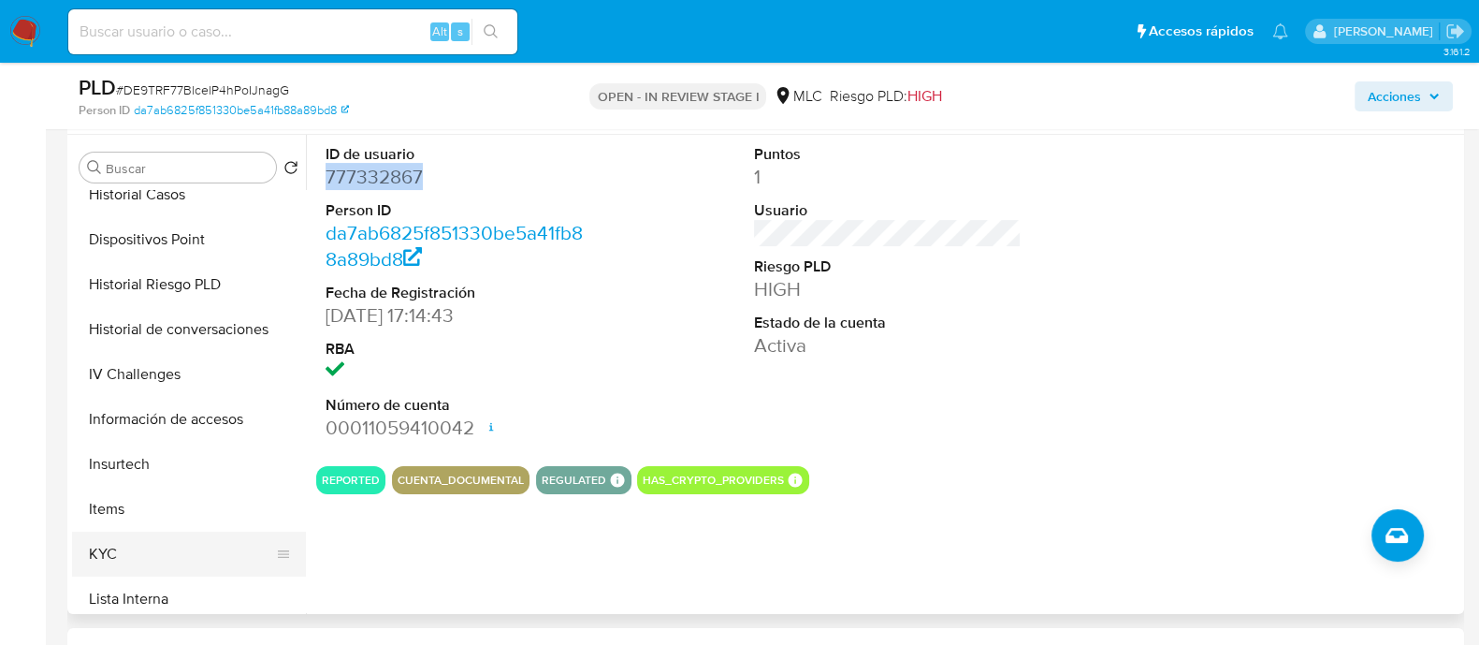
click at [124, 544] on button "KYC" at bounding box center [181, 553] width 219 height 45
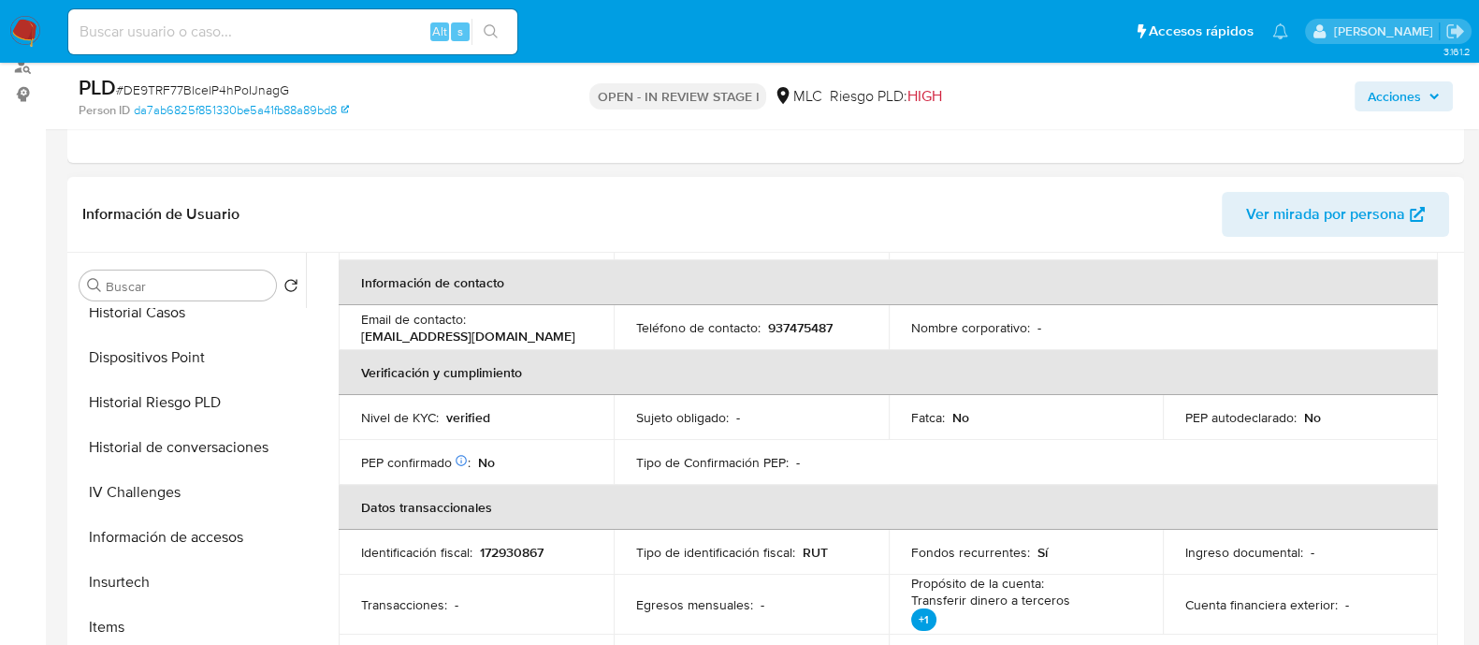
scroll to position [0, 0]
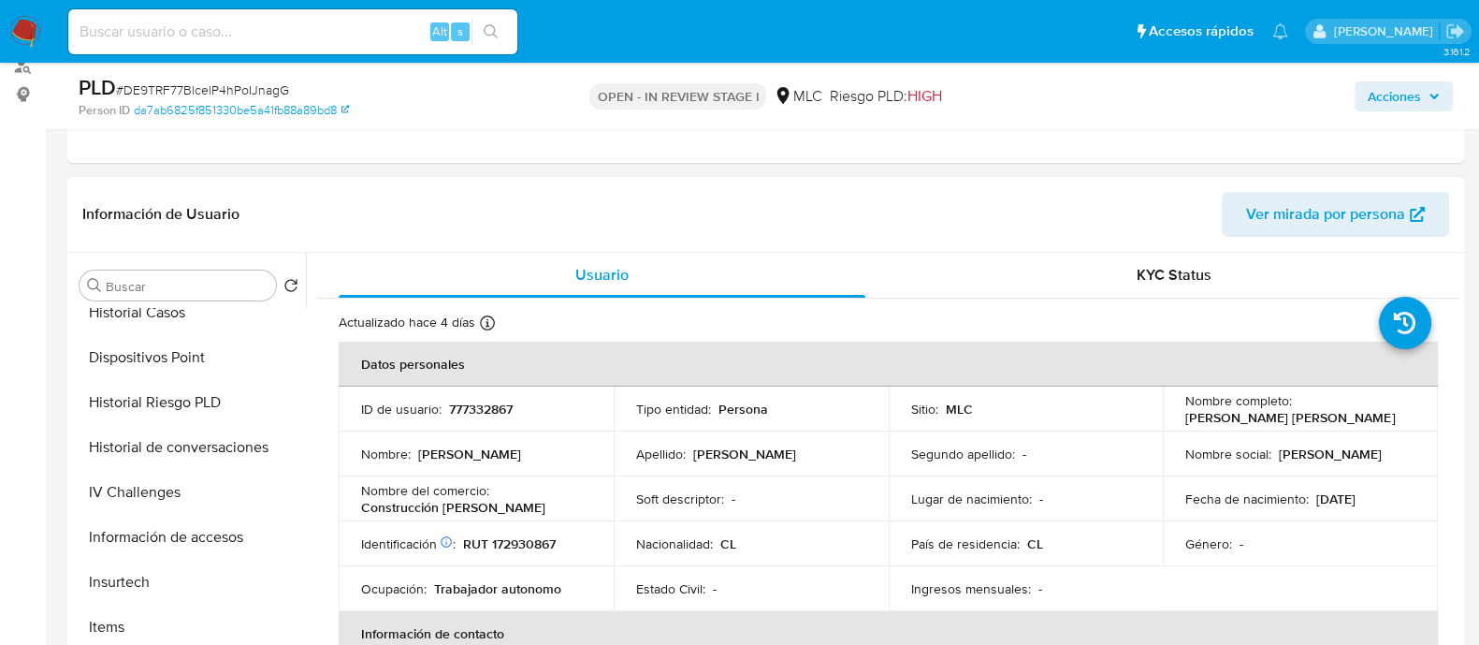
click at [498, 403] on p "777332867" at bounding box center [481, 408] width 64 height 17
copy p "777332867"
click at [477, 408] on p "777332867" at bounding box center [481, 408] width 64 height 17
click at [477, 407] on p "777332867" at bounding box center [481, 408] width 64 height 17
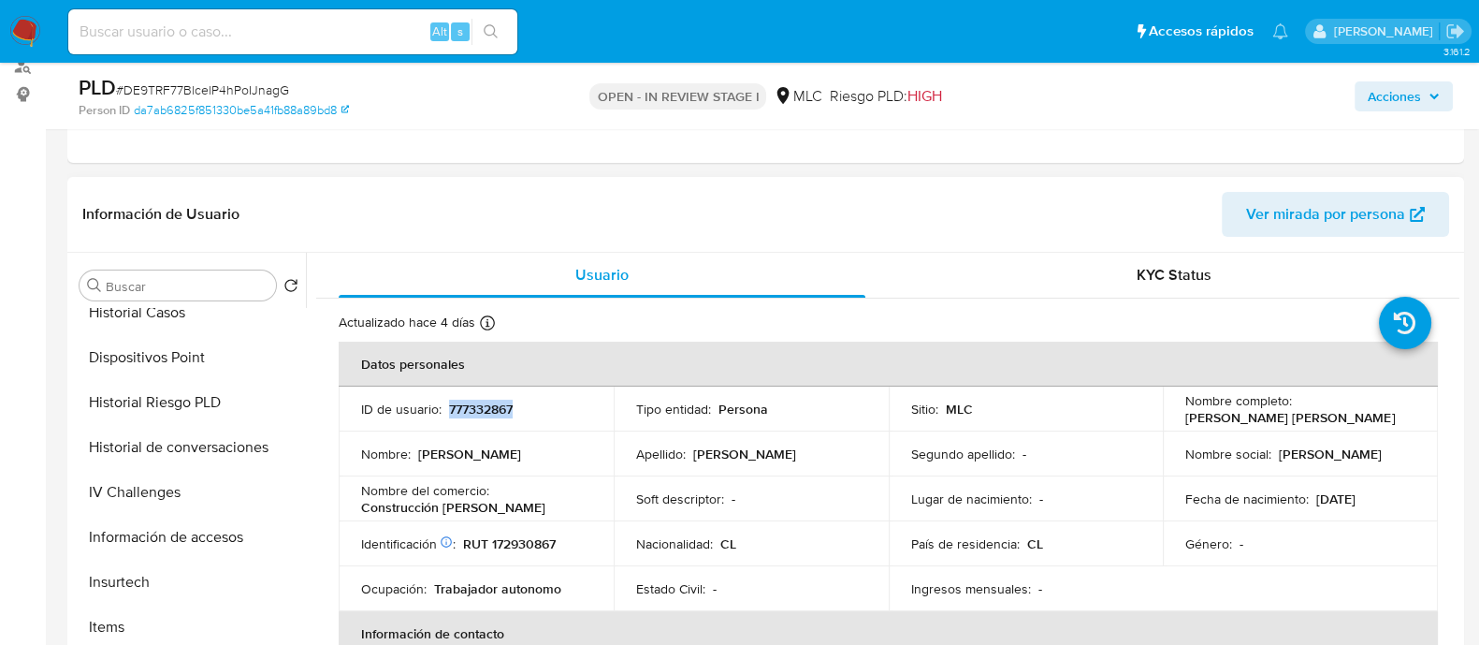
copy p "777332867"
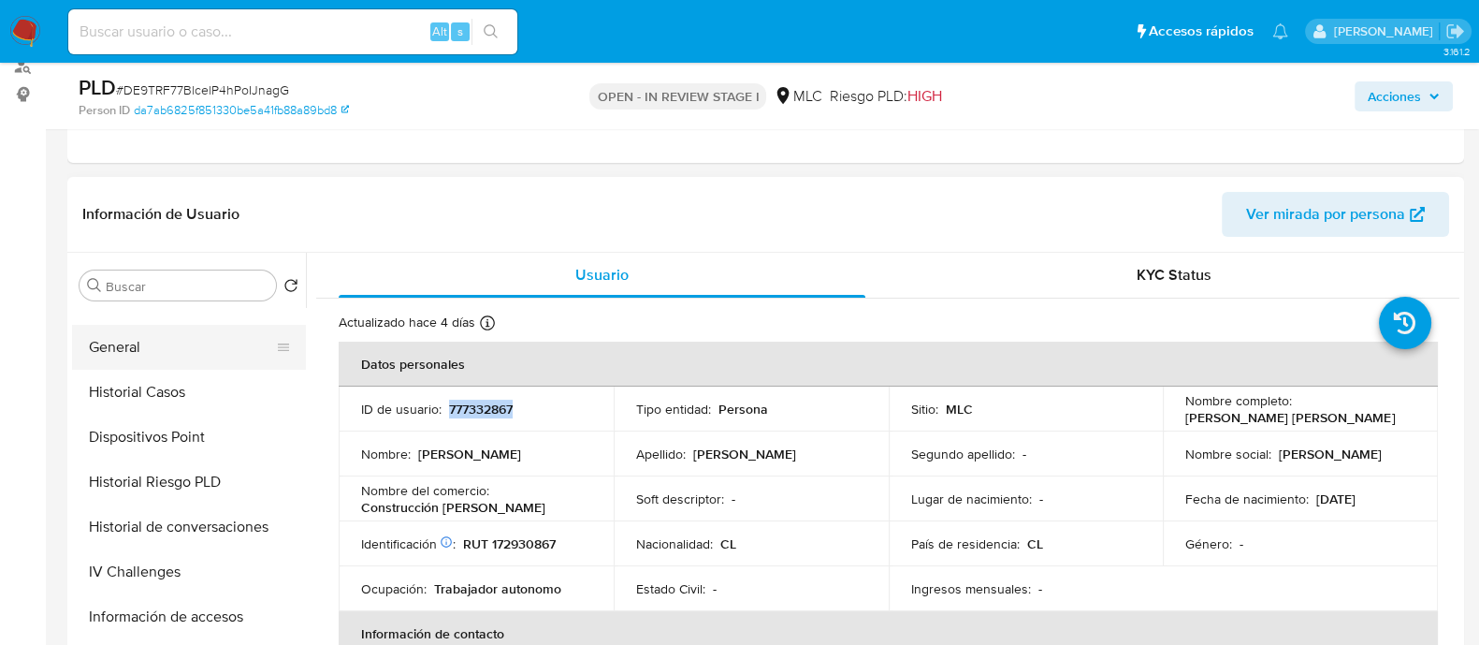
scroll to position [351, 0]
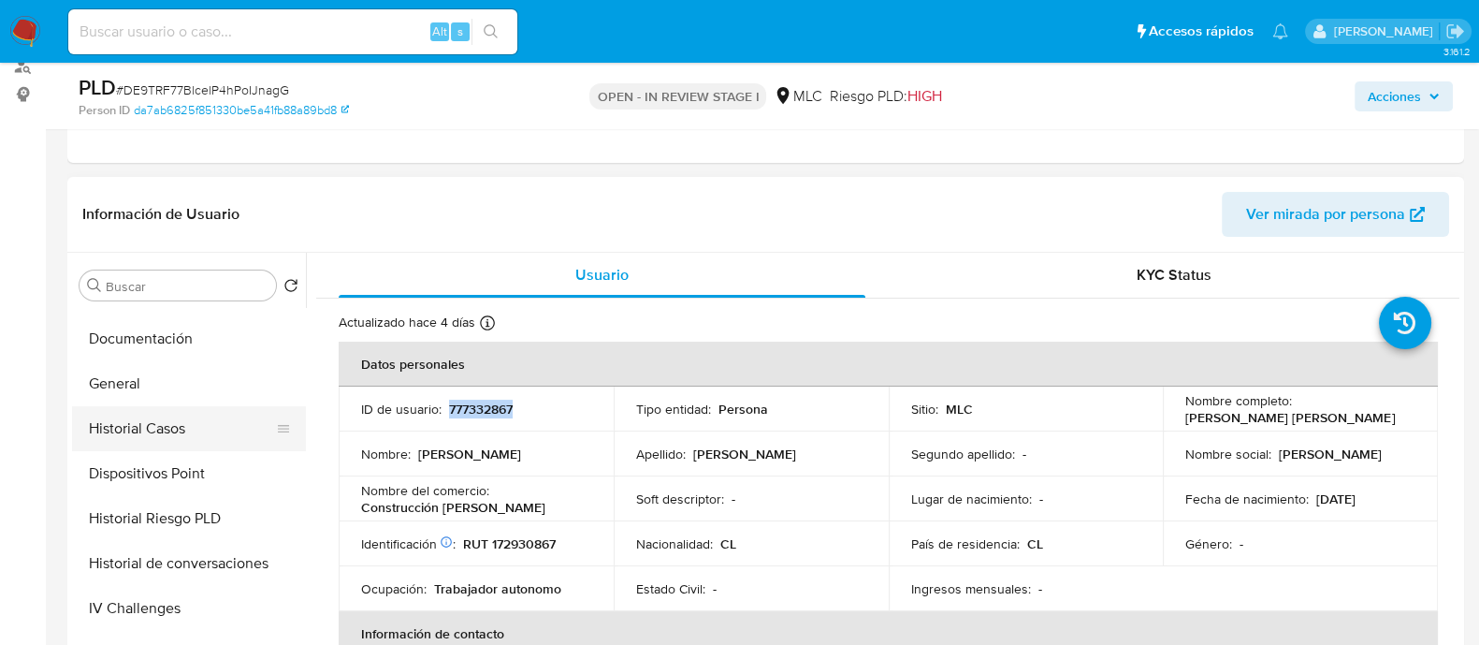
click at [167, 416] on button "Historial Casos" at bounding box center [181, 428] width 219 height 45
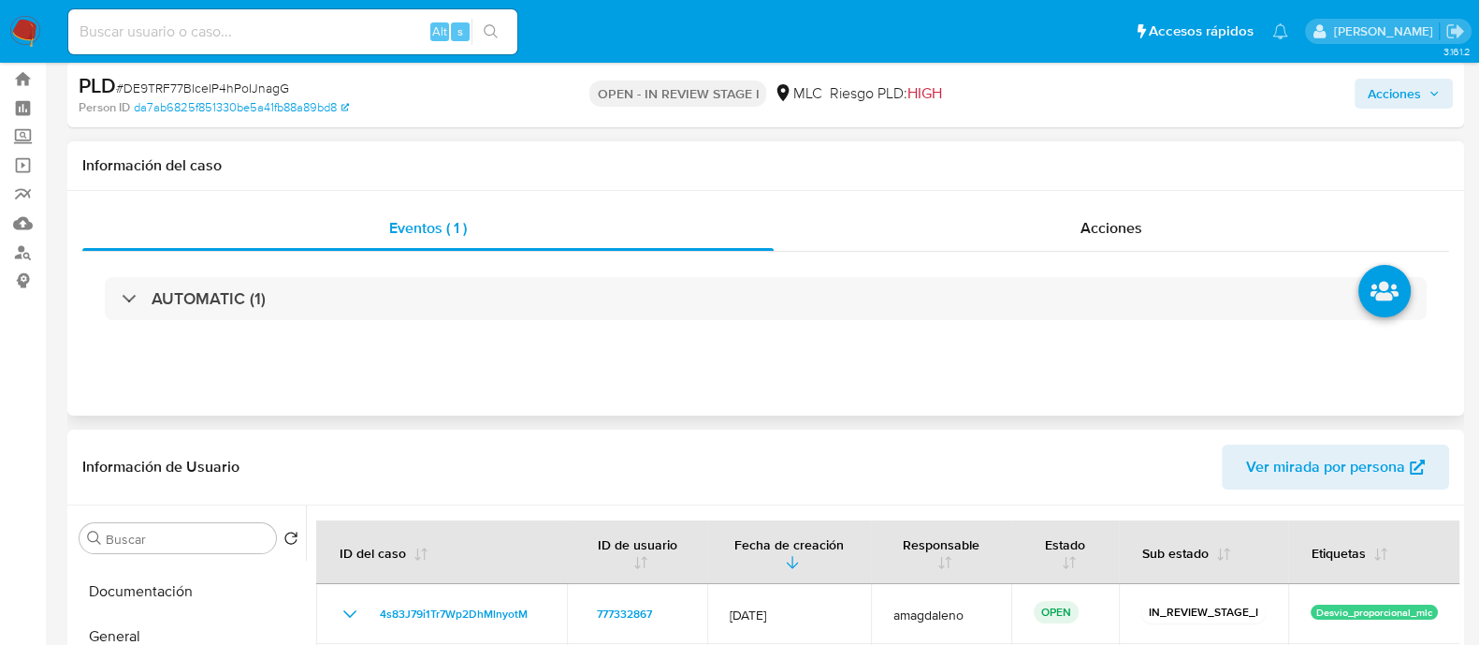
scroll to position [0, 0]
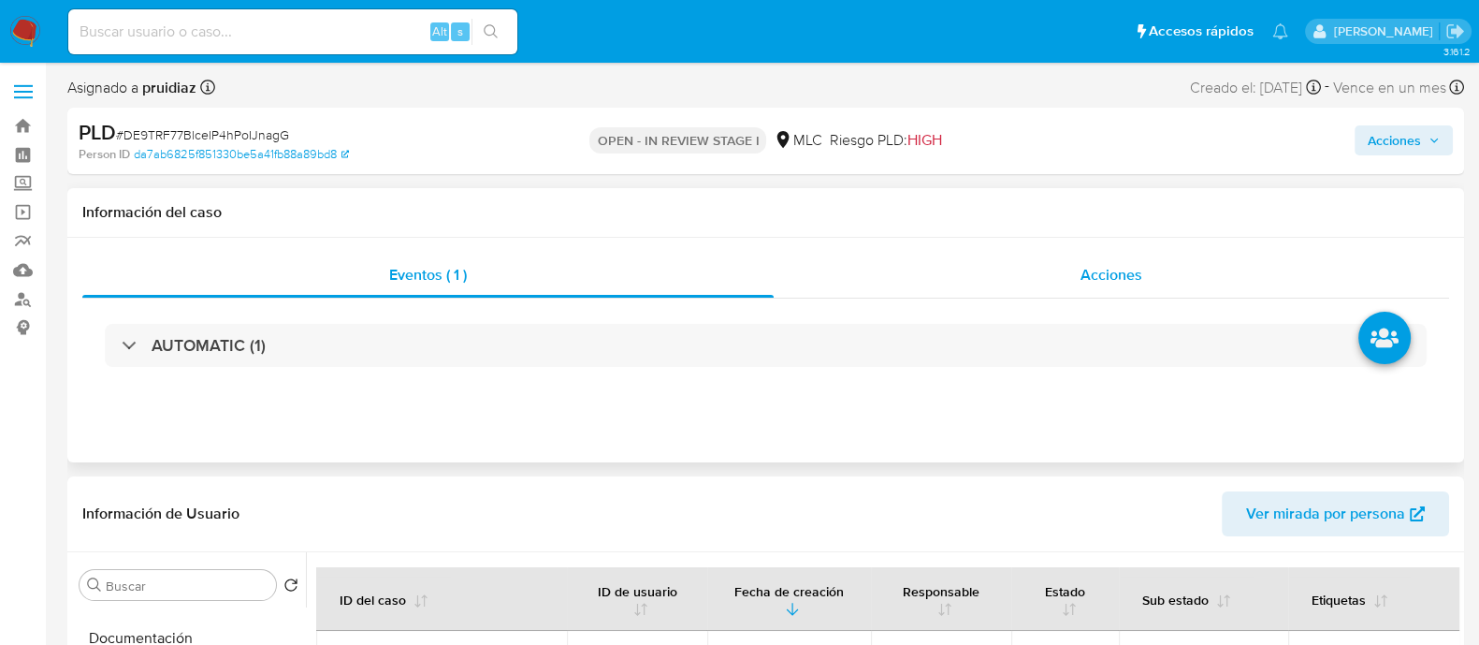
click at [1152, 260] on div "Acciones" at bounding box center [1111, 275] width 675 height 45
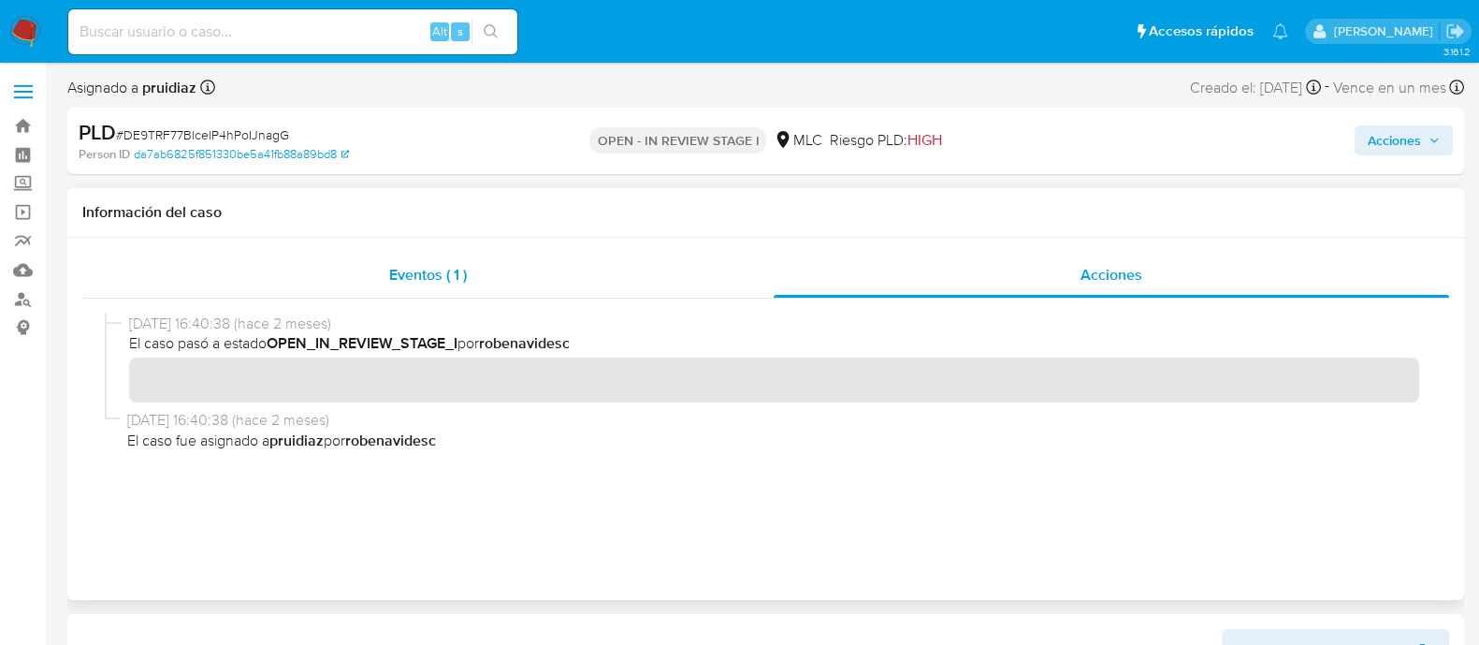
click at [454, 275] on span "Eventos ( 1 )" at bounding box center [428, 275] width 78 height 22
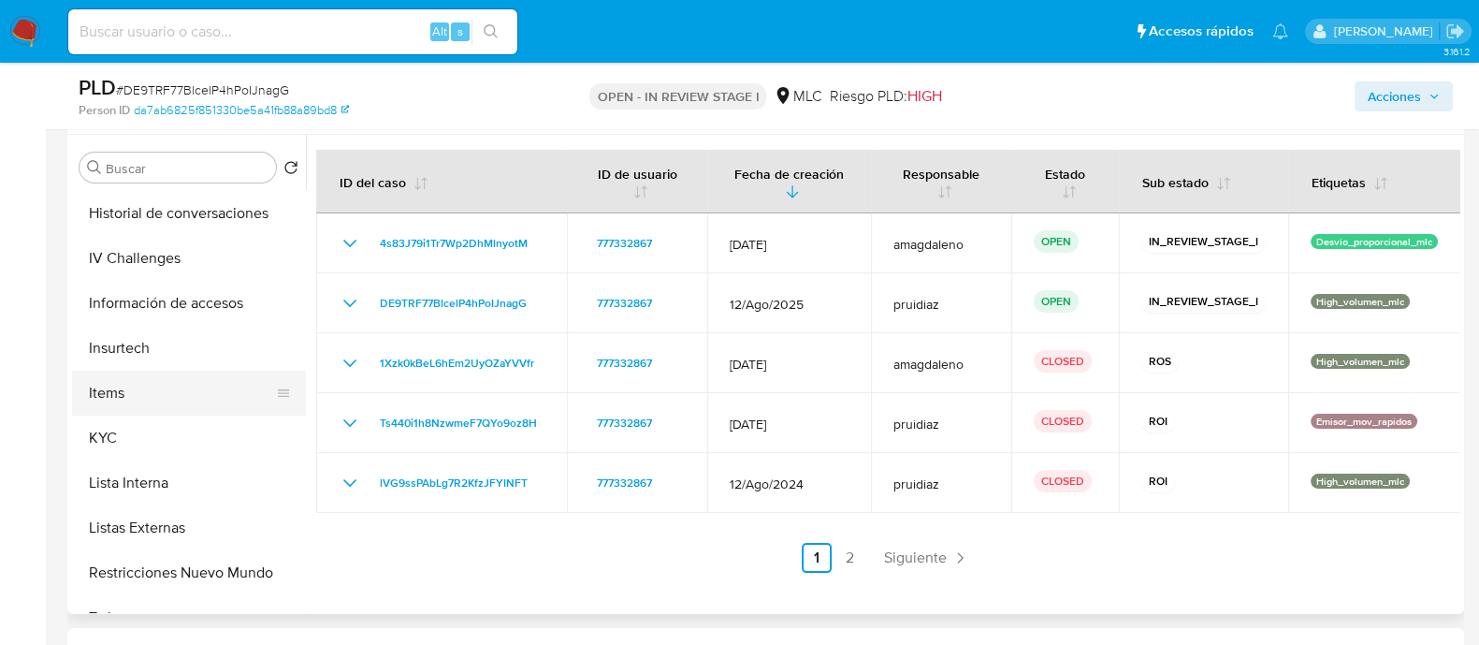
scroll to position [584, 0]
click at [166, 450] on button "KYC" at bounding box center [181, 436] width 219 height 45
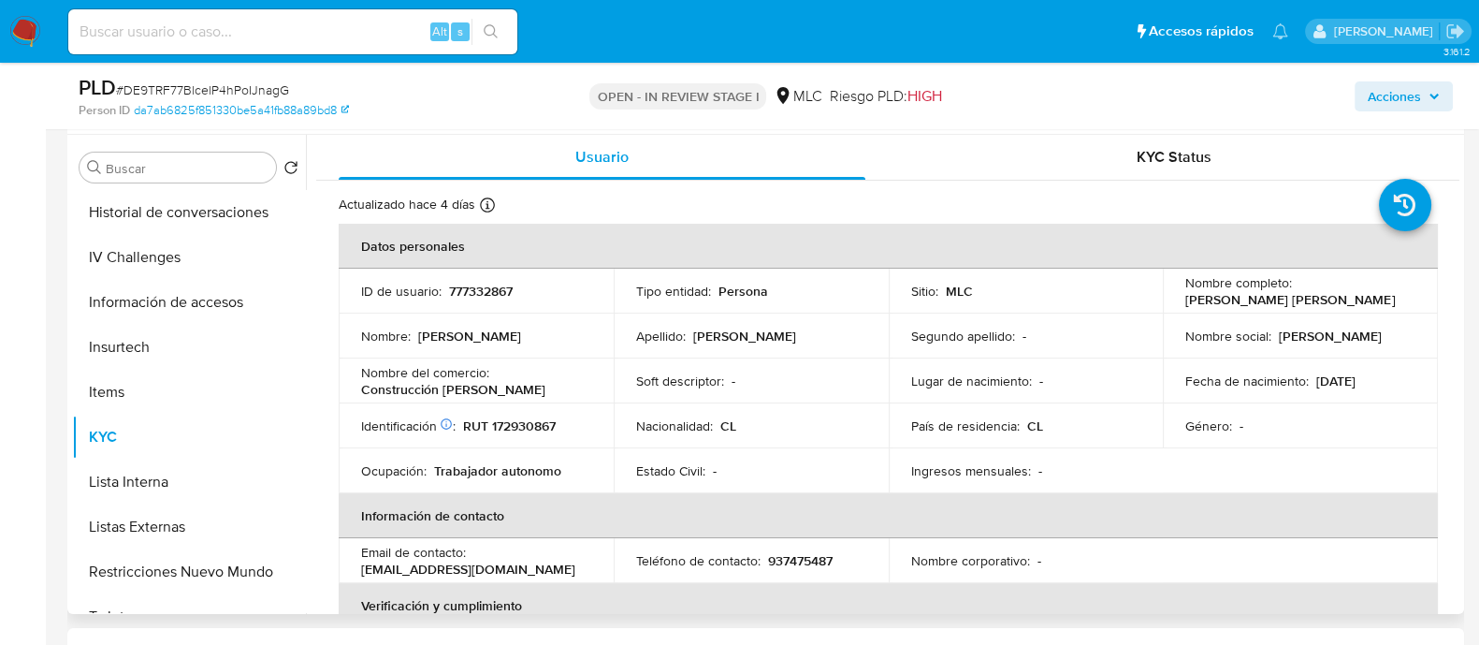
click at [487, 286] on p "777332867" at bounding box center [481, 291] width 64 height 17
copy p "777332867"
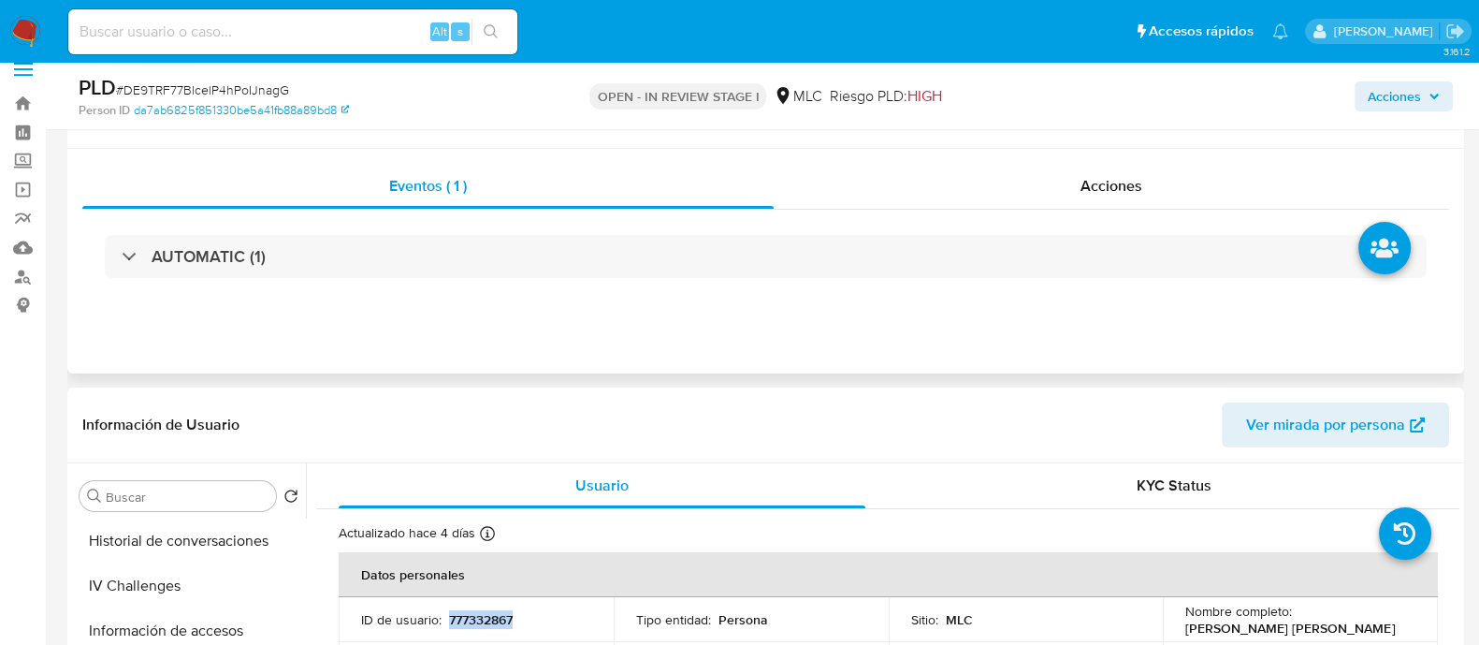
scroll to position [0, 0]
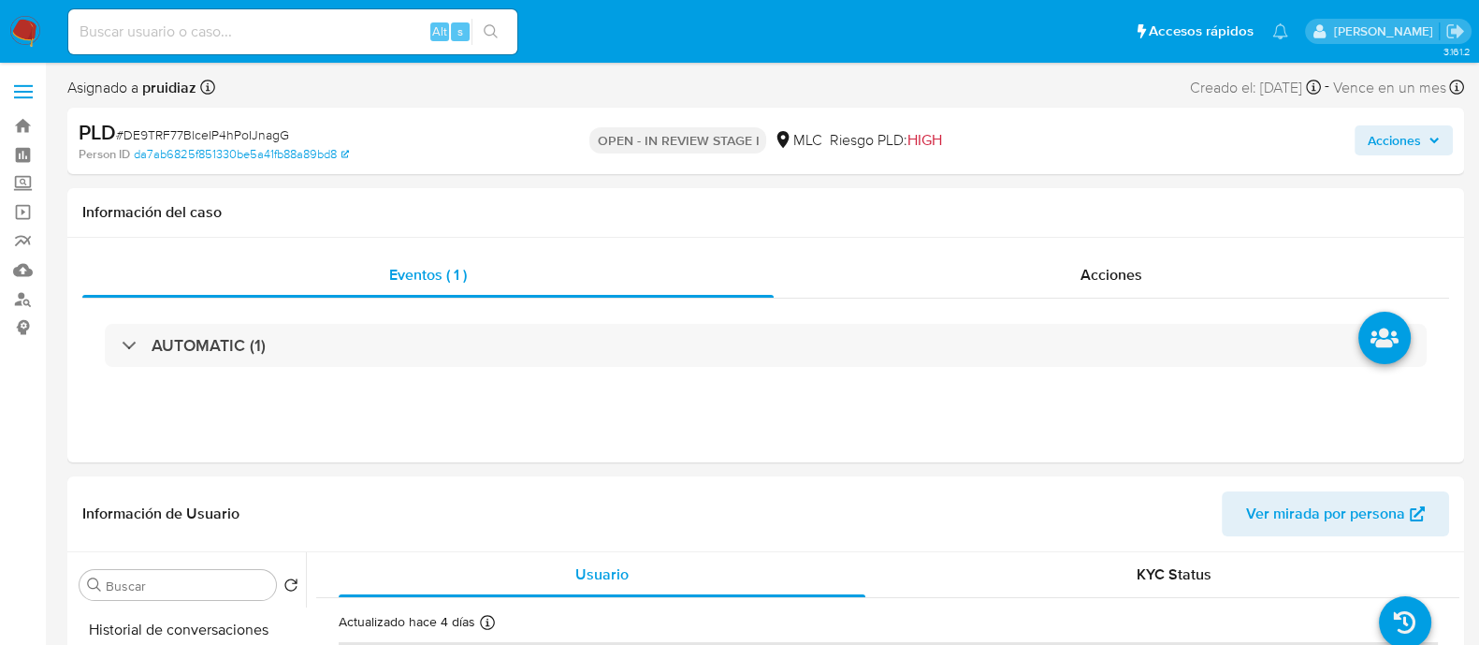
click at [217, 133] on span "# DE9TRF77BlcelP4hPoIJnagG" at bounding box center [202, 134] width 173 height 19
copy span "DE9TRF77BlcelP4hPoIJnagG"
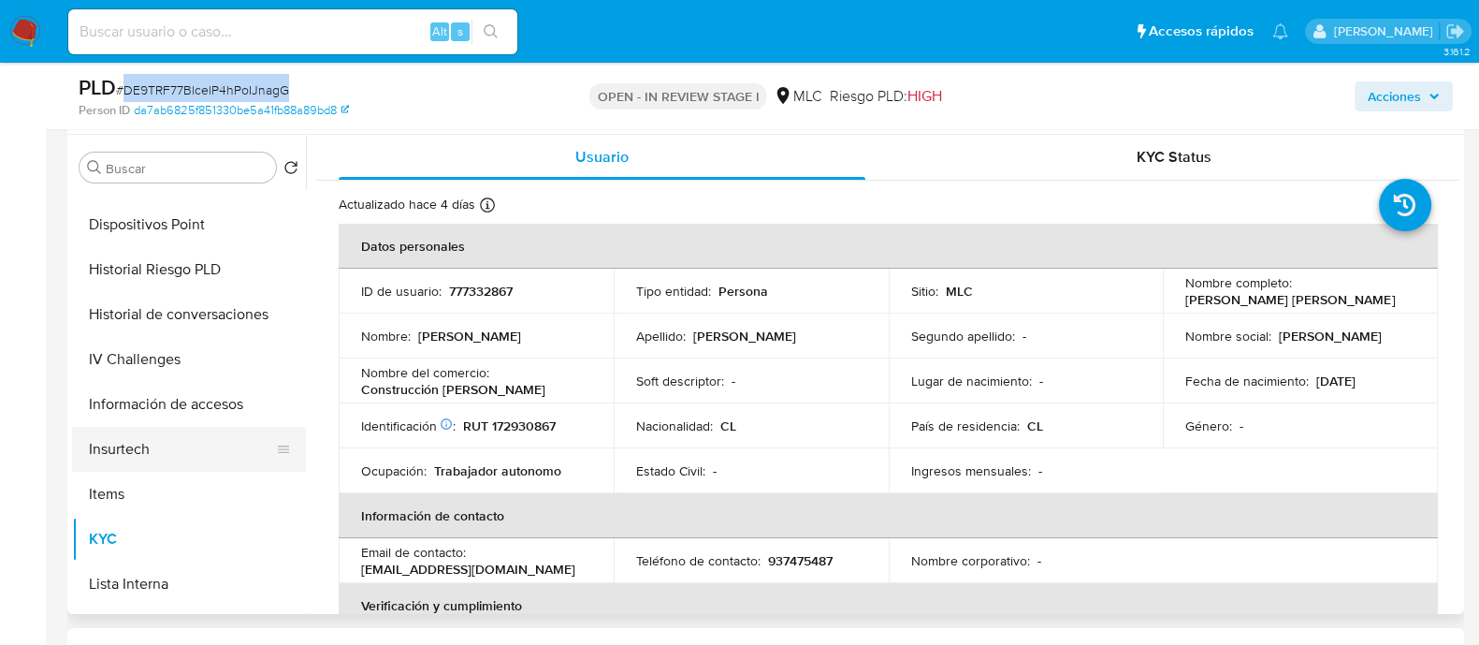
scroll to position [350, 0]
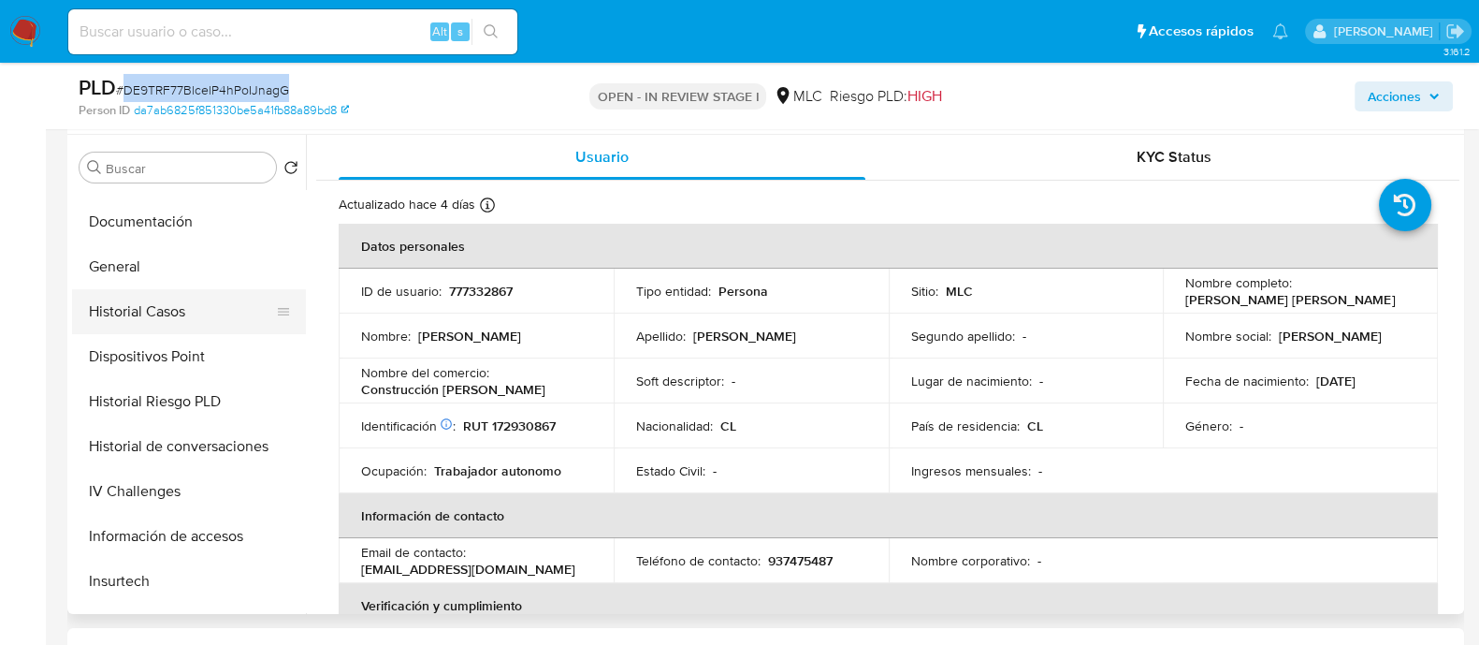
click at [179, 312] on button "Historial Casos" at bounding box center [181, 311] width 219 height 45
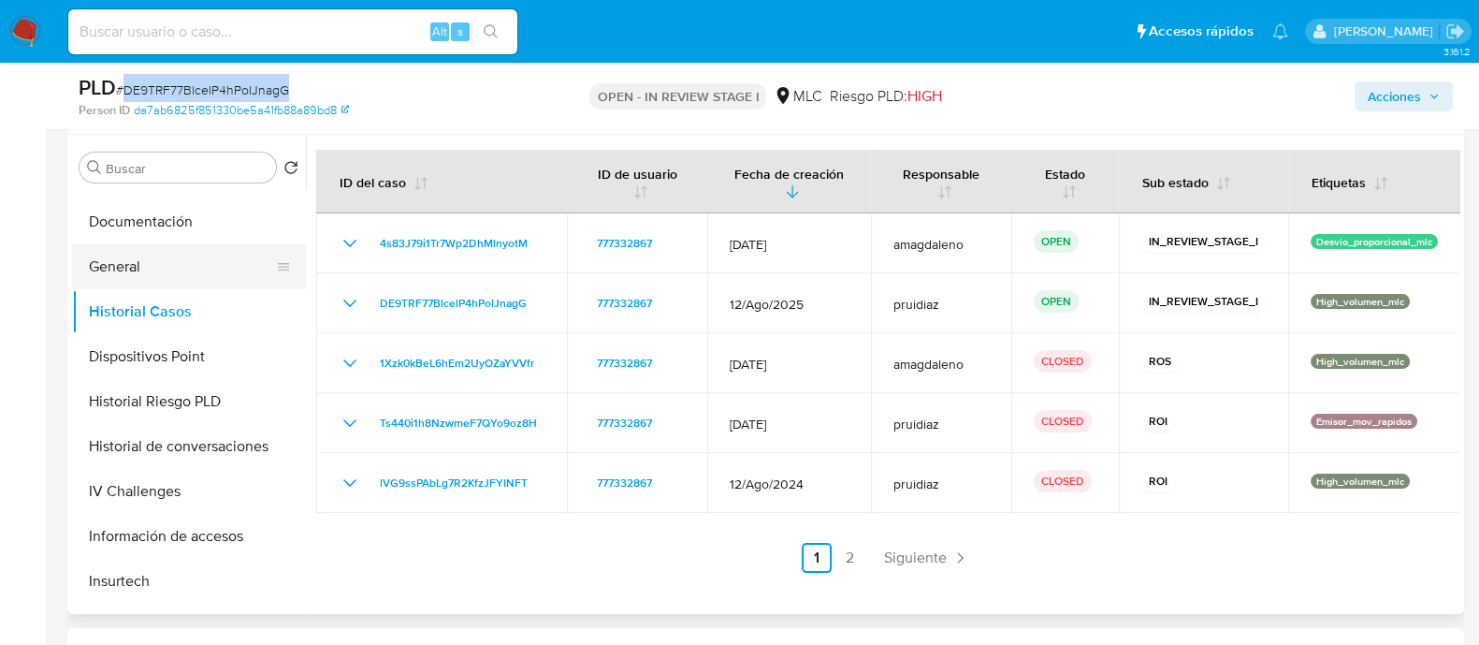
click at [103, 274] on button "General" at bounding box center [181, 266] width 219 height 45
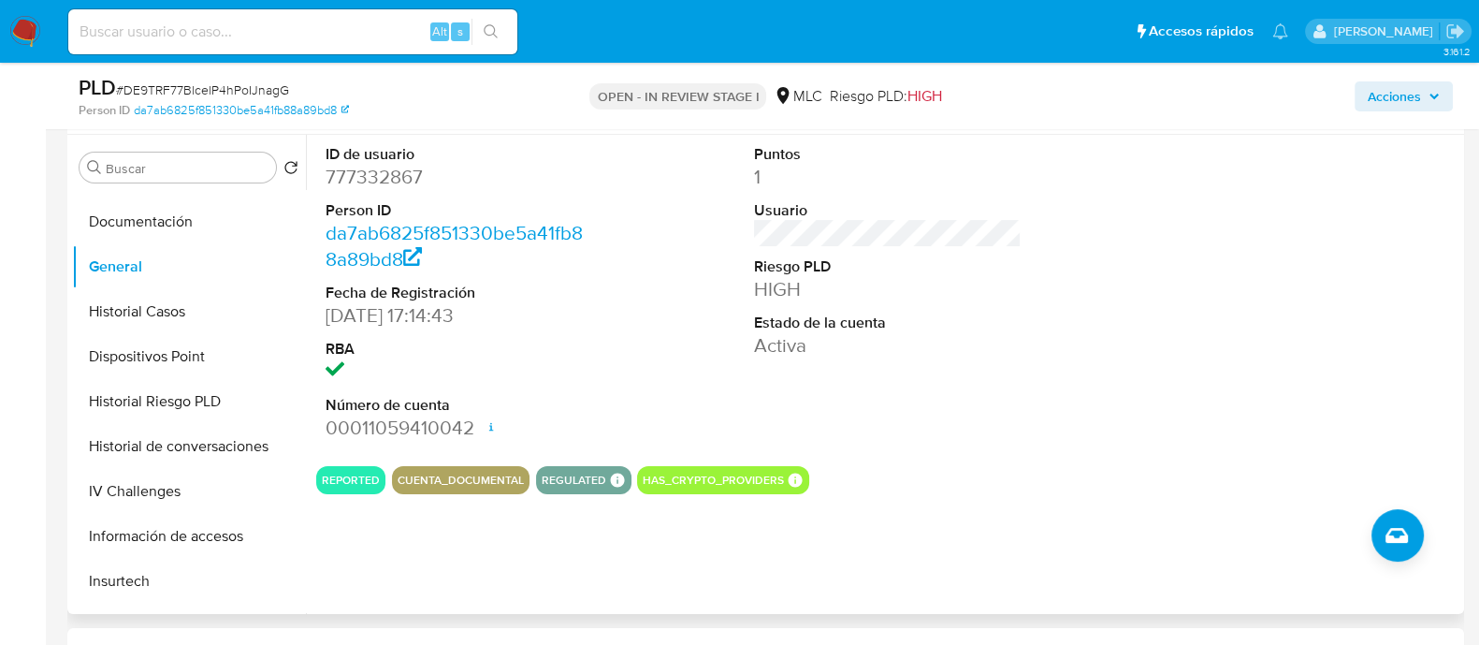
click at [410, 178] on dd "777332867" at bounding box center [460, 177] width 268 height 26
copy dd "777332867"
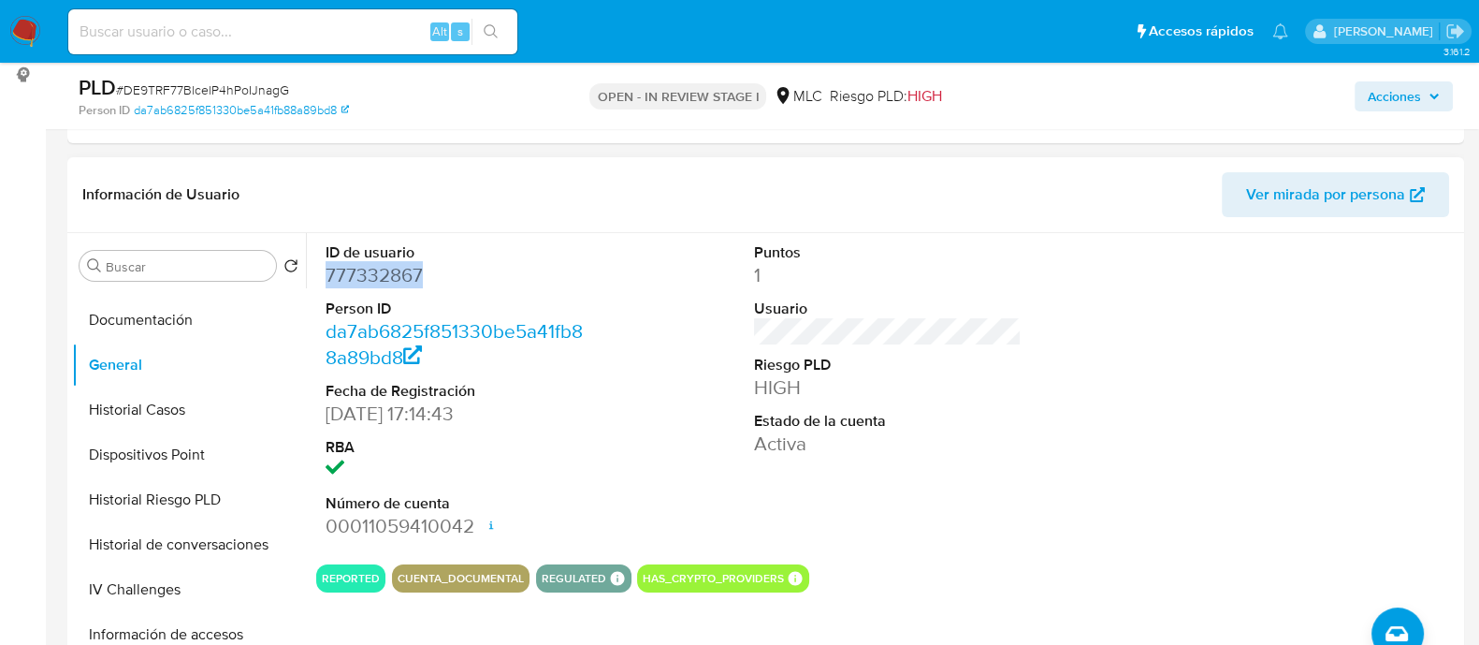
scroll to position [467, 0]
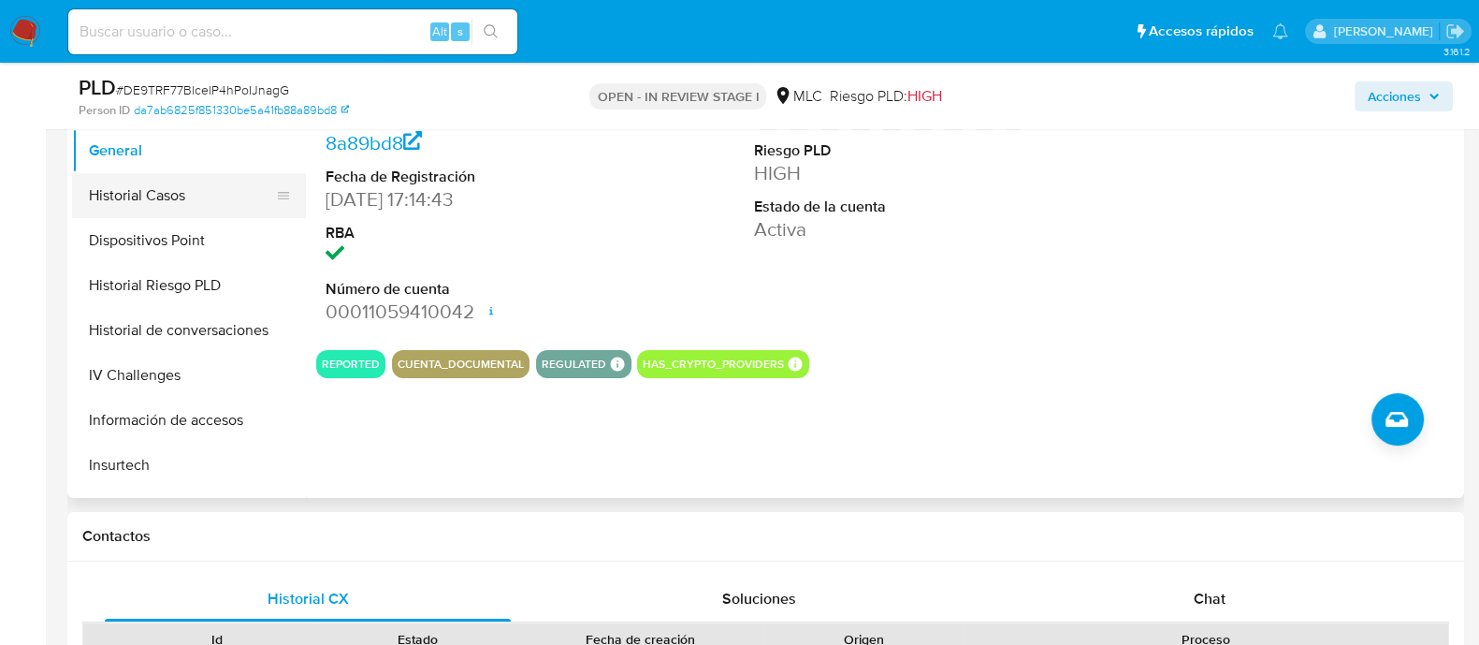
click at [172, 205] on button "Historial Casos" at bounding box center [181, 195] width 219 height 45
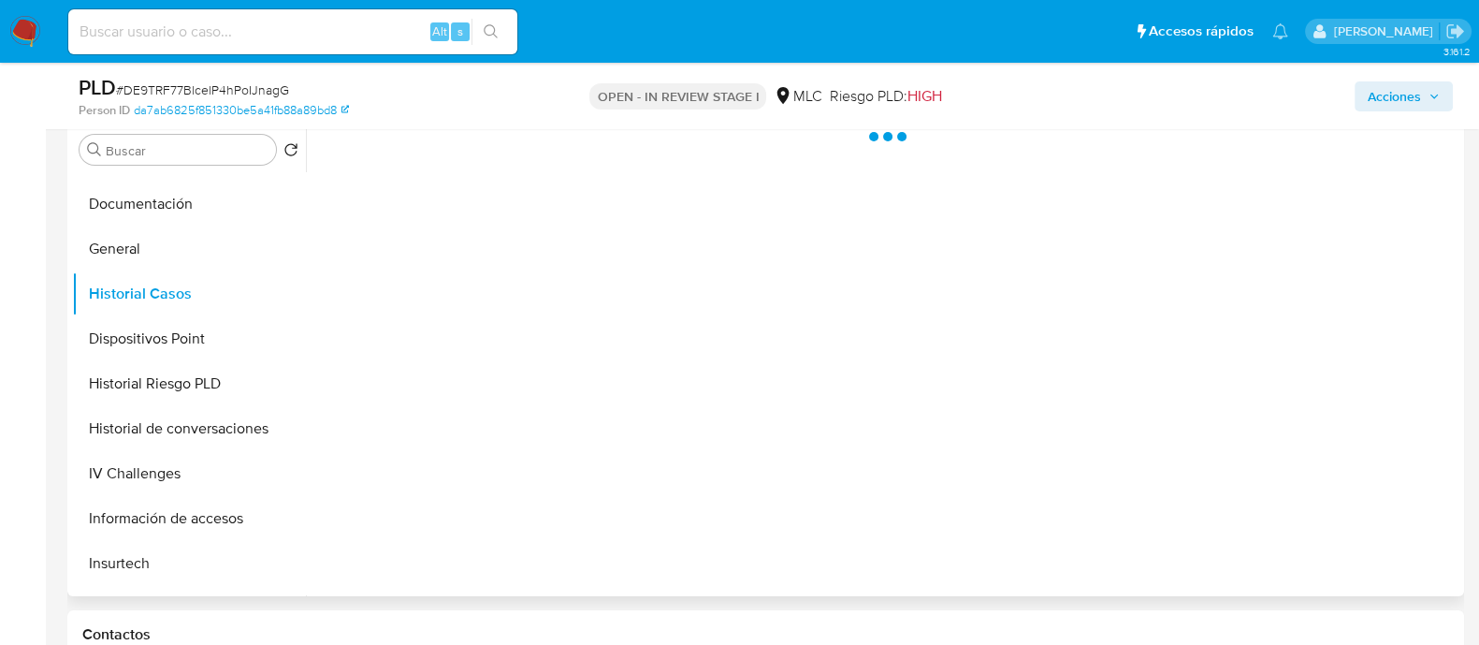
scroll to position [233, 0]
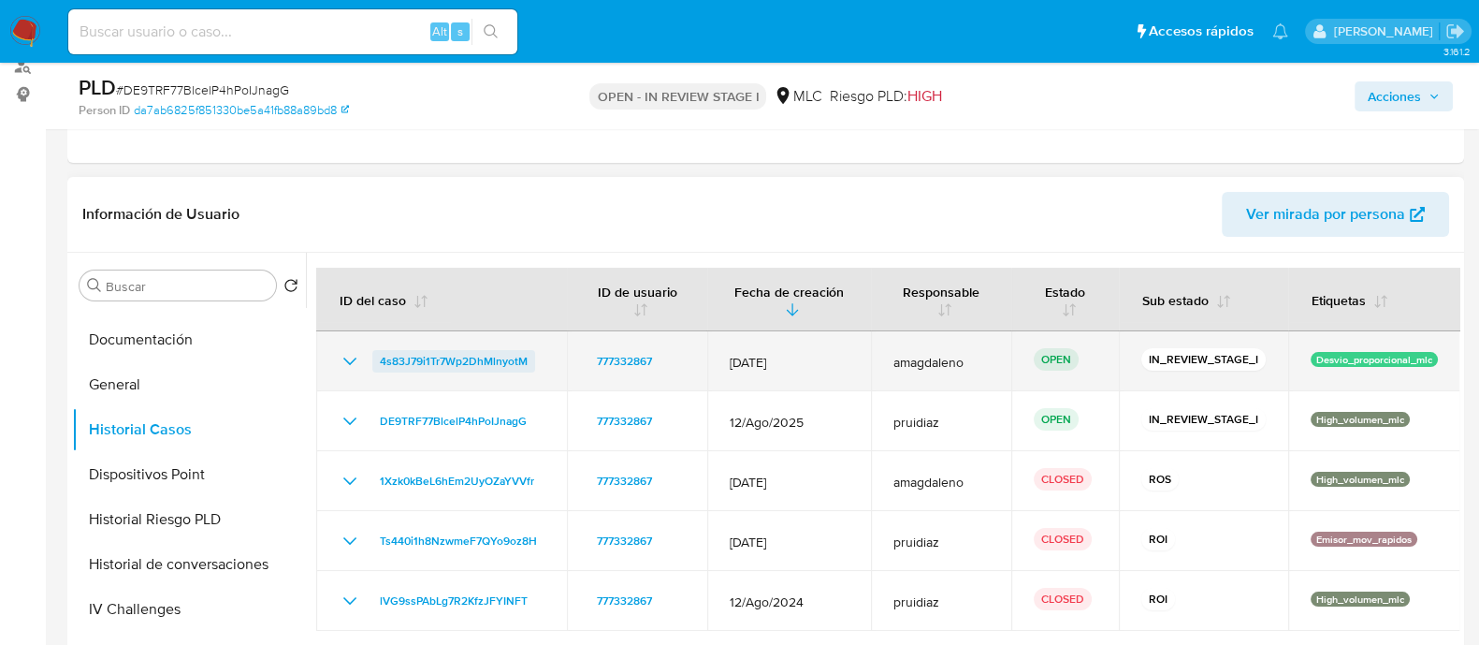
click at [495, 368] on span "4s83J79i1Tr7Wp2DhMlnyotM" at bounding box center [454, 361] width 148 height 22
drag, startPoint x: 533, startPoint y: 362, endPoint x: 370, endPoint y: 371, distance: 163.0
click at [370, 371] on td "4s83J79i1Tr7Wp2DhMlnyotM" at bounding box center [441, 361] width 251 height 60
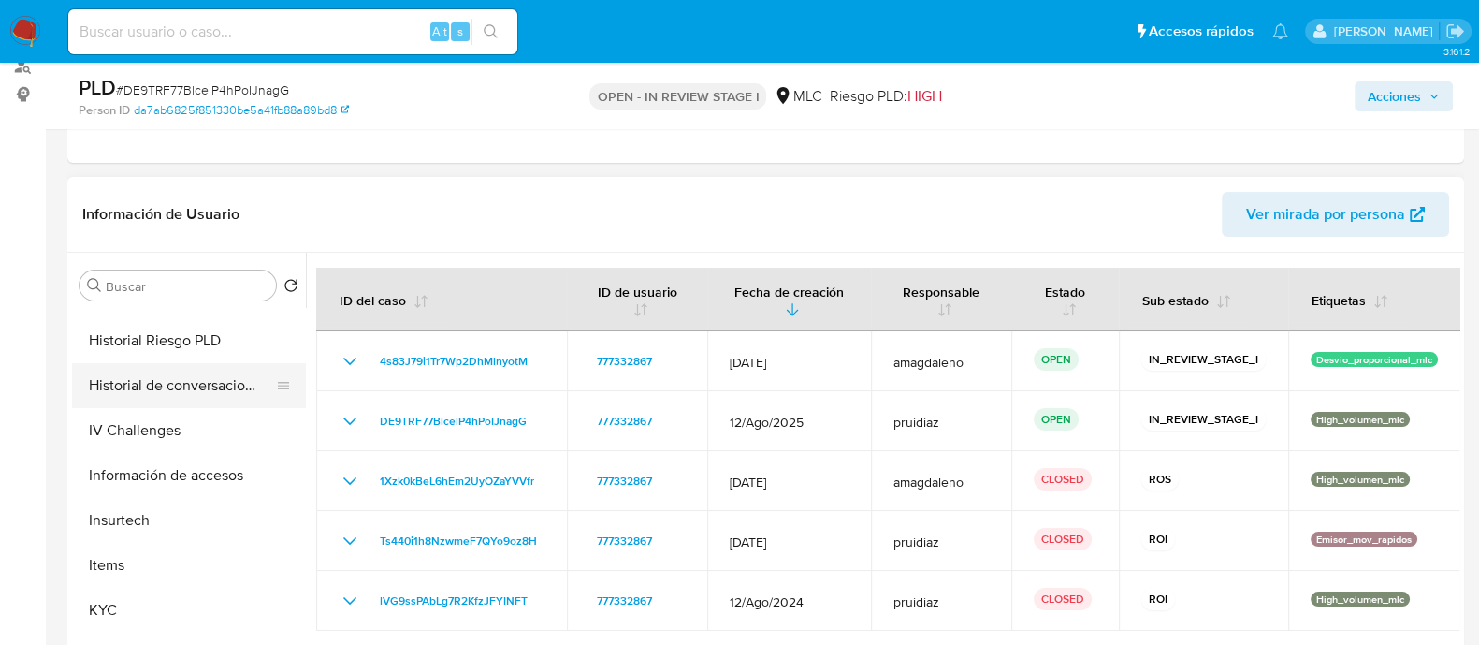
scroll to position [701, 0]
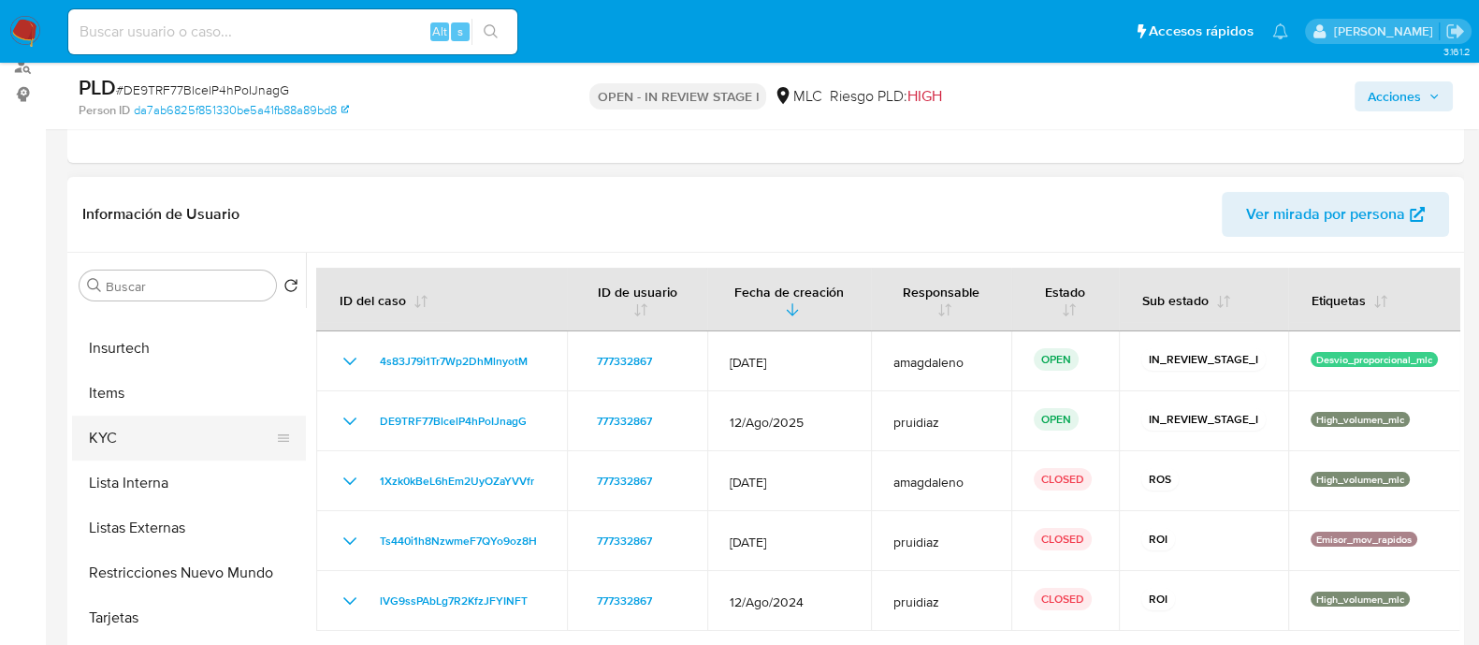
click at [127, 428] on button "KYC" at bounding box center [181, 437] width 219 height 45
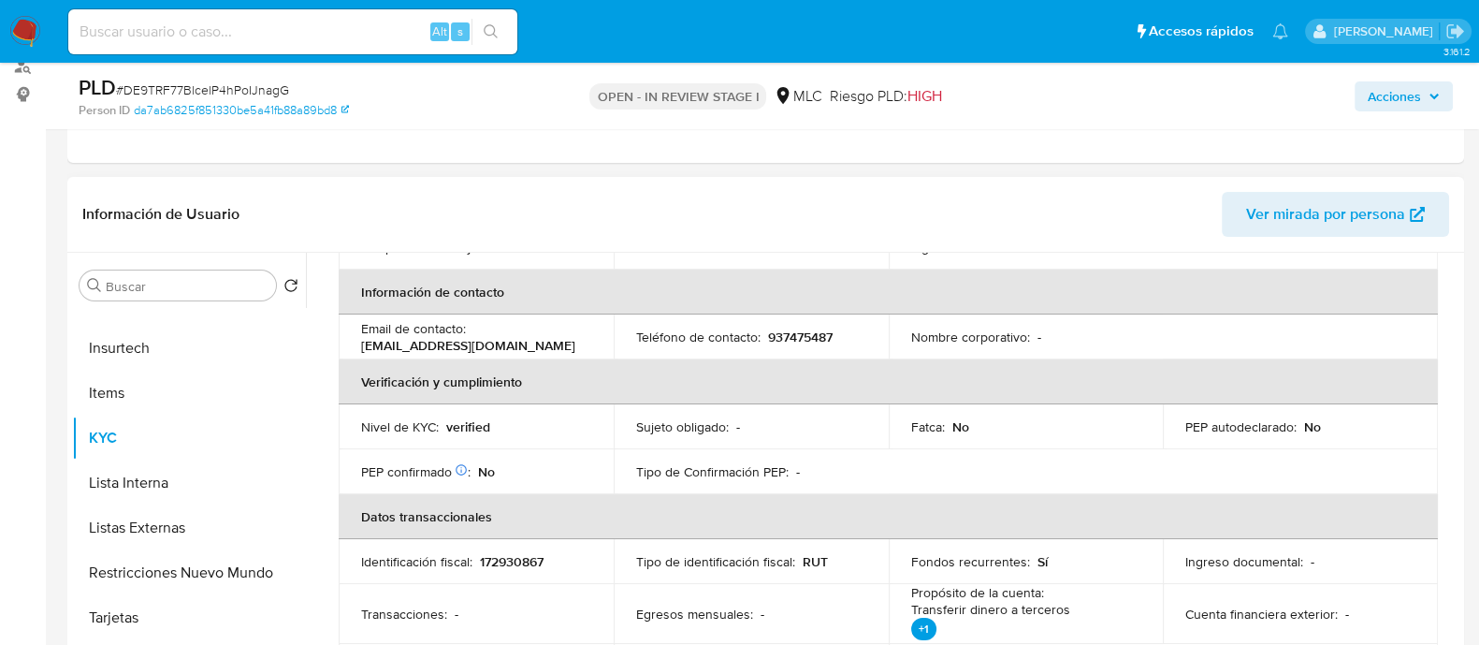
scroll to position [0, 0]
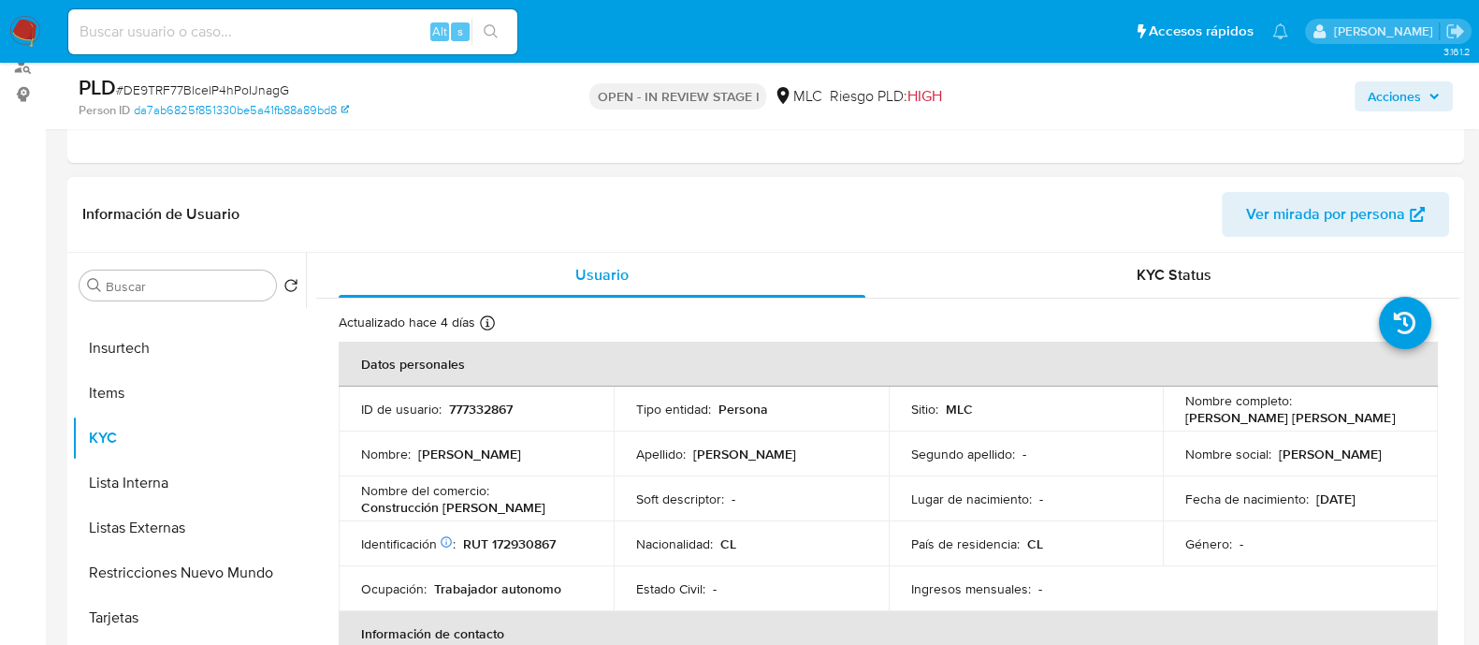
click at [515, 550] on p "RUT 172930867" at bounding box center [509, 543] width 93 height 17
click at [518, 545] on p "RUT 172930867" at bounding box center [509, 543] width 93 height 17
copy p "172930867"
click at [509, 537] on p "RUT 172930867" at bounding box center [509, 543] width 93 height 17
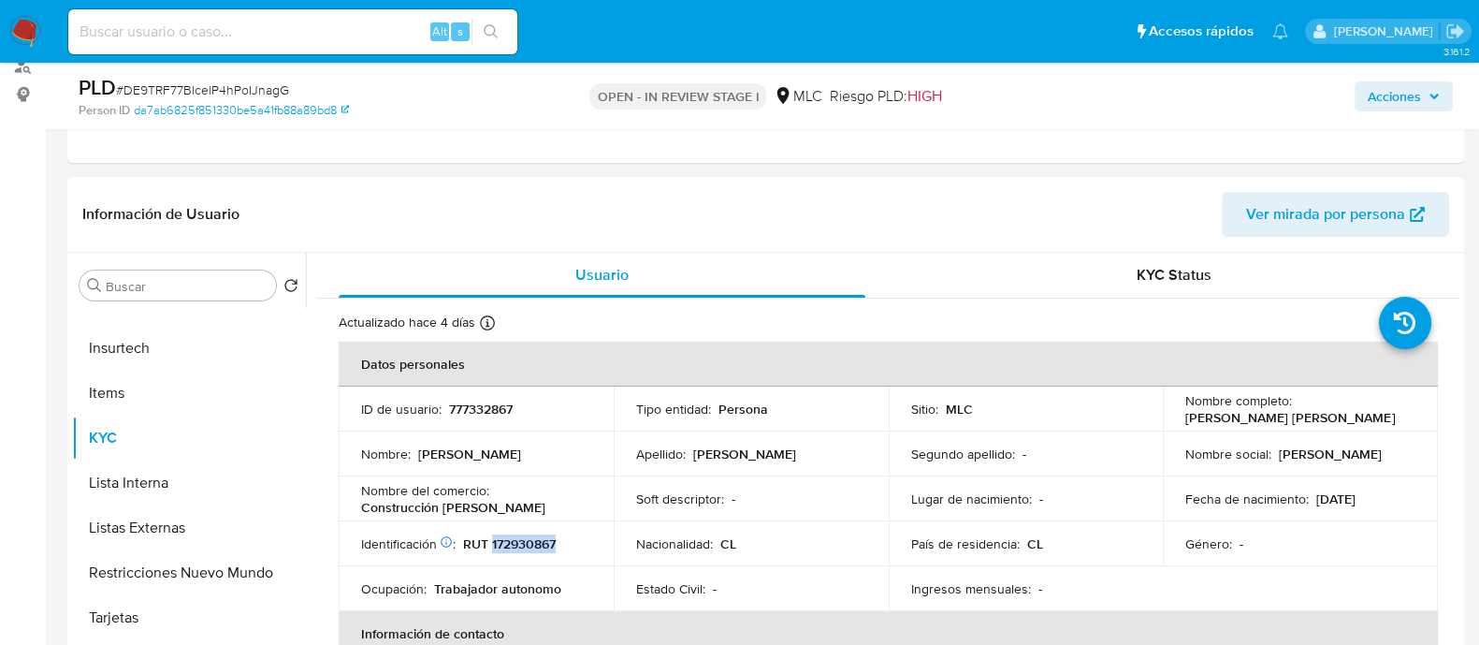
click at [509, 537] on p "RUT 172930867" at bounding box center [509, 543] width 93 height 17
copy p "172930867"
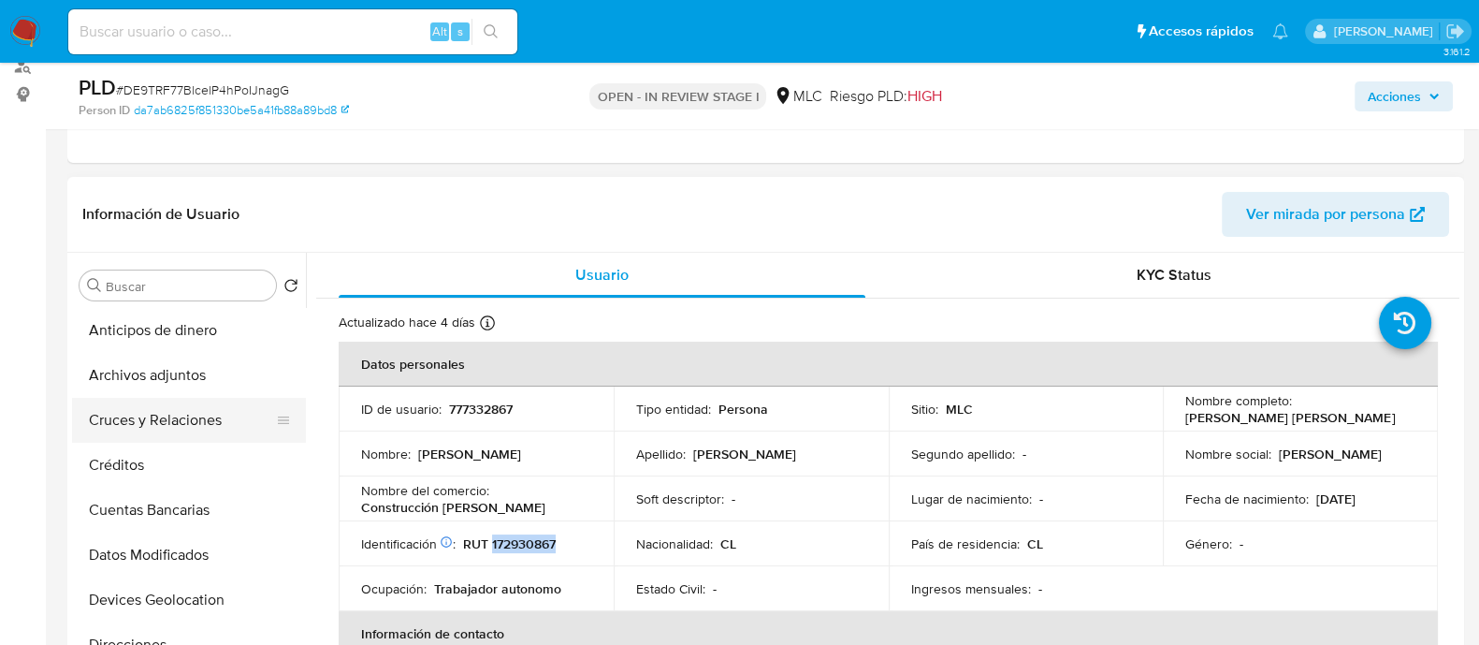
click at [165, 422] on button "Cruces y Relaciones" at bounding box center [181, 420] width 219 height 45
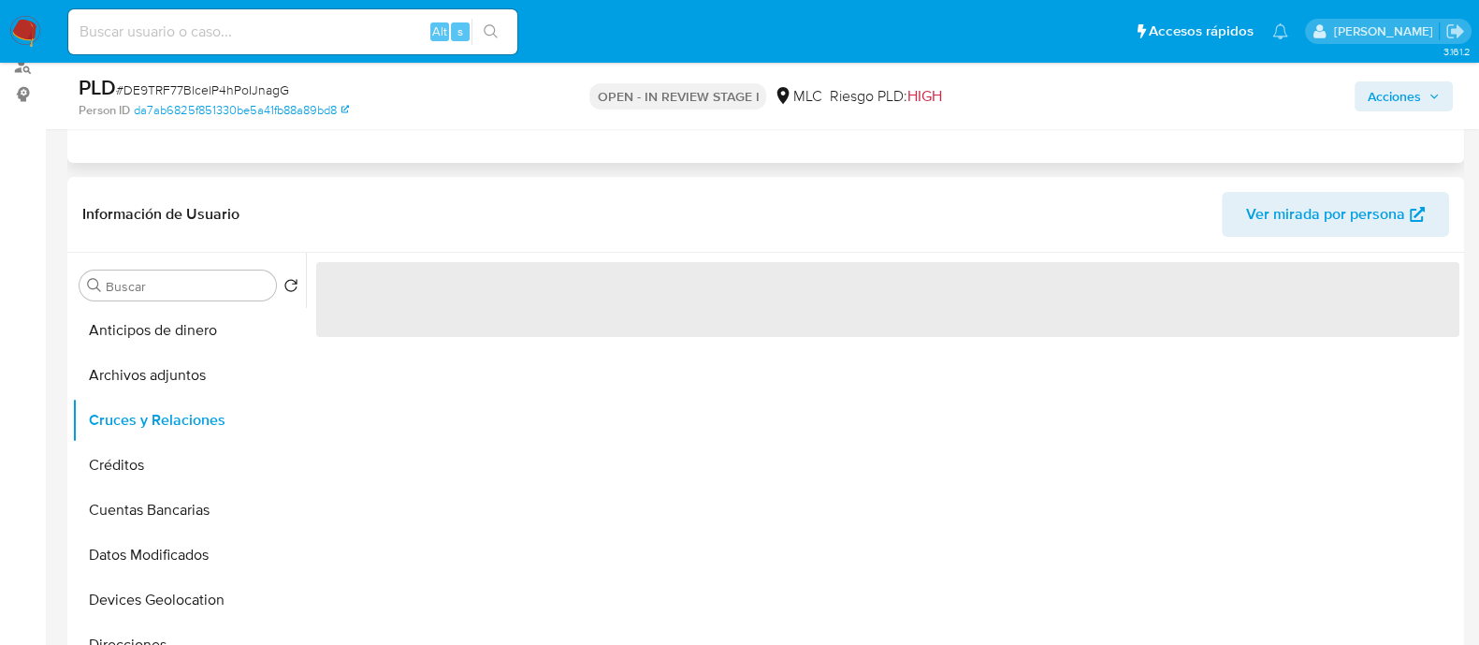
scroll to position [351, 0]
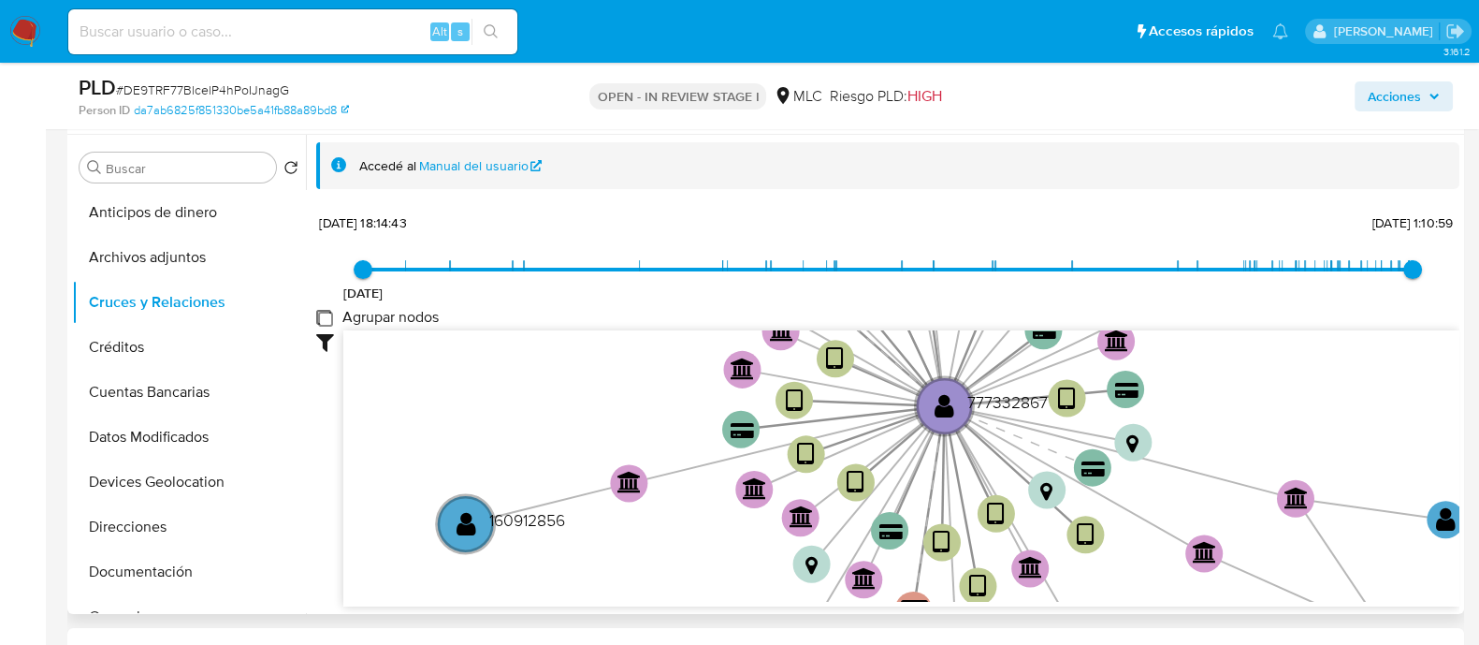
click at [317, 313] on group_nodes "Agrupar nodos" at bounding box center [323, 317] width 15 height 15
checkbox group_nodes "true"
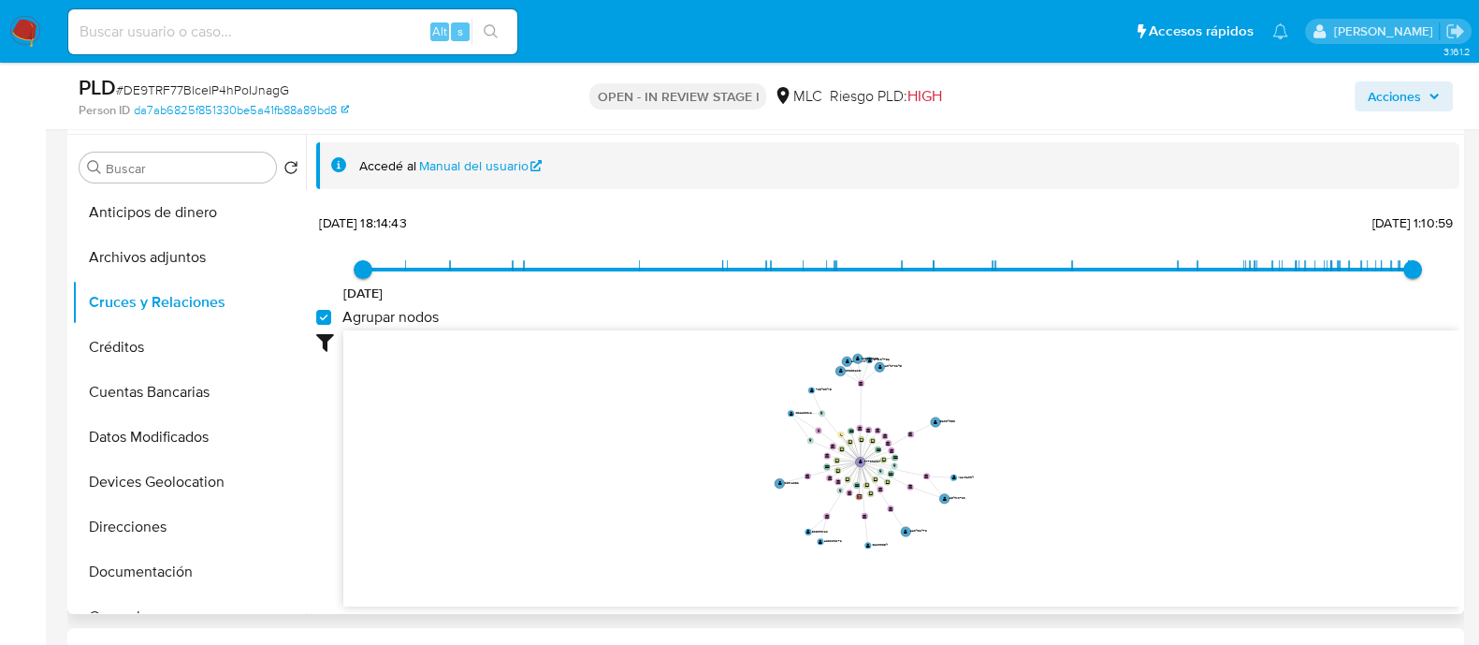
drag, startPoint x: 1022, startPoint y: 427, endPoint x: 1009, endPoint y: 456, distance: 31.4
click at [1009, 456] on icon "device-63e41ade08813b00193ec443  user-777332867  777332867 device-6733837defb…" at bounding box center [901, 465] width 1116 height 271
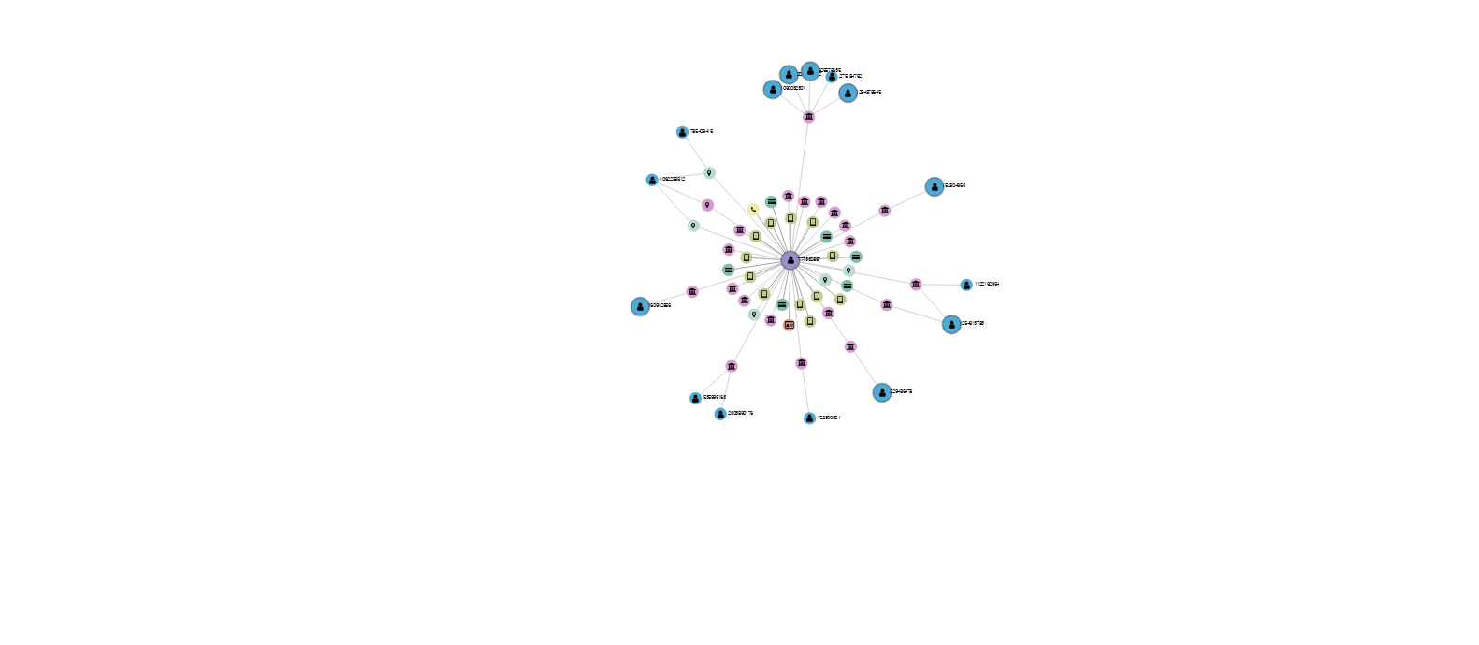
scroll to position [350, 0]
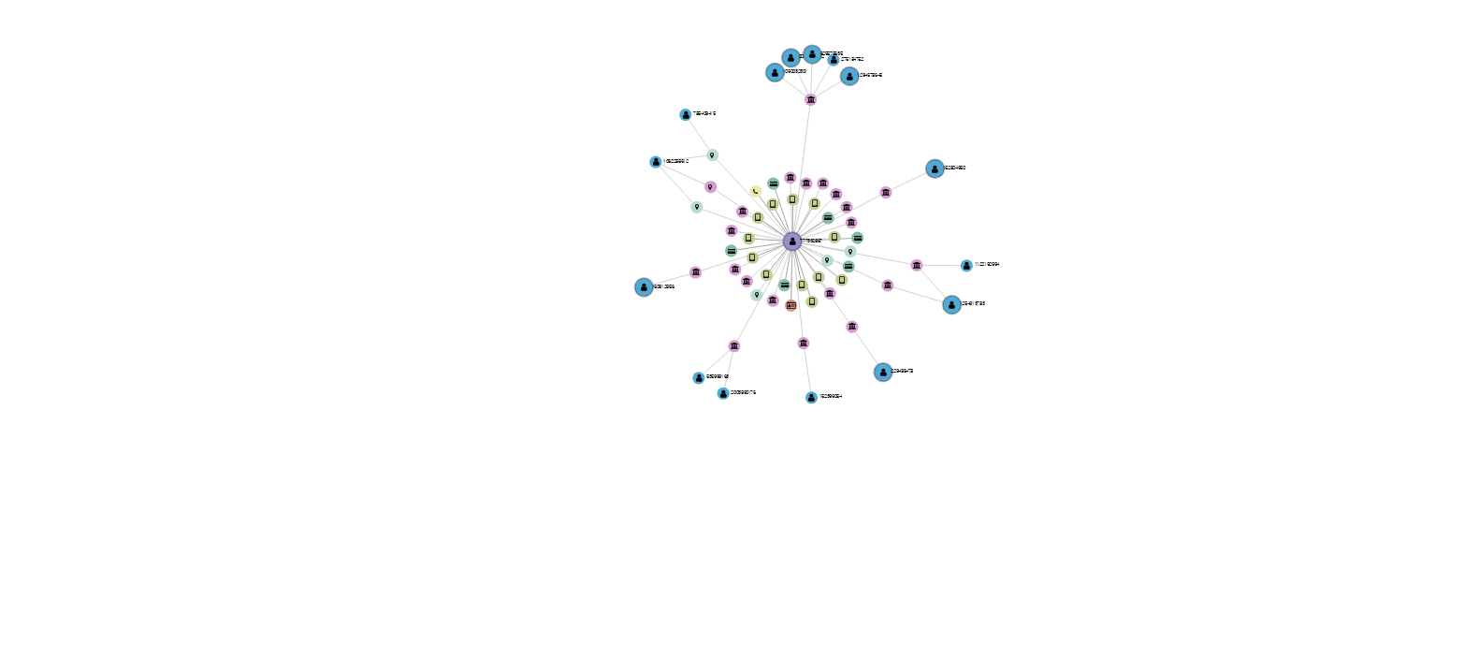
drag, startPoint x: 988, startPoint y: 348, endPoint x: 974, endPoint y: 379, distance: 33.9
click at [974, 379] on icon "device-63e41ade08813b00193ec443  user-777332867  777332867 device-6733837defb…" at bounding box center [901, 396] width 1116 height 271
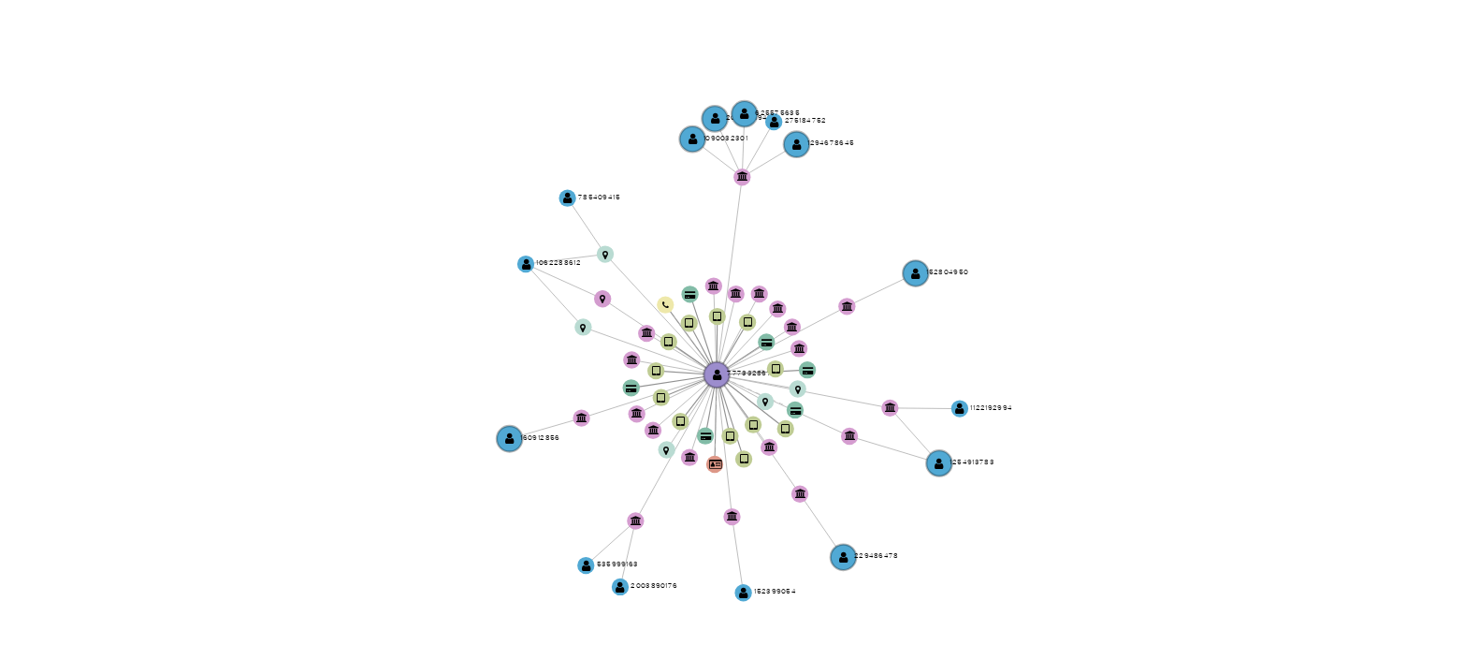
drag, startPoint x: 974, startPoint y: 379, endPoint x: 1001, endPoint y: 392, distance: 30.1
click at [1001, 392] on icon "device-63e41ade08813b00193ec443  user-777332867  777332867 device-6733837defb…" at bounding box center [901, 396] width 1116 height 271
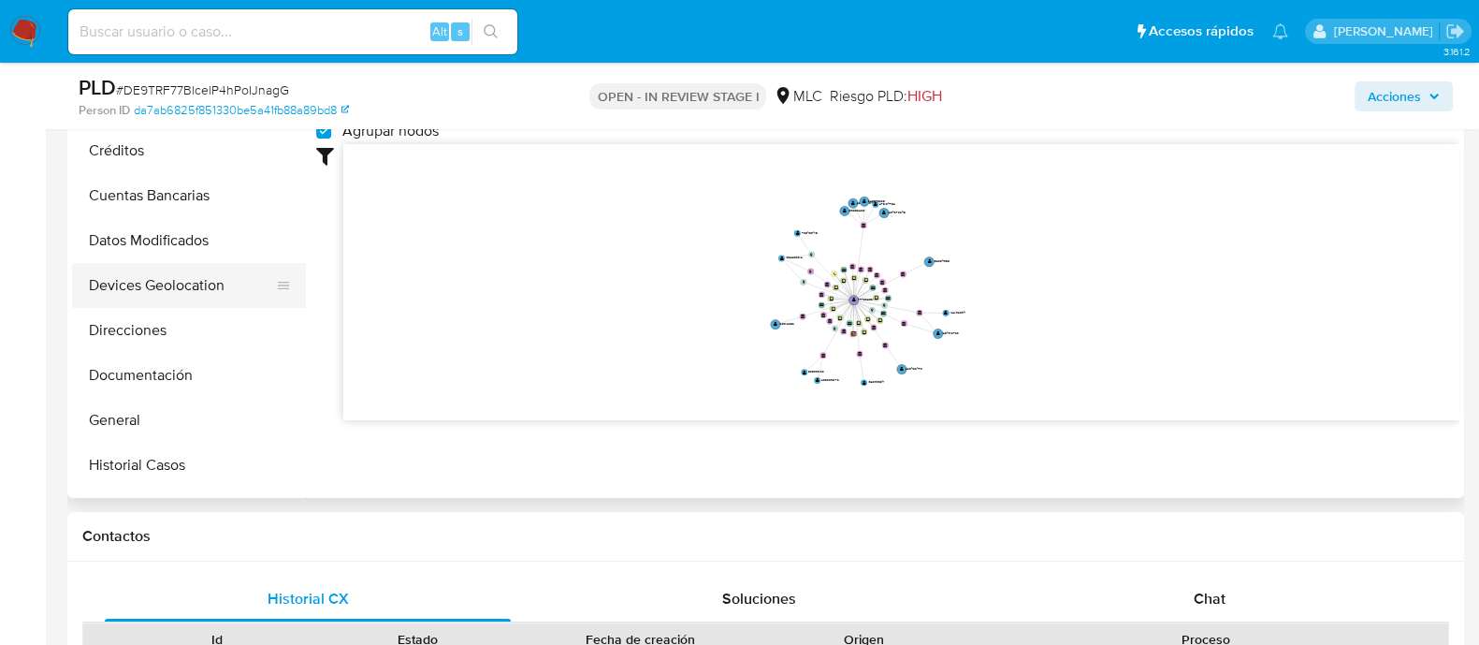
scroll to position [116, 0]
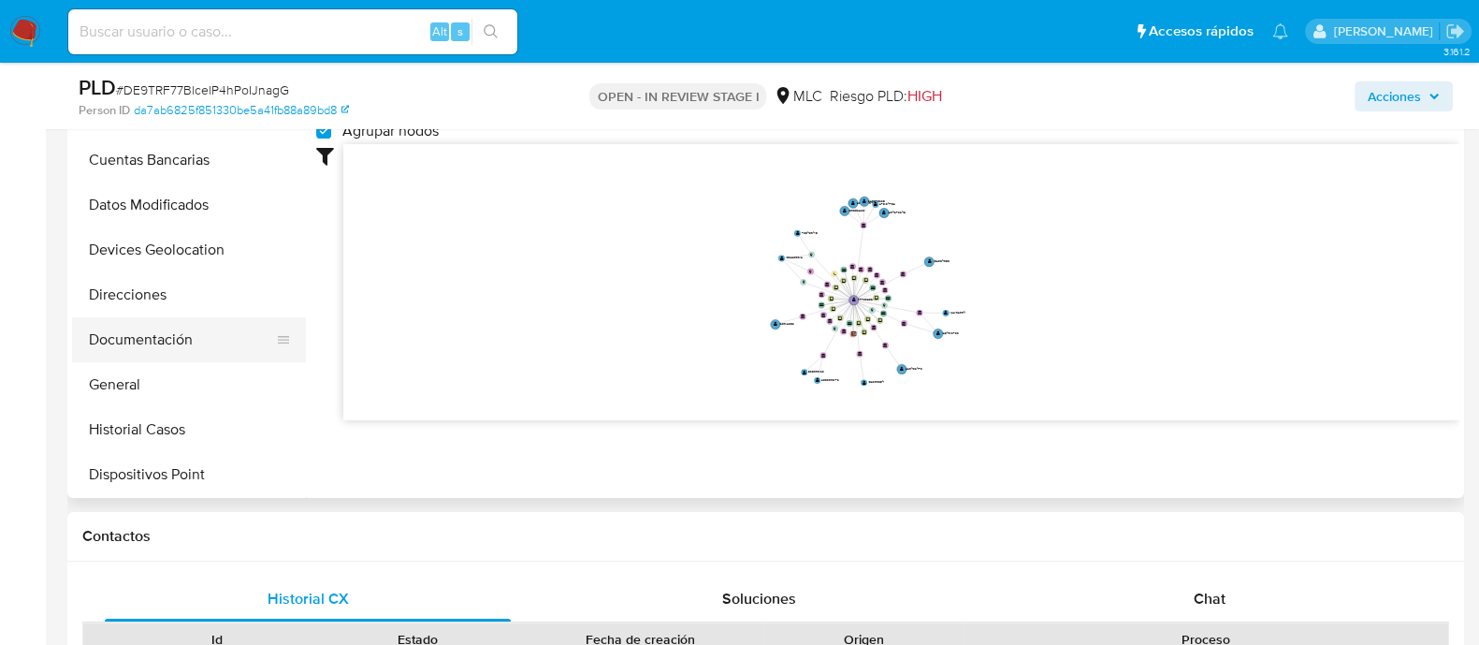
click at [156, 332] on button "Documentación" at bounding box center [181, 339] width 219 height 45
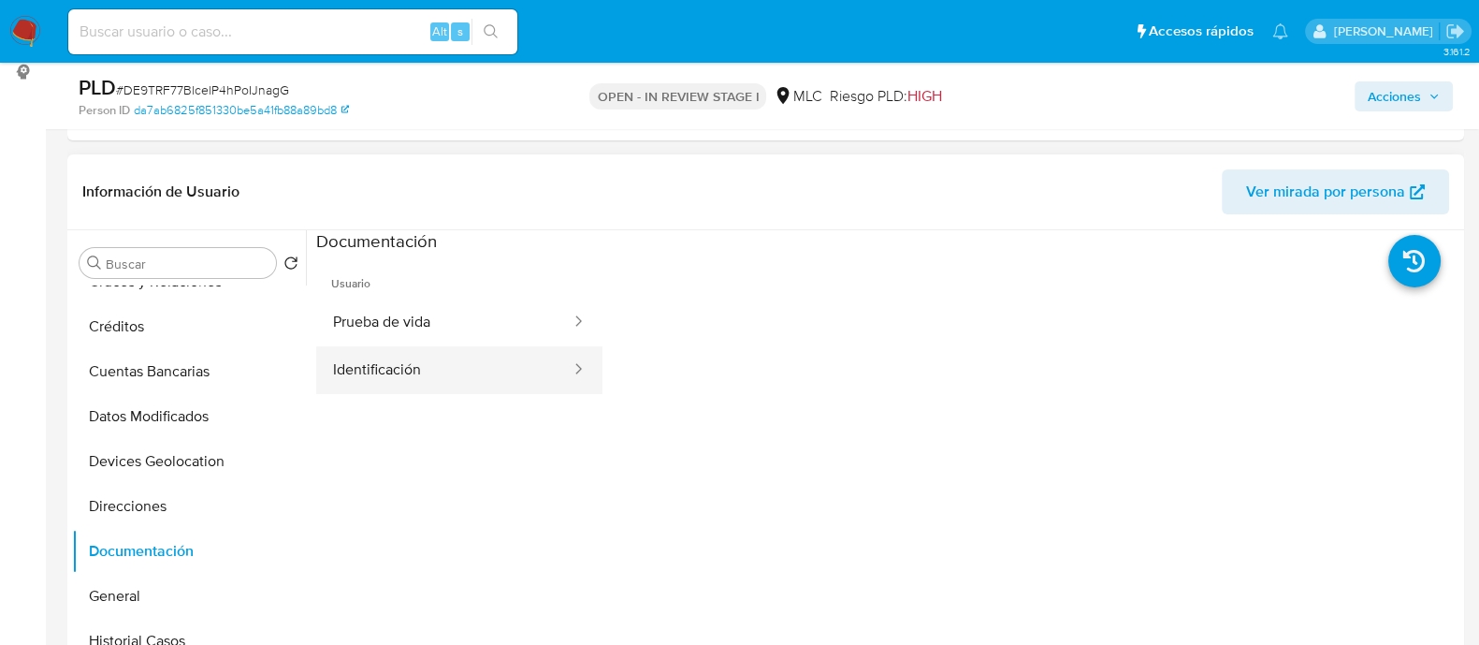
scroll to position [233, 0]
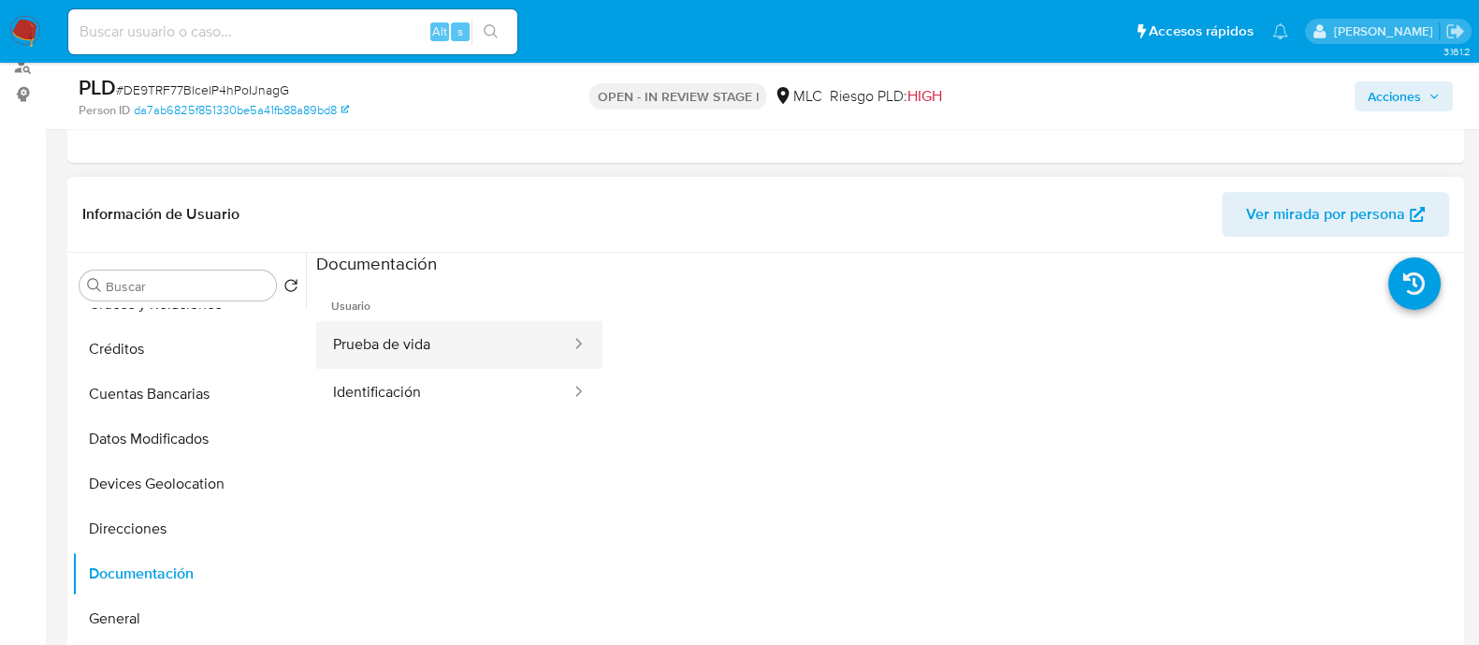
click at [409, 355] on button "Prueba de vida" at bounding box center [444, 345] width 256 height 48
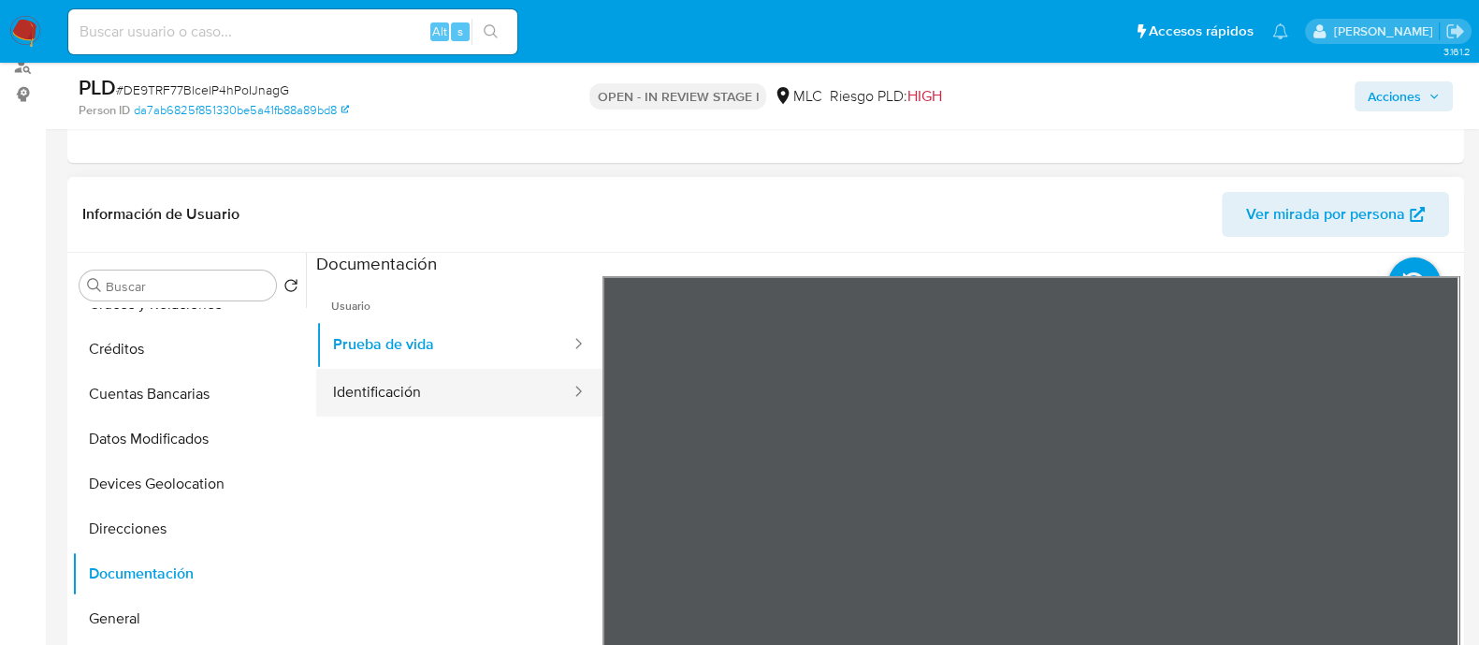
click at [427, 410] on button "Identificación" at bounding box center [444, 393] width 256 height 48
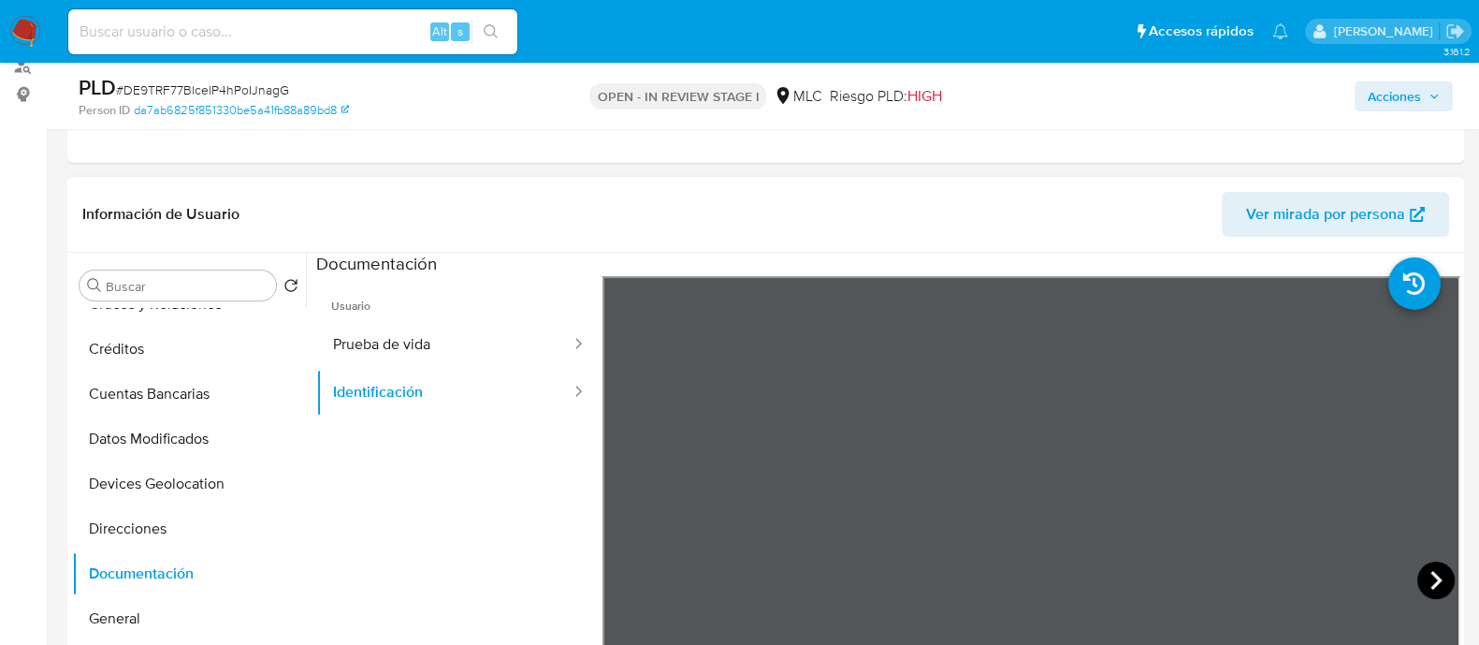
click at [1420, 573] on icon at bounding box center [1435, 579] width 37 height 37
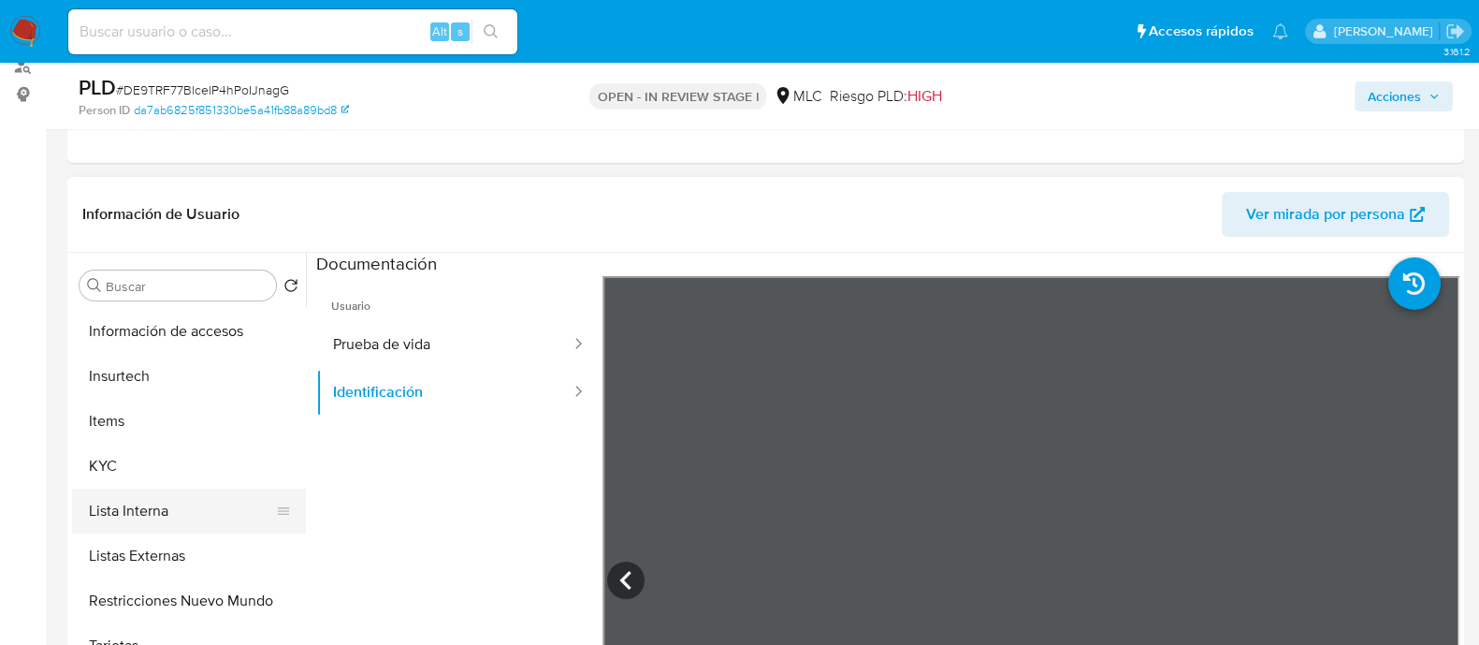
scroll to position [702, 0]
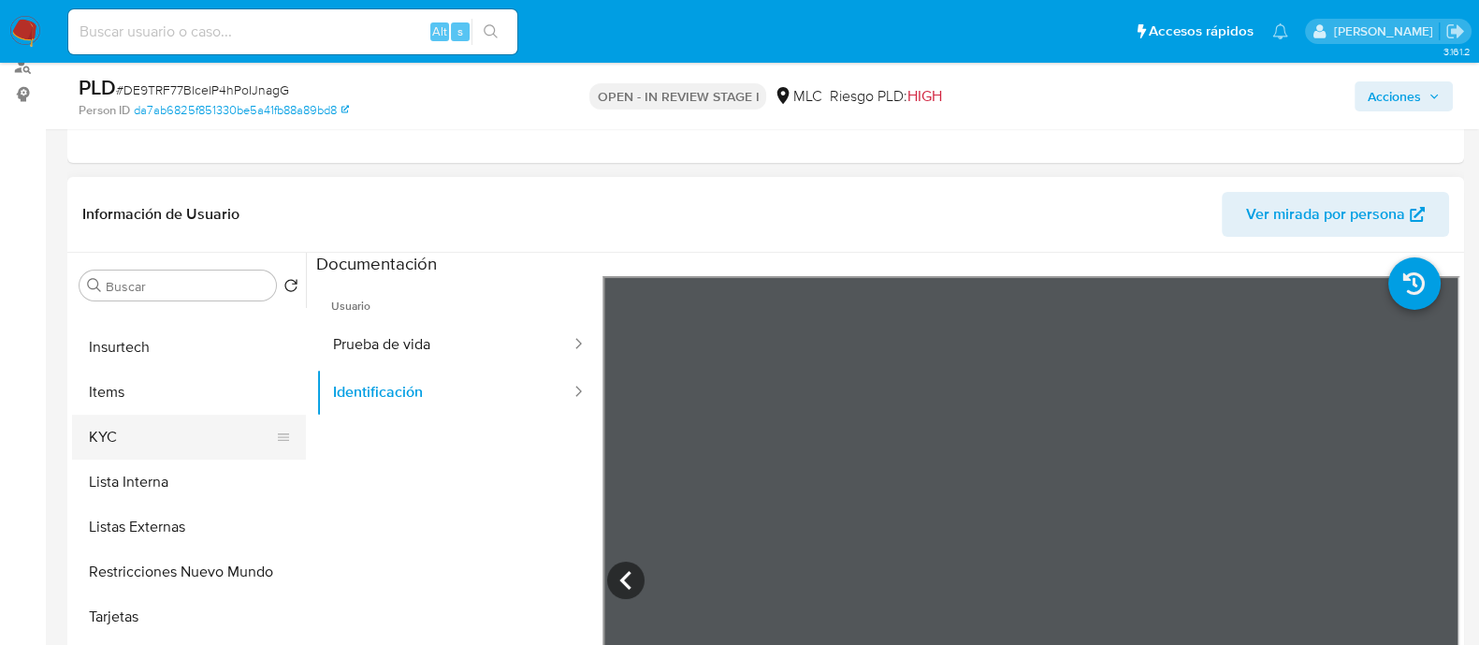
click at [120, 445] on button "KYC" at bounding box center [181, 436] width 219 height 45
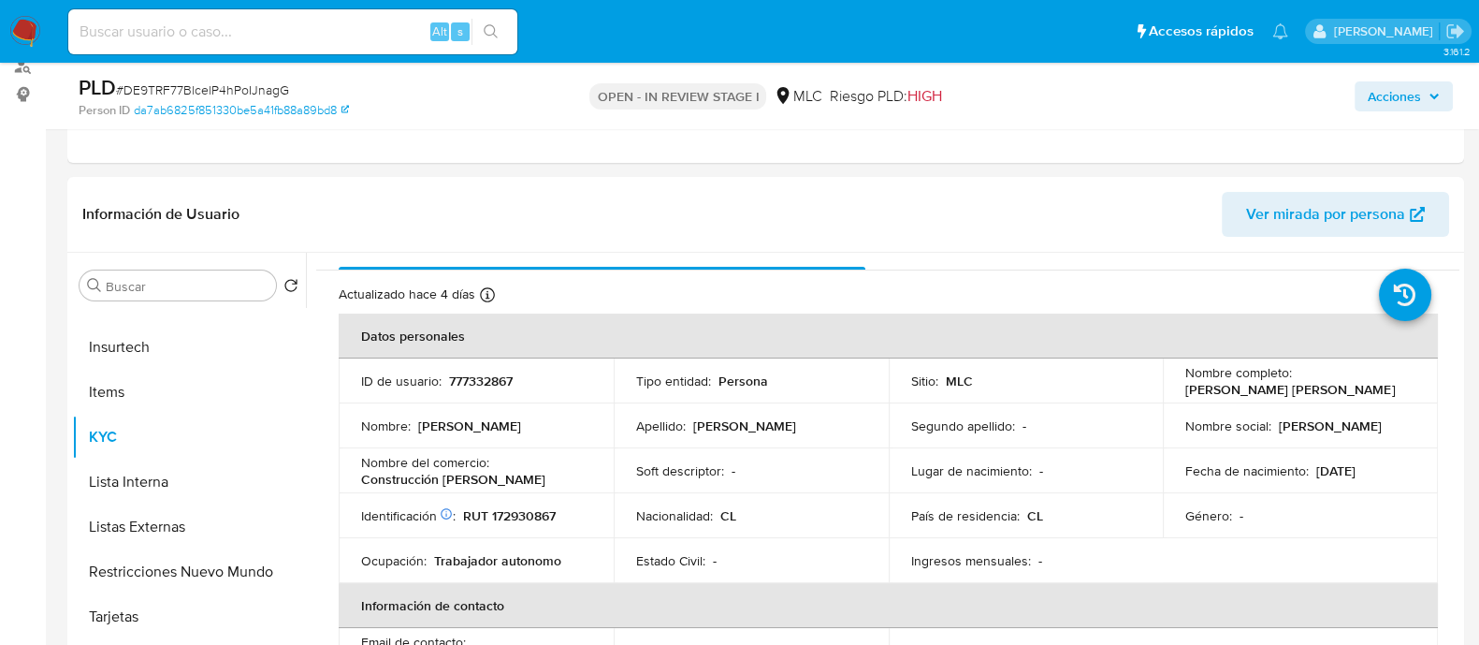
scroll to position [0, 0]
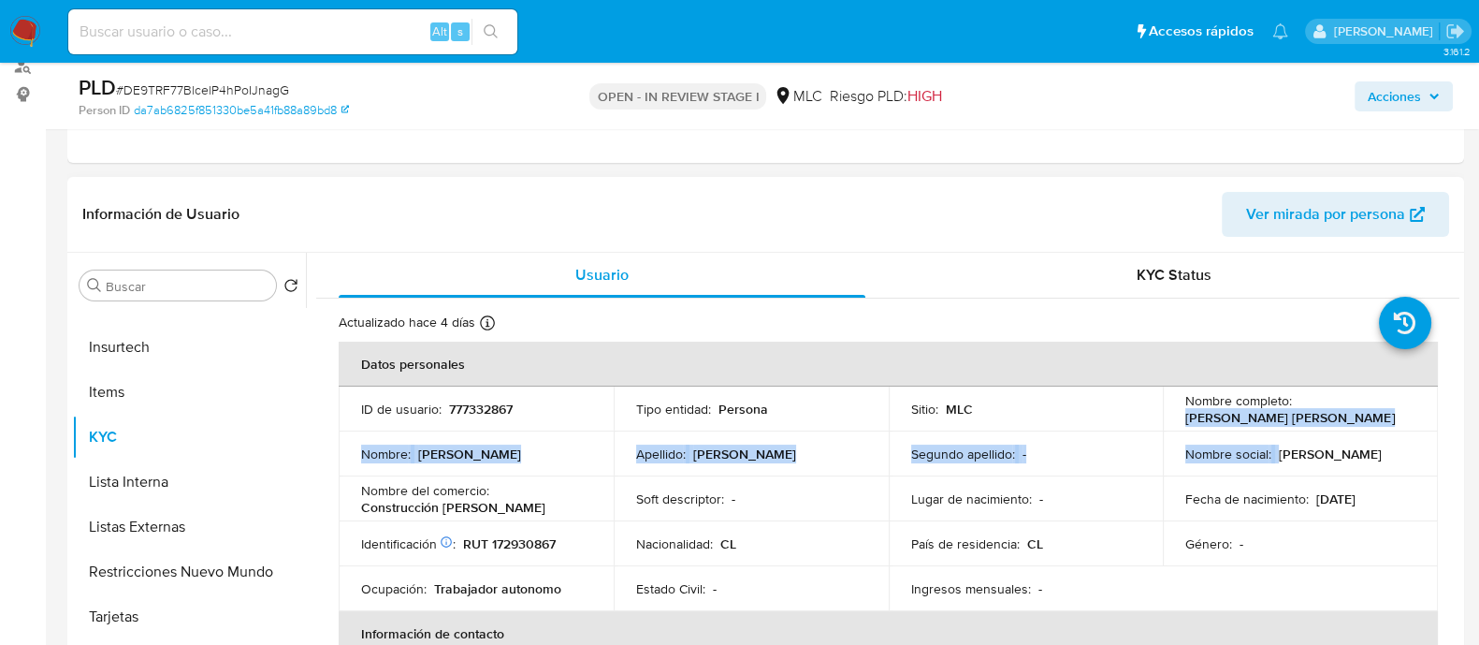
drag, startPoint x: 1366, startPoint y: 413, endPoint x: 1176, endPoint y: 422, distance: 190.1
click at [1176, 422] on td "Nombre completo : Claudio Alejandro Díaz Osorio" at bounding box center [1300, 408] width 275 height 45
click at [1185, 417] on p "Claudio Alejandro Díaz Osorio" at bounding box center [1290, 417] width 210 height 17
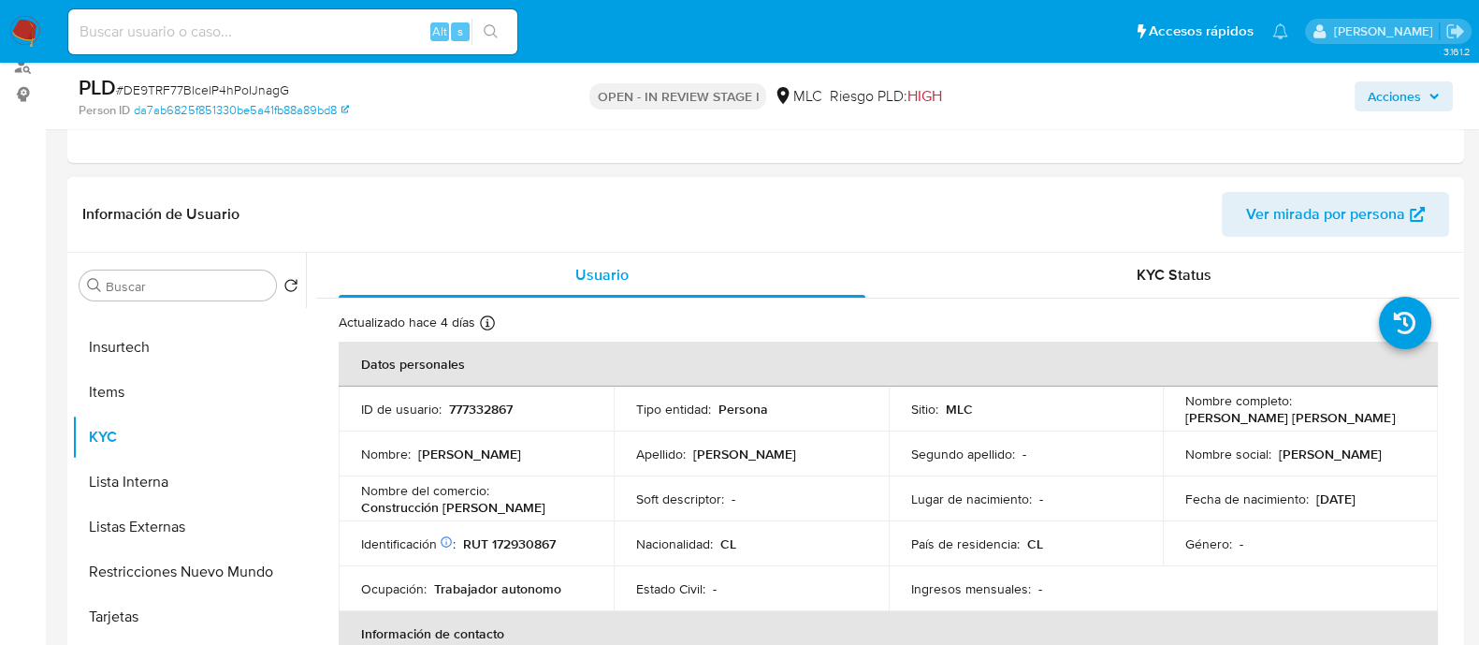
drag, startPoint x: 1357, startPoint y: 413, endPoint x: 1182, endPoint y: 413, distance: 174.9
click at [1185, 413] on div "Nombre completo : Claudio Alejandro Díaz Osorio" at bounding box center [1300, 409] width 230 height 34
copy p "Claudio Alejandro Díaz Osorio"
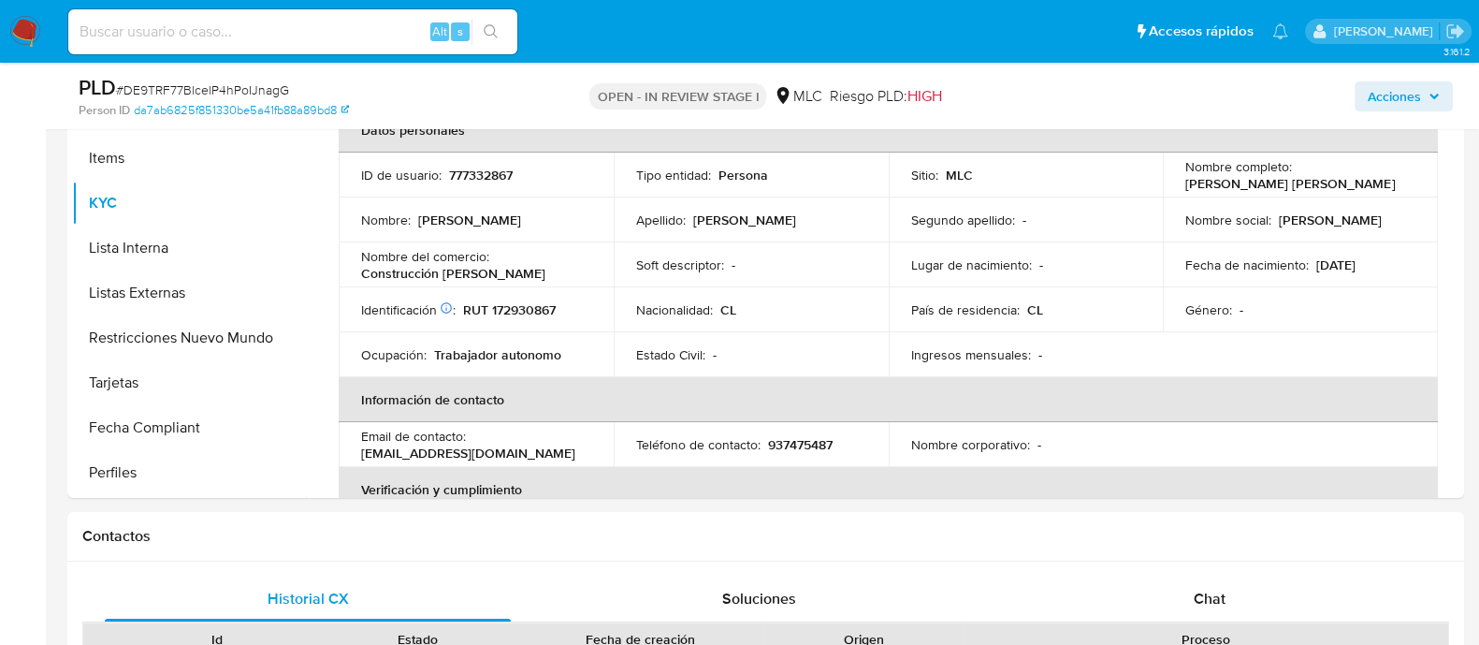
click at [196, 81] on span "# DE9TRF77BlcelP4hPoIJnagG" at bounding box center [202, 89] width 173 height 19
copy span "DE9TRF77BlcelP4hPoIJnagG"
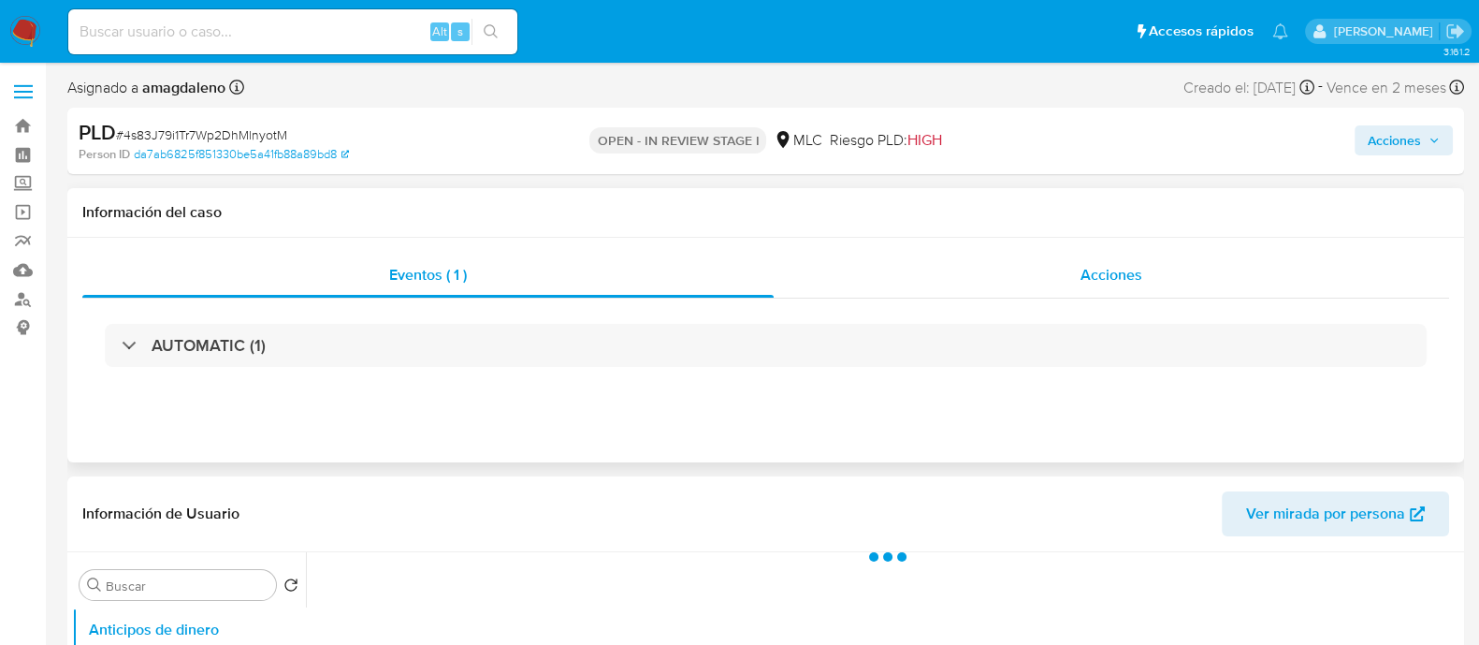
click at [1113, 256] on div "Acciones" at bounding box center [1111, 275] width 675 height 45
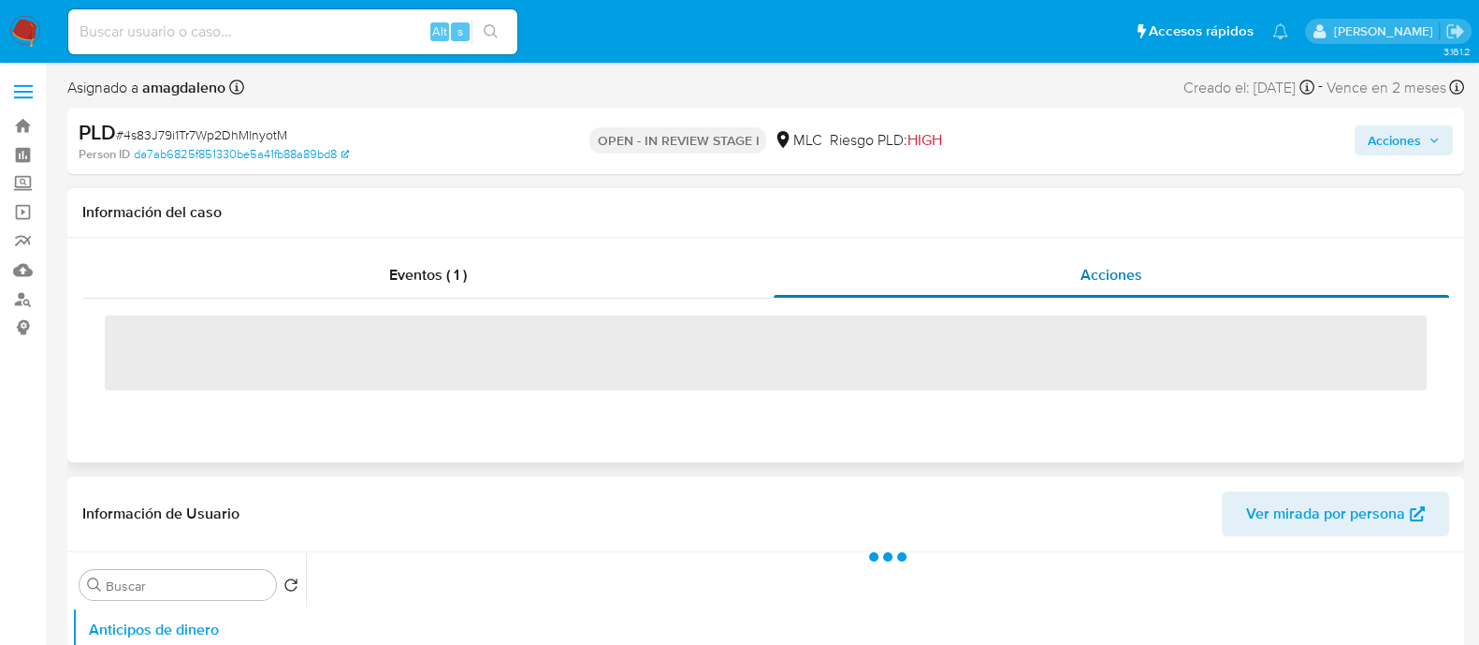
select select "10"
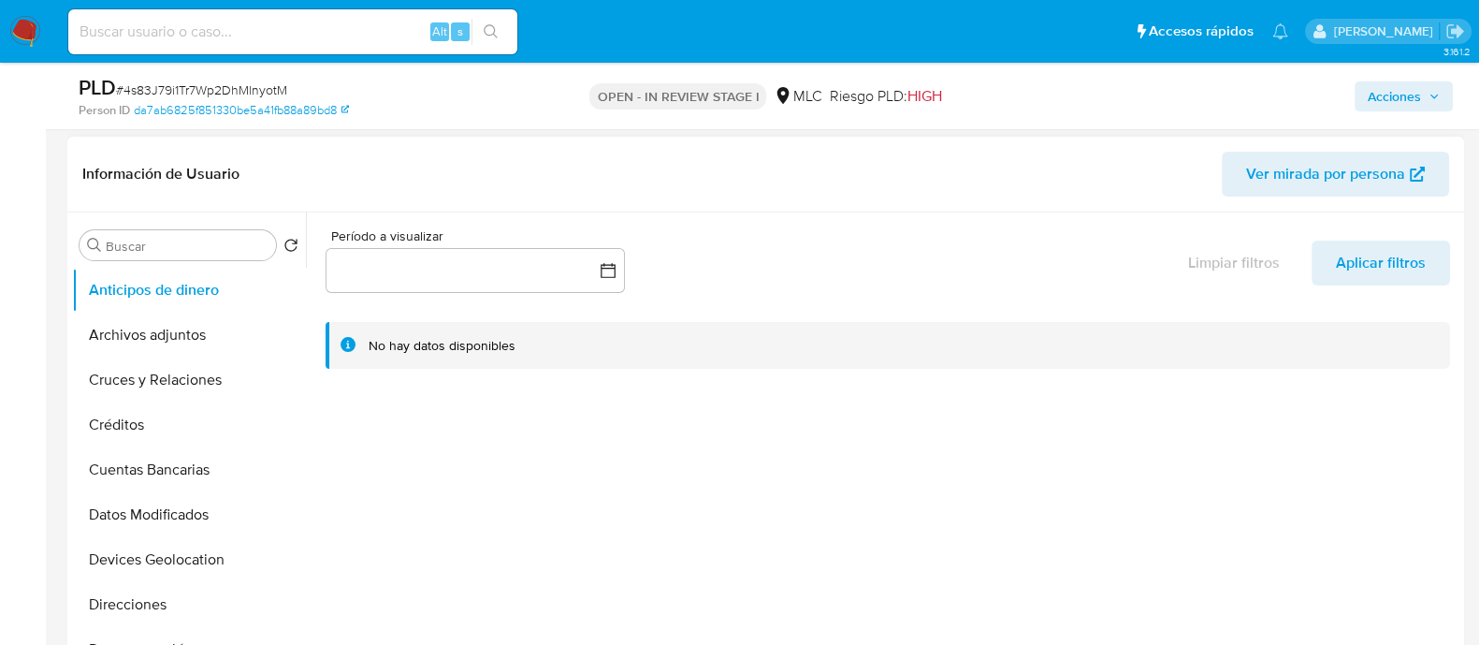
scroll to position [467, 0]
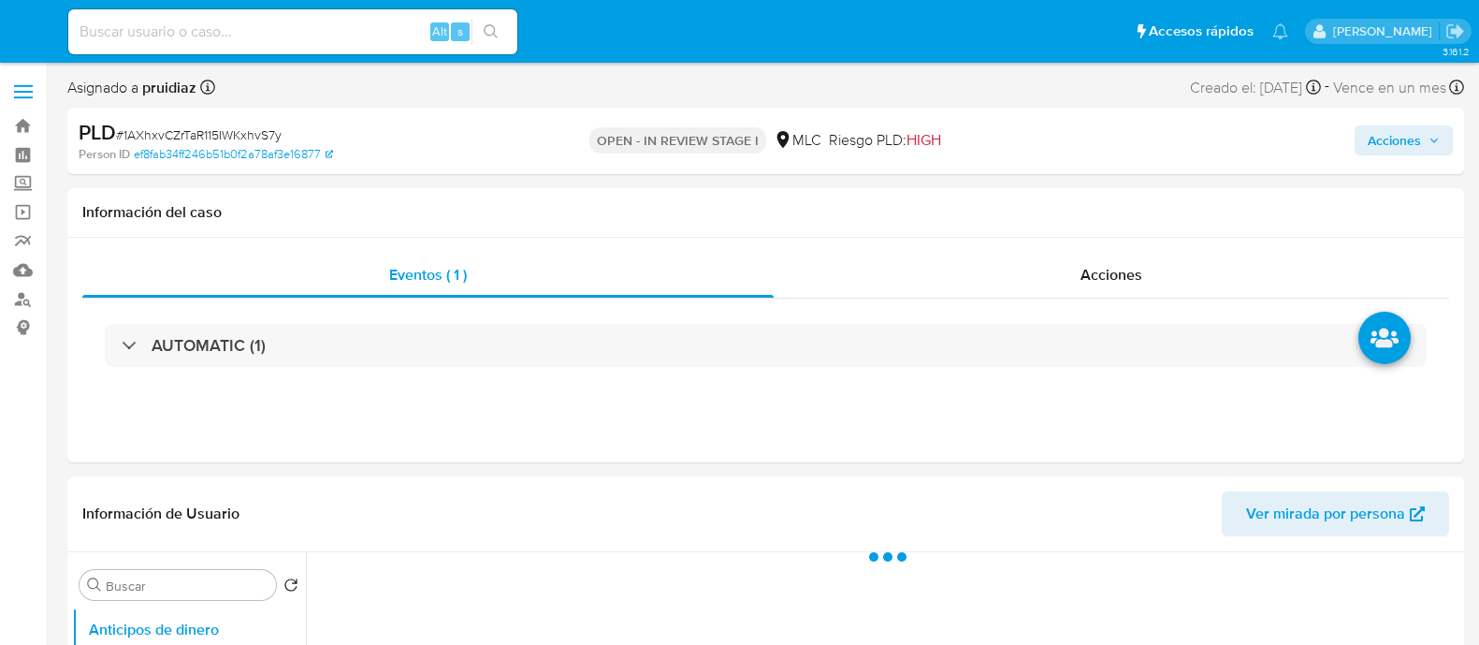
select select "10"
